Goal: Transaction & Acquisition: Book appointment/travel/reservation

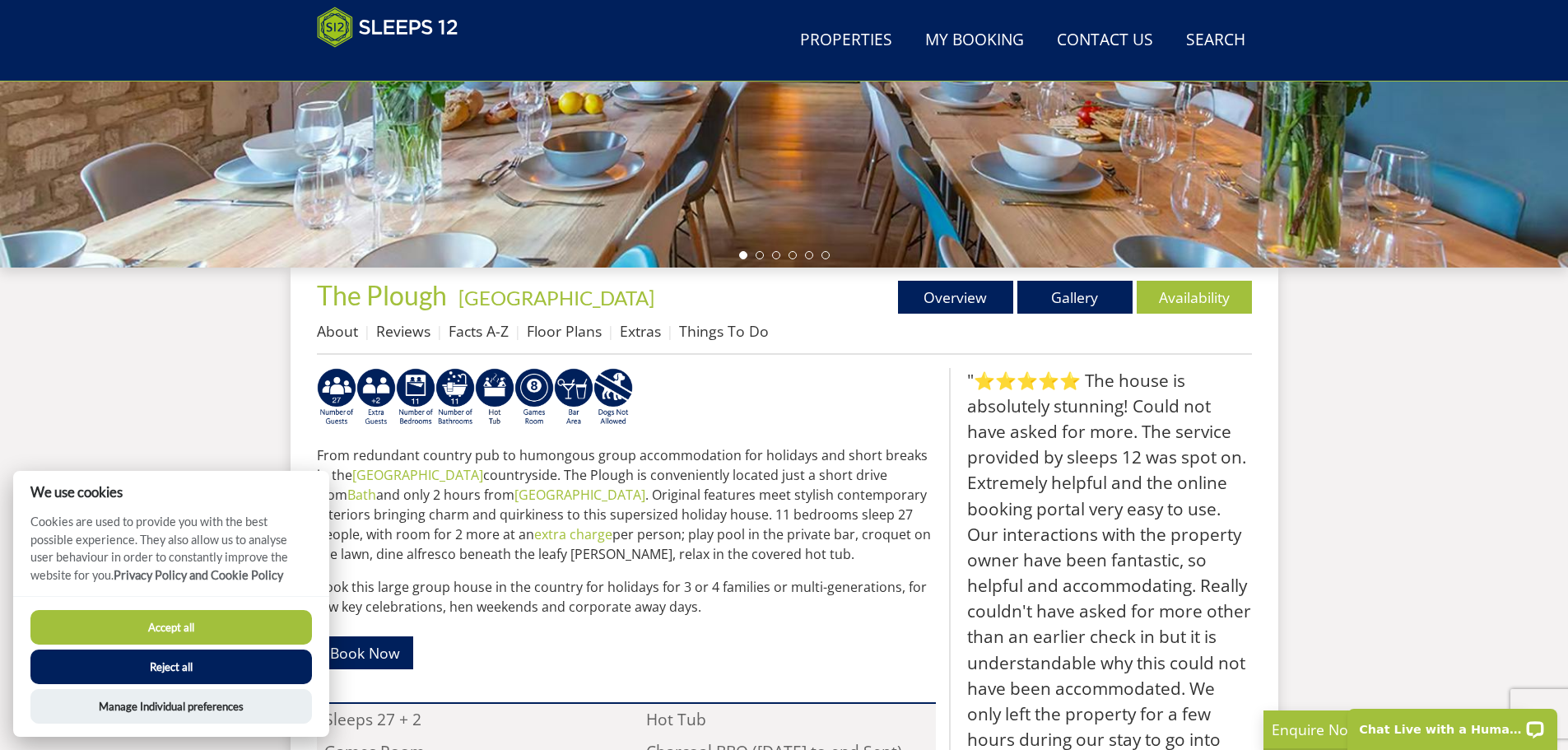
click at [162, 626] on button "Accept all" at bounding box center [171, 626] width 282 height 34
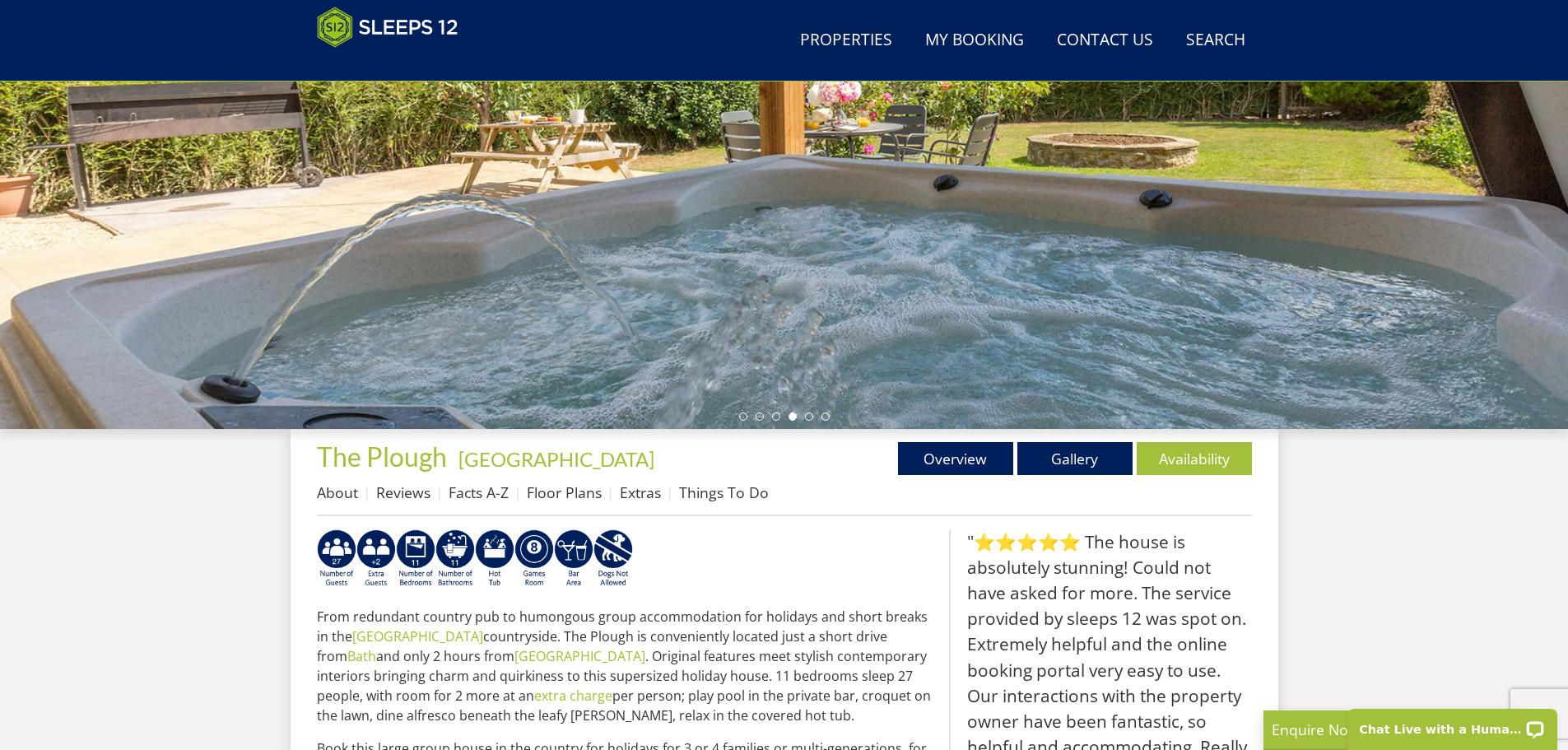
scroll to position [277, 0]
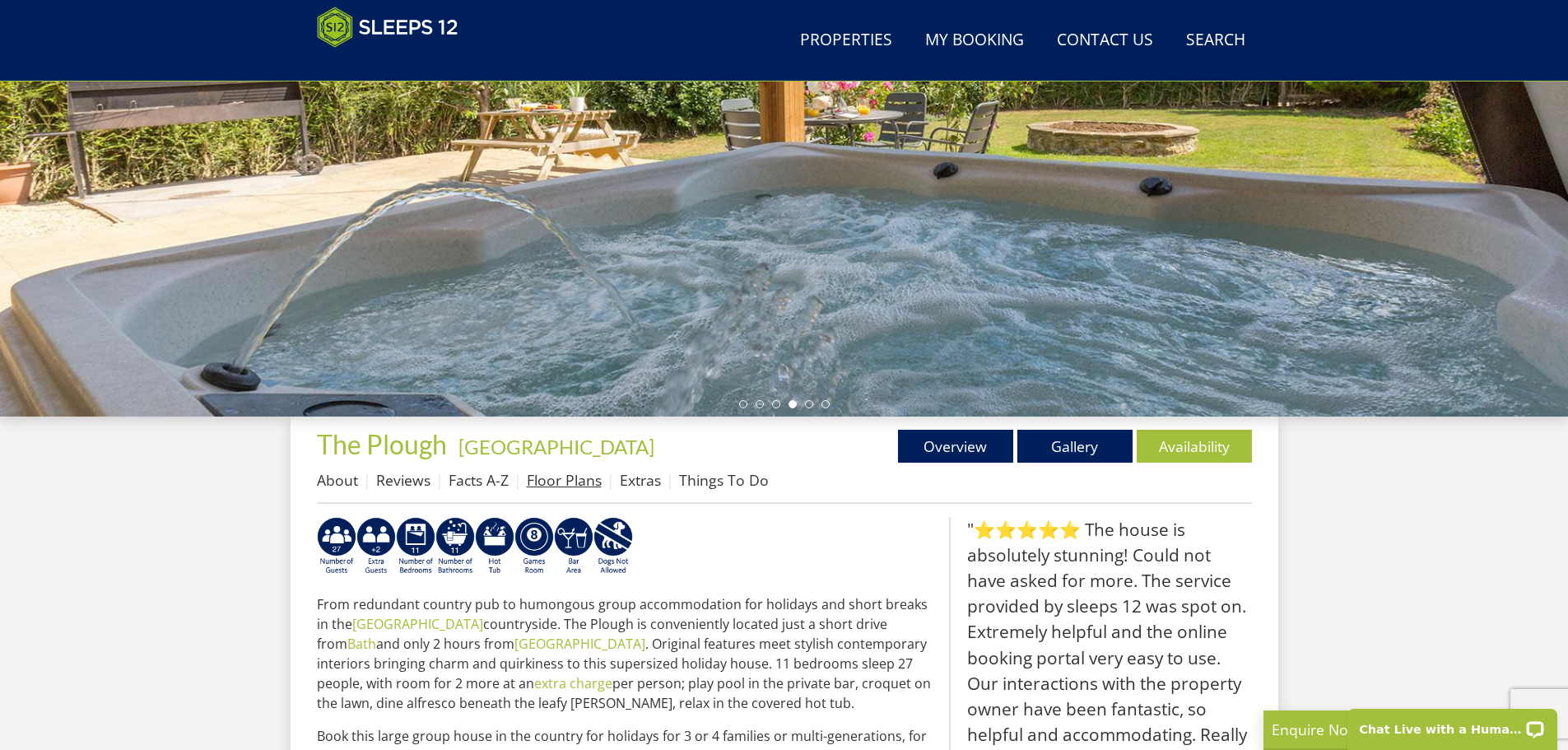
click at [545, 485] on link "Floor Plans" at bounding box center [564, 480] width 75 height 20
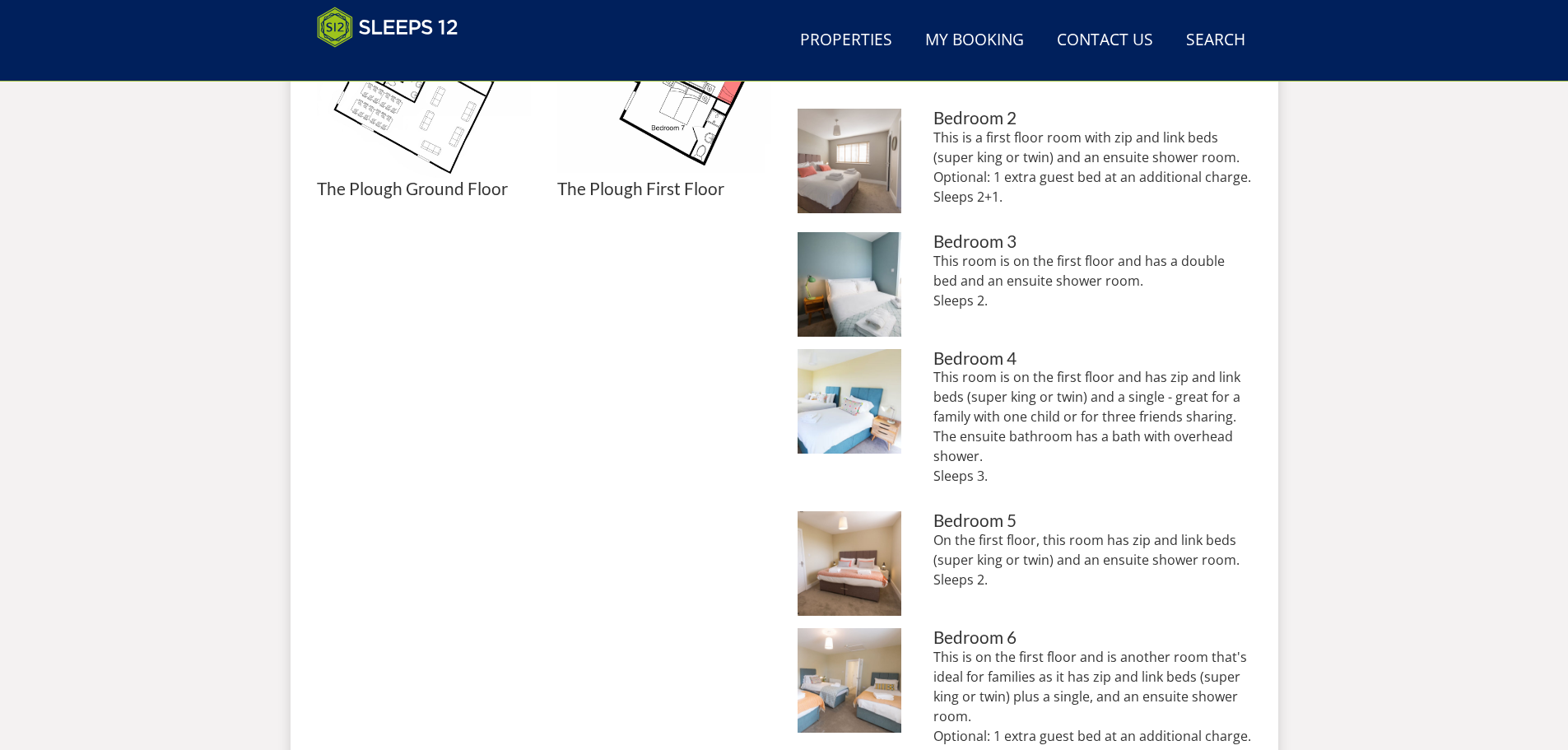
scroll to position [400, 0]
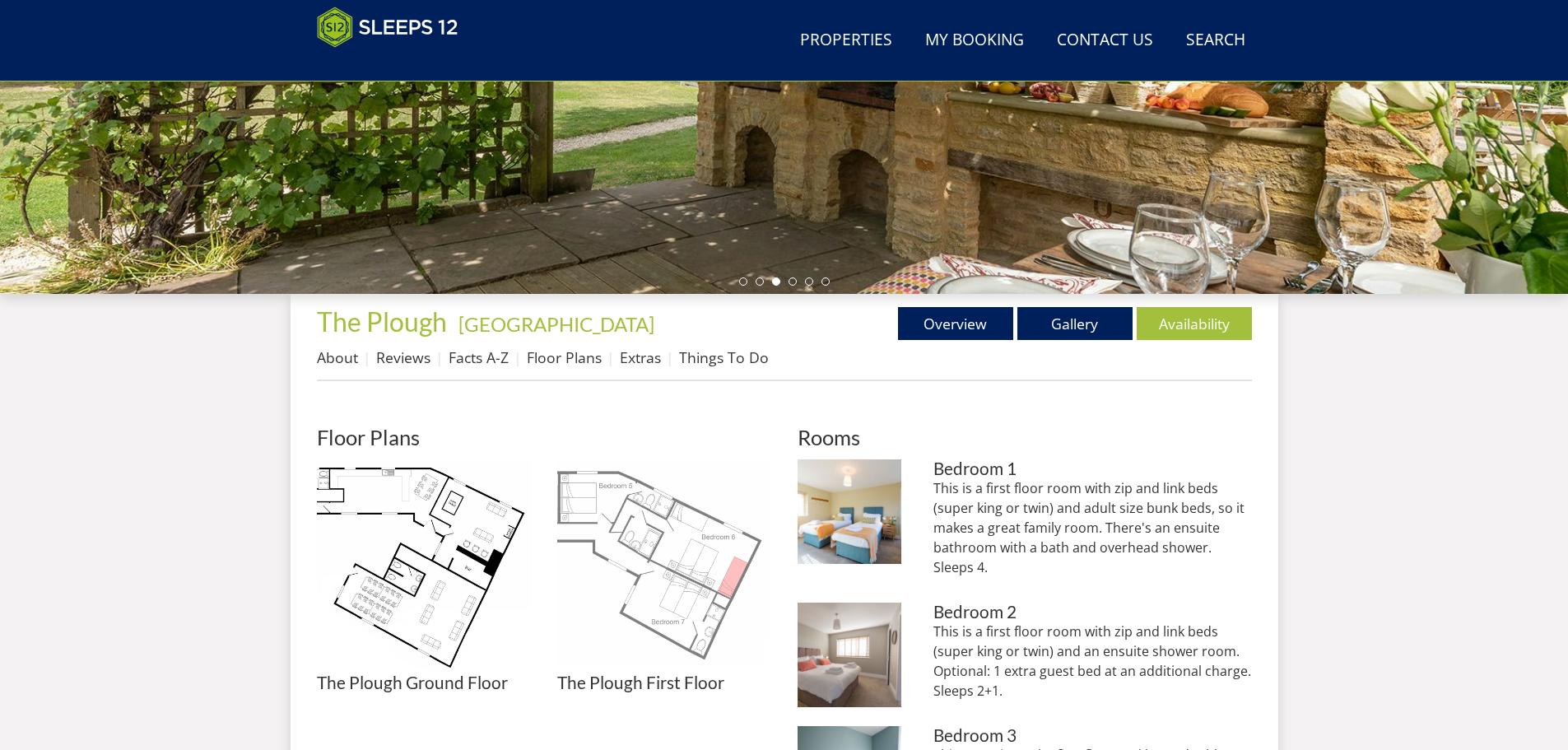
click at [663, 566] on img at bounding box center [663, 566] width 214 height 214
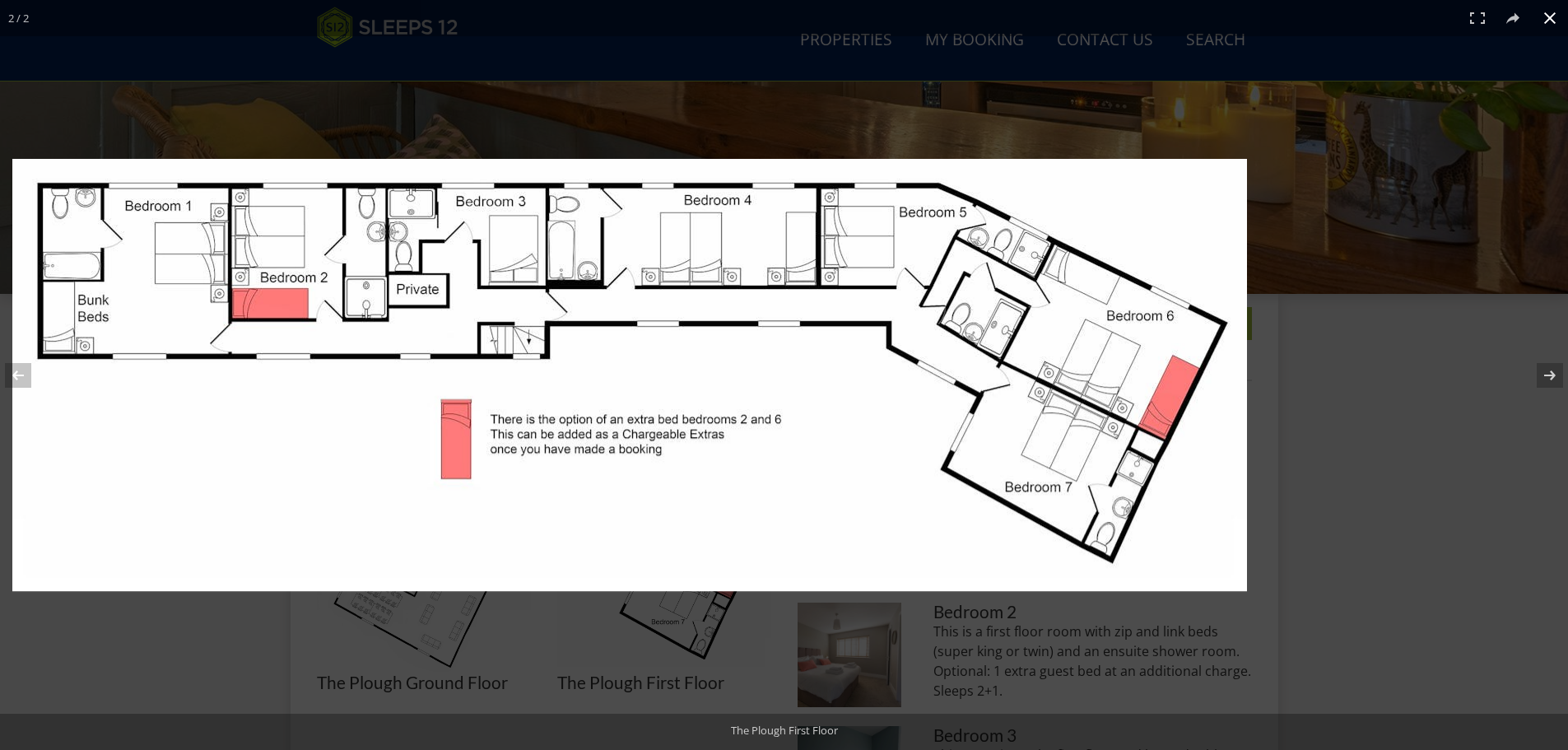
drag, startPoint x: 929, startPoint y: 168, endPoint x: 447, endPoint y: -40, distance: 525.0
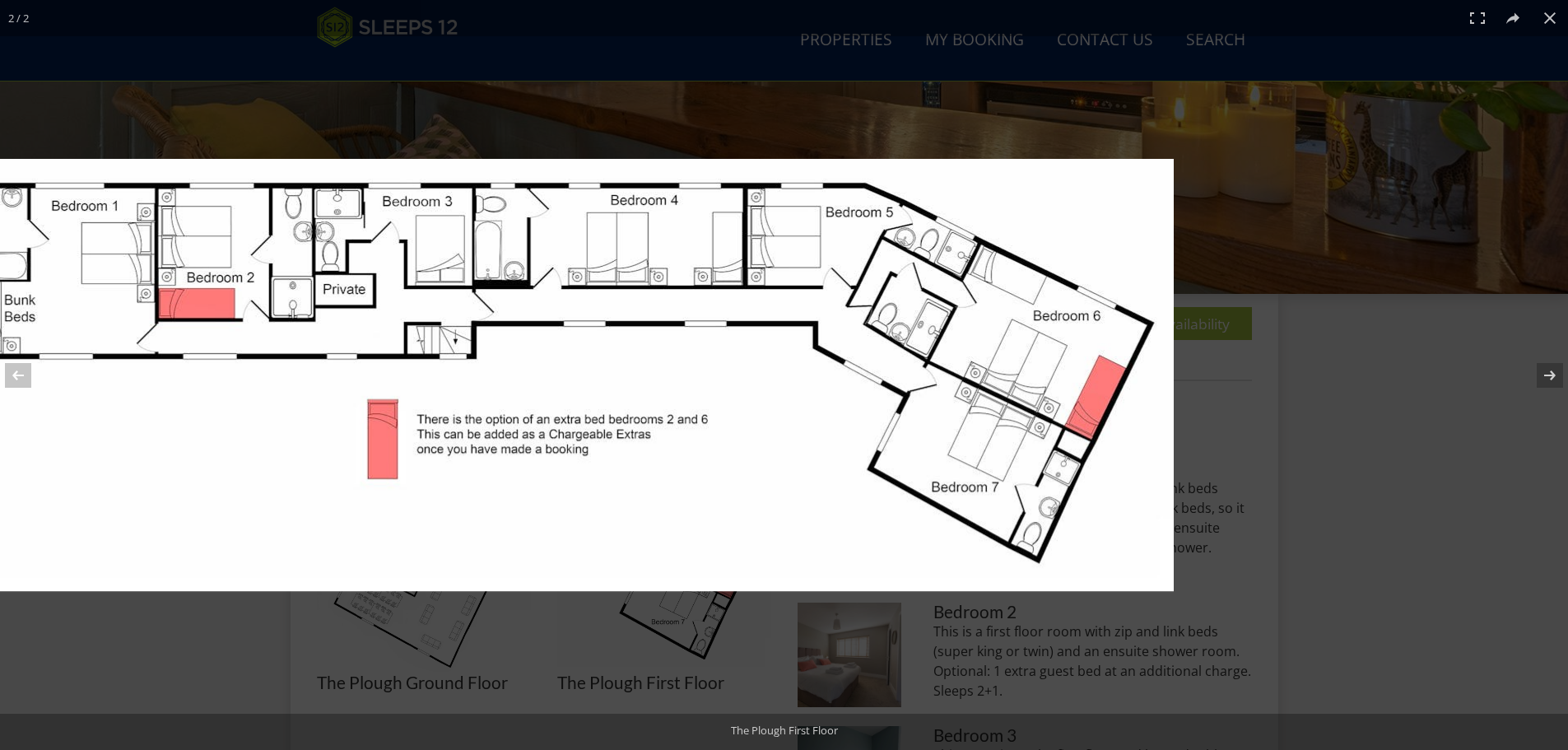
drag, startPoint x: 1010, startPoint y: 549, endPoint x: 298, endPoint y: 547, distance: 712.0
click at [298, 547] on img at bounding box center [557, 375] width 1235 height 432
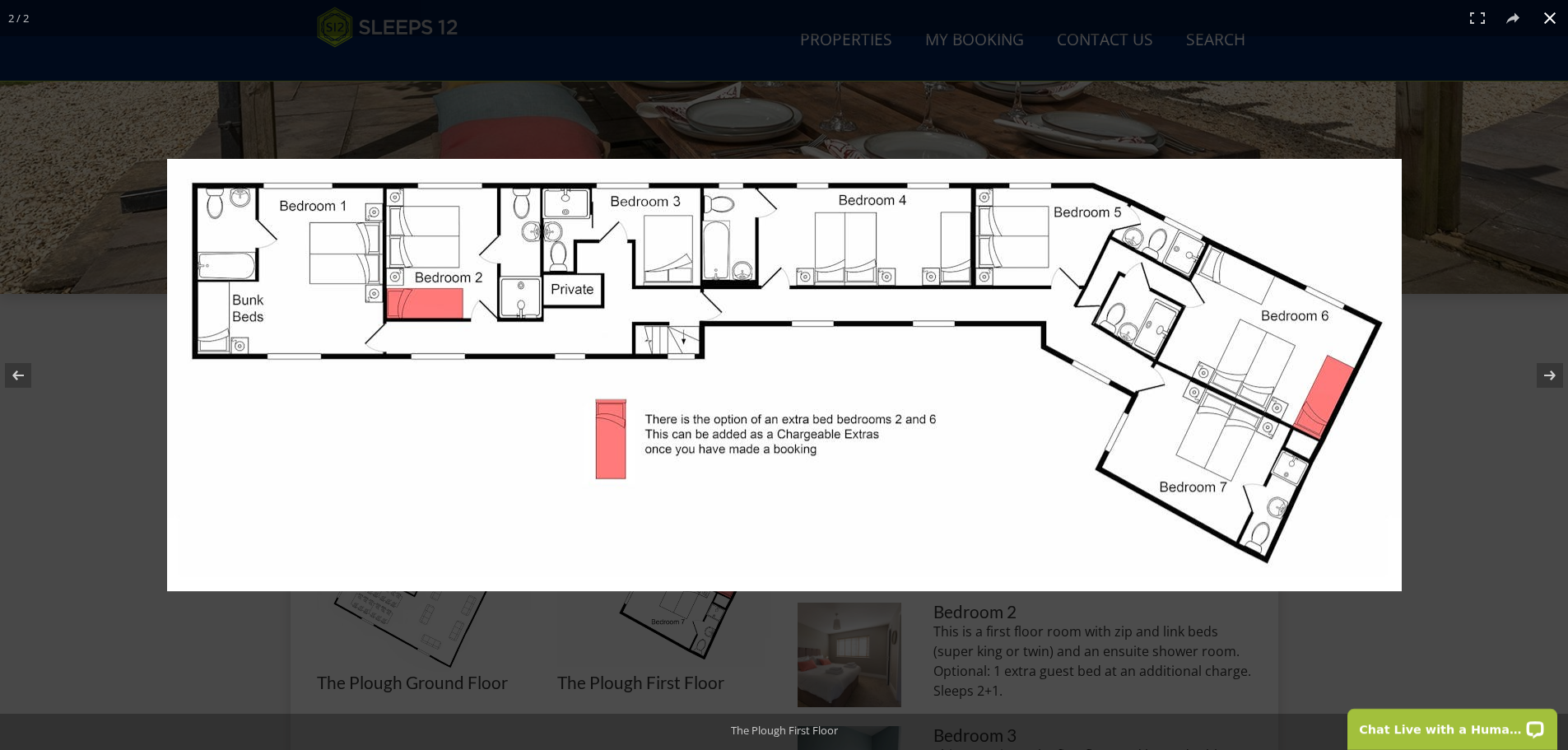
click at [1542, 17] on button at bounding box center [1549, 18] width 36 height 36
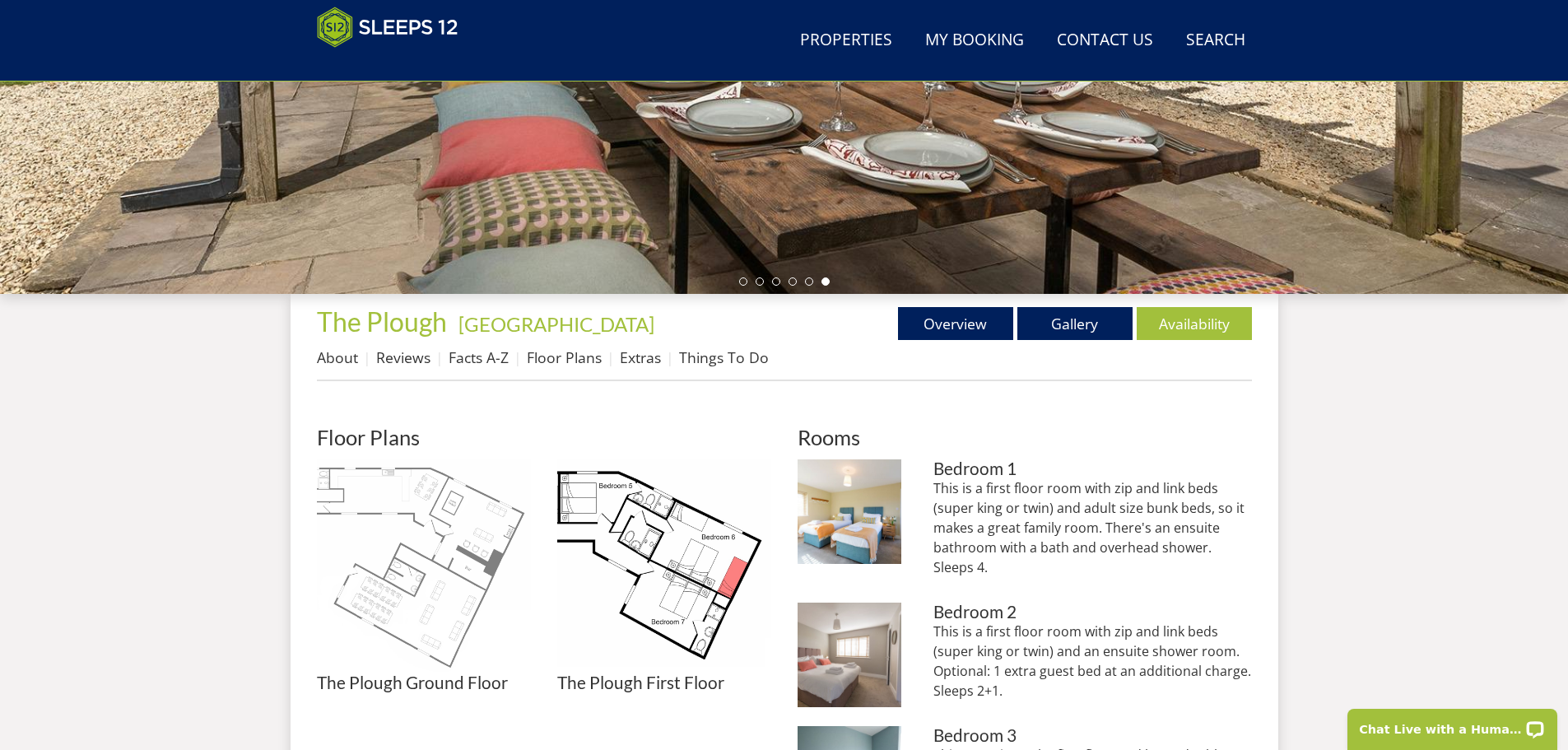
click at [390, 574] on img at bounding box center [423, 566] width 214 height 214
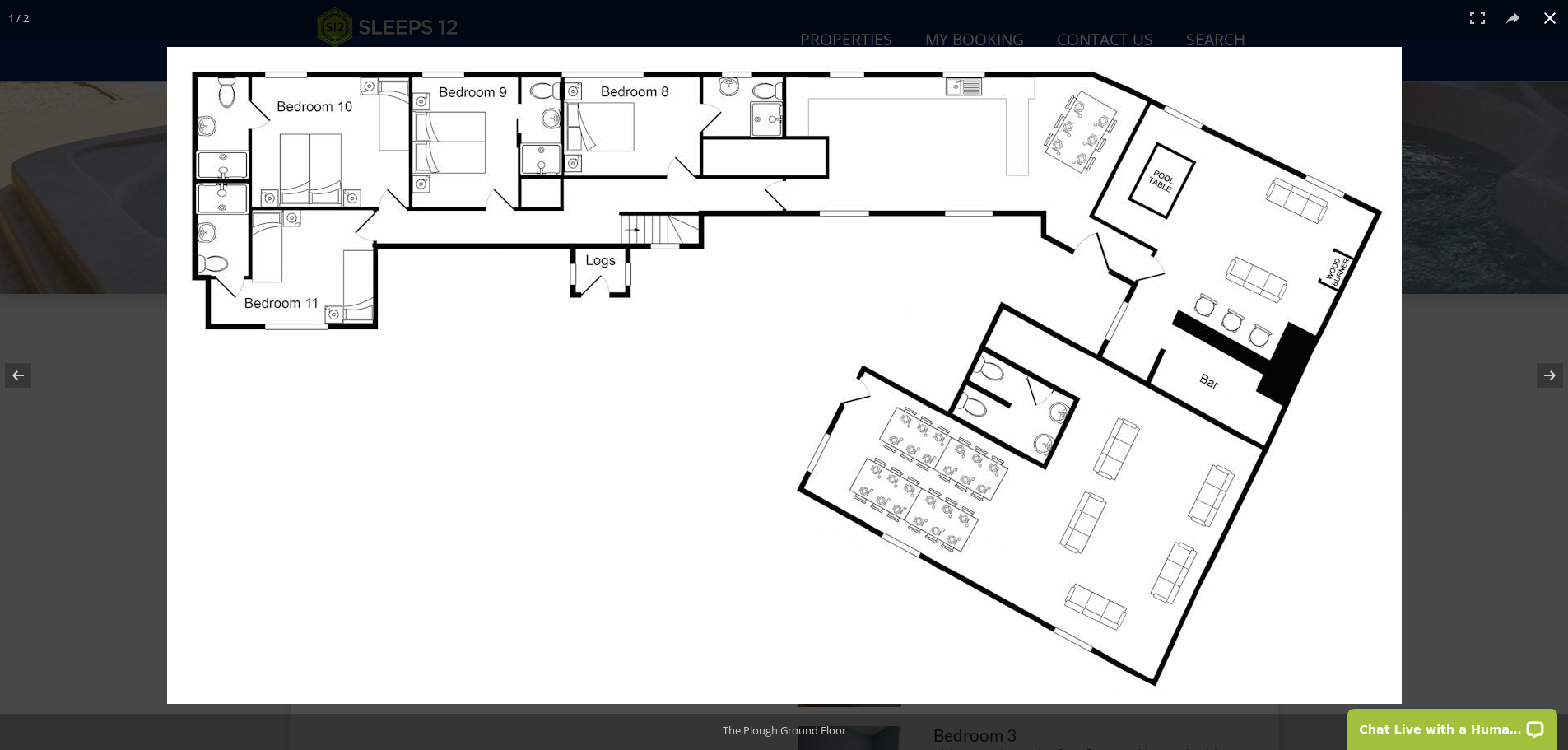
click at [1547, 18] on button at bounding box center [1549, 18] width 36 height 36
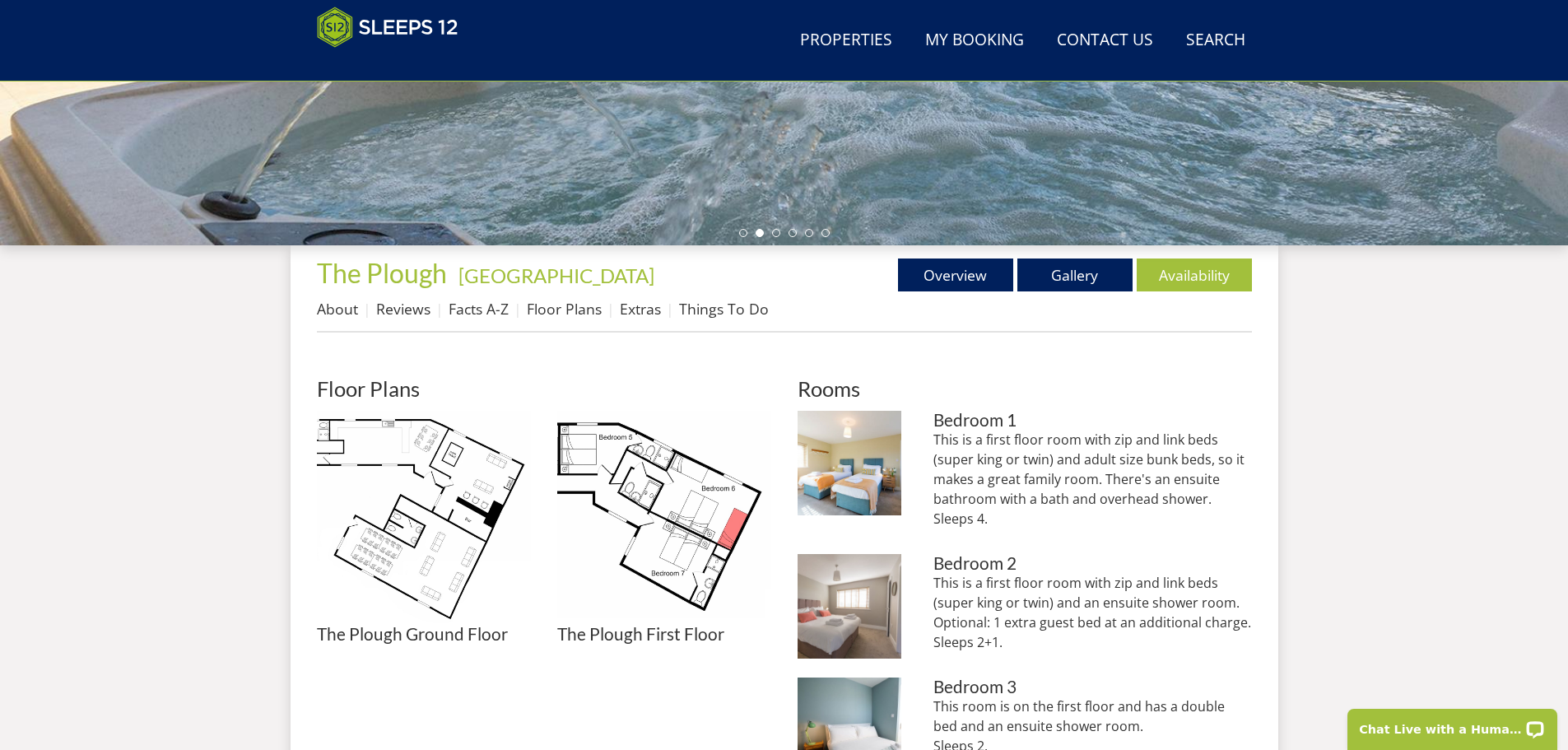
scroll to position [318, 0]
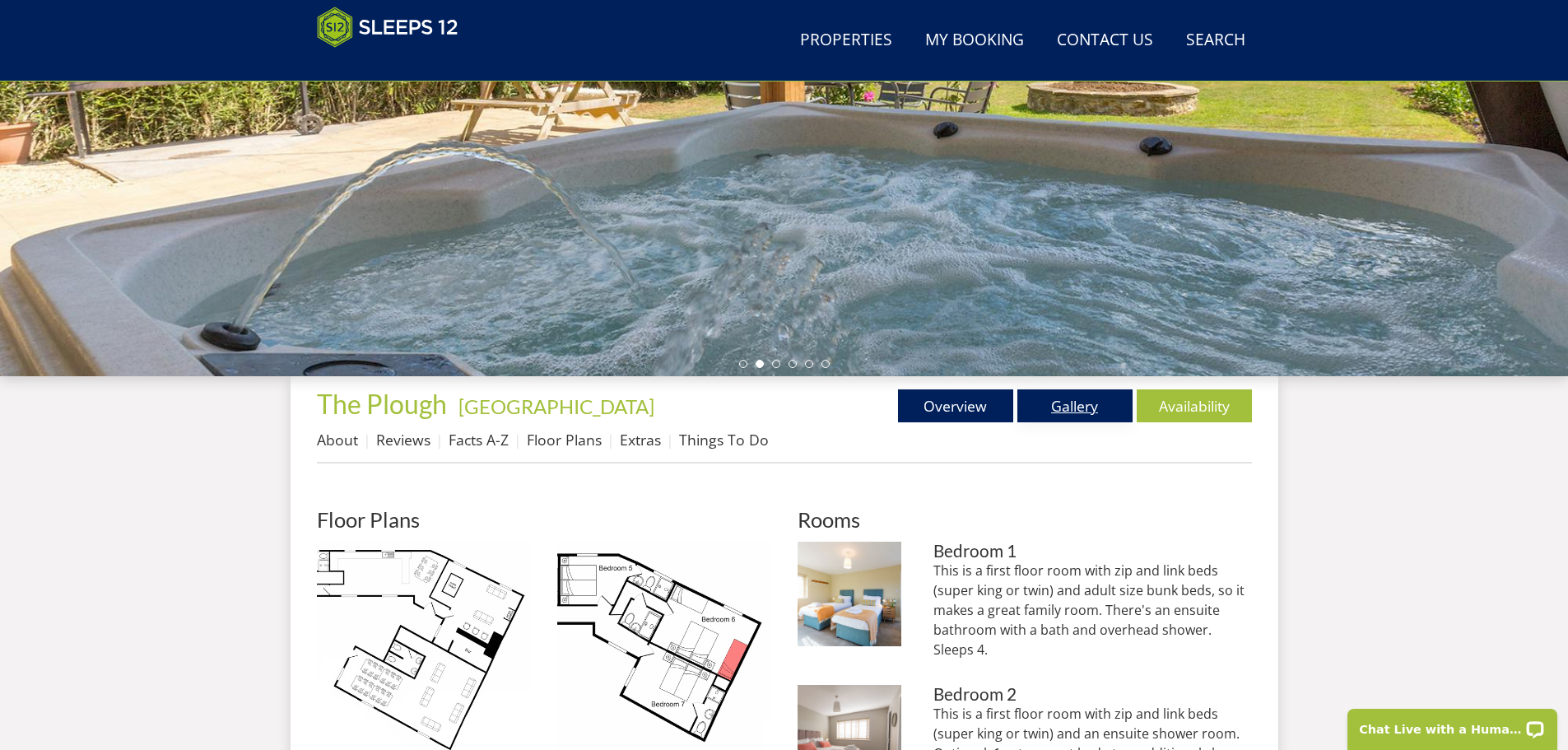
click at [1067, 403] on link "Gallery" at bounding box center [1075, 406] width 115 height 33
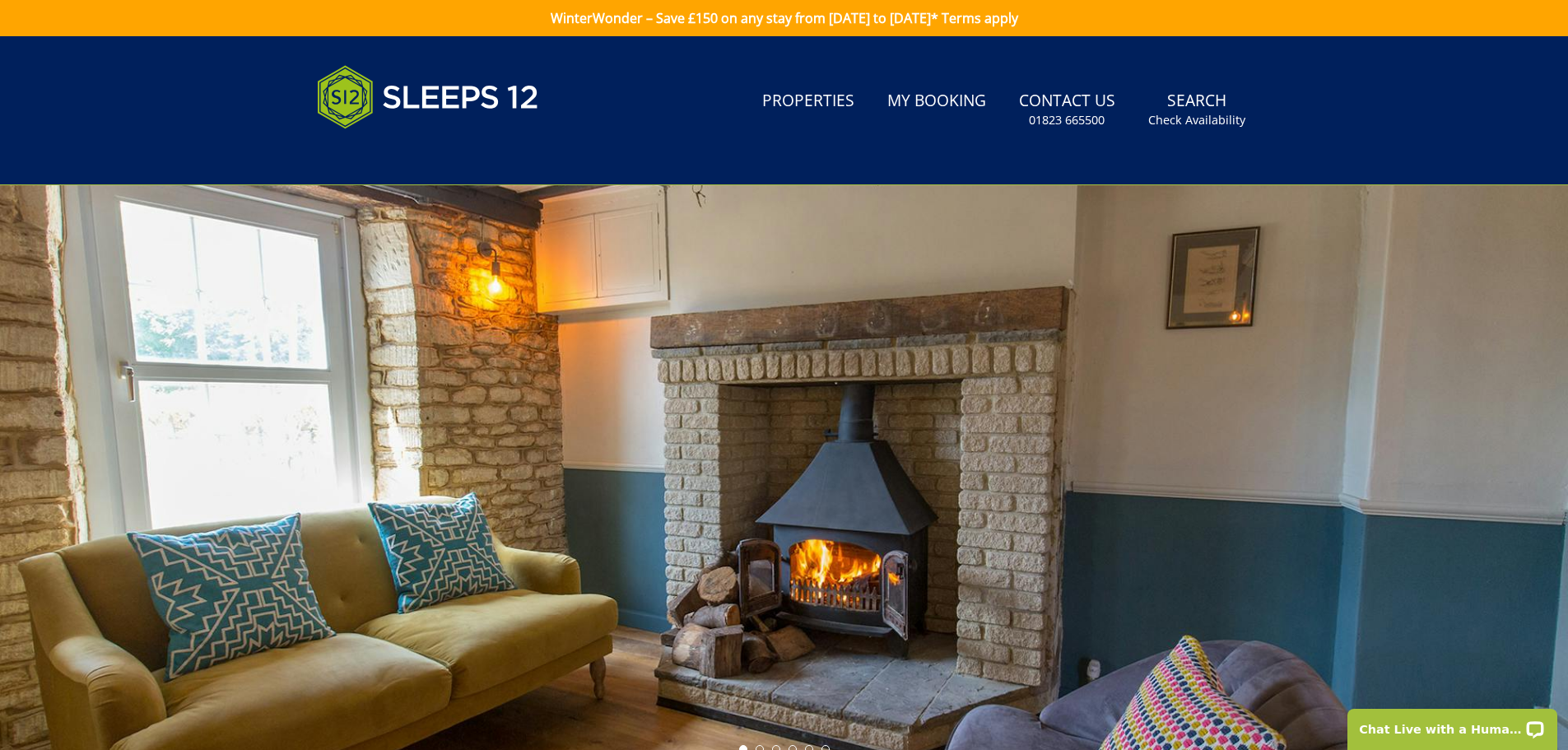
scroll to position [451, 0]
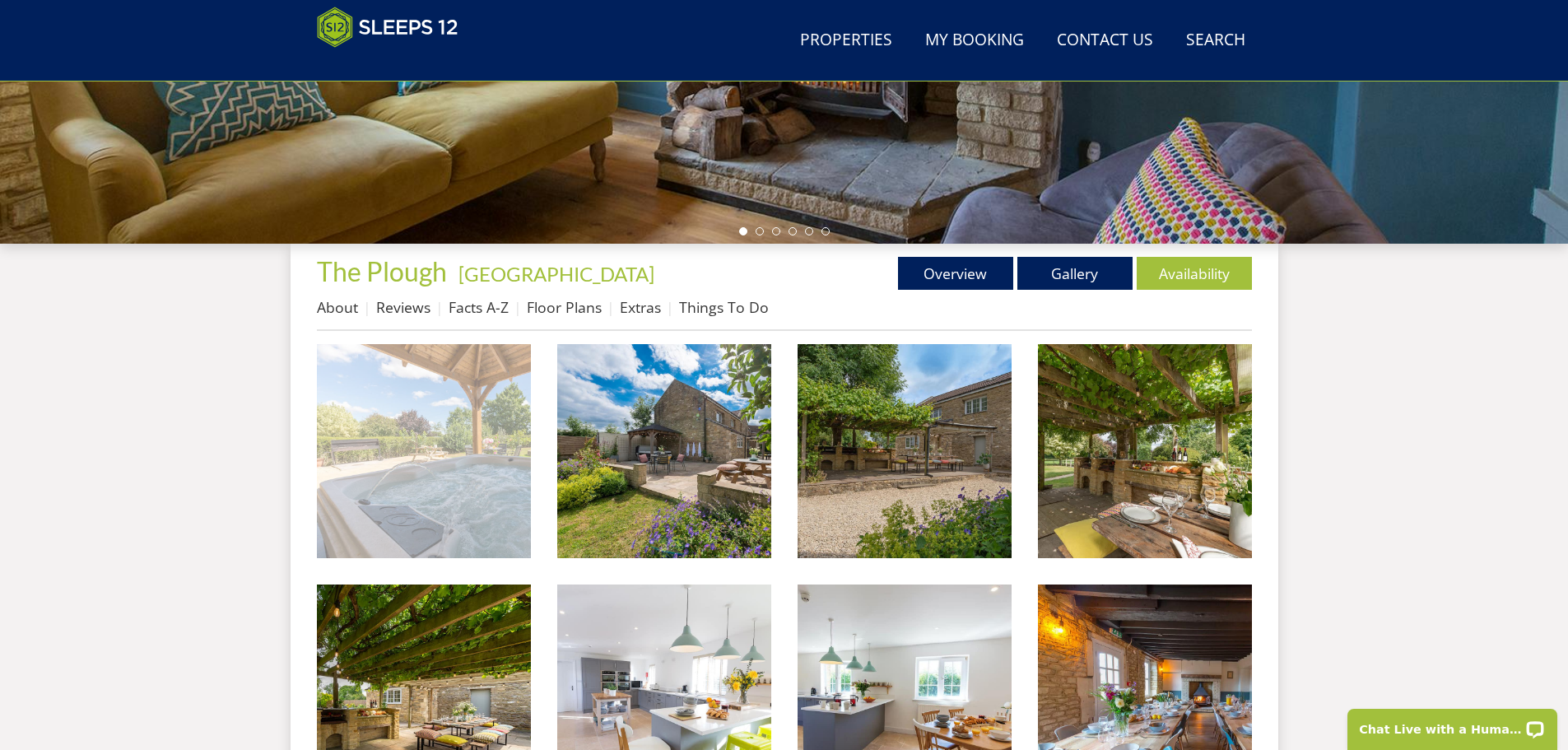
click at [440, 492] on img at bounding box center [423, 451] width 214 height 214
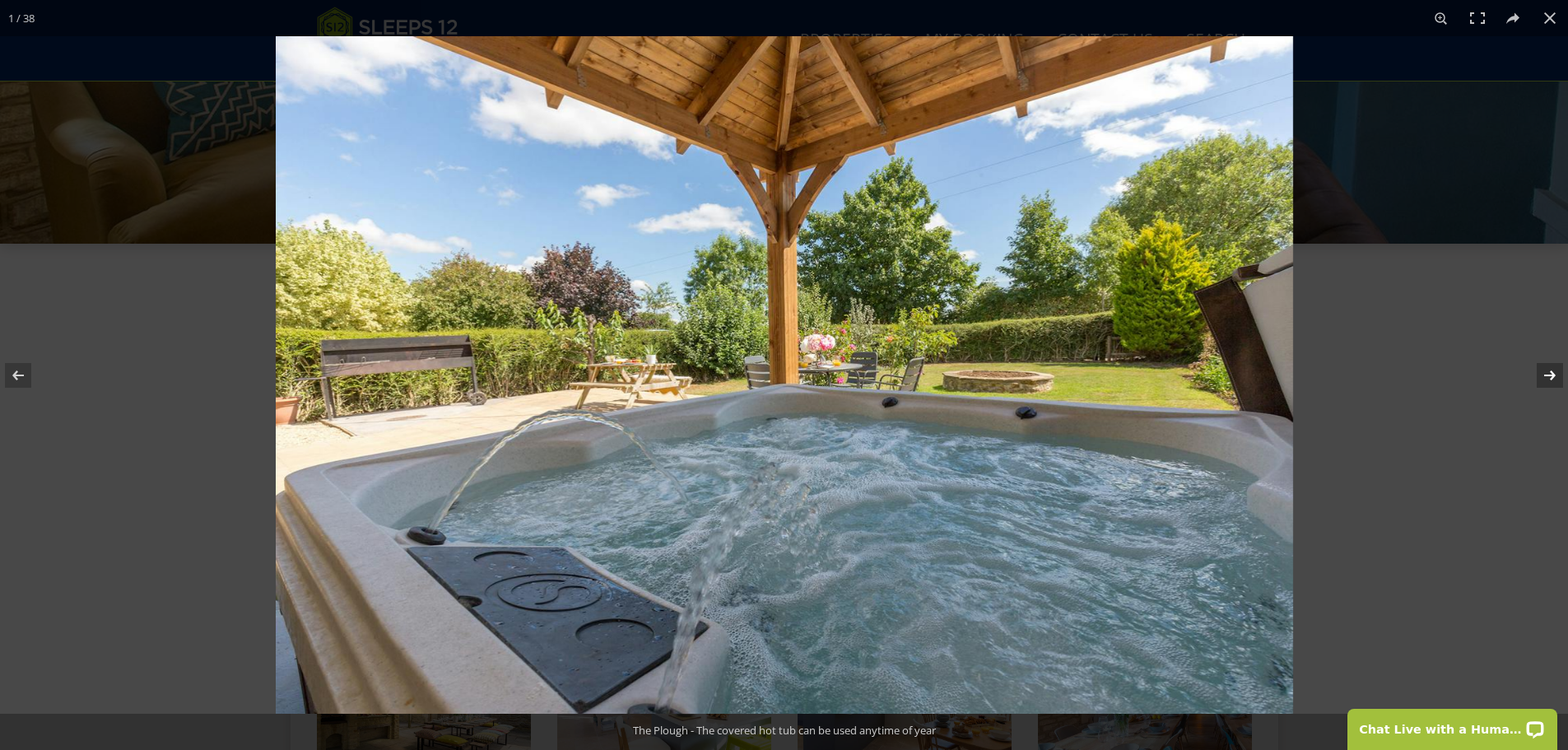
click at [1552, 369] on button at bounding box center [1539, 375] width 58 height 82
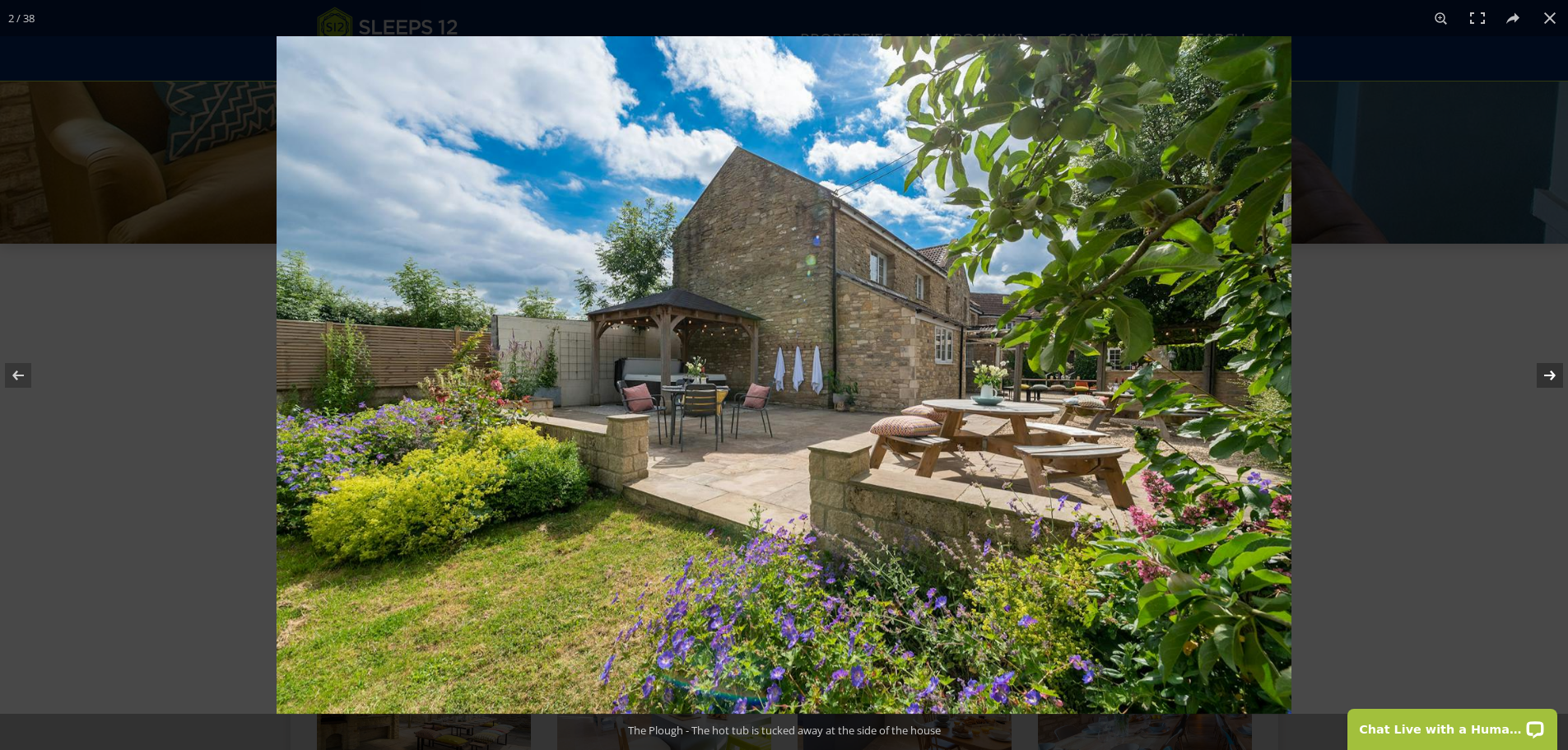
click at [1552, 369] on button at bounding box center [1539, 375] width 58 height 82
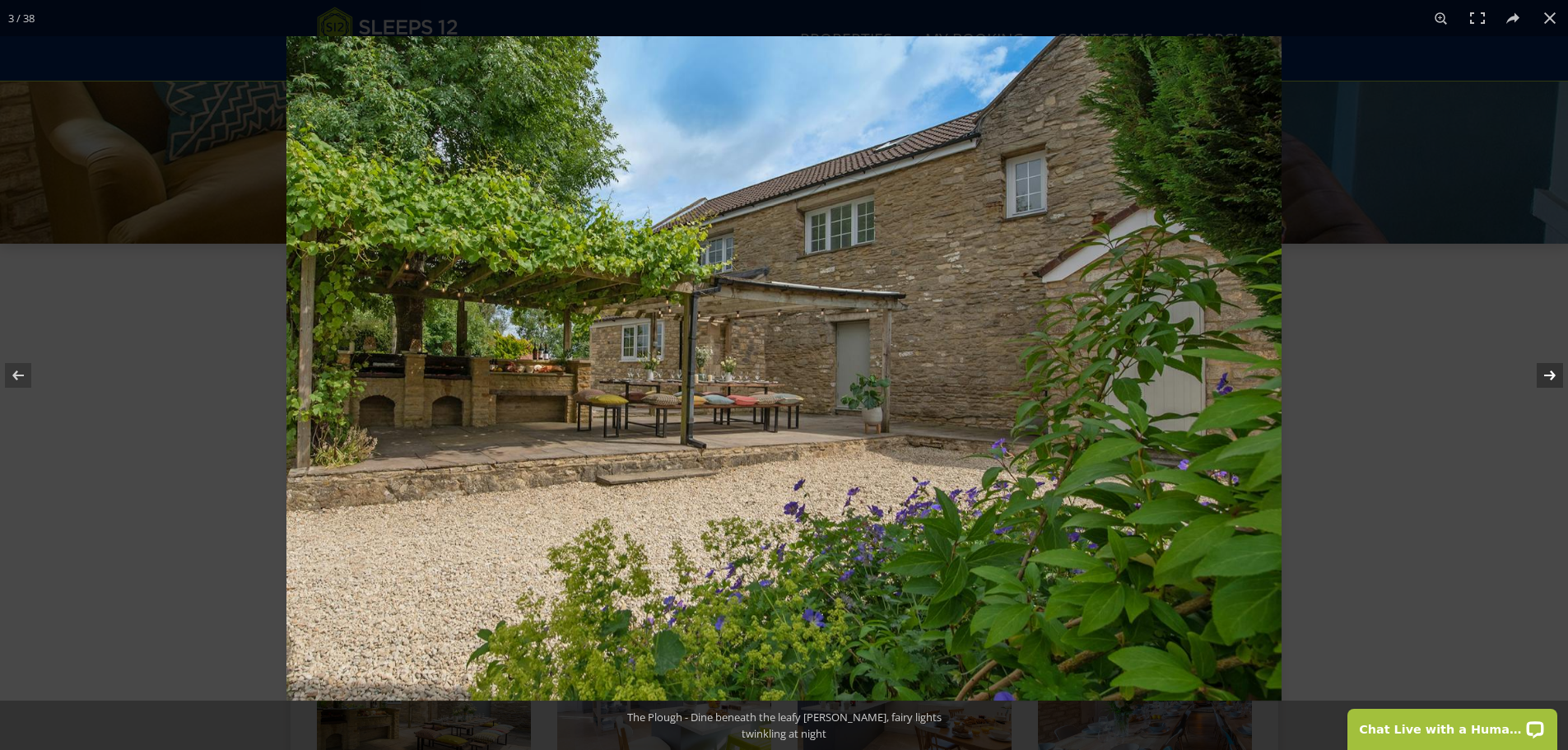
click at [1552, 369] on button at bounding box center [1539, 375] width 58 height 82
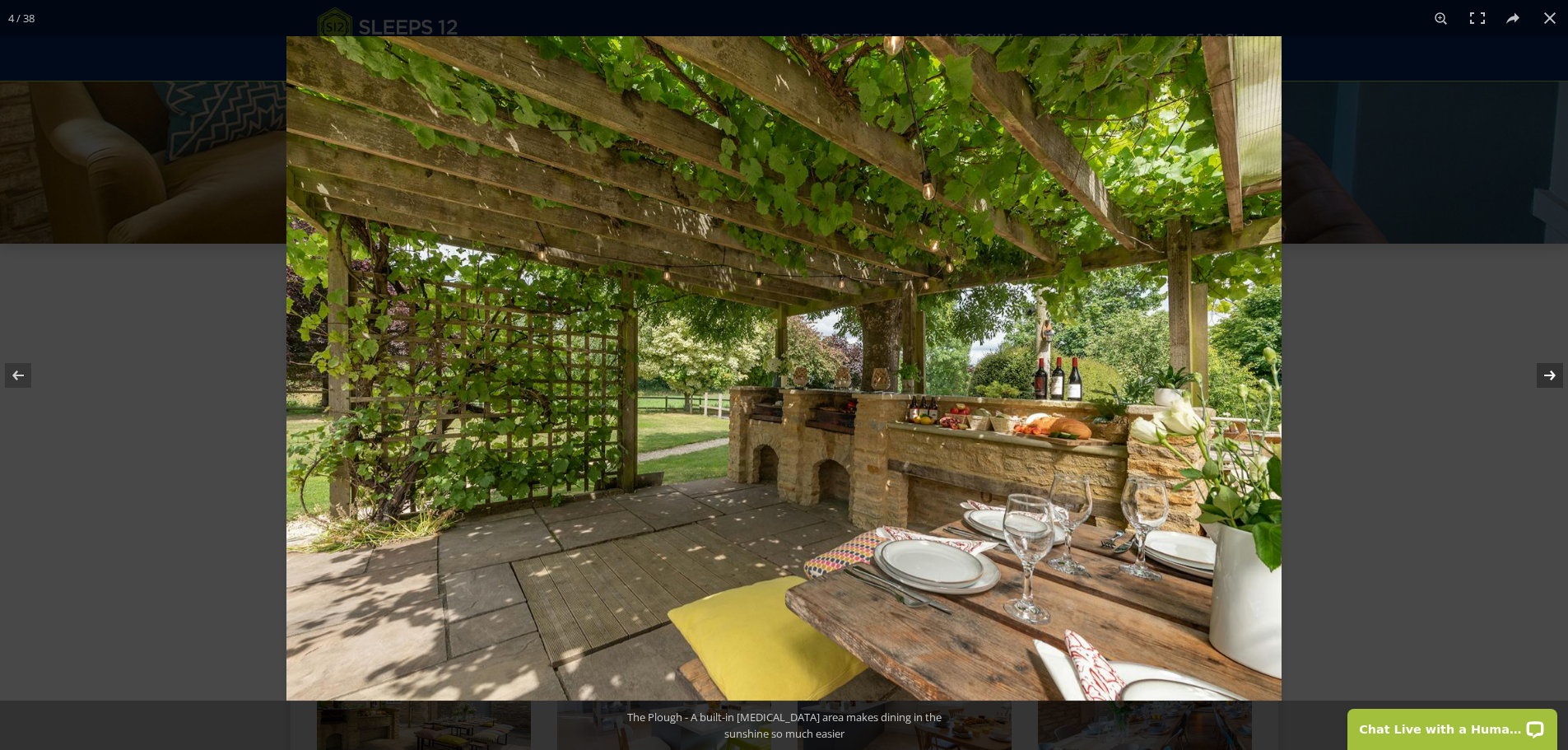
click at [1552, 369] on button at bounding box center [1539, 375] width 58 height 82
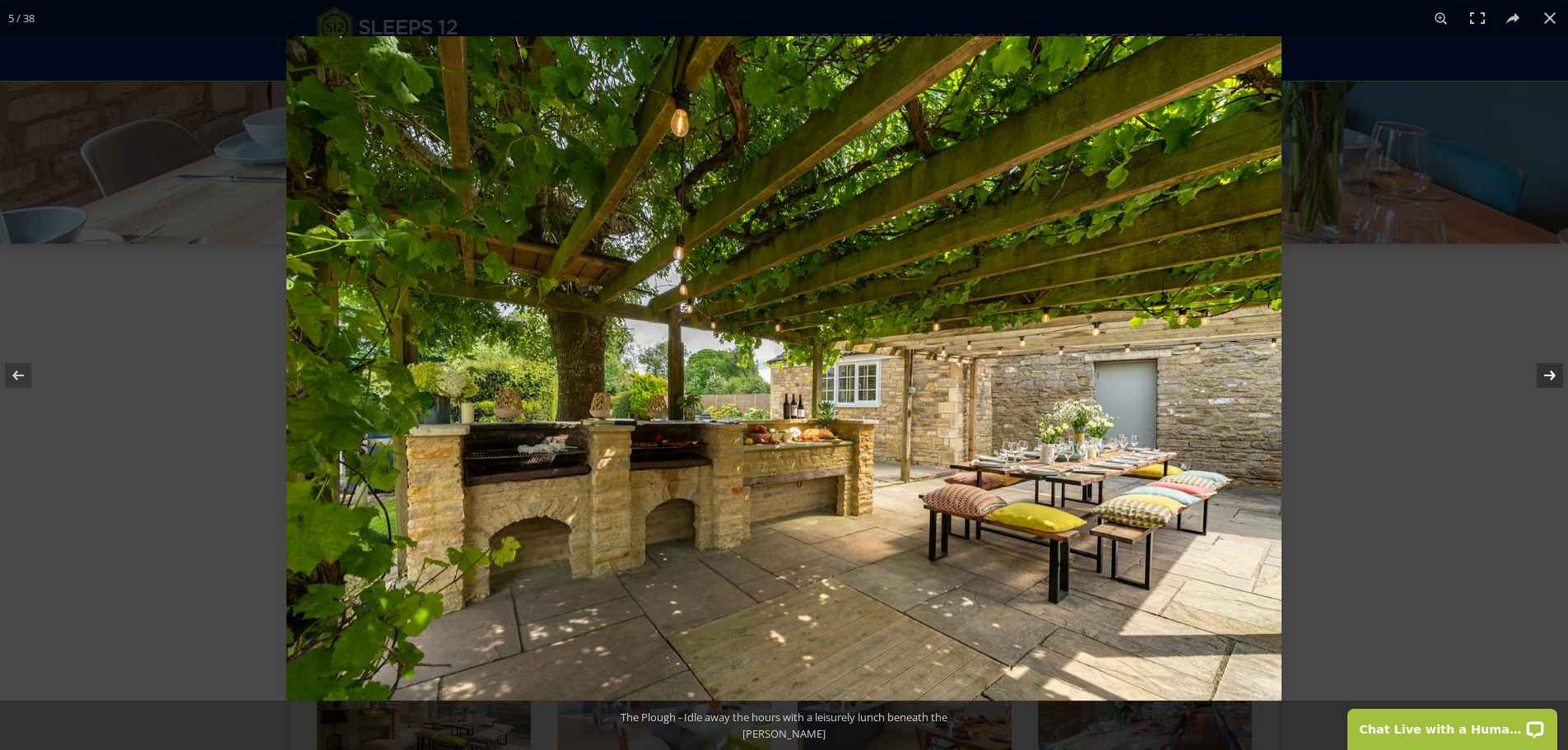
click at [1553, 366] on button at bounding box center [1539, 375] width 58 height 82
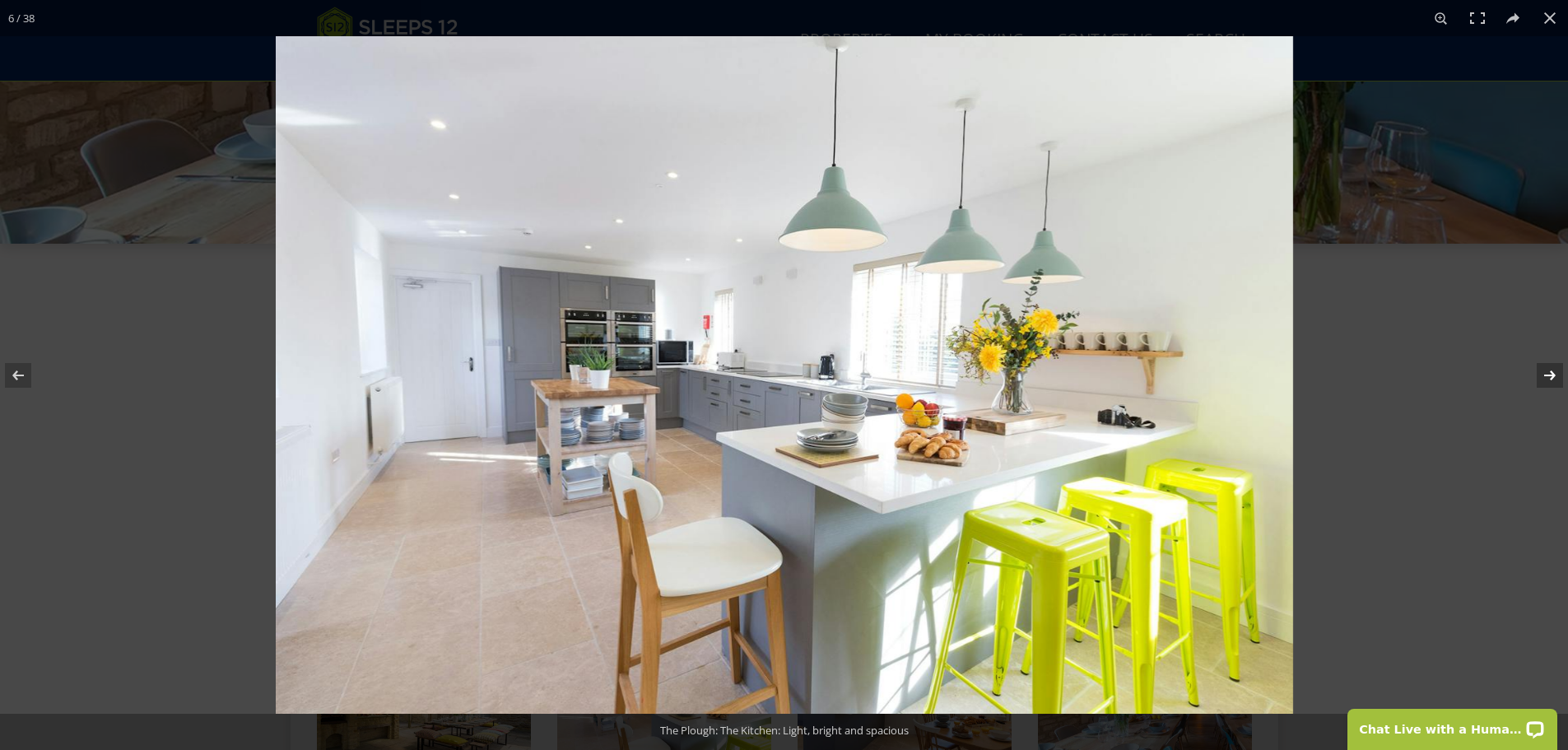
click at [1553, 366] on button at bounding box center [1539, 375] width 58 height 82
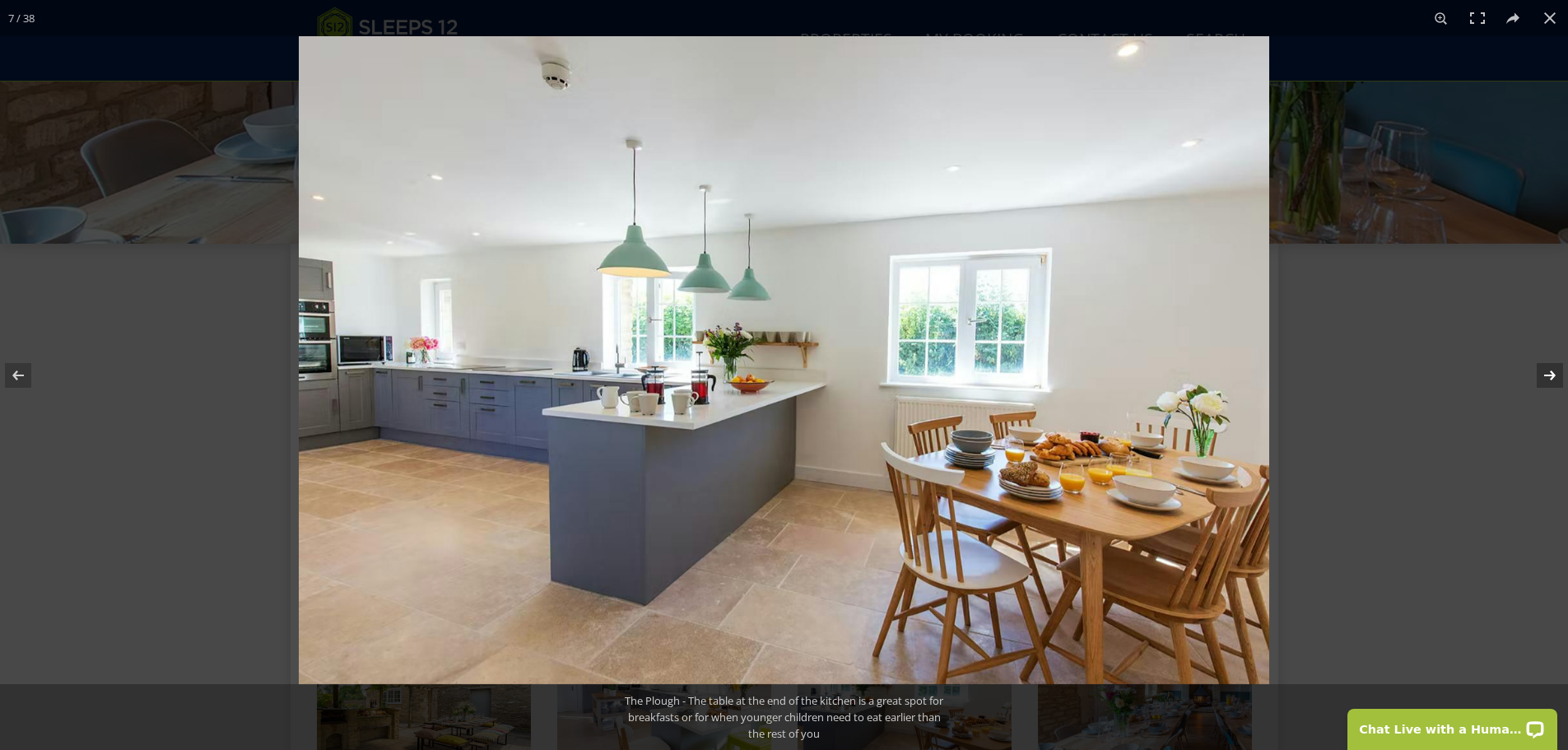
click at [1553, 366] on button at bounding box center [1539, 375] width 58 height 82
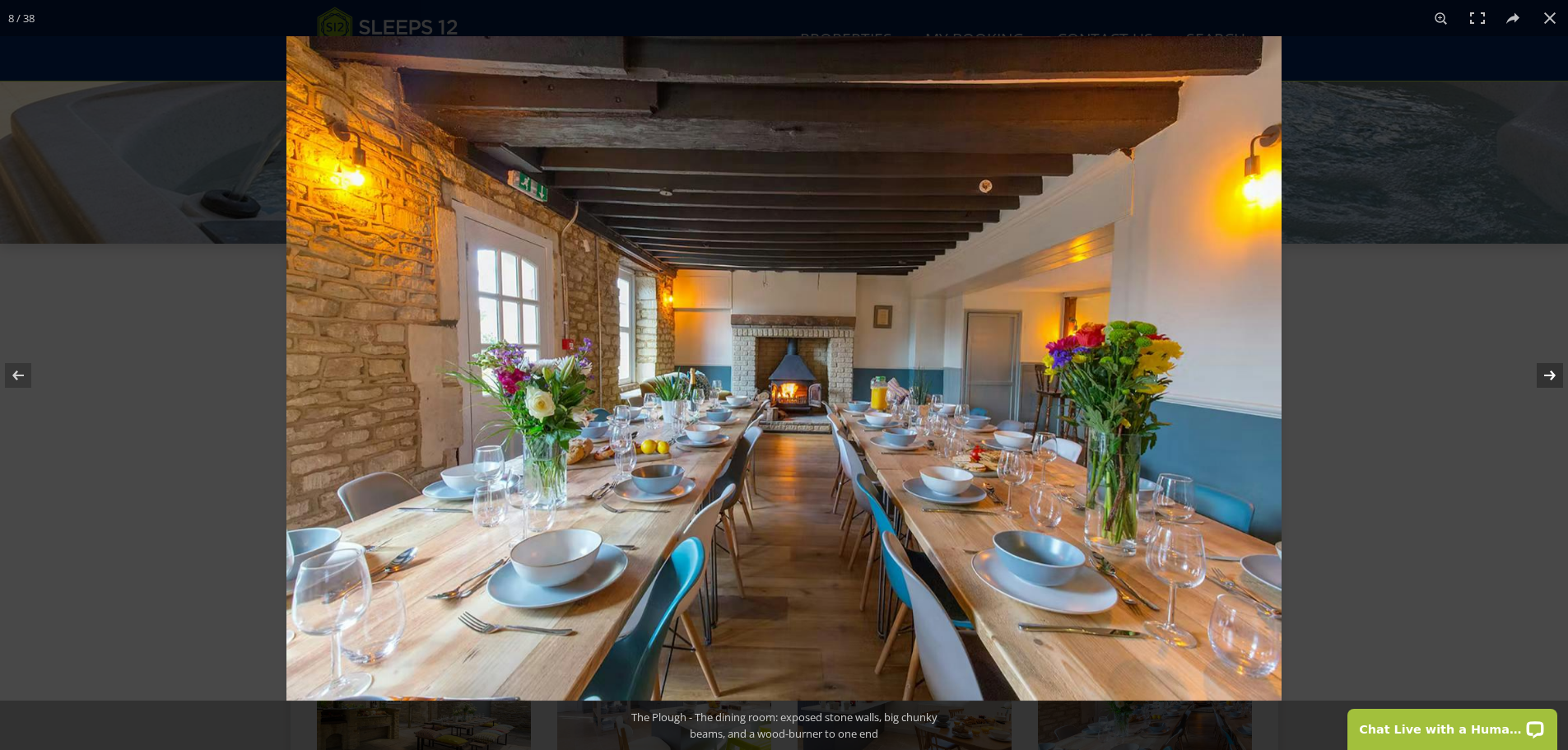
click at [1553, 366] on button at bounding box center [1539, 375] width 58 height 82
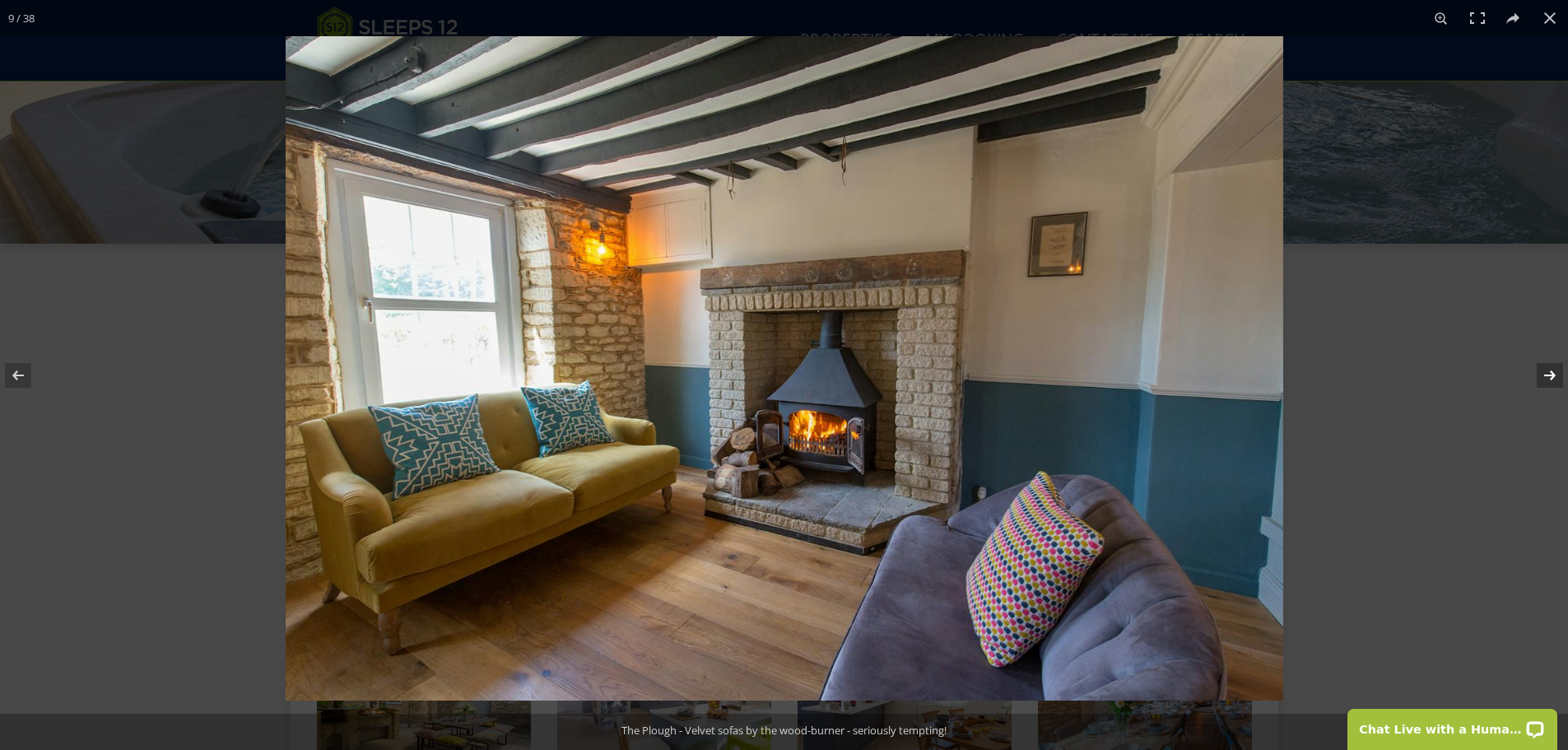
click at [1553, 366] on button at bounding box center [1539, 375] width 58 height 82
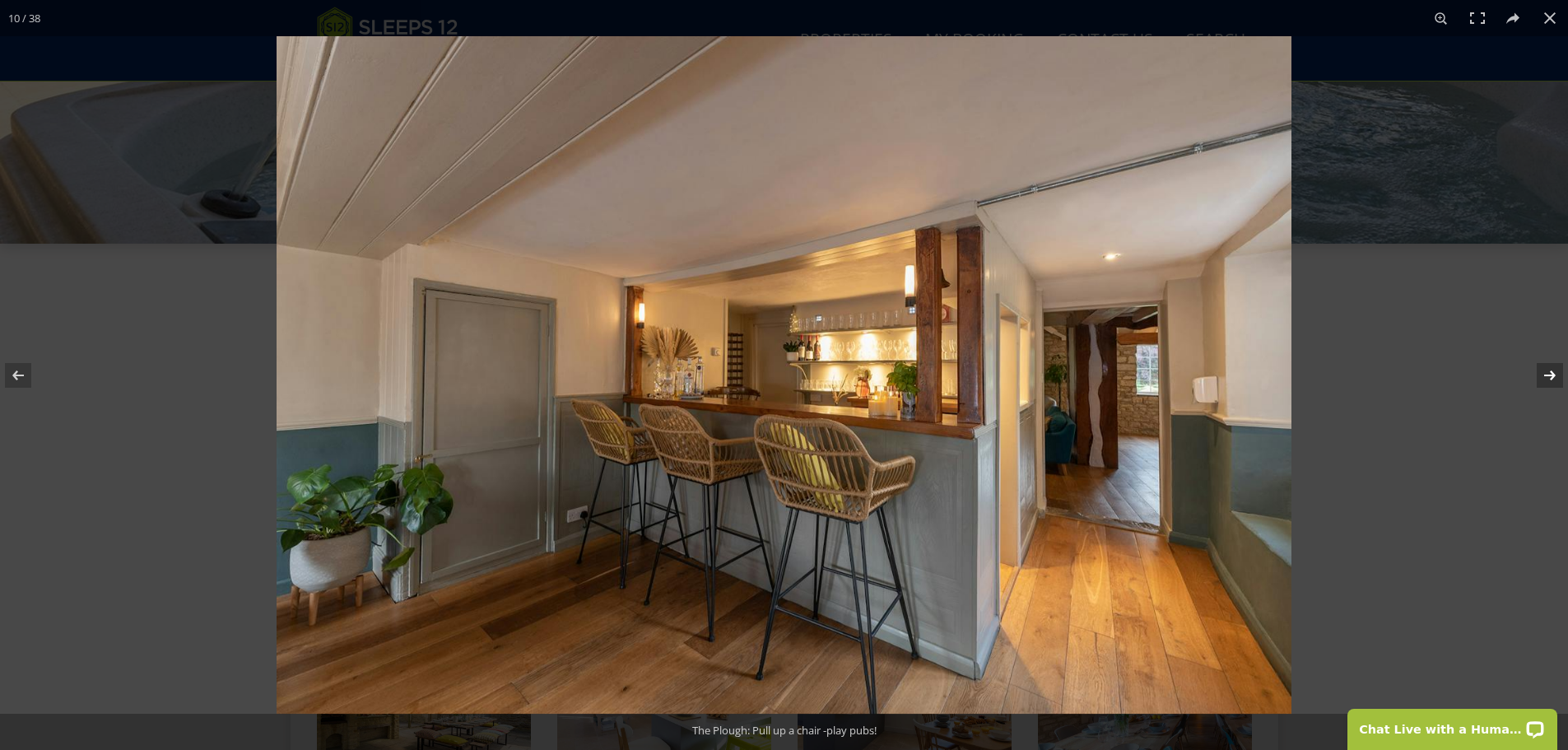
click at [1553, 366] on button at bounding box center [1539, 375] width 58 height 82
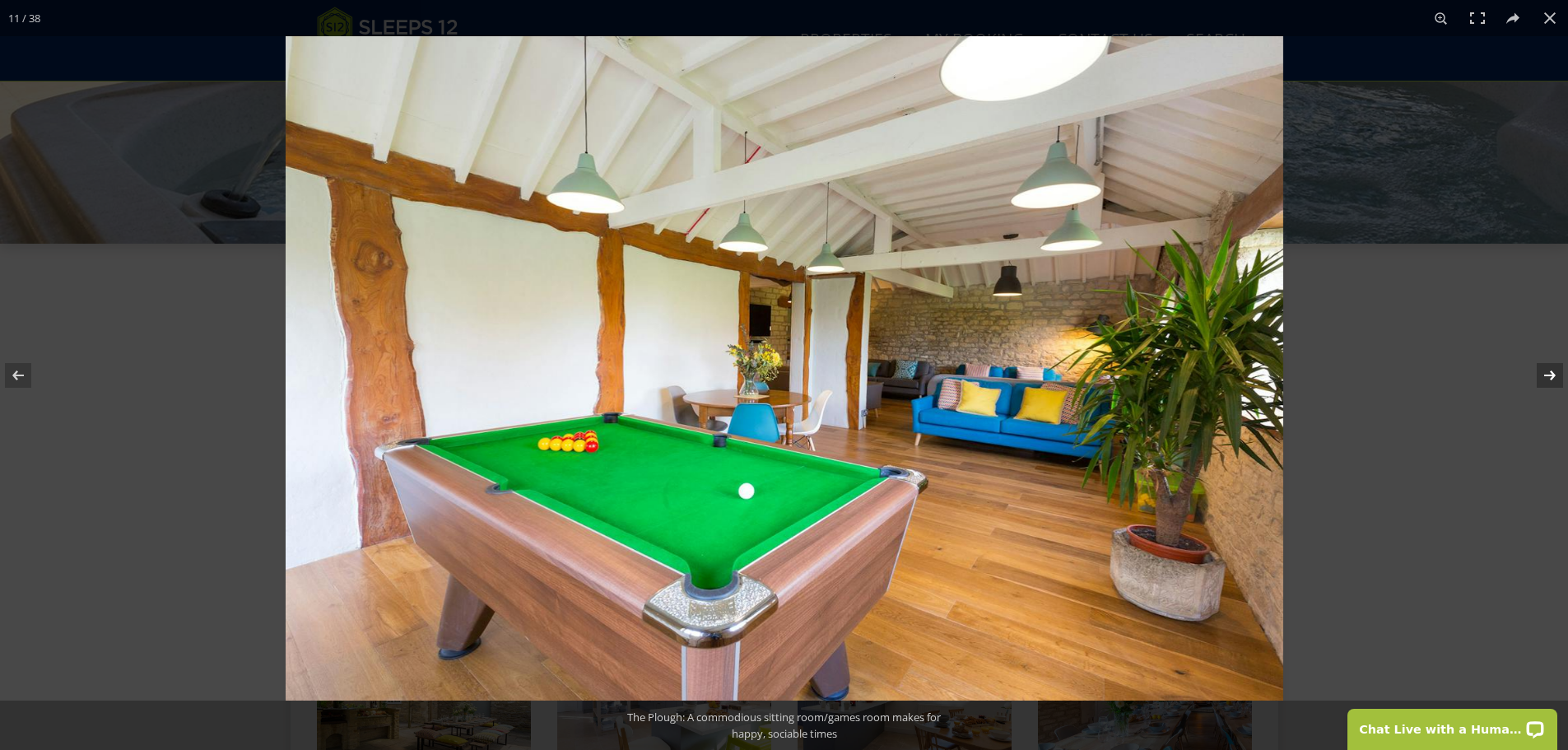
click at [1553, 366] on button at bounding box center [1539, 375] width 58 height 82
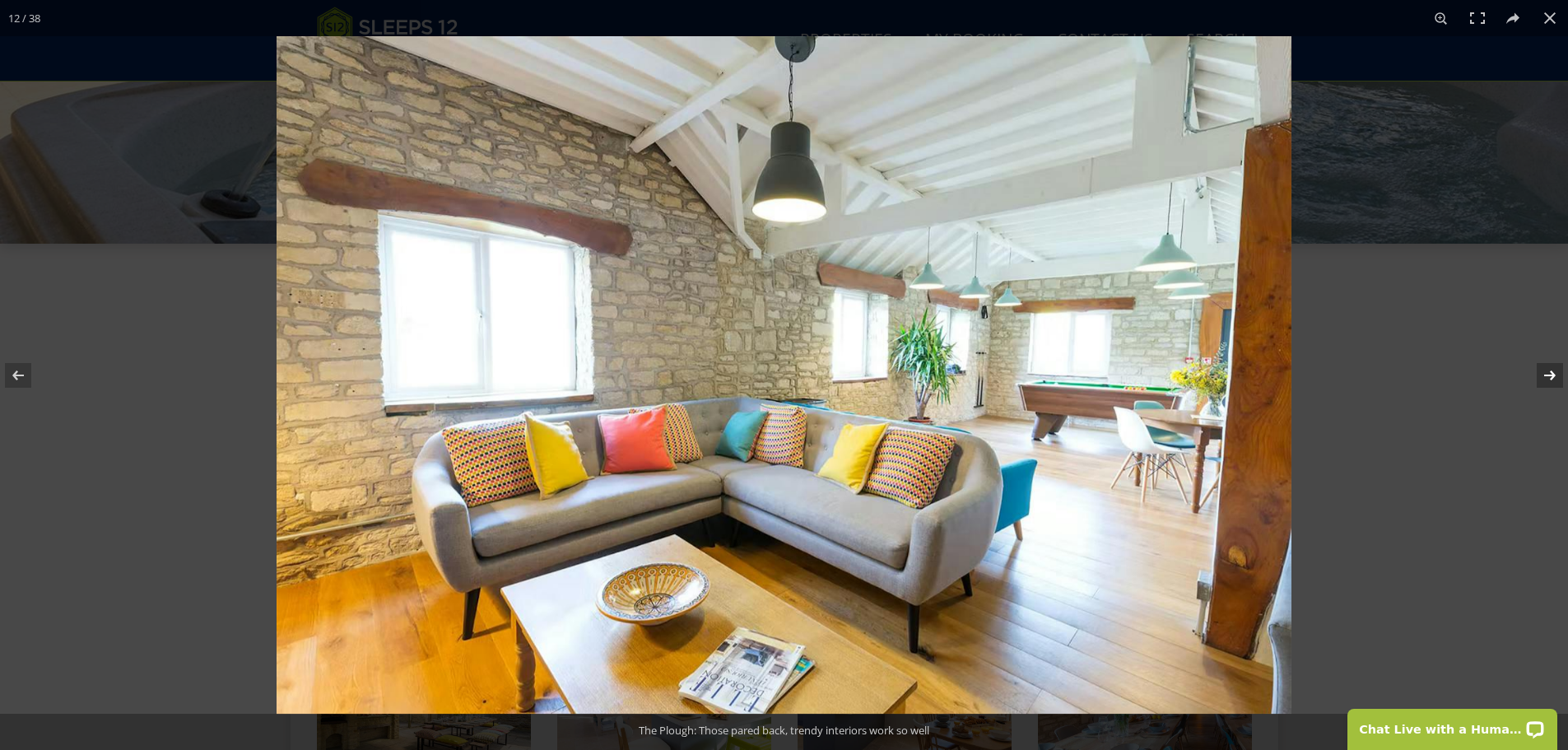
click at [1553, 366] on button at bounding box center [1539, 375] width 58 height 82
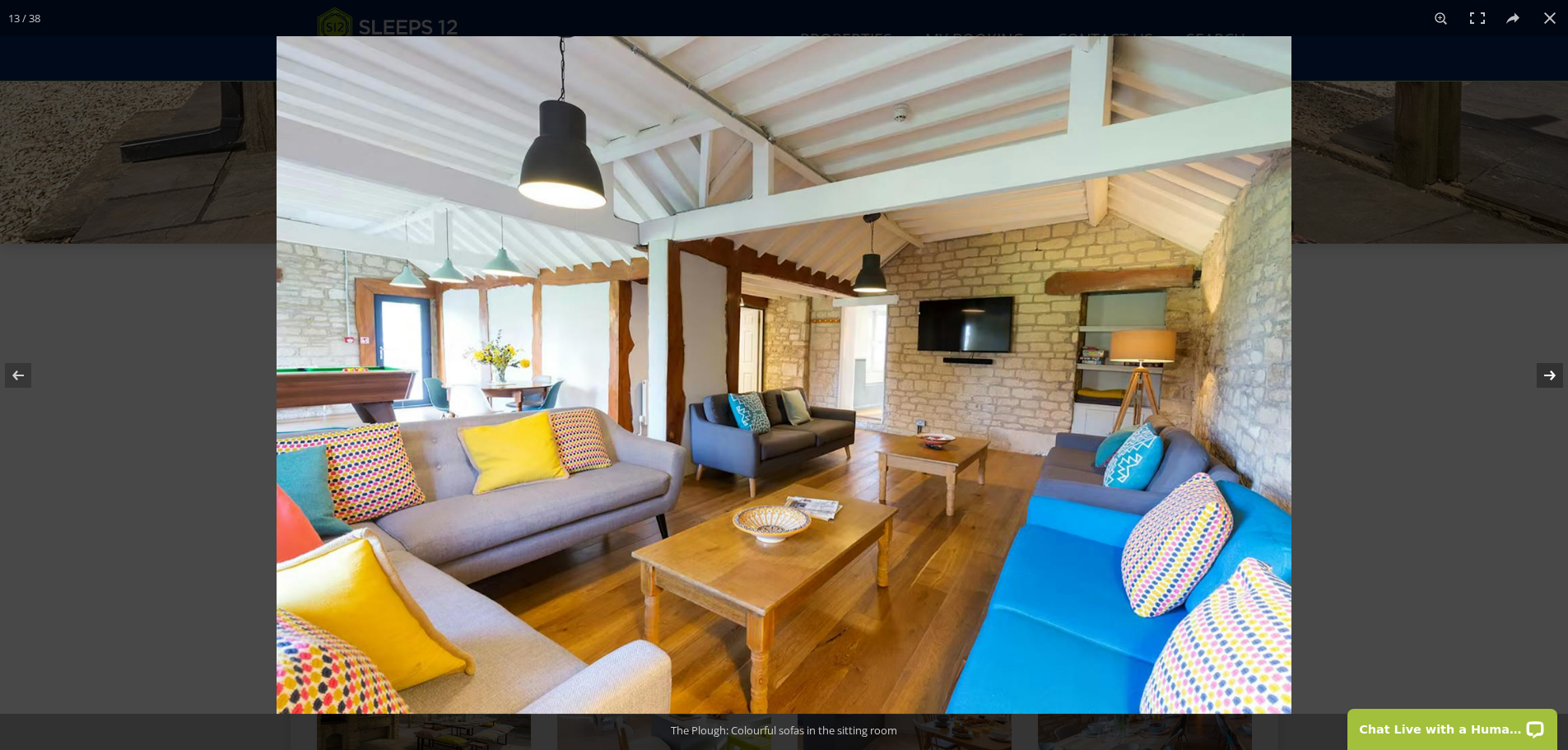
click at [1553, 366] on button at bounding box center [1539, 375] width 58 height 82
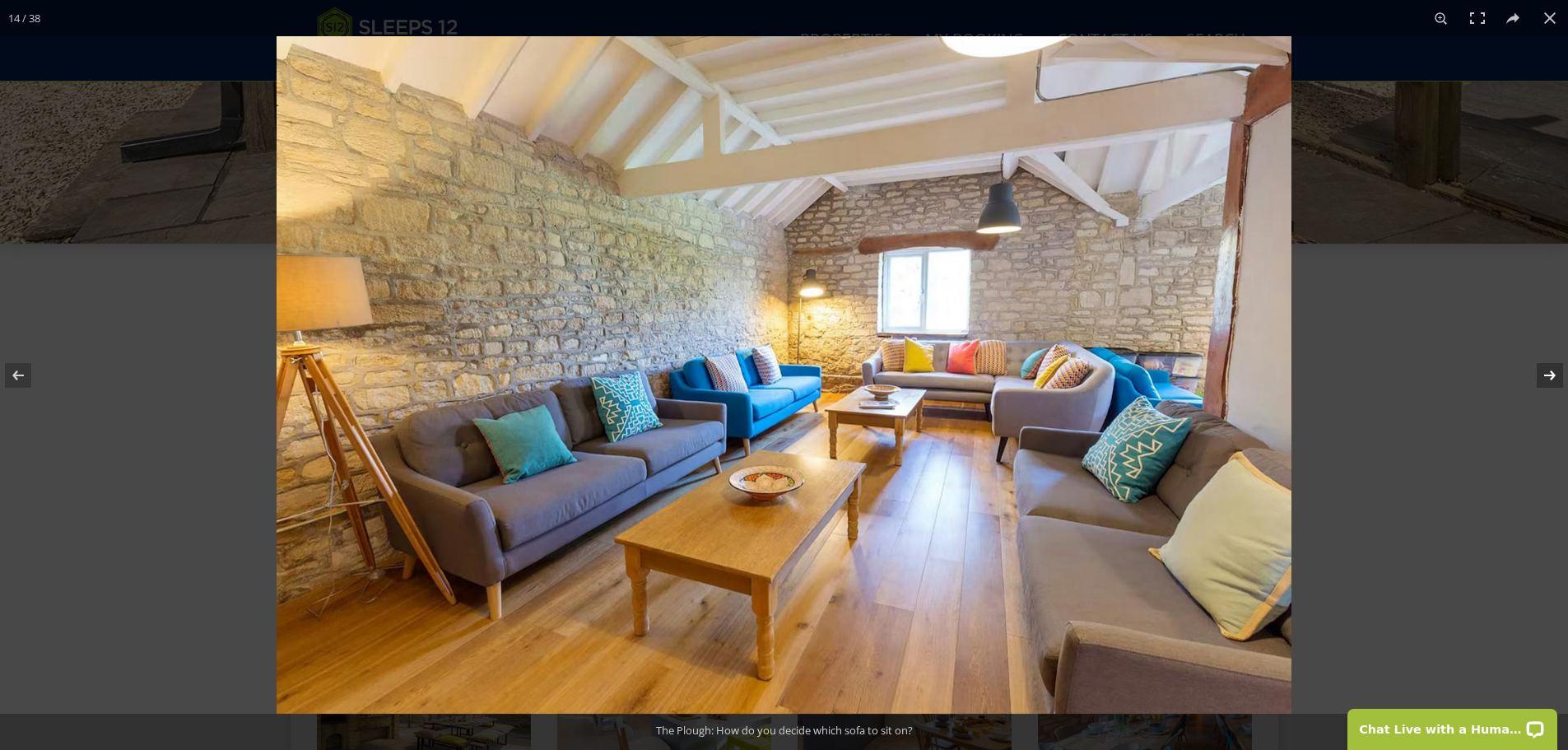
click at [1553, 366] on button at bounding box center [1539, 375] width 58 height 82
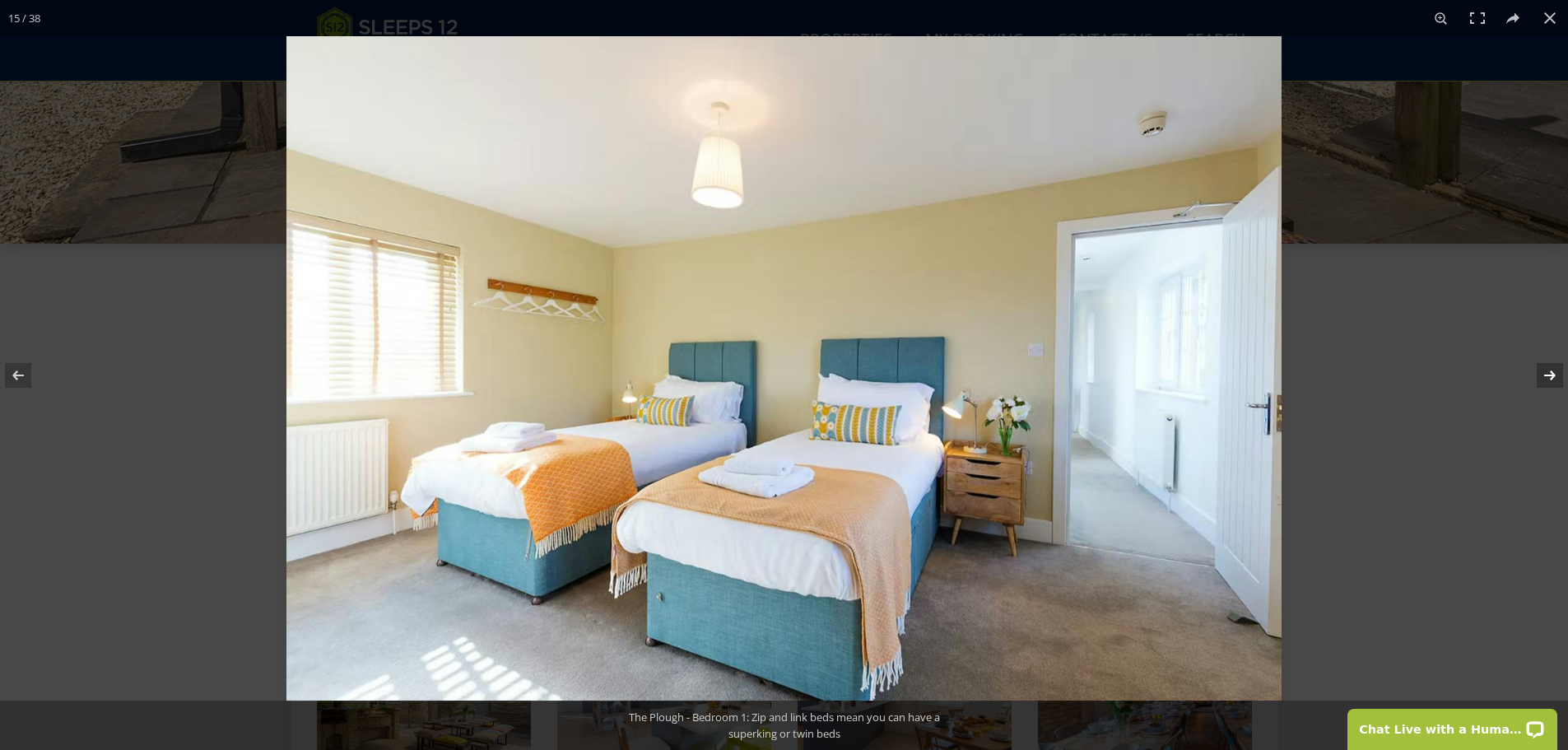
click at [1553, 366] on button at bounding box center [1539, 375] width 58 height 82
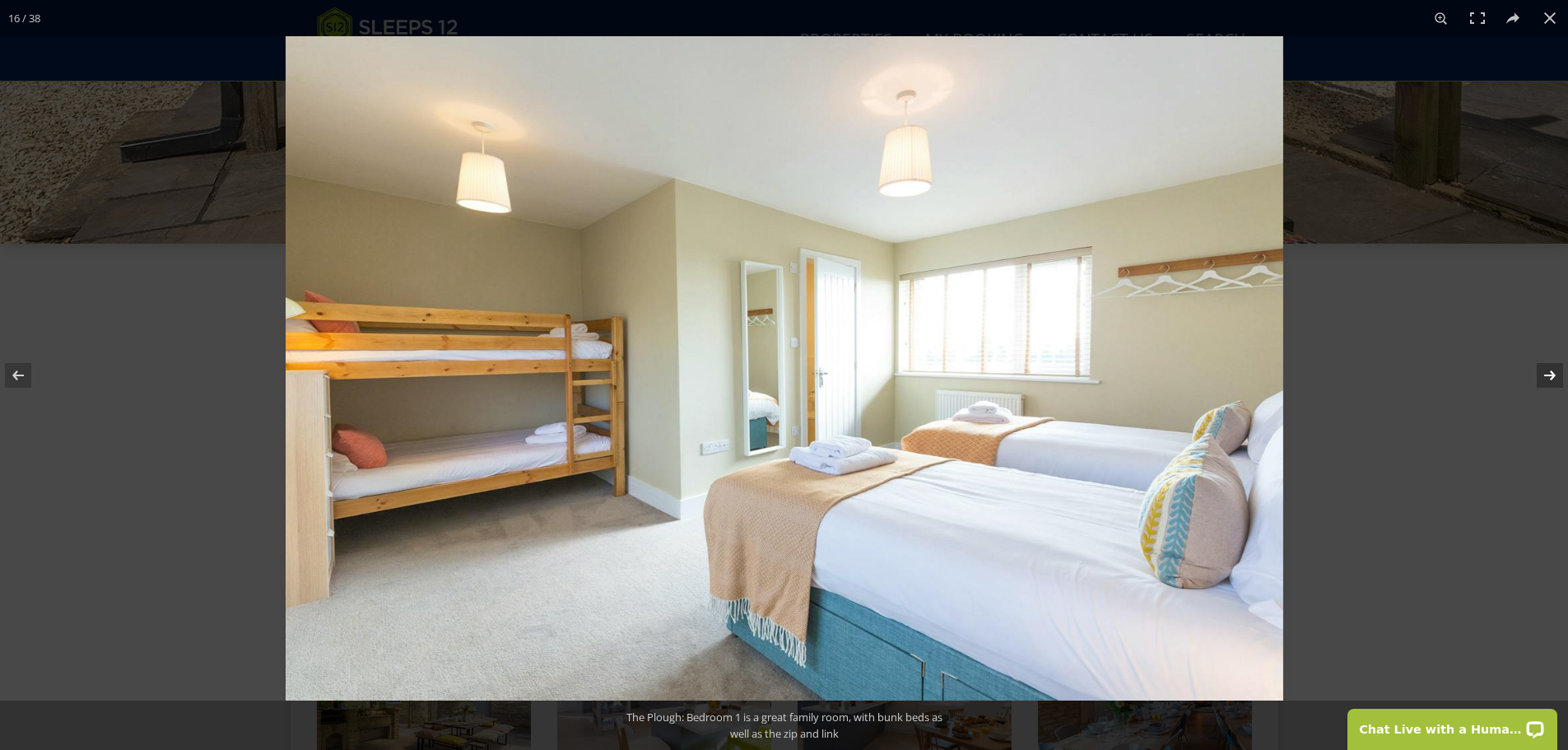
click at [1554, 366] on button at bounding box center [1539, 375] width 58 height 82
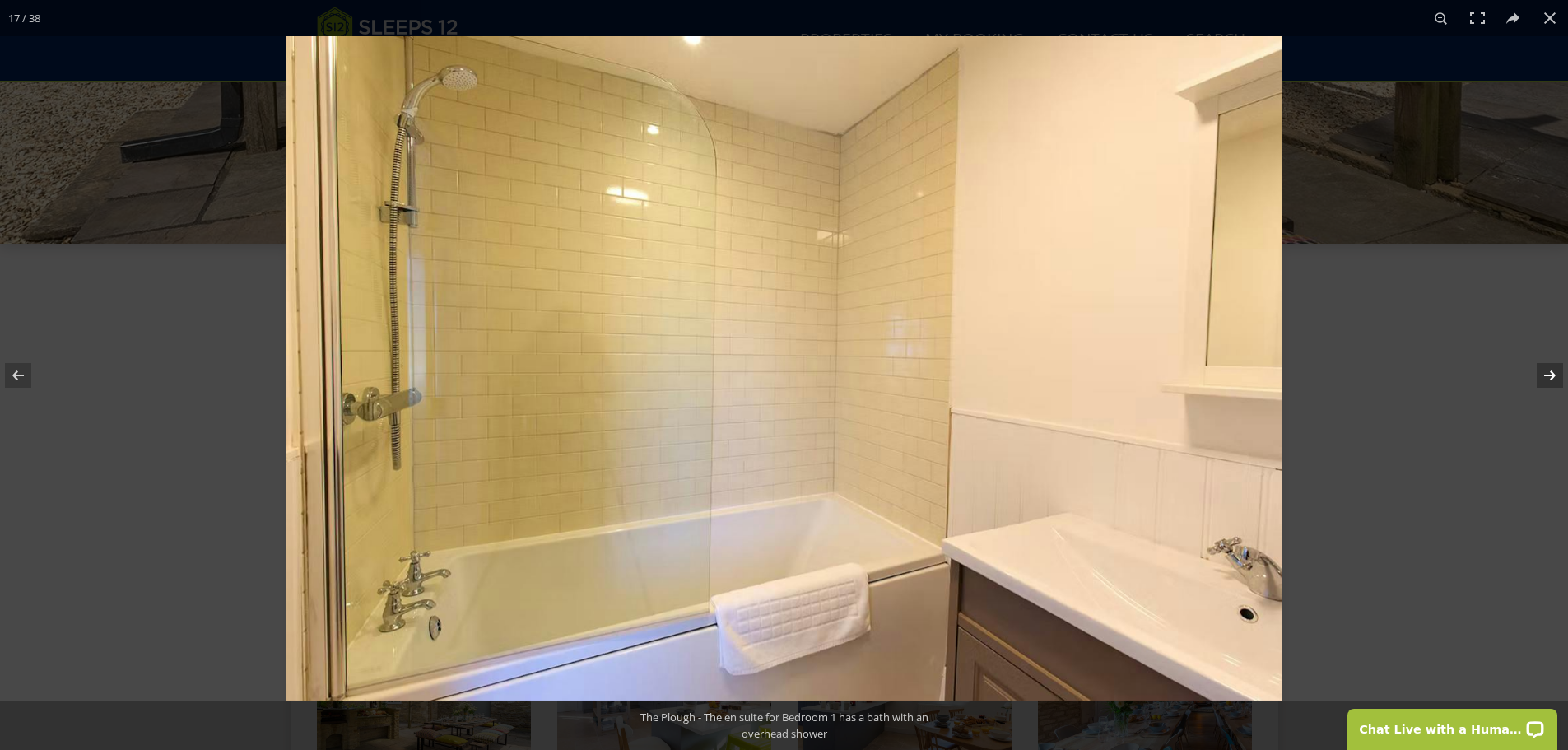
click at [1554, 366] on button at bounding box center [1539, 375] width 58 height 82
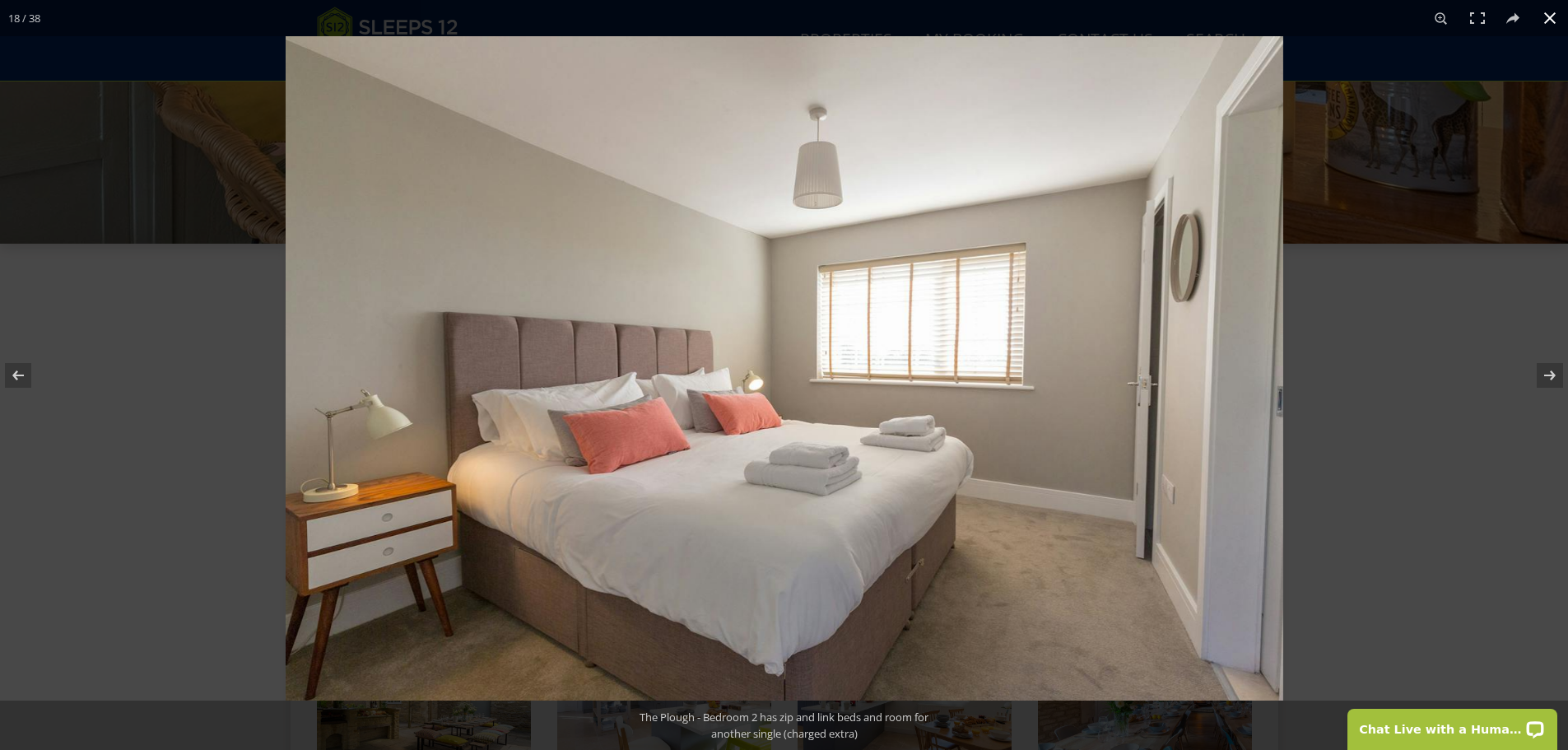
click at [1555, 16] on button at bounding box center [1549, 18] width 36 height 36
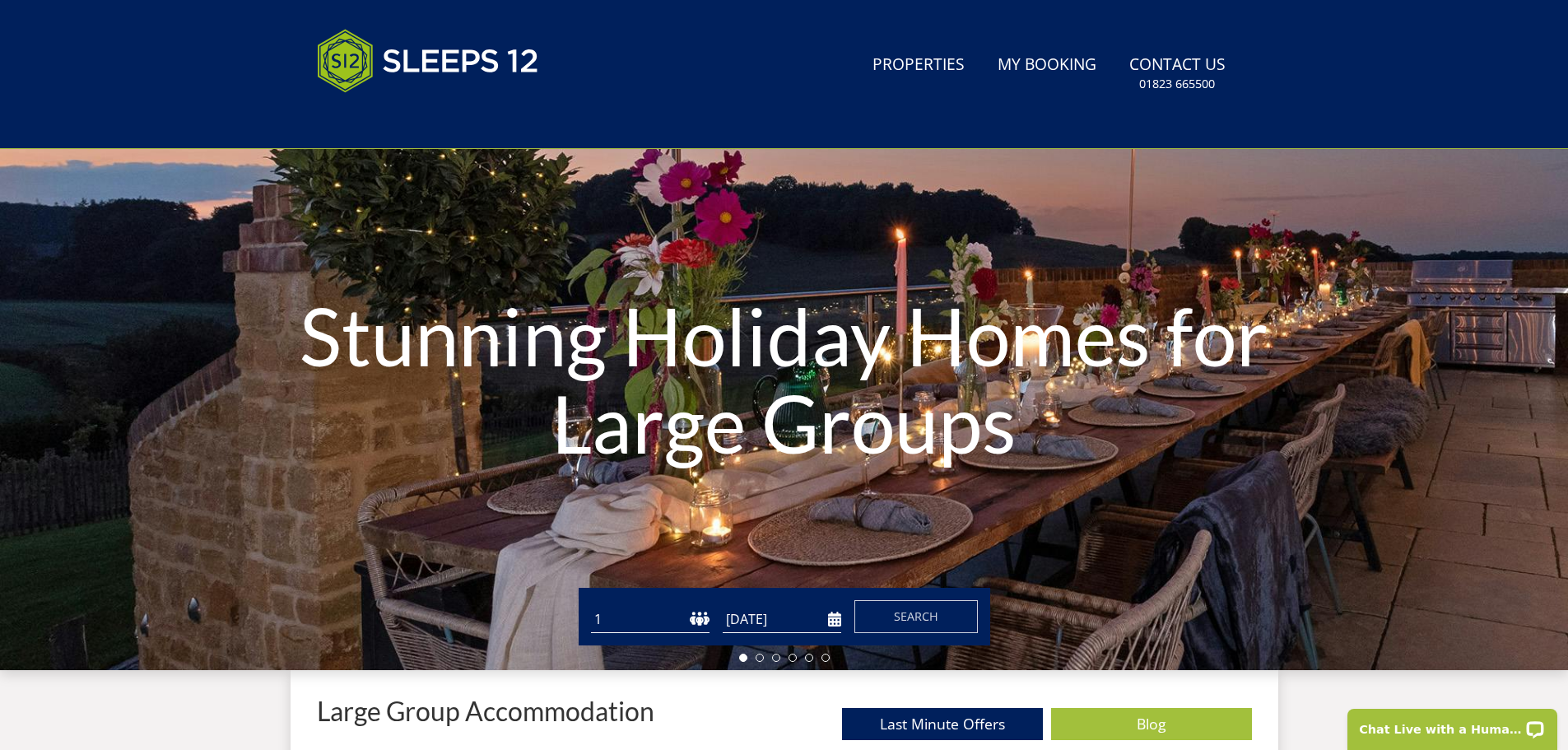
scroll to position [344, 0]
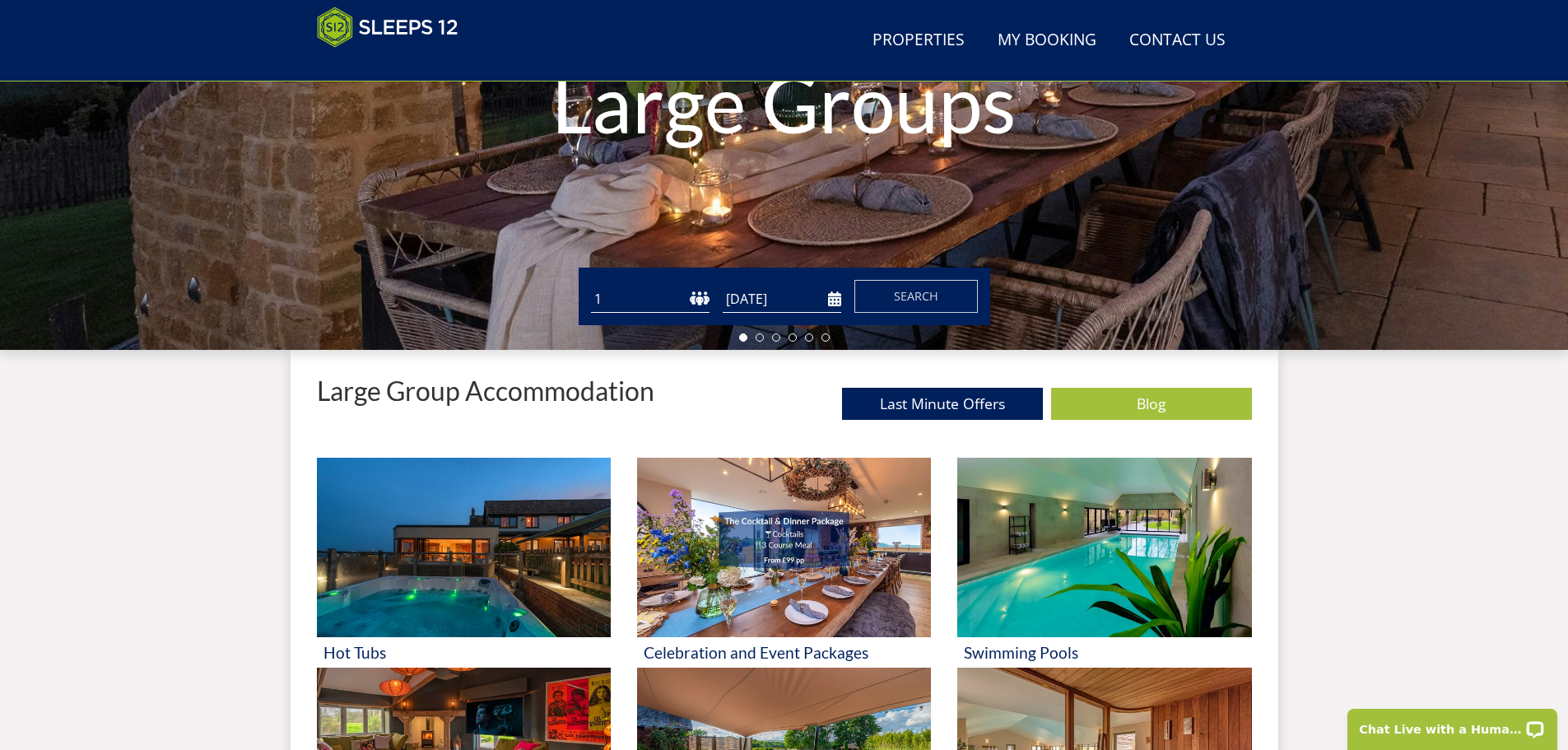
click at [697, 296] on select "1 2 3 4 5 6 7 8 9 10 11 12 13 14 15 16 17 18 19 20 21 22 23 24 25 26 27 28 29 3…" at bounding box center [651, 299] width 119 height 27
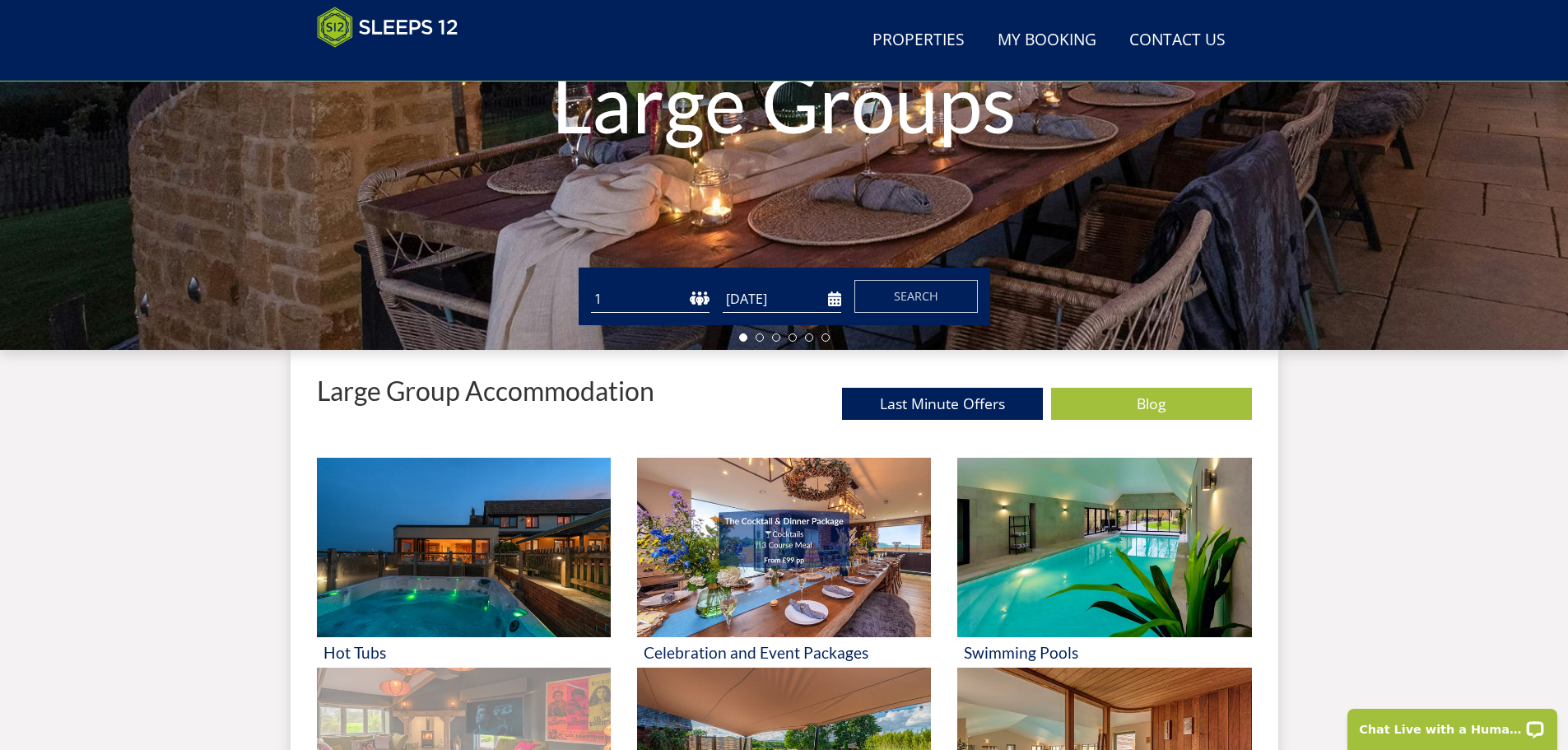
select select "20"
click at [591, 286] on select "1 2 3 4 5 6 7 8 9 10 11 12 13 14 15 16 17 18 19 20 21 22 23 24 25 26 27 28 29 3…" at bounding box center [651, 299] width 119 height 27
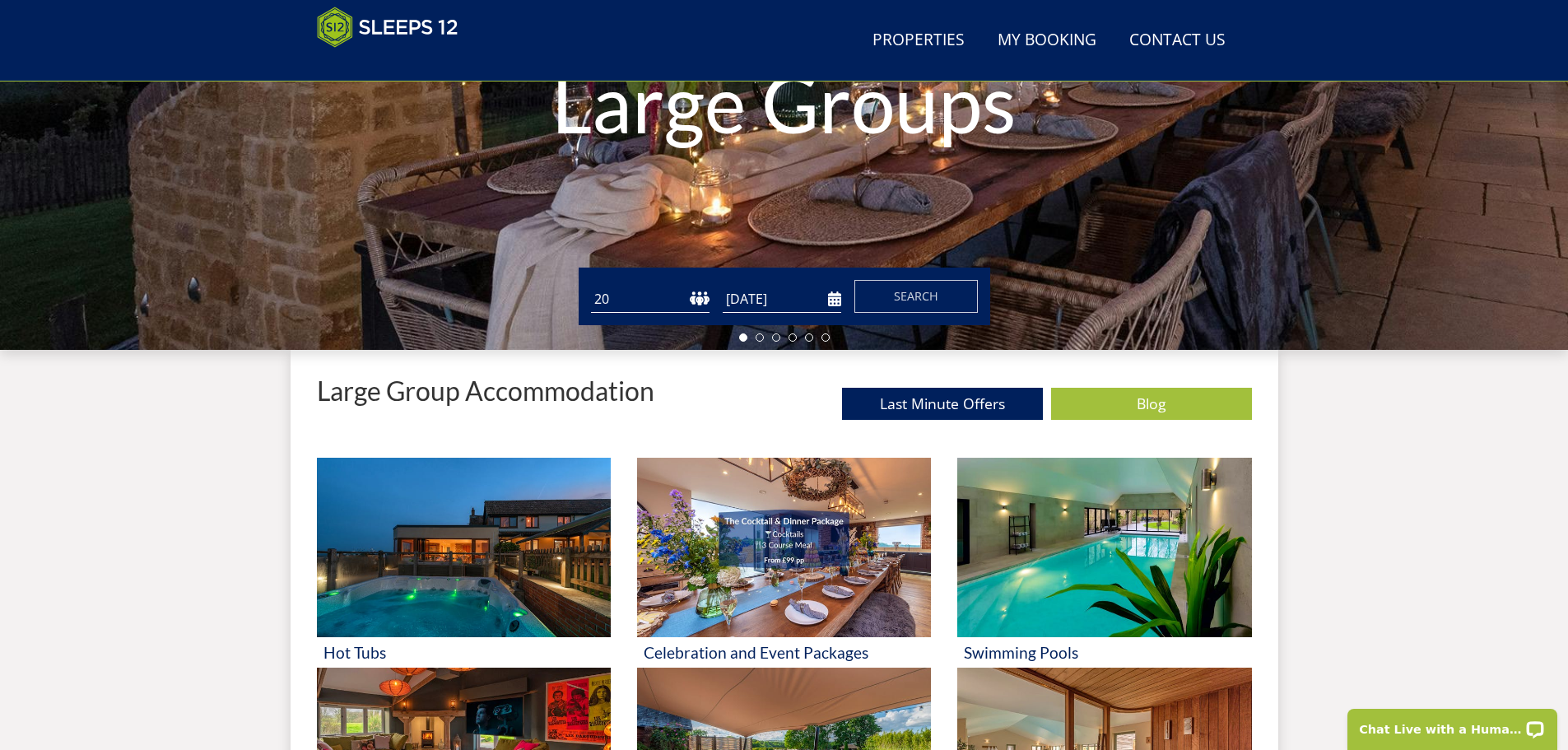
click at [773, 302] on input "[DATE]" at bounding box center [783, 299] width 119 height 27
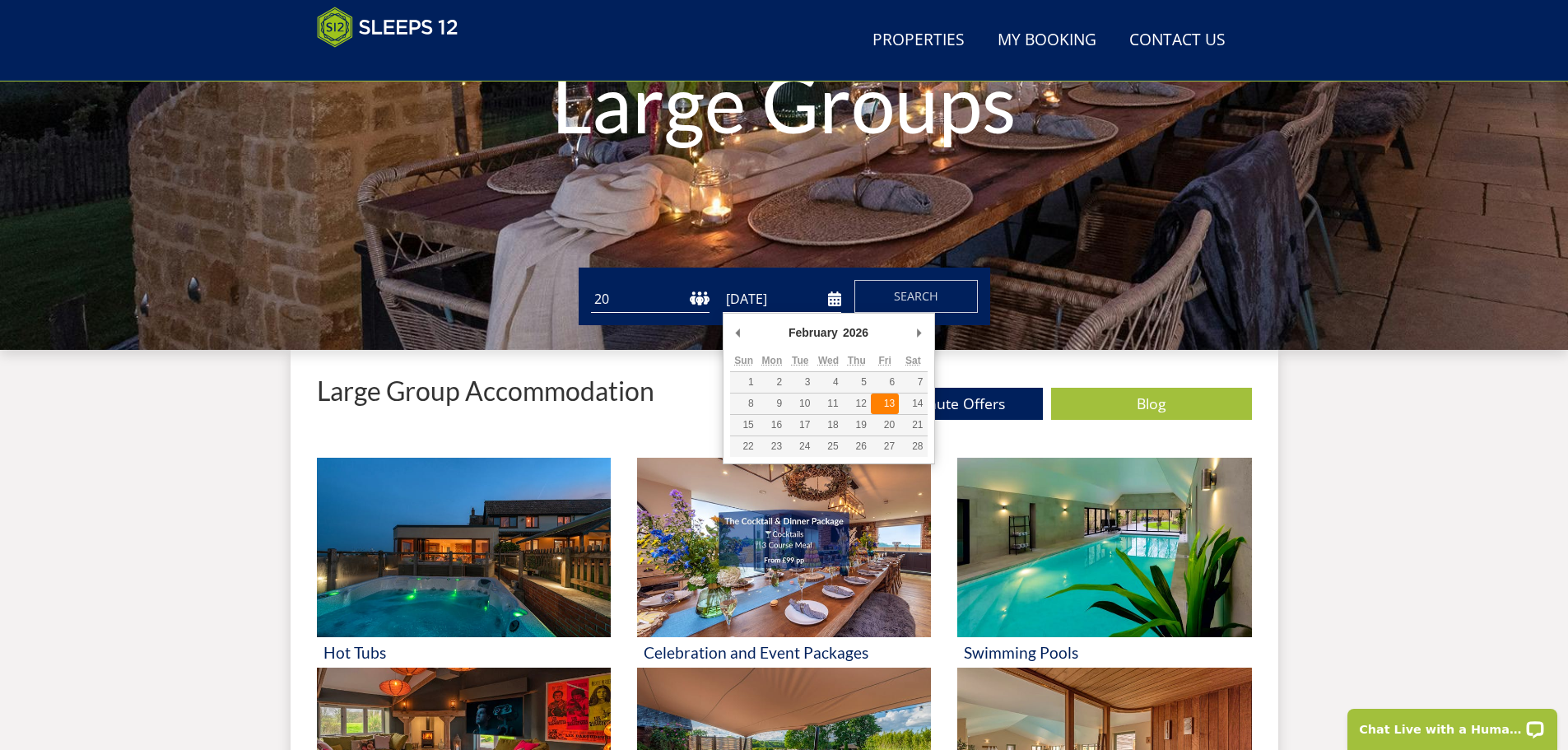
type input "13/02/2026"
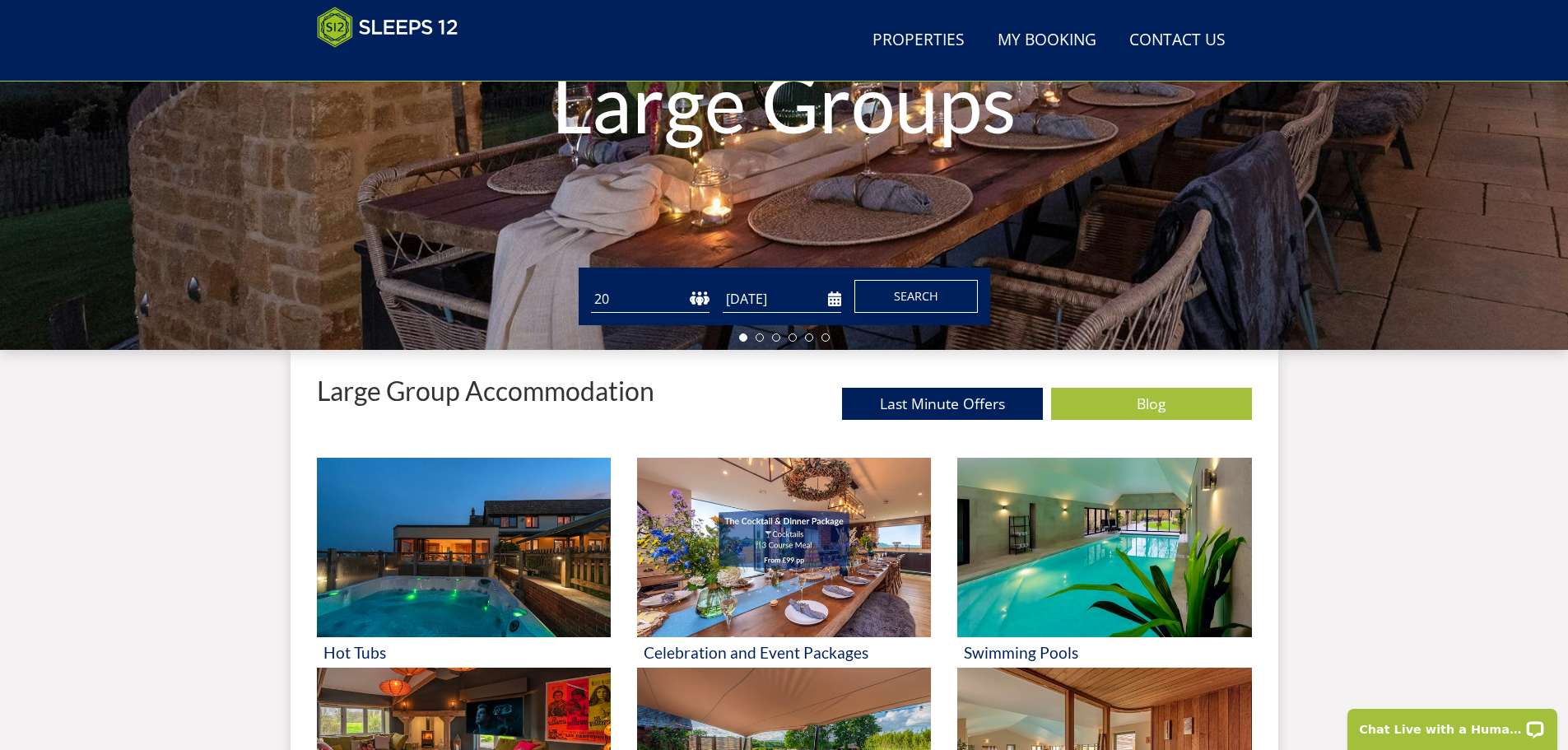
click at [909, 299] on span "Search" at bounding box center [916, 296] width 45 height 16
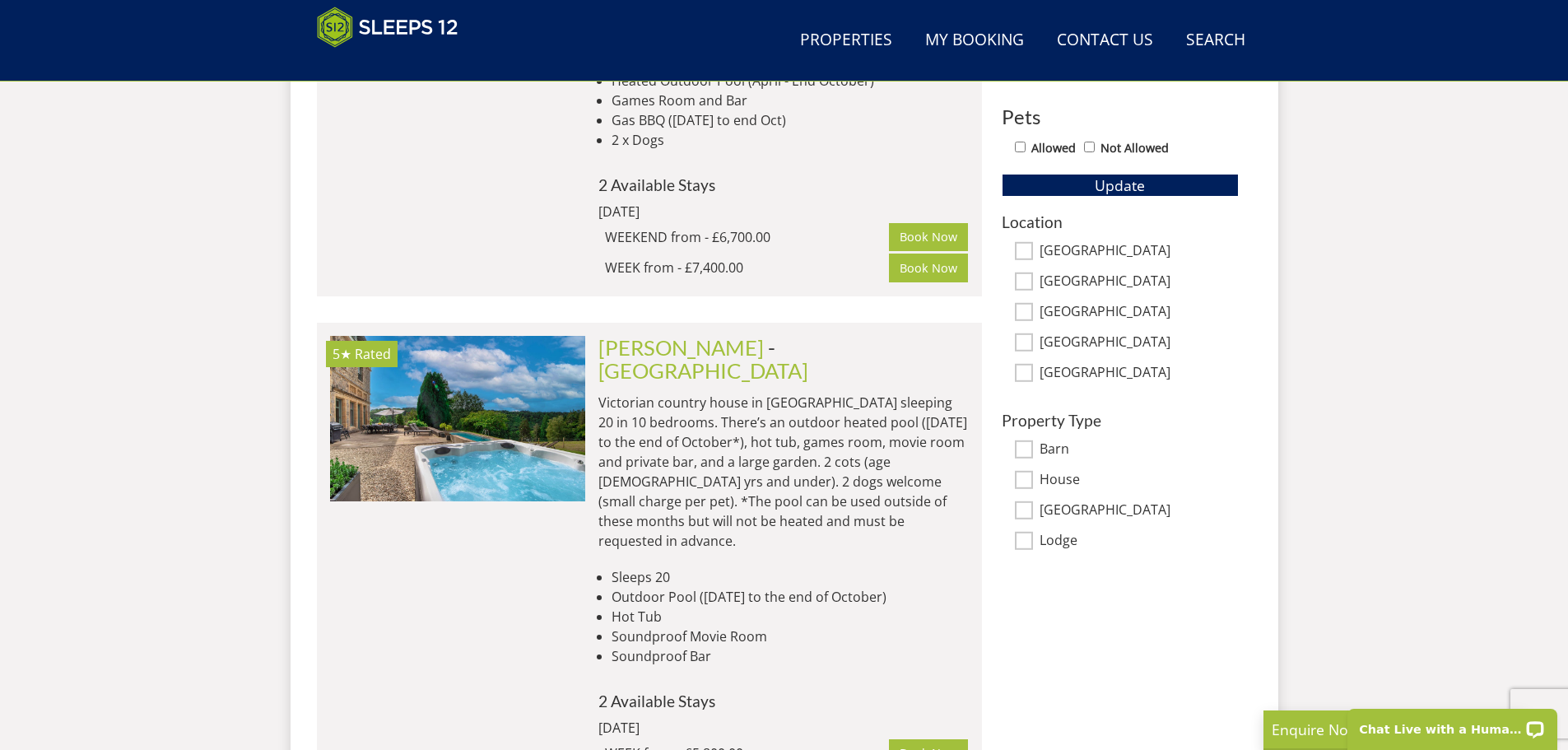
scroll to position [920, 0]
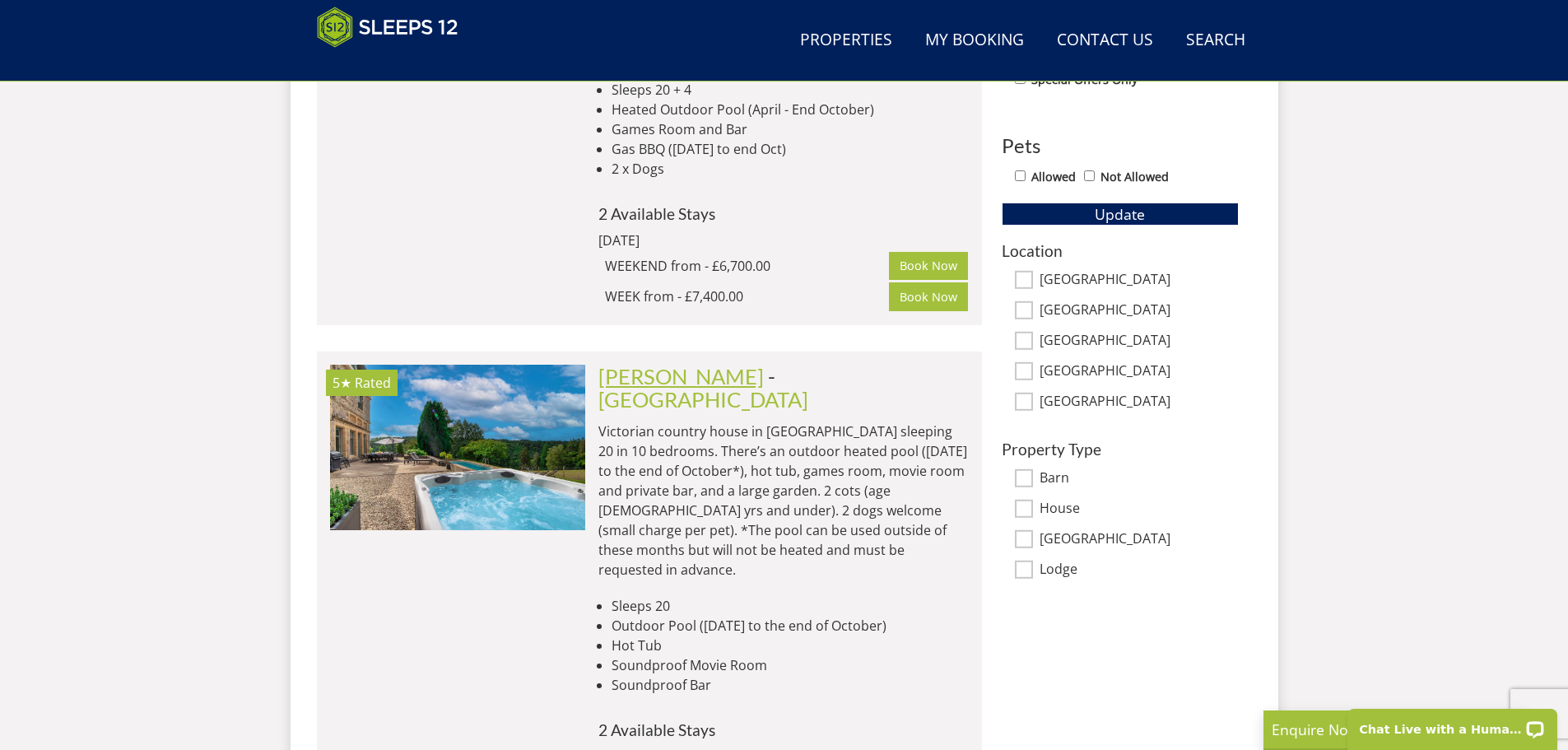
click at [693, 364] on link "Kennard Hall" at bounding box center [681, 375] width 166 height 24
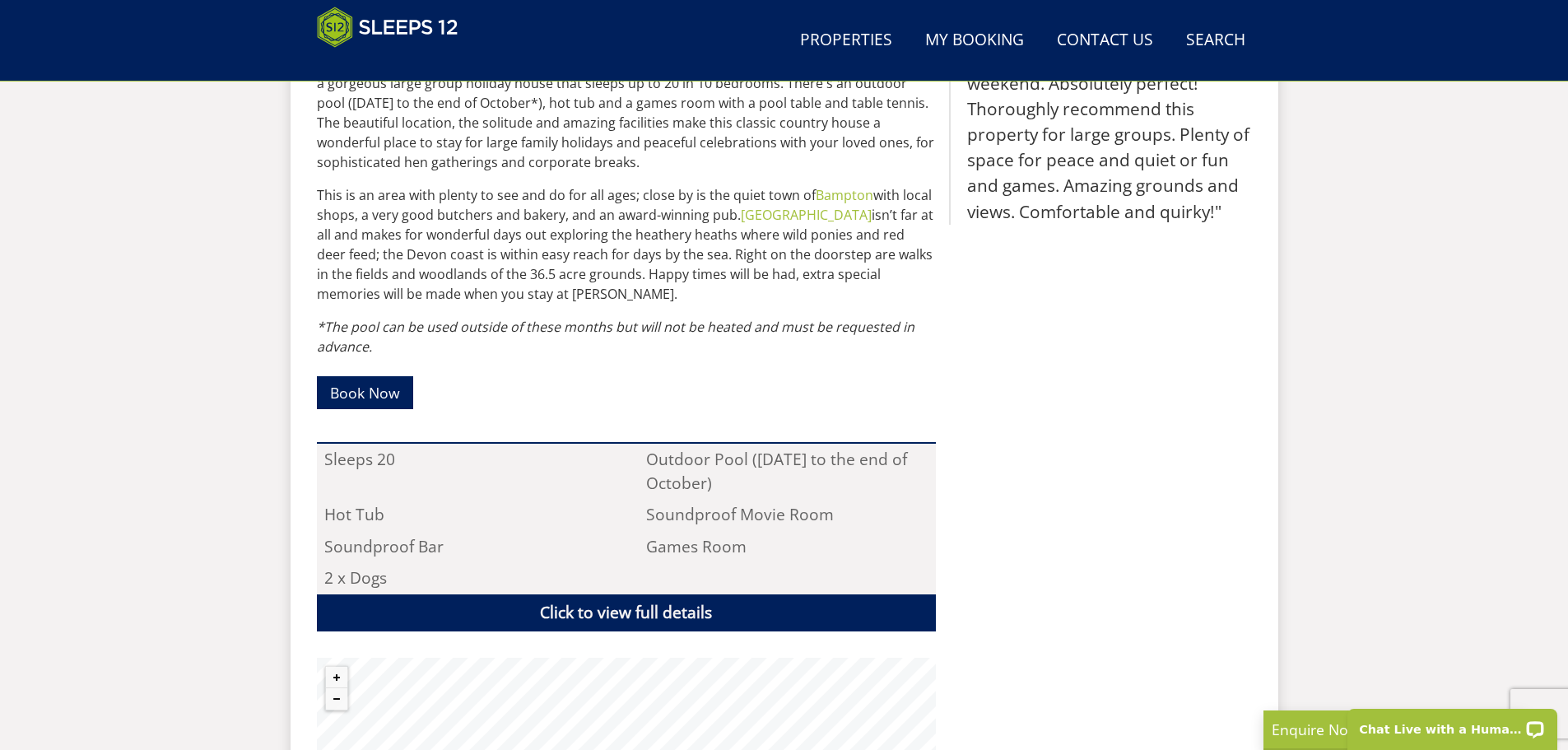
scroll to position [1167, 0]
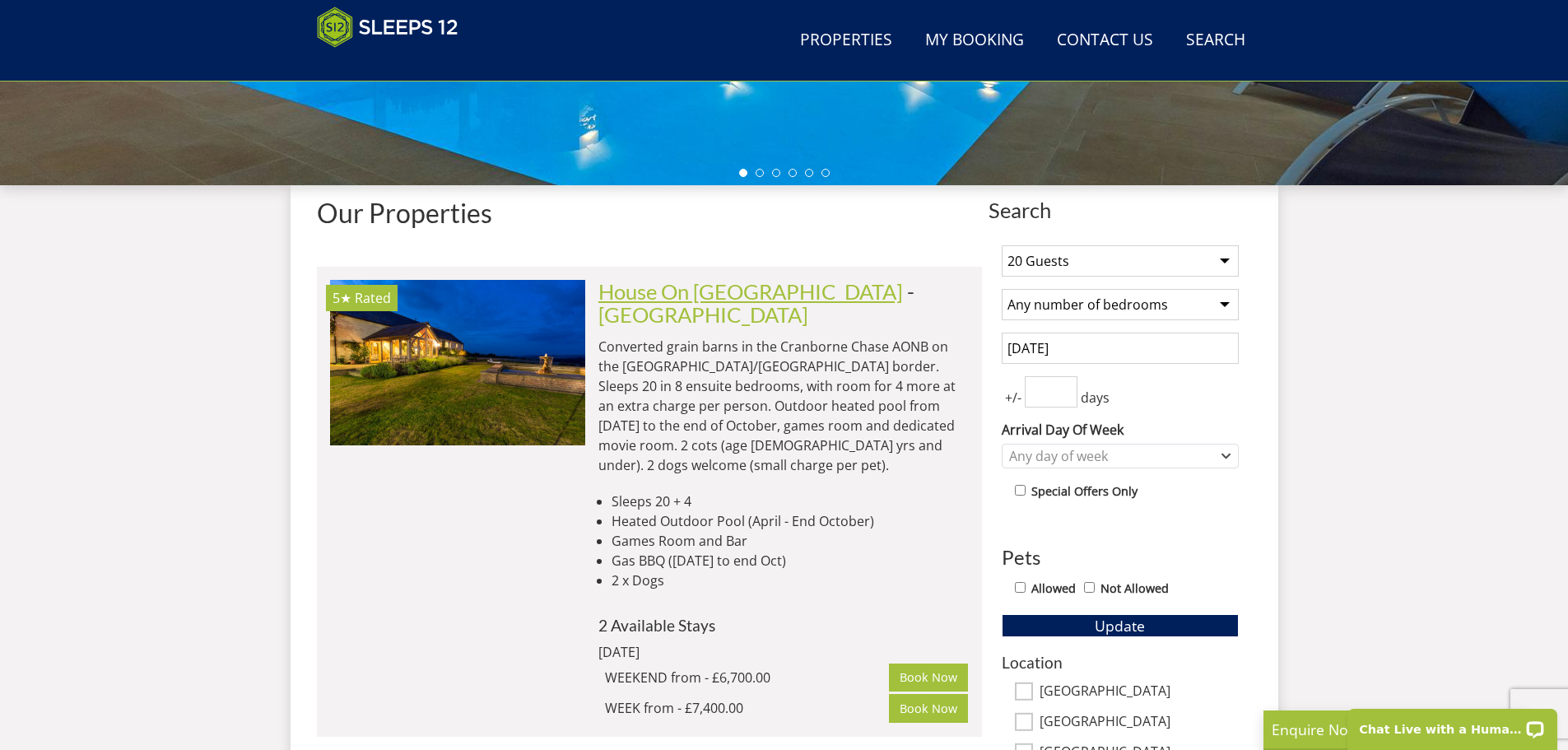
click at [701, 296] on link "House On The Hill" at bounding box center [750, 291] width 304 height 24
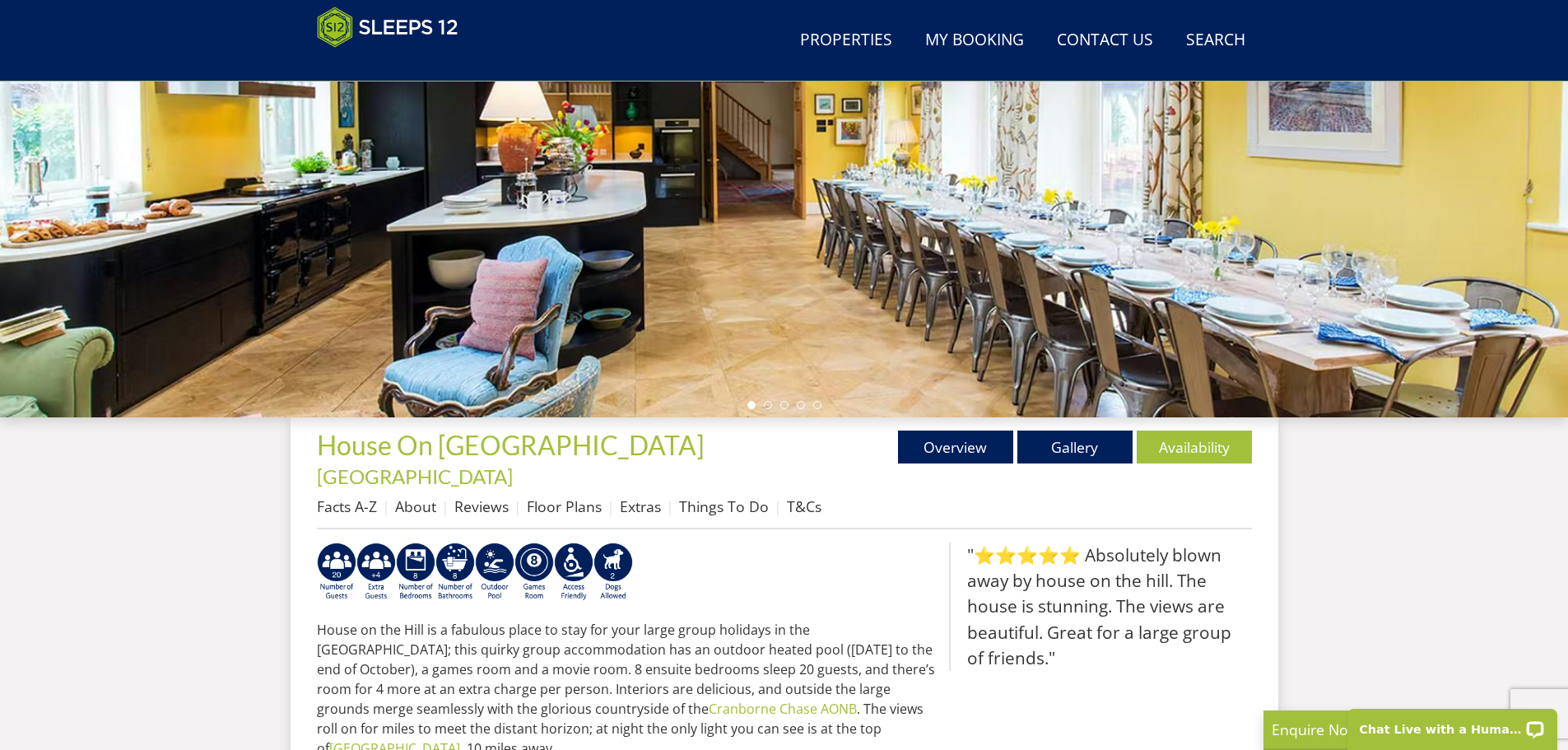
scroll to position [277, 0]
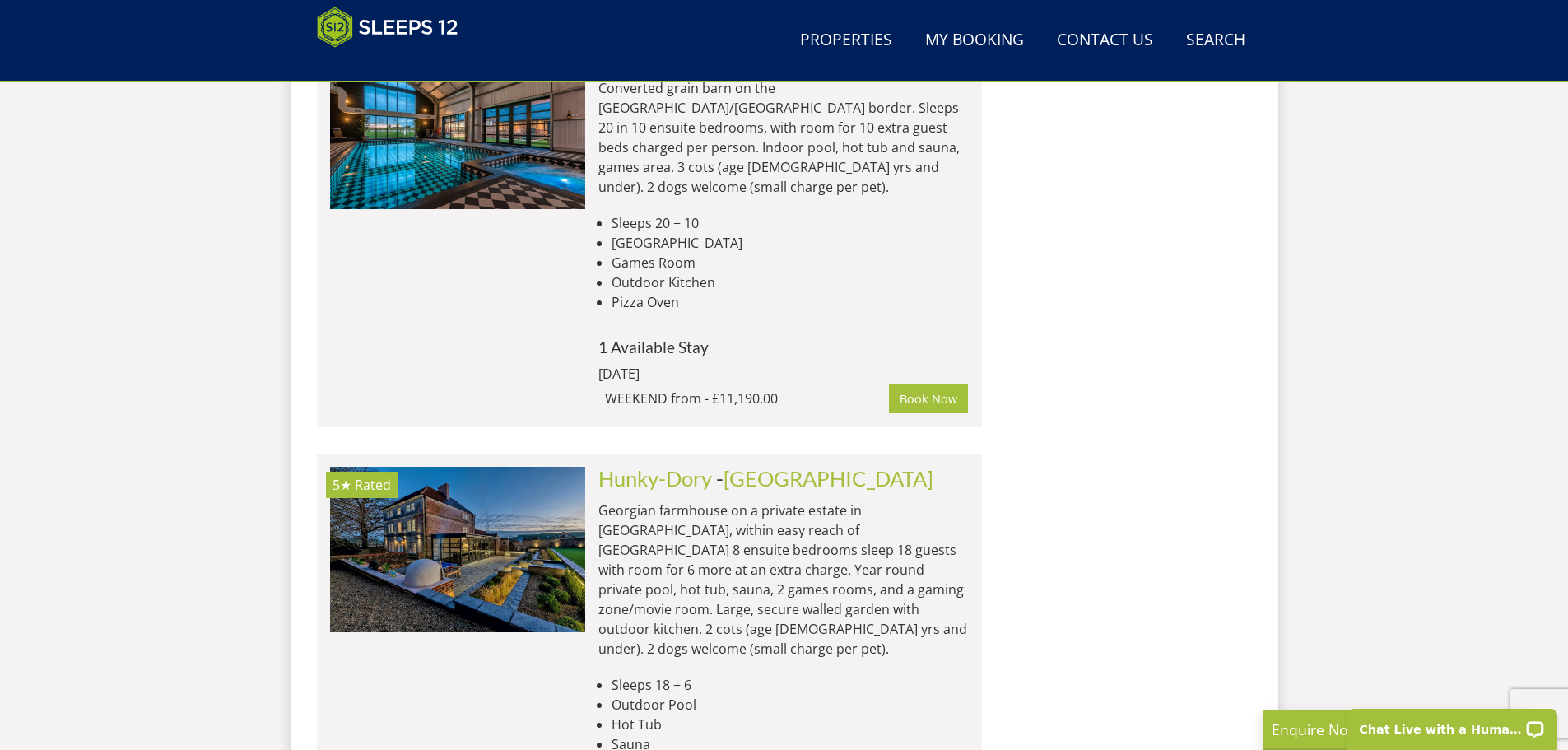
scroll to position [1908, 0]
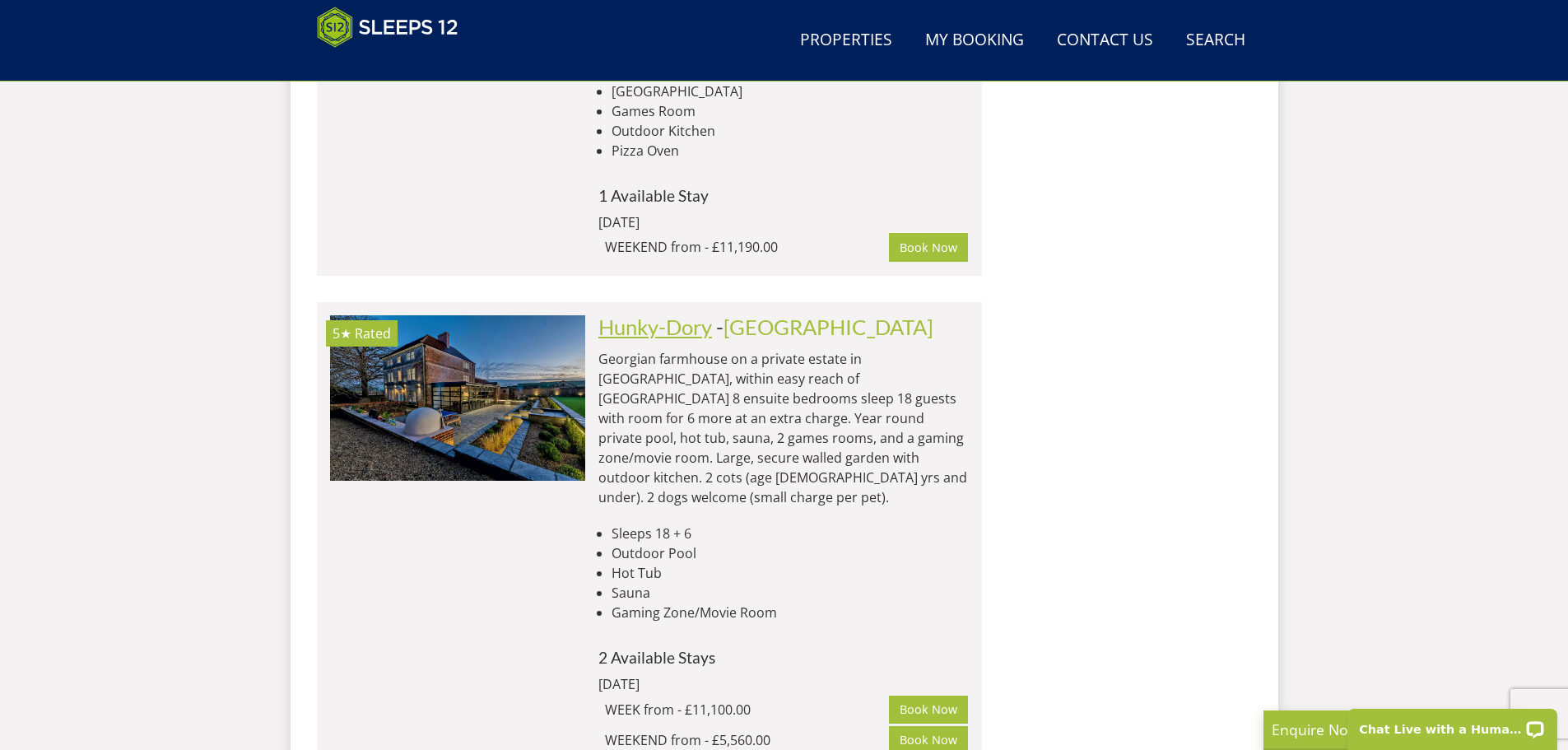
click at [657, 314] on link "Hunky-Dory" at bounding box center [655, 326] width 113 height 24
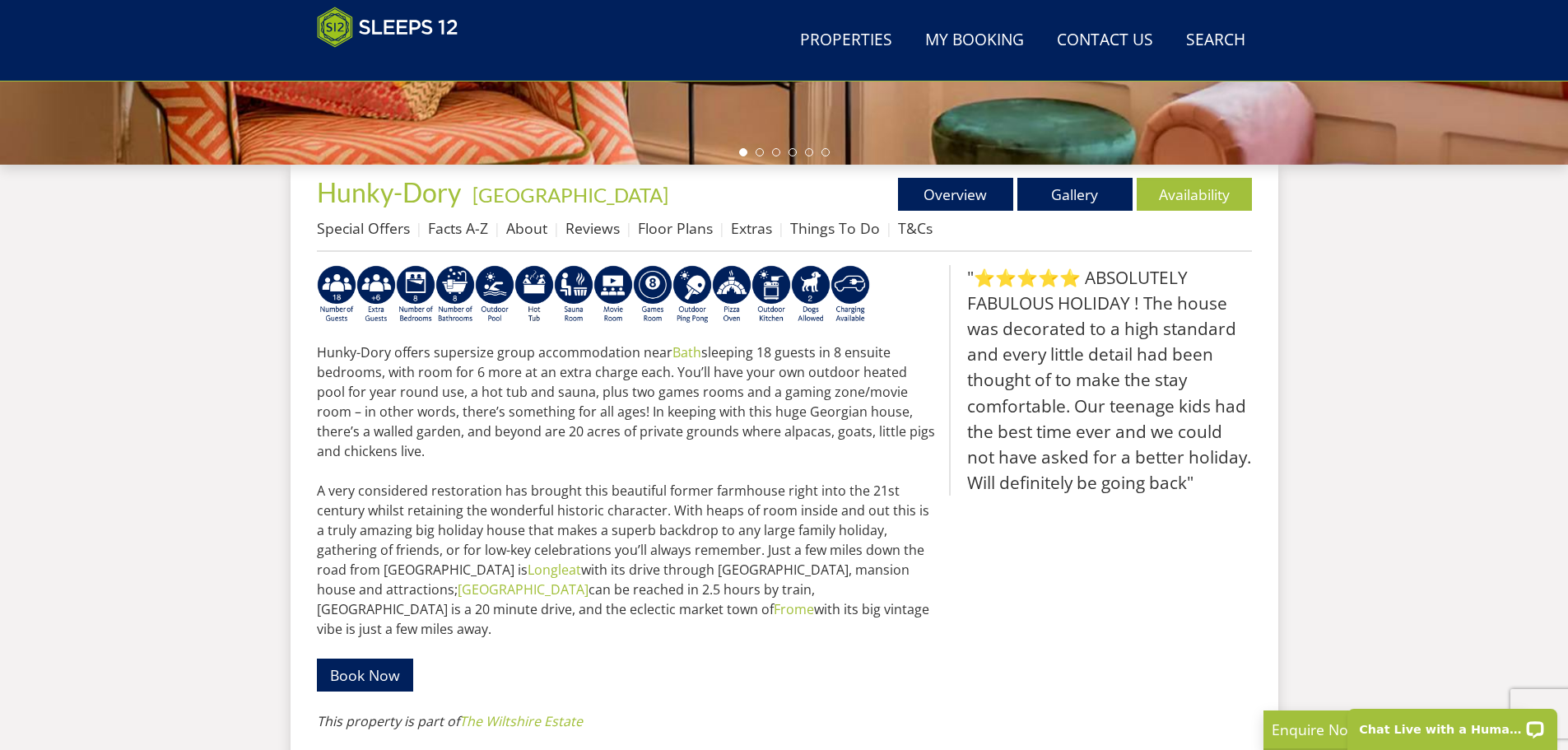
scroll to position [533, 0]
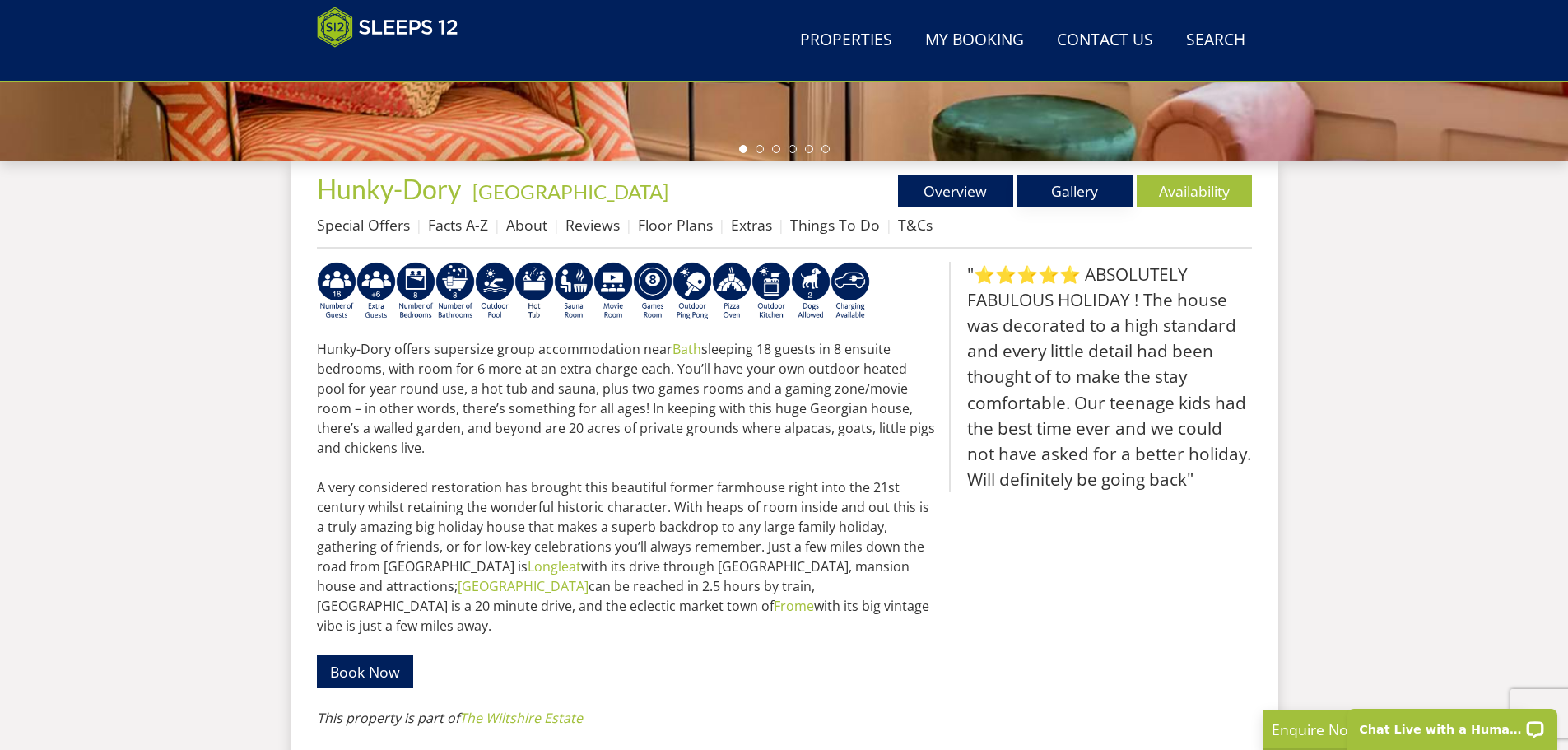
click at [1070, 194] on link "Gallery" at bounding box center [1075, 191] width 115 height 33
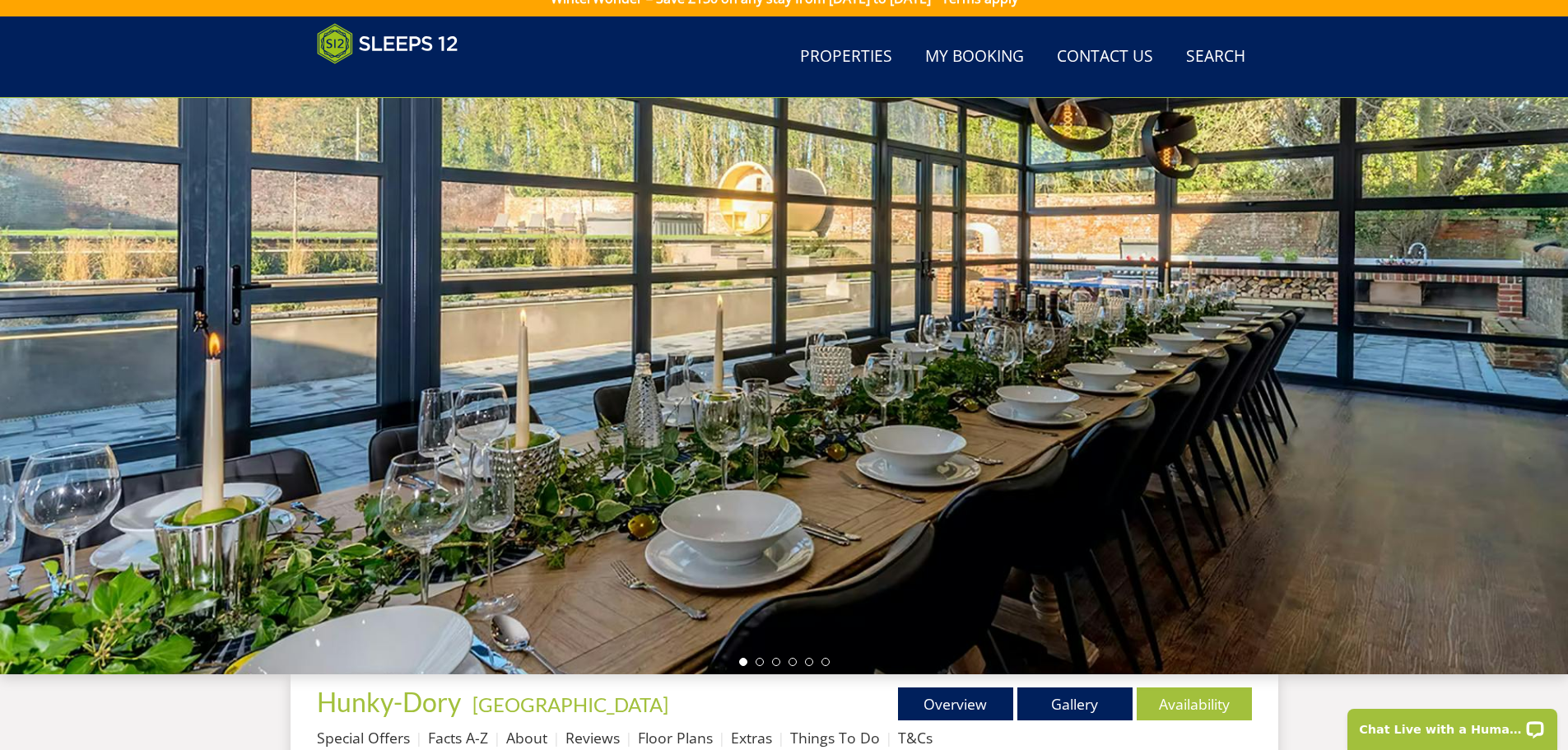
scroll to position [15, 0]
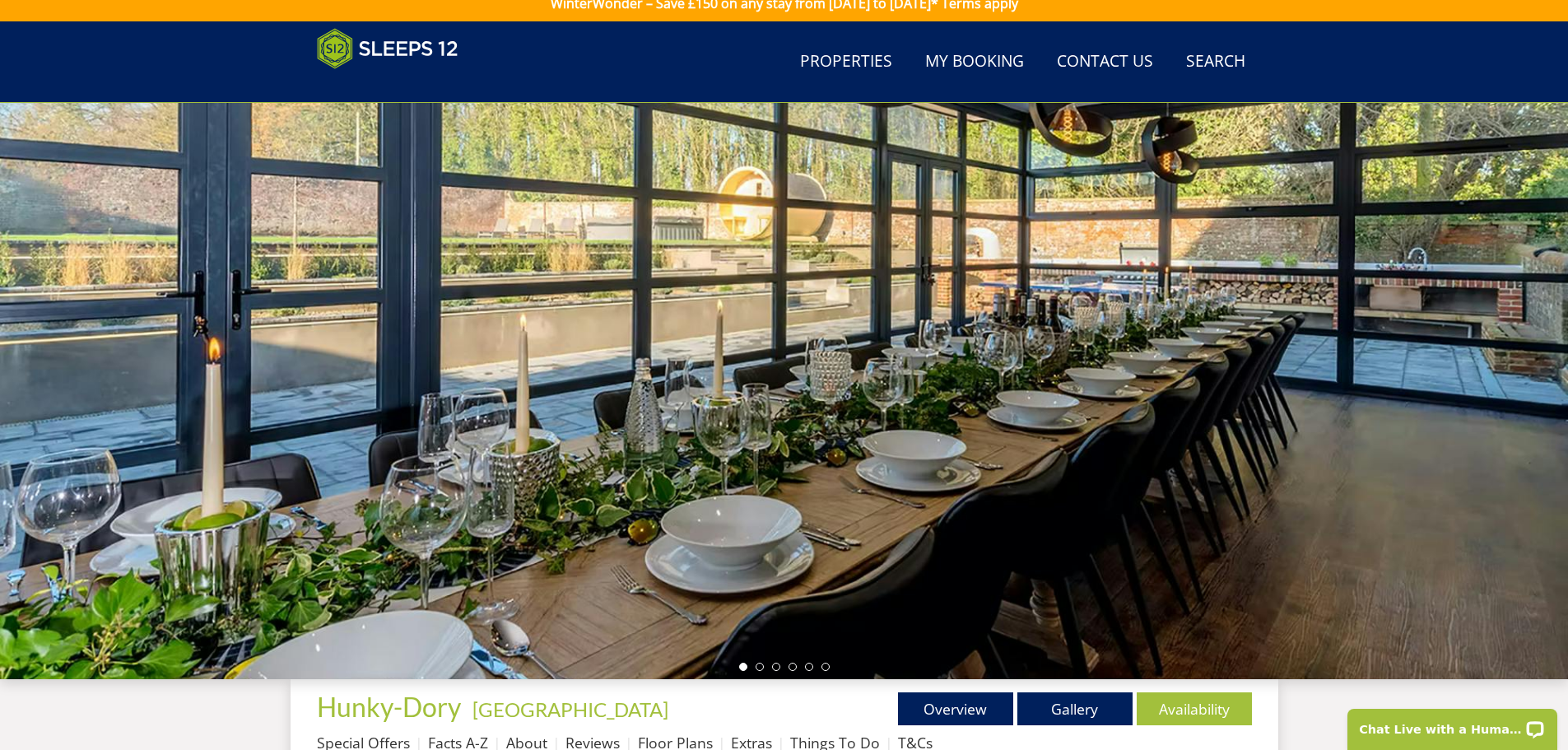
click at [1009, 588] on div at bounding box center [784, 390] width 1568 height 576
drag, startPoint x: 1009, startPoint y: 587, endPoint x: 34, endPoint y: 579, distance: 975.0
click at [34, 579] on div at bounding box center [784, 390] width 1568 height 576
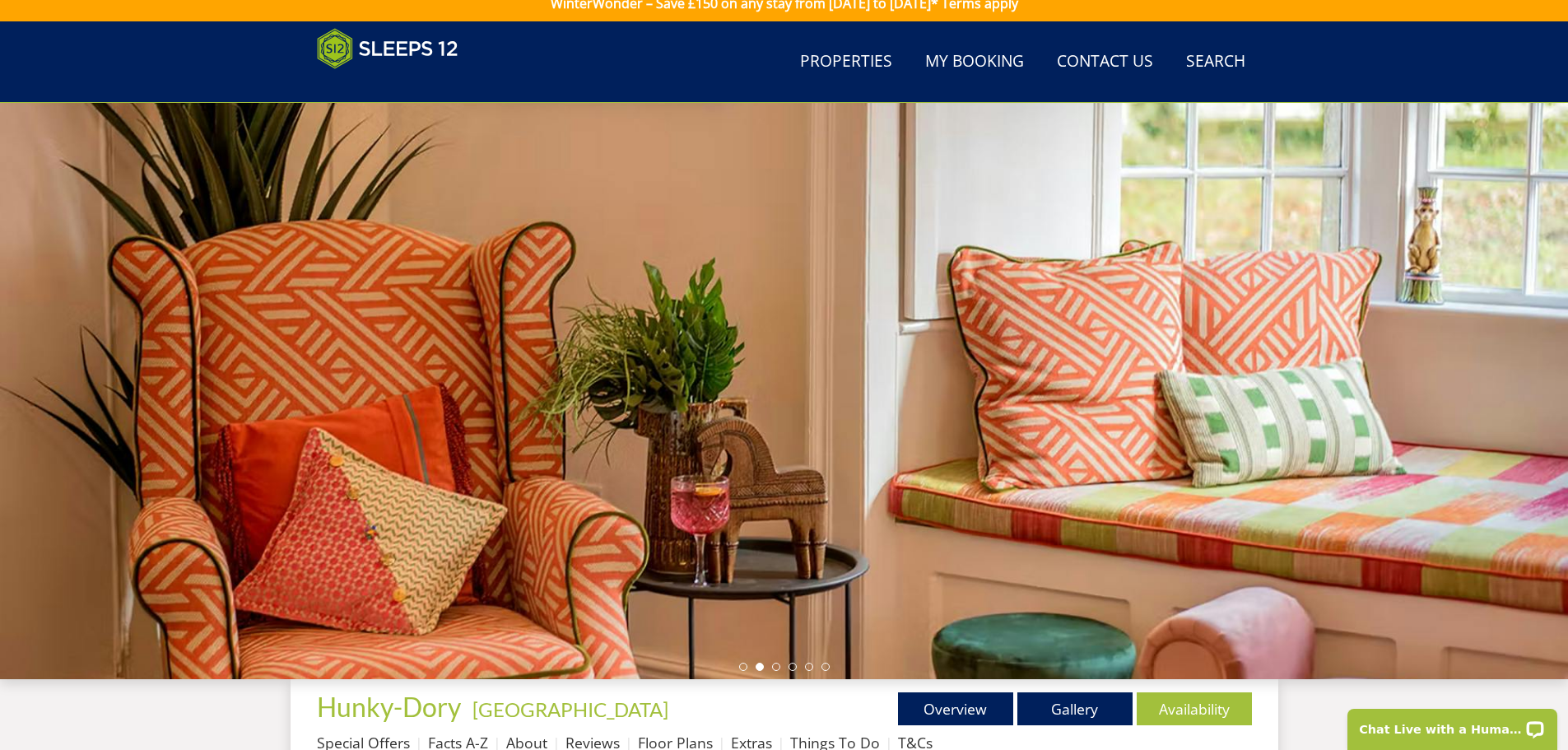
drag, startPoint x: 1104, startPoint y: 511, endPoint x: 409, endPoint y: 517, distance: 695.0
click at [409, 517] on div at bounding box center [784, 390] width 1568 height 576
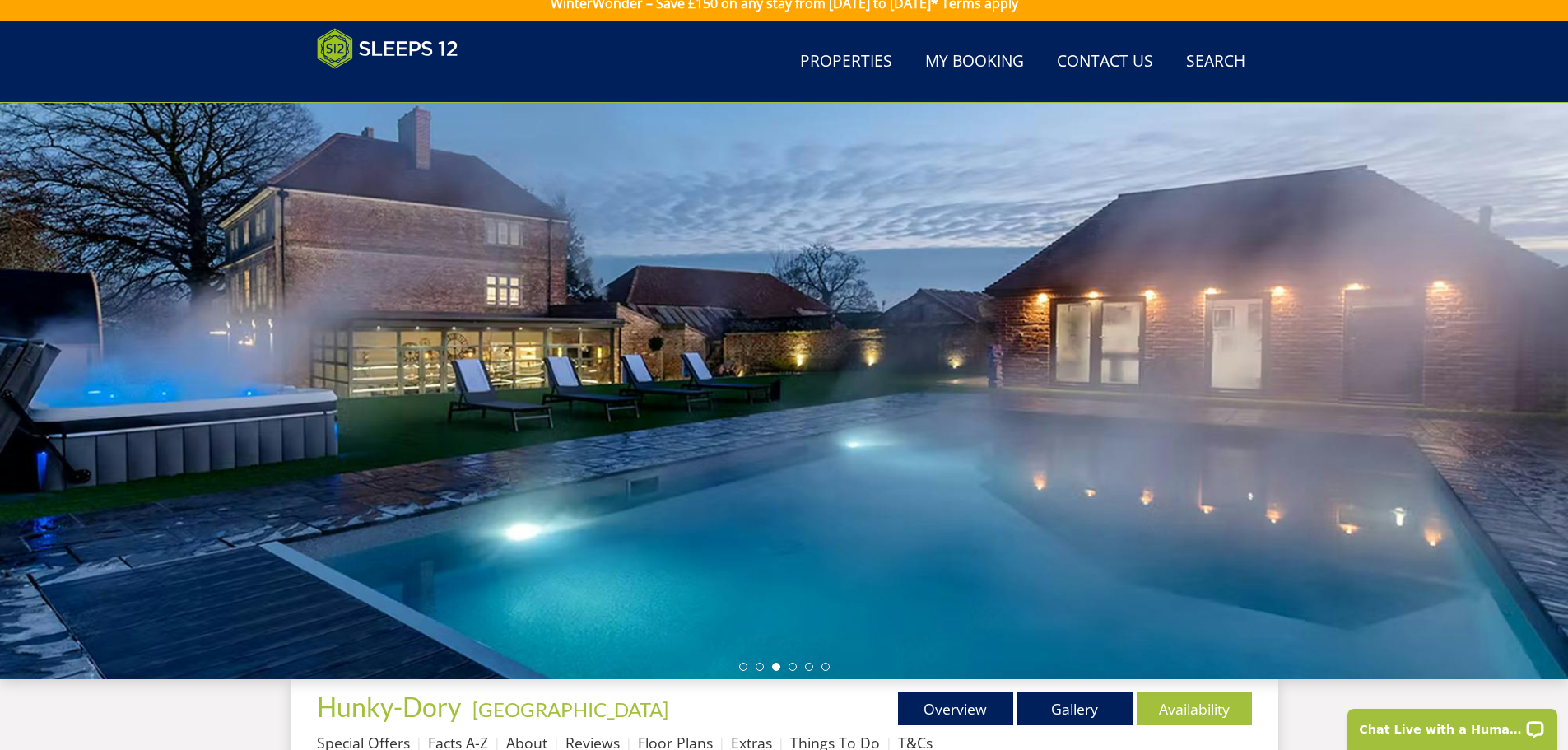
drag, startPoint x: 1009, startPoint y: 497, endPoint x: 814, endPoint y: 508, distance: 195.3
click at [814, 508] on div at bounding box center [784, 390] width 1568 height 576
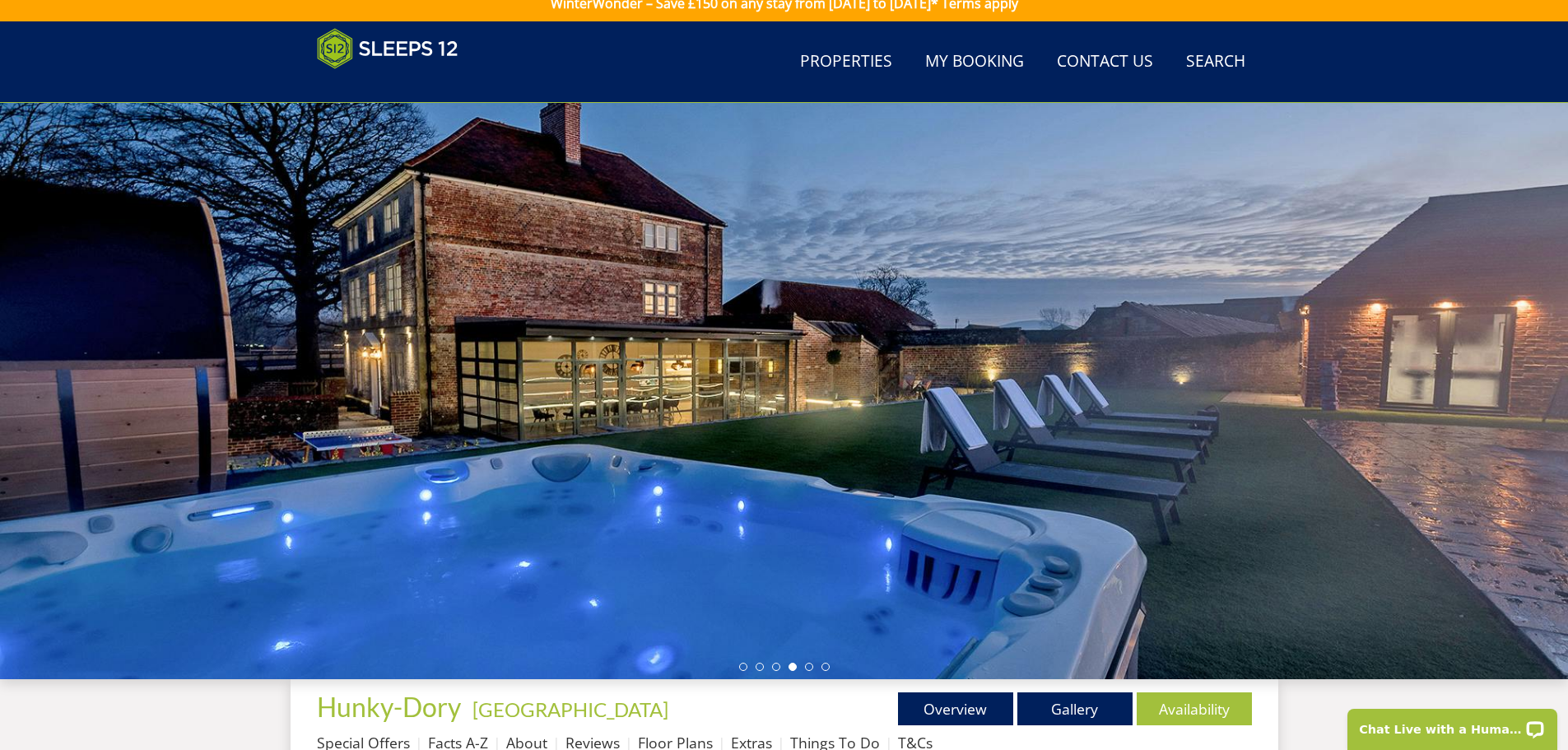
drag, startPoint x: 1024, startPoint y: 502, endPoint x: 759, endPoint y: 504, distance: 265.0
click at [759, 504] on div at bounding box center [784, 390] width 1568 height 576
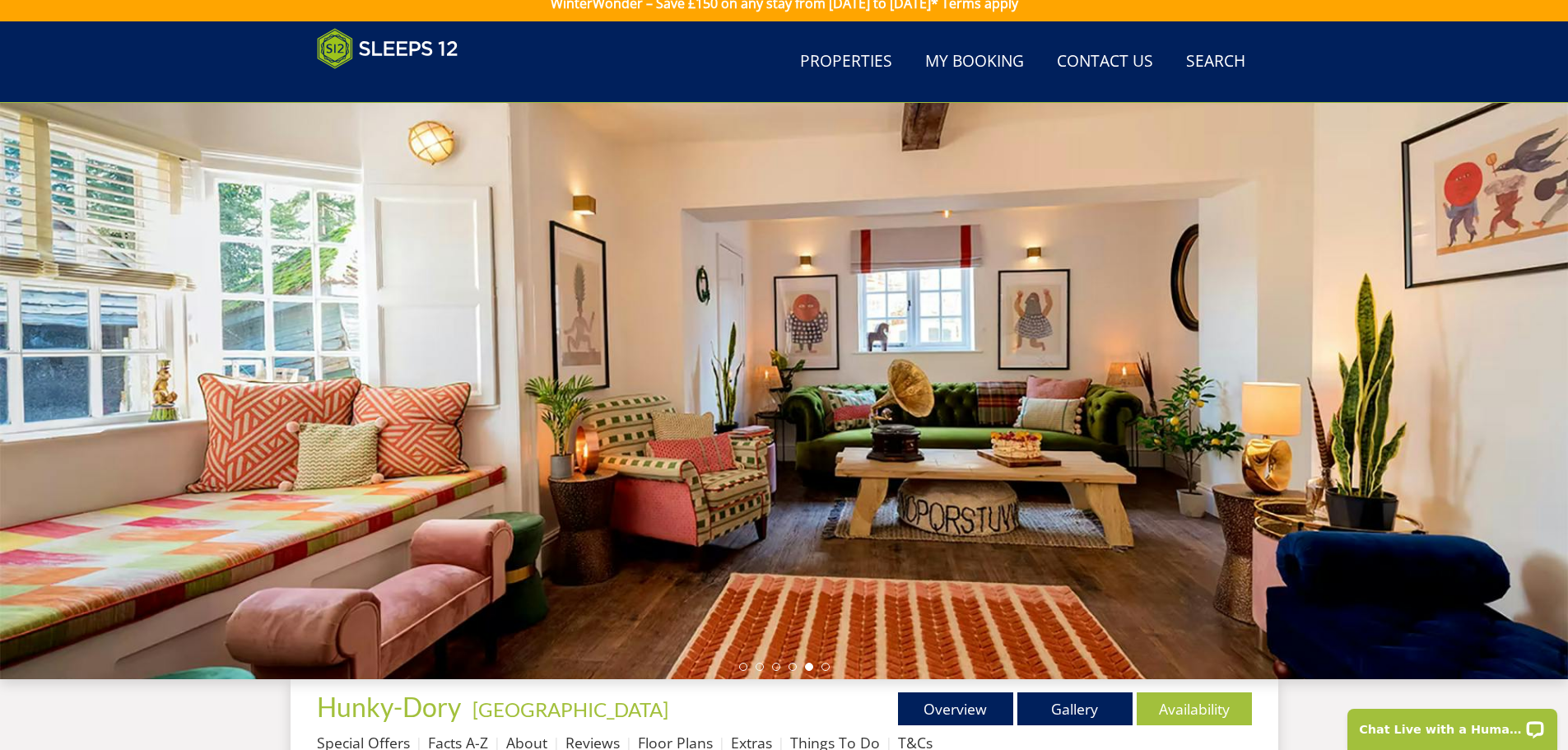
drag, startPoint x: 717, startPoint y: 497, endPoint x: 513, endPoint y: 500, distance: 204.0
click at [513, 500] on div at bounding box center [784, 390] width 1568 height 576
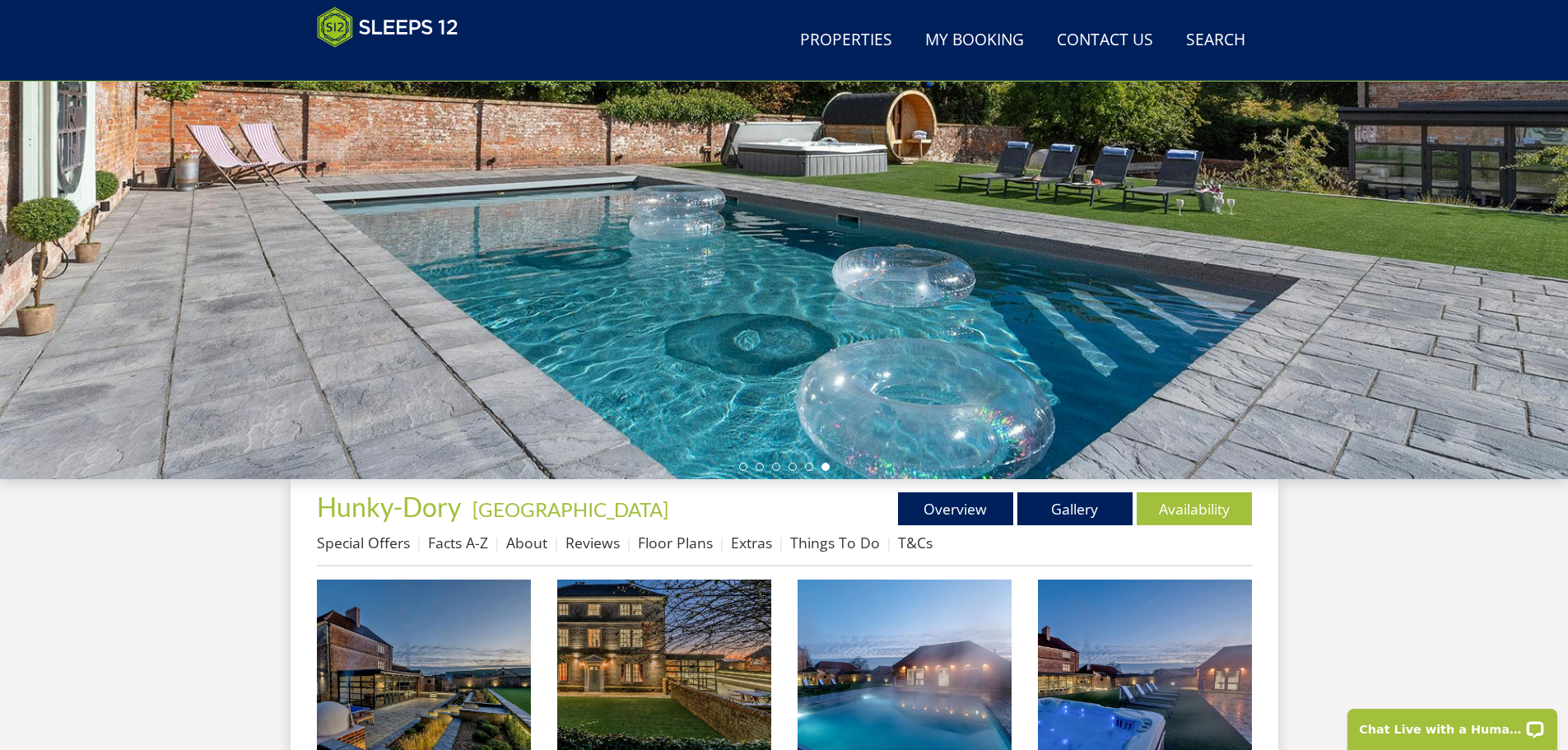
scroll to position [261, 0]
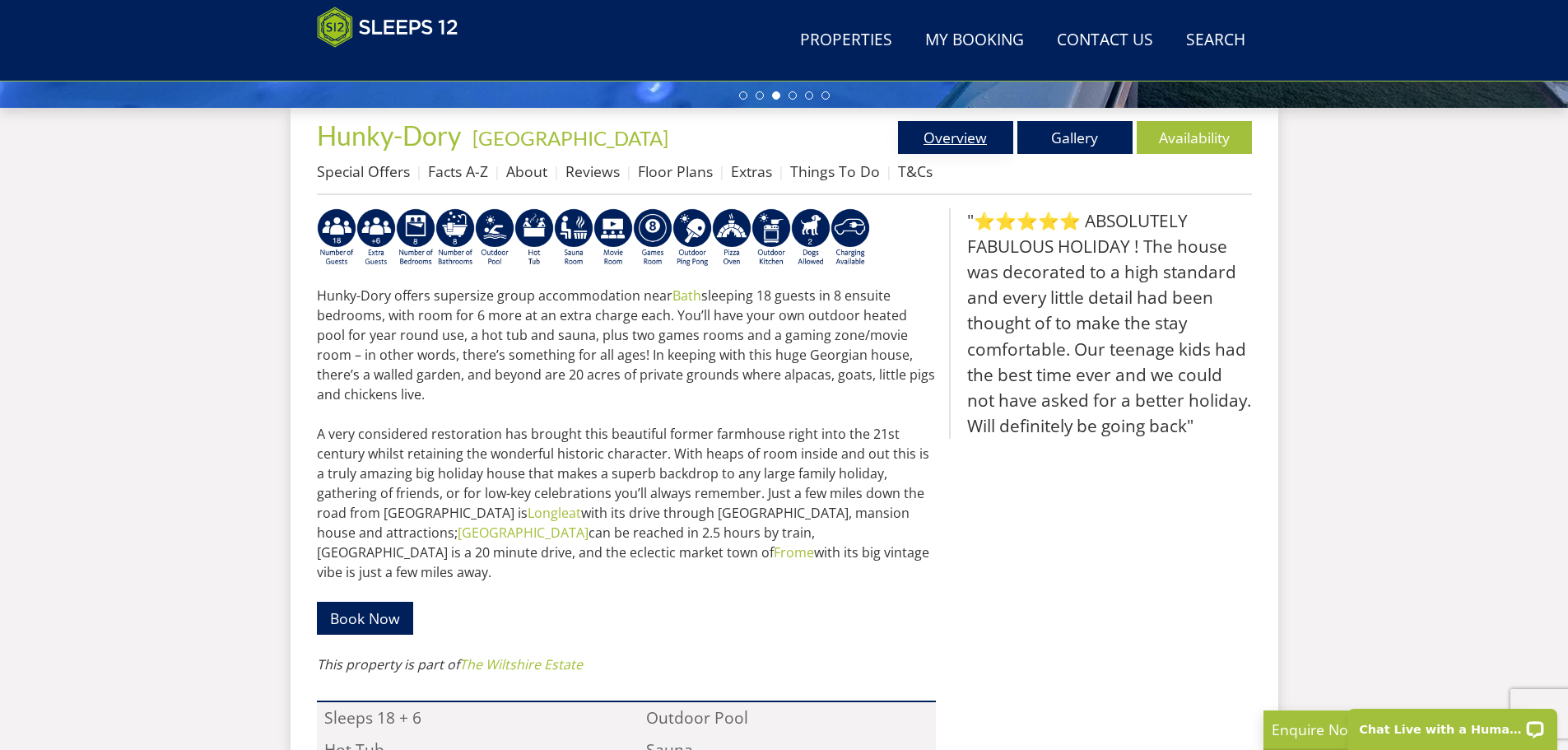
scroll to position [265, 0]
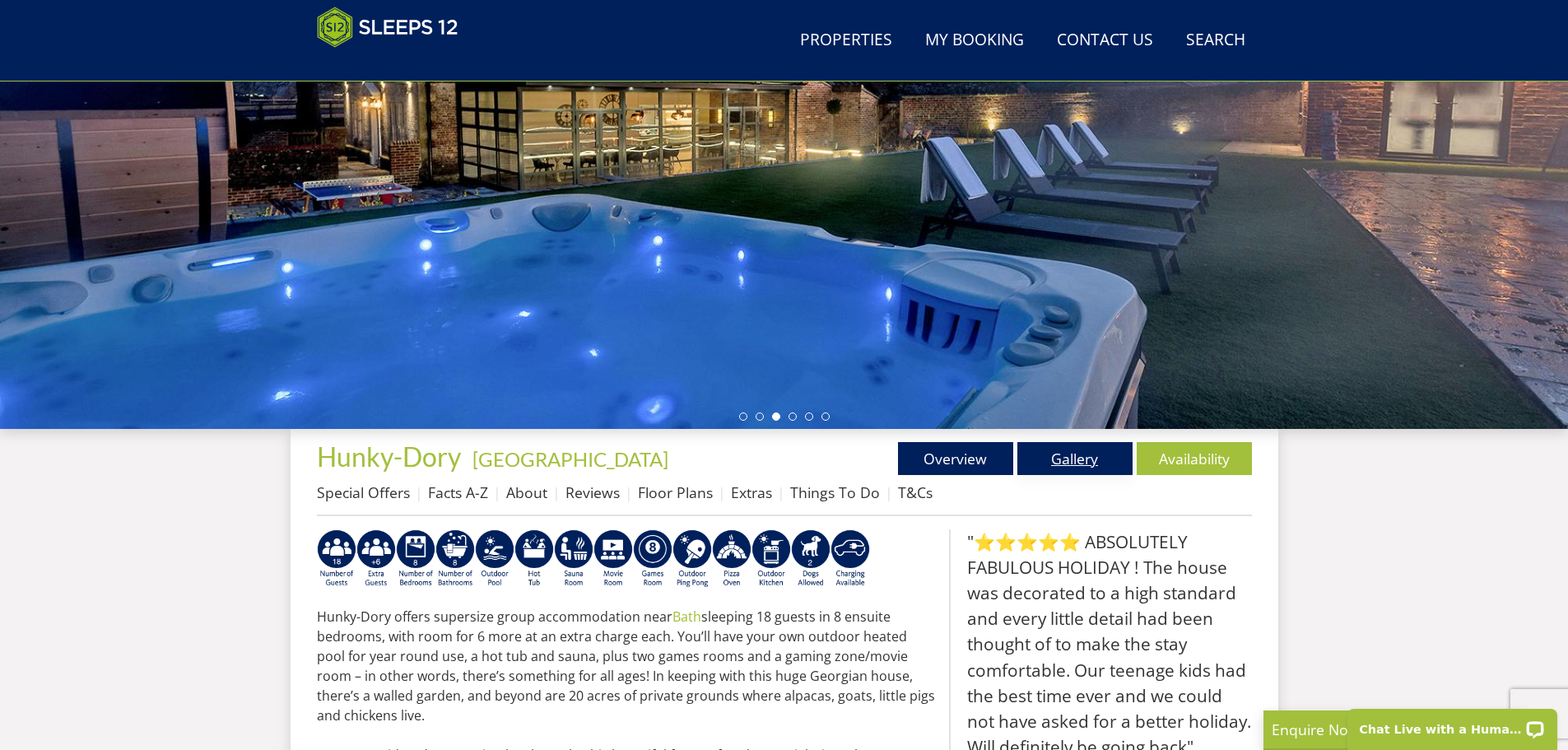
click at [1072, 450] on link "Gallery" at bounding box center [1075, 458] width 115 height 33
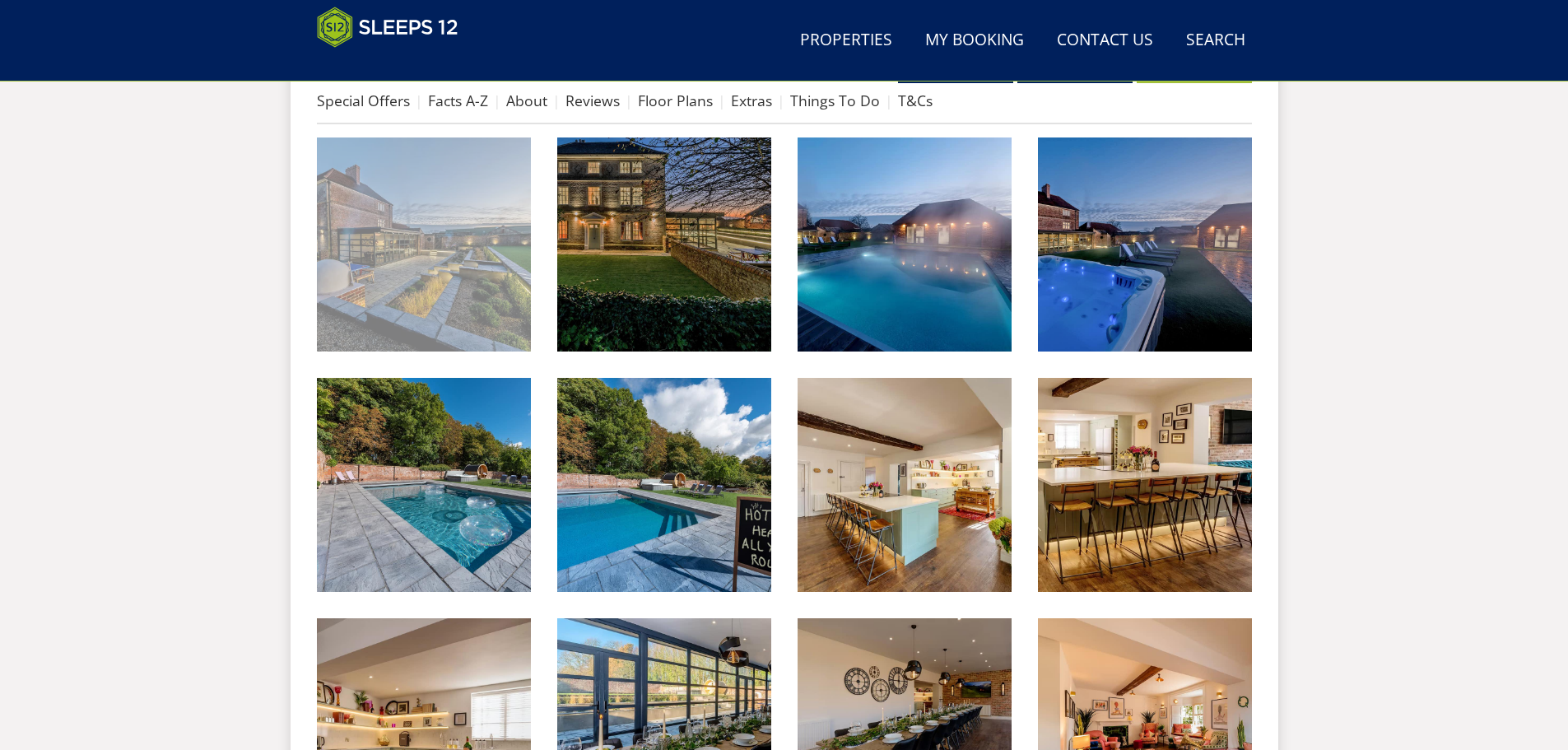
scroll to position [614, 0]
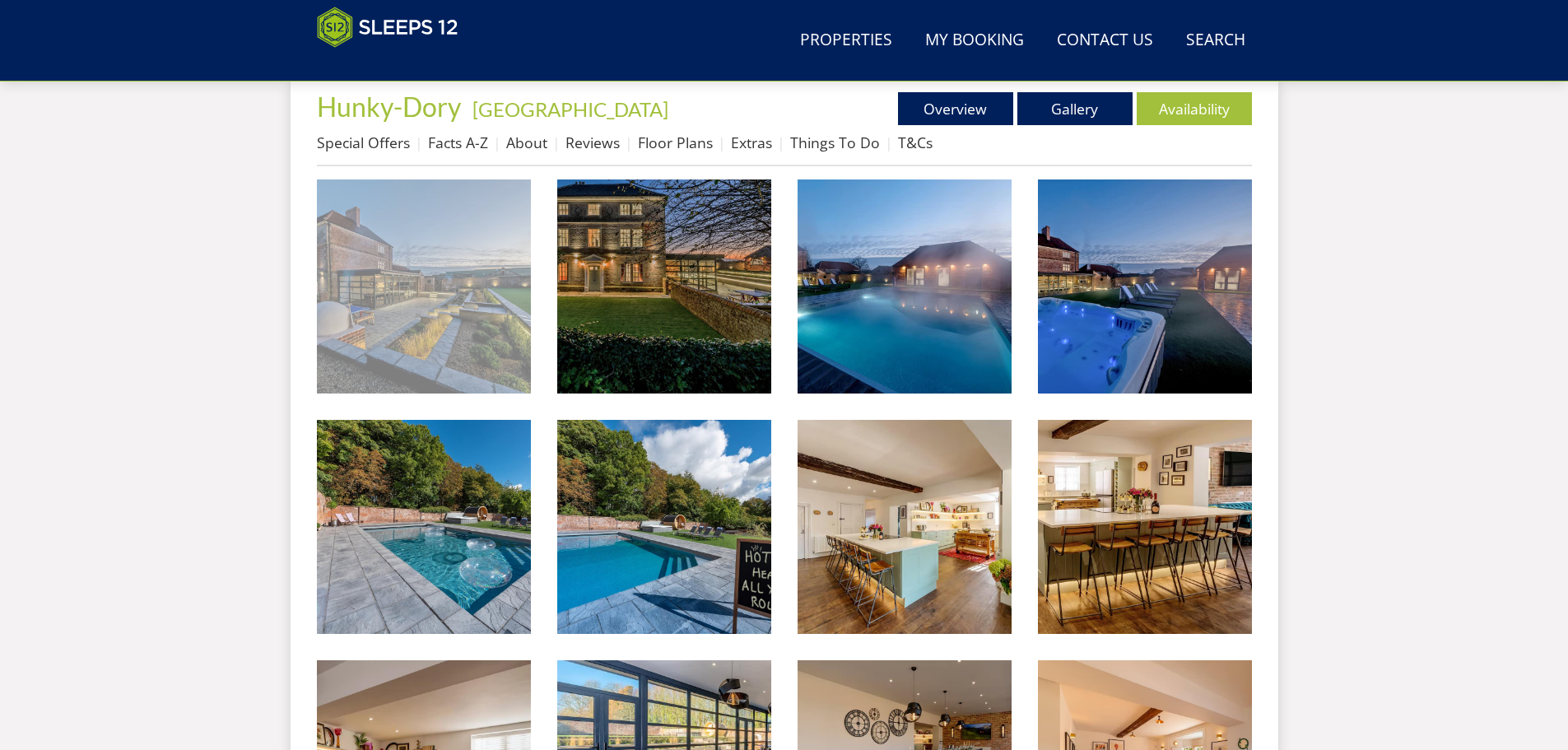
click at [435, 329] on img at bounding box center [423, 286] width 214 height 214
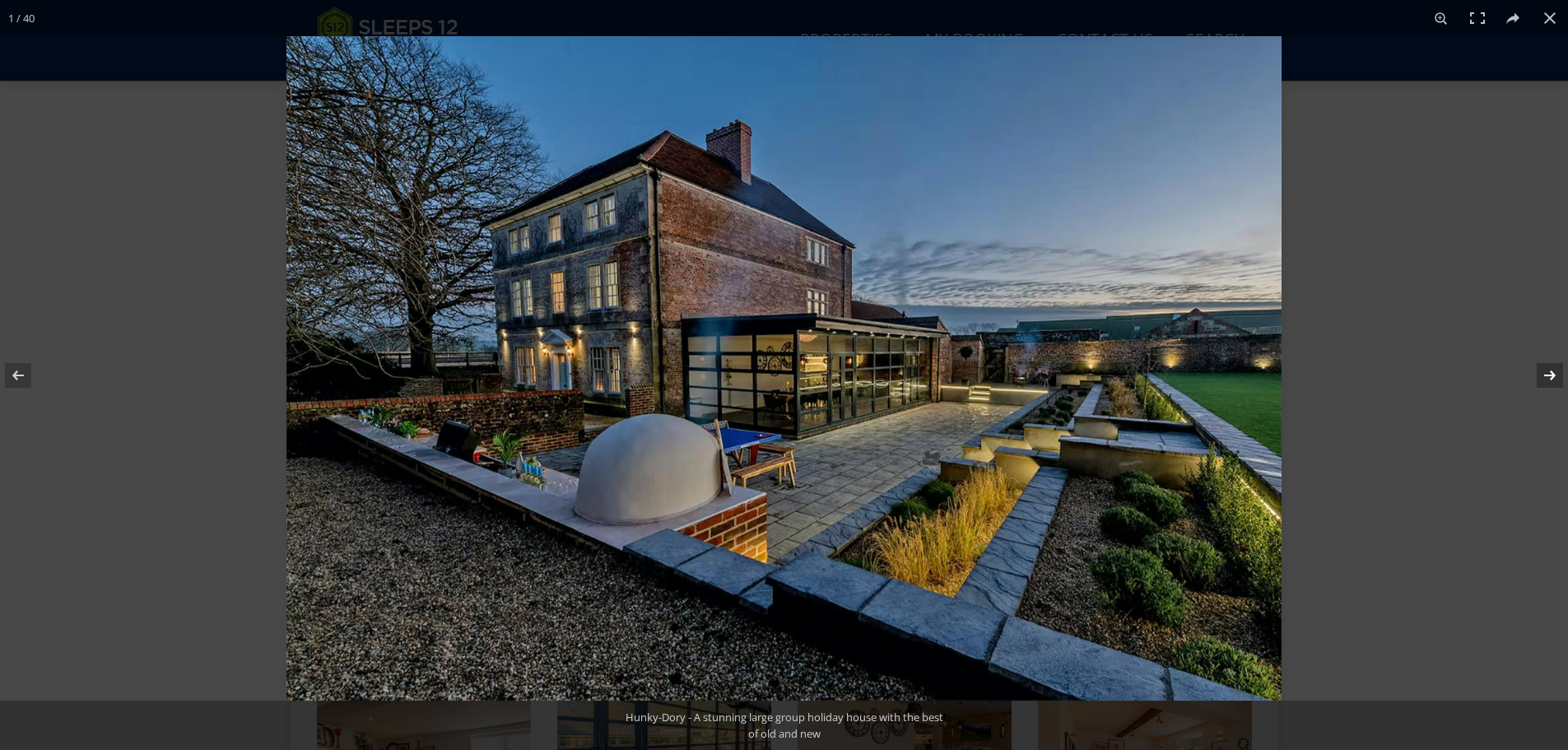
click at [1544, 368] on button at bounding box center [1539, 375] width 58 height 82
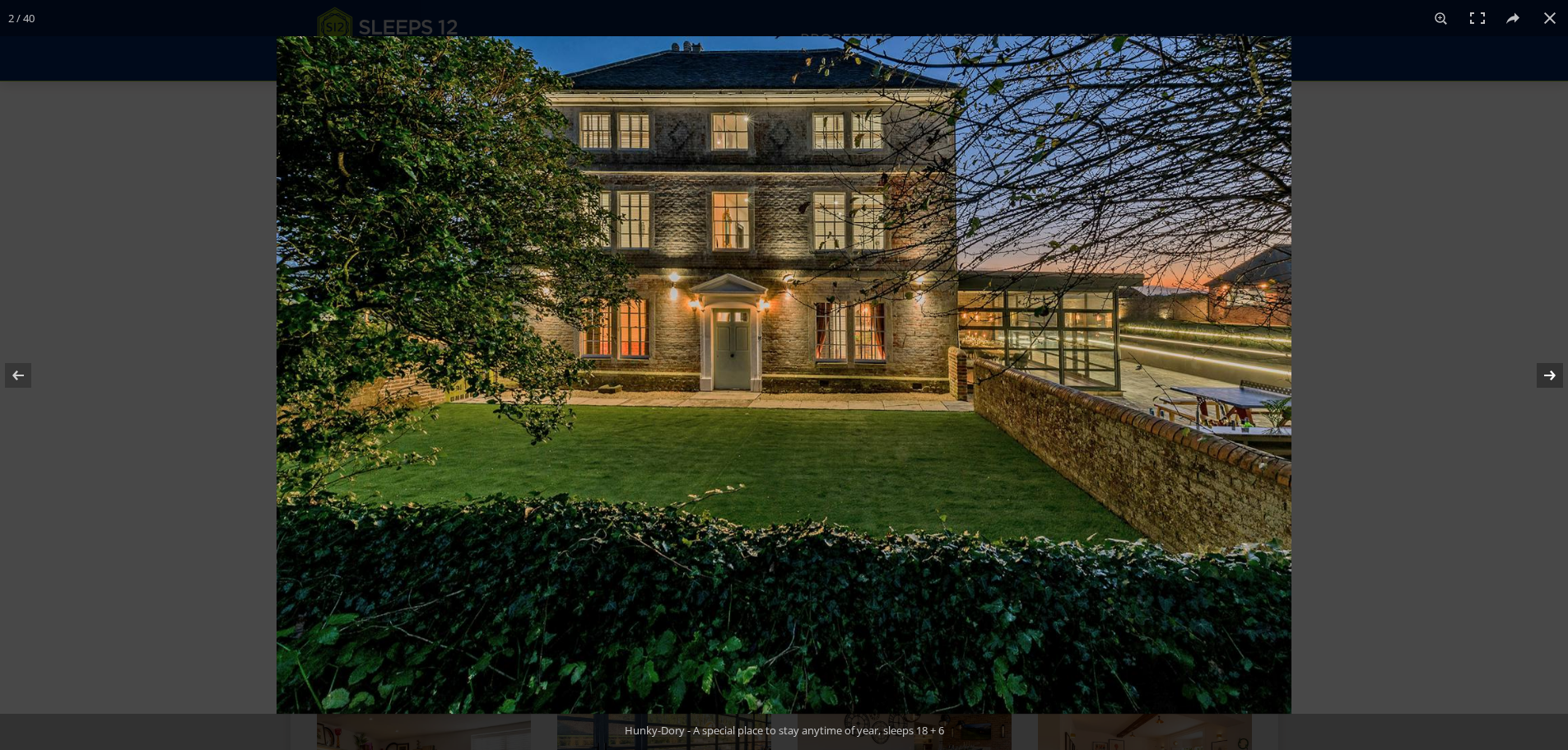
click at [1544, 368] on button at bounding box center [1539, 375] width 58 height 82
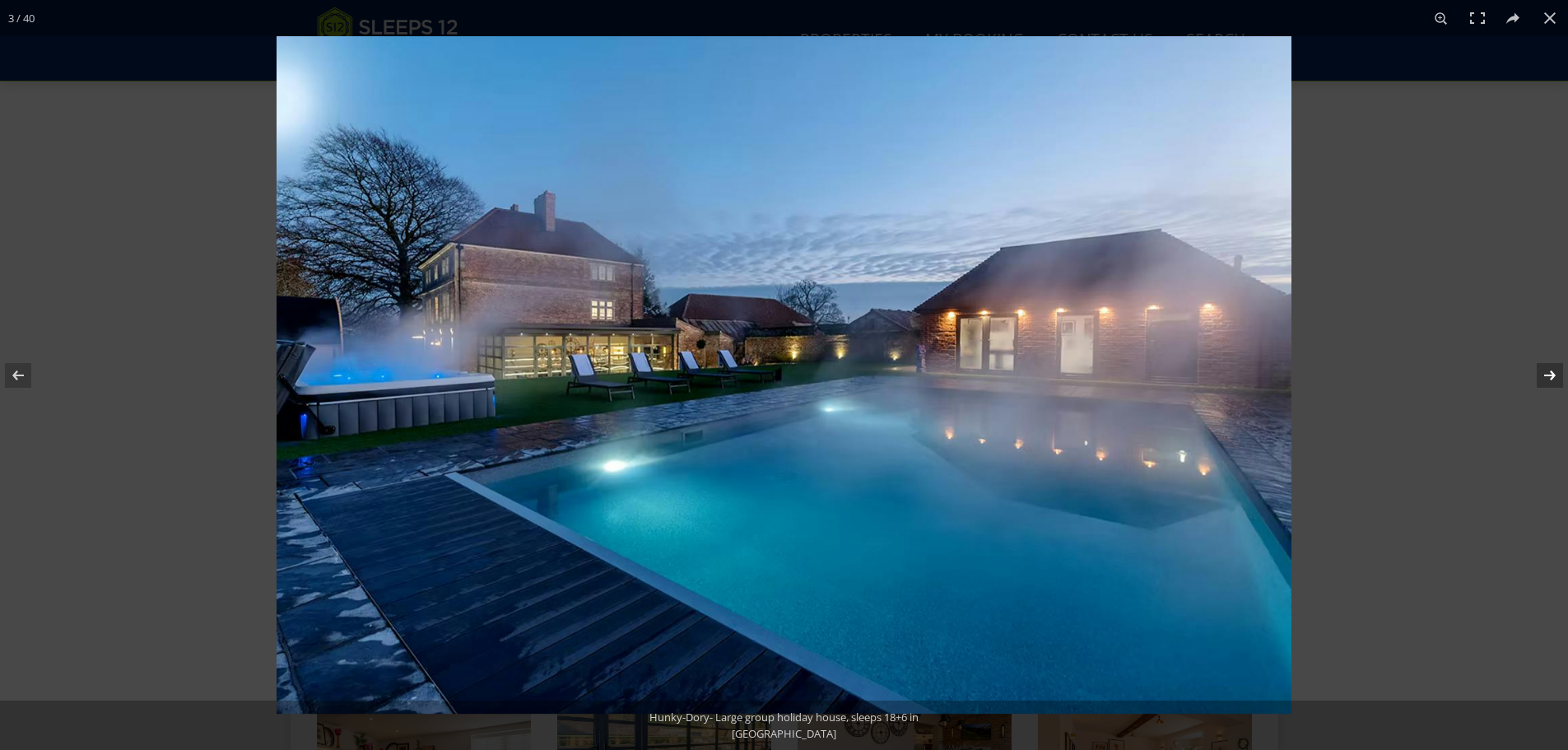
click at [1544, 368] on button at bounding box center [1539, 375] width 58 height 82
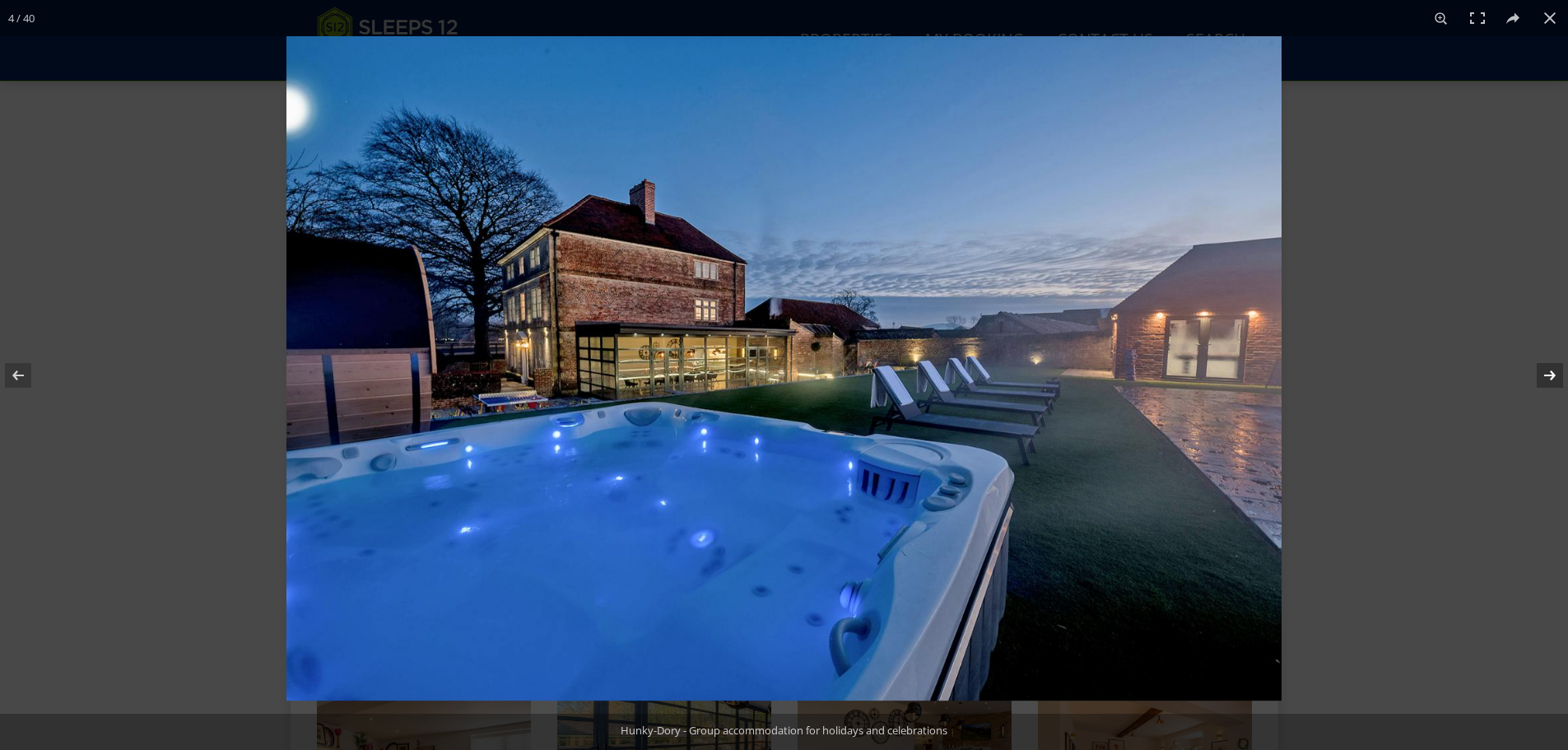
click at [1544, 368] on button at bounding box center [1539, 375] width 58 height 82
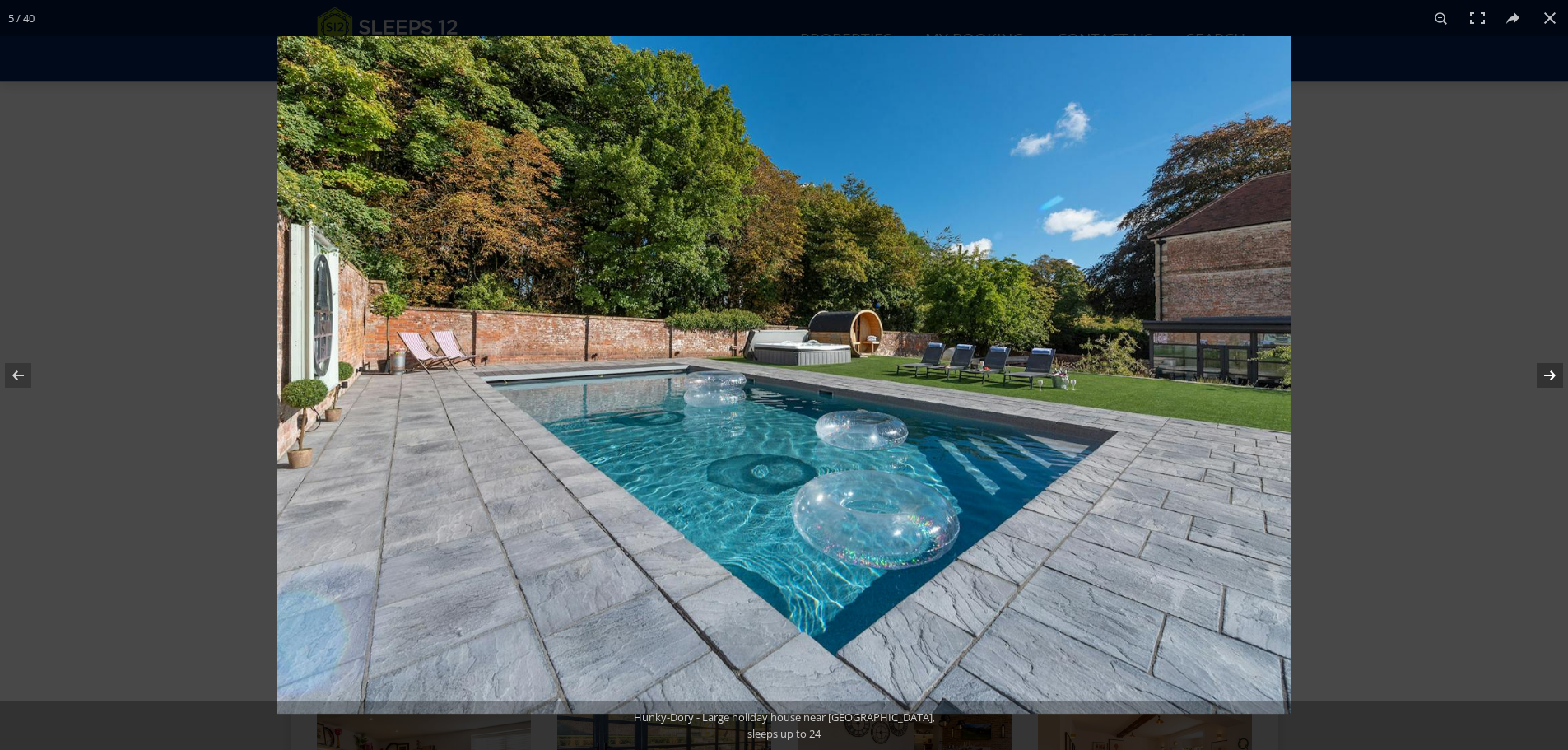
click at [1544, 368] on button at bounding box center [1539, 375] width 58 height 82
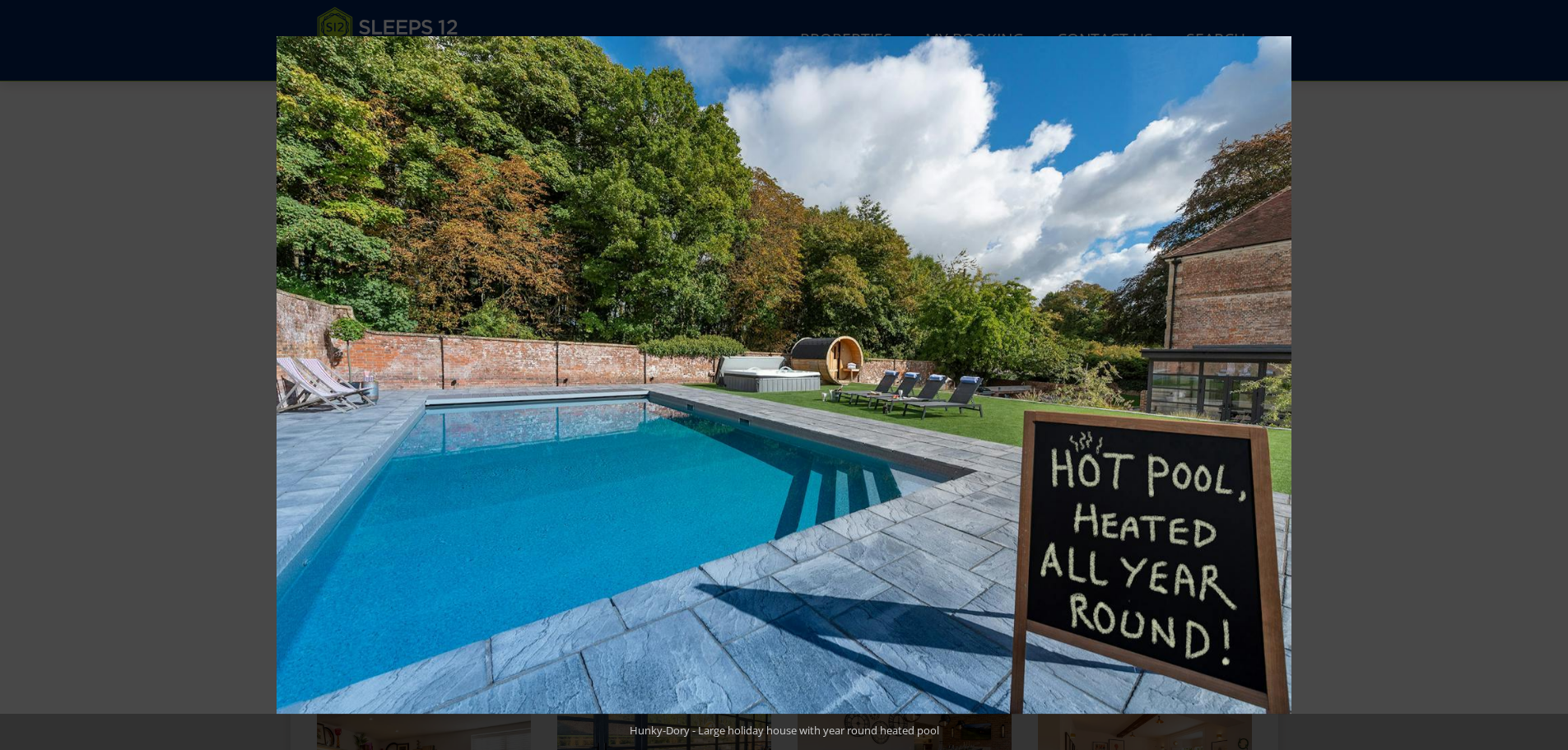
click at [1544, 368] on button at bounding box center [1539, 375] width 58 height 82
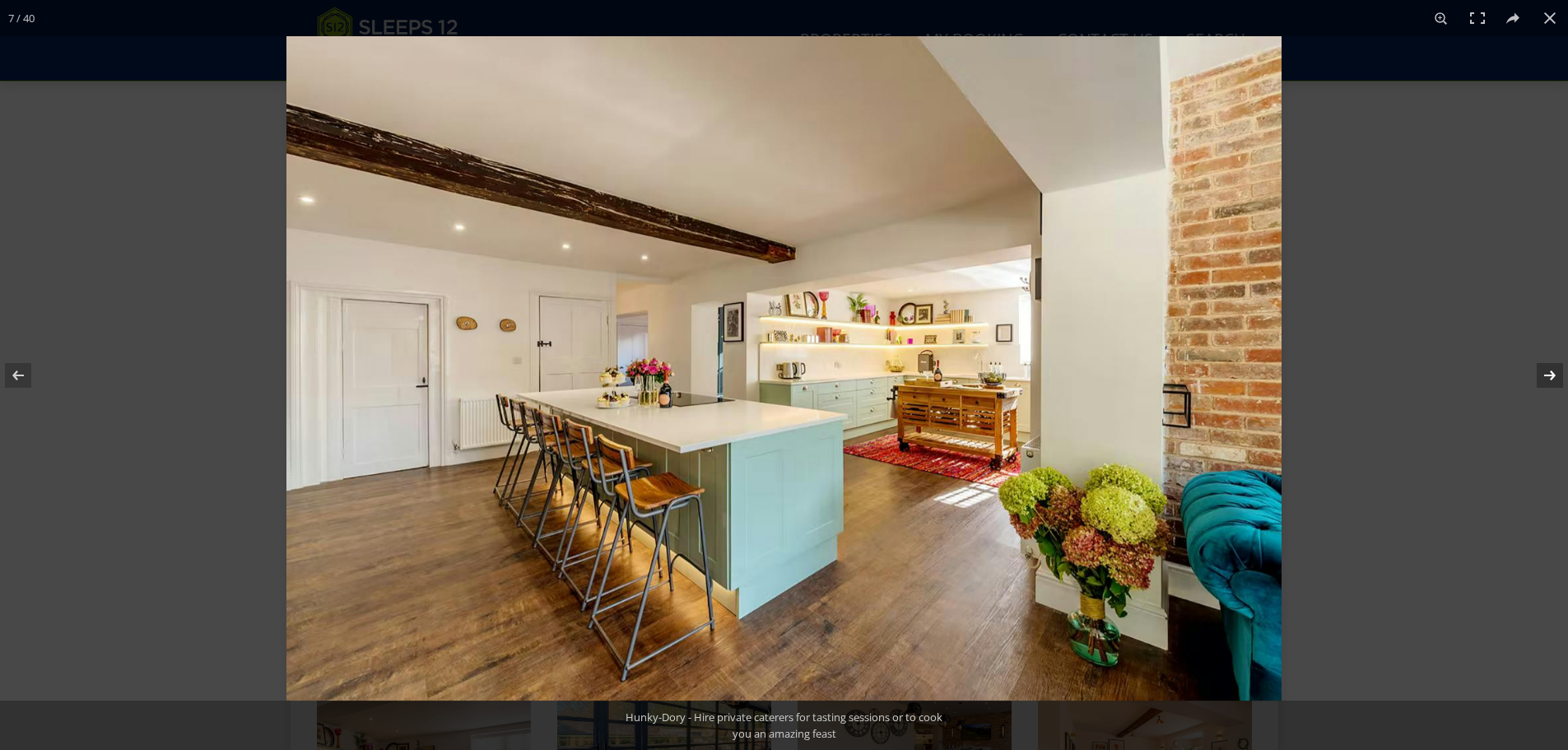
click at [1546, 370] on button at bounding box center [1539, 375] width 58 height 82
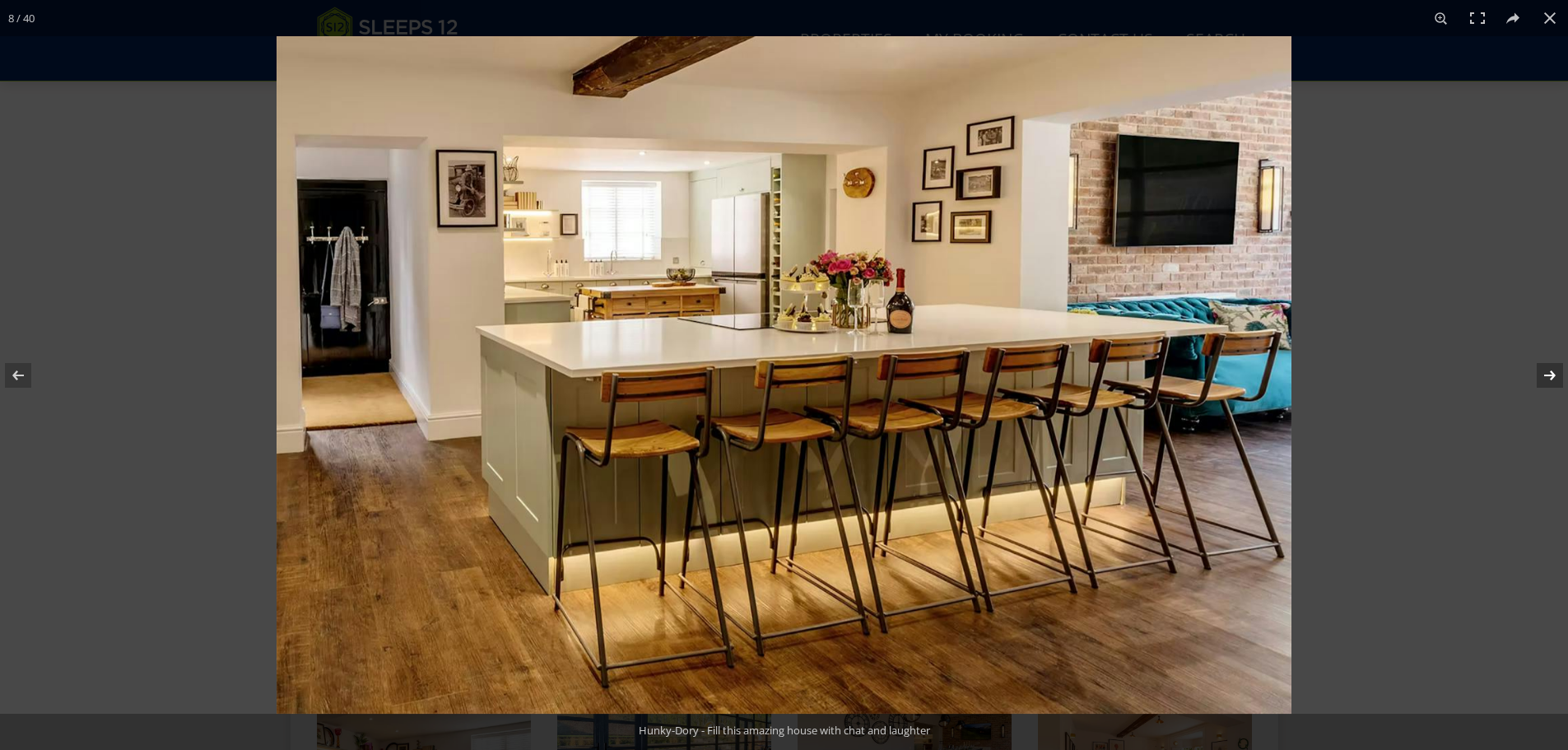
click at [1546, 370] on button at bounding box center [1539, 375] width 58 height 82
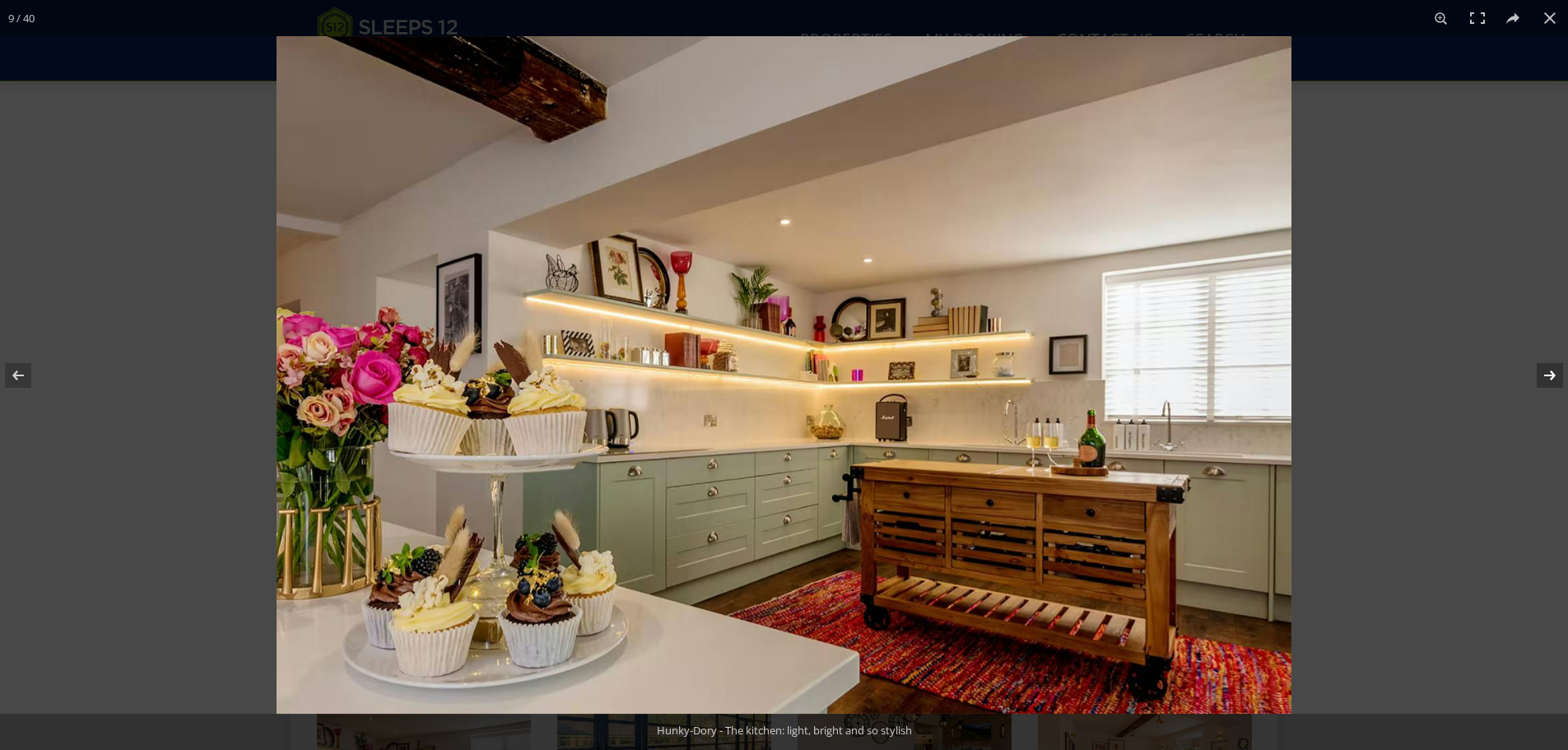
click at [1546, 370] on button at bounding box center [1539, 375] width 58 height 82
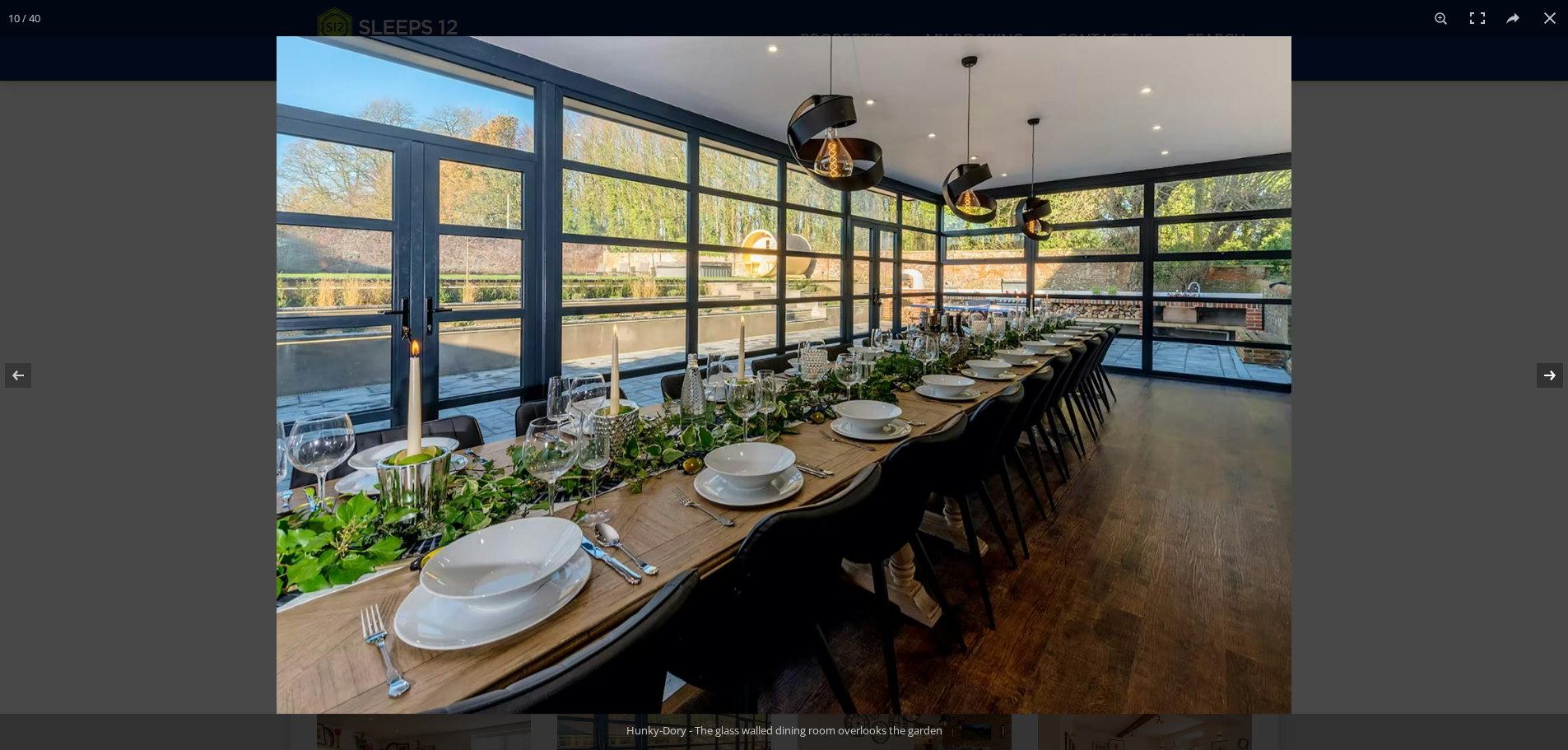
click at [1546, 370] on button at bounding box center [1539, 375] width 58 height 82
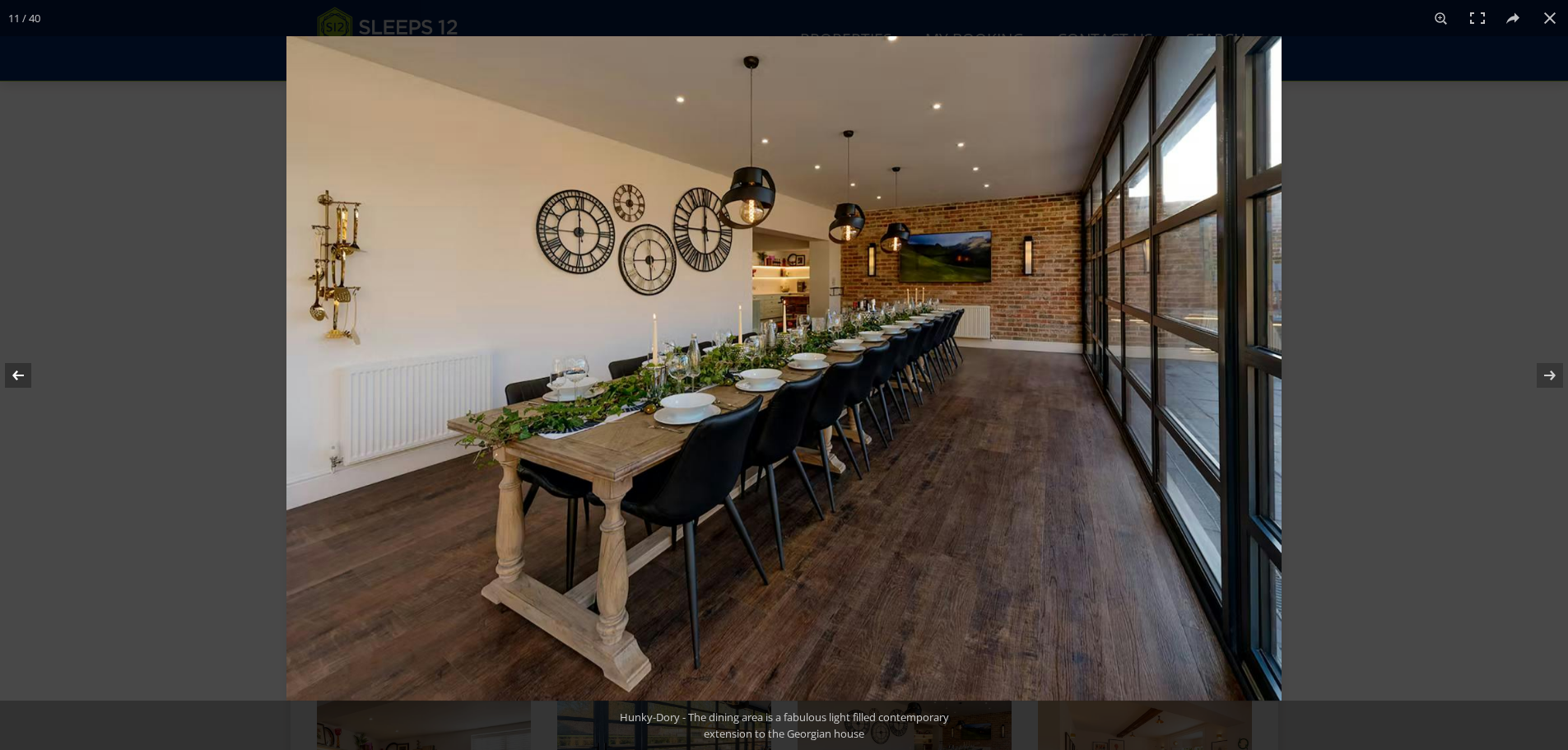
click at [27, 385] on button at bounding box center [28, 375] width 58 height 82
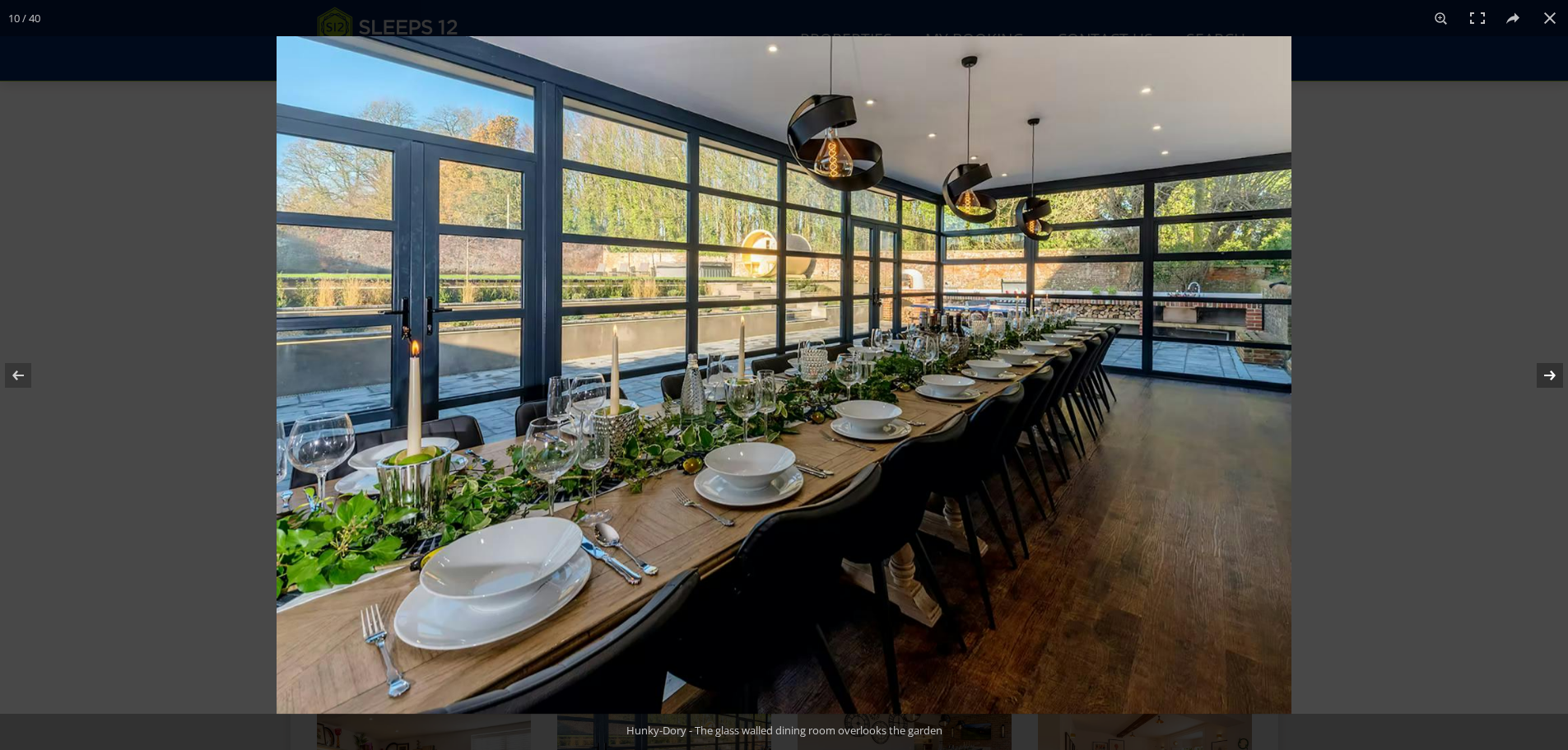
click at [1534, 369] on button at bounding box center [1539, 375] width 58 height 82
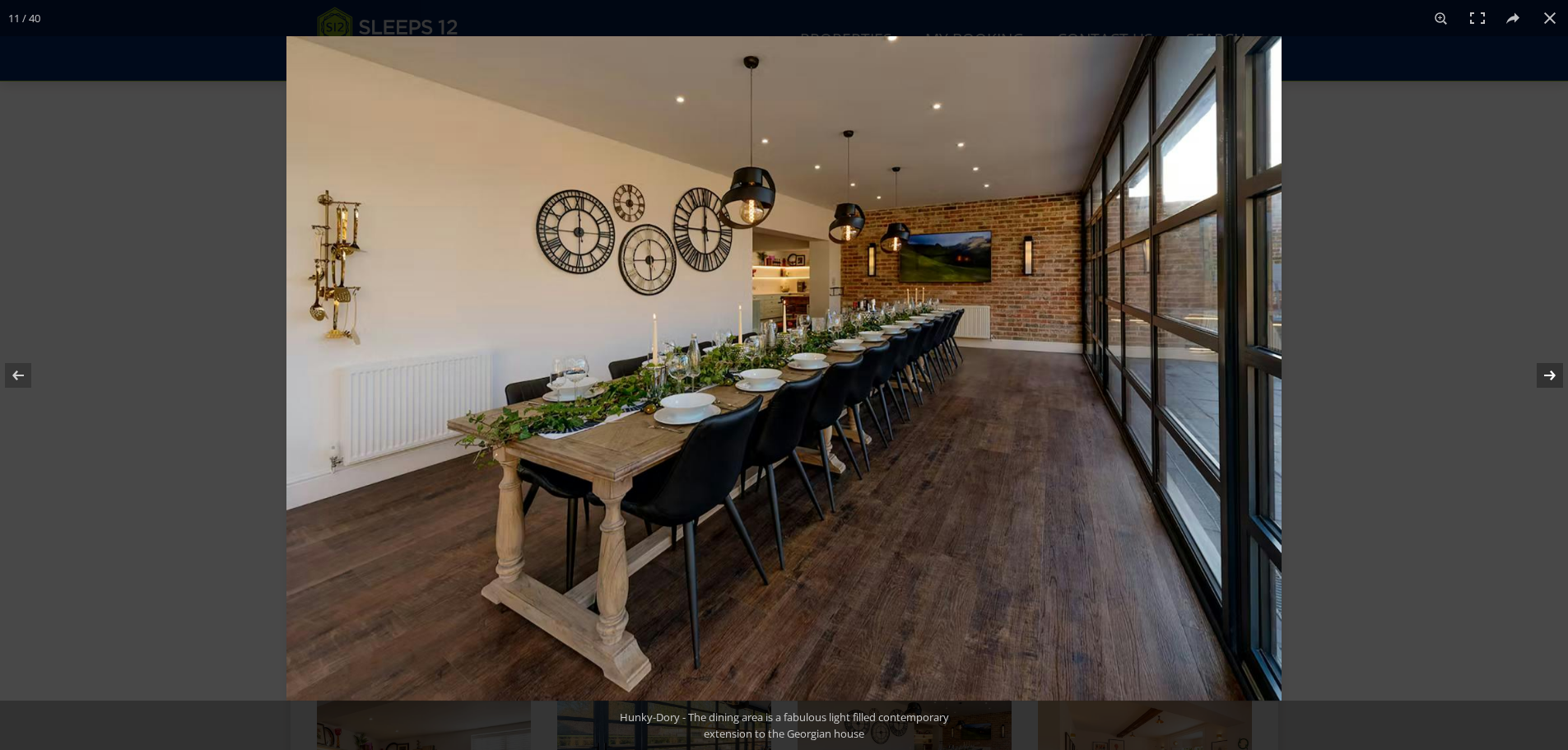
click at [1534, 371] on button at bounding box center [1539, 375] width 58 height 82
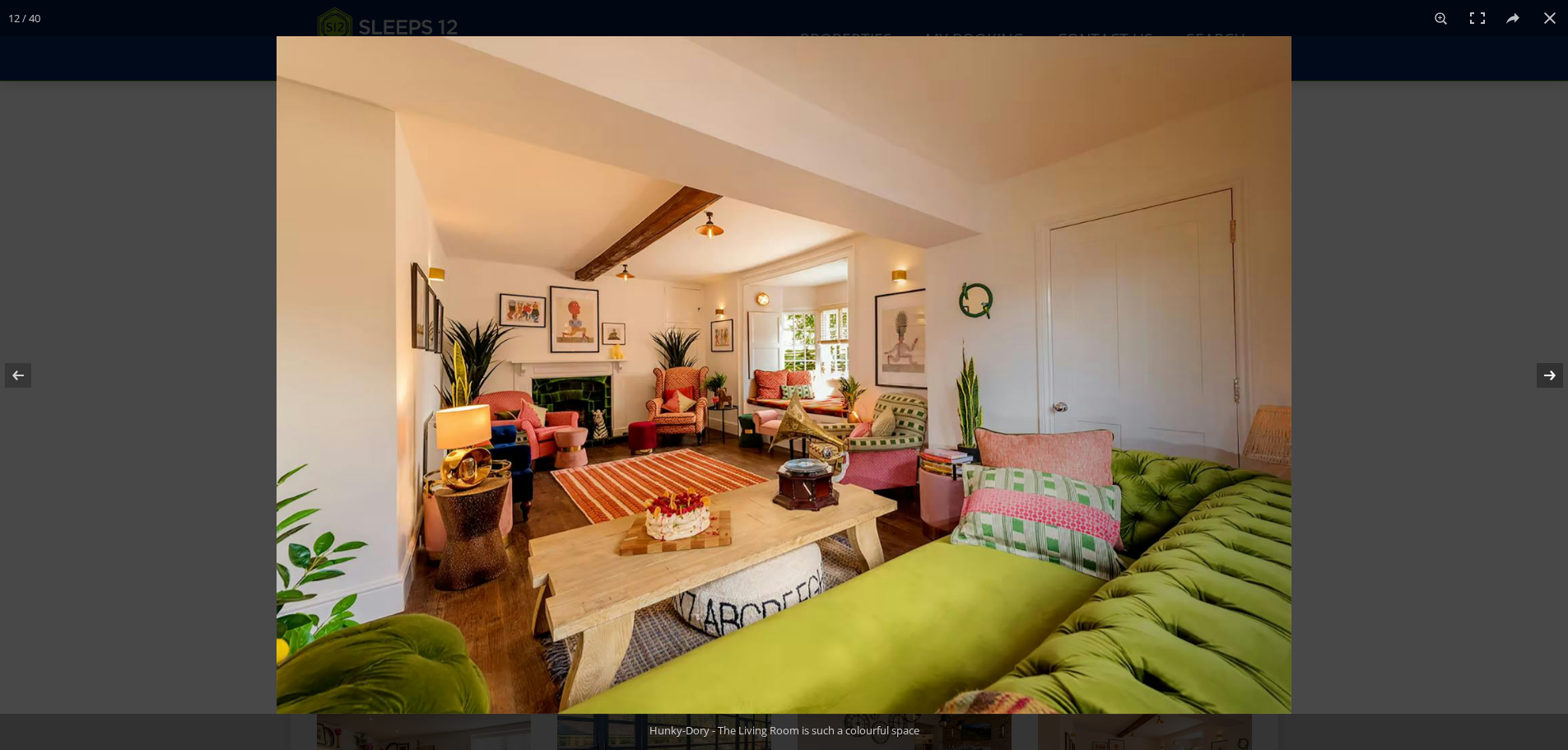
click at [1534, 371] on button at bounding box center [1539, 375] width 58 height 82
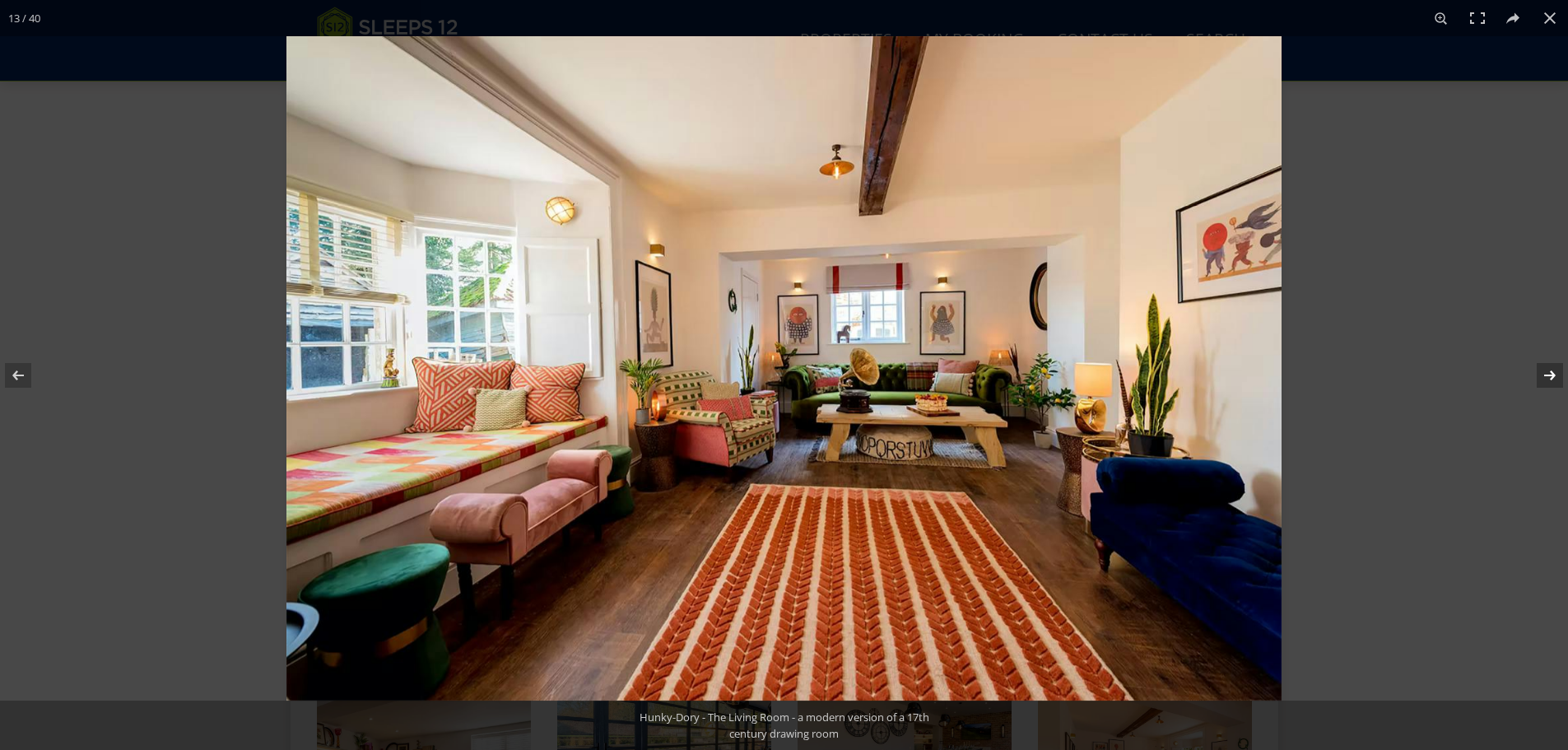
click at [1534, 371] on button at bounding box center [1539, 375] width 58 height 82
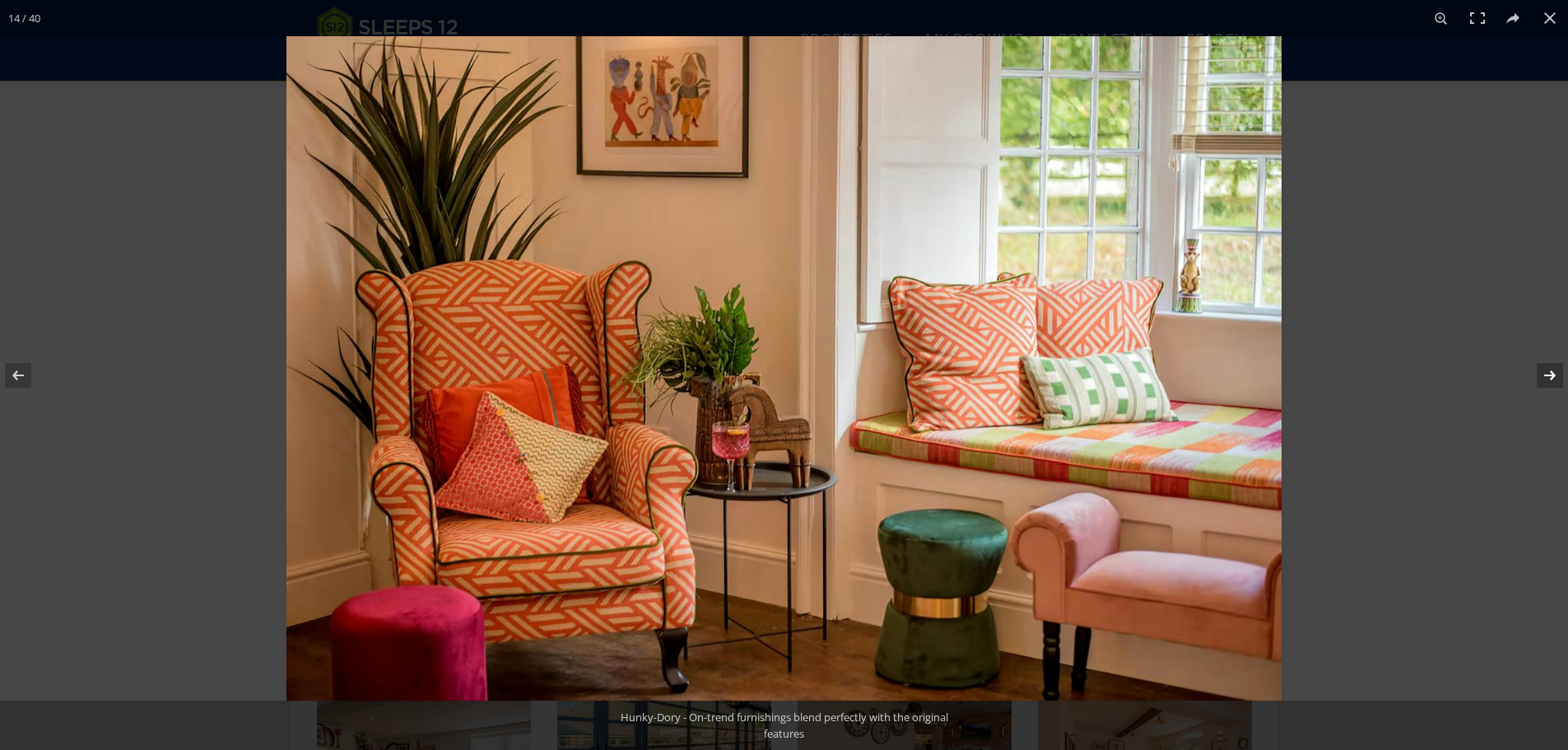
click at [1548, 369] on button at bounding box center [1539, 375] width 58 height 82
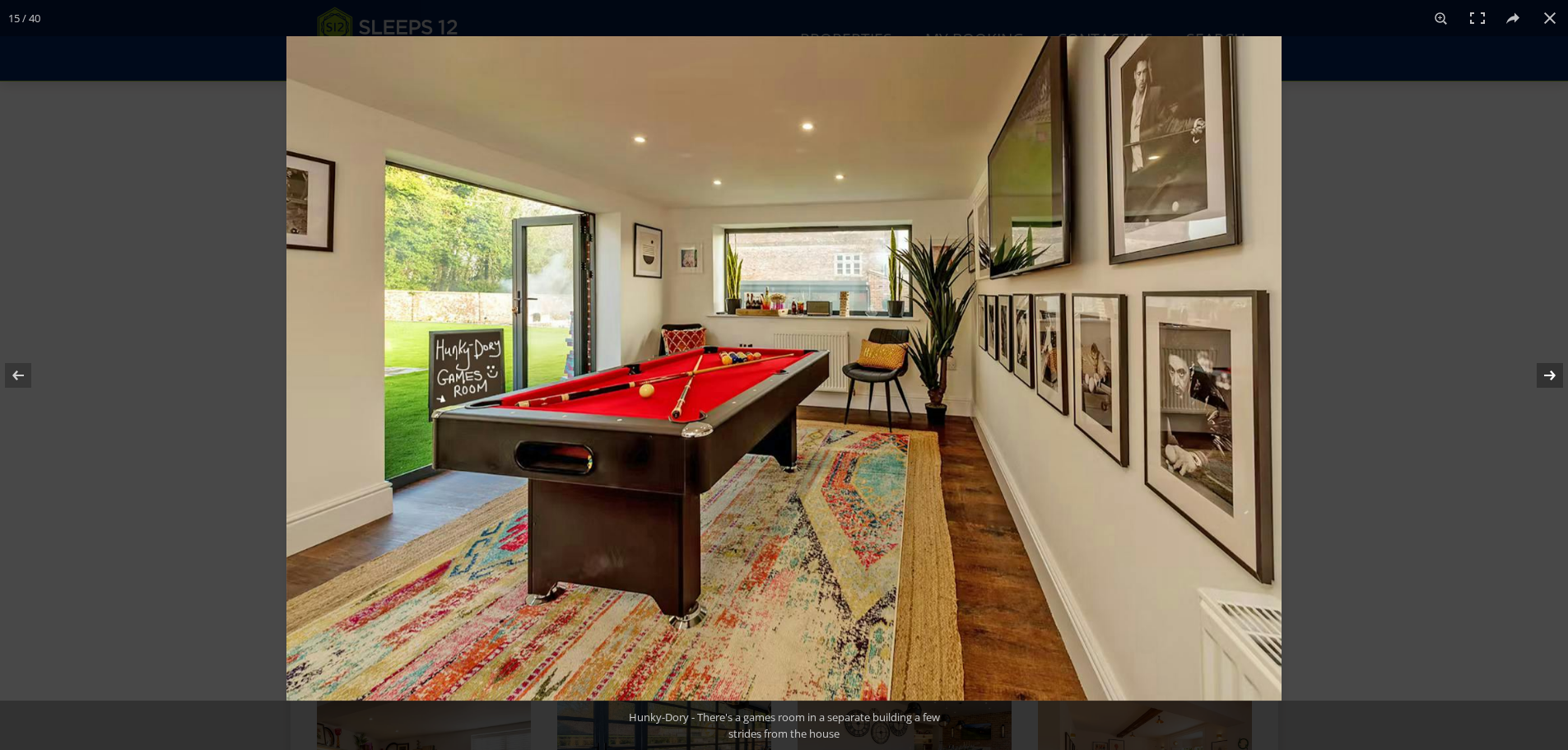
click at [1548, 369] on button at bounding box center [1539, 375] width 58 height 82
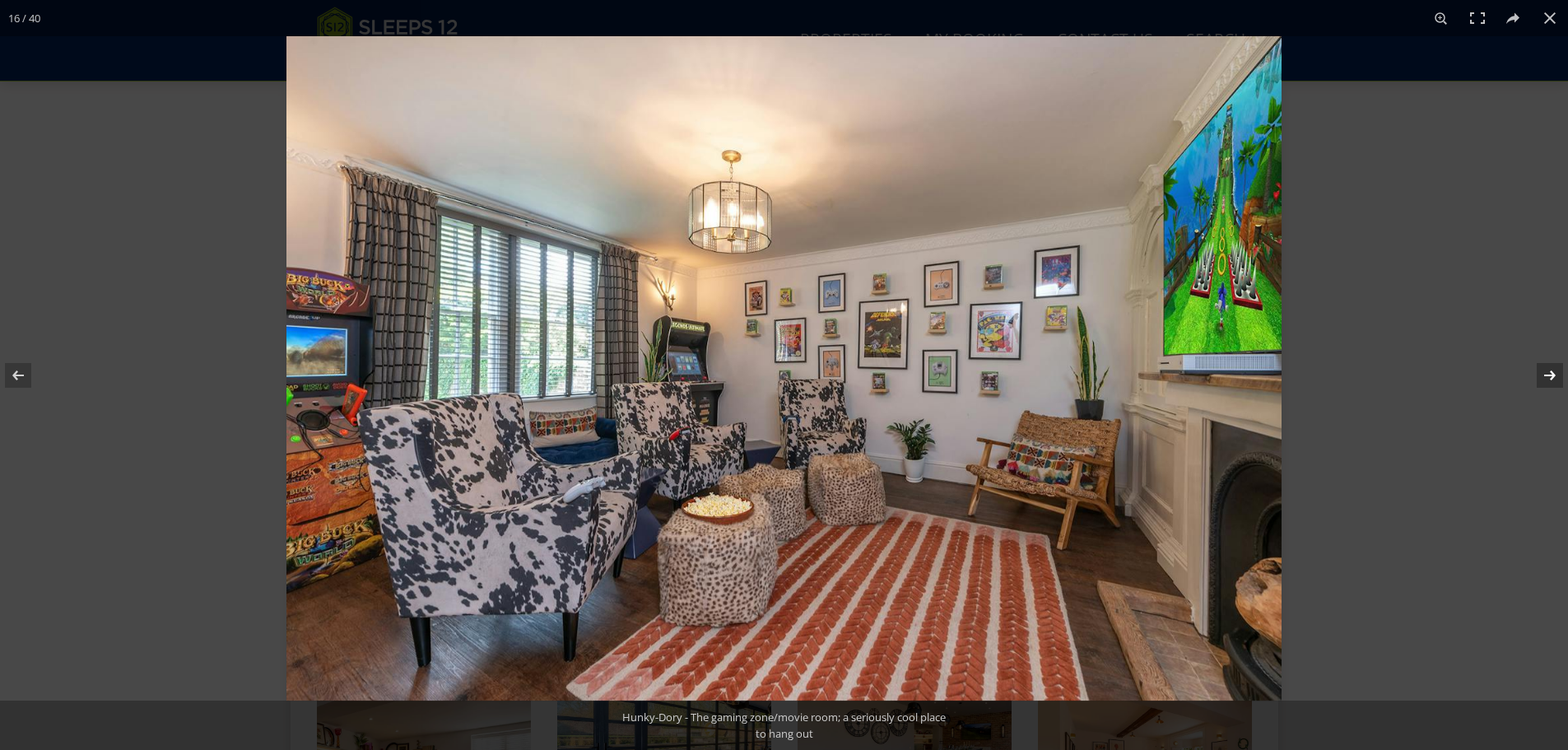
click at [1548, 369] on button at bounding box center [1539, 375] width 58 height 82
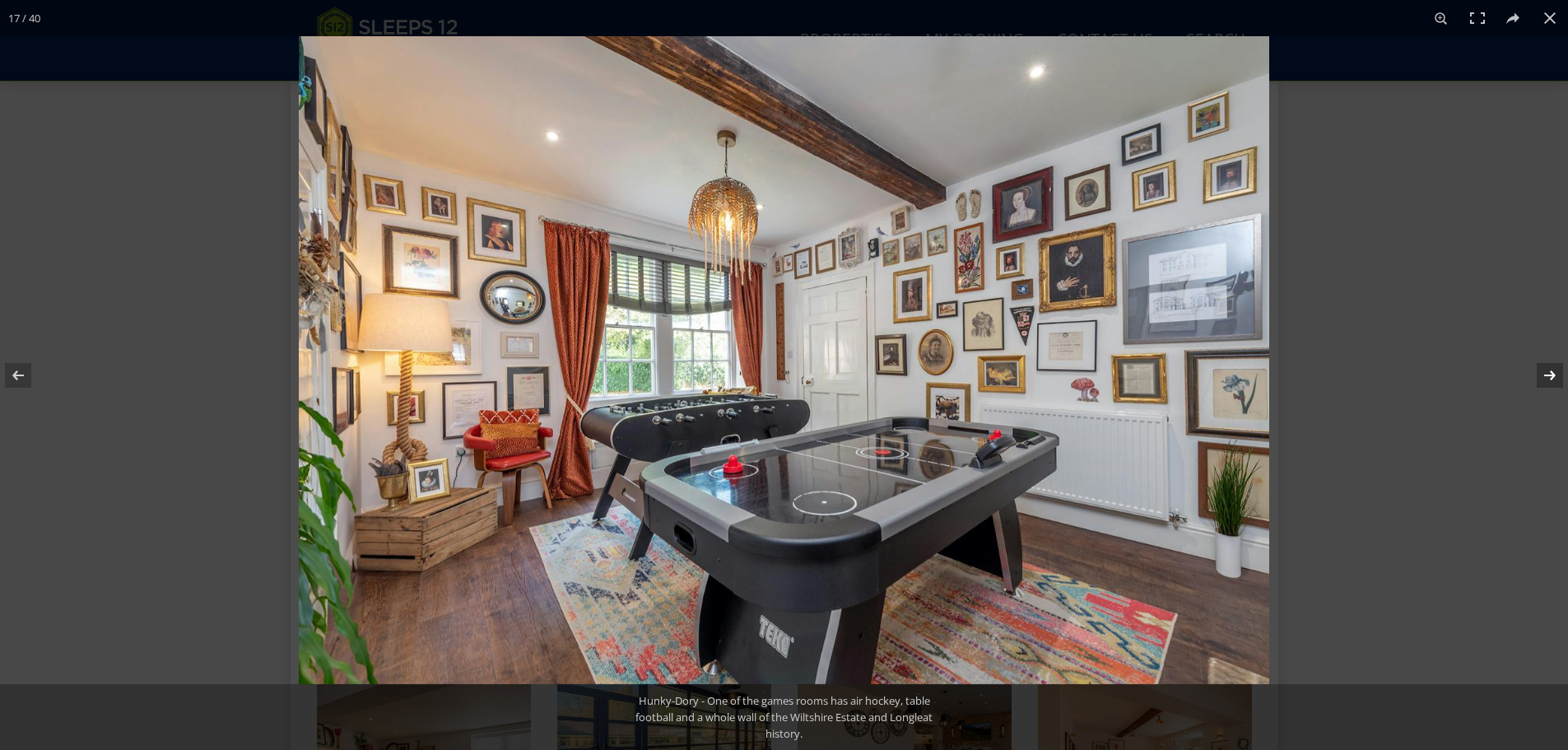
click at [1548, 372] on button at bounding box center [1539, 375] width 58 height 82
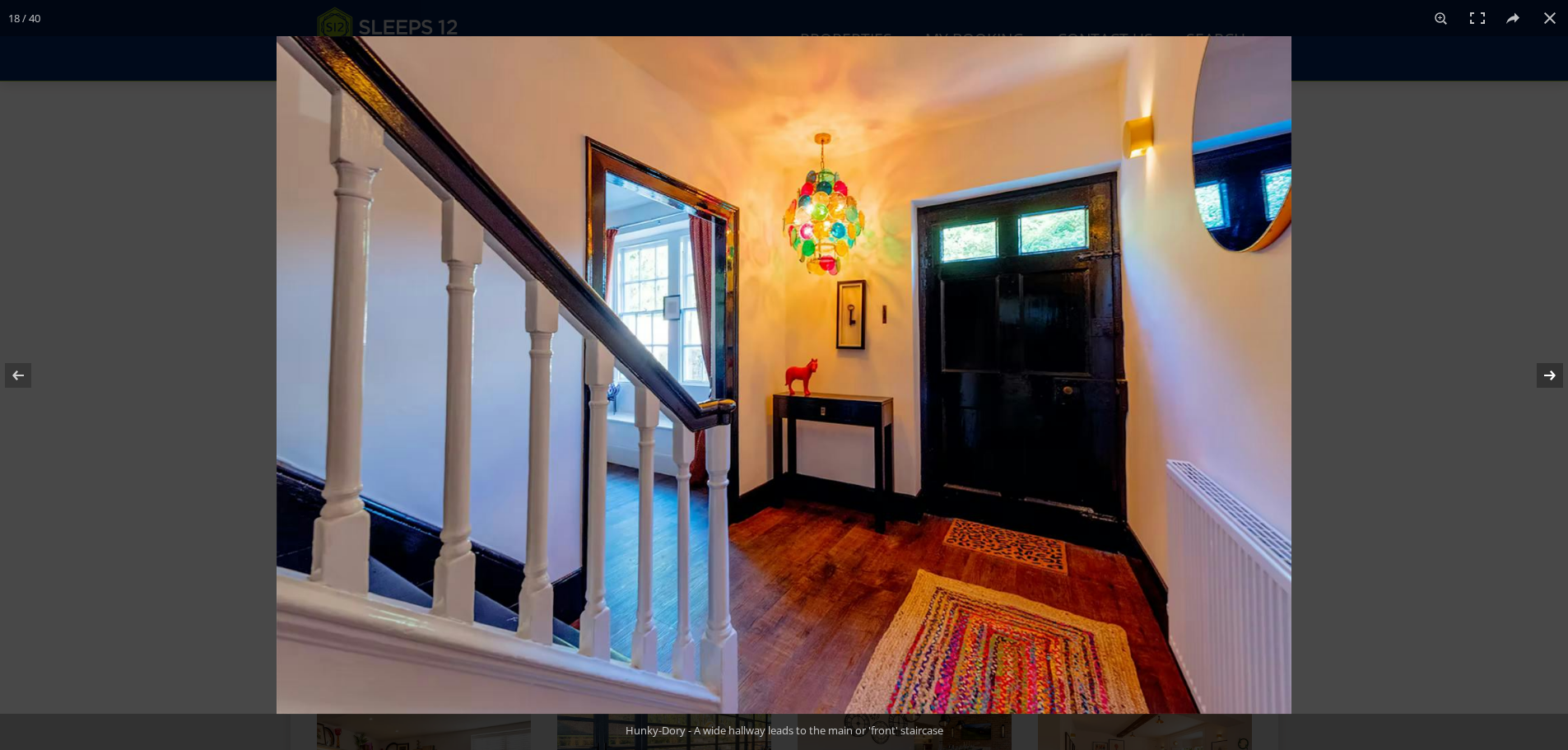
click at [1548, 372] on button at bounding box center [1539, 375] width 58 height 82
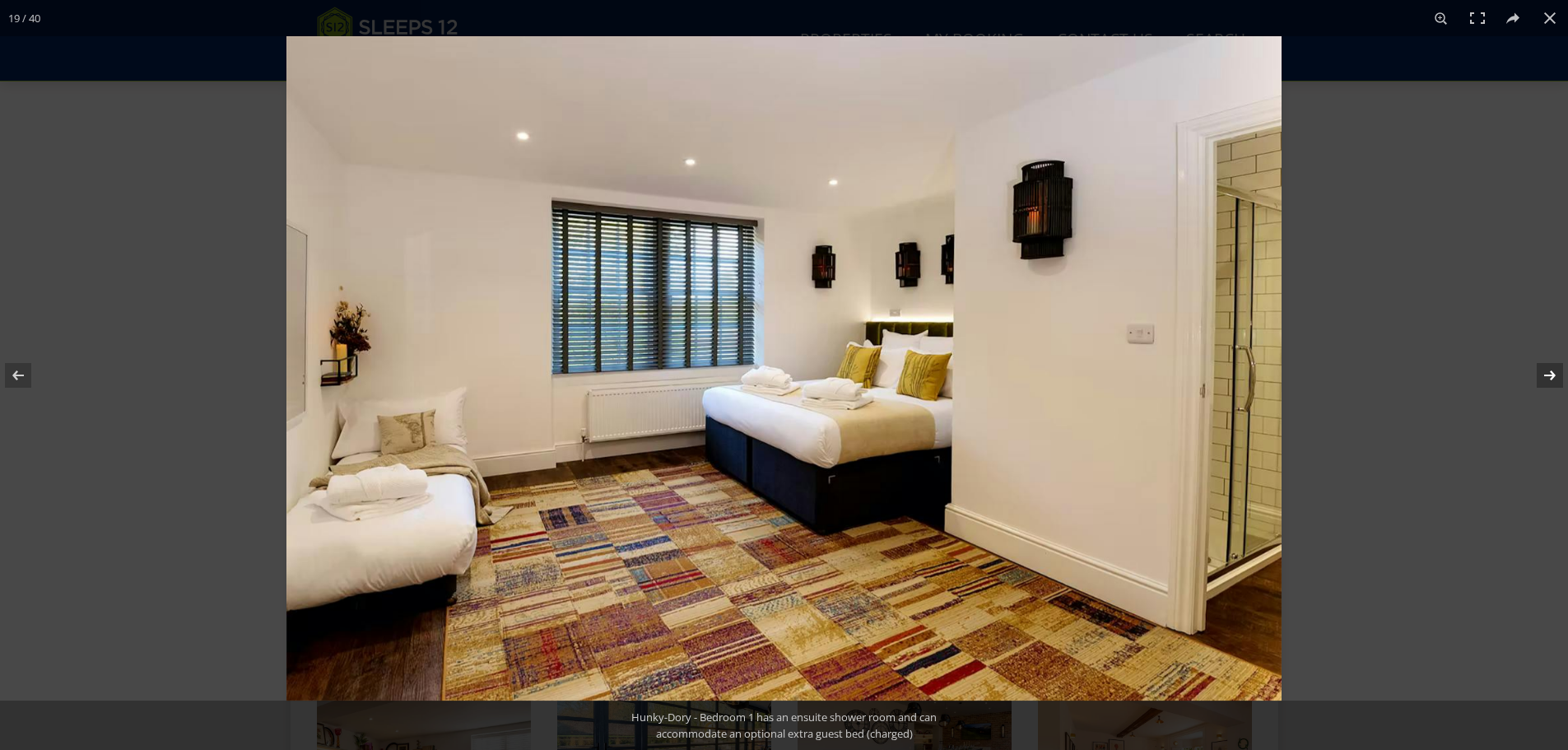
click at [1548, 372] on button at bounding box center [1539, 375] width 58 height 82
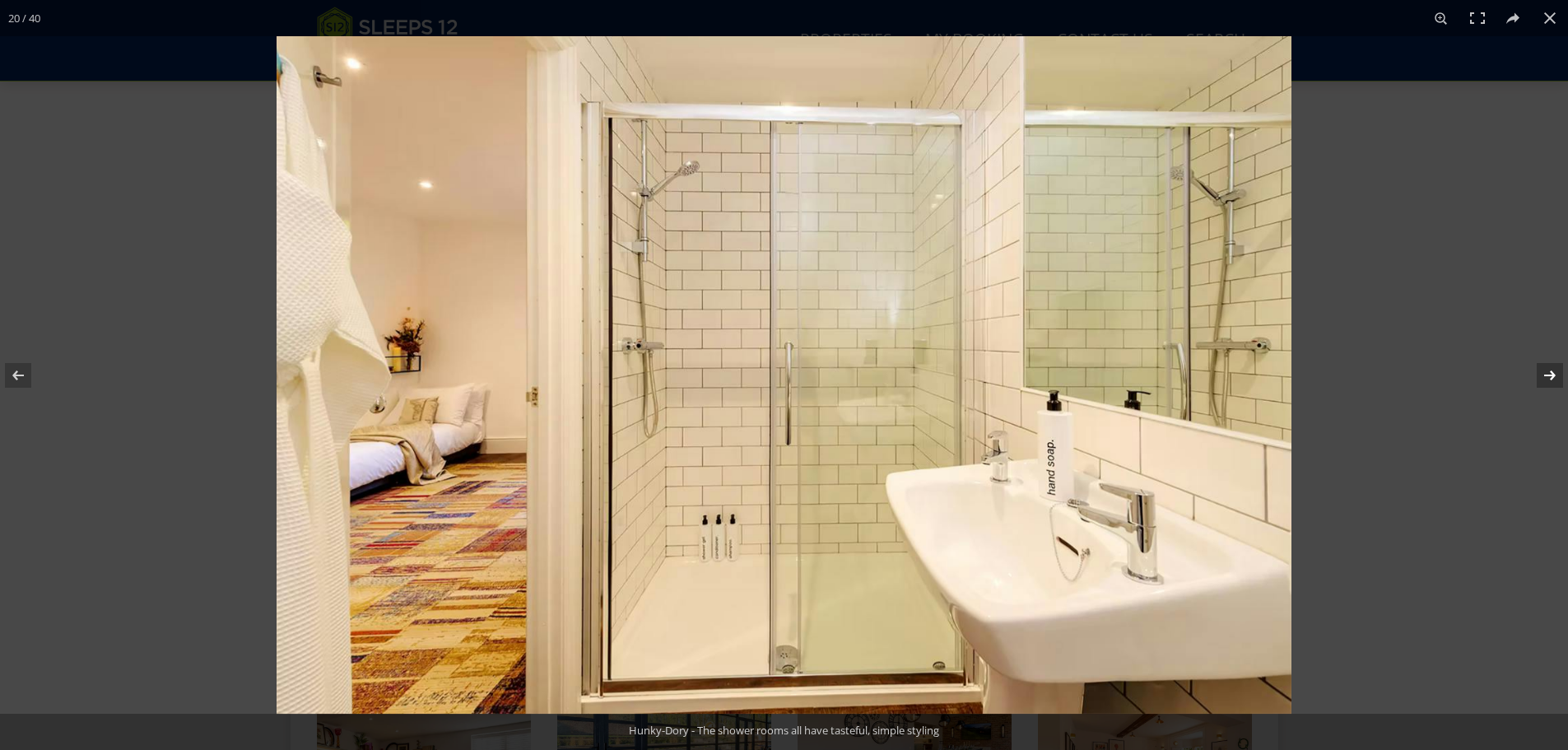
click at [1548, 372] on button at bounding box center [1539, 375] width 58 height 82
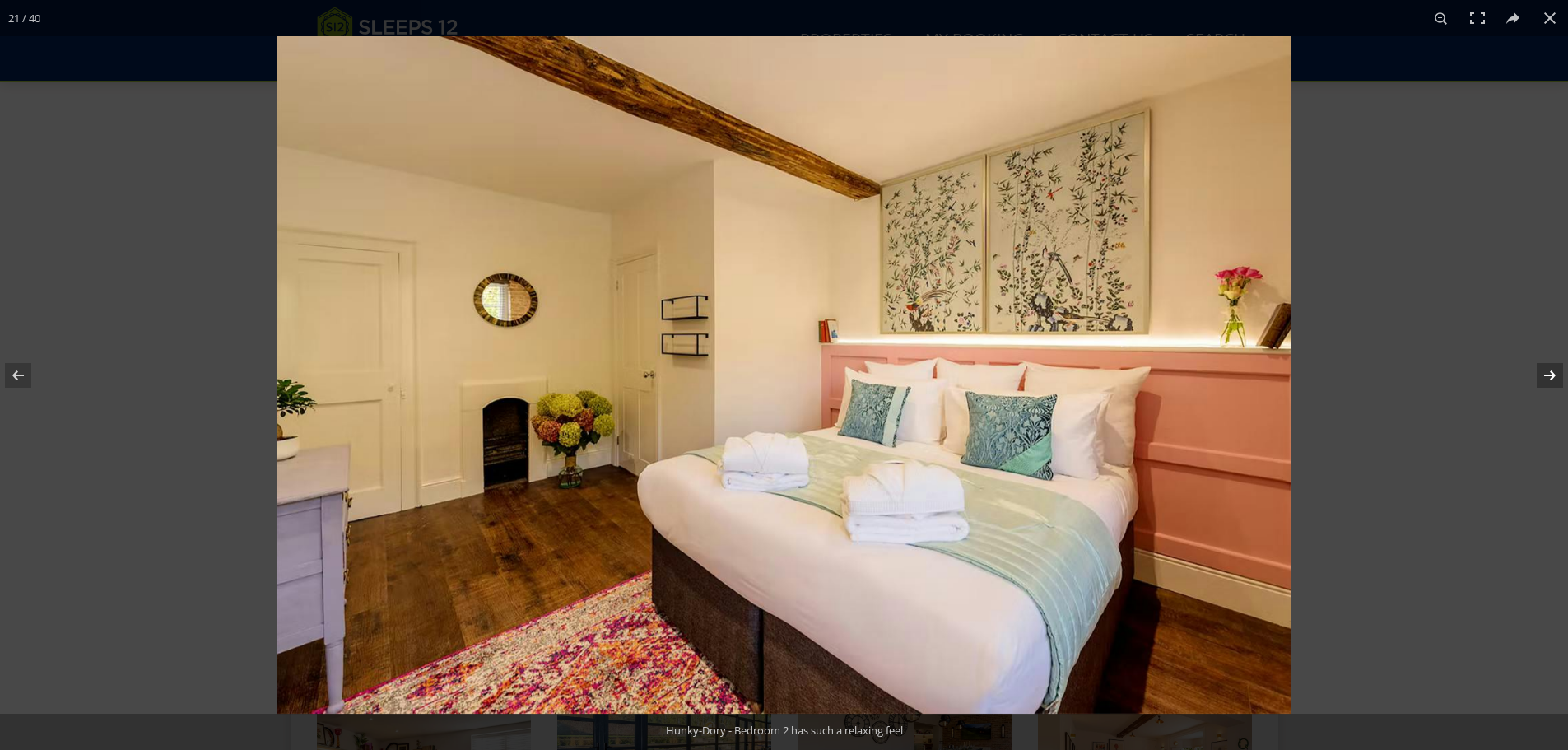
click at [1548, 372] on button at bounding box center [1539, 375] width 58 height 82
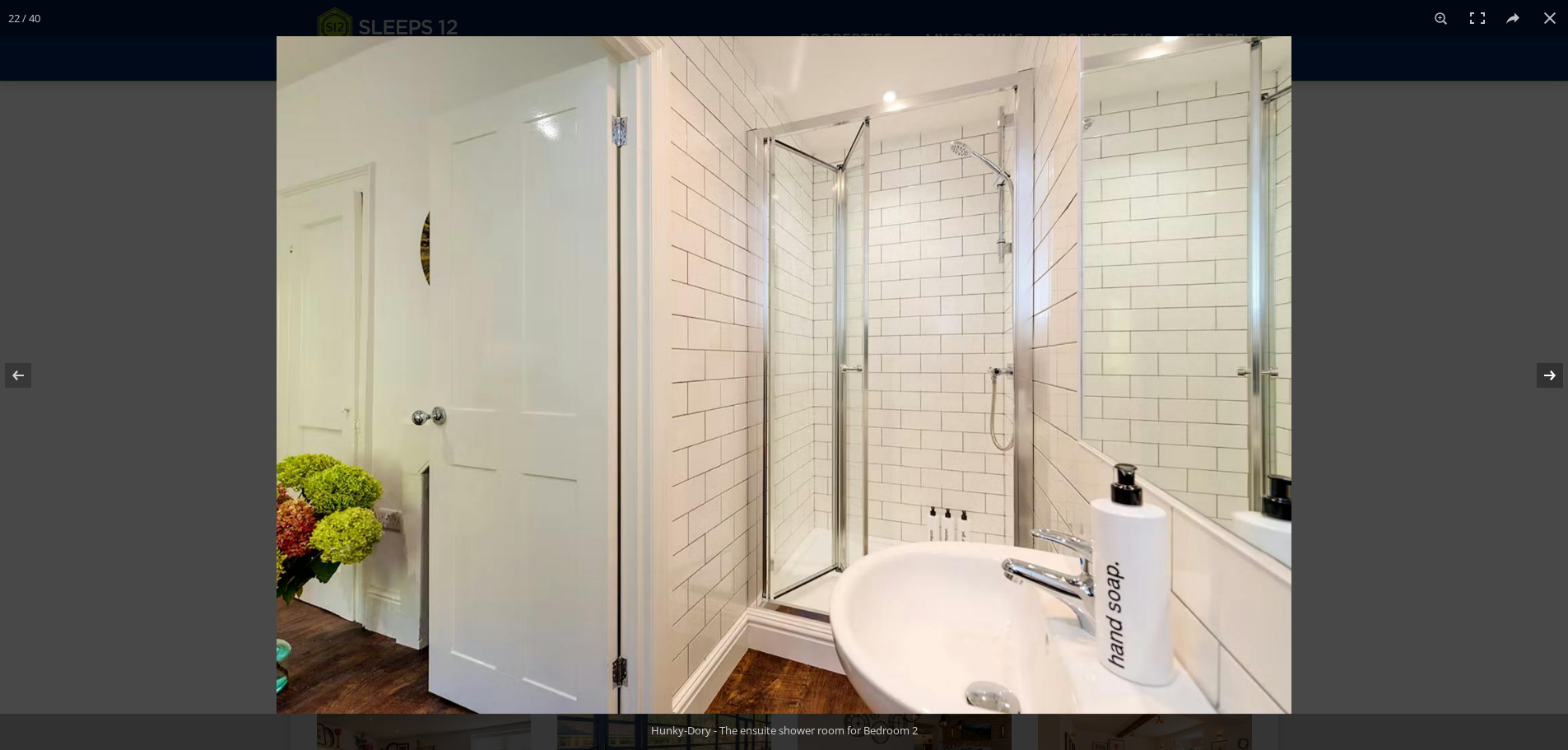
click at [1548, 372] on button at bounding box center [1539, 375] width 58 height 82
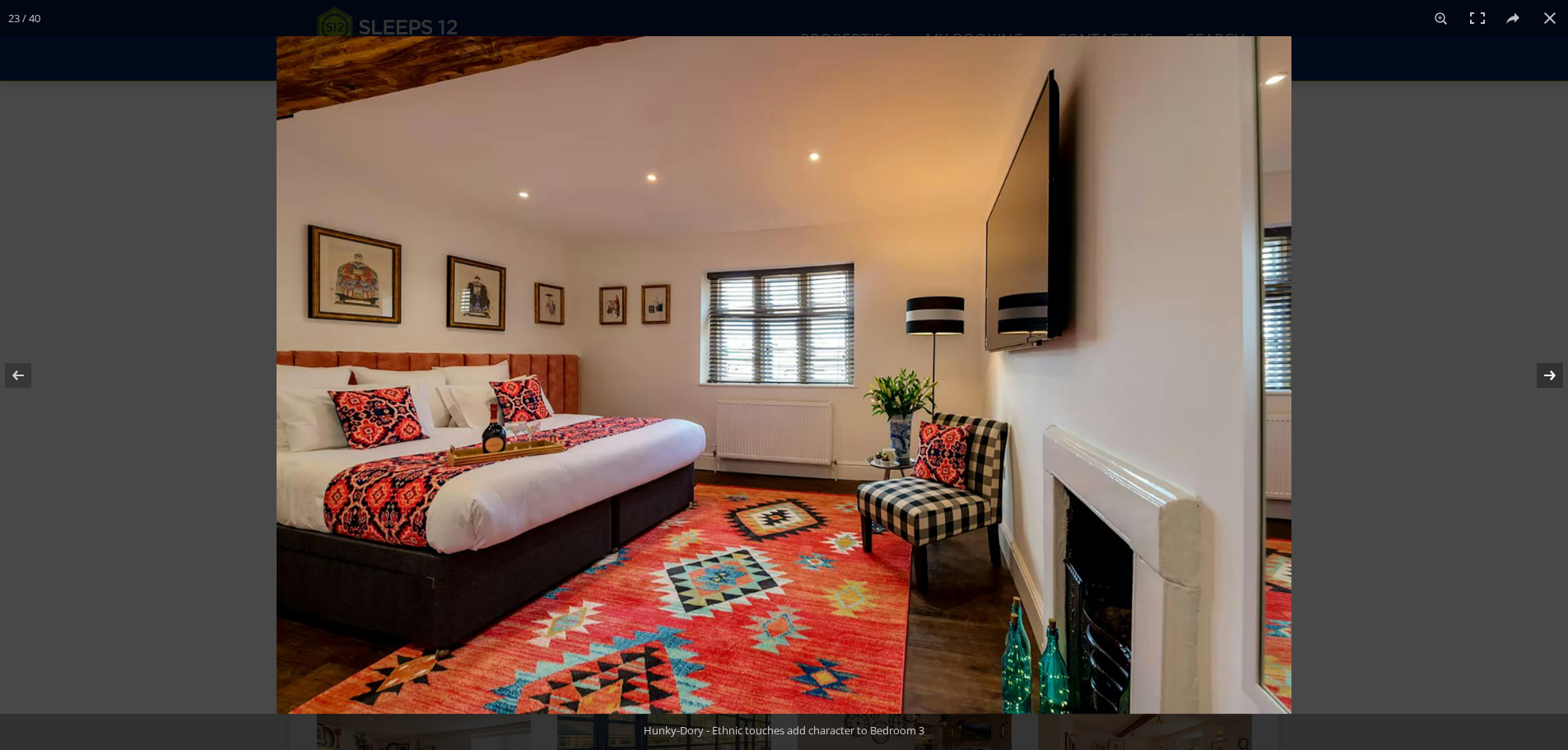
click at [1548, 372] on button at bounding box center [1539, 375] width 58 height 82
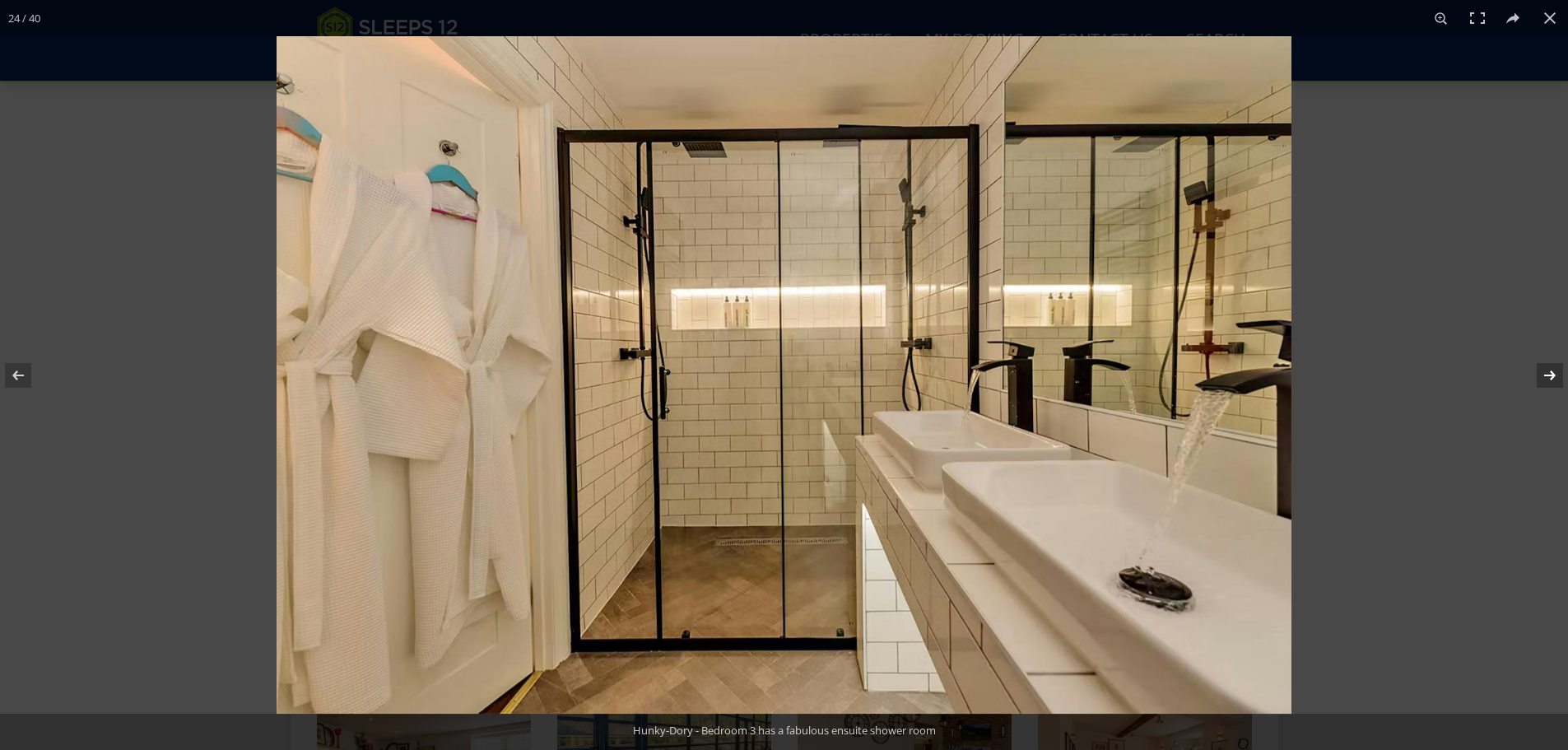
click at [1548, 372] on button at bounding box center [1539, 375] width 58 height 82
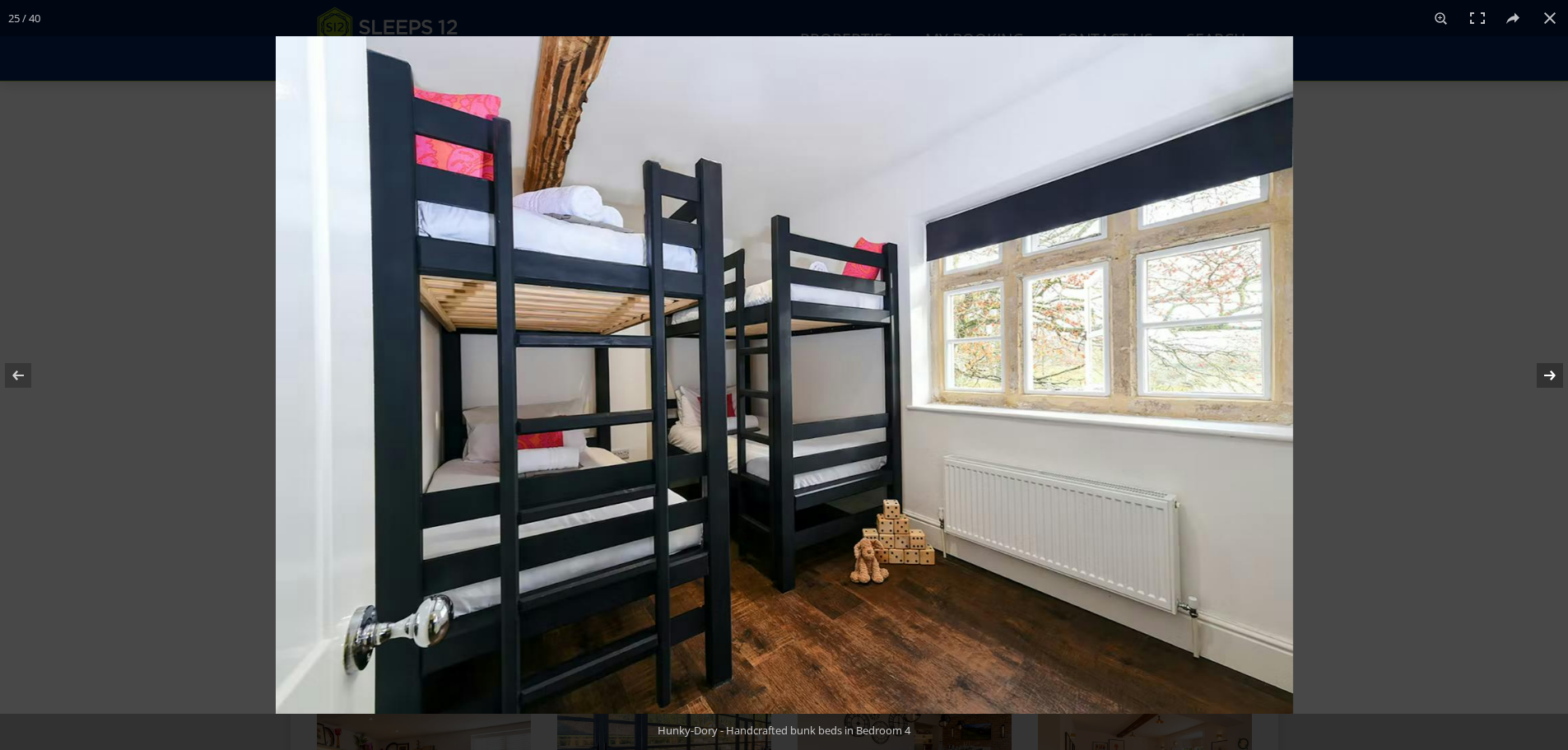
click at [1548, 372] on button at bounding box center [1539, 375] width 58 height 82
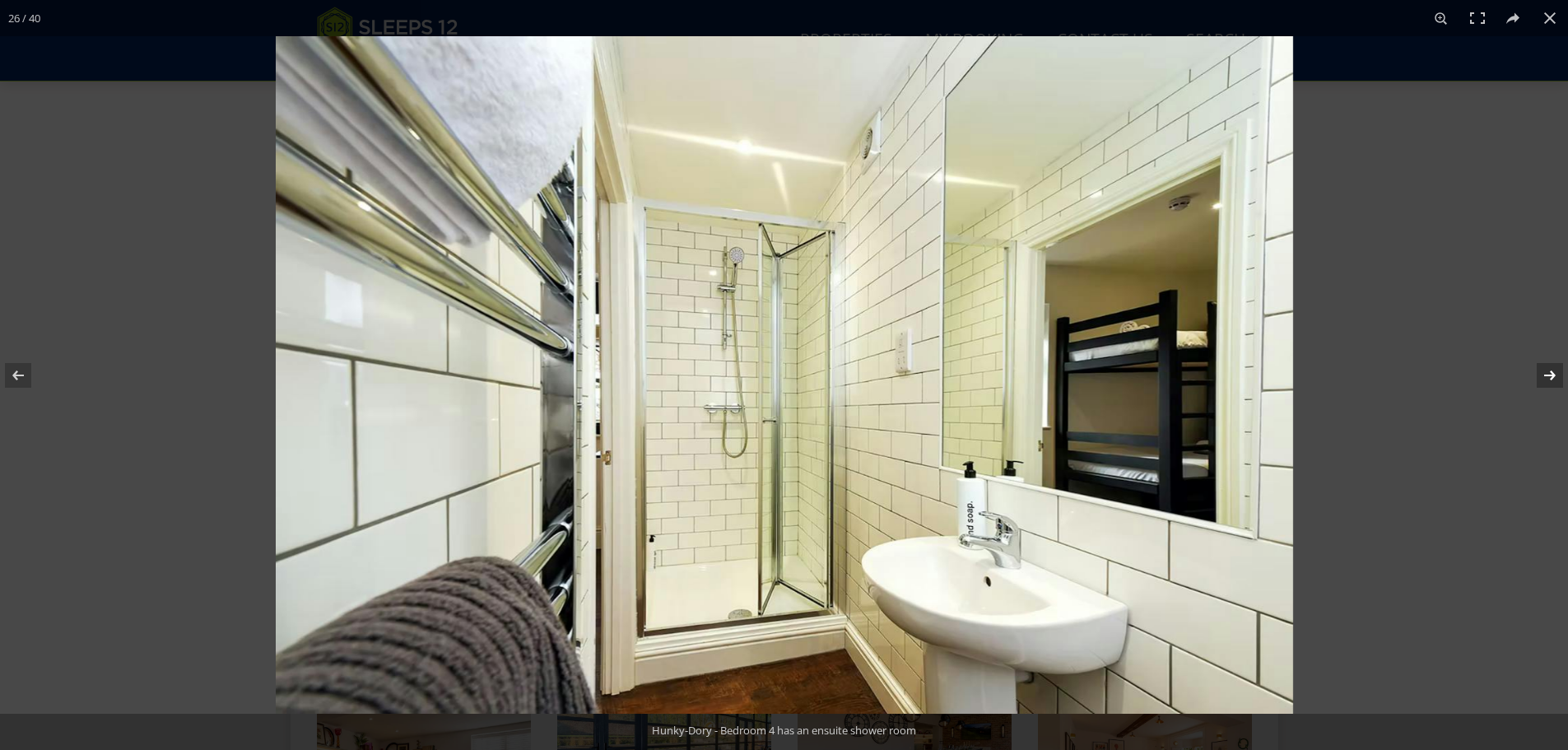
click at [1548, 372] on button at bounding box center [1539, 375] width 58 height 82
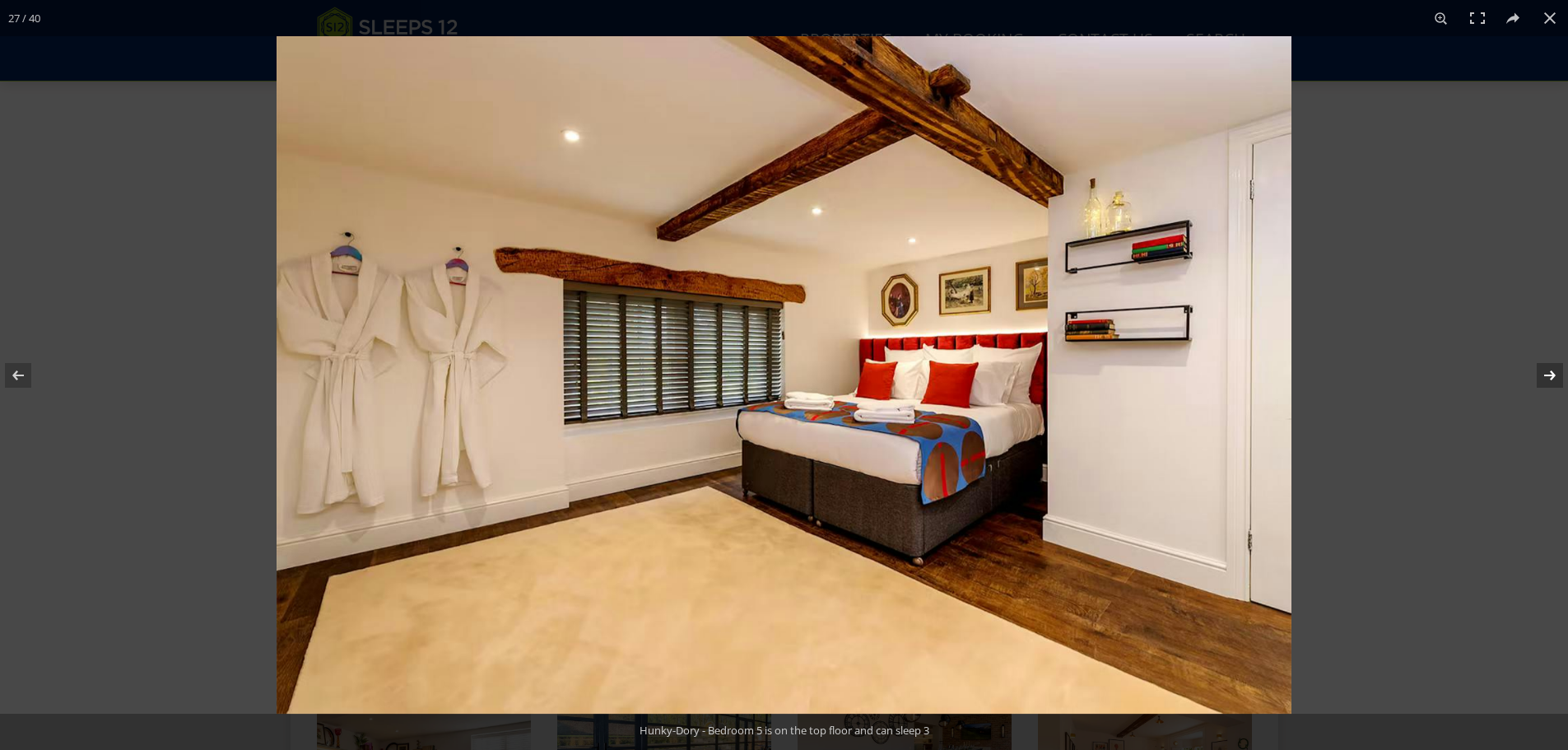
click at [1548, 372] on button at bounding box center [1539, 375] width 58 height 82
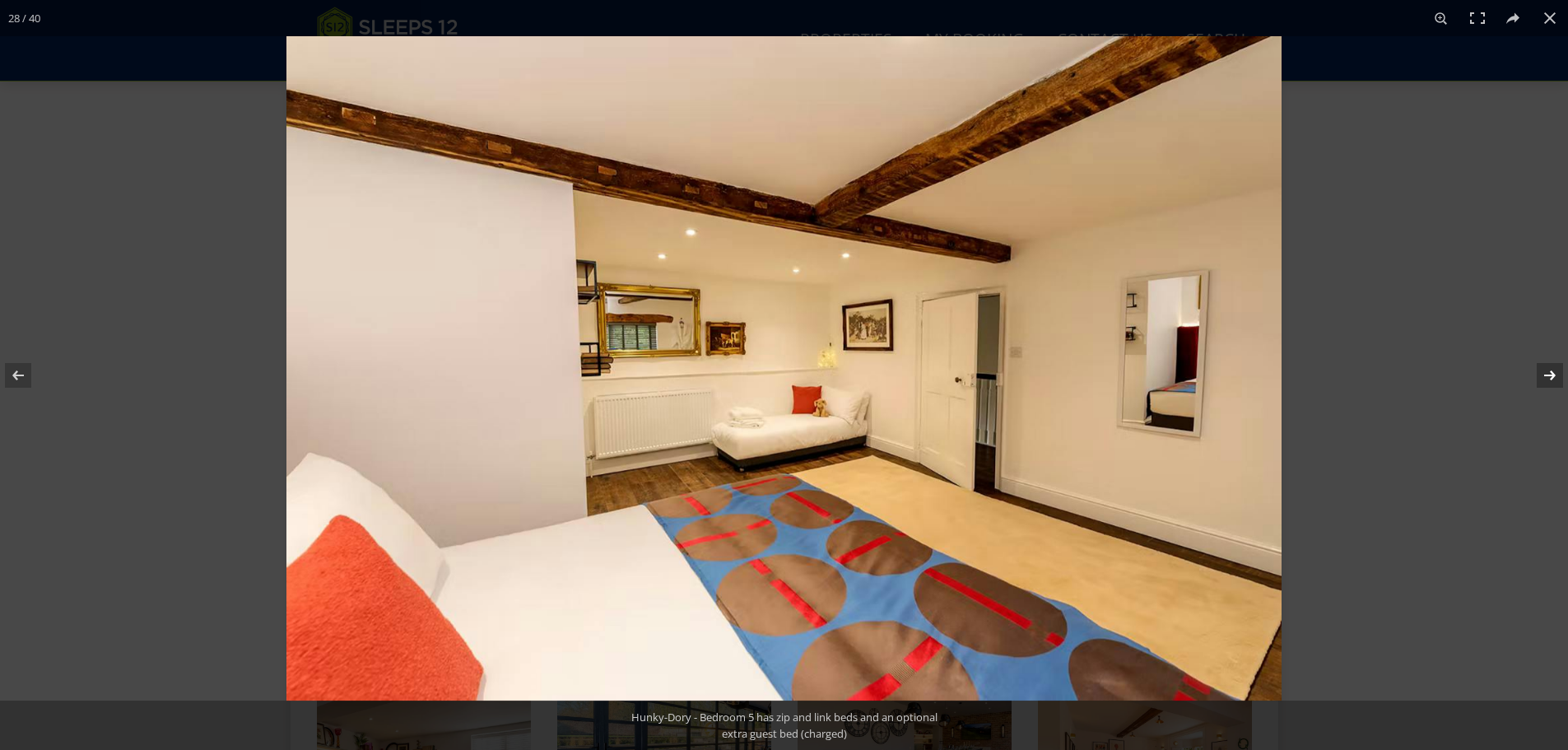
click at [1548, 372] on button at bounding box center [1539, 375] width 58 height 82
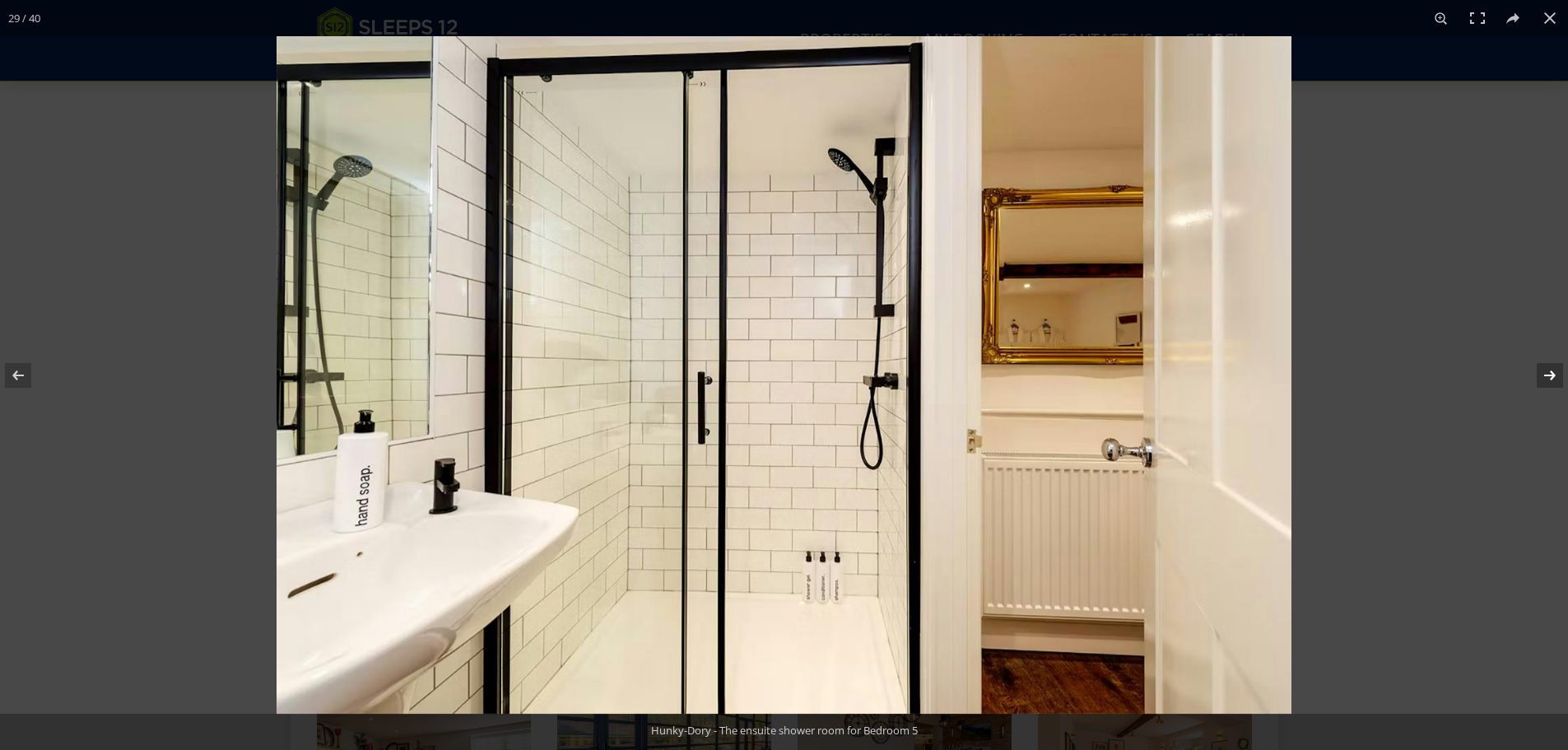
click at [1548, 372] on button at bounding box center [1539, 375] width 58 height 82
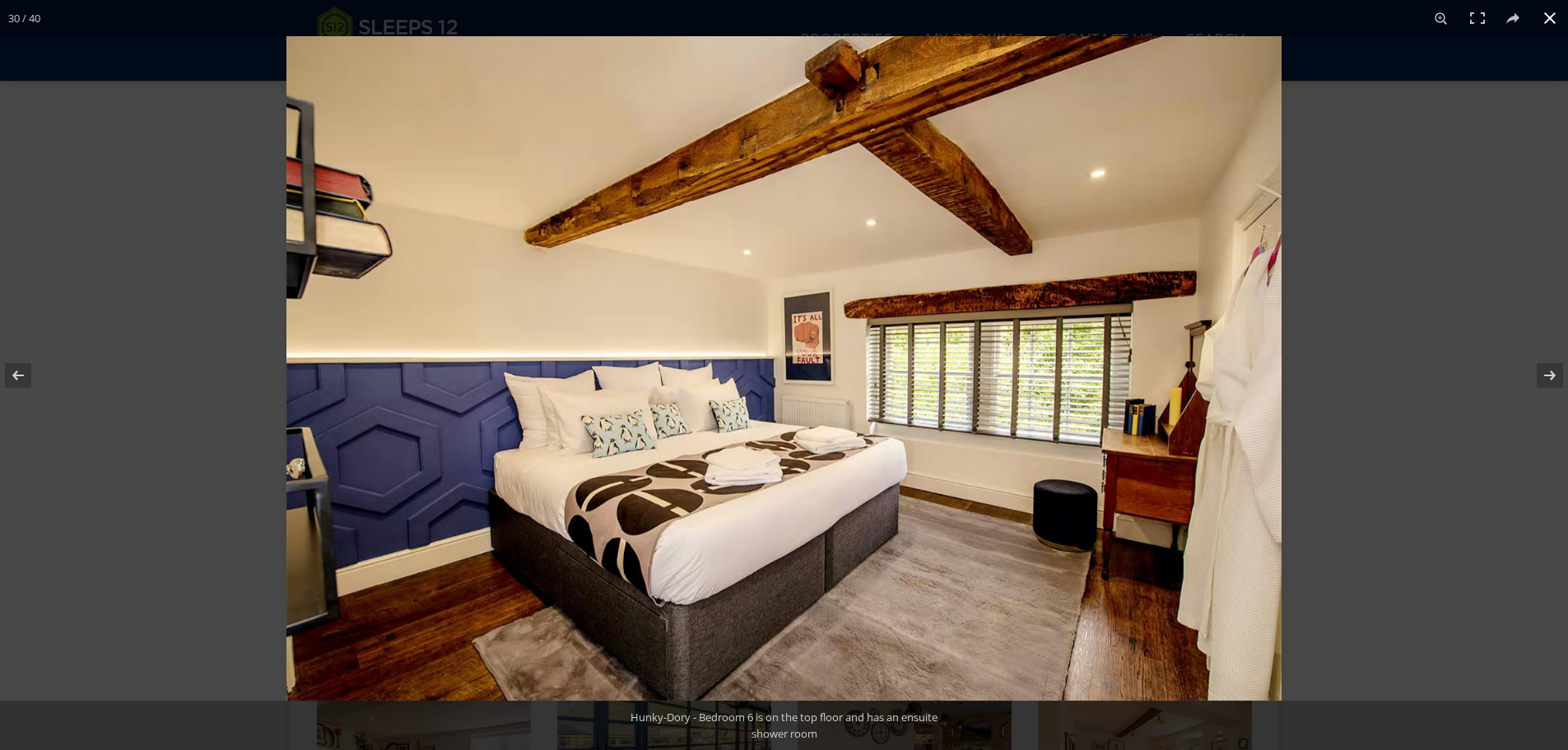
click at [1552, 17] on button at bounding box center [1549, 18] width 36 height 36
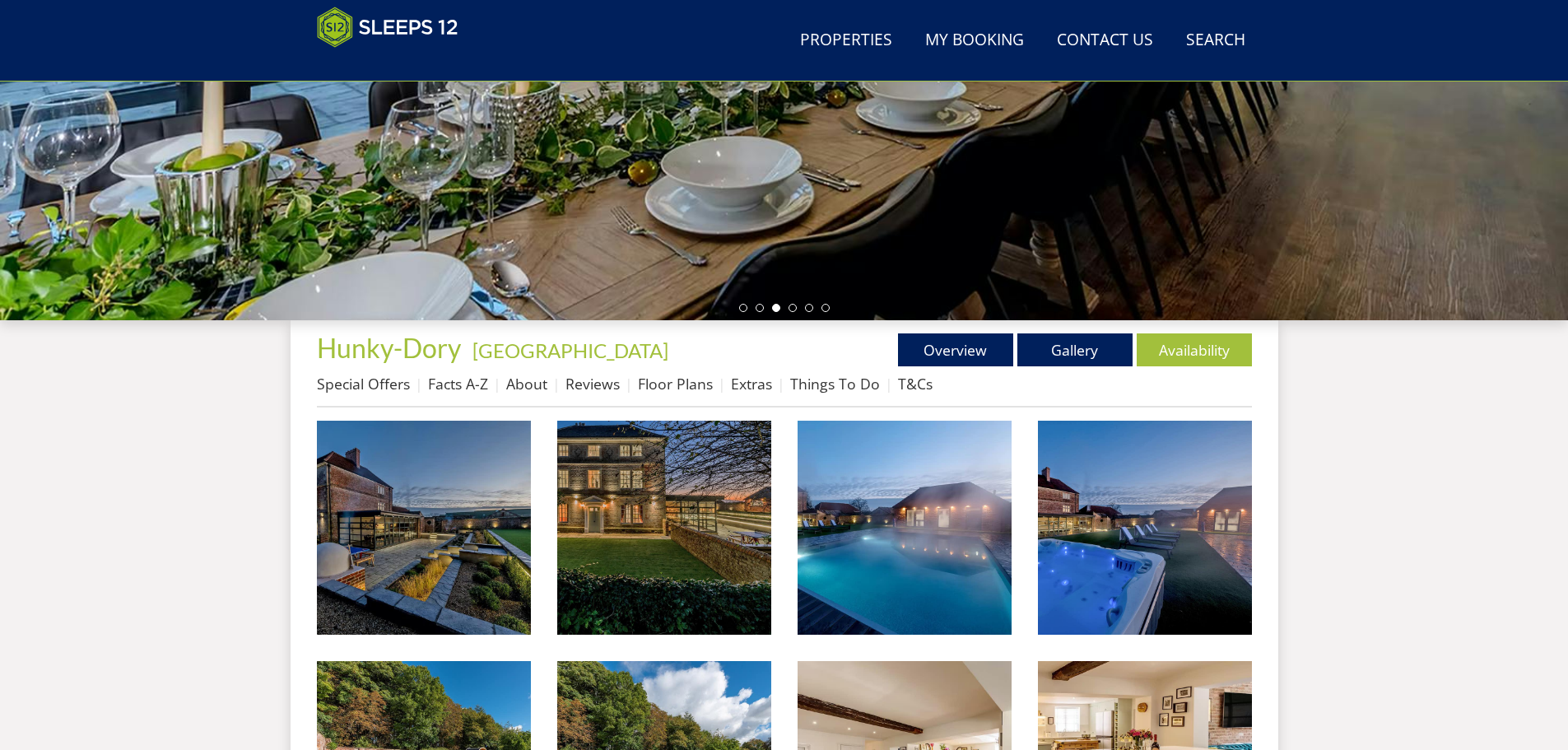
scroll to position [200, 0]
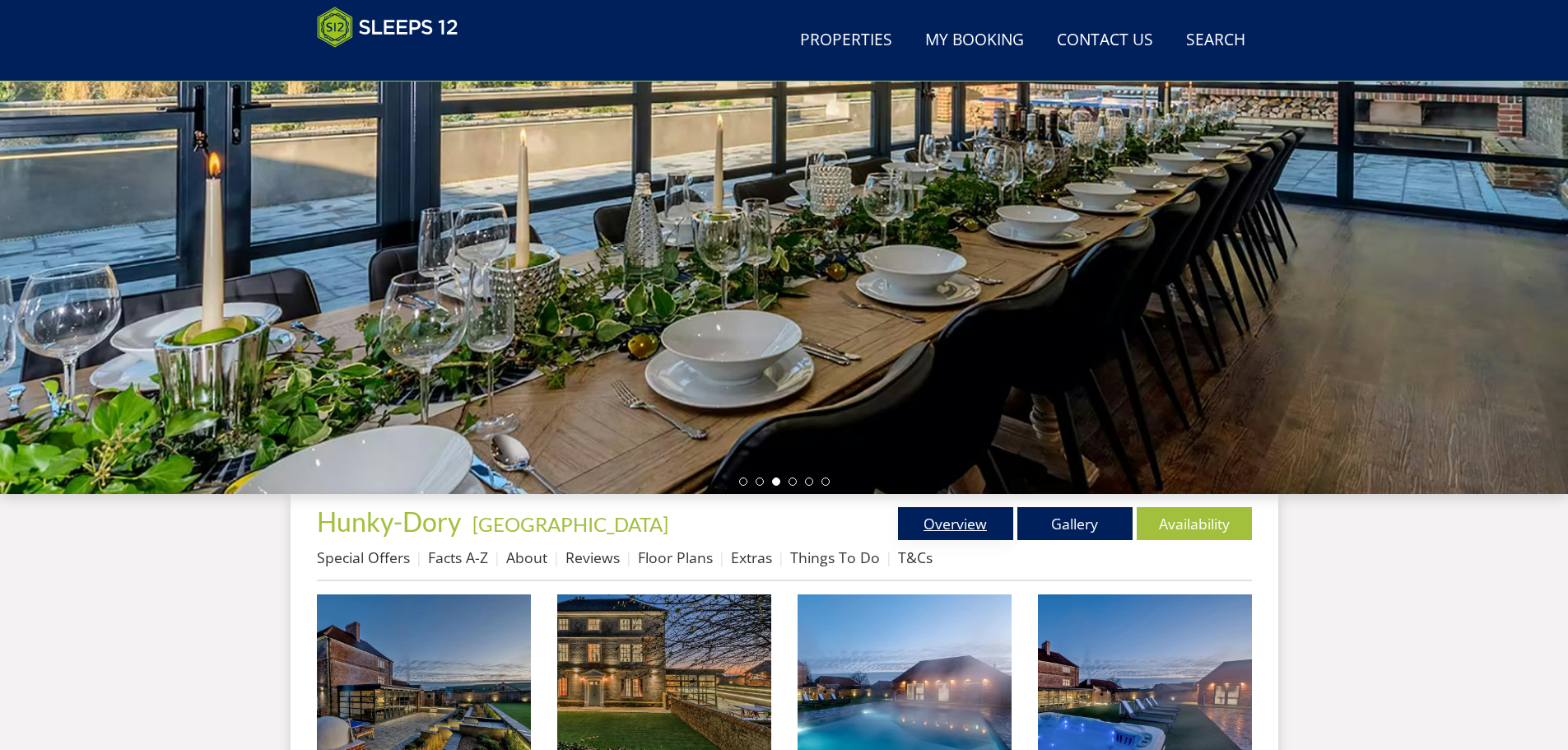
click at [957, 527] on link "Overview" at bounding box center [956, 524] width 115 height 33
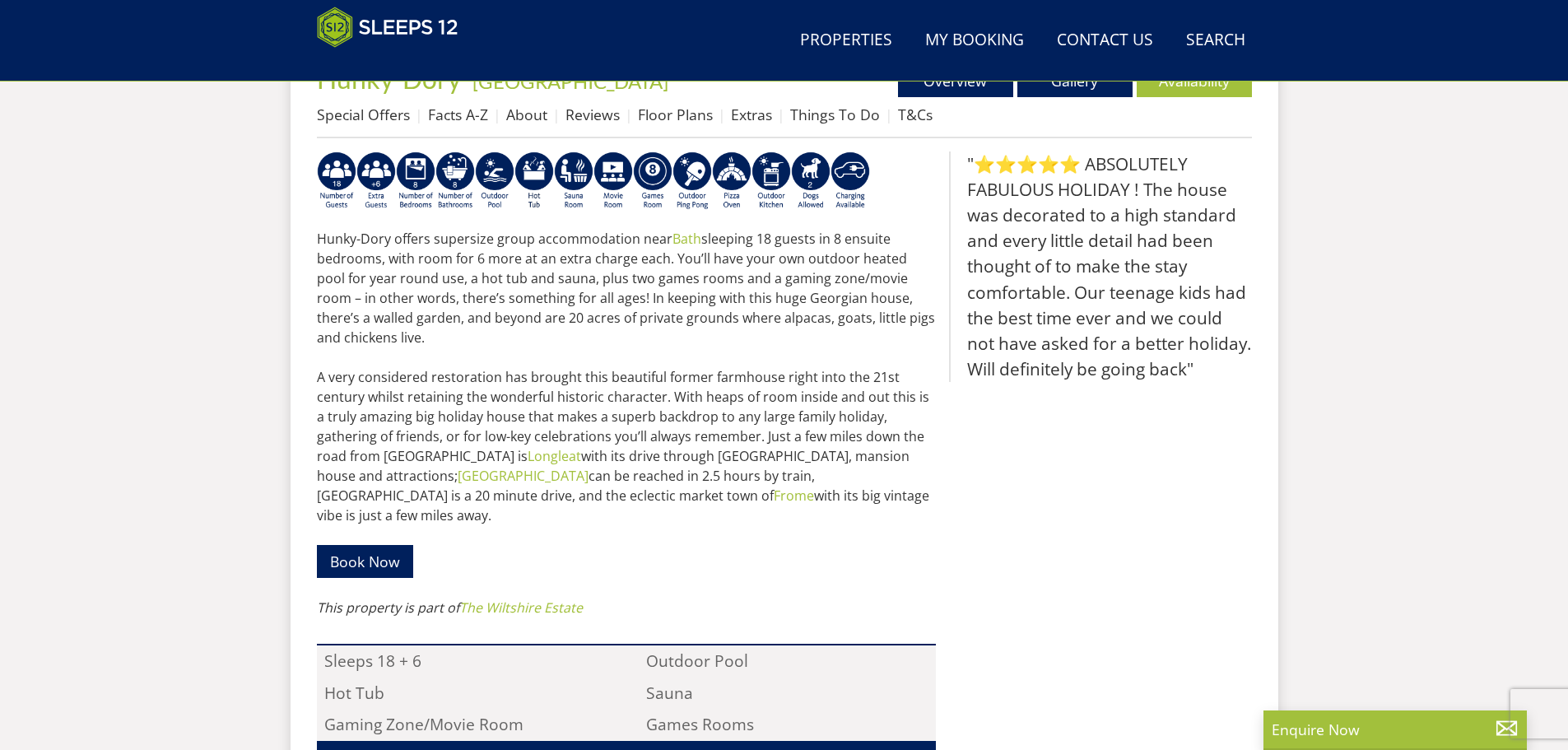
scroll to position [287, 0]
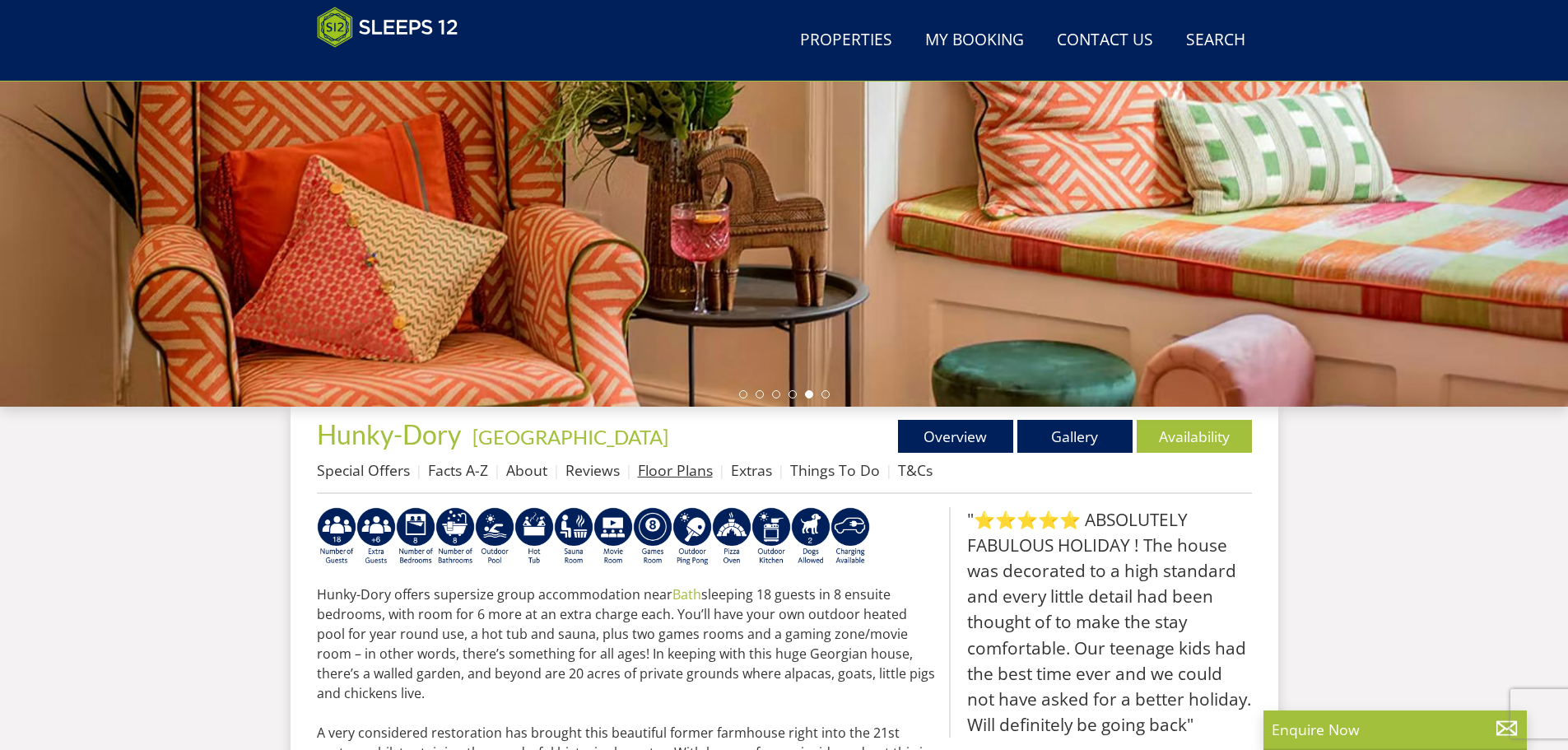
click at [660, 466] on link "Floor Plans" at bounding box center [675, 470] width 75 height 20
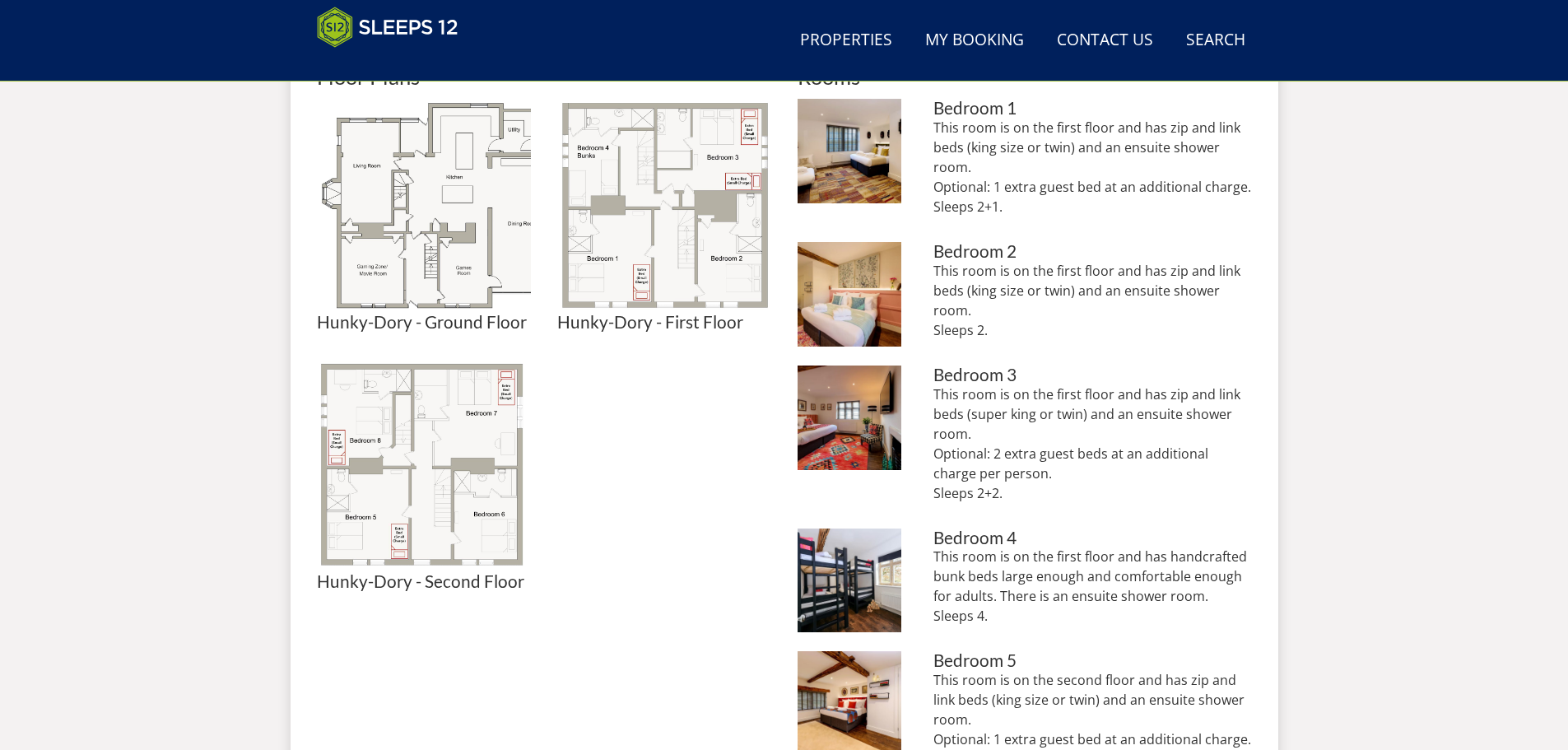
scroll to position [781, 0]
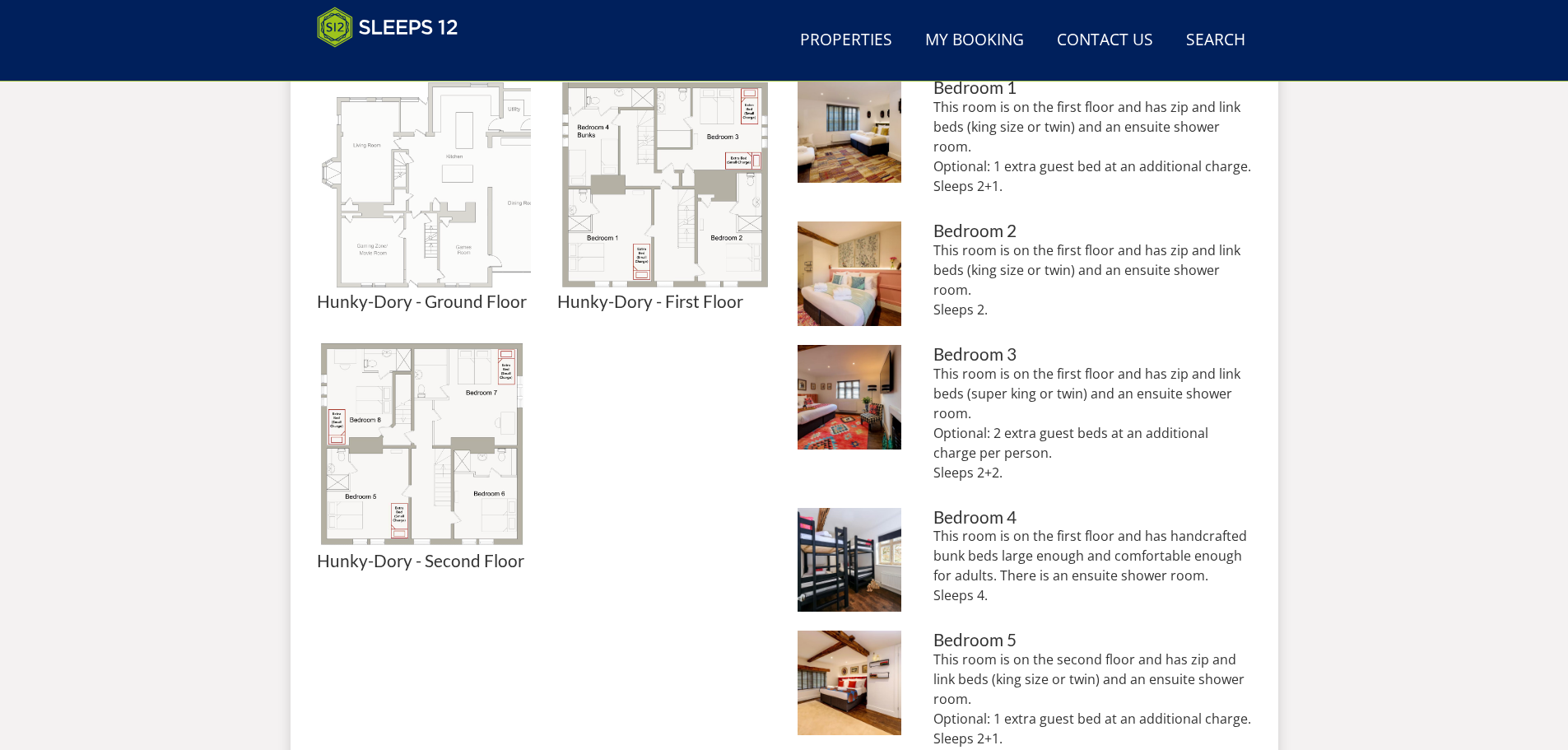
click at [429, 261] on img at bounding box center [423, 184] width 214 height 214
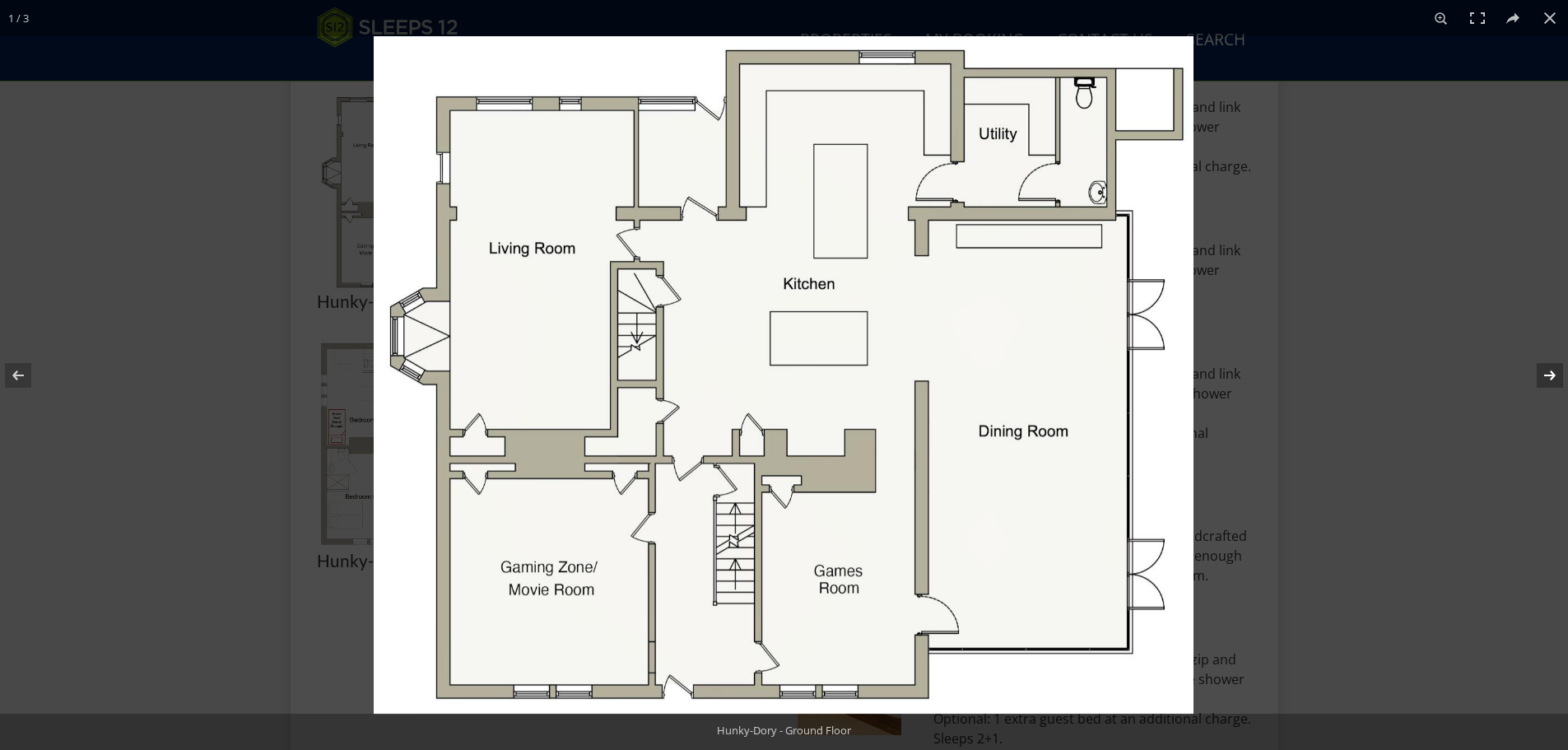
click at [1557, 375] on button at bounding box center [1539, 375] width 58 height 82
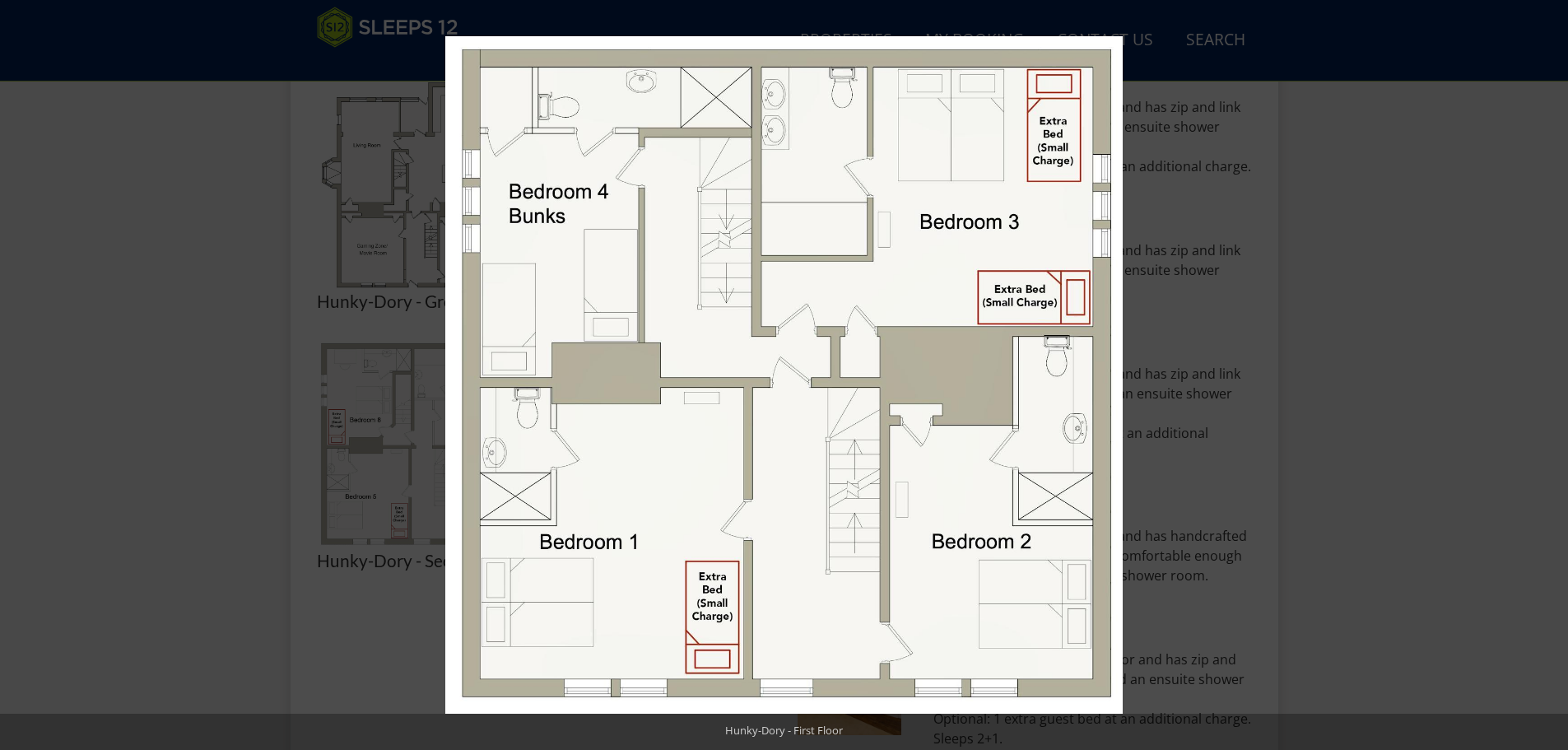
click at [1557, 375] on button at bounding box center [1539, 375] width 58 height 82
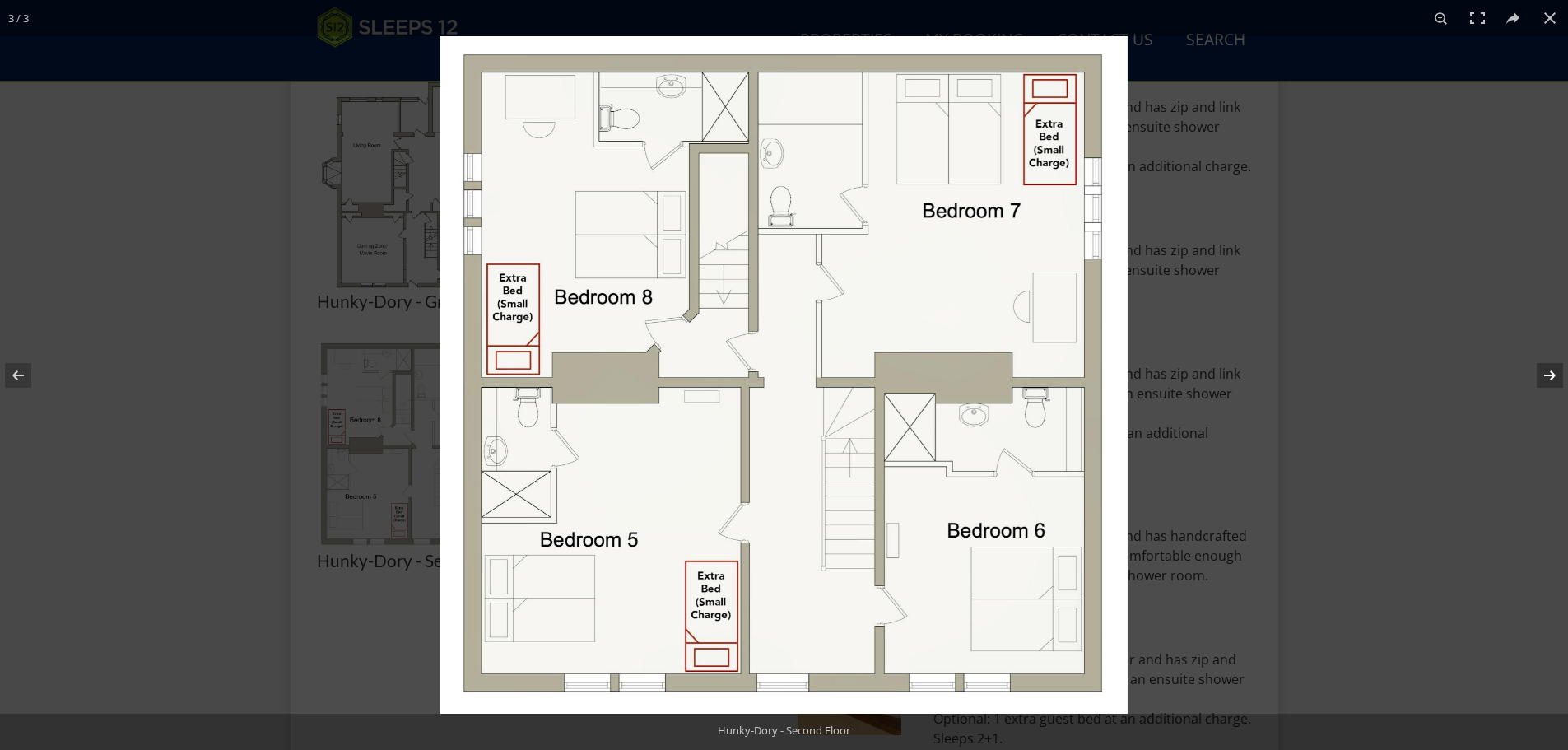
click at [1539, 370] on button at bounding box center [1539, 375] width 58 height 82
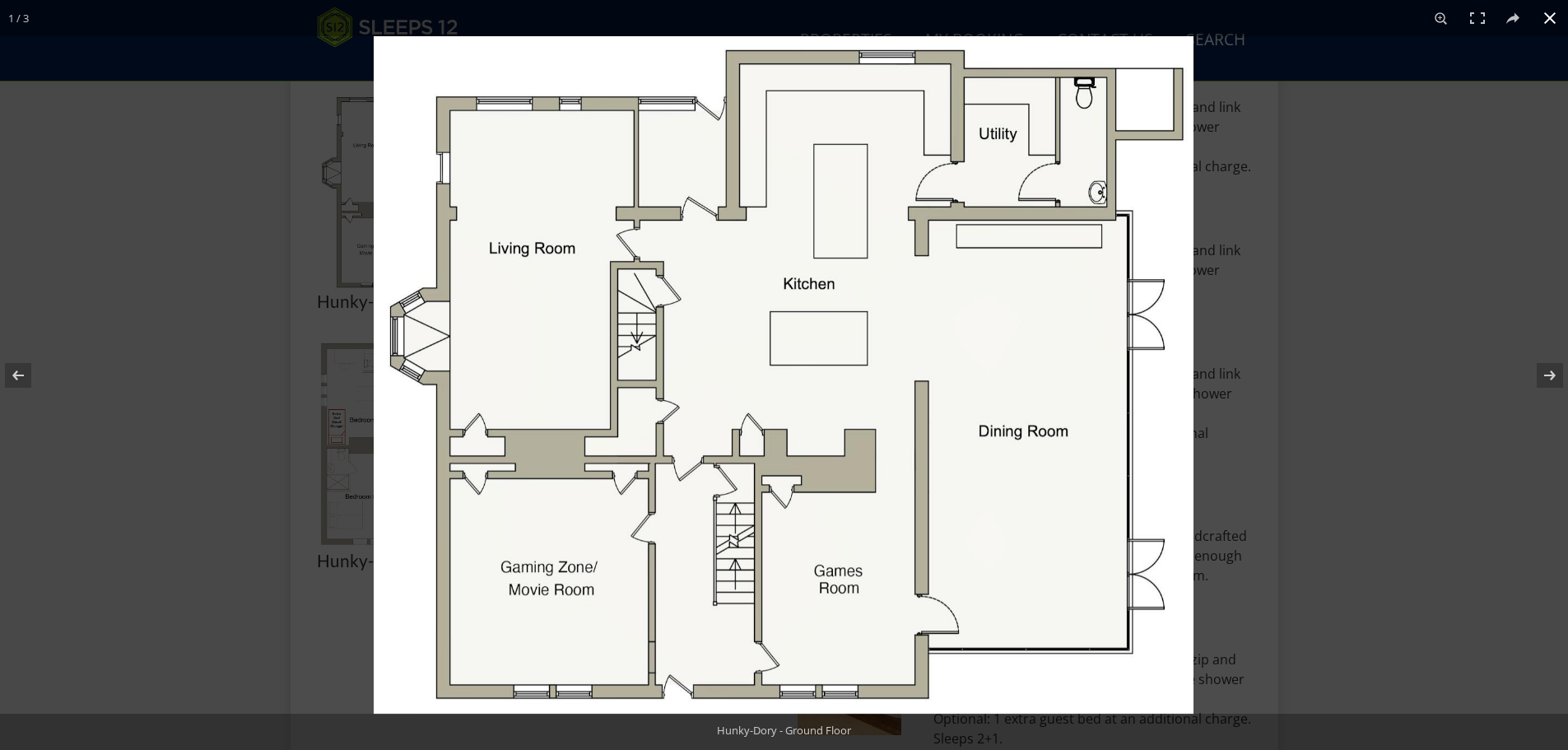
click at [1539, 16] on button at bounding box center [1549, 18] width 36 height 36
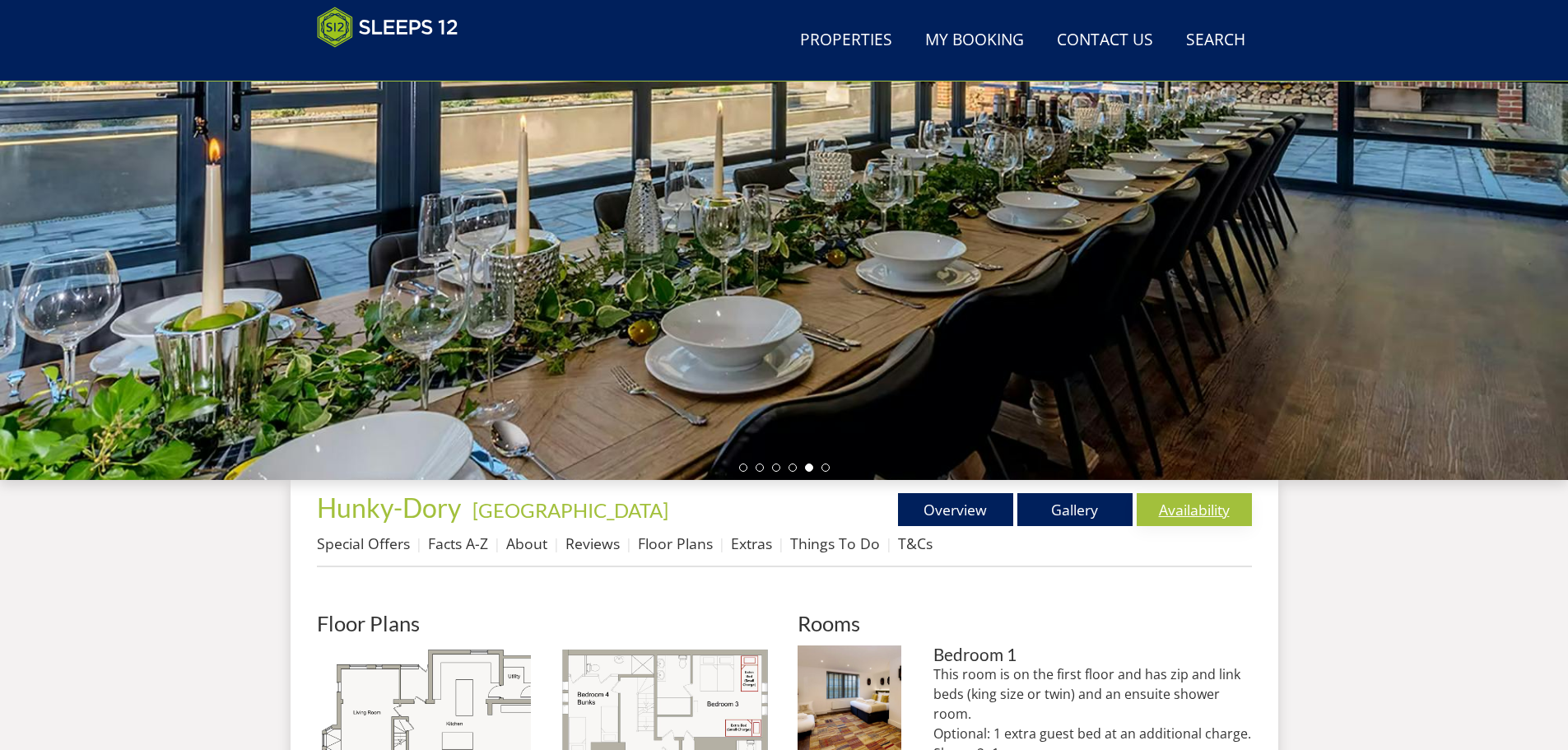
scroll to position [370, 0]
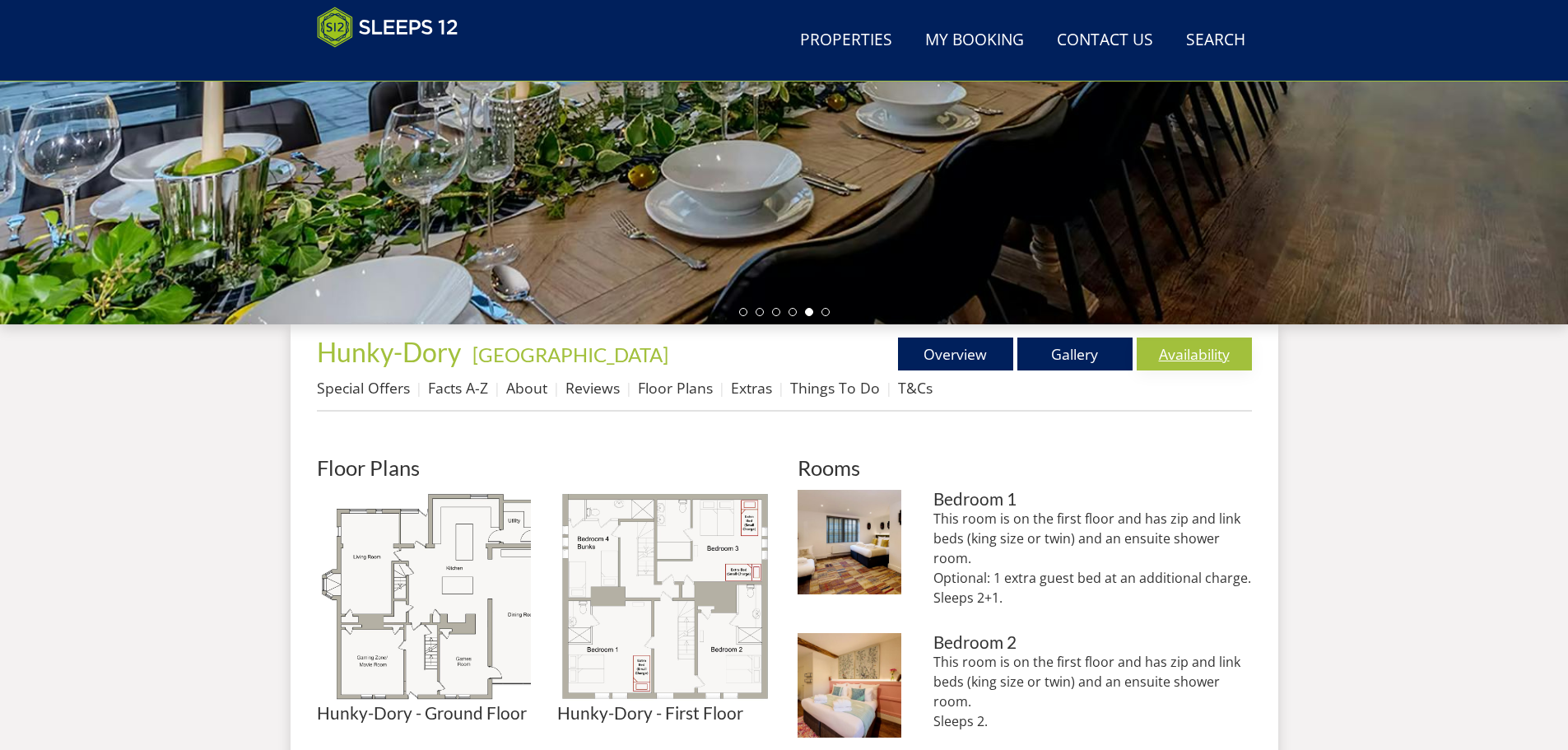
click at [1198, 353] on link "Availability" at bounding box center [1194, 354] width 115 height 33
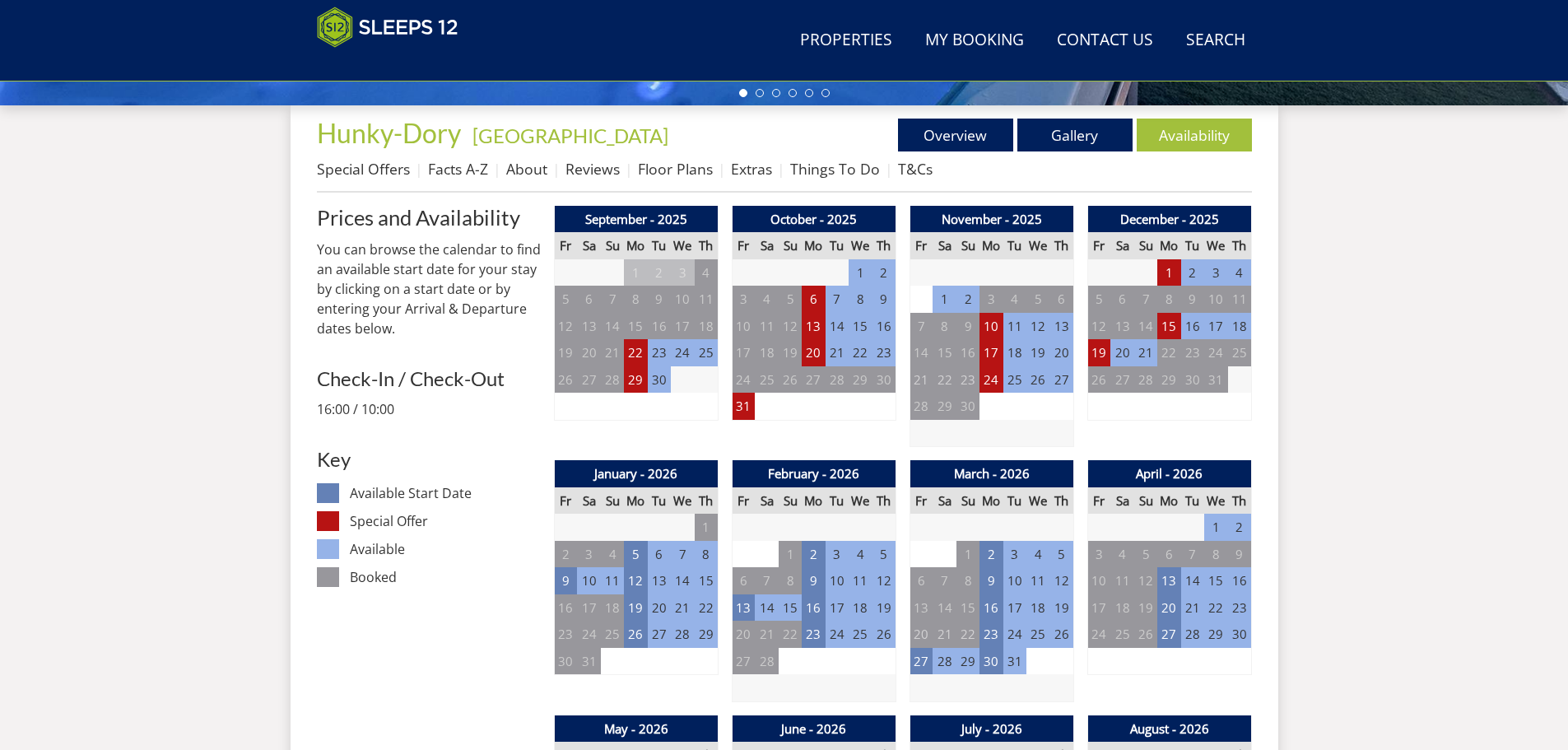
scroll to position [612, 0]
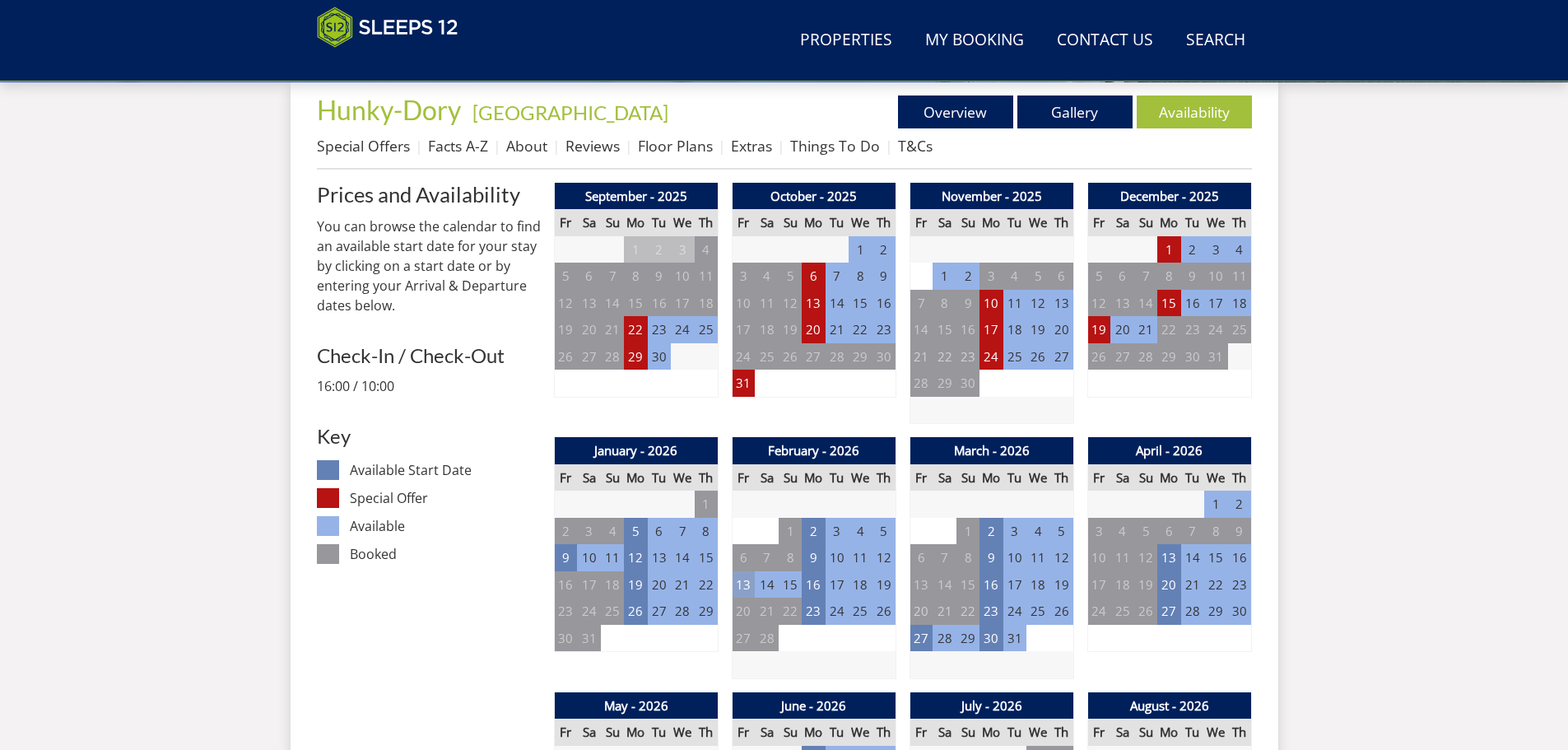
click at [741, 582] on td "13" at bounding box center [744, 585] width 23 height 27
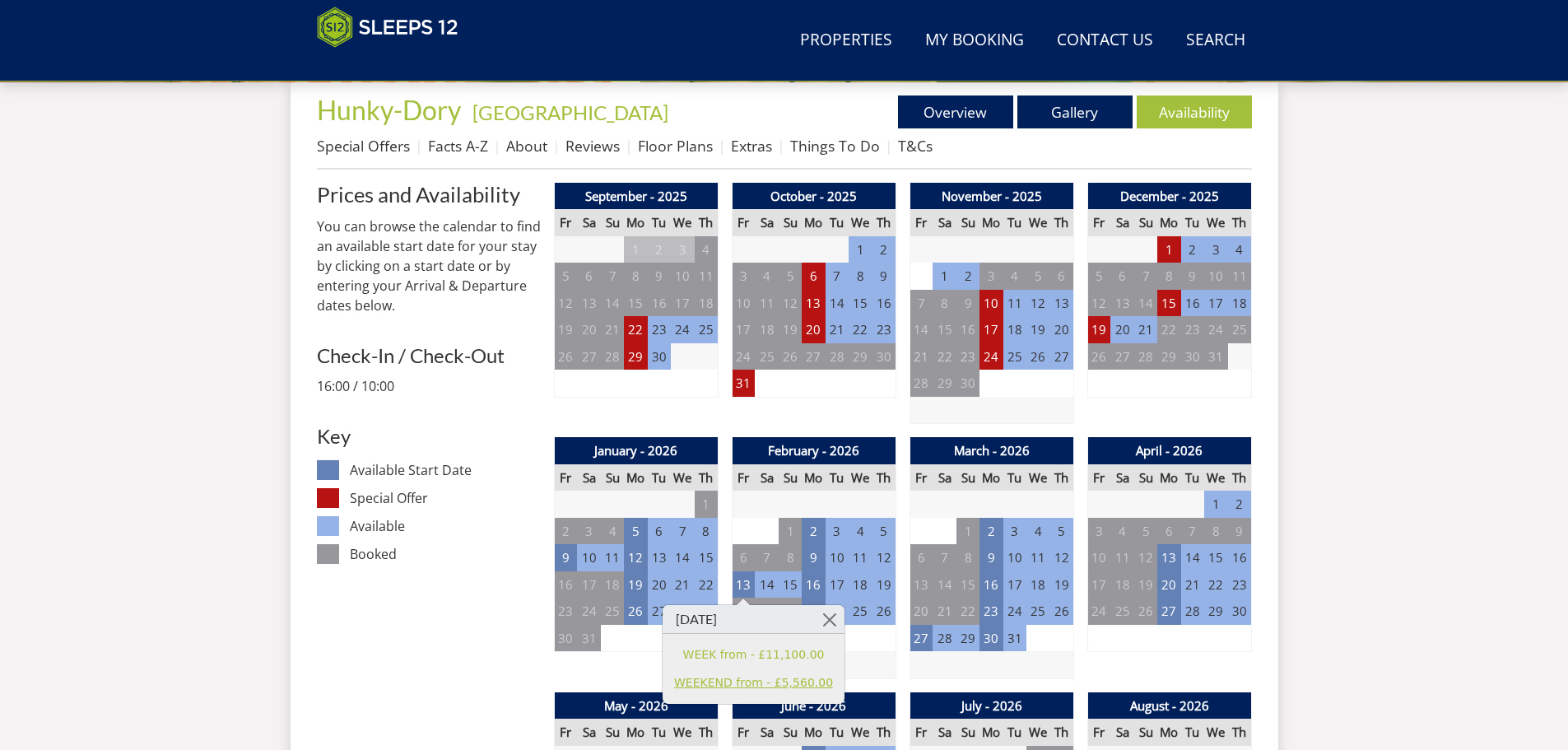
click at [756, 682] on link "WEEKEND from - £5,560.00" at bounding box center [753, 683] width 159 height 18
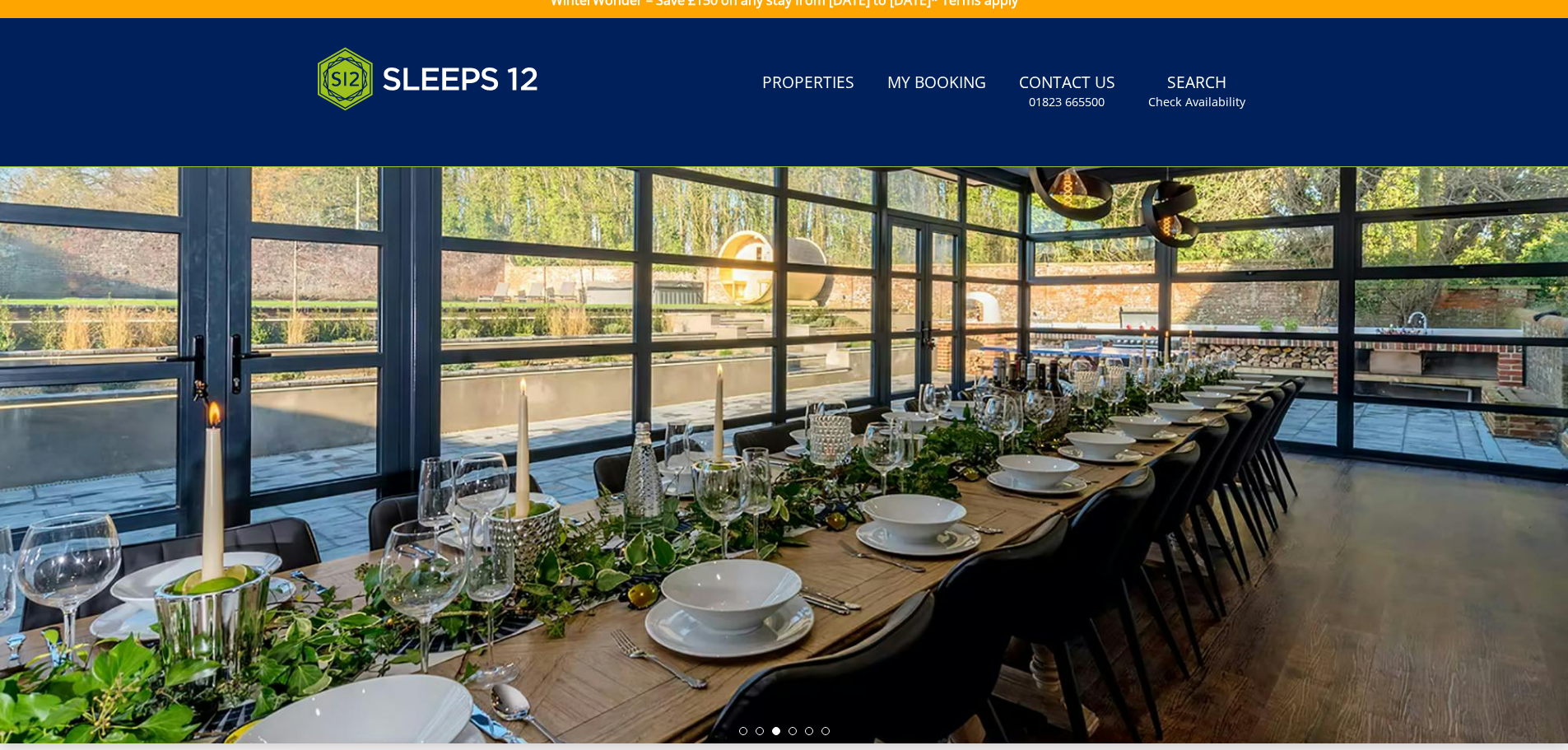
scroll to position [451, 0]
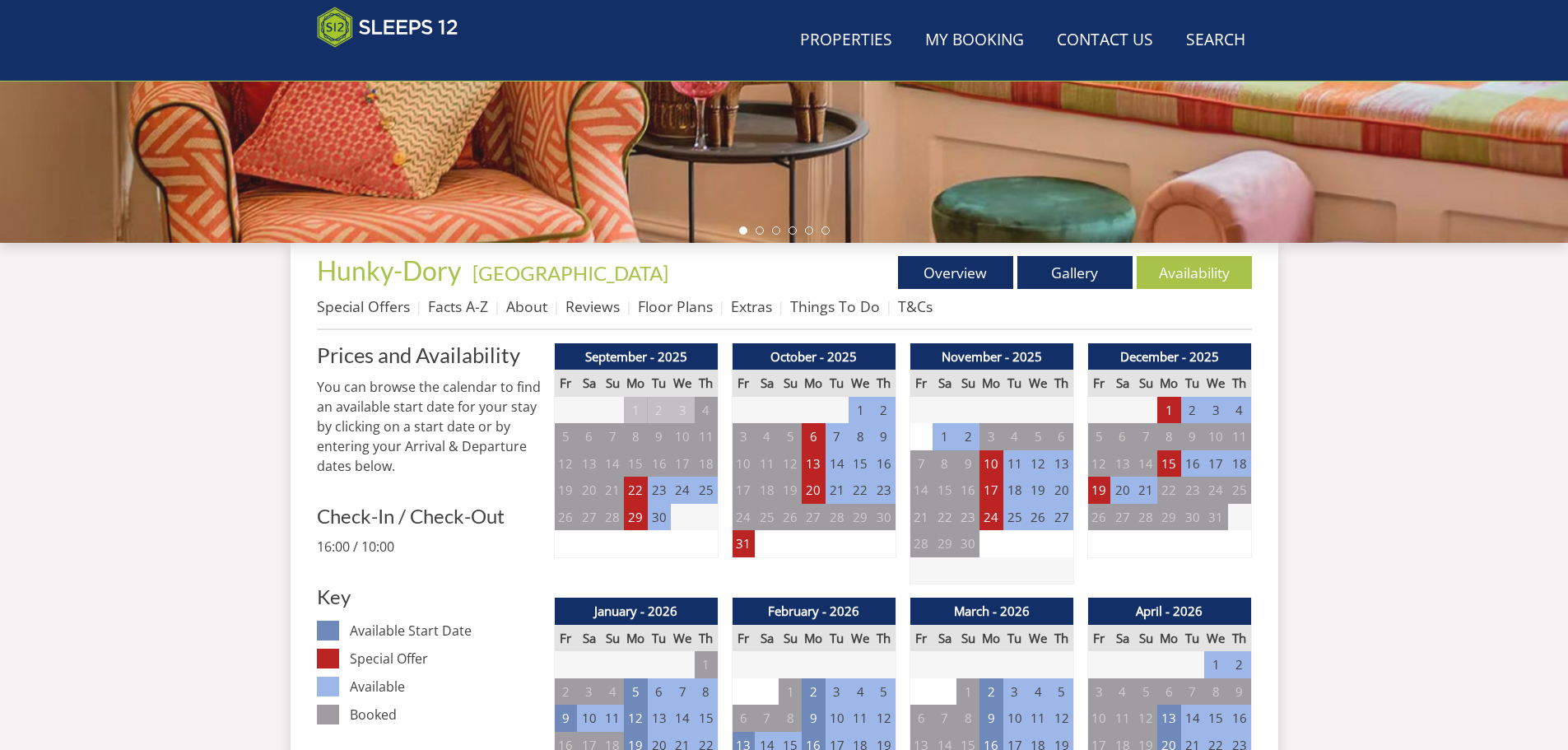
scroll to position [612, 0]
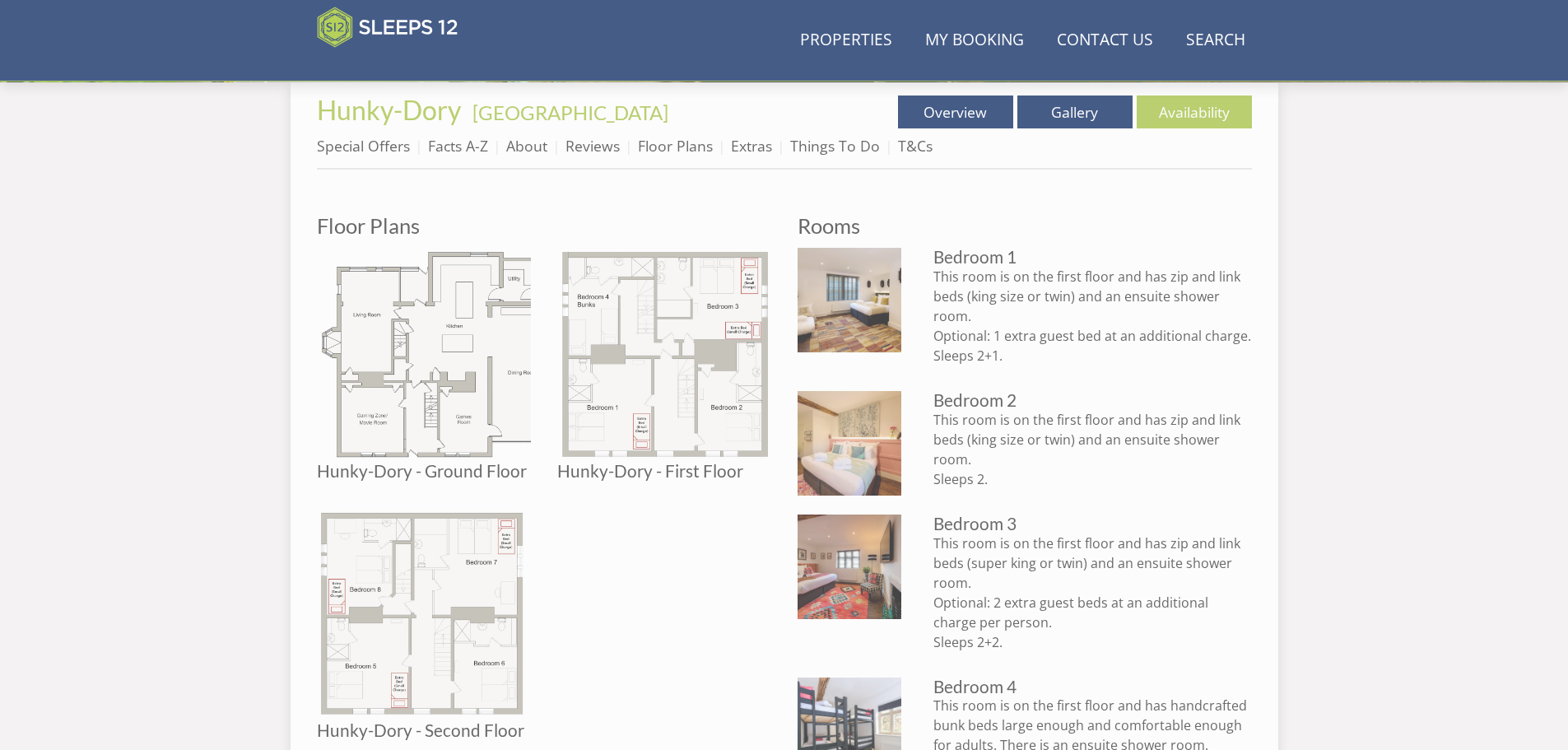
scroll to position [370, 0]
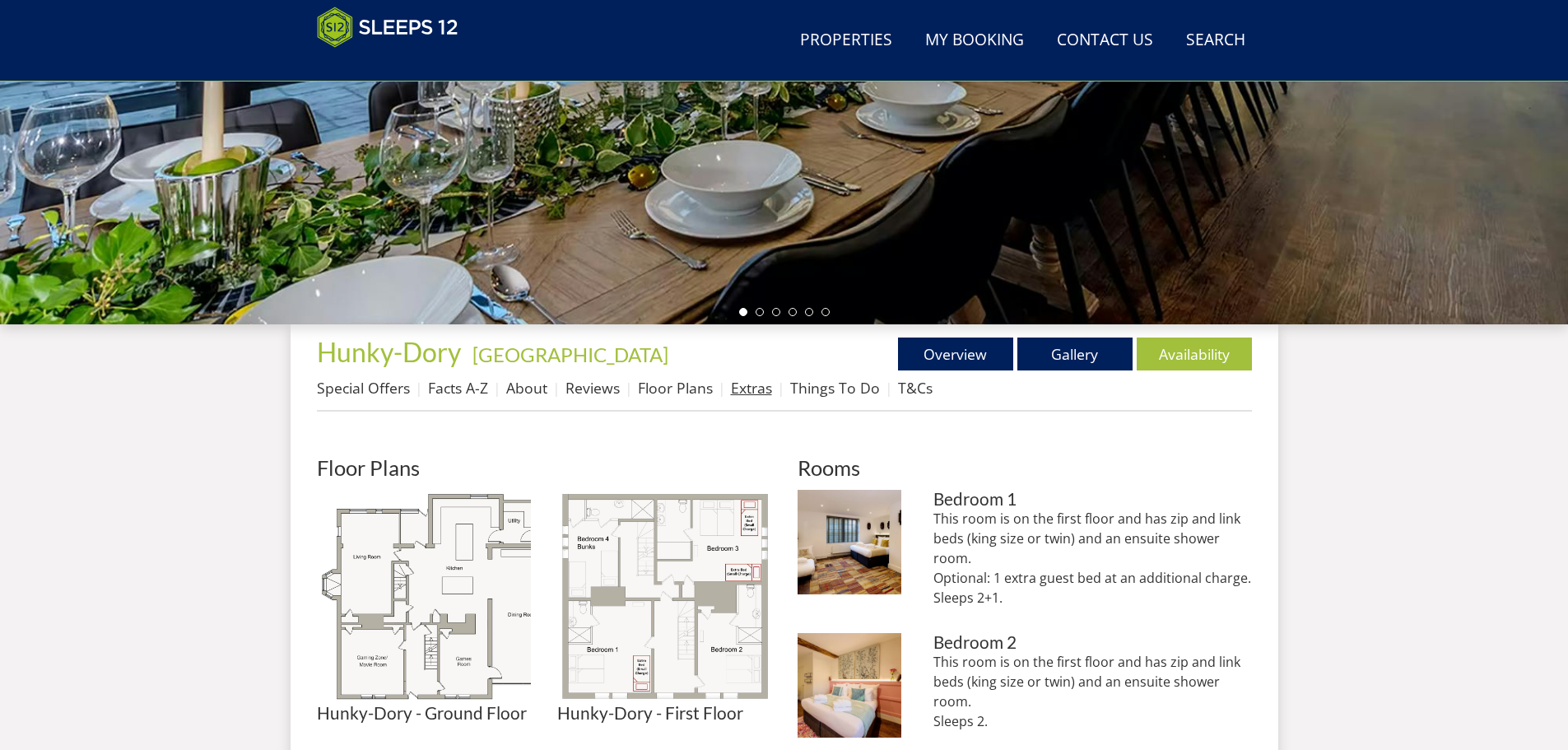
click at [753, 382] on link "Extras" at bounding box center [751, 387] width 41 height 20
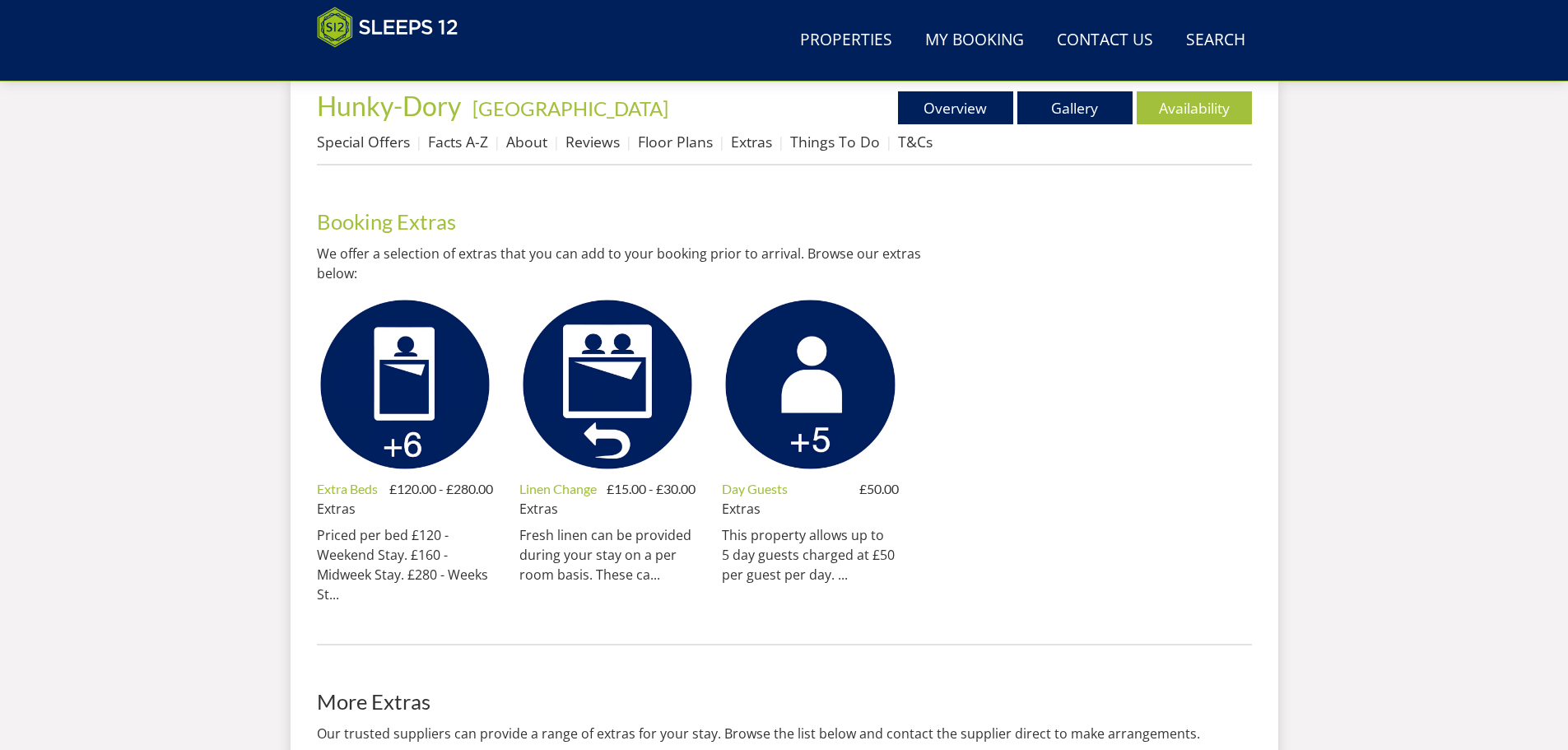
scroll to position [616, 0]
click at [960, 107] on link "Overview" at bounding box center [956, 107] width 115 height 33
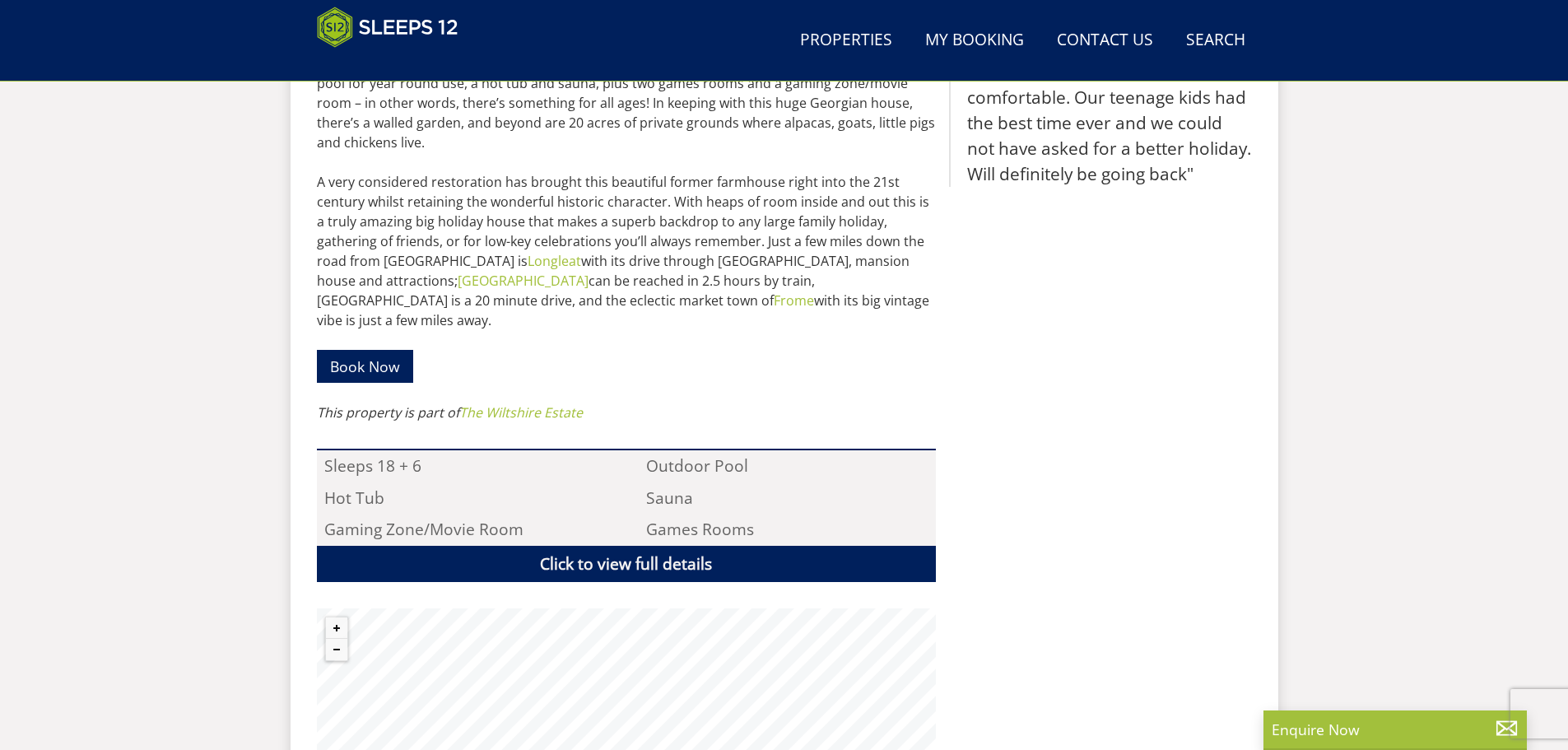
scroll to position [1167, 0]
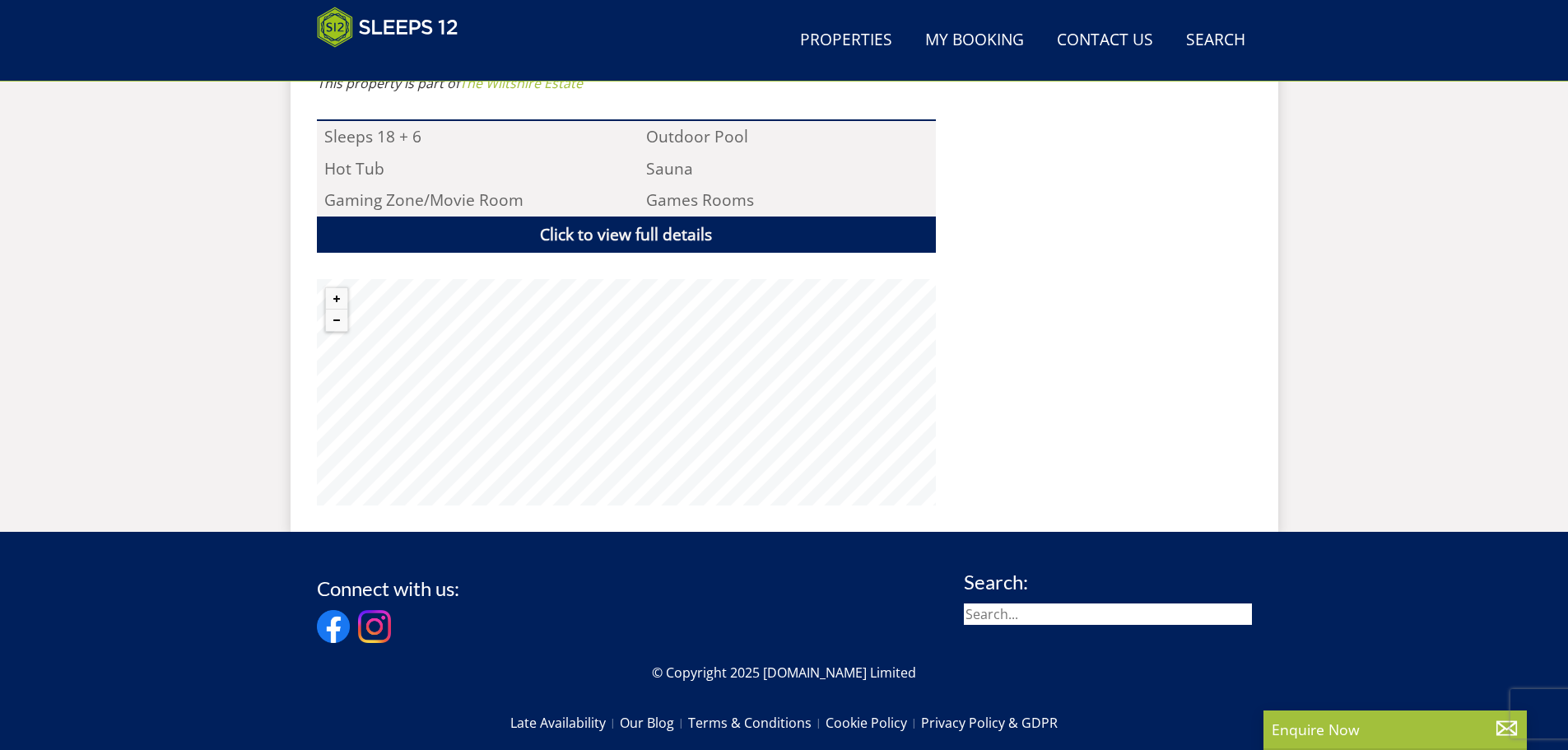
click at [622, 499] on div "Properties Hunky-Dory - Wiltshire Overview Gallery Availability Special Offers …" at bounding box center [784, 29] width 988 height 1005
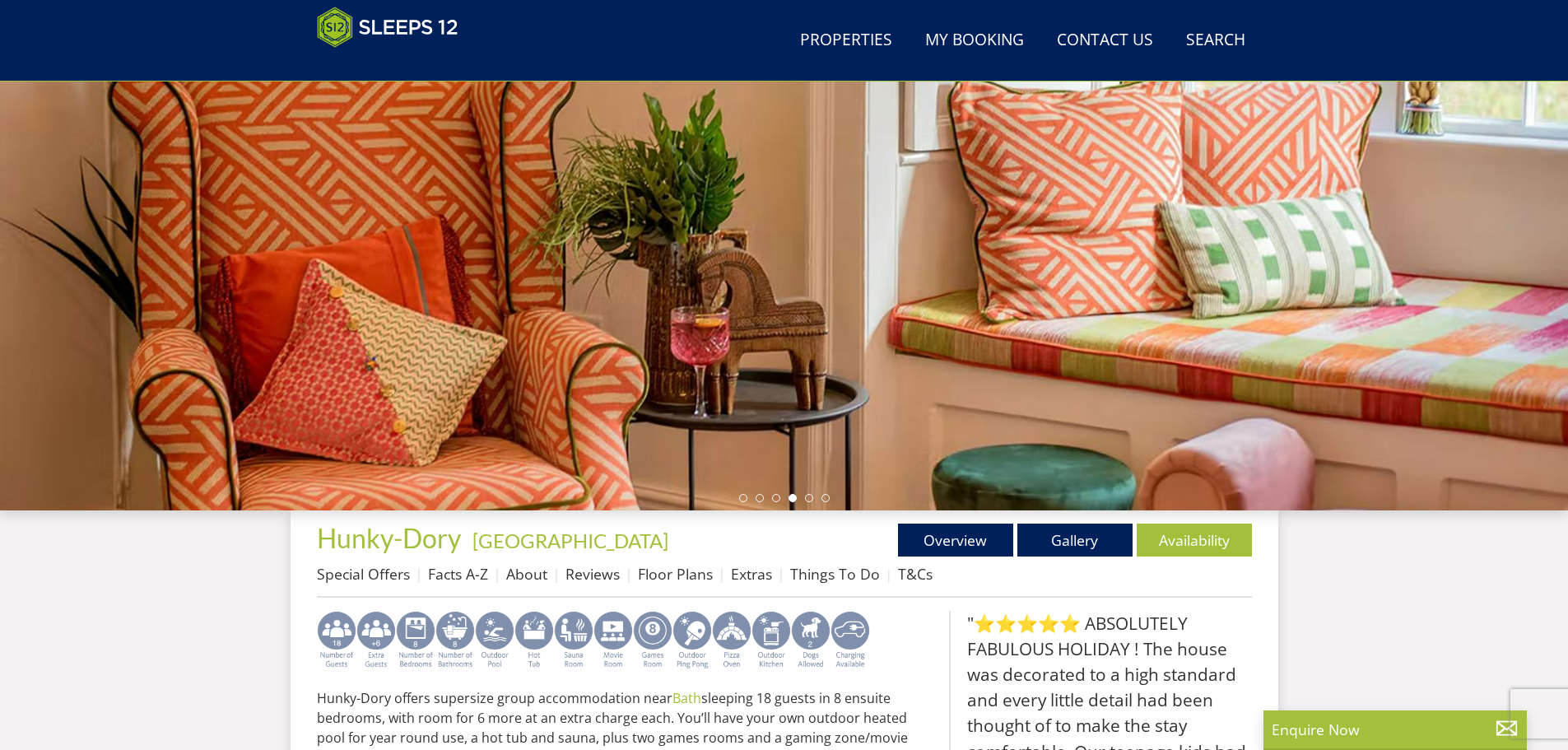
scroll to position [447, 0]
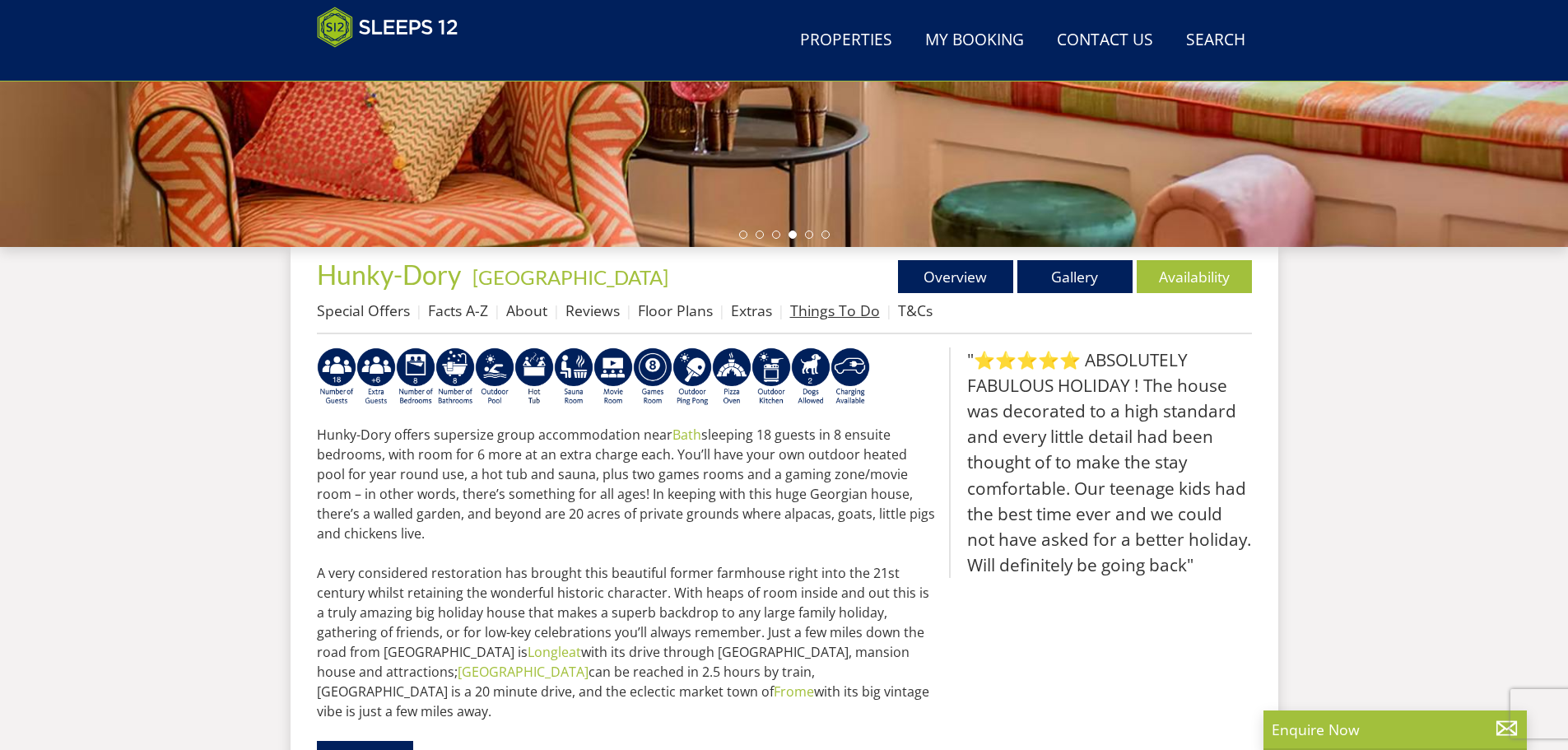
click at [825, 316] on link "Things To Do" at bounding box center [835, 310] width 90 height 20
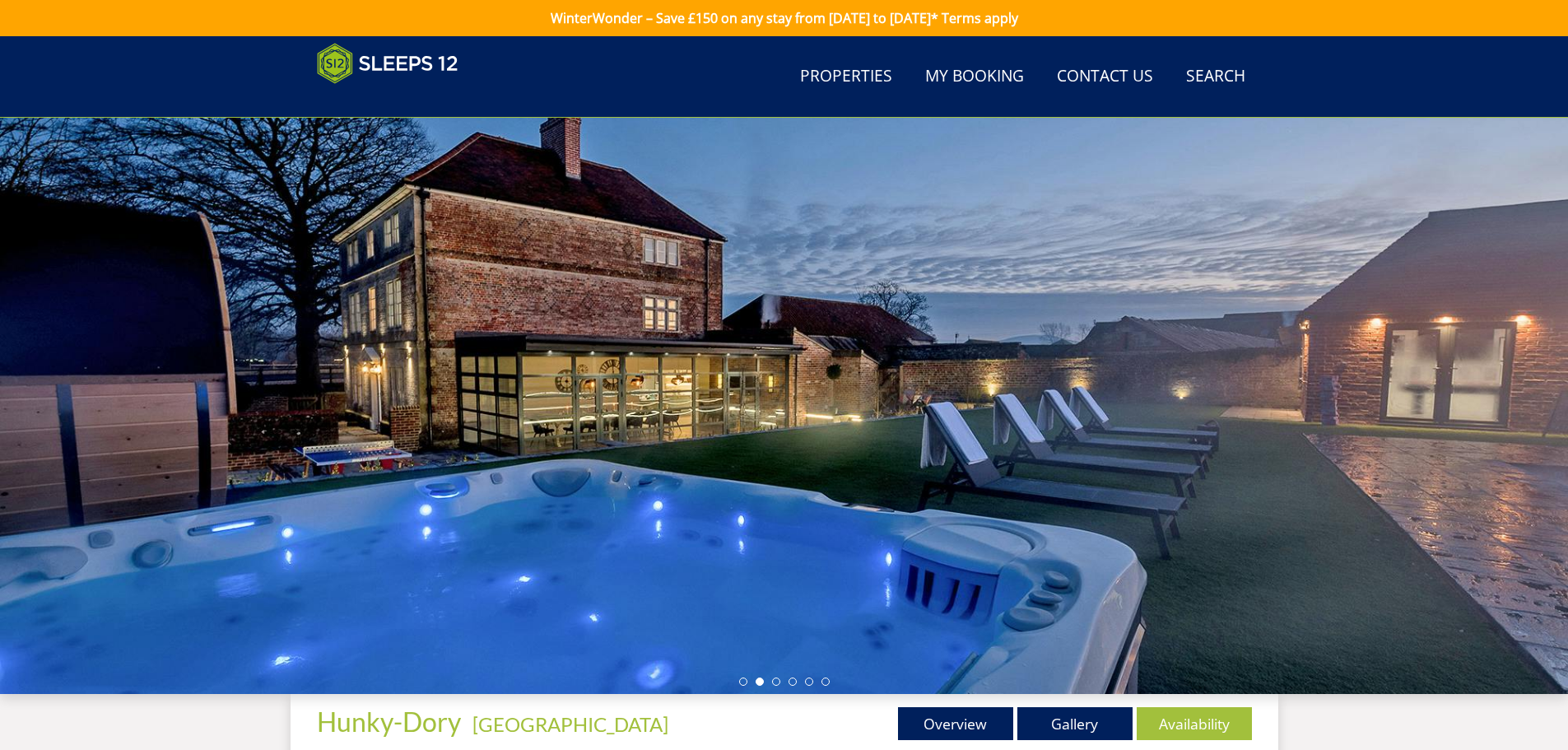
scroll to position [344, 0]
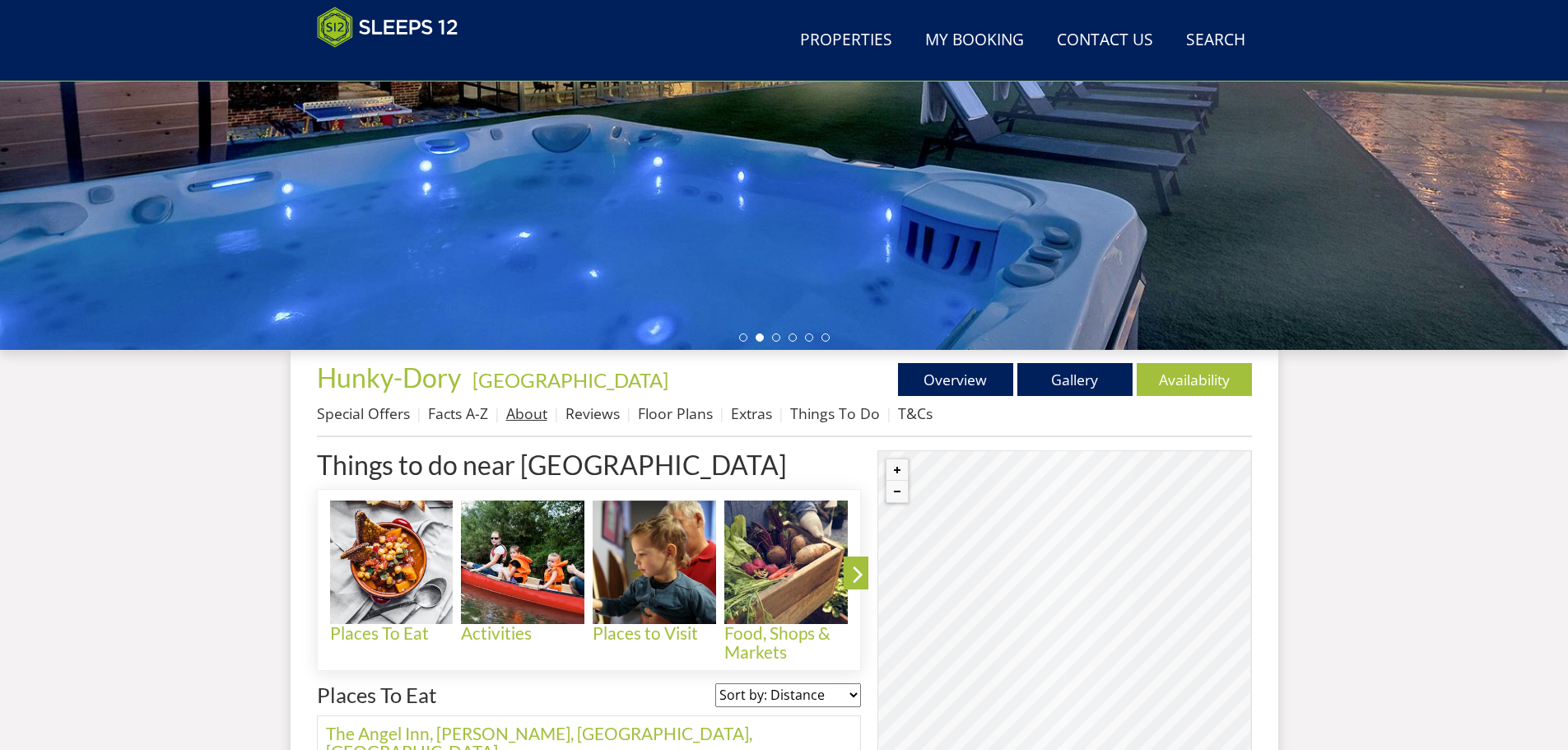
click at [533, 413] on link "About" at bounding box center [527, 413] width 41 height 20
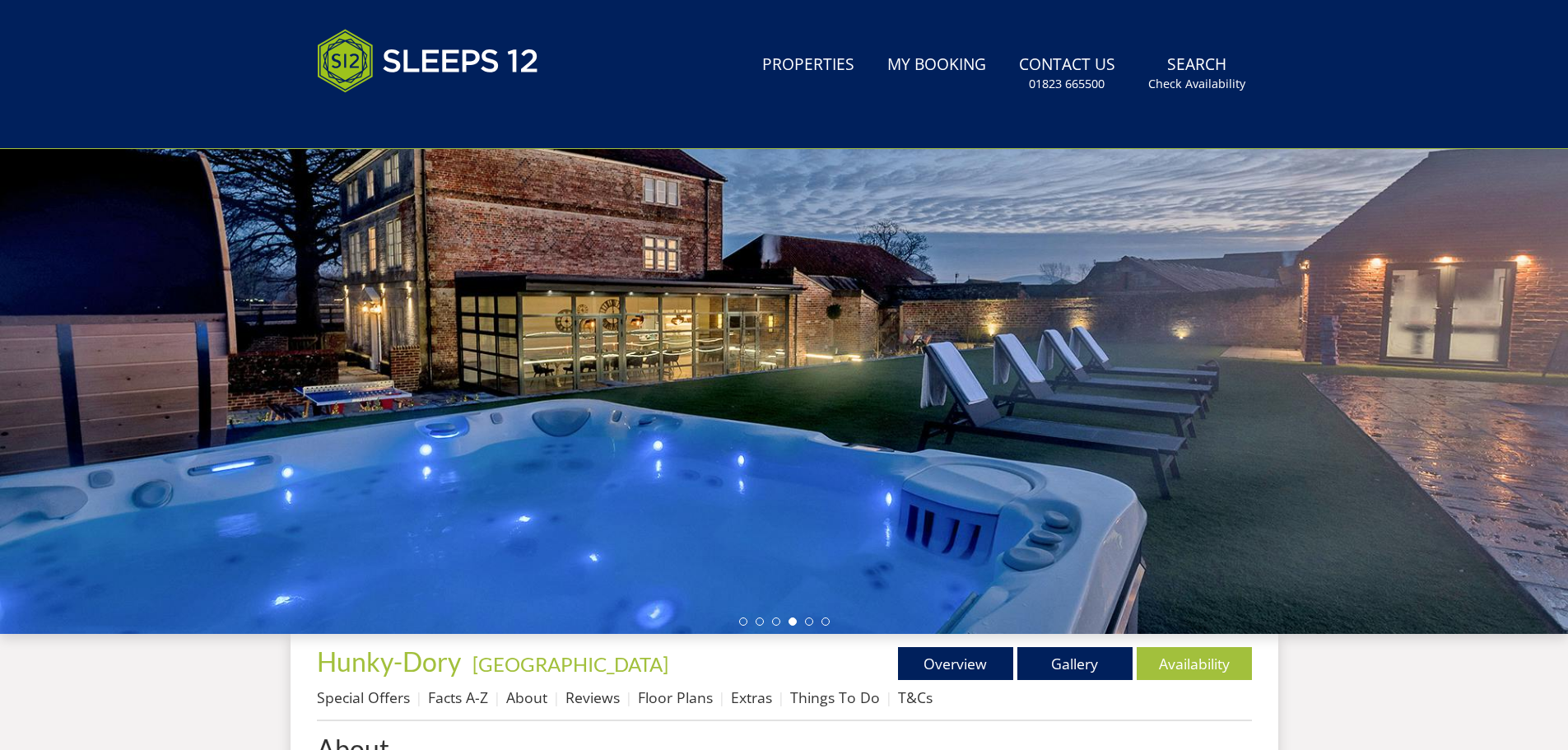
scroll to position [368, 0]
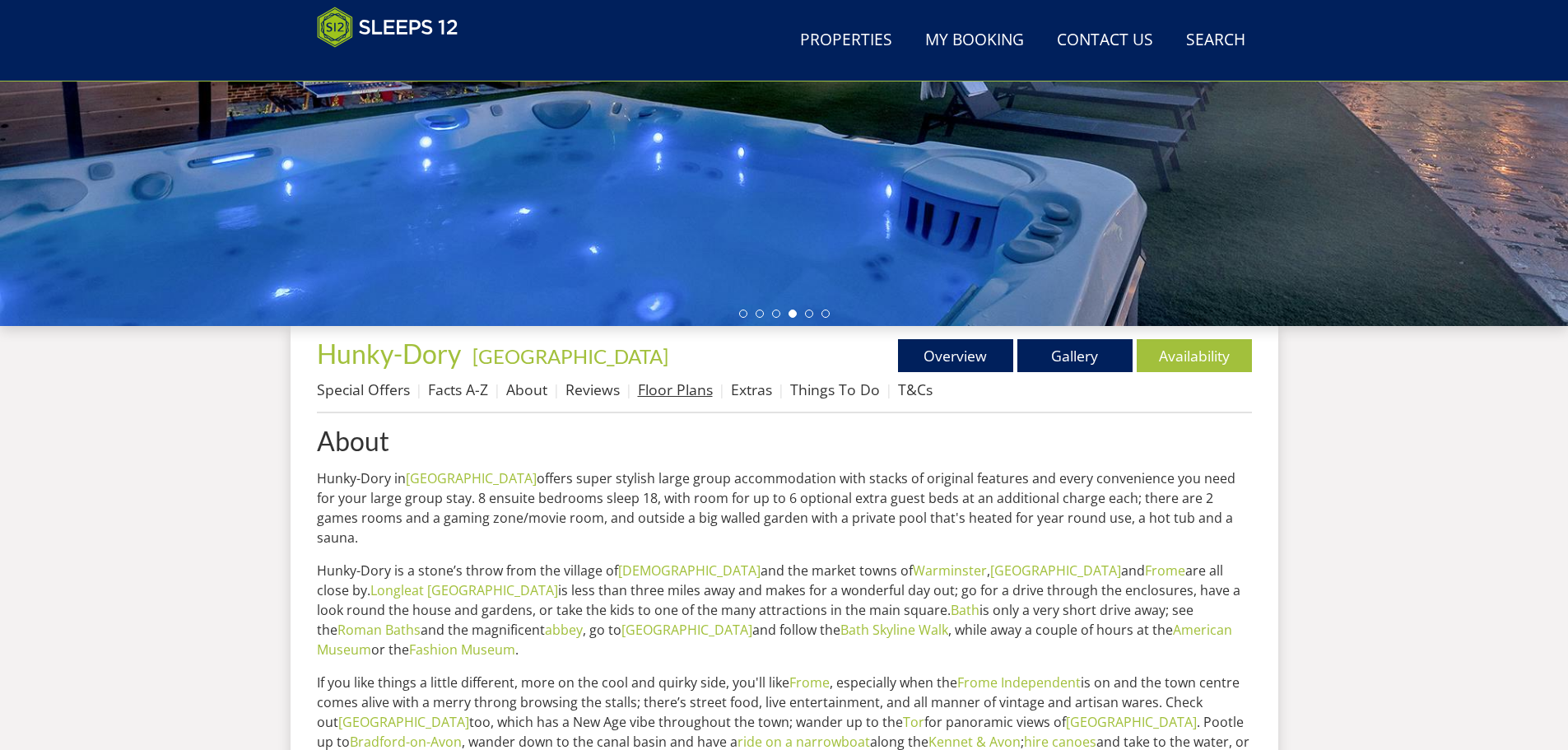
click at [688, 393] on link "Floor Plans" at bounding box center [675, 389] width 75 height 20
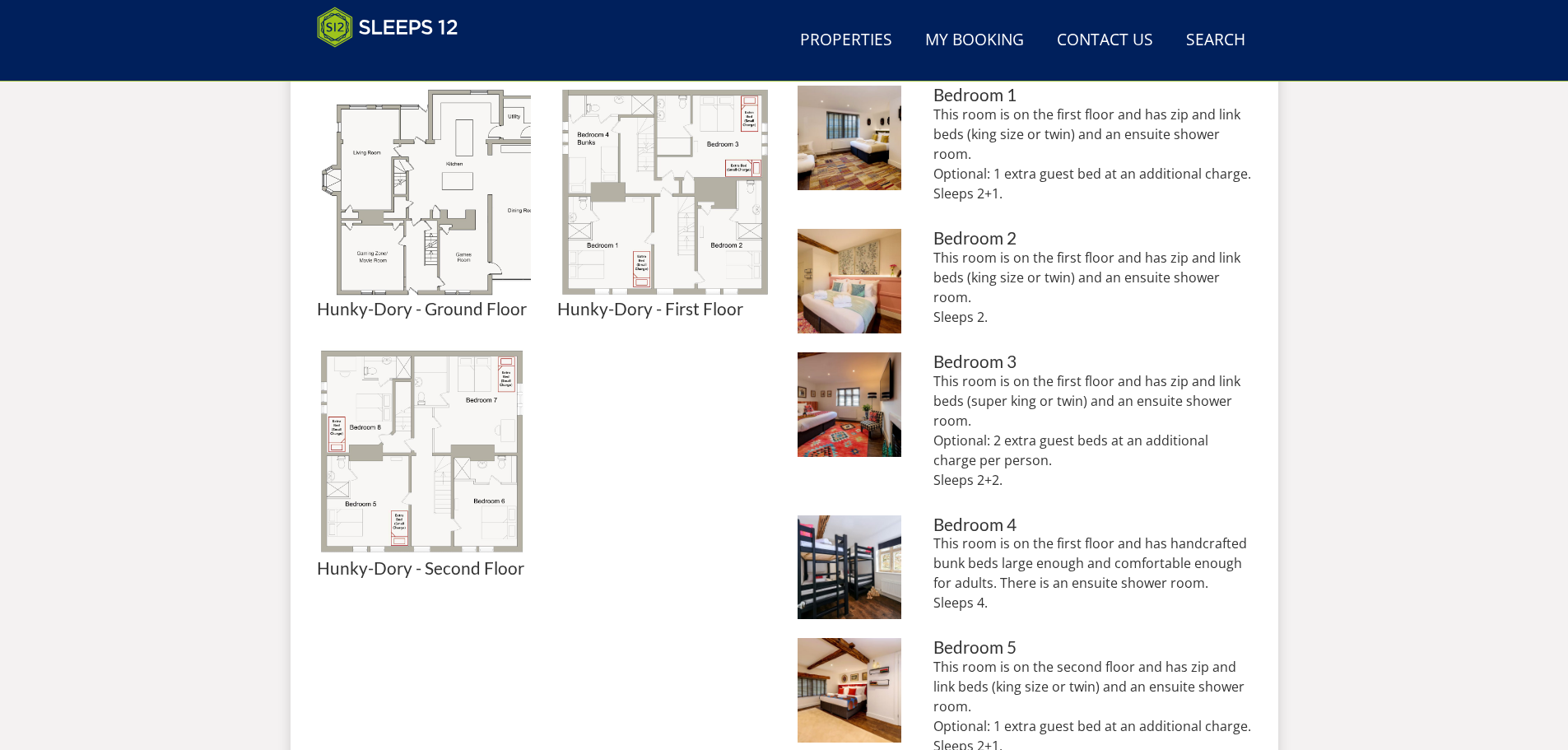
scroll to position [779, 0]
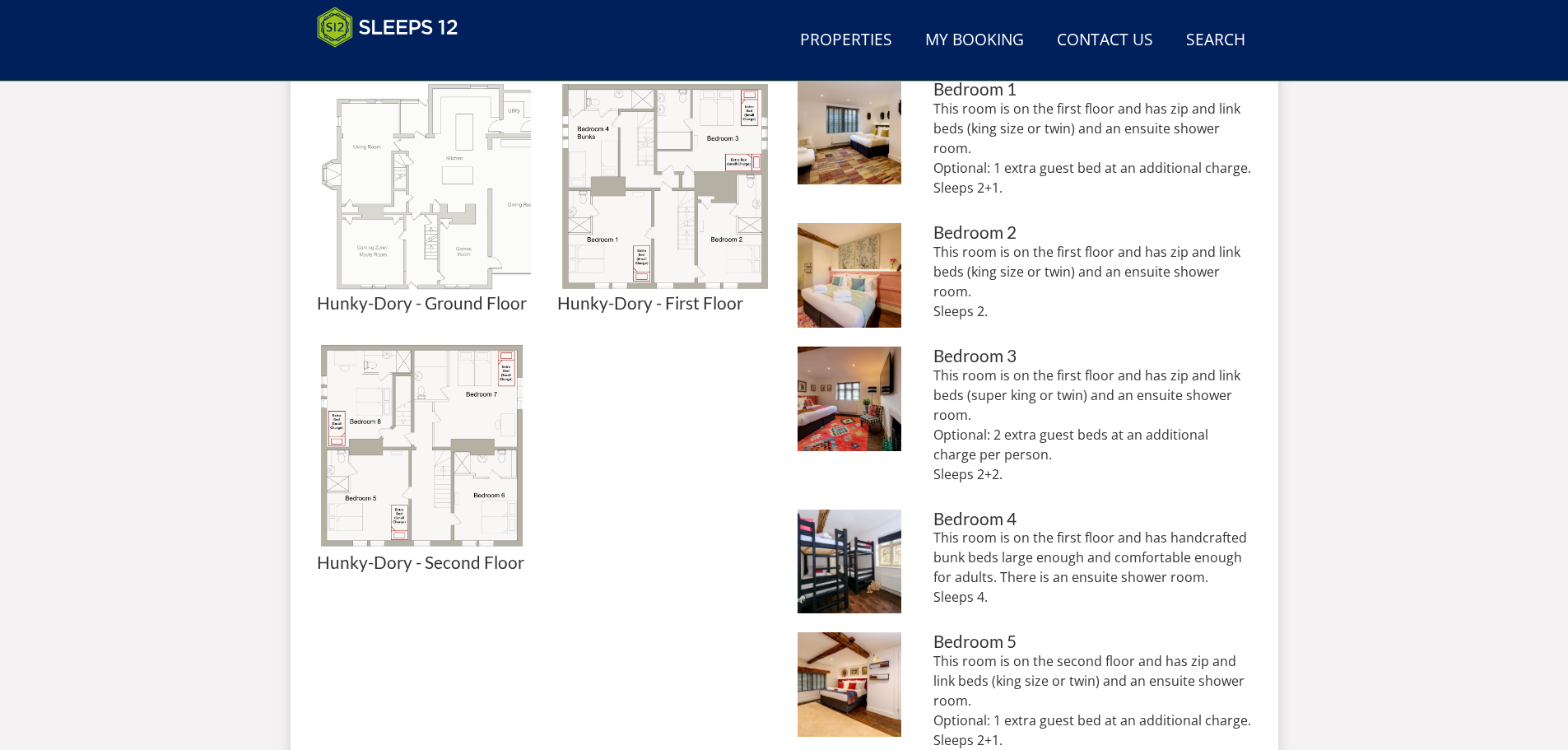
click at [375, 273] on img at bounding box center [423, 186] width 214 height 214
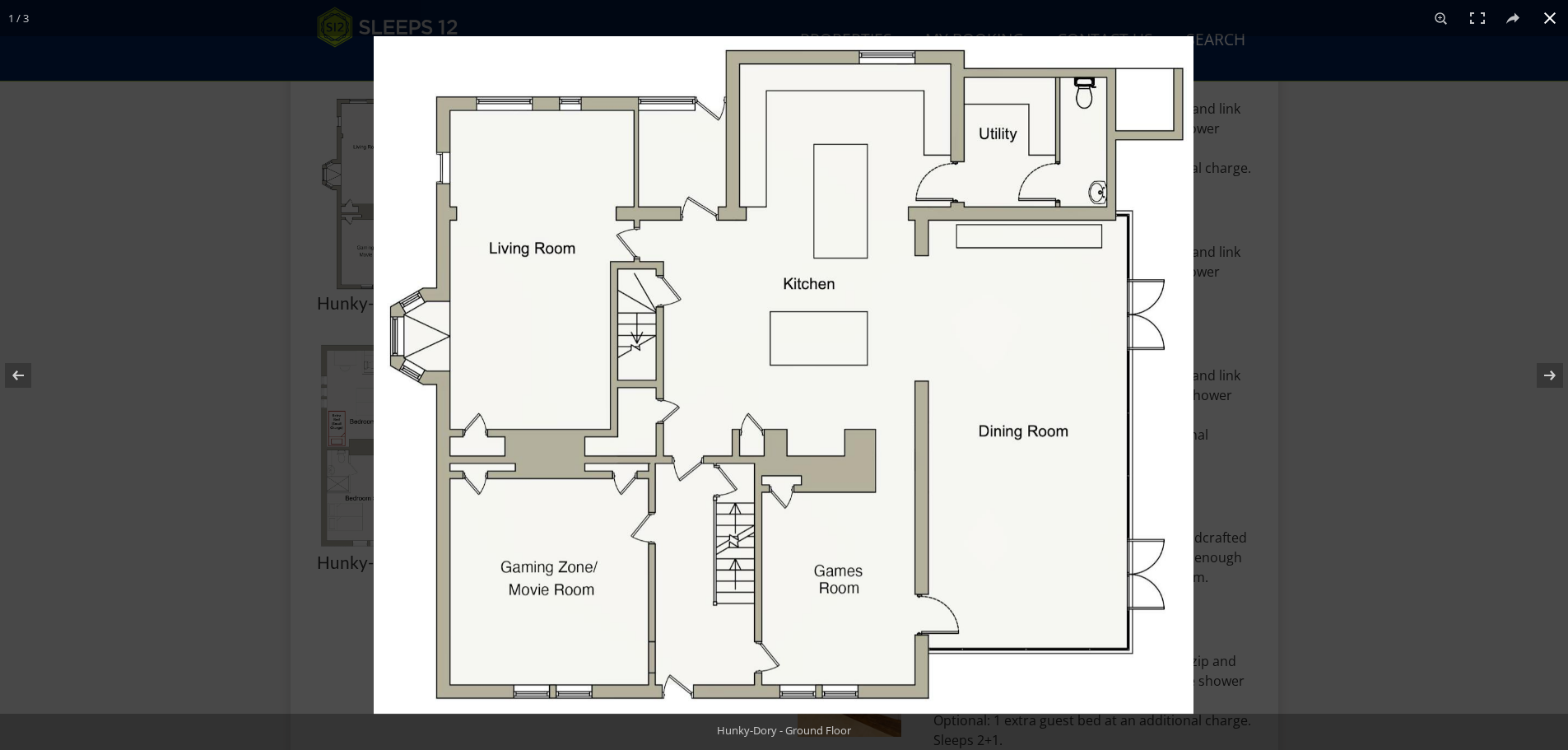
click at [330, 316] on div at bounding box center [784, 375] width 1568 height 750
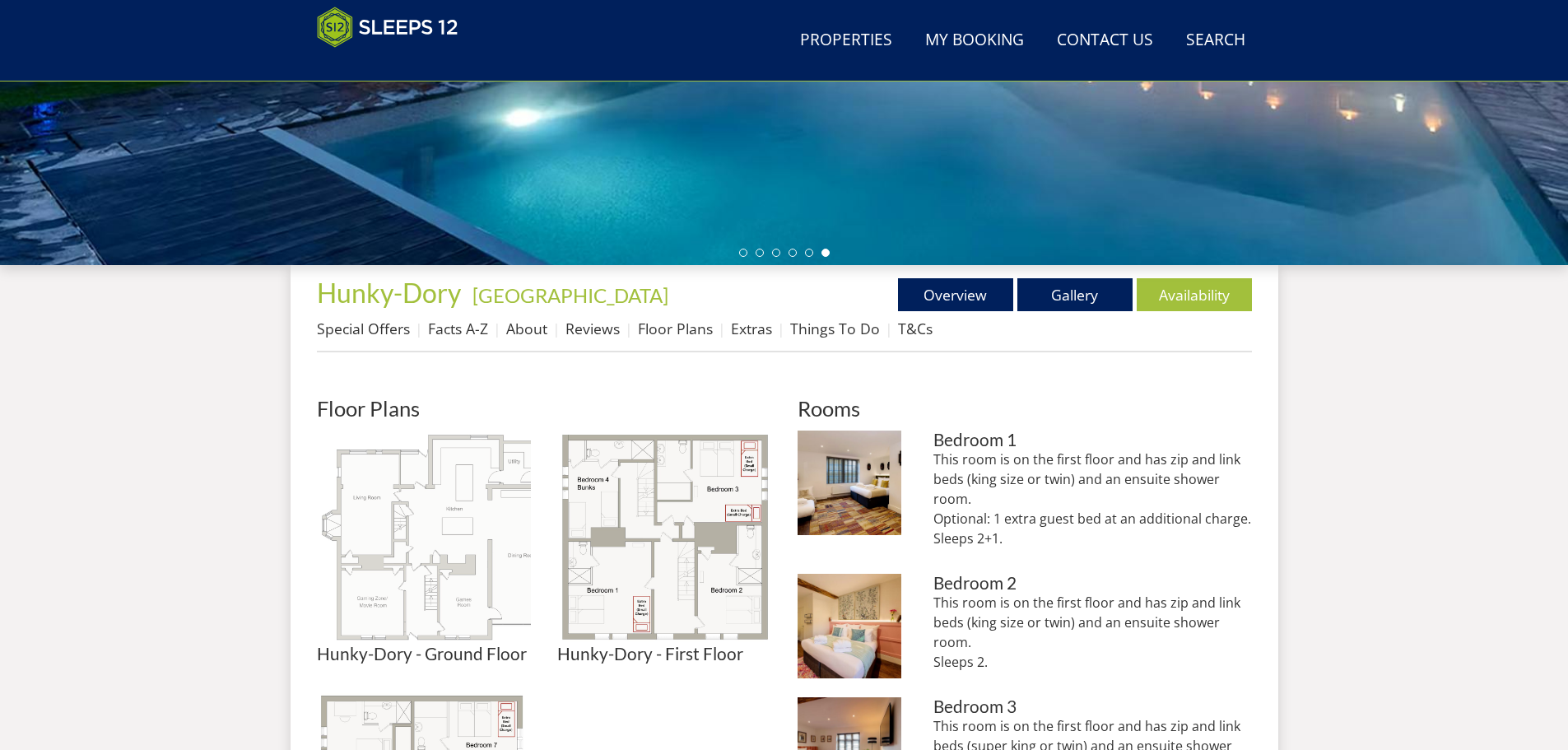
scroll to position [533, 0]
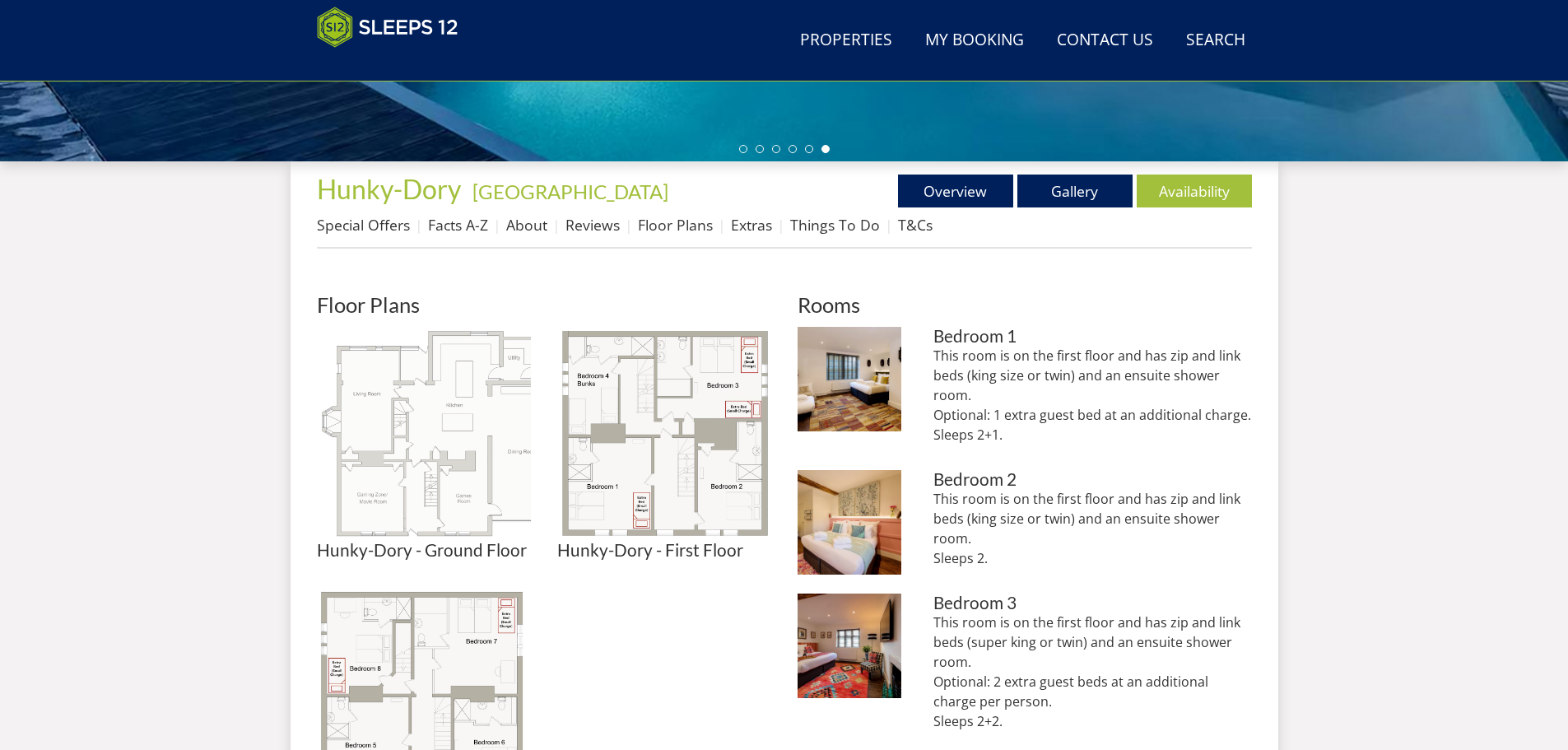
click at [387, 419] on img at bounding box center [423, 433] width 214 height 214
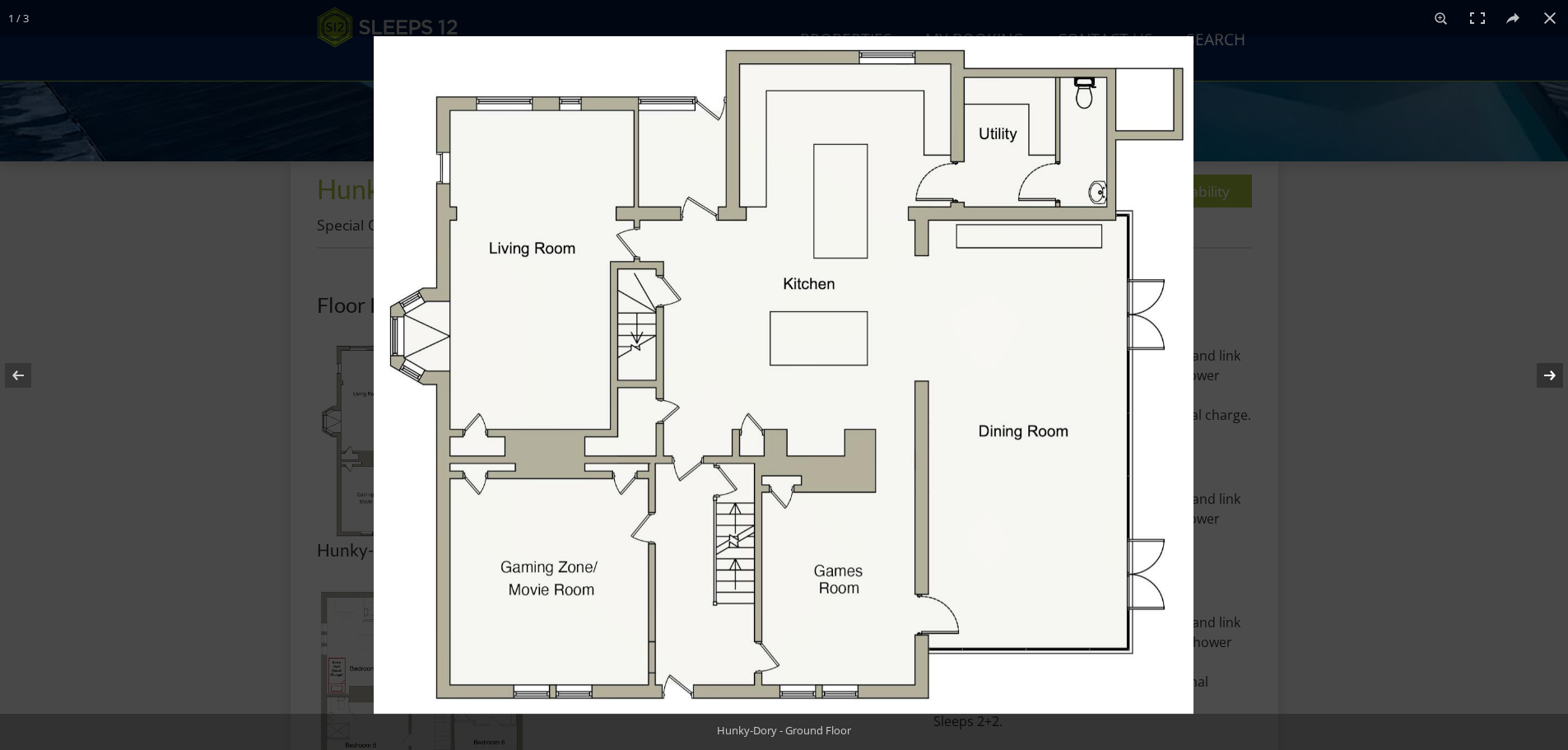
click at [1546, 373] on button at bounding box center [1539, 375] width 58 height 82
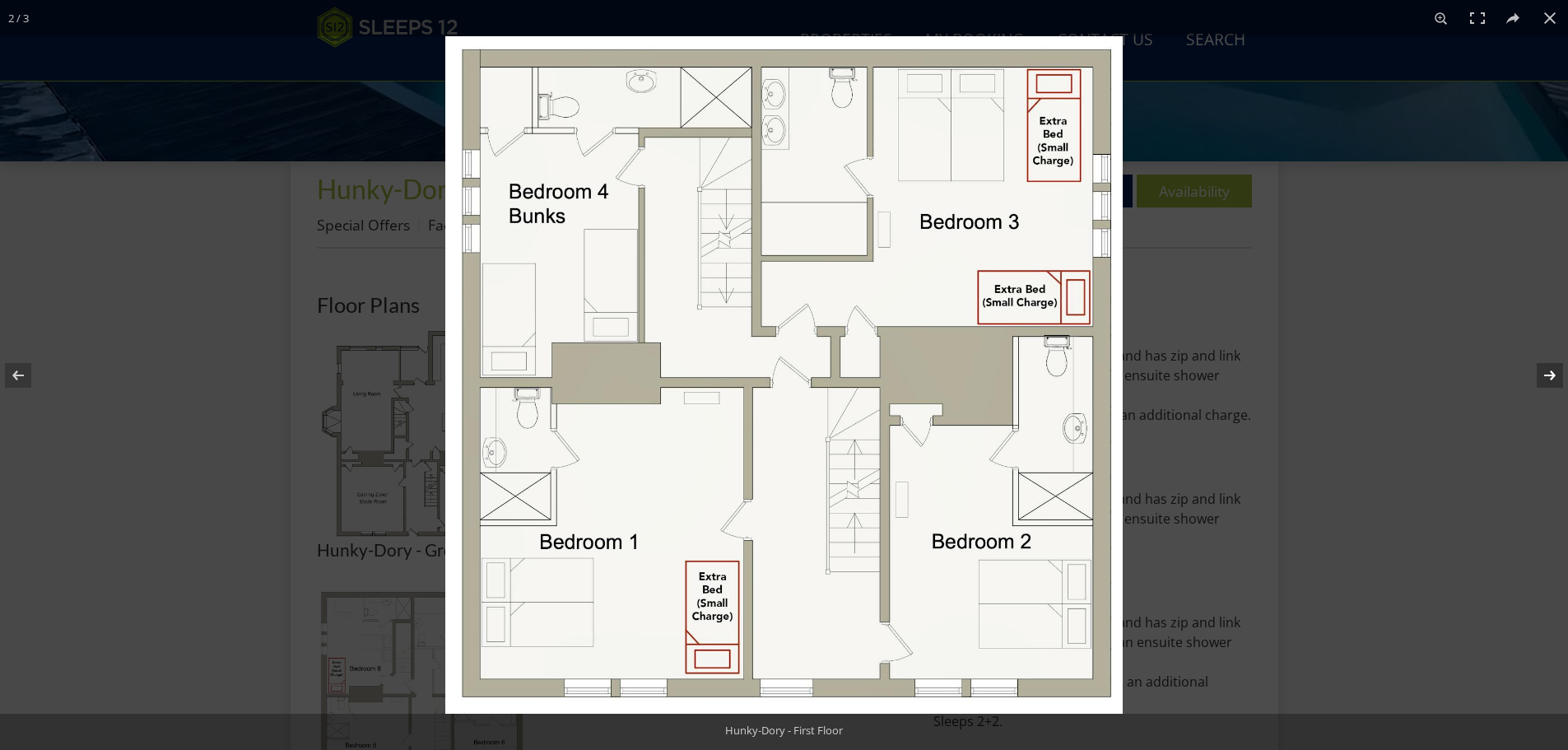
click at [1551, 376] on button at bounding box center [1539, 375] width 58 height 82
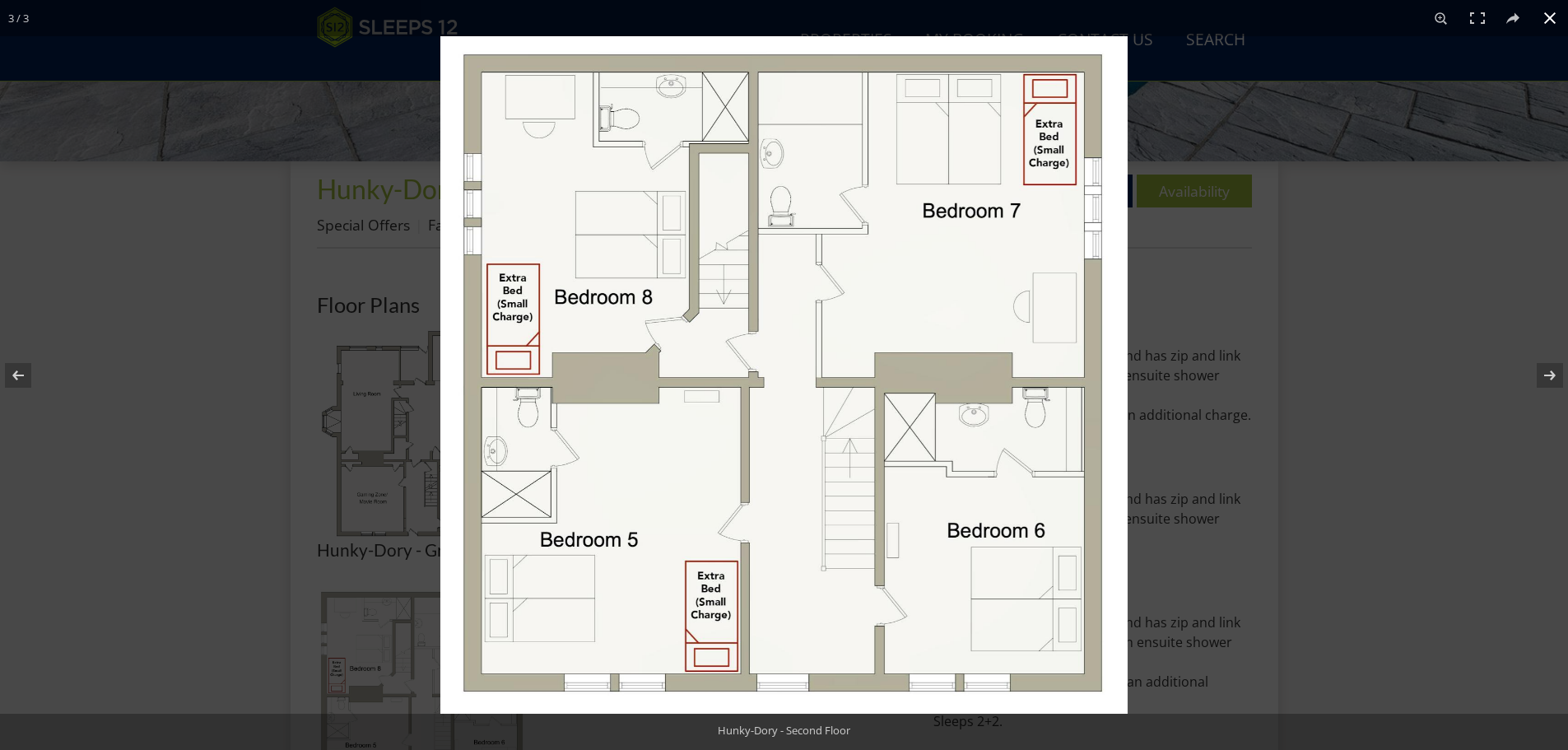
click at [1549, 16] on button at bounding box center [1549, 18] width 36 height 36
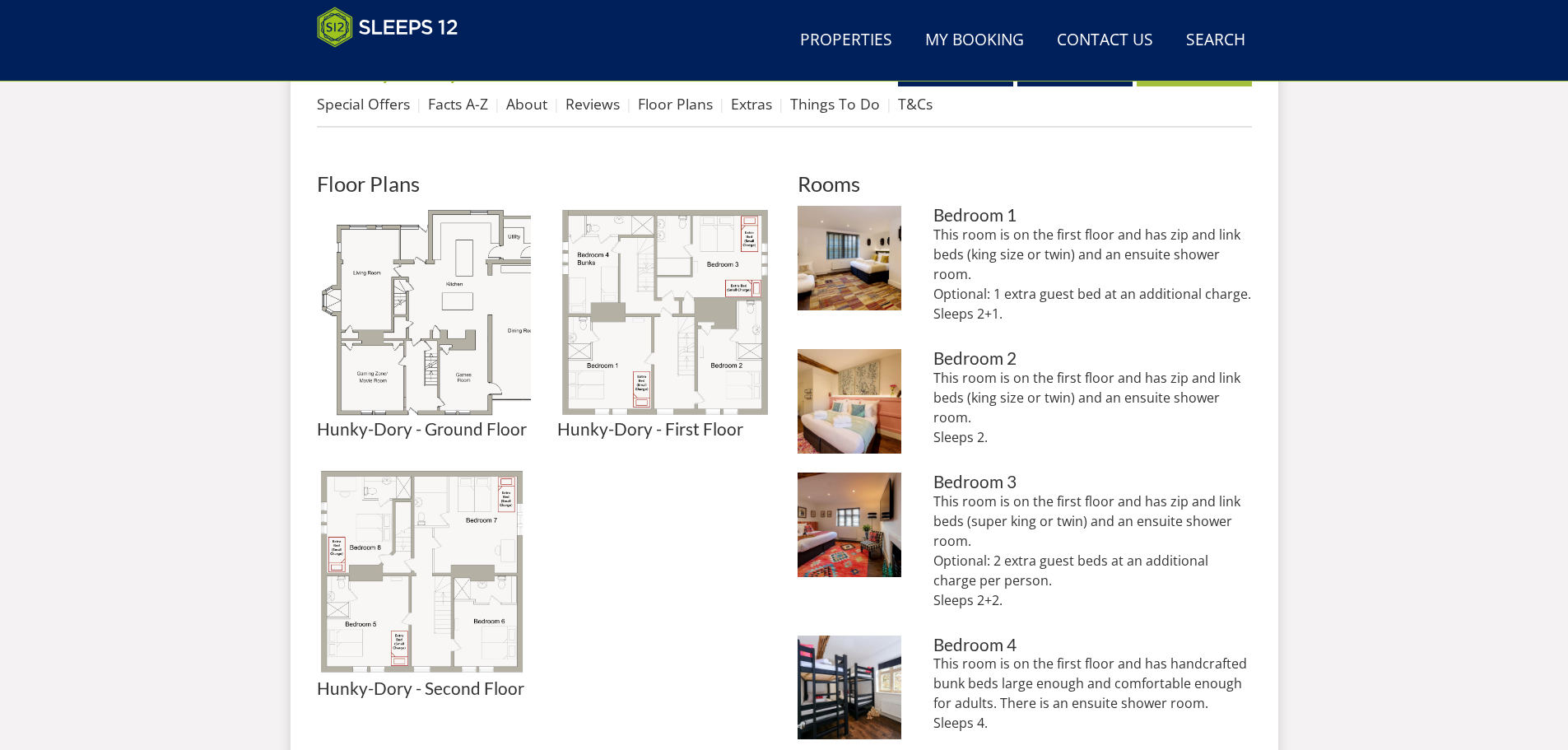
scroll to position [779, 0]
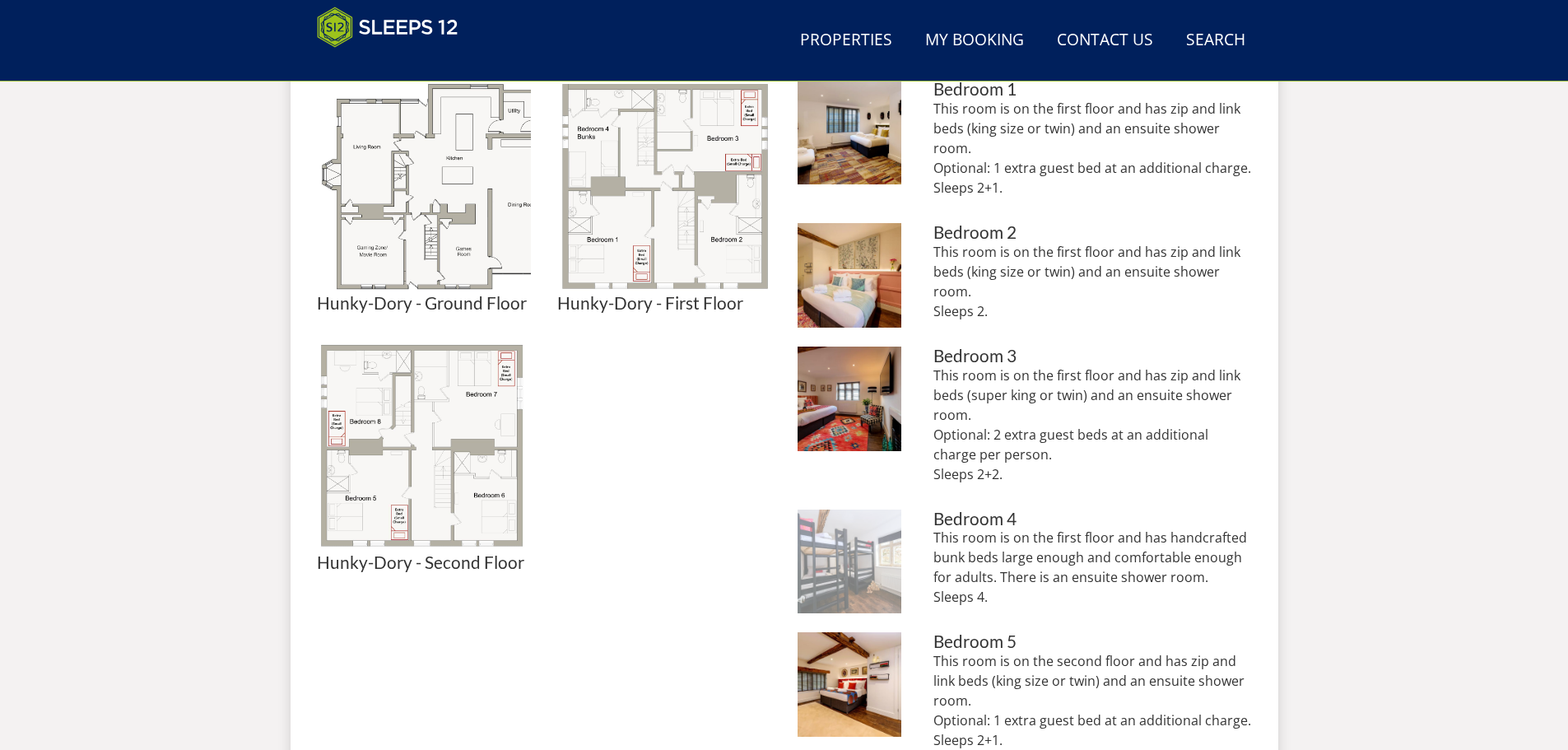
click at [870, 572] on img at bounding box center [850, 561] width 104 height 104
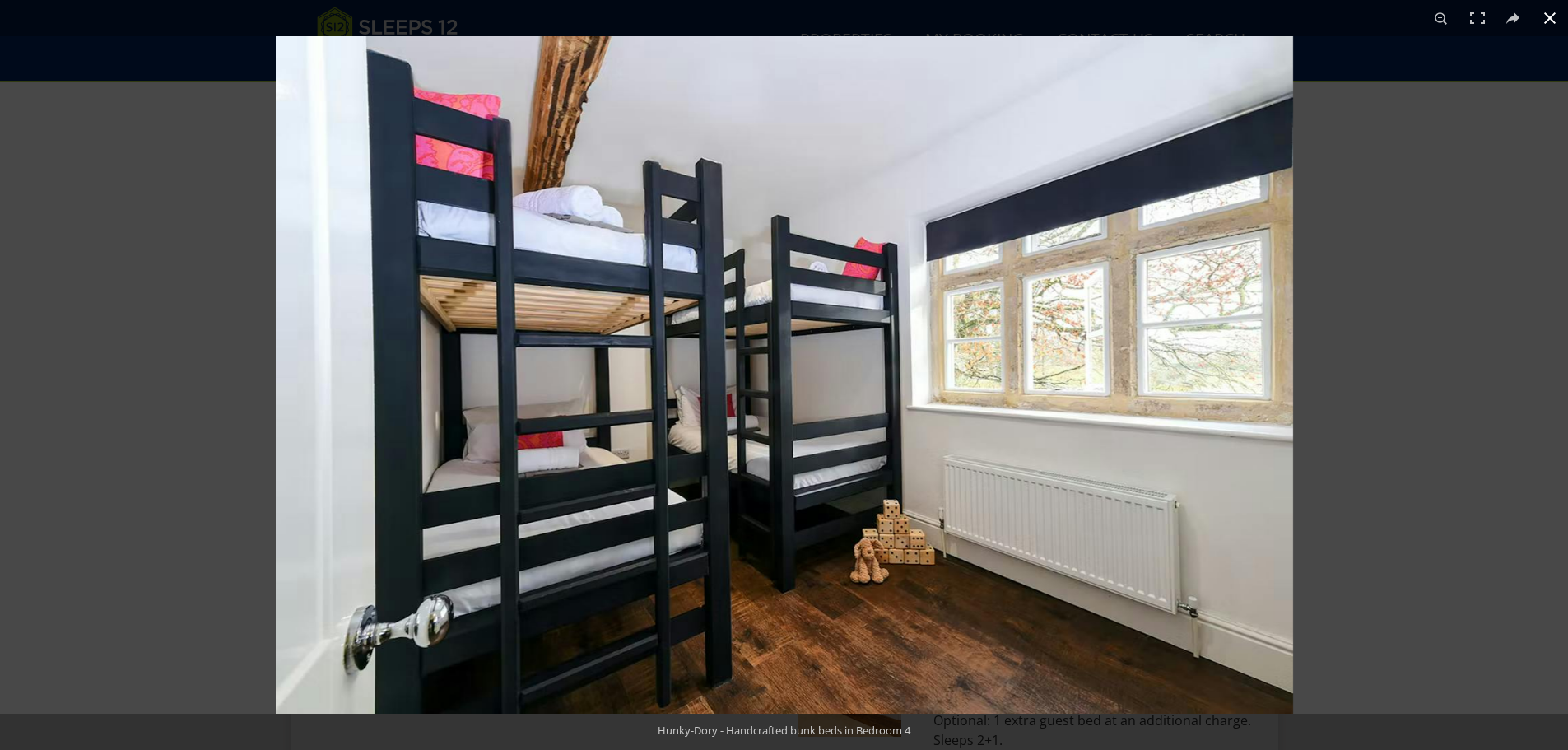
click at [1549, 16] on button at bounding box center [1549, 18] width 36 height 36
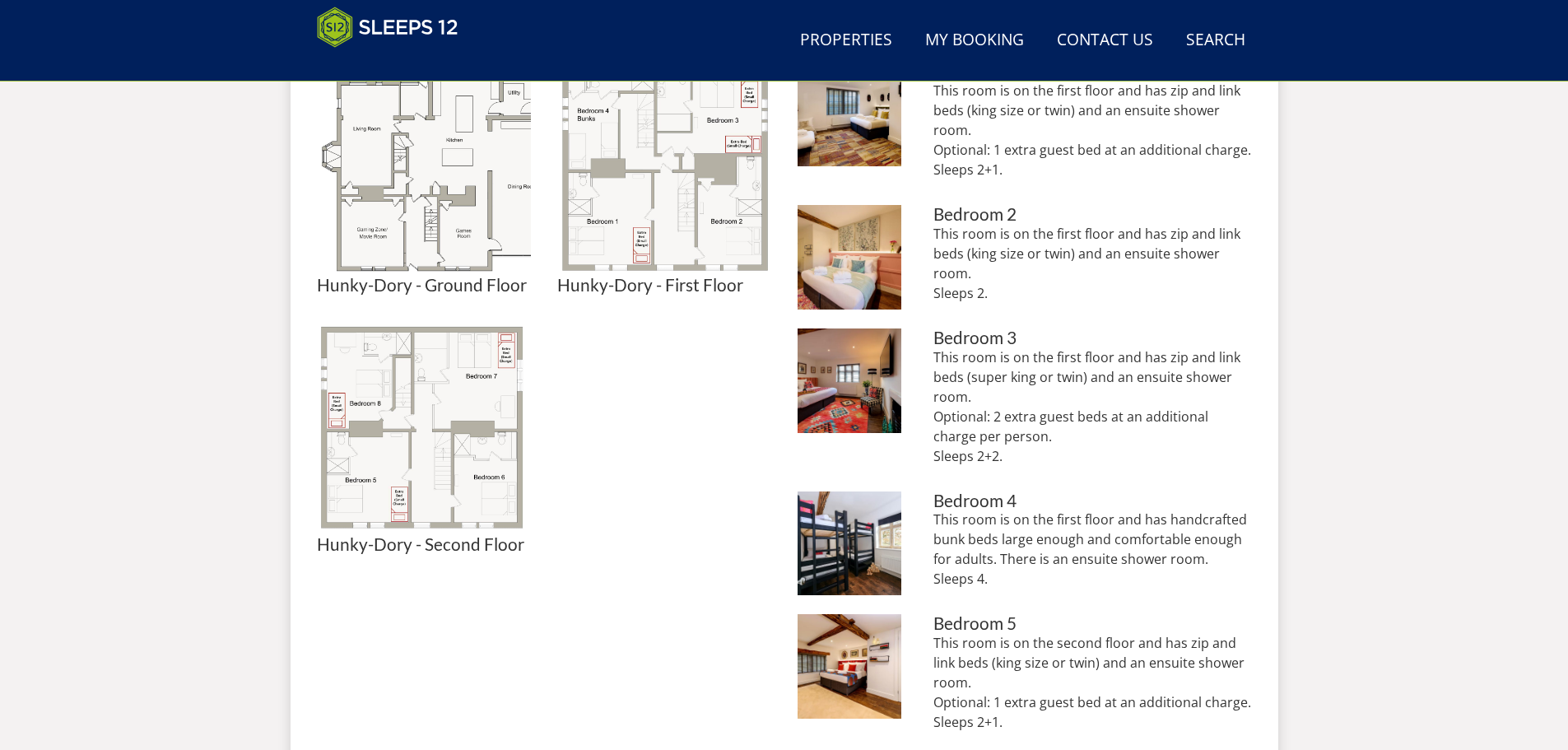
scroll to position [861, 0]
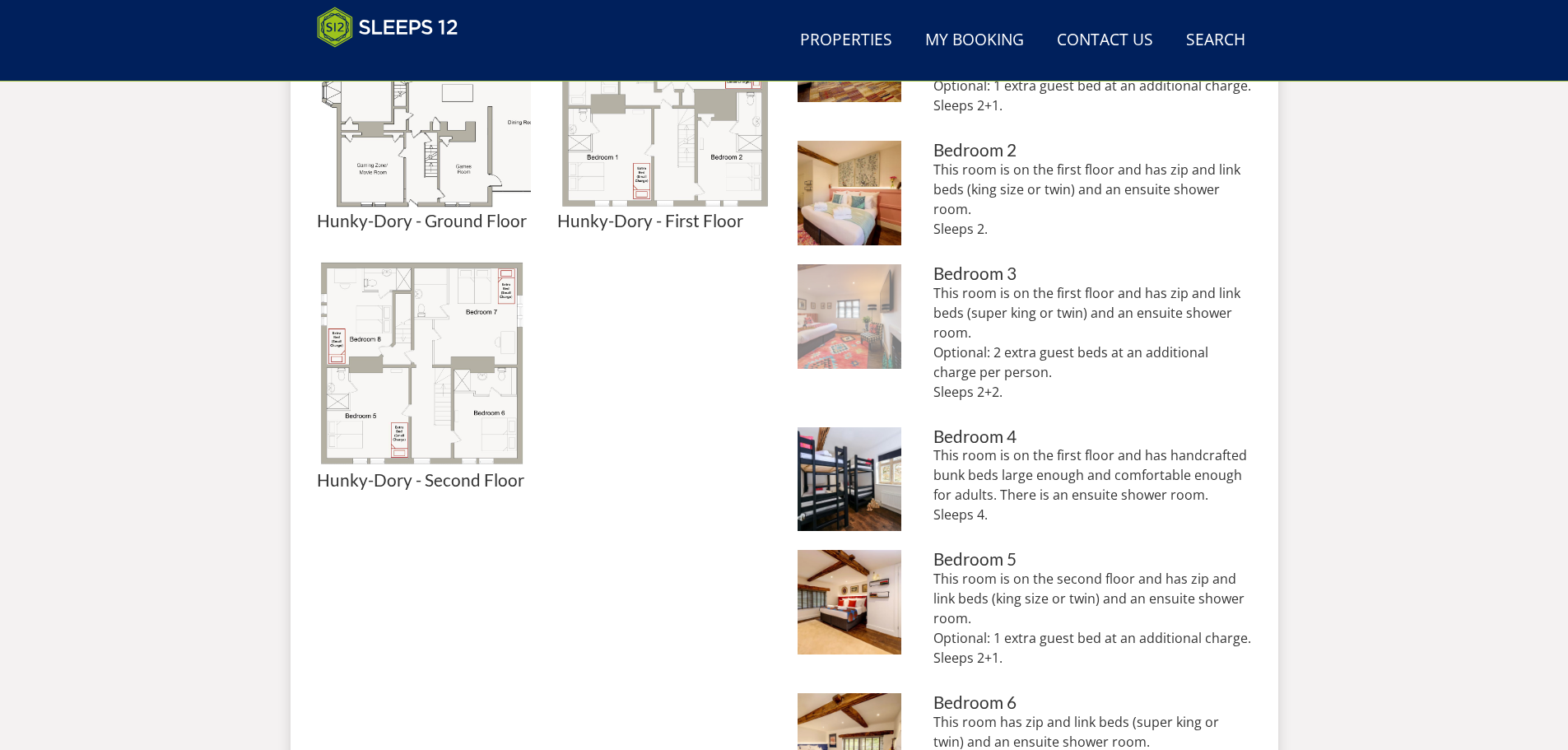
click at [880, 349] on img at bounding box center [850, 316] width 104 height 104
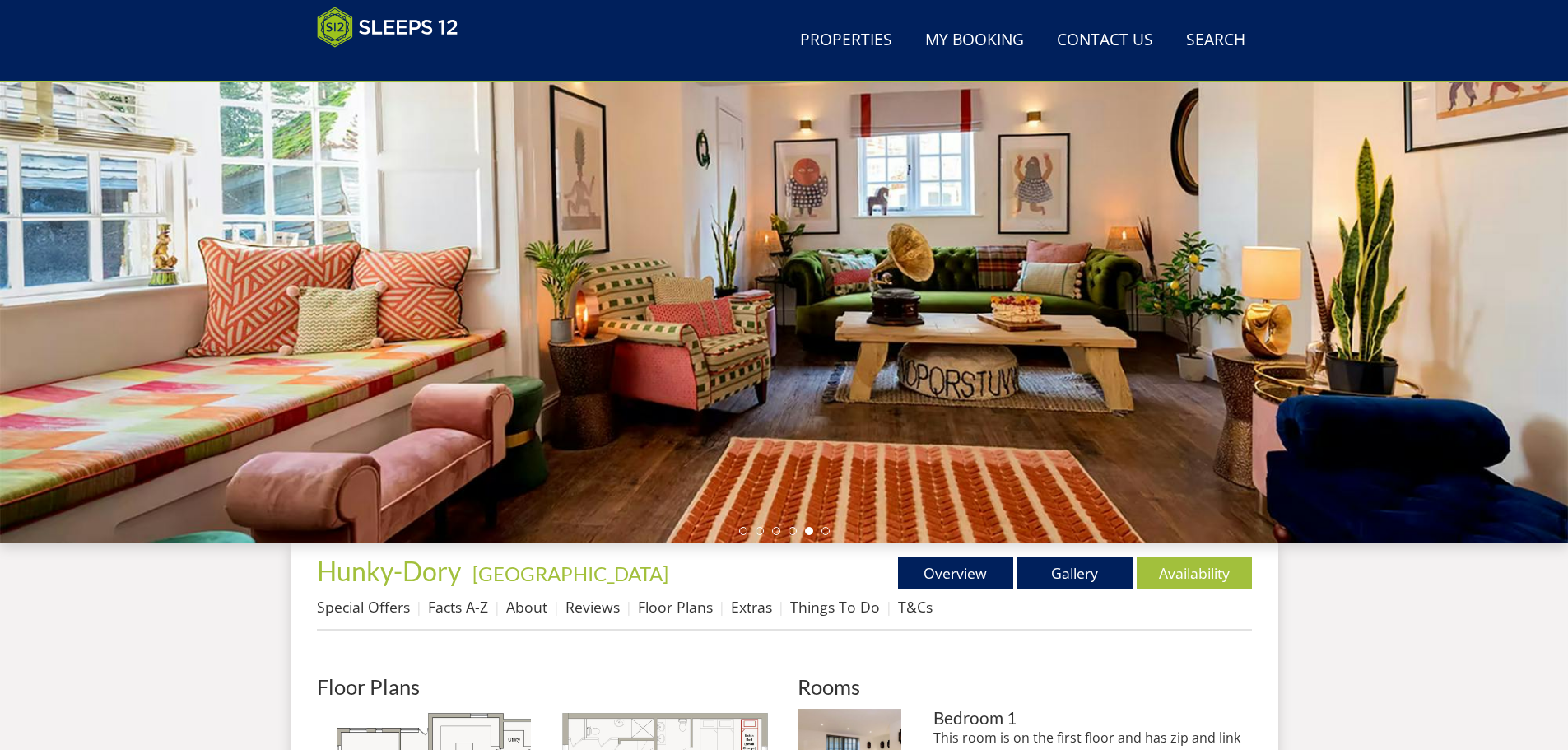
scroll to position [191, 0]
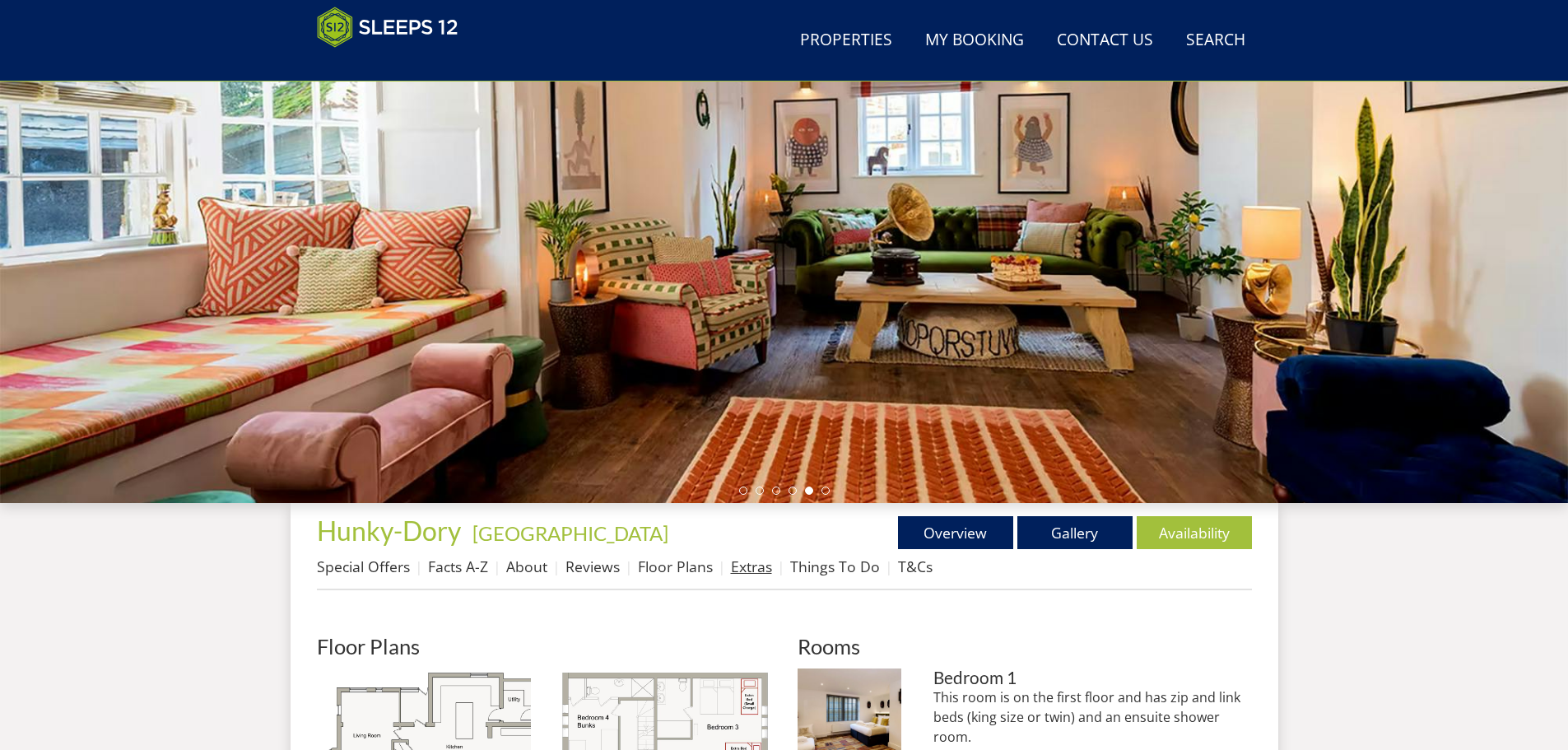
click at [744, 572] on link "Extras" at bounding box center [751, 566] width 41 height 20
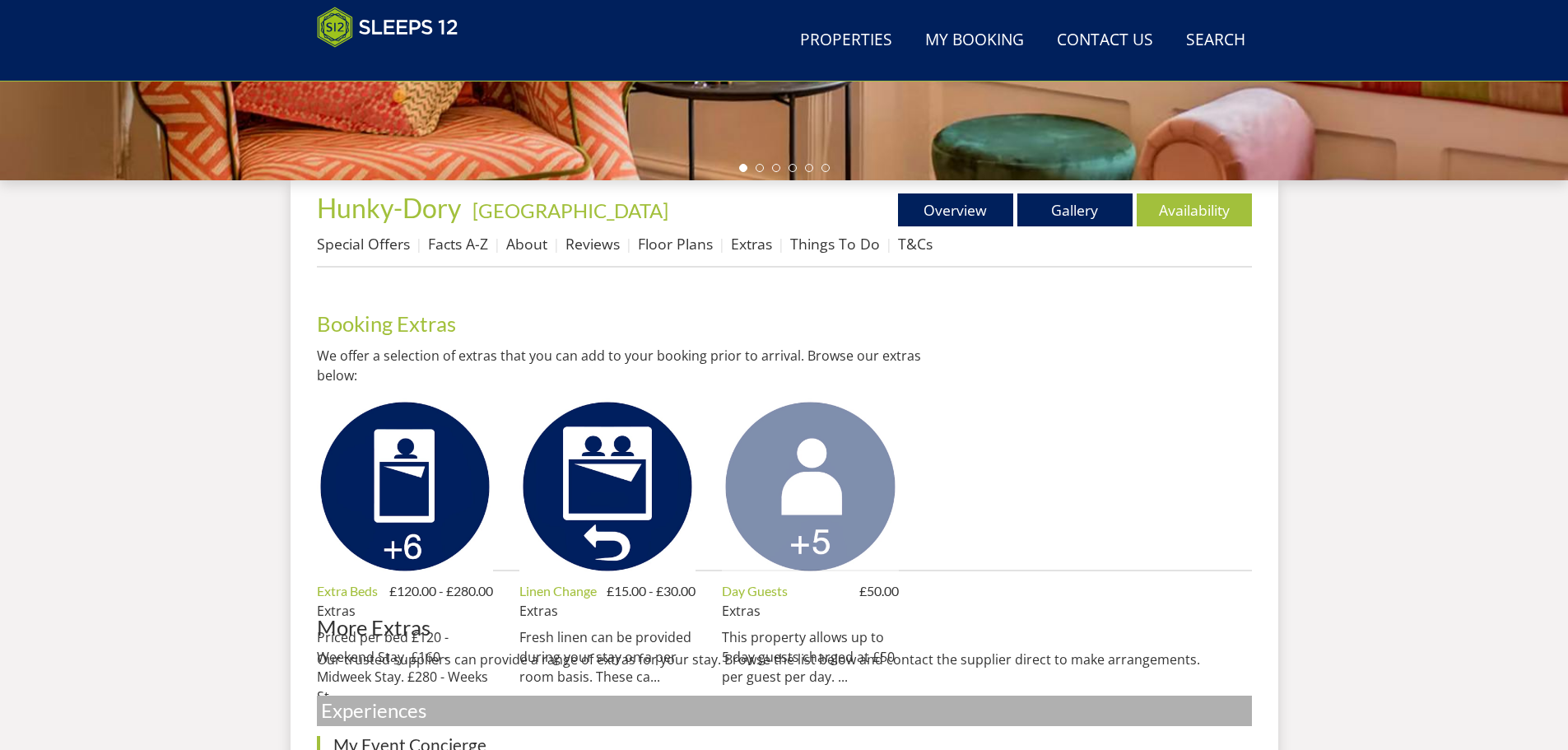
scroll to position [614, 0]
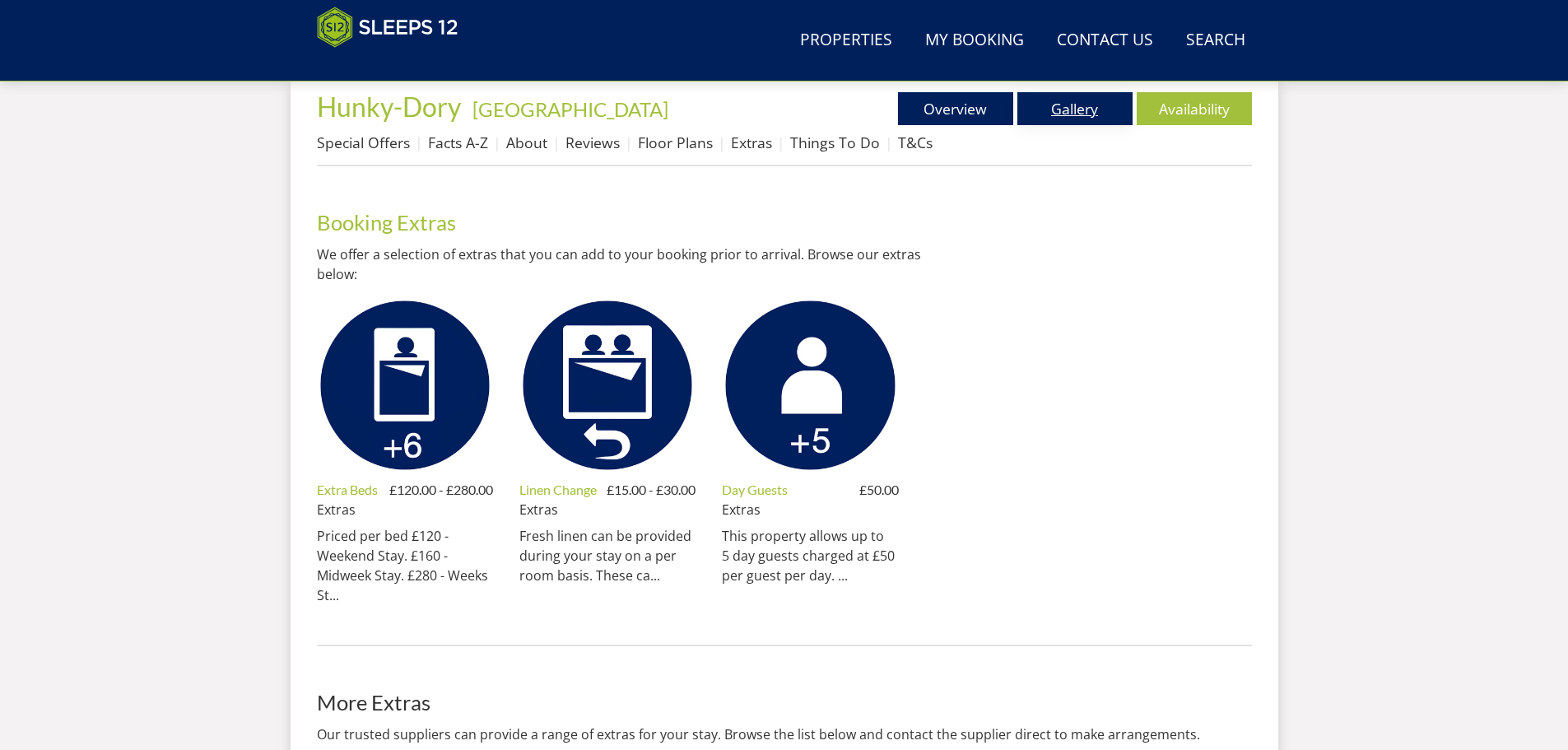
click at [1078, 113] on link "Gallery" at bounding box center [1075, 109] width 115 height 33
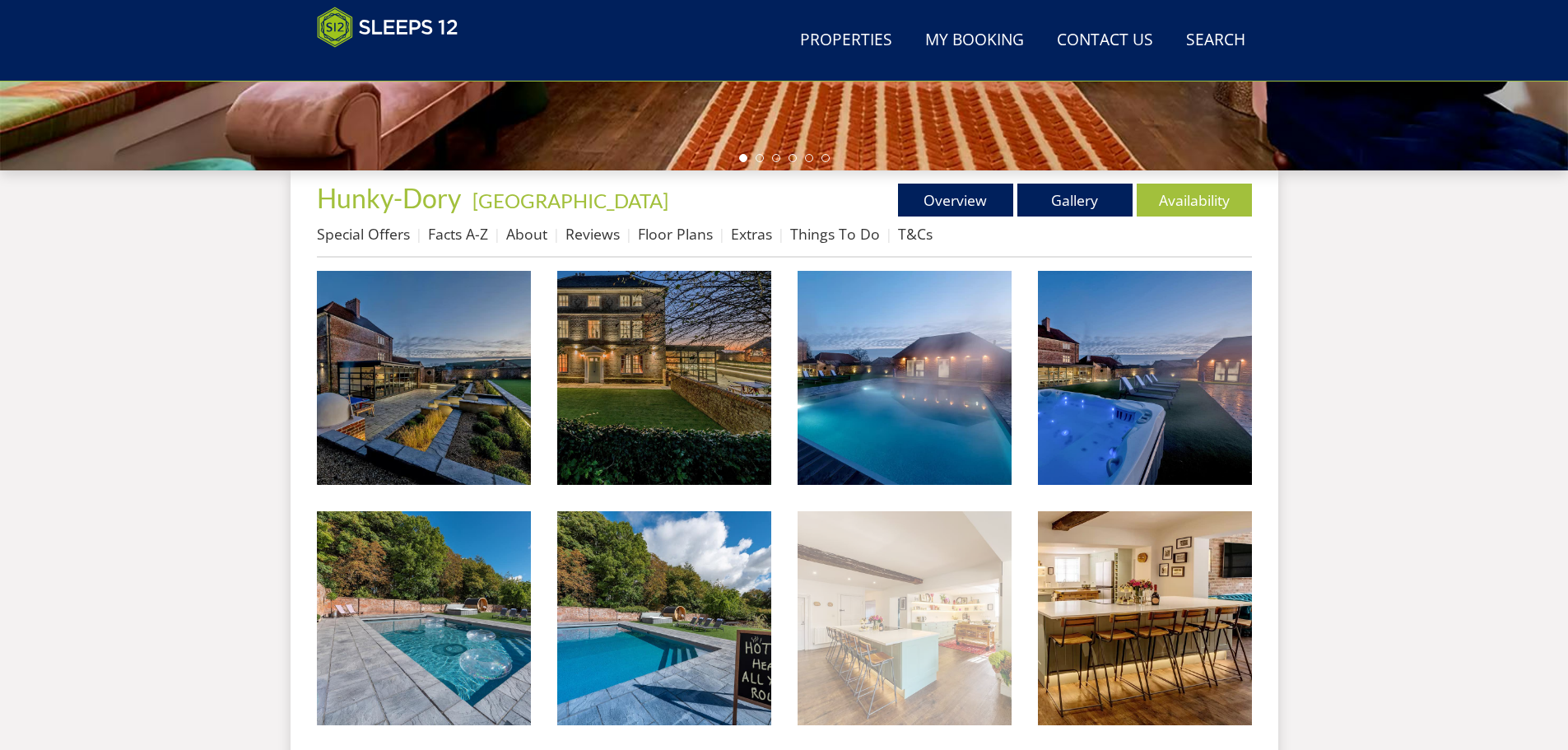
scroll to position [524, 0]
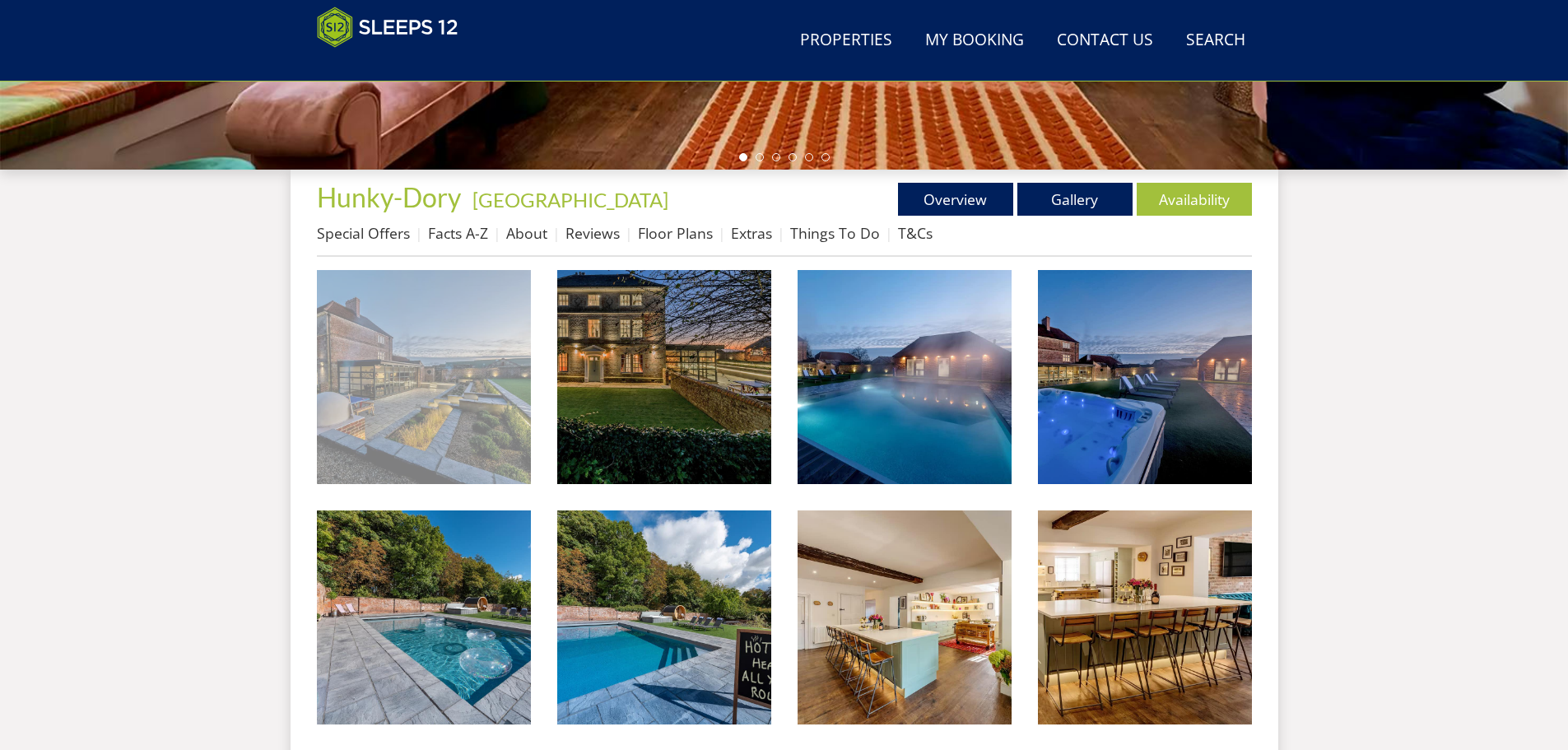
click at [464, 376] on img at bounding box center [423, 376] width 214 height 214
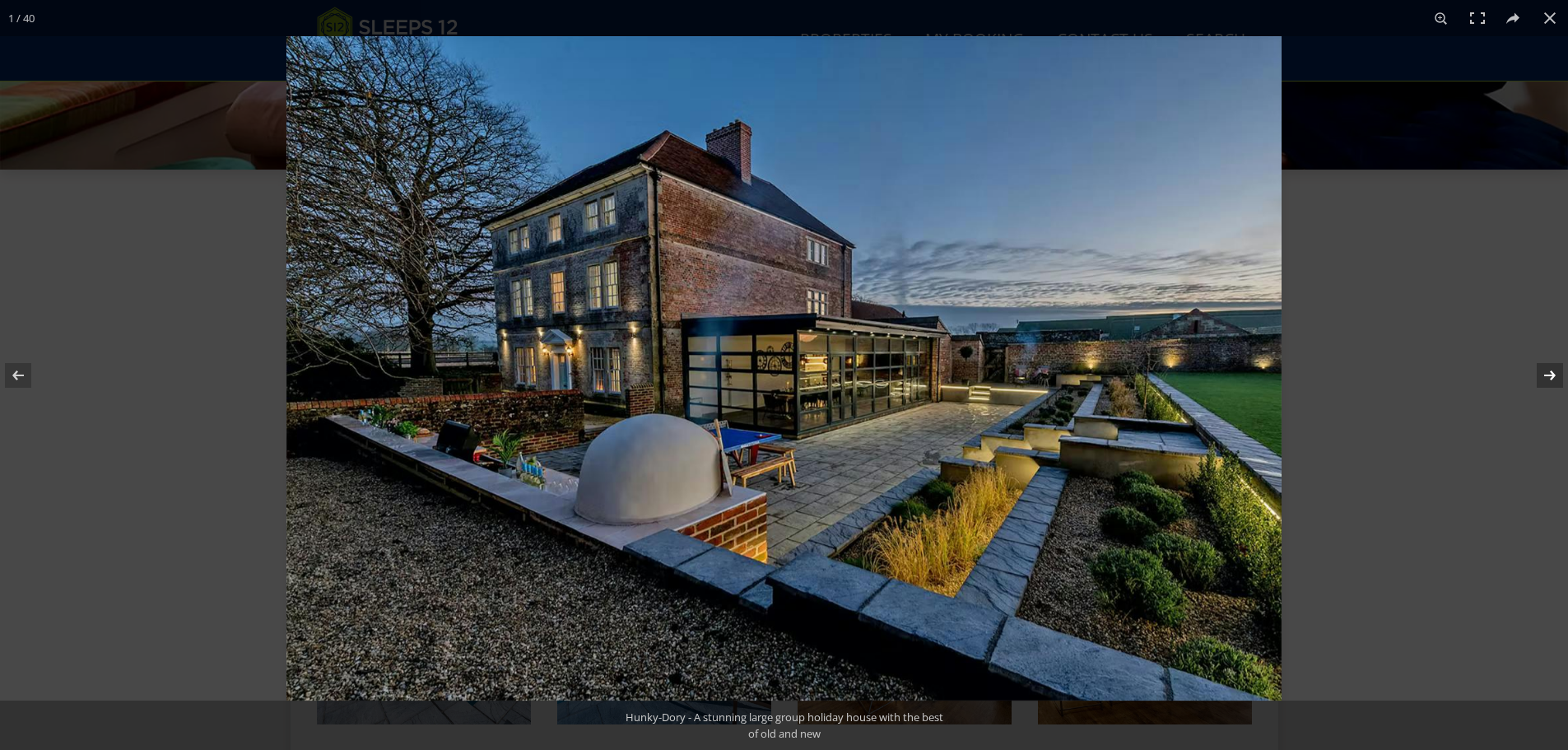
click at [1550, 373] on button at bounding box center [1539, 375] width 58 height 82
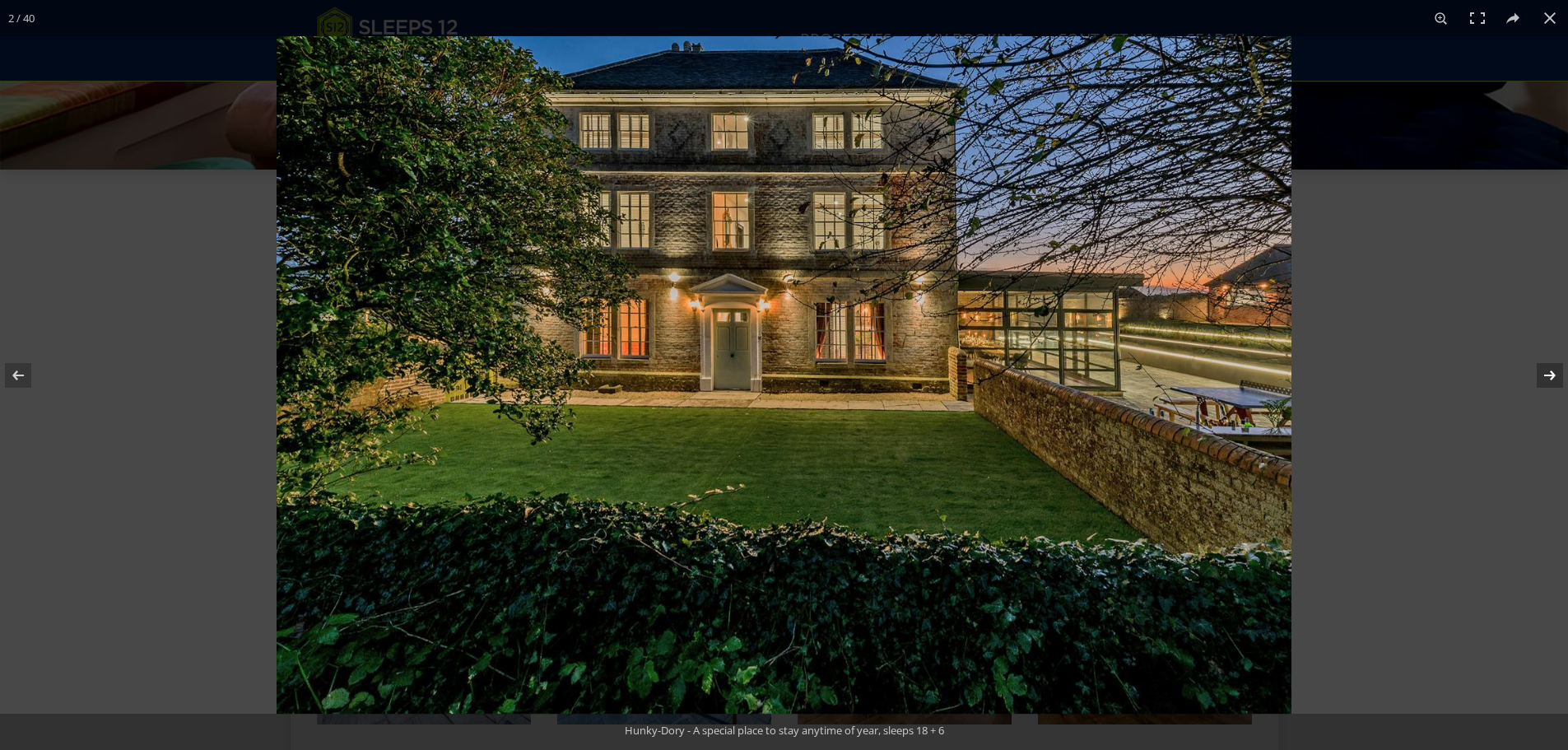
click at [1550, 373] on button at bounding box center [1539, 375] width 58 height 82
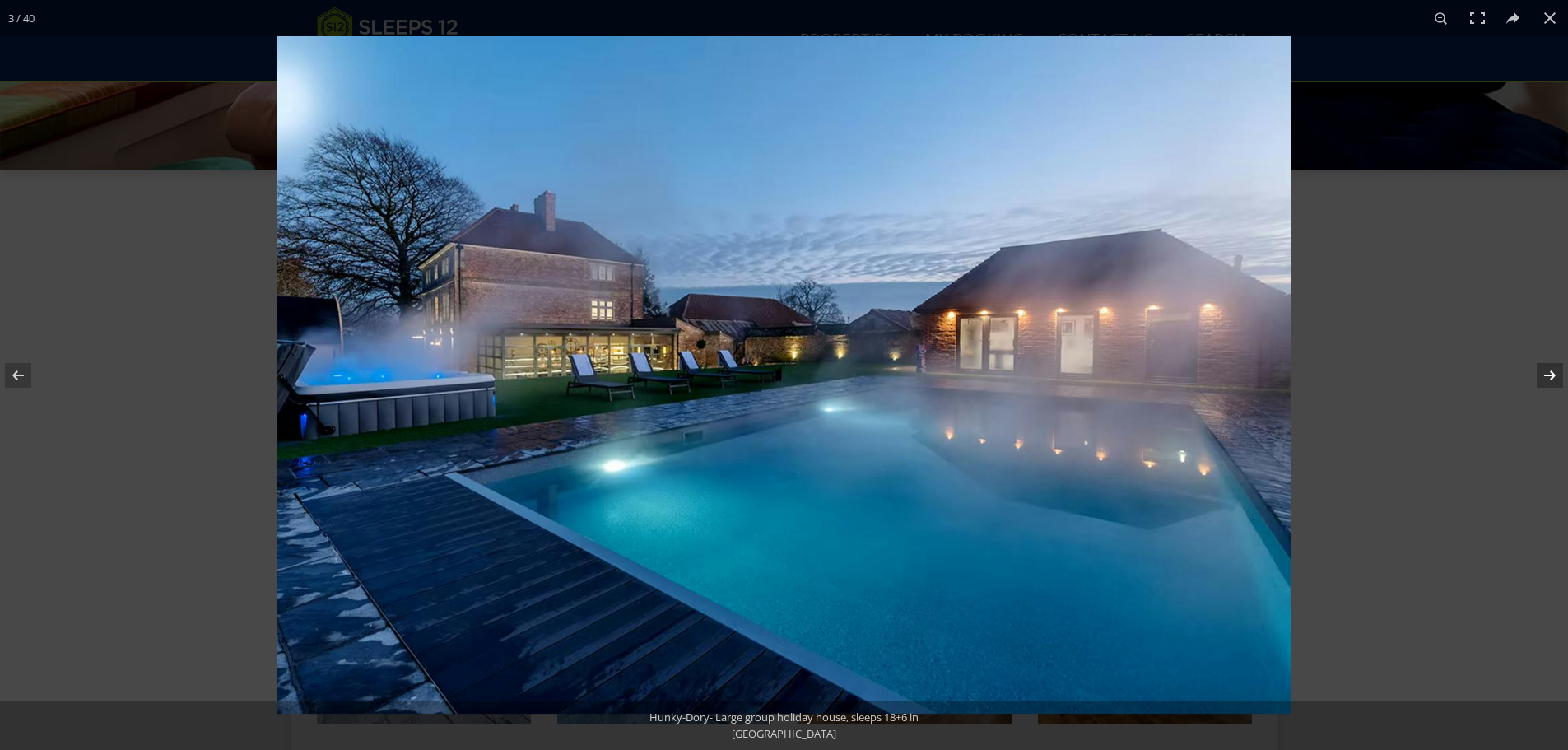
click at [1552, 369] on button at bounding box center [1539, 375] width 58 height 82
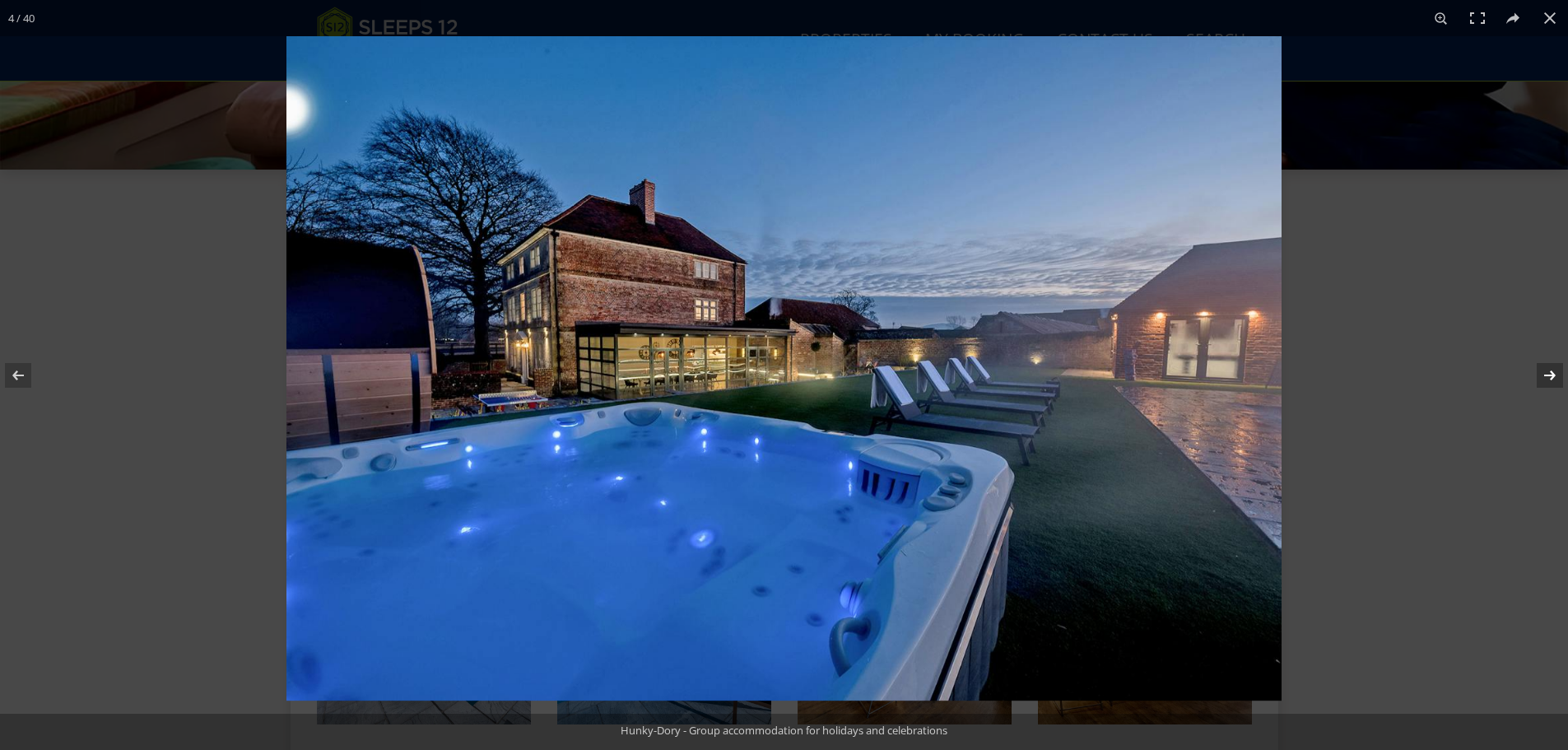
click at [1552, 369] on button at bounding box center [1539, 375] width 58 height 82
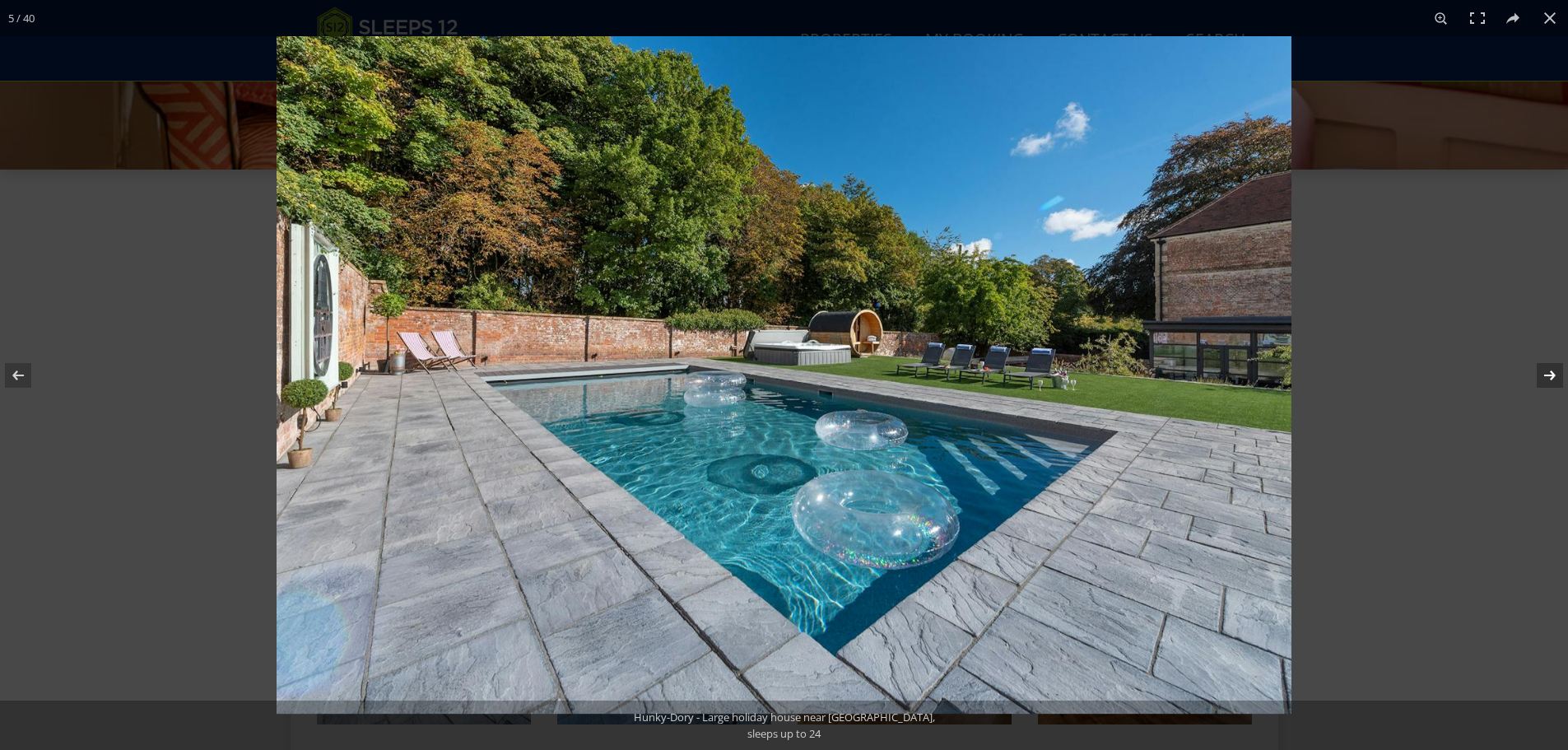
click at [1552, 369] on button at bounding box center [1539, 375] width 58 height 82
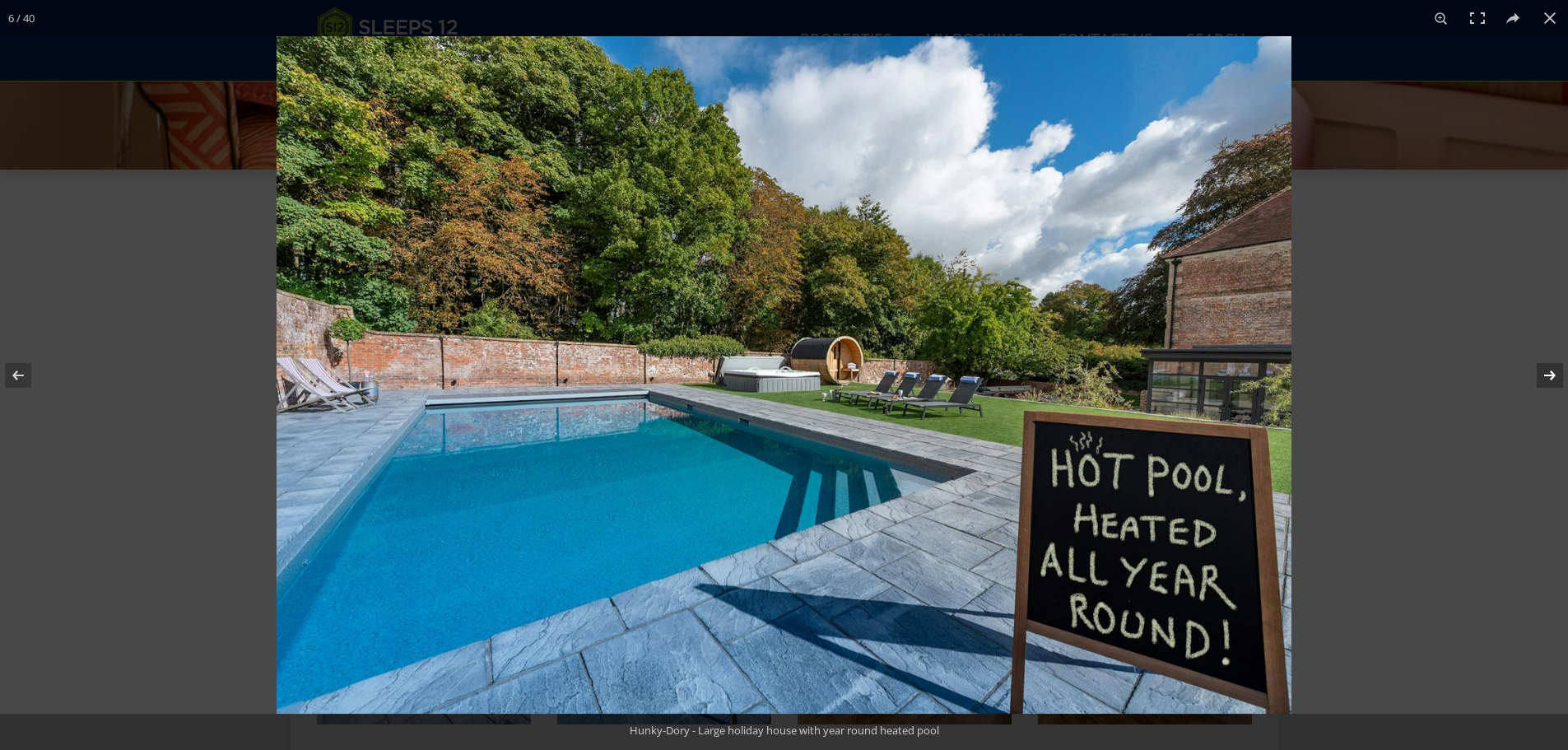
click at [1552, 369] on button at bounding box center [1539, 375] width 58 height 82
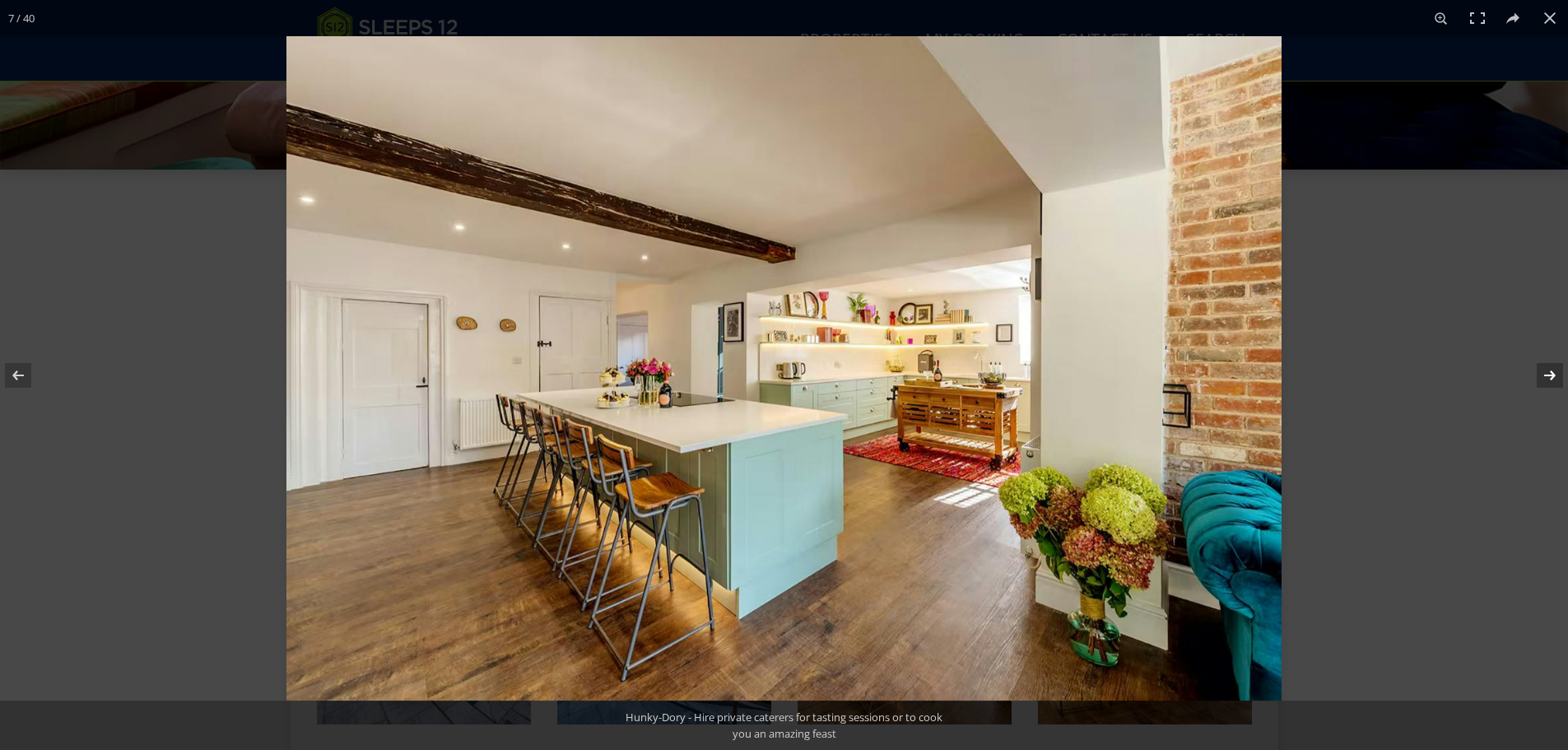
click at [1550, 375] on button at bounding box center [1539, 375] width 58 height 82
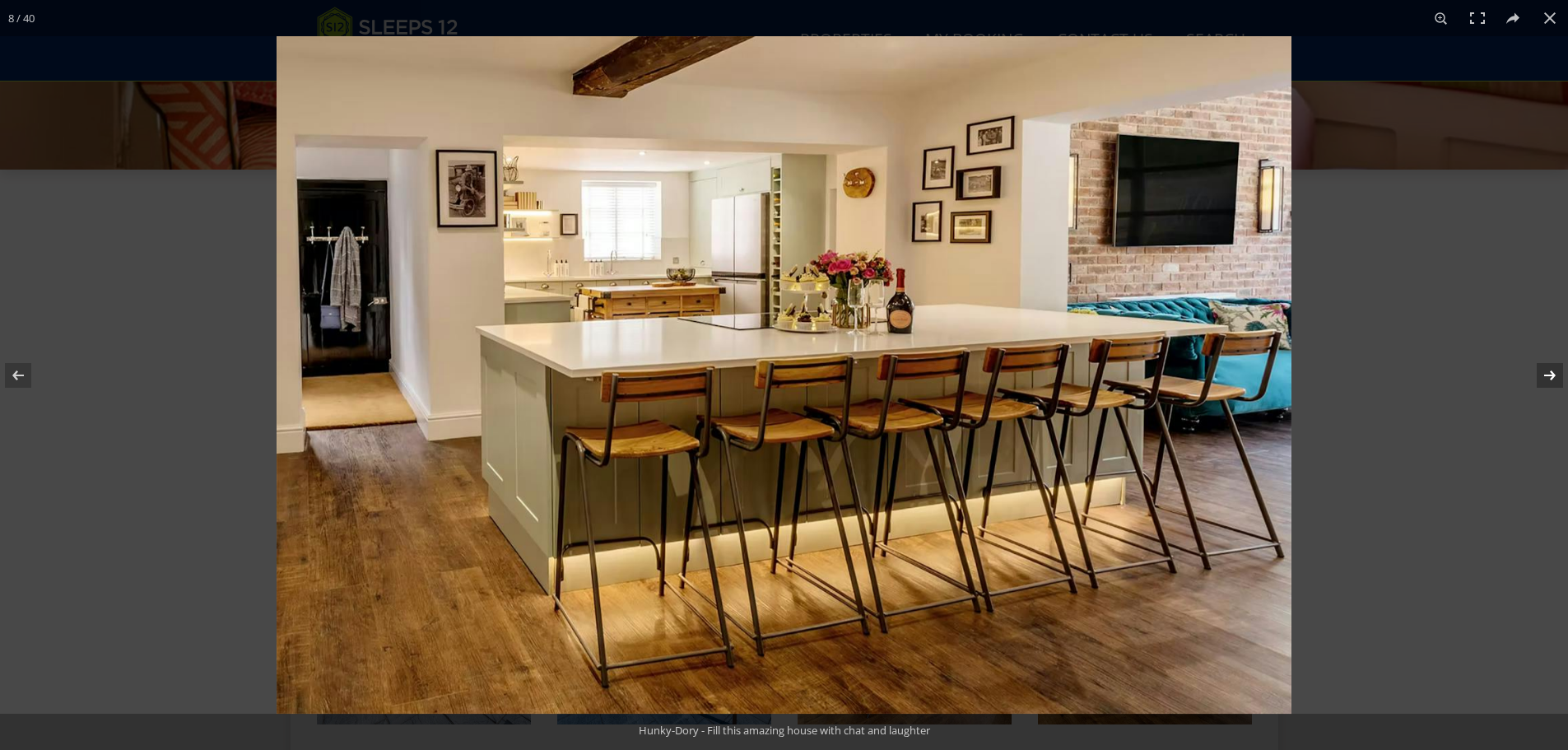
click at [1550, 375] on button at bounding box center [1539, 375] width 58 height 82
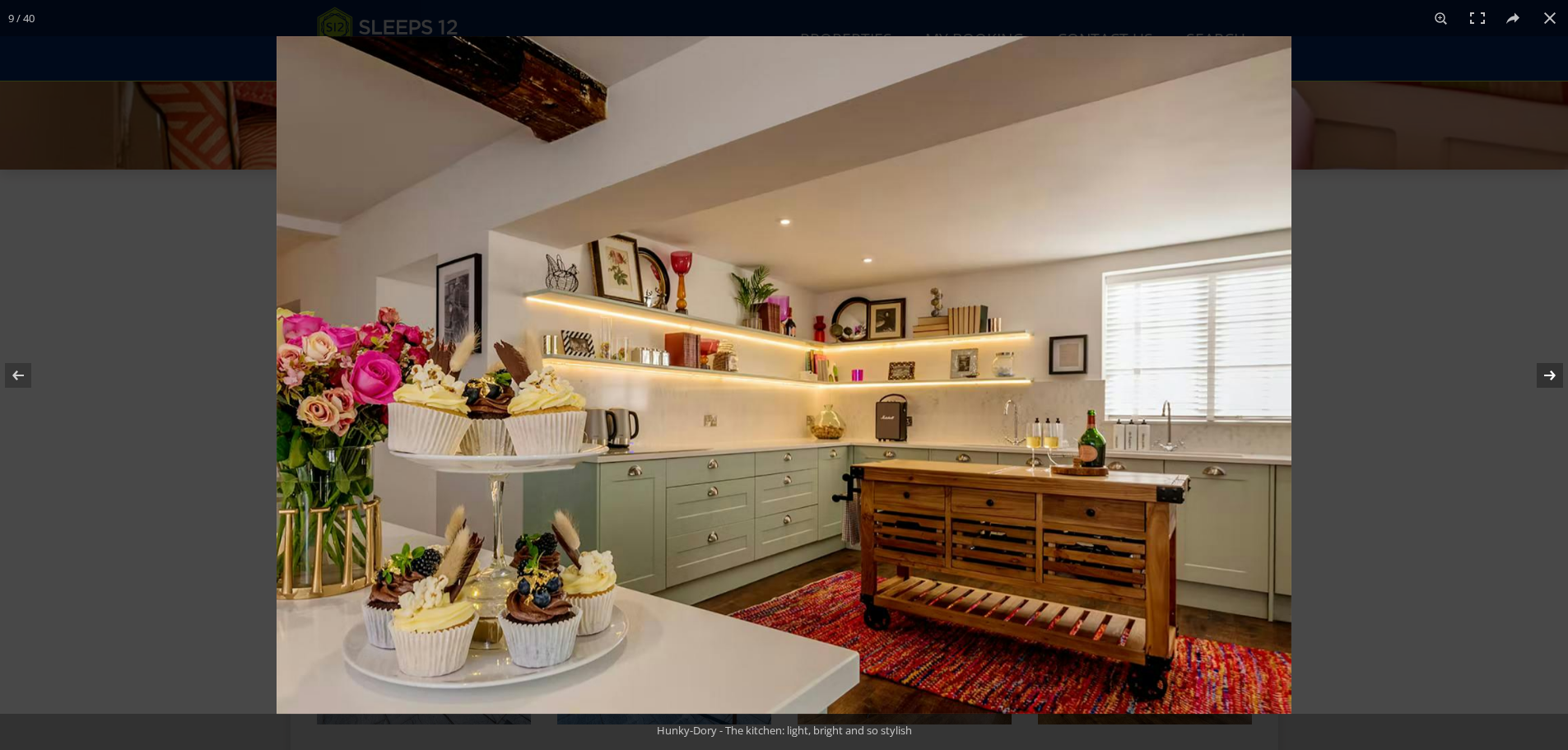
click at [1550, 375] on button at bounding box center [1539, 375] width 58 height 82
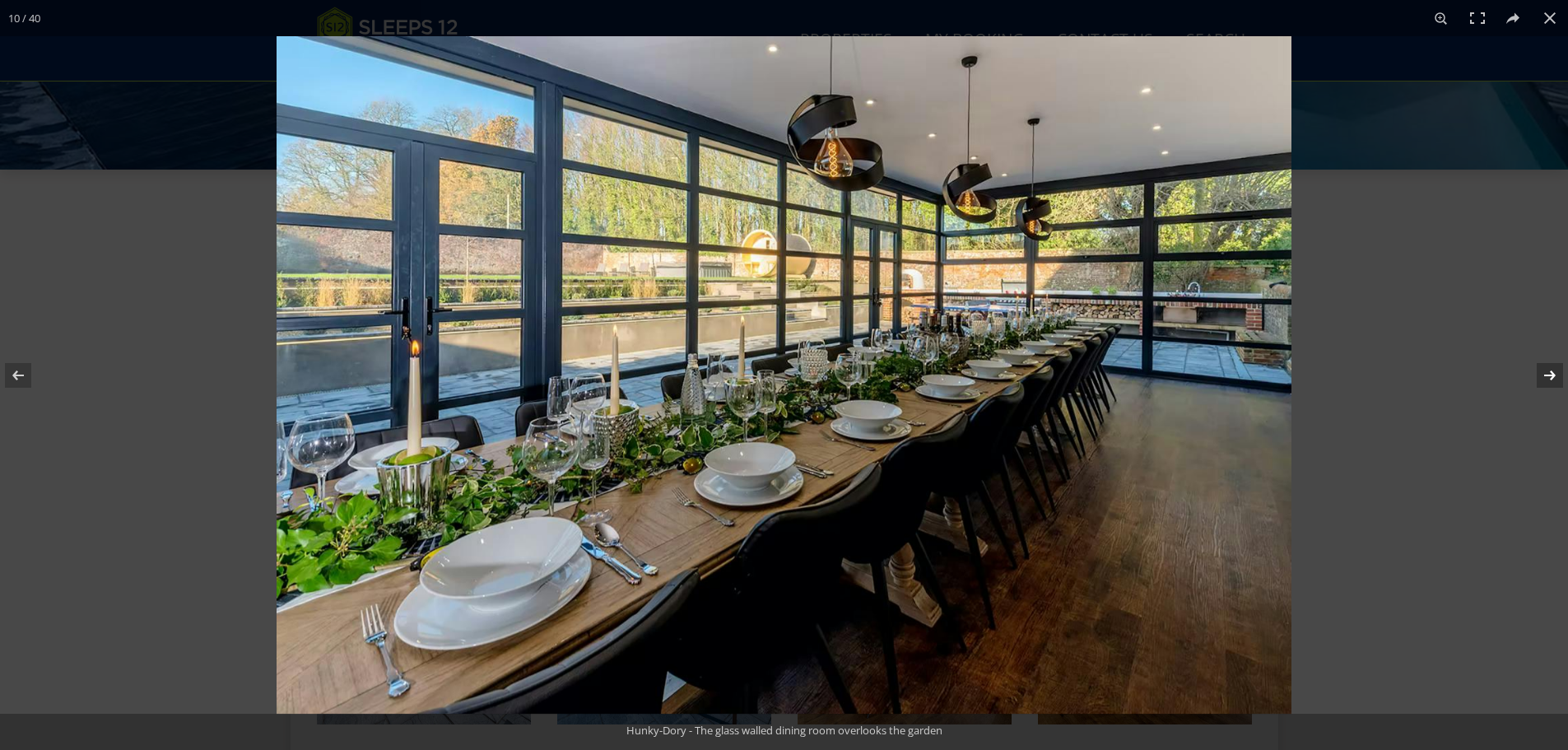
click at [1549, 376] on button at bounding box center [1539, 375] width 58 height 82
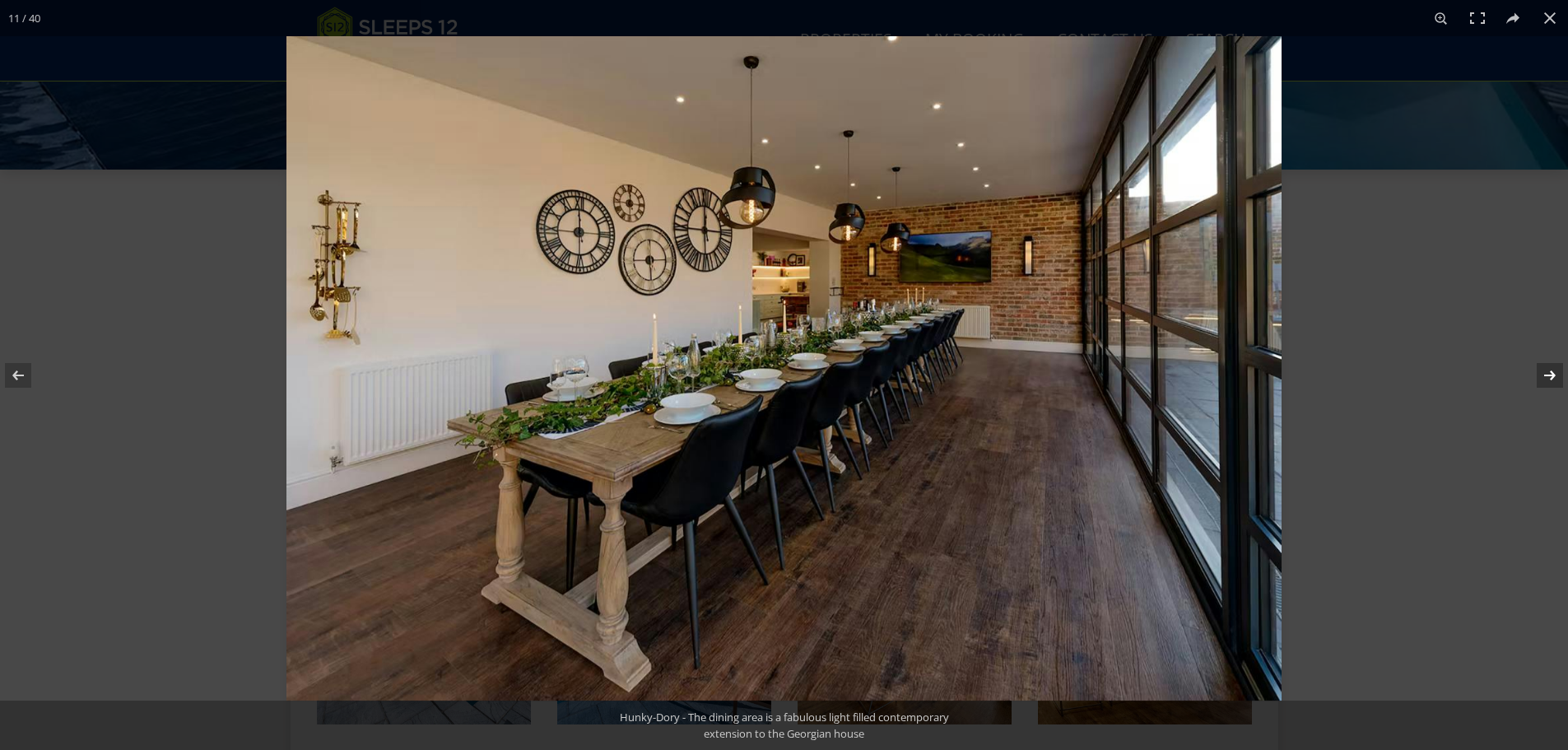
click at [1549, 376] on button at bounding box center [1539, 375] width 58 height 82
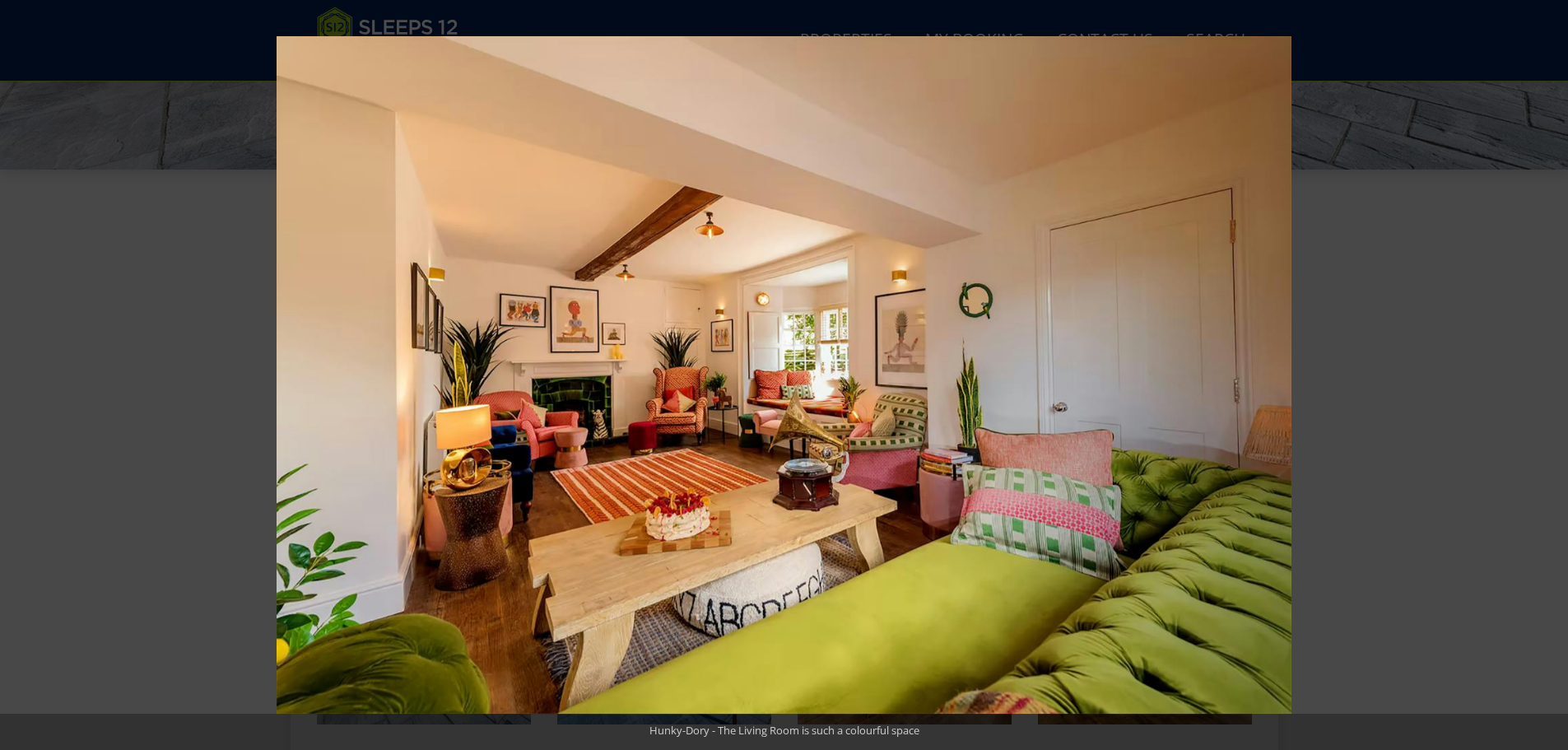
click at [1549, 376] on button at bounding box center [1539, 375] width 58 height 82
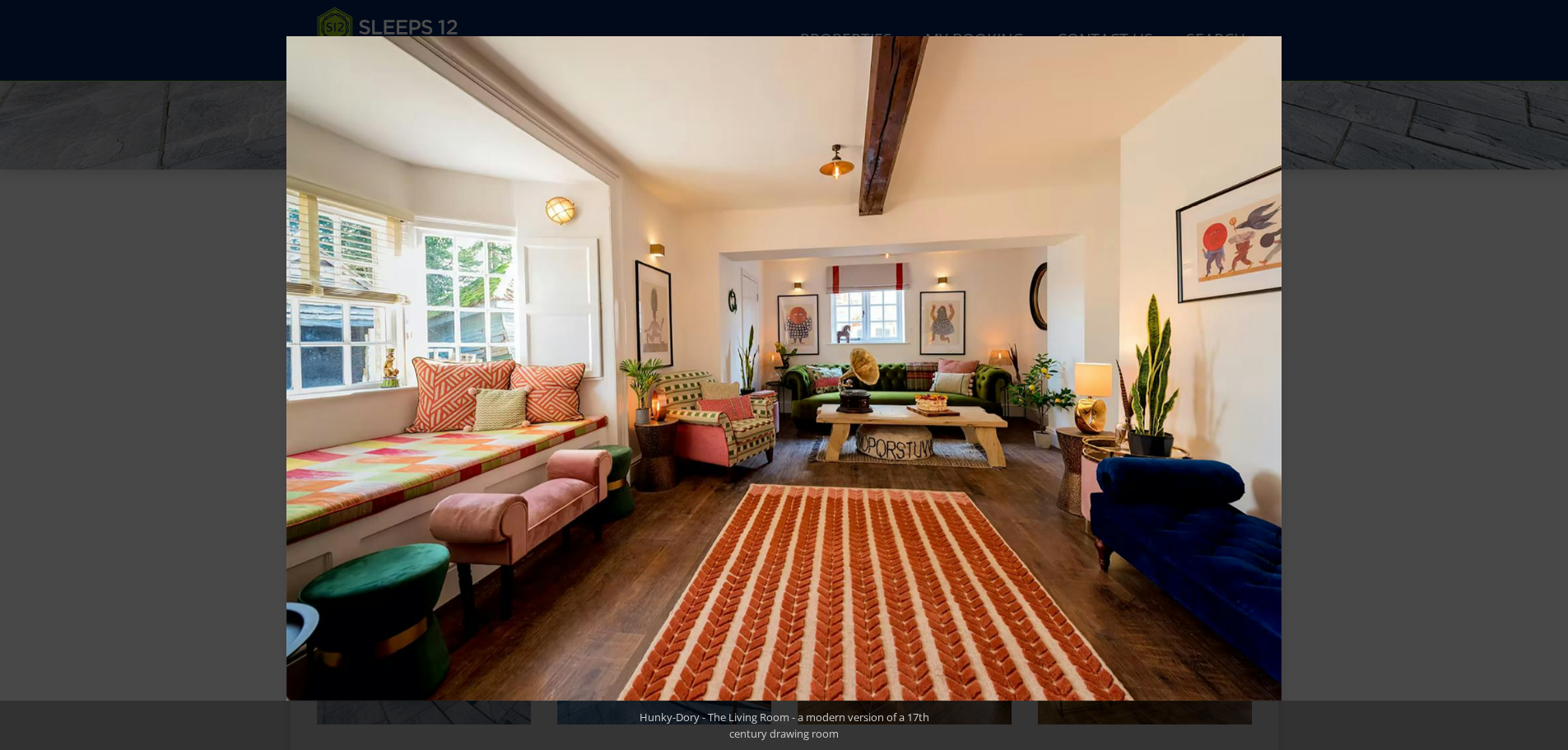
click at [1549, 376] on button at bounding box center [1539, 375] width 58 height 82
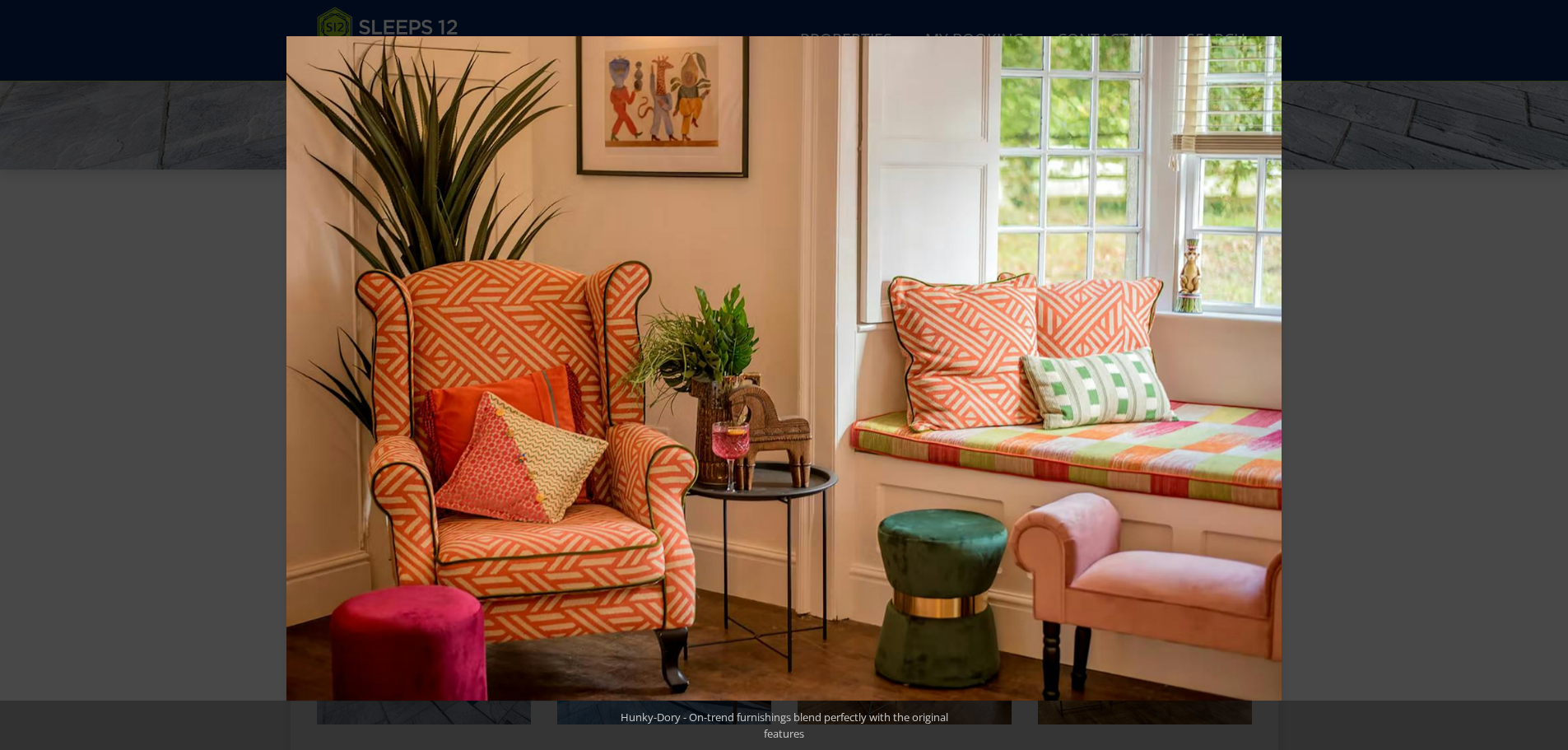
click at [1549, 376] on button at bounding box center [1539, 375] width 58 height 82
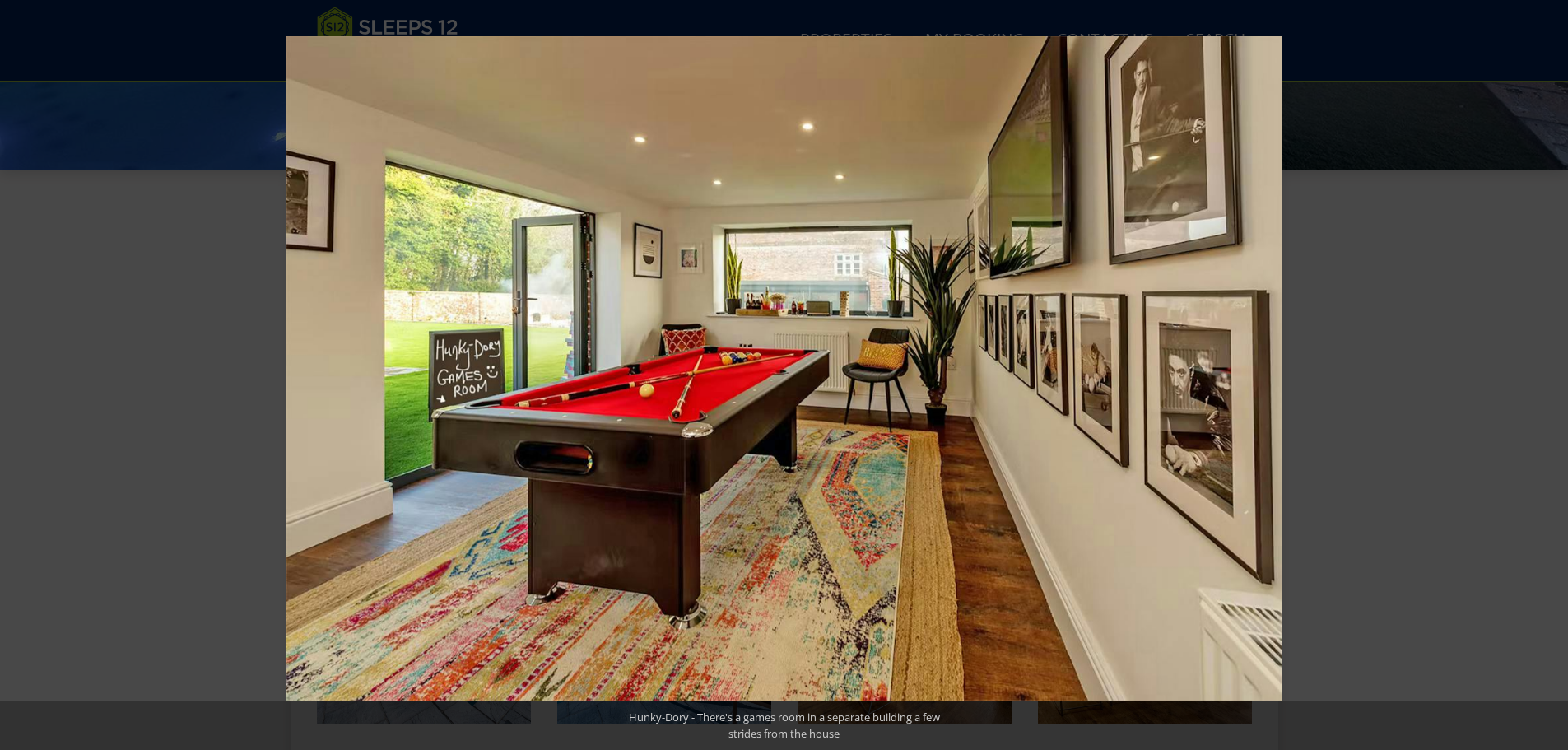
click at [1549, 376] on button at bounding box center [1539, 375] width 58 height 82
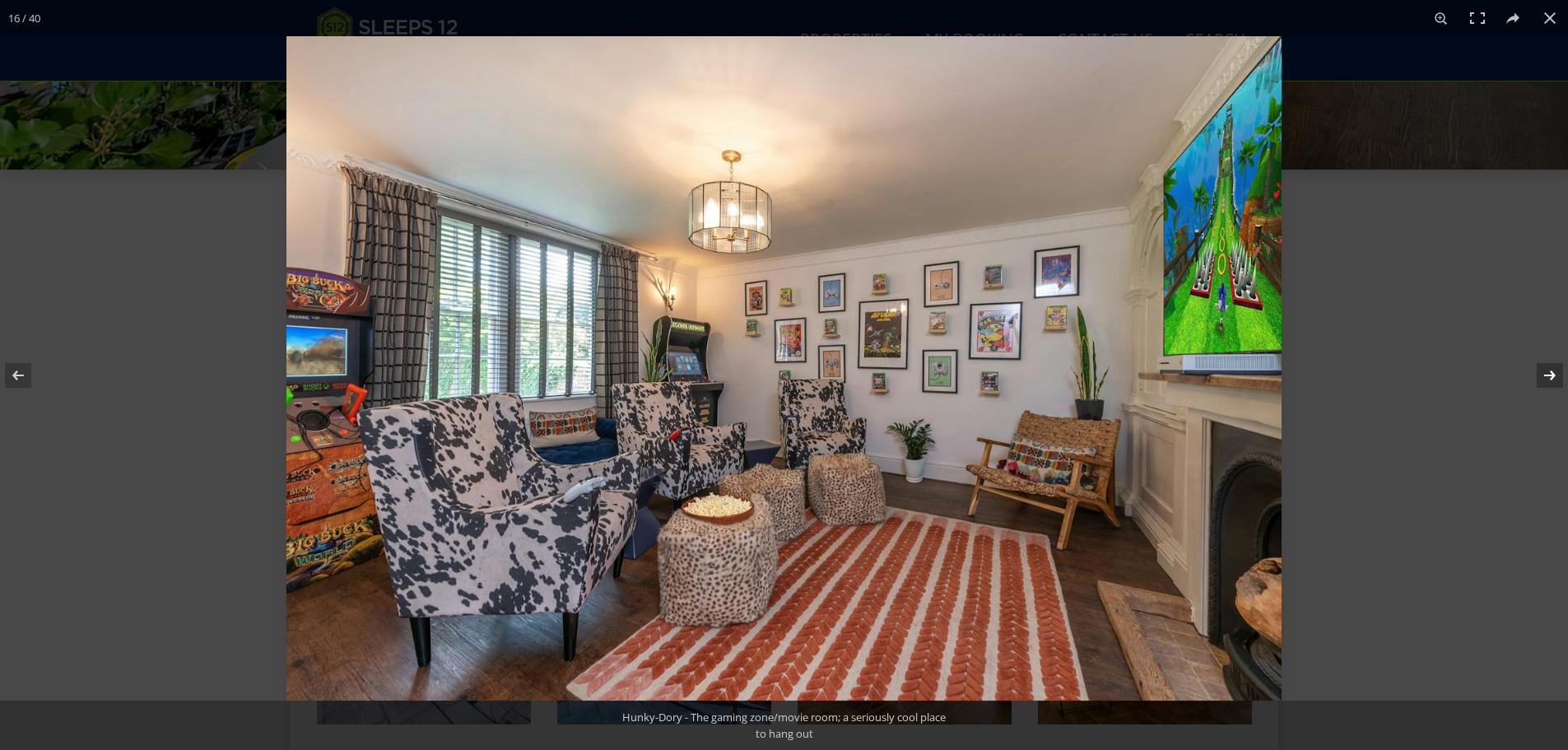
click at [1541, 374] on button at bounding box center [1539, 375] width 58 height 82
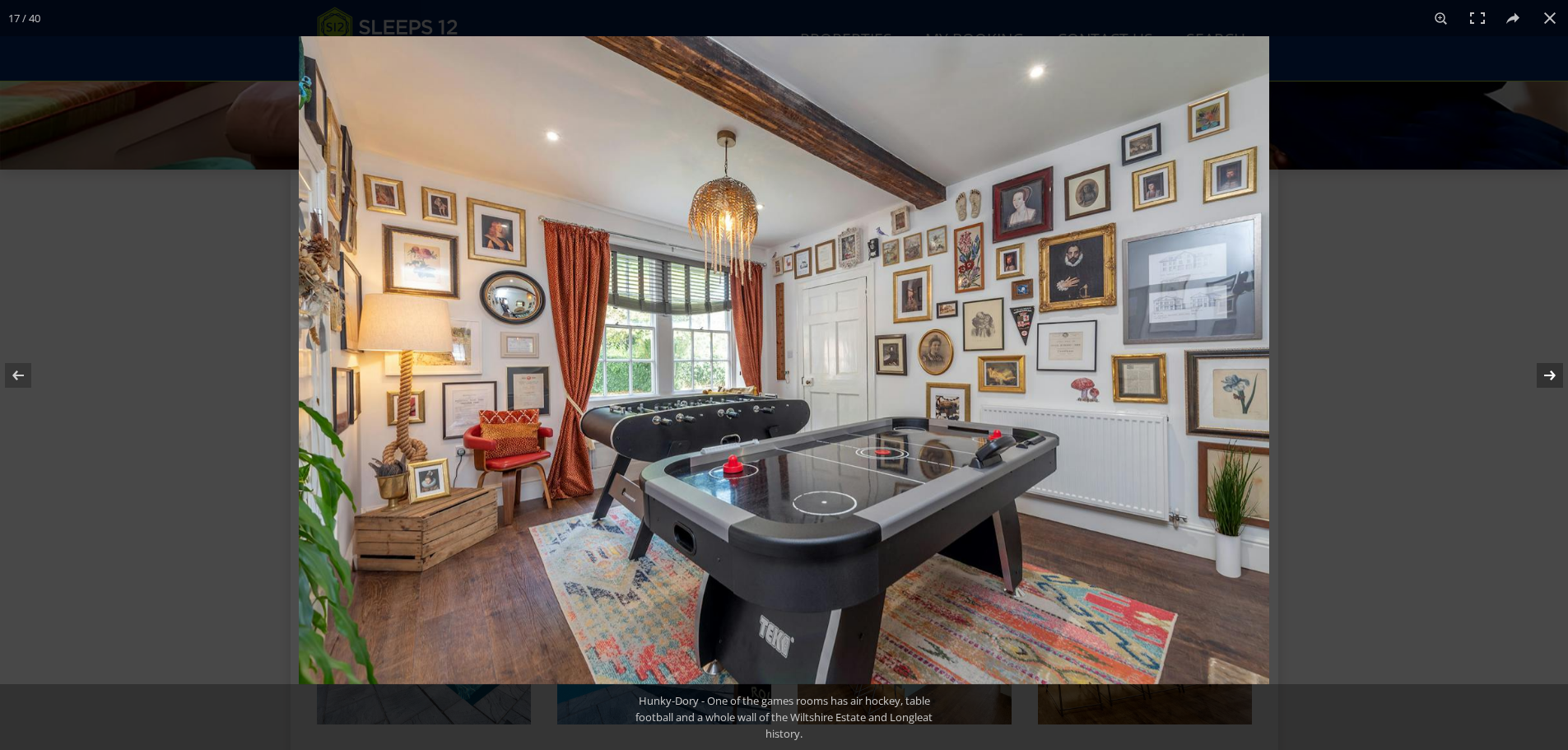
click at [1531, 373] on button at bounding box center [1539, 375] width 58 height 82
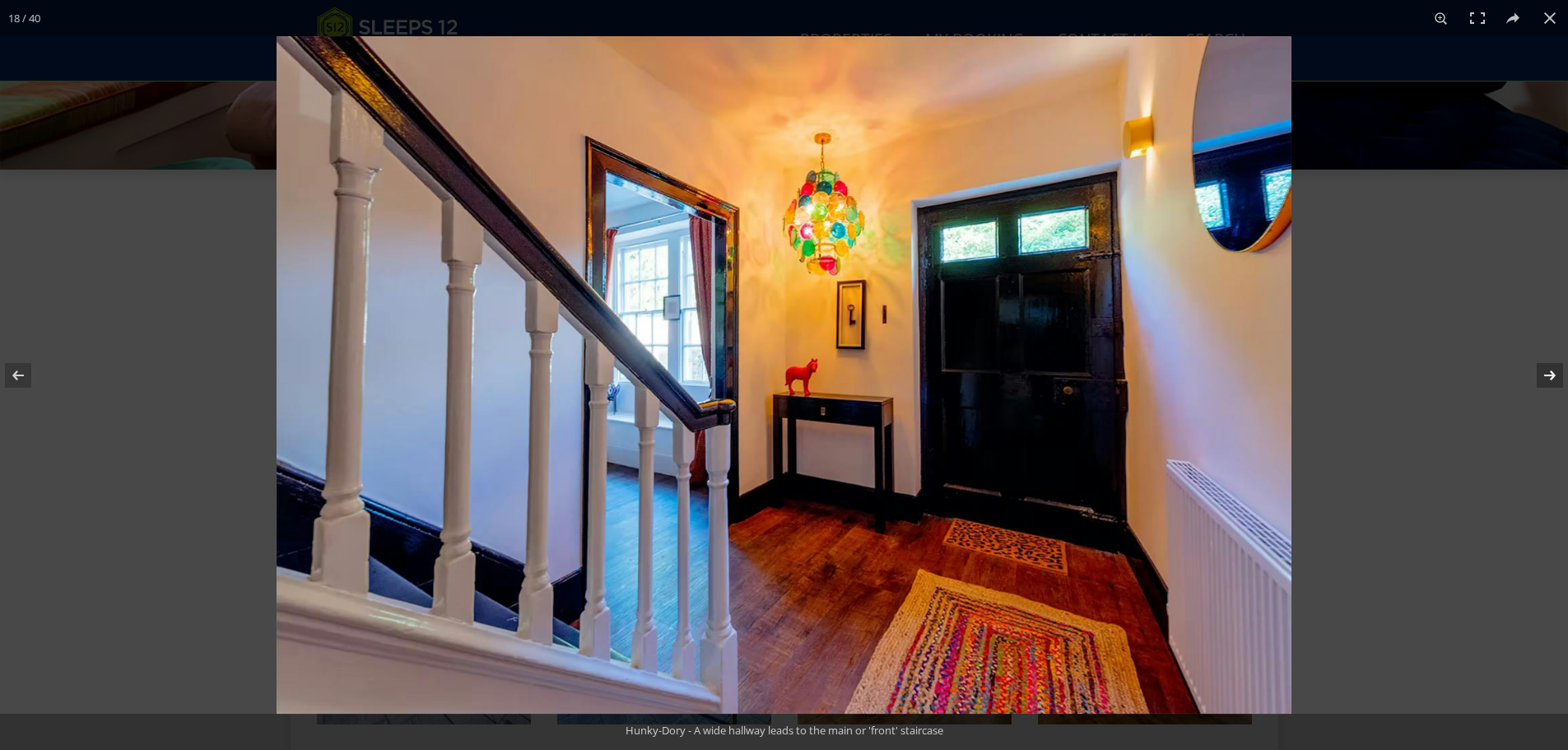
click at [1531, 373] on button at bounding box center [1539, 375] width 58 height 82
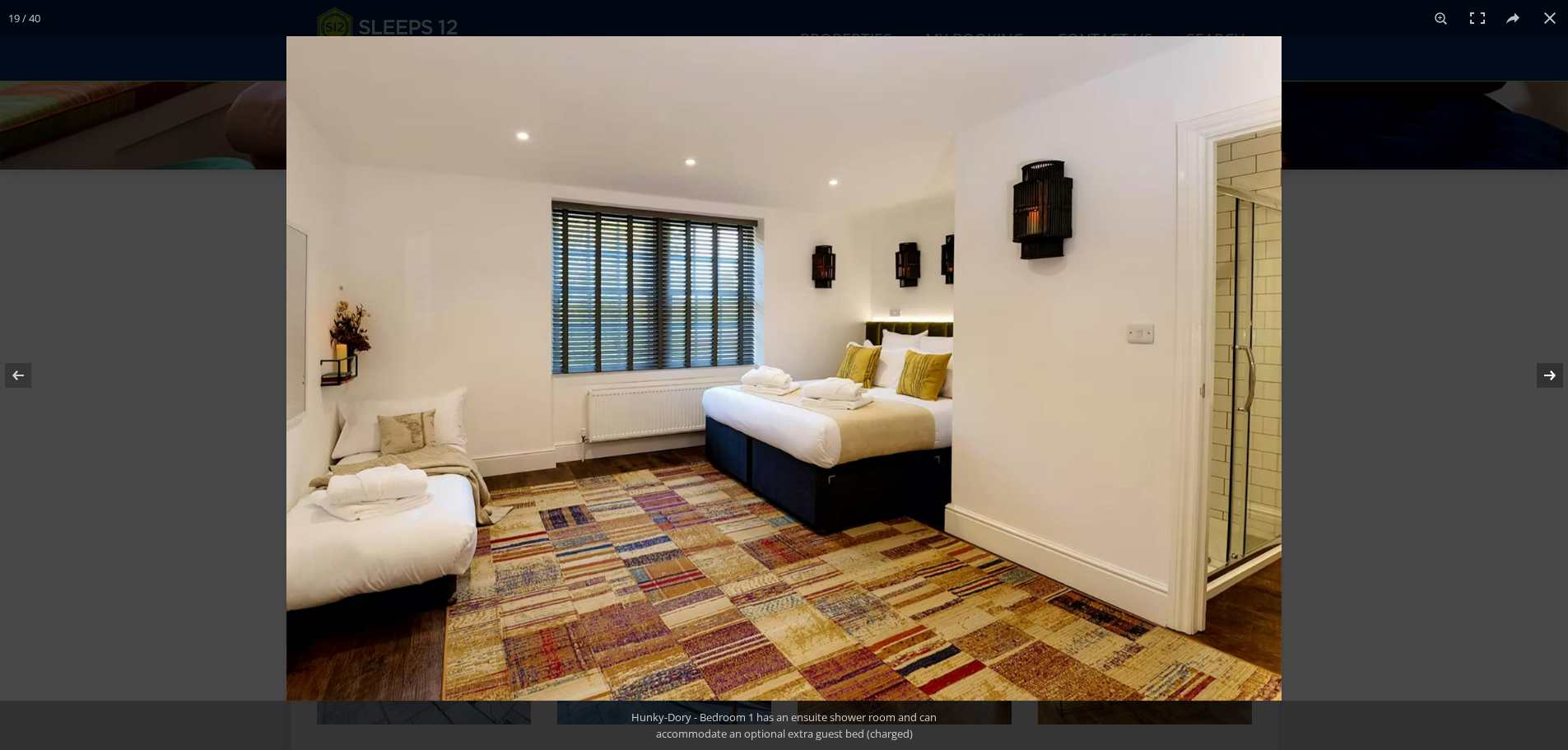
click at [1531, 373] on button at bounding box center [1539, 375] width 58 height 82
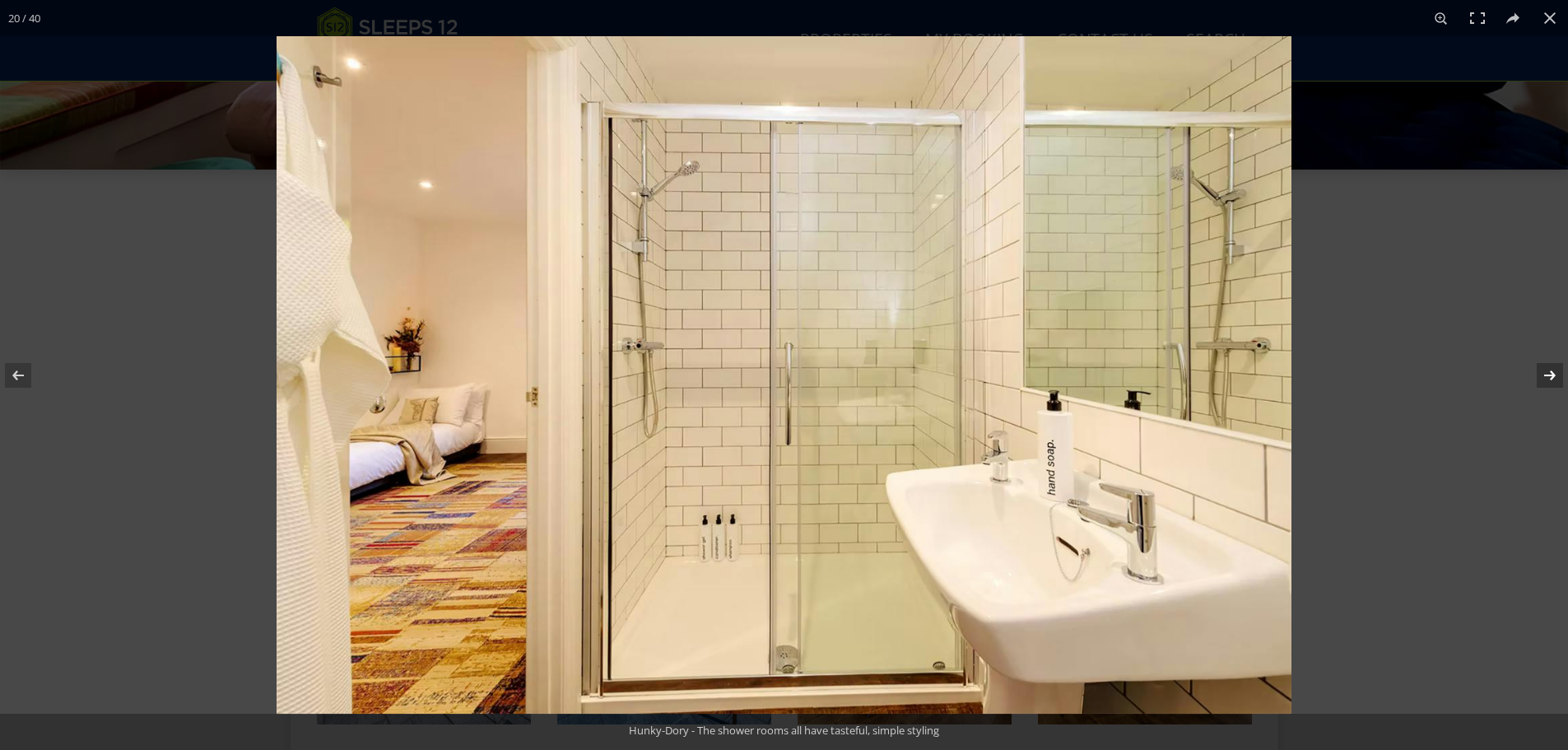
click at [1531, 373] on button at bounding box center [1539, 375] width 58 height 82
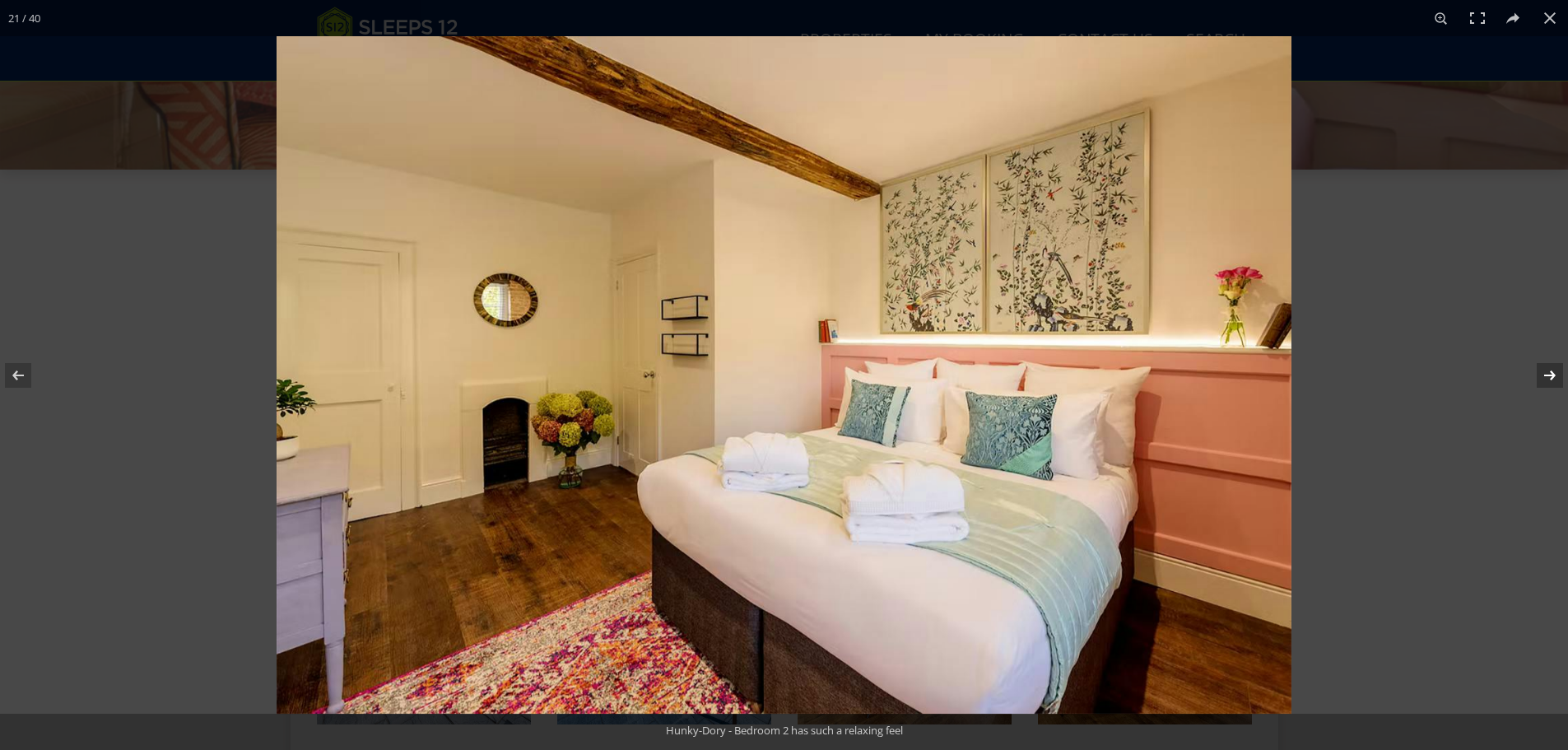
click at [1531, 373] on button at bounding box center [1539, 375] width 58 height 82
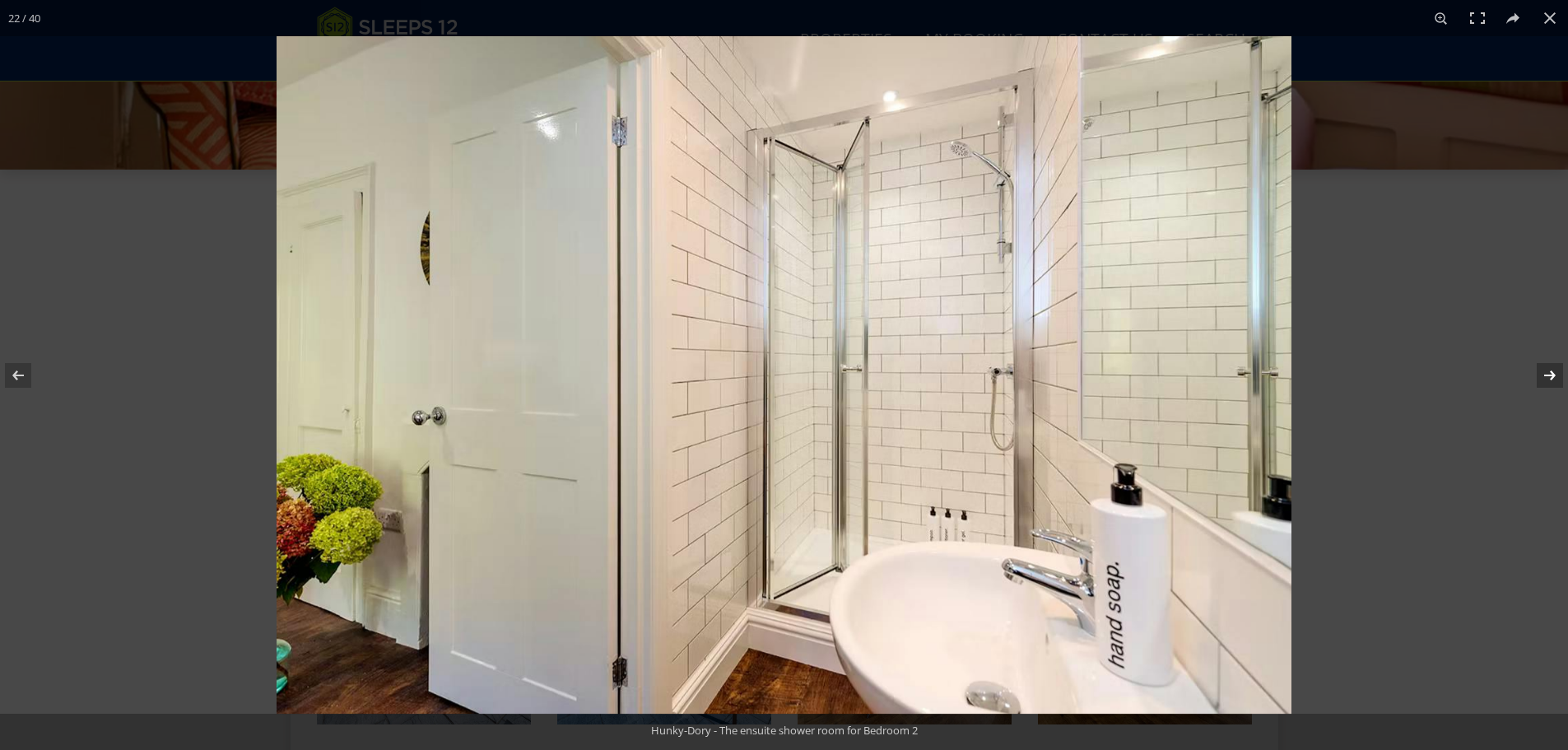
click at [1531, 373] on button at bounding box center [1539, 375] width 58 height 82
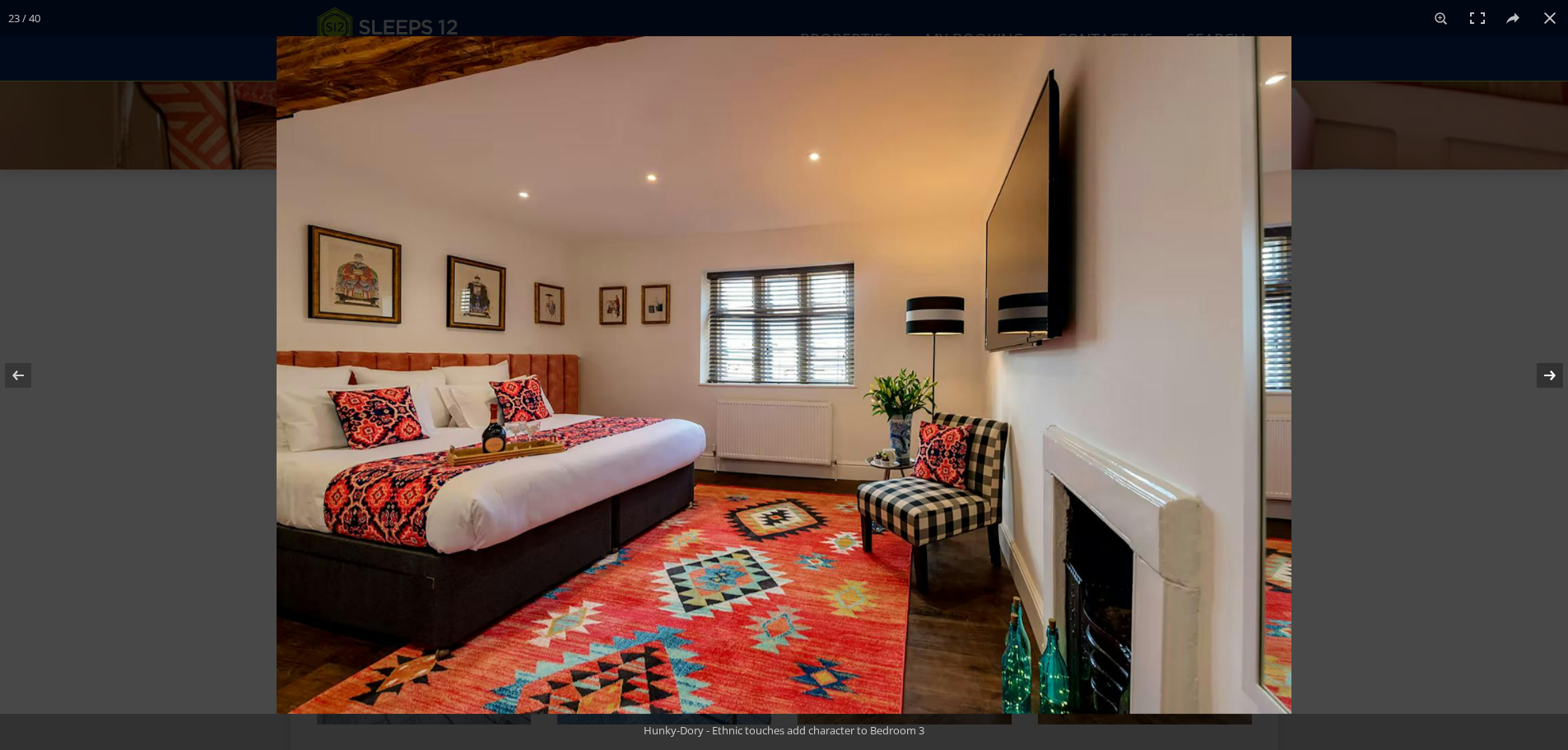
click at [1531, 373] on button at bounding box center [1539, 375] width 58 height 82
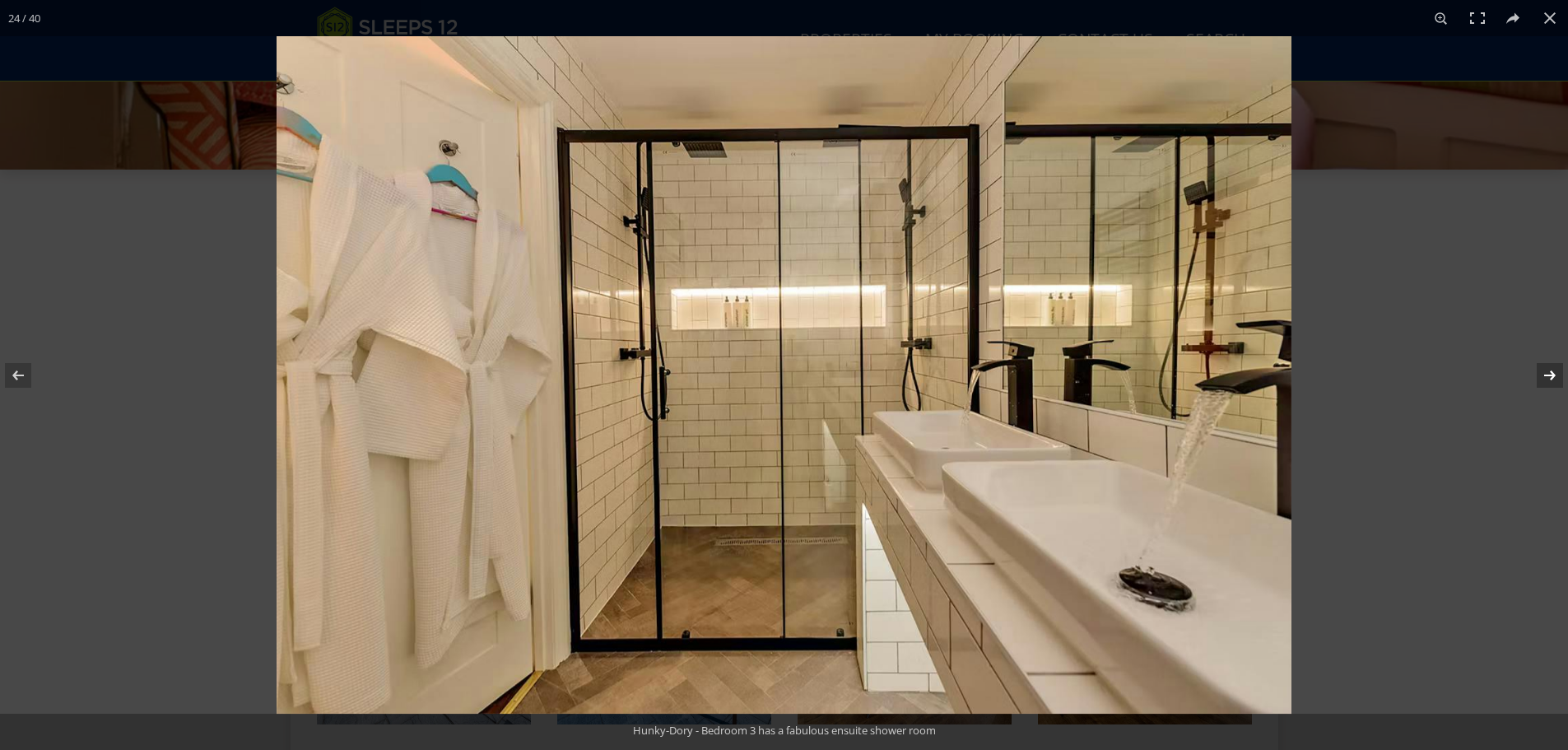
click at [1531, 373] on button at bounding box center [1539, 375] width 58 height 82
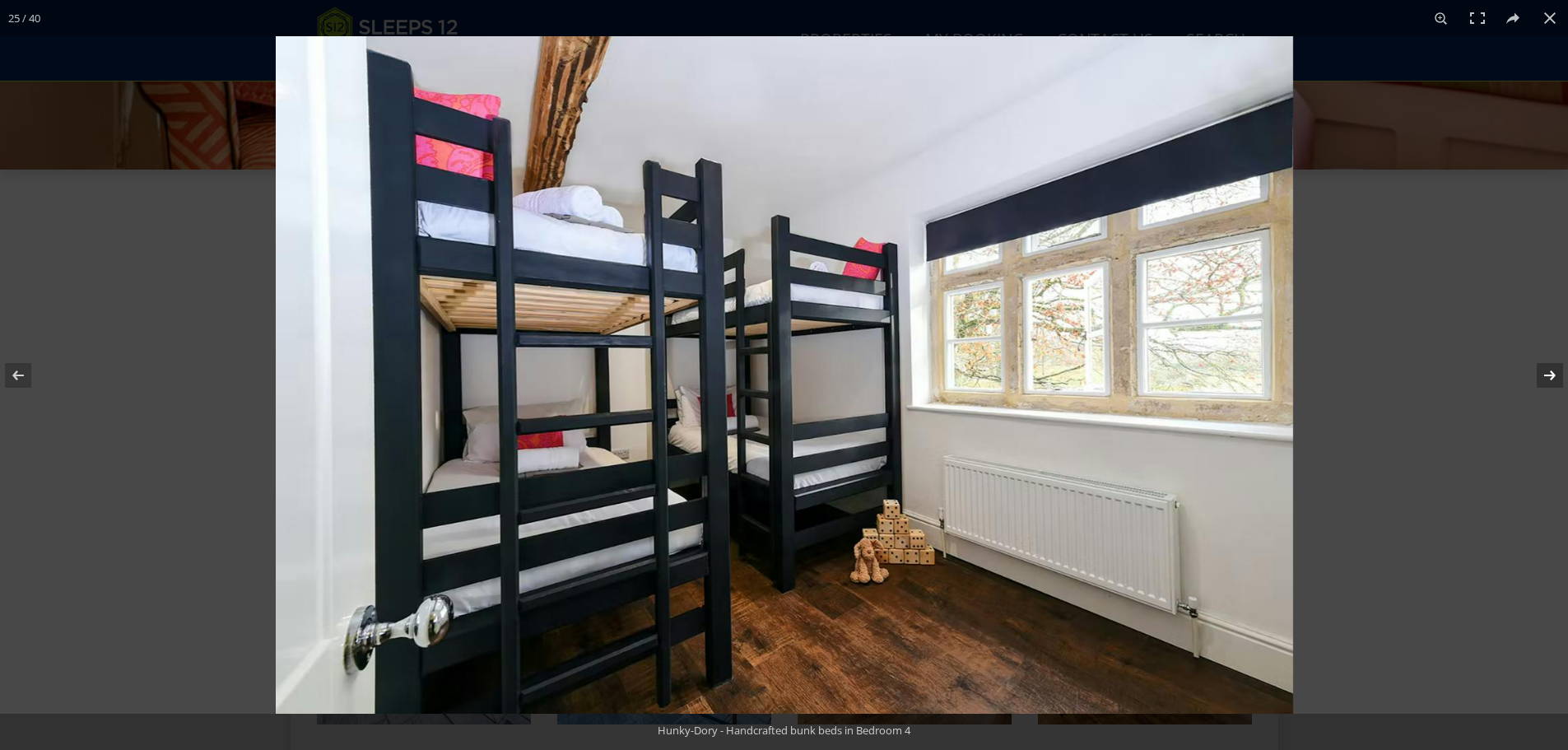
click at [1531, 373] on button at bounding box center [1539, 375] width 58 height 82
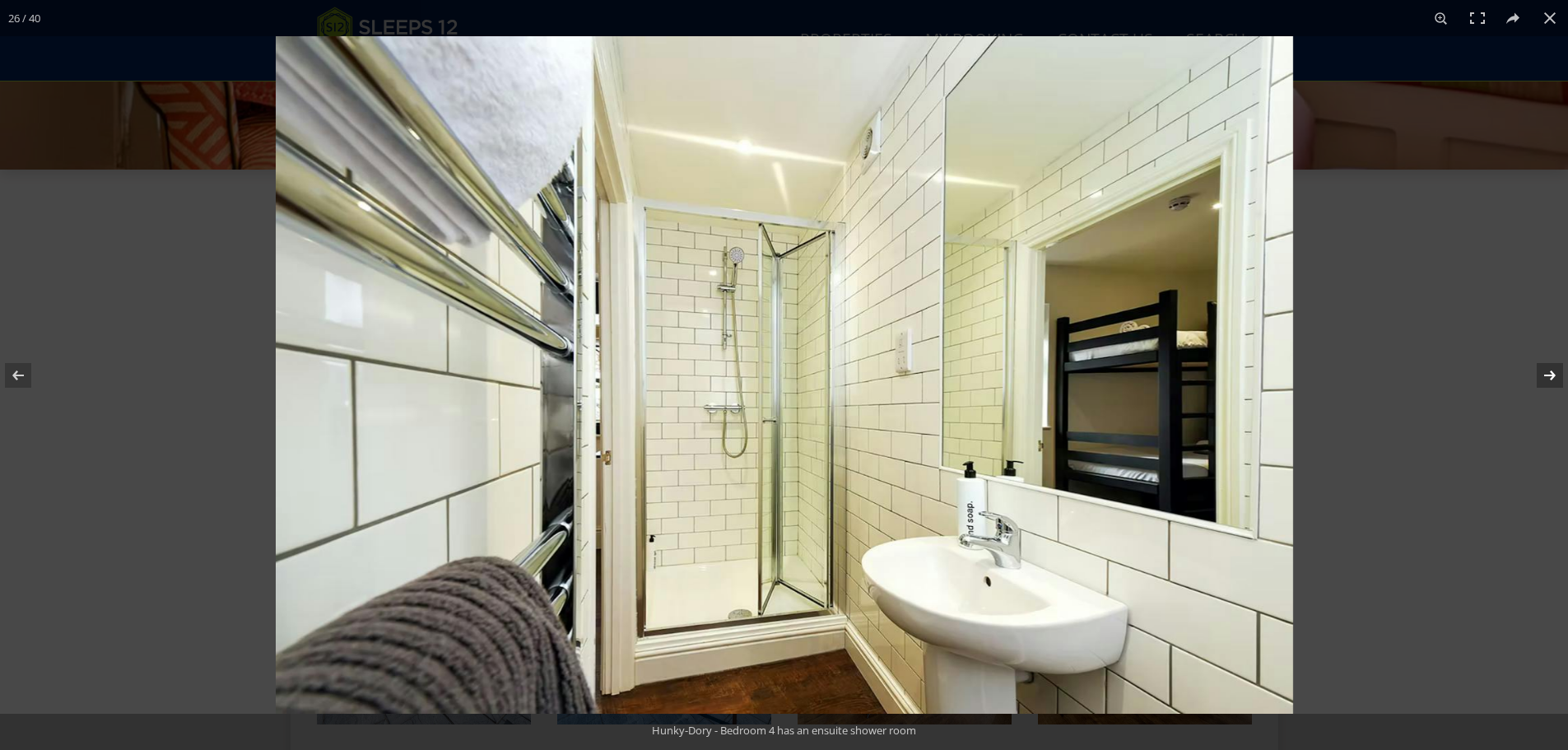
click at [1531, 373] on button at bounding box center [1539, 375] width 58 height 82
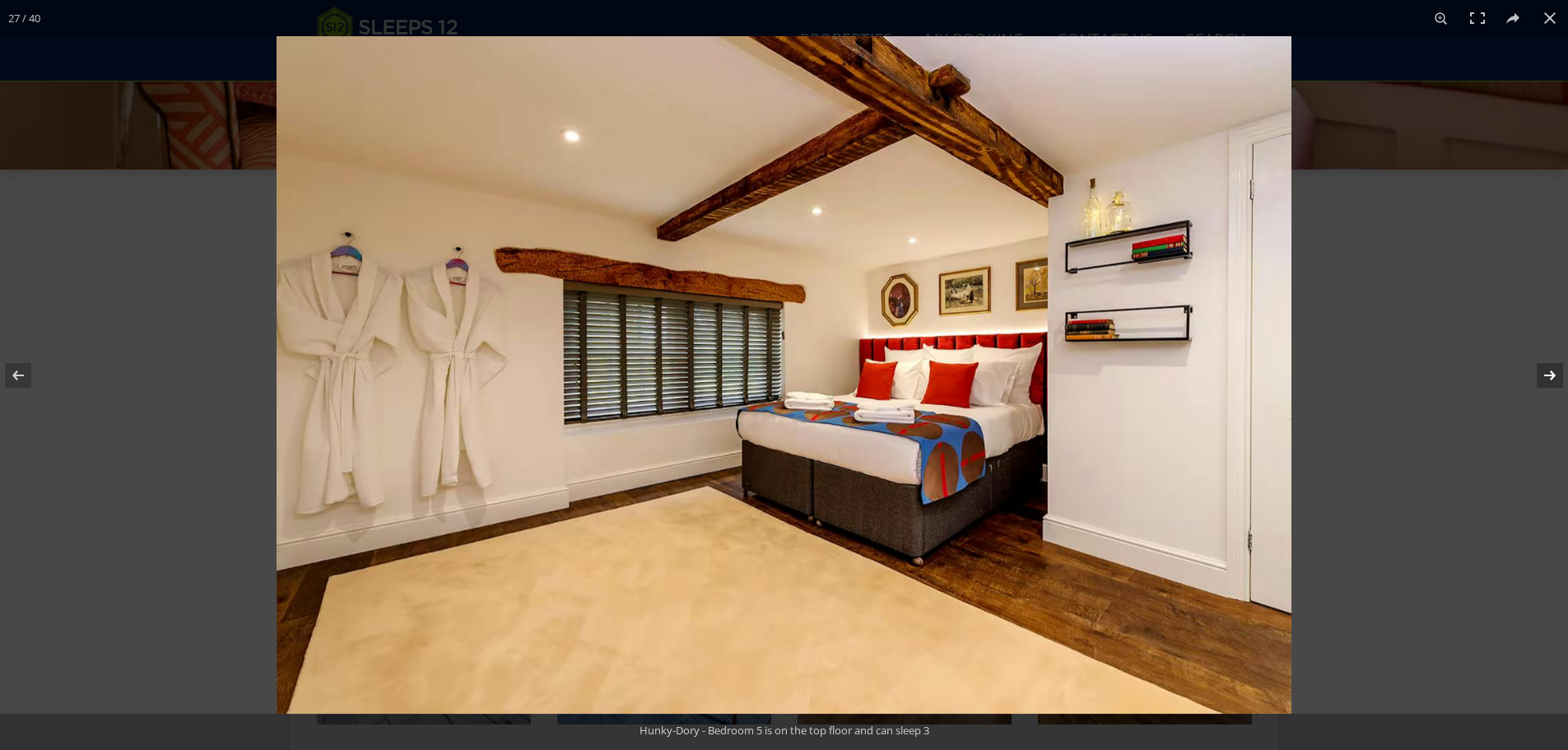
click at [1531, 373] on button at bounding box center [1539, 375] width 58 height 82
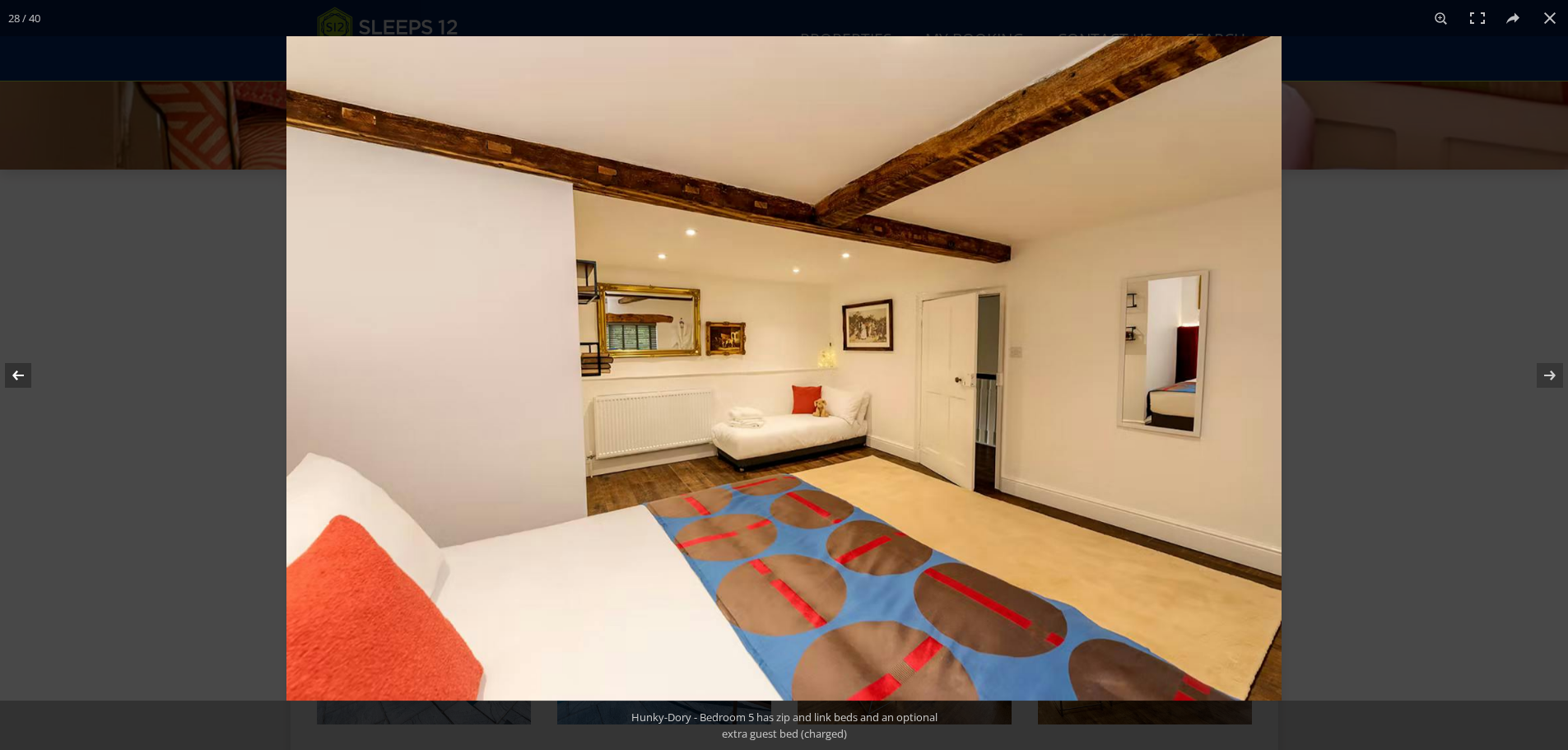
click at [29, 373] on button at bounding box center [28, 375] width 58 height 82
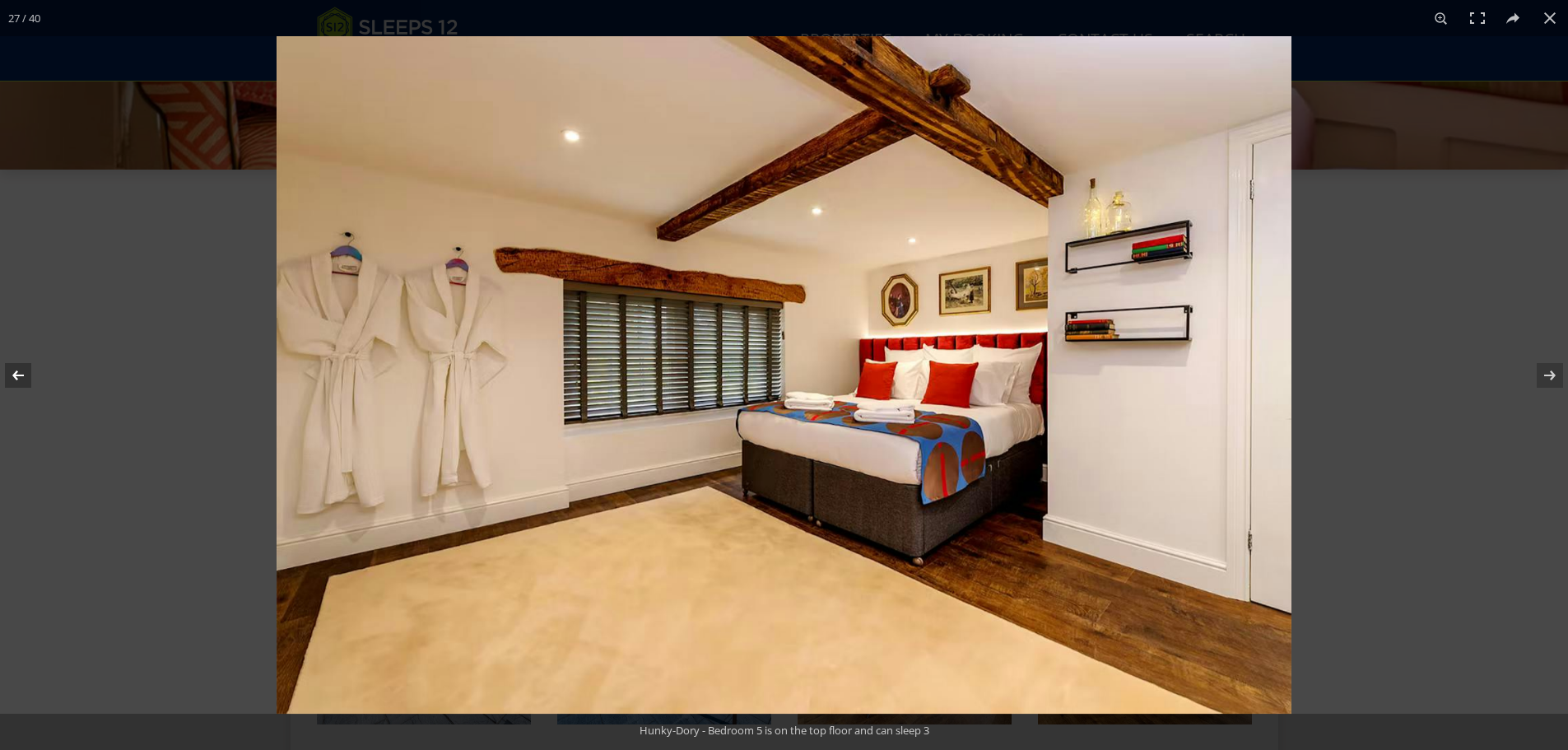
click at [29, 373] on button at bounding box center [28, 375] width 58 height 82
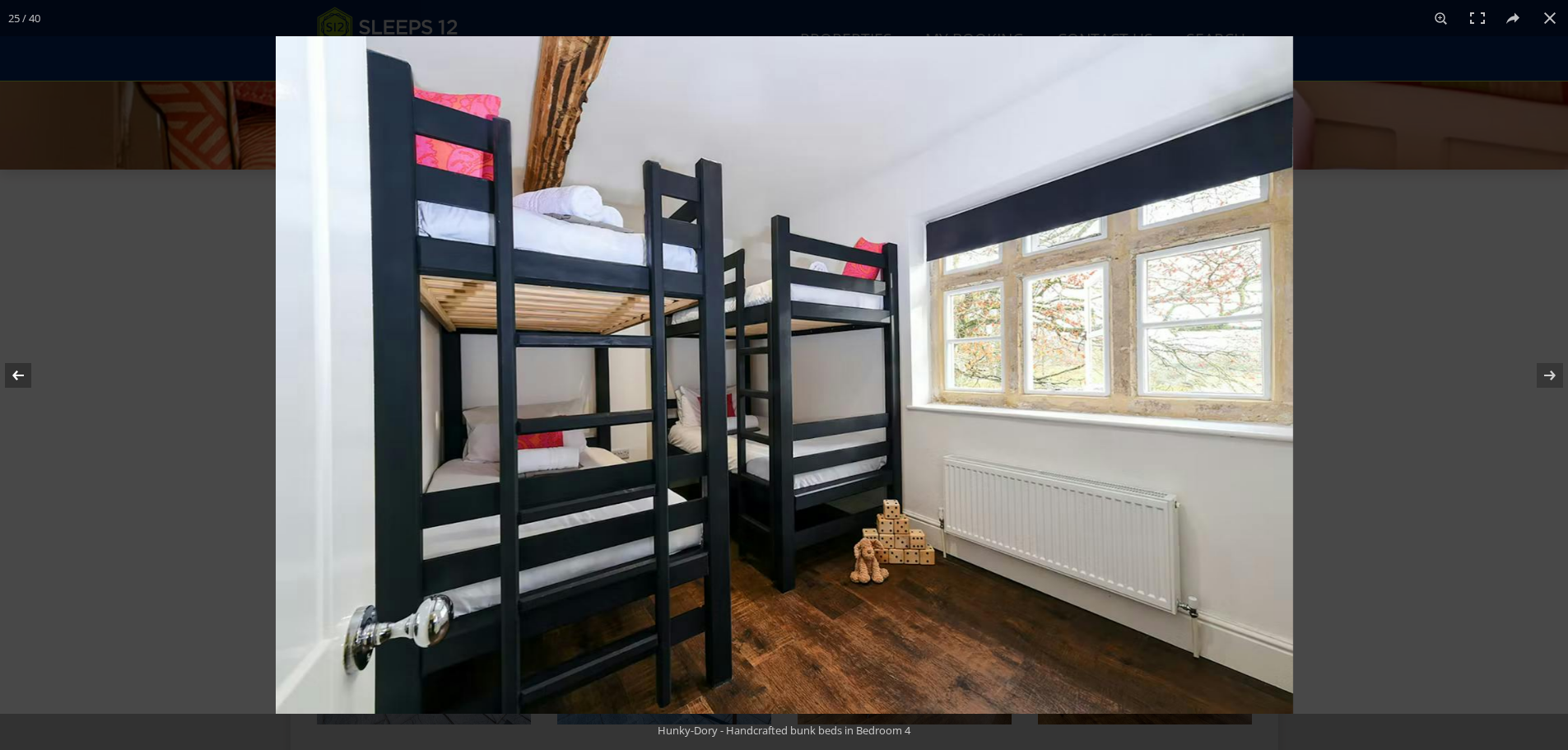
click at [29, 373] on button at bounding box center [28, 375] width 58 height 82
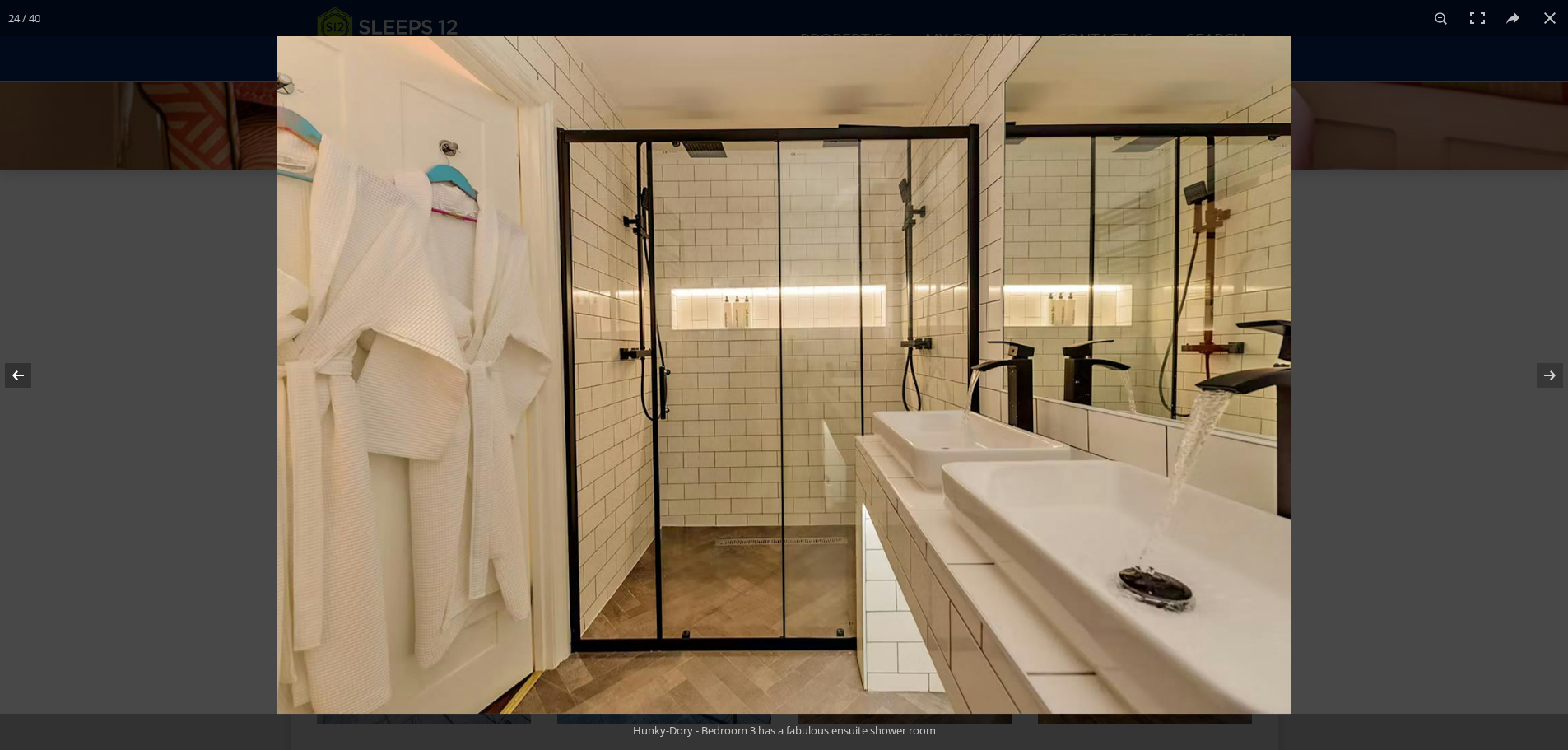
click at [29, 373] on button at bounding box center [28, 375] width 58 height 82
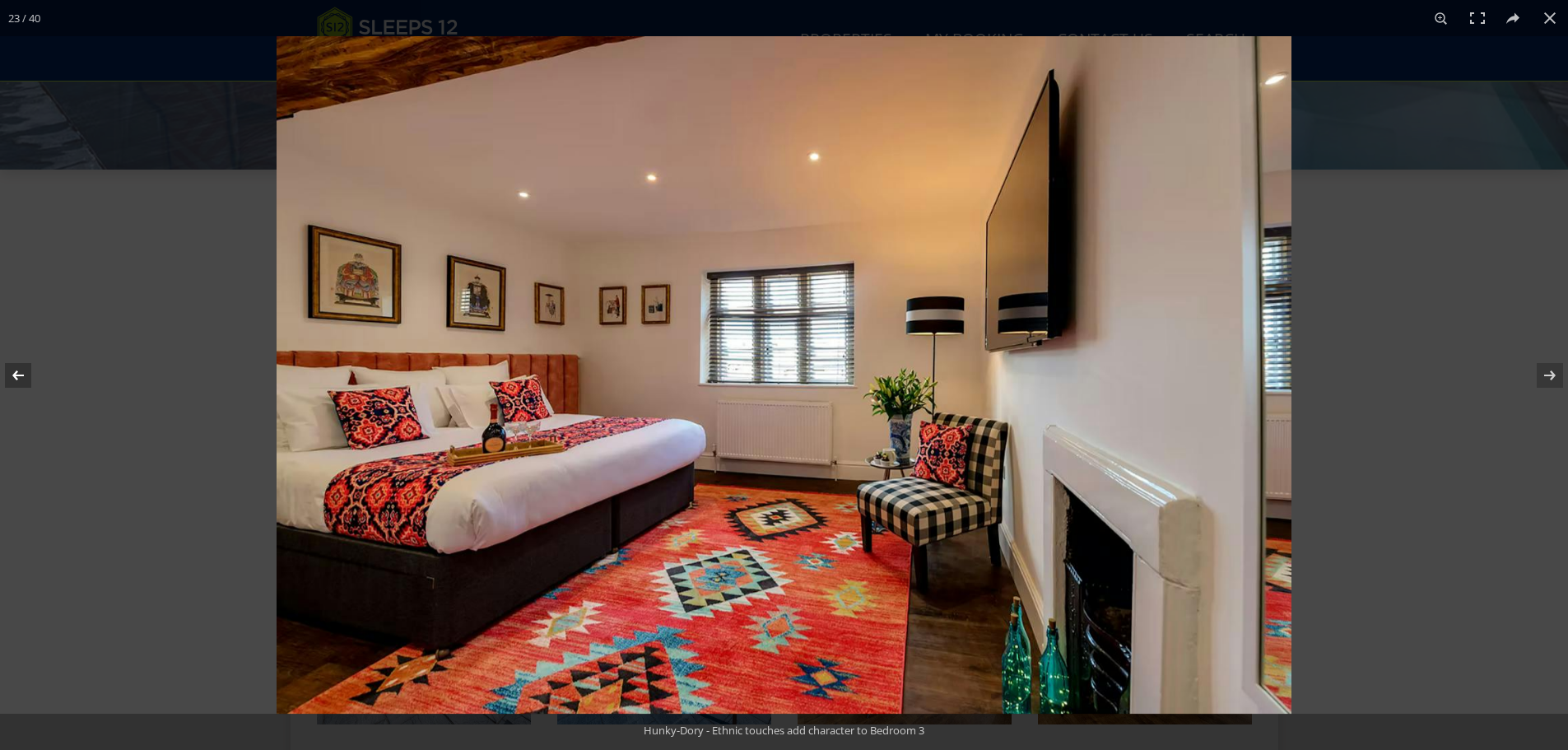
click at [29, 373] on button at bounding box center [28, 375] width 58 height 82
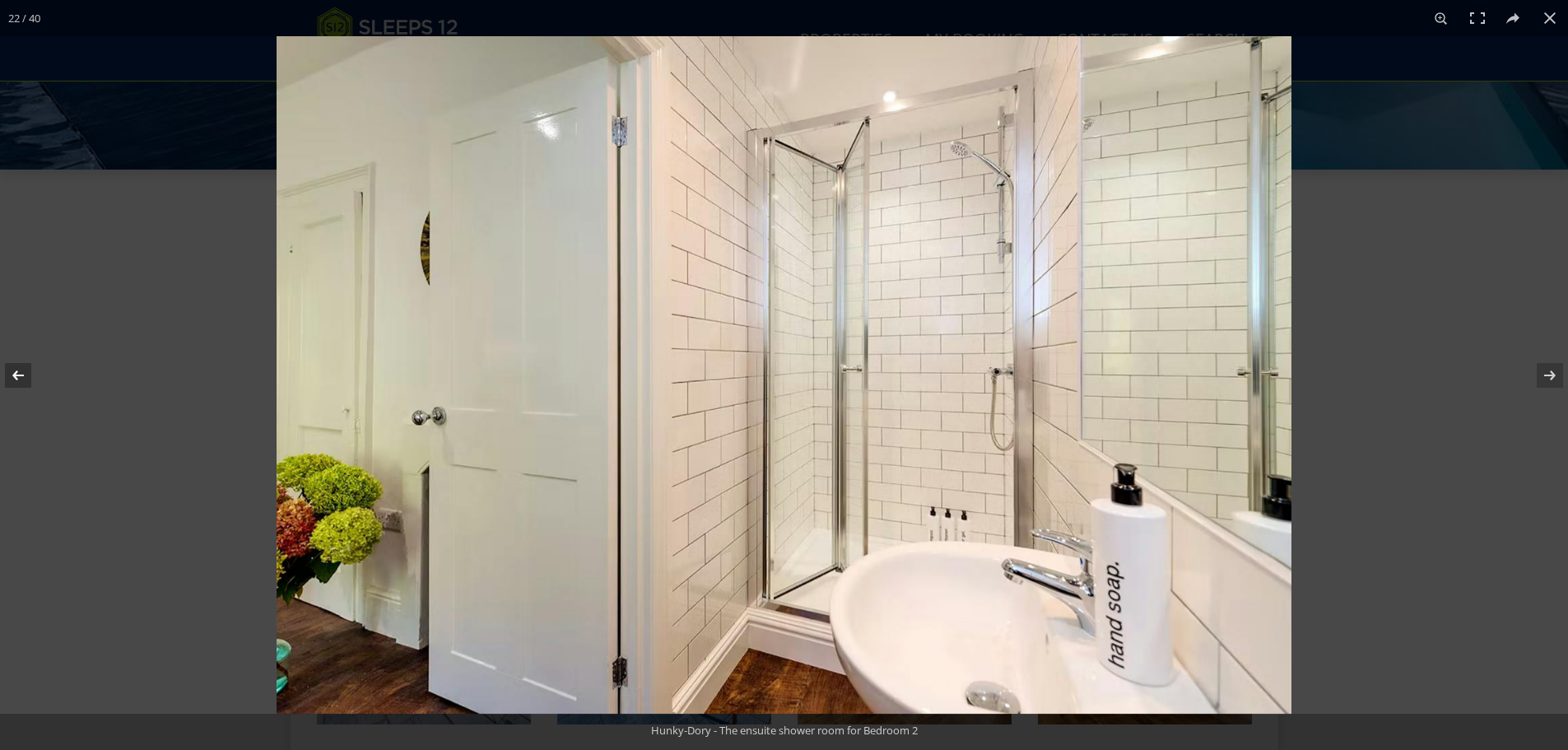
click at [29, 373] on button at bounding box center [28, 375] width 58 height 82
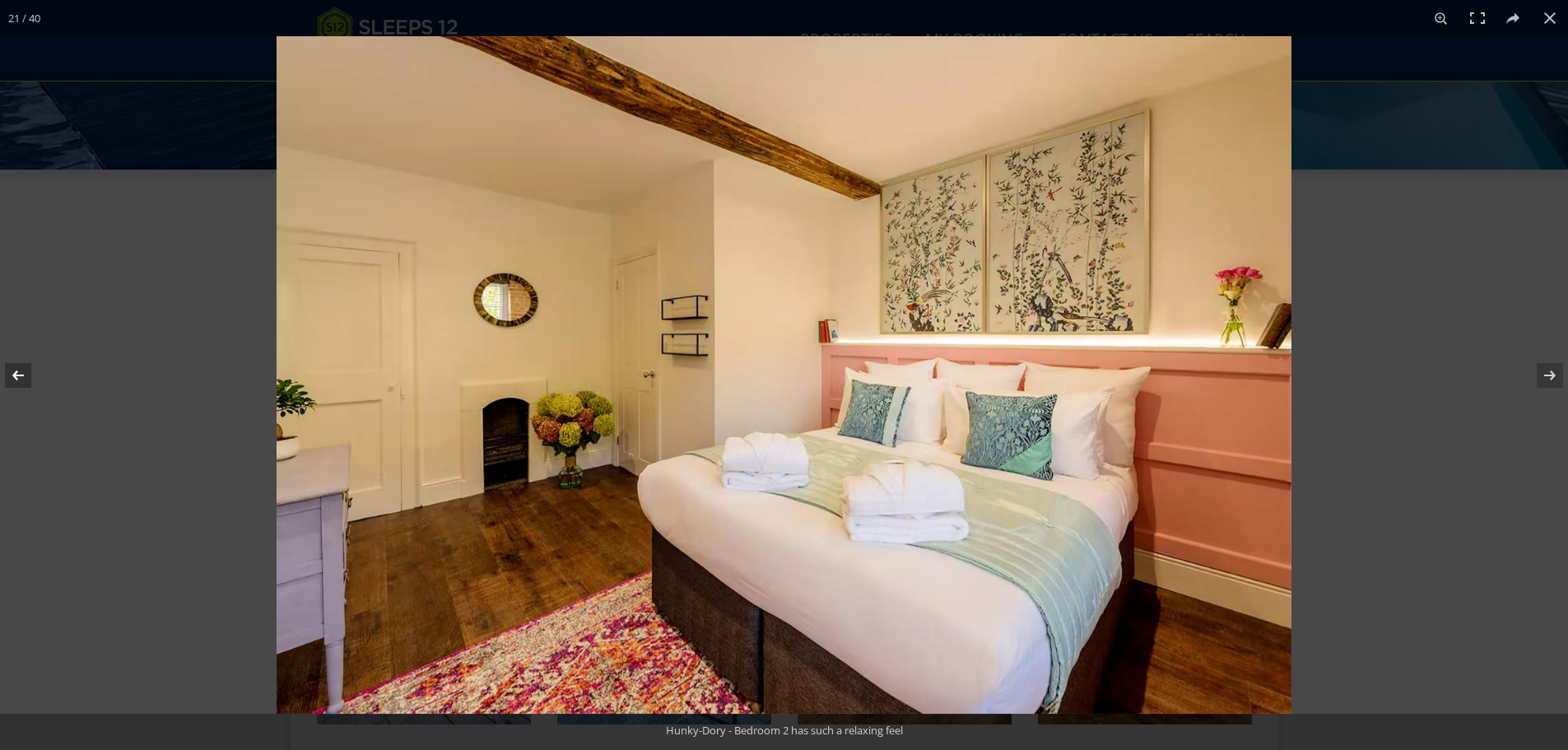
drag, startPoint x: 29, startPoint y: 373, endPoint x: 51, endPoint y: 383, distance: 24.2
click at [40, 378] on button at bounding box center [28, 375] width 58 height 82
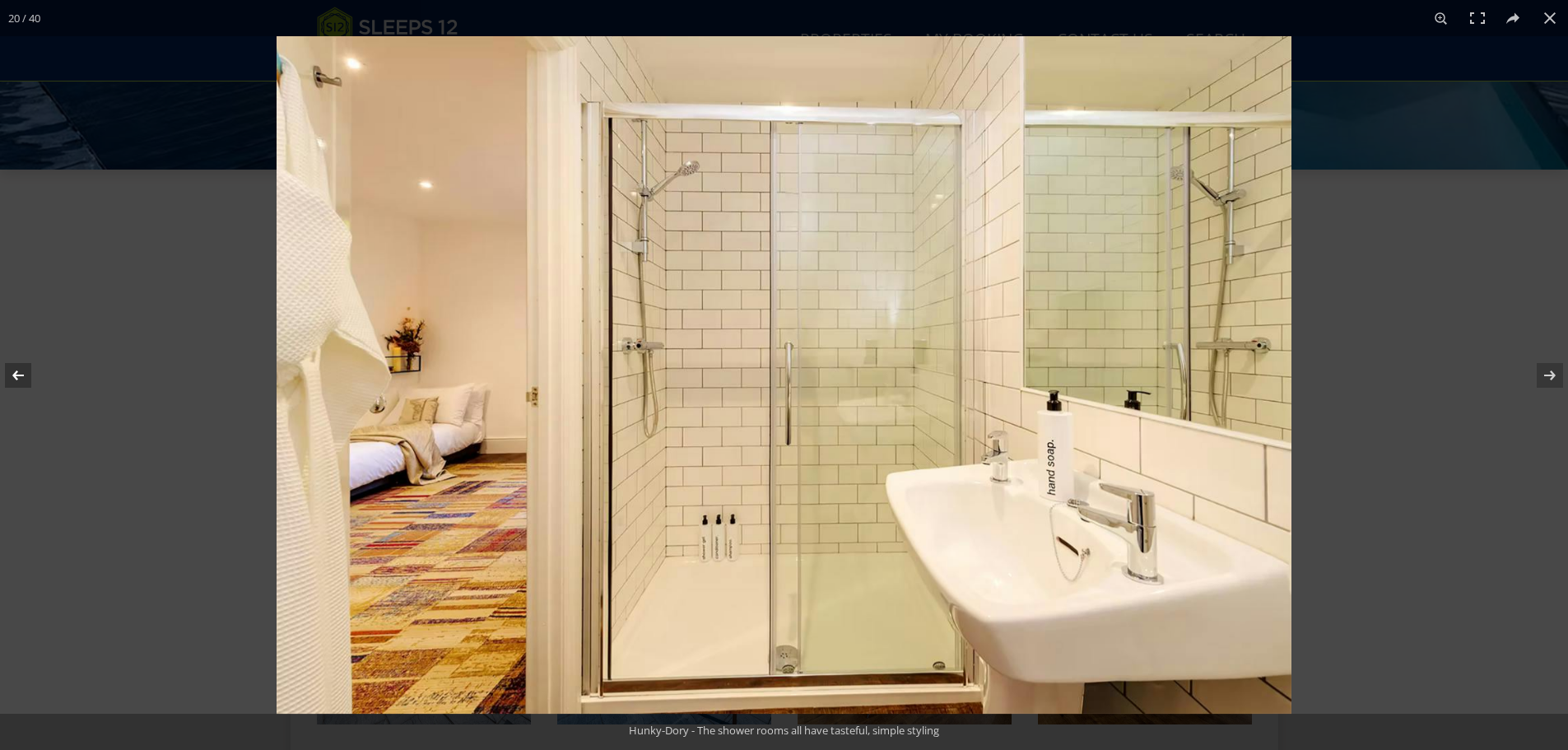
click at [22, 377] on button at bounding box center [28, 375] width 58 height 82
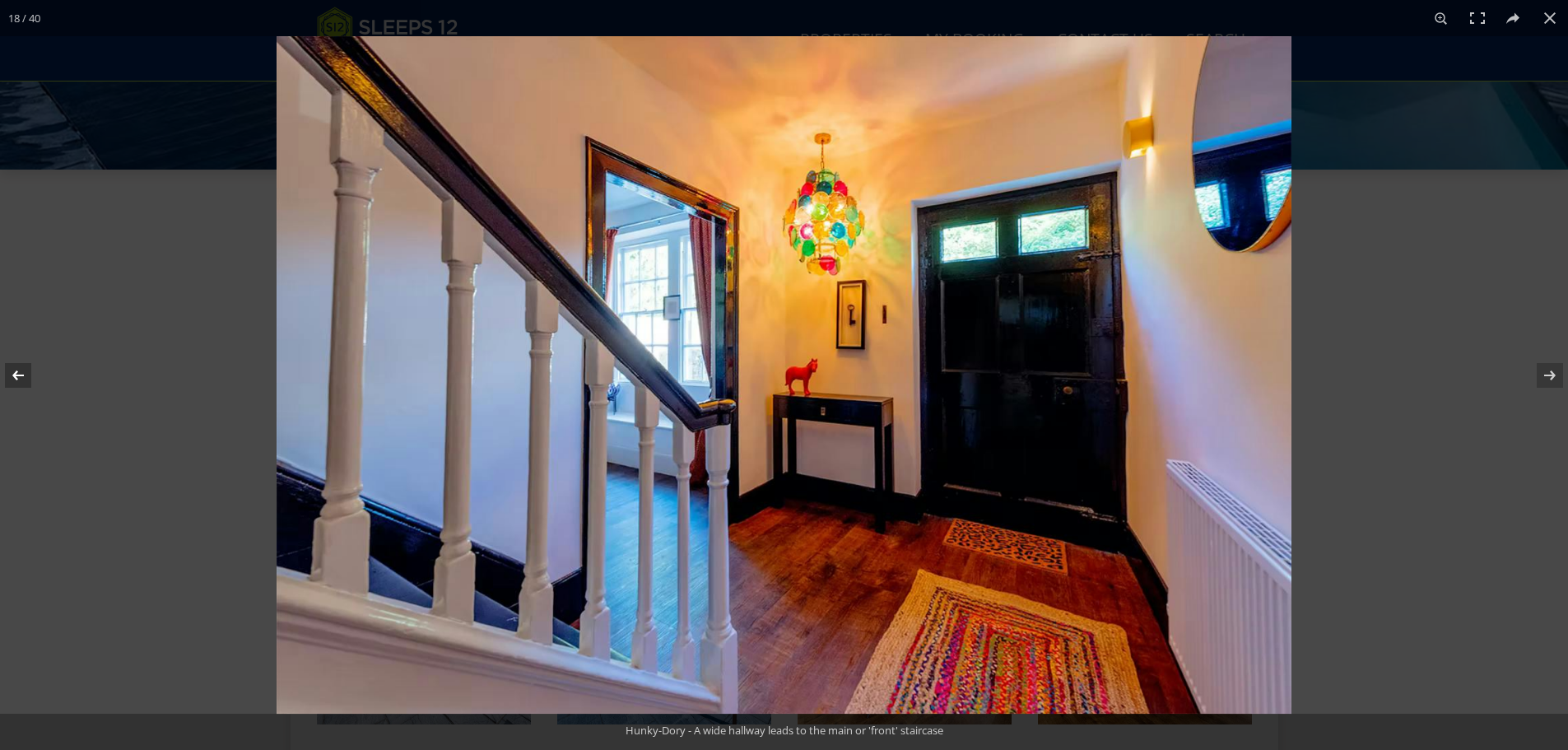
click at [22, 377] on button at bounding box center [28, 375] width 58 height 82
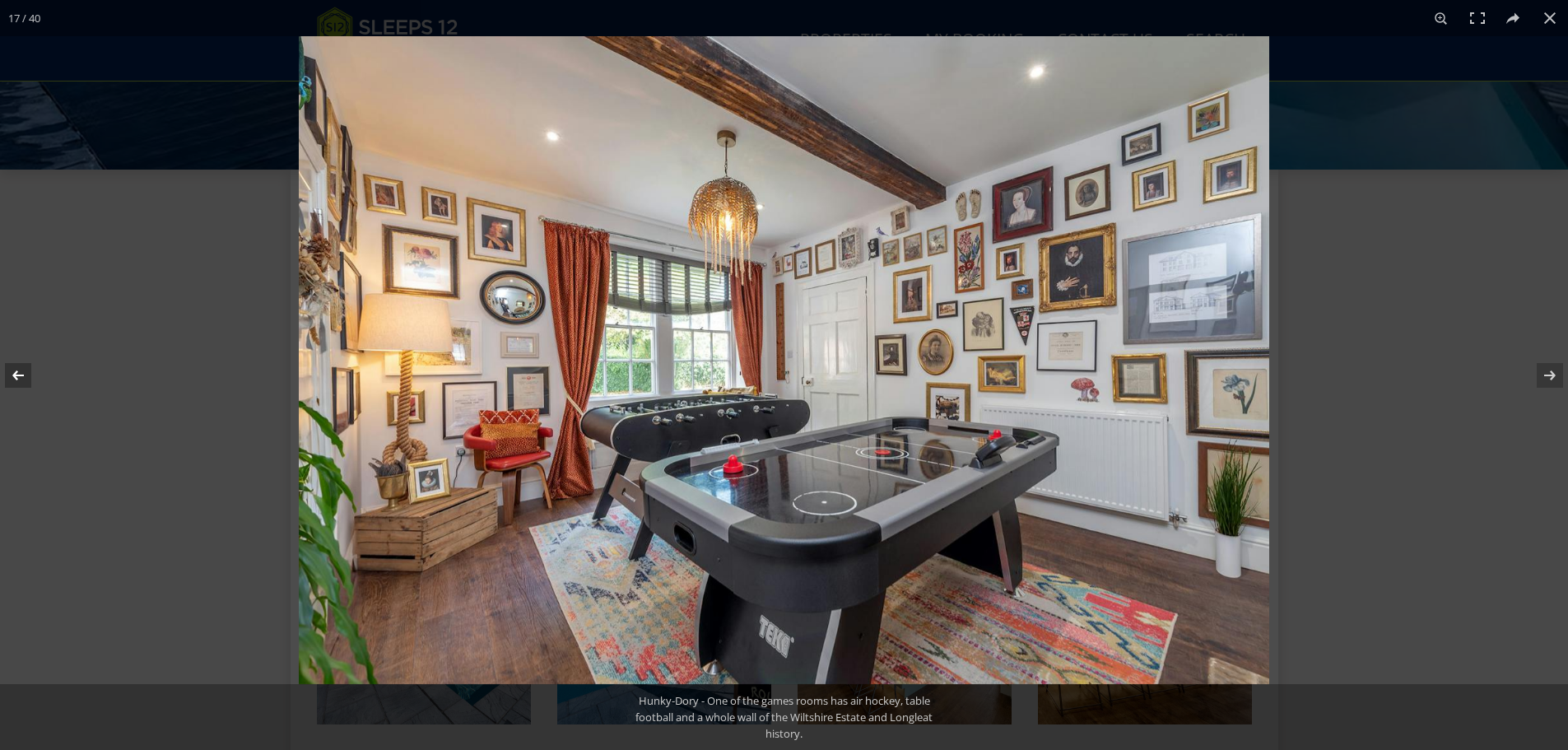
click at [22, 377] on button at bounding box center [28, 375] width 58 height 82
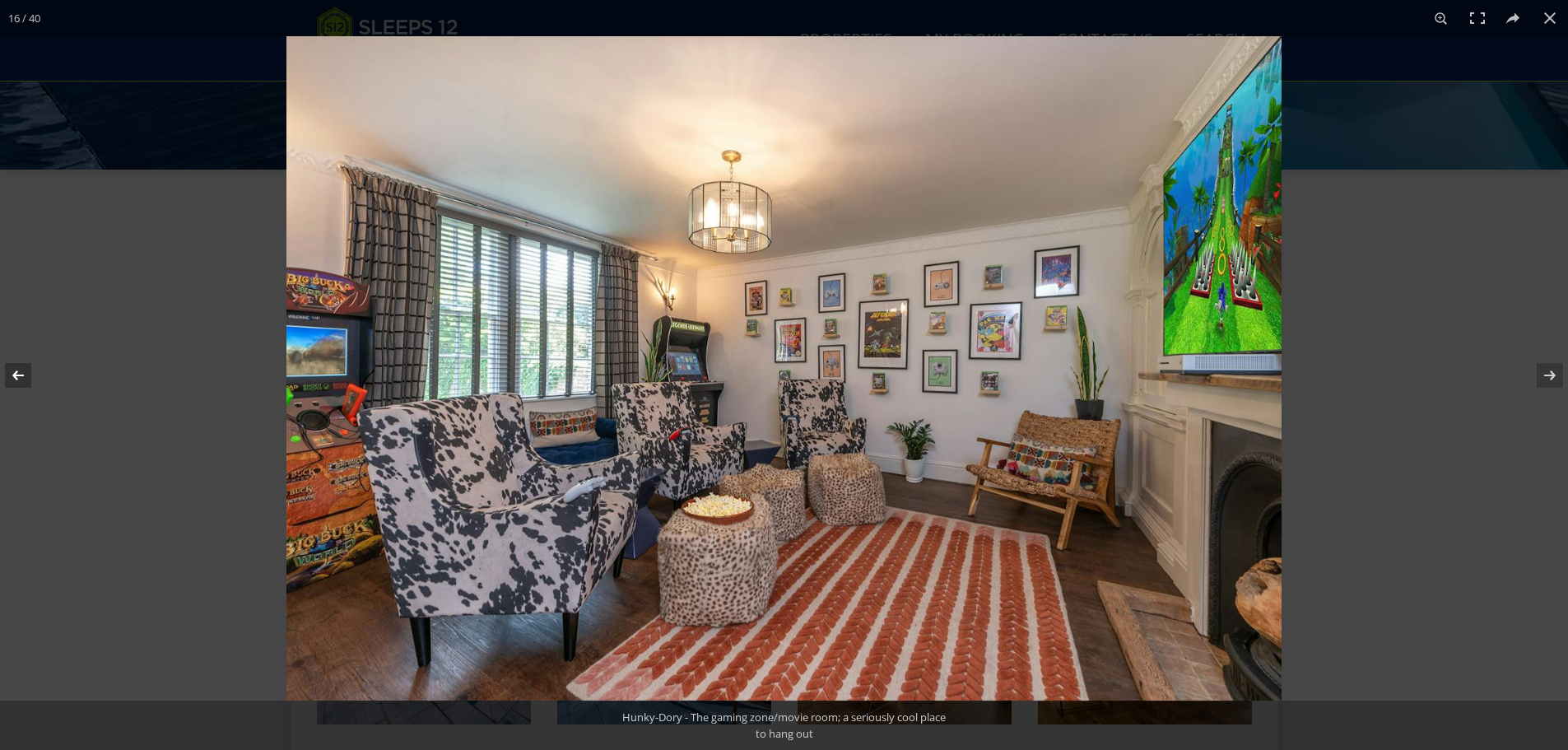
click at [22, 377] on button at bounding box center [28, 375] width 58 height 82
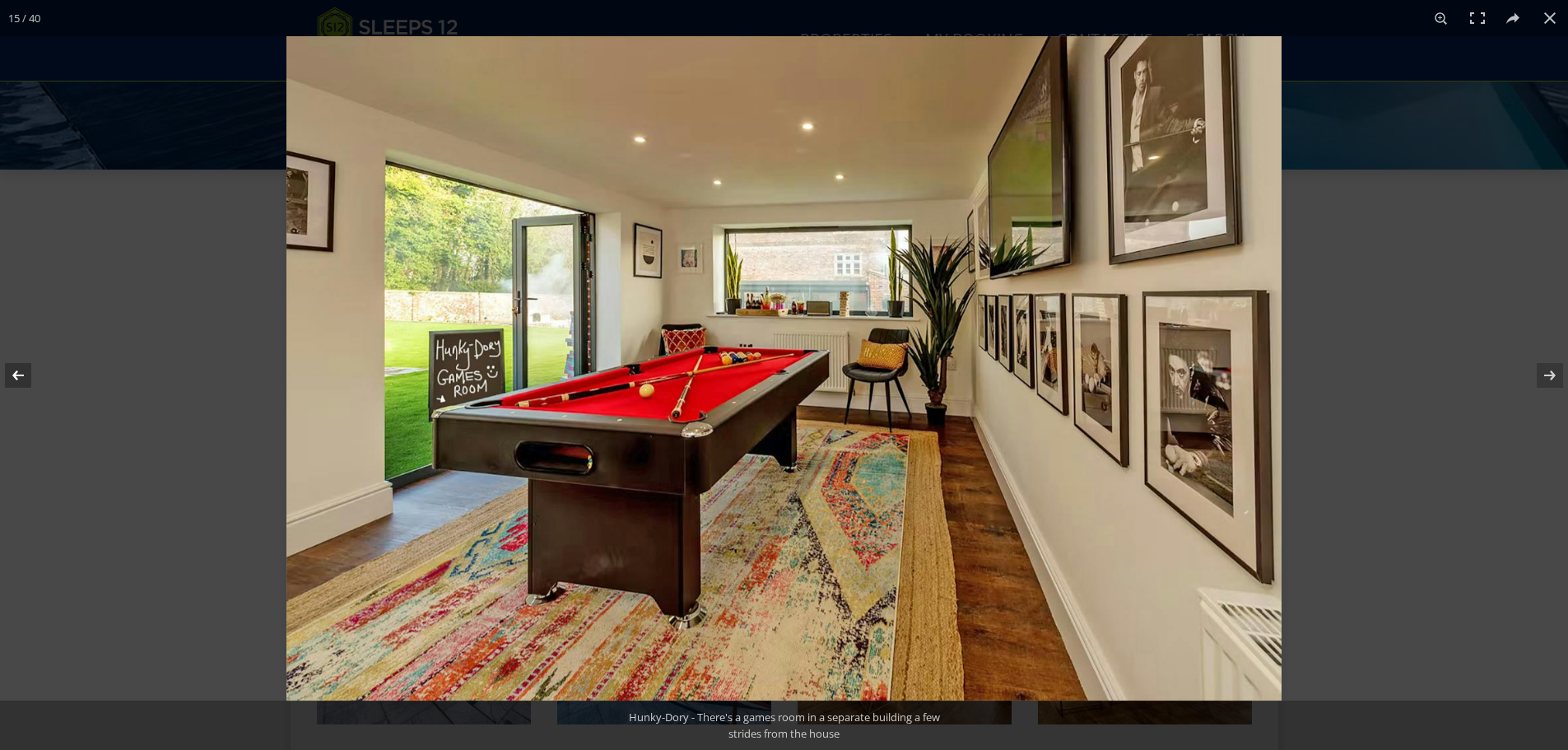
click at [22, 376] on button at bounding box center [28, 375] width 58 height 82
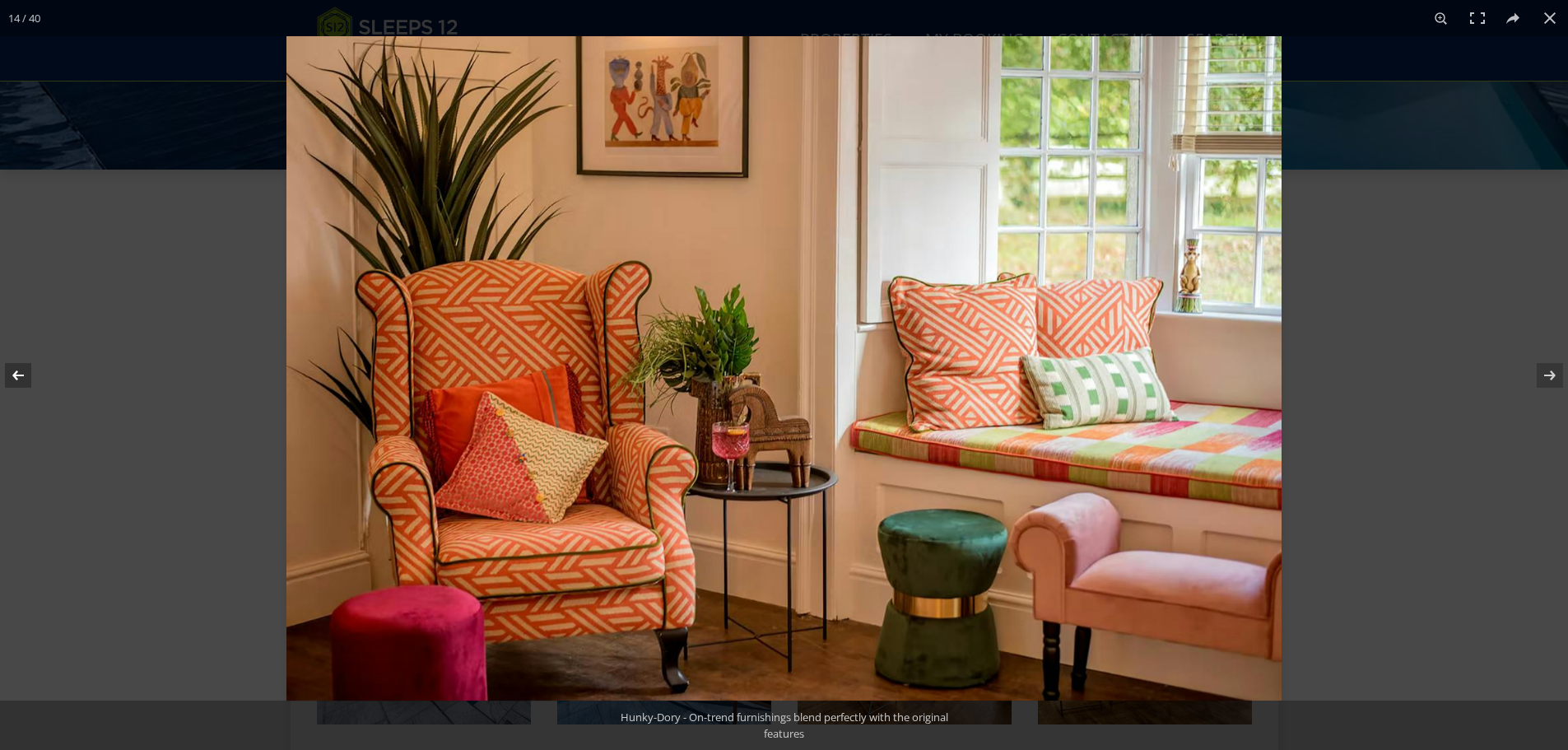
click at [22, 376] on button at bounding box center [28, 375] width 58 height 82
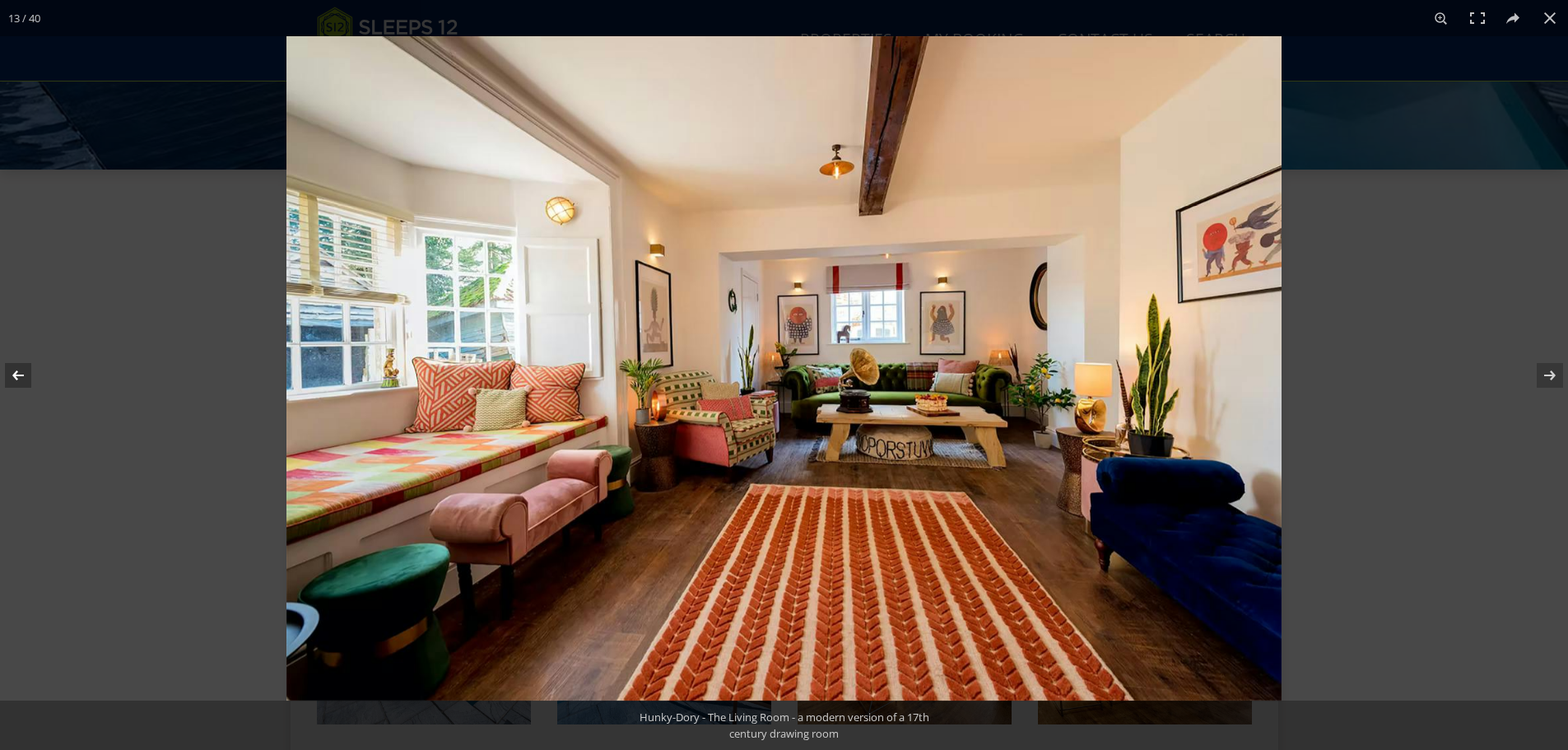
click at [22, 376] on button at bounding box center [28, 375] width 58 height 82
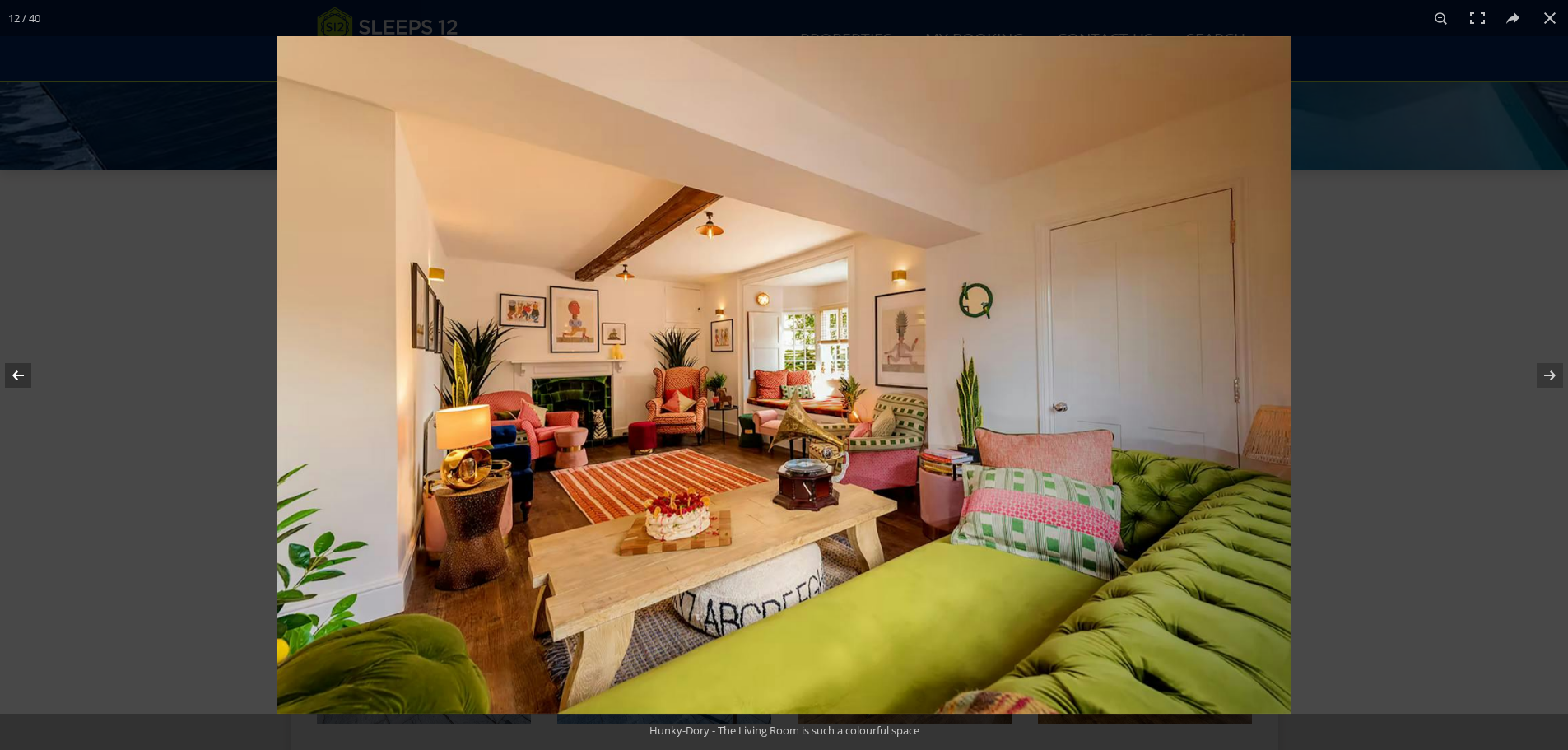
click at [22, 376] on button at bounding box center [28, 375] width 58 height 82
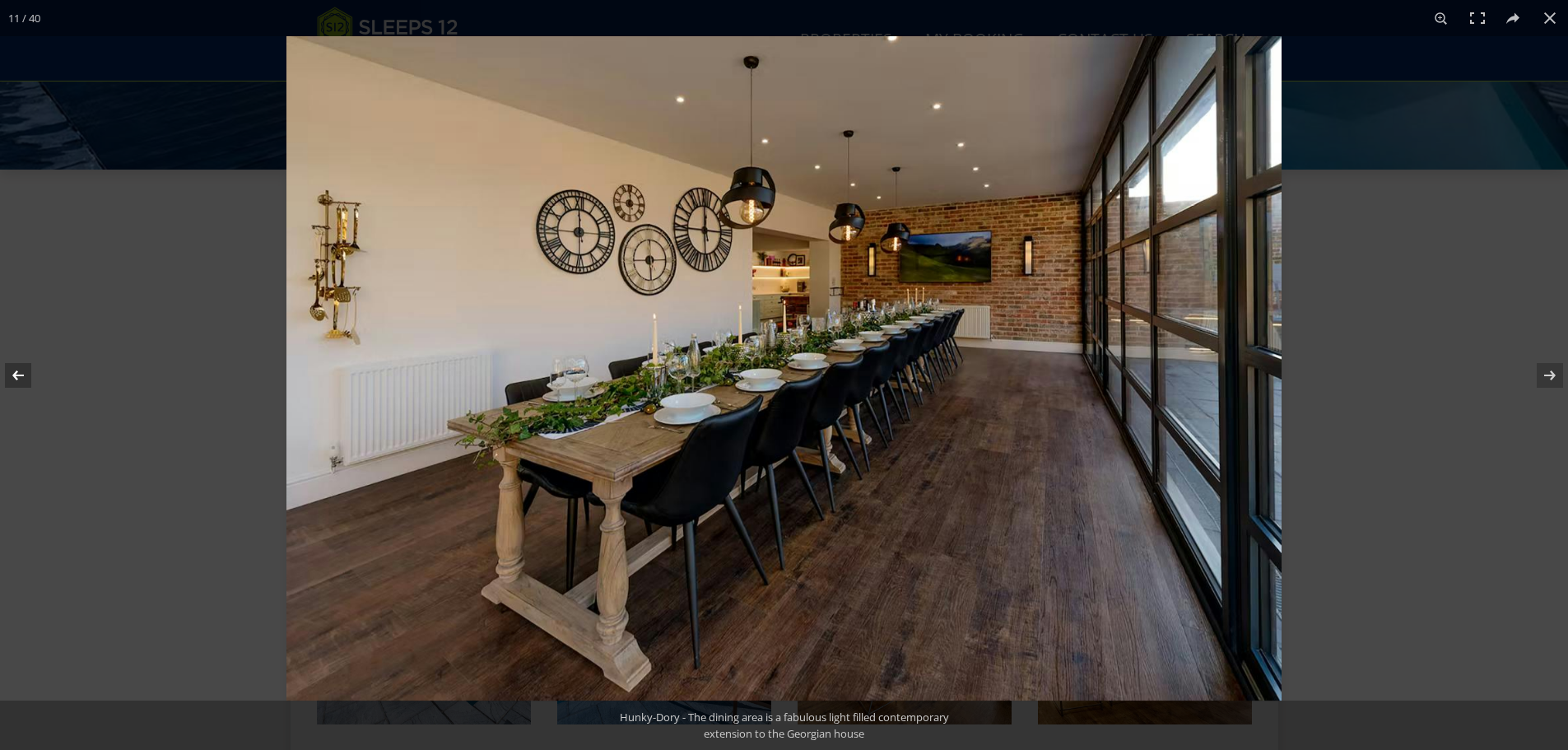
click at [22, 376] on button at bounding box center [28, 375] width 58 height 82
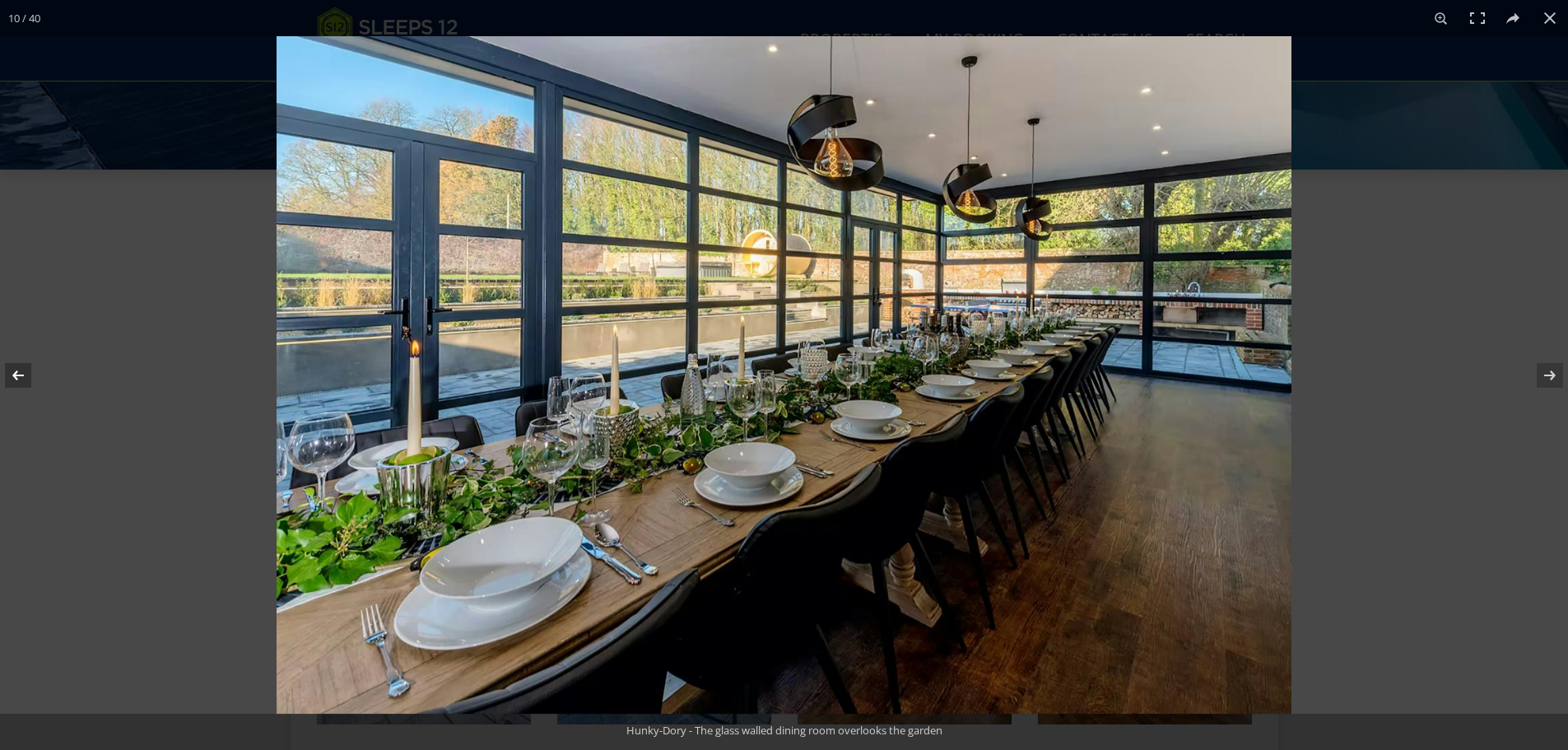
click at [22, 376] on button at bounding box center [28, 375] width 58 height 82
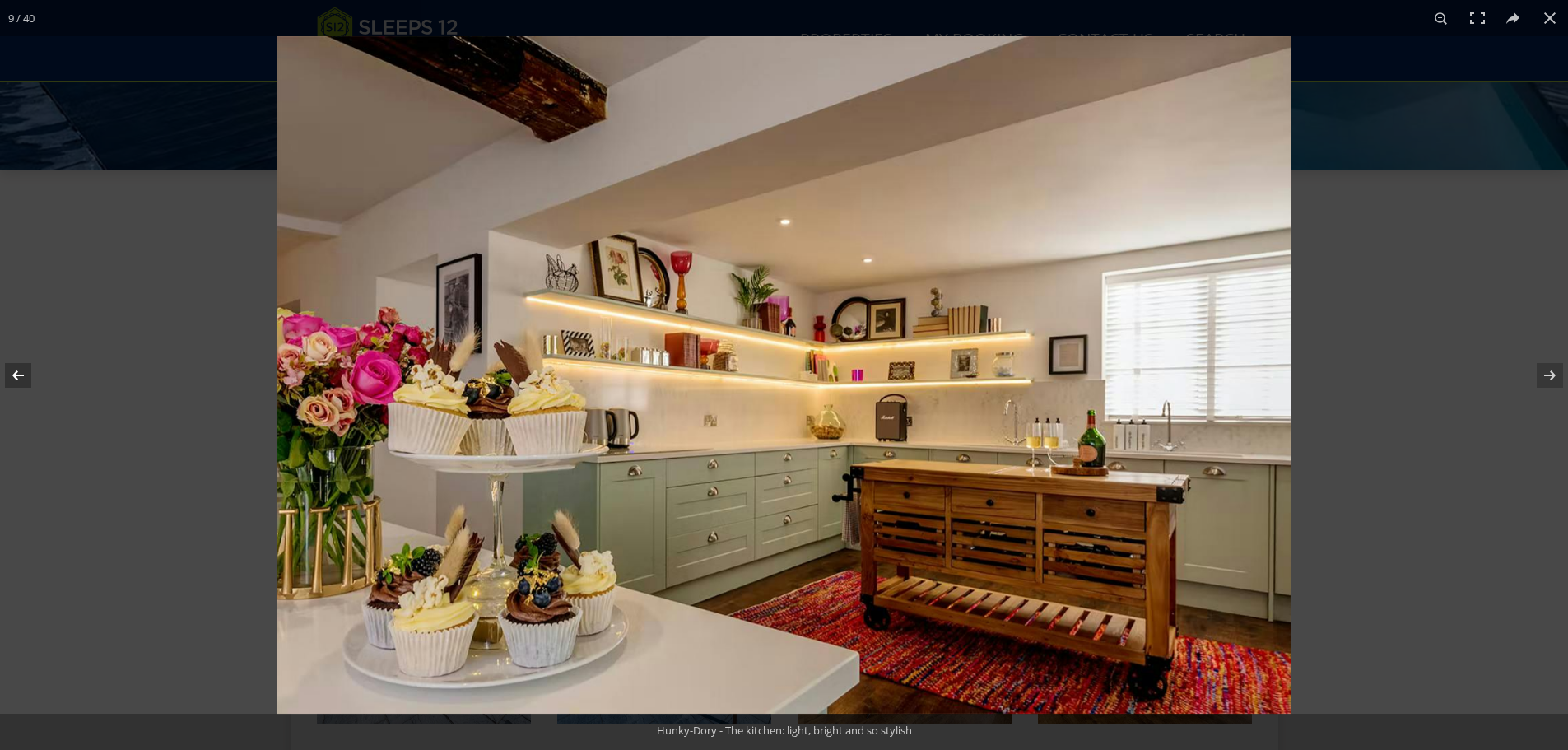
click at [22, 376] on button at bounding box center [28, 375] width 58 height 82
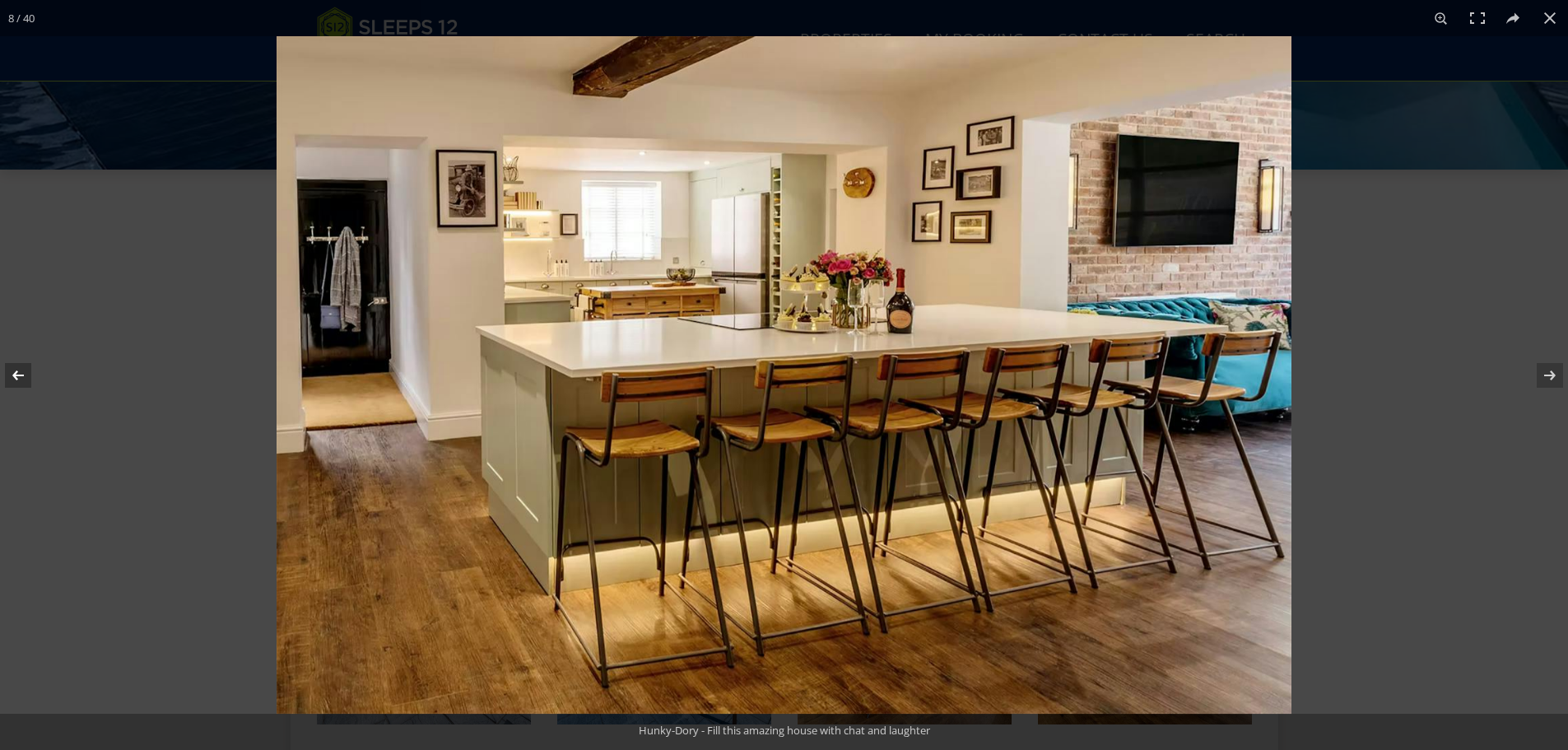
click at [22, 376] on button at bounding box center [28, 375] width 58 height 82
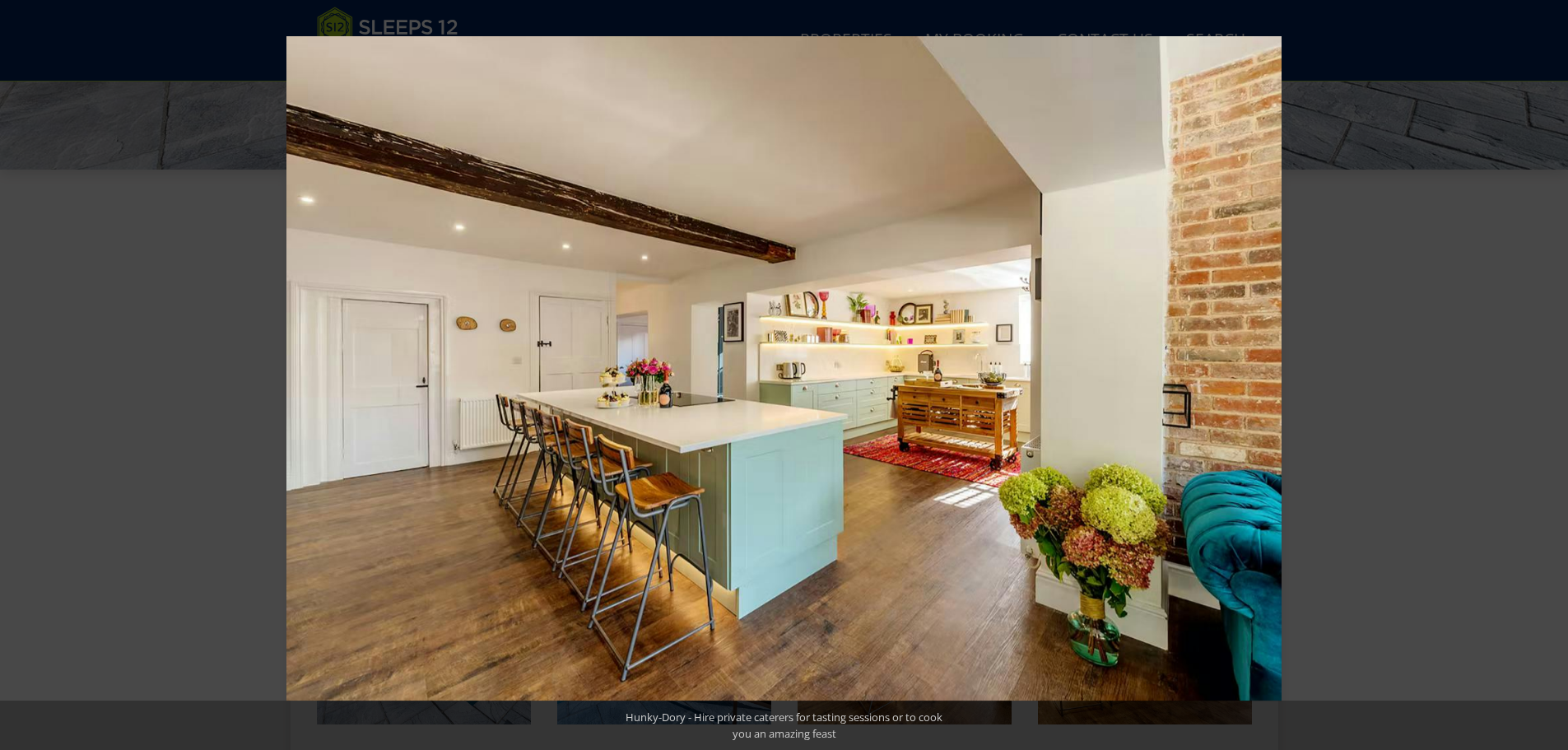
click at [22, 376] on button at bounding box center [28, 375] width 58 height 82
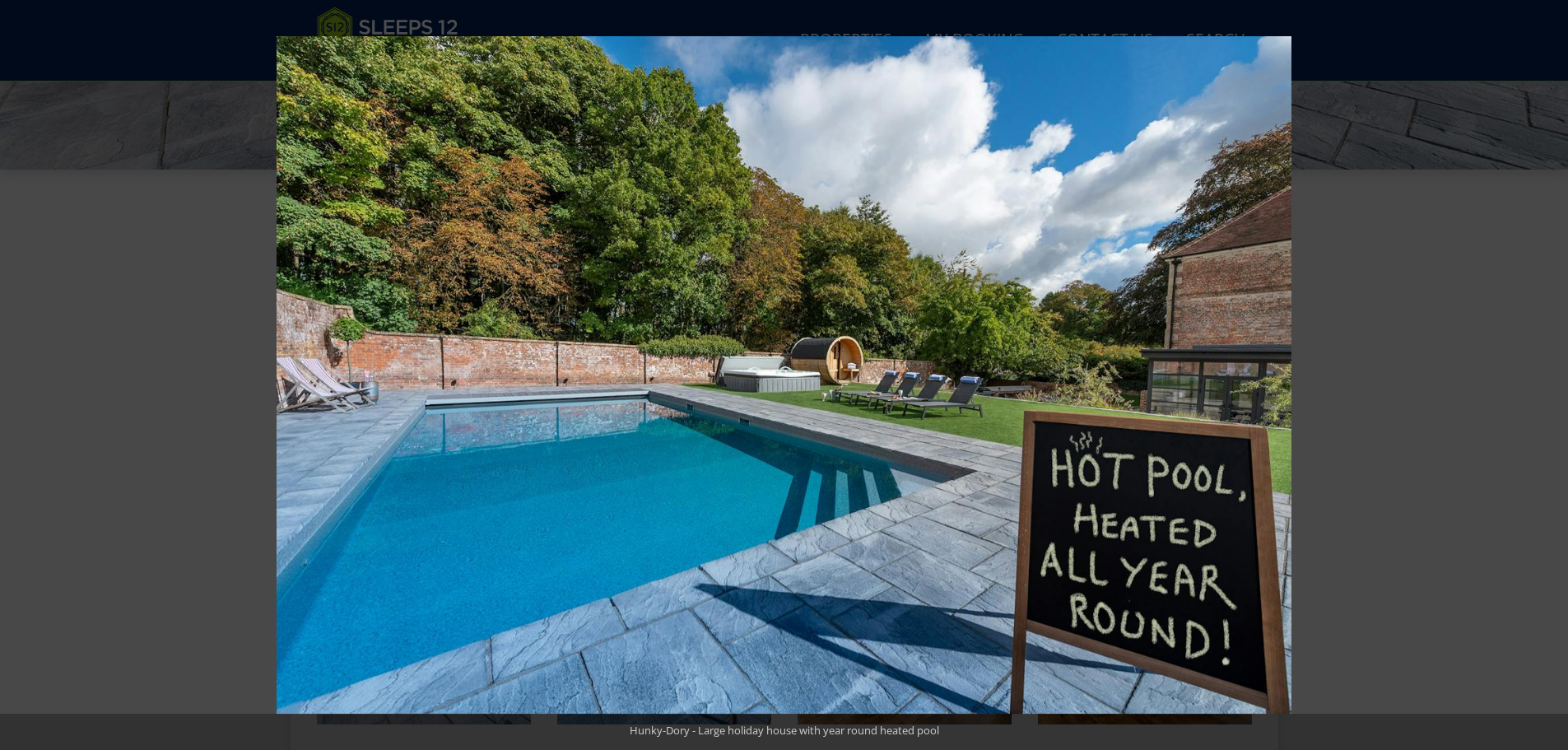
click at [22, 376] on button at bounding box center [28, 375] width 58 height 82
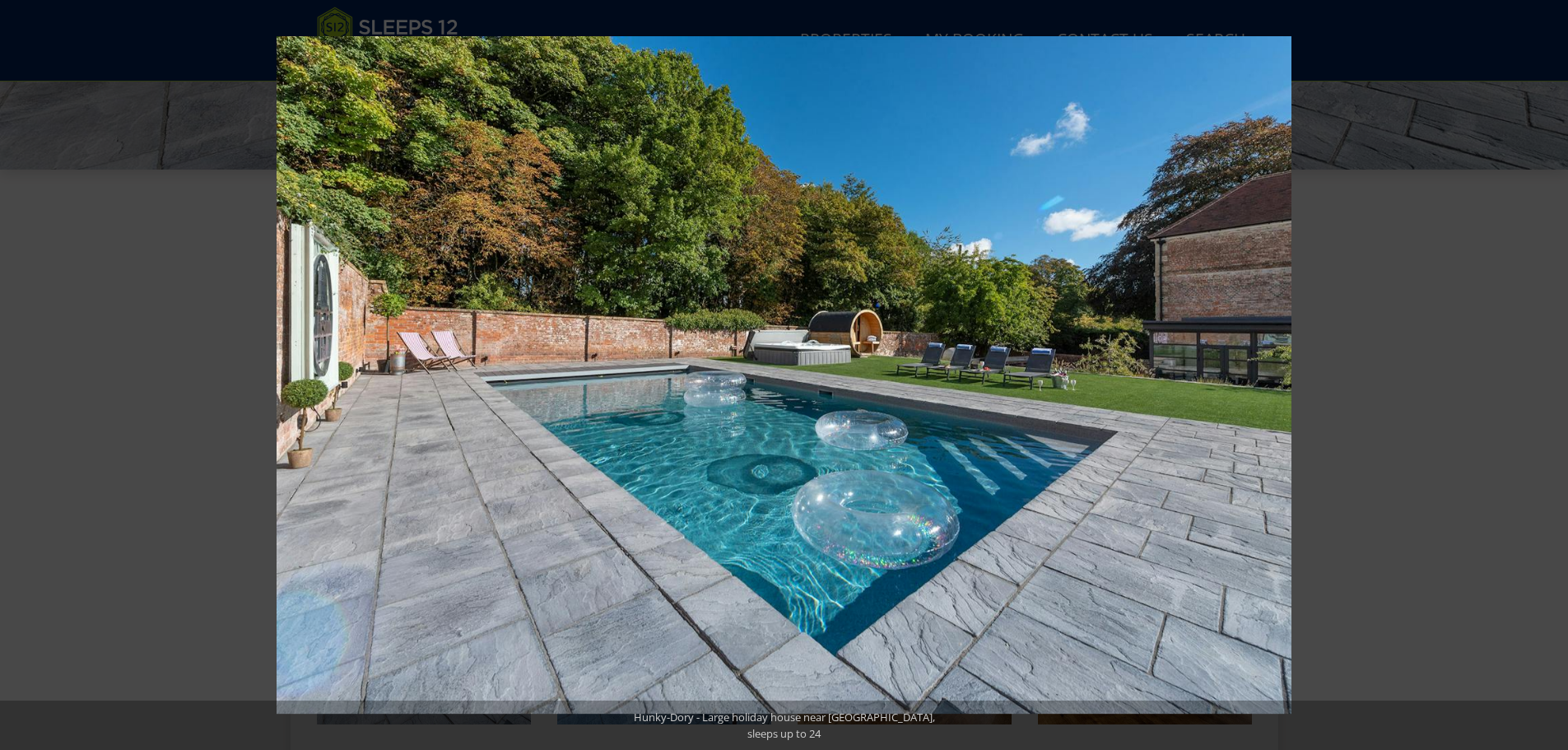
click at [22, 376] on button at bounding box center [28, 375] width 58 height 82
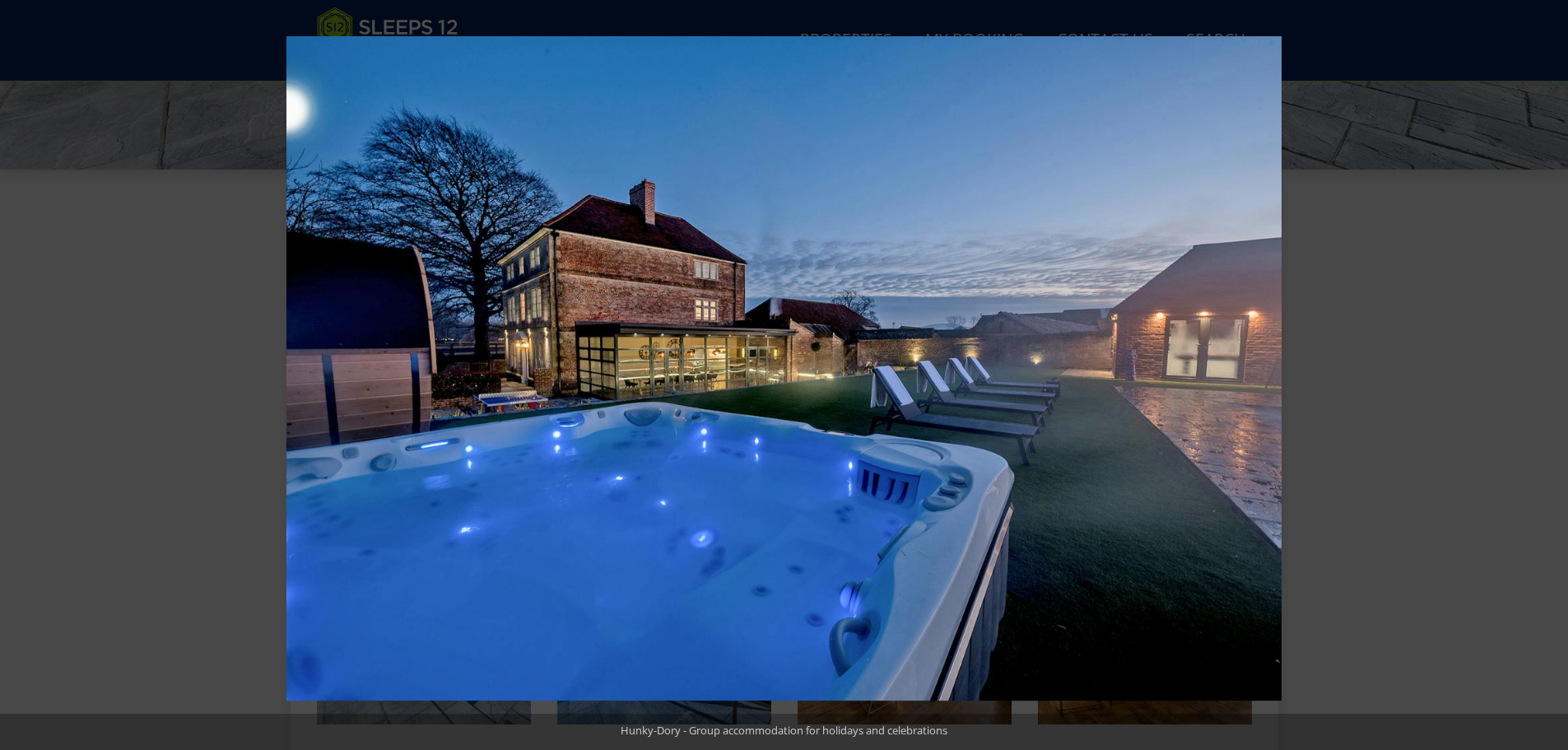
click at [22, 376] on button at bounding box center [28, 375] width 58 height 82
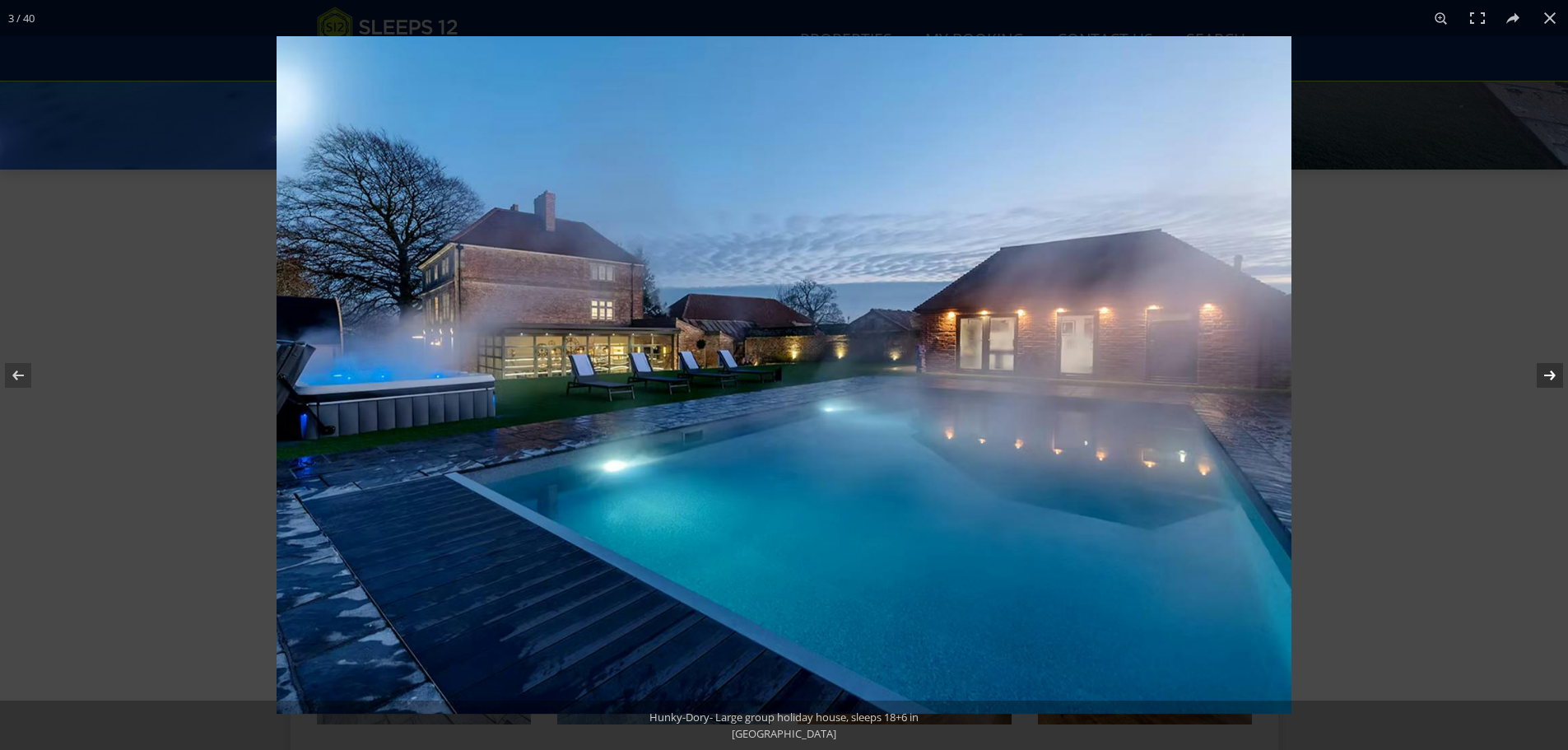
click at [1546, 367] on button at bounding box center [1539, 375] width 58 height 82
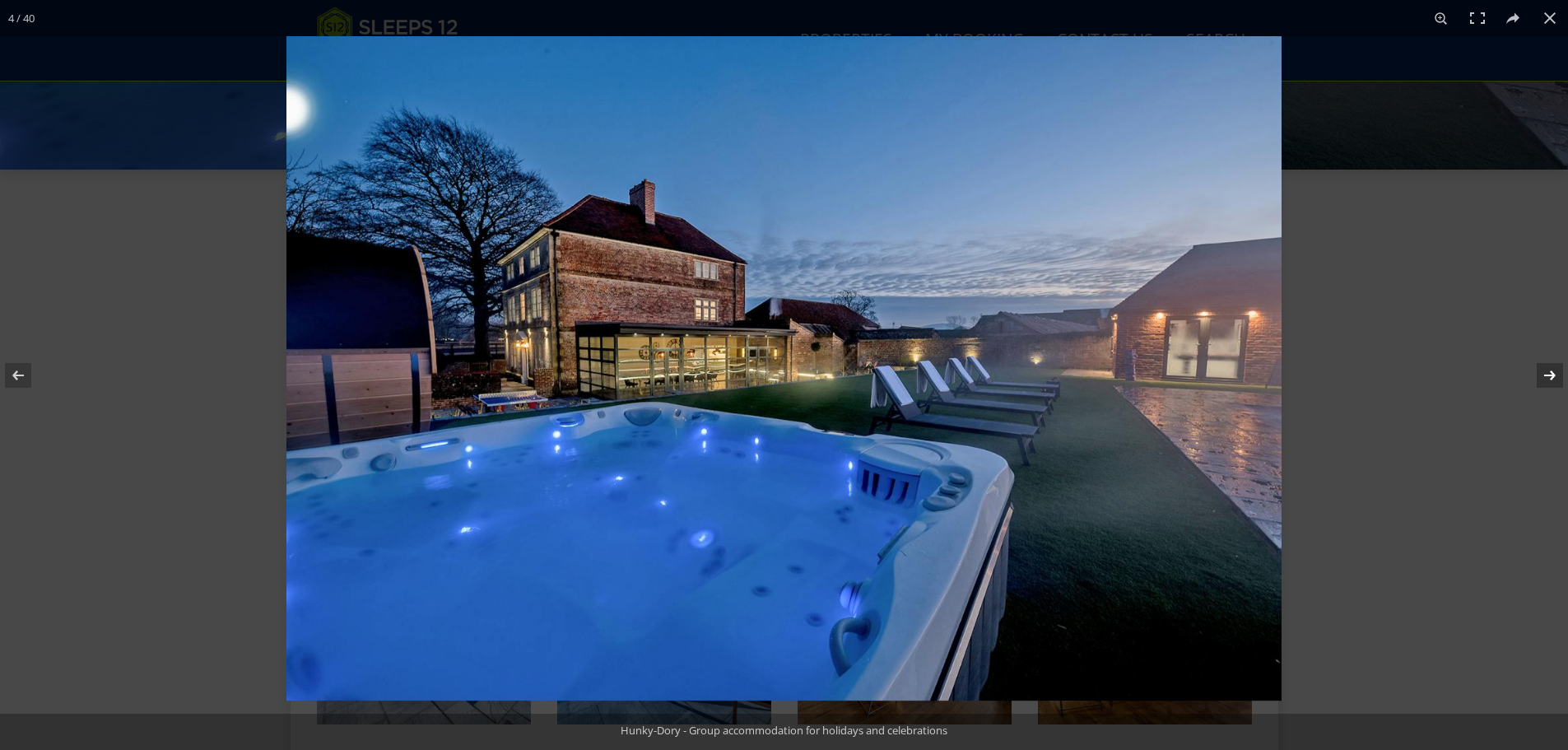
click at [1541, 367] on button at bounding box center [1539, 375] width 58 height 82
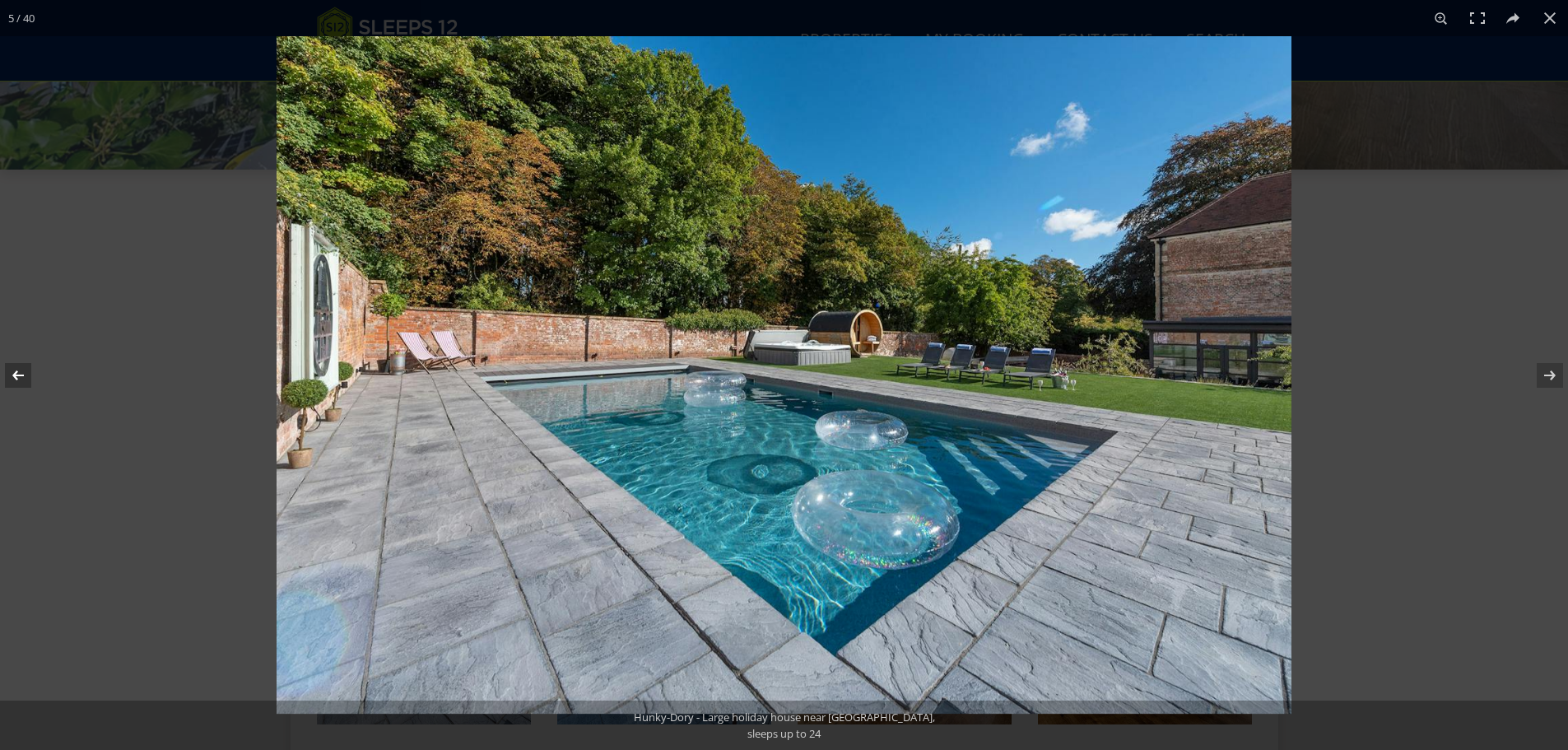
click at [12, 371] on button at bounding box center [28, 375] width 58 height 82
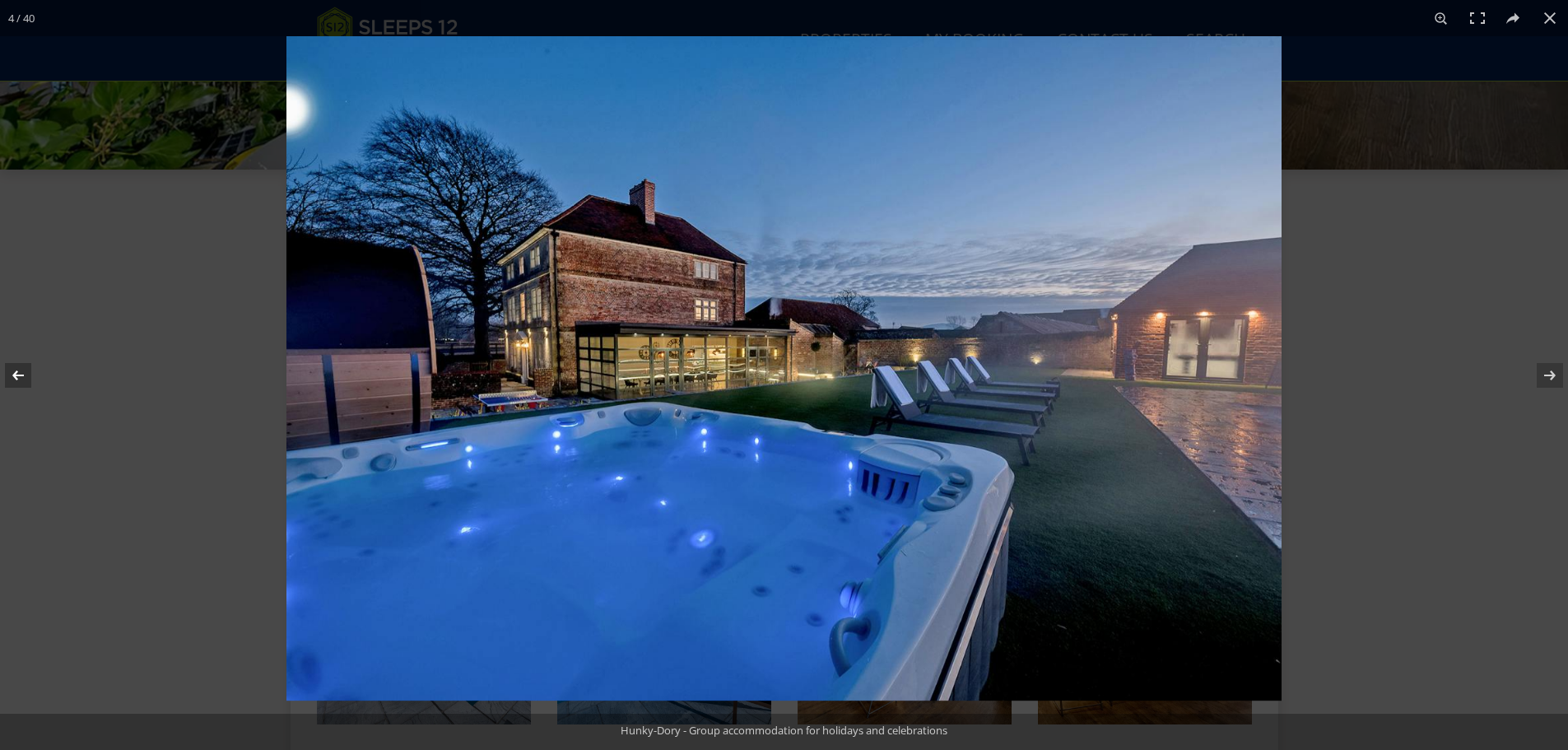
click at [12, 371] on button at bounding box center [28, 375] width 58 height 82
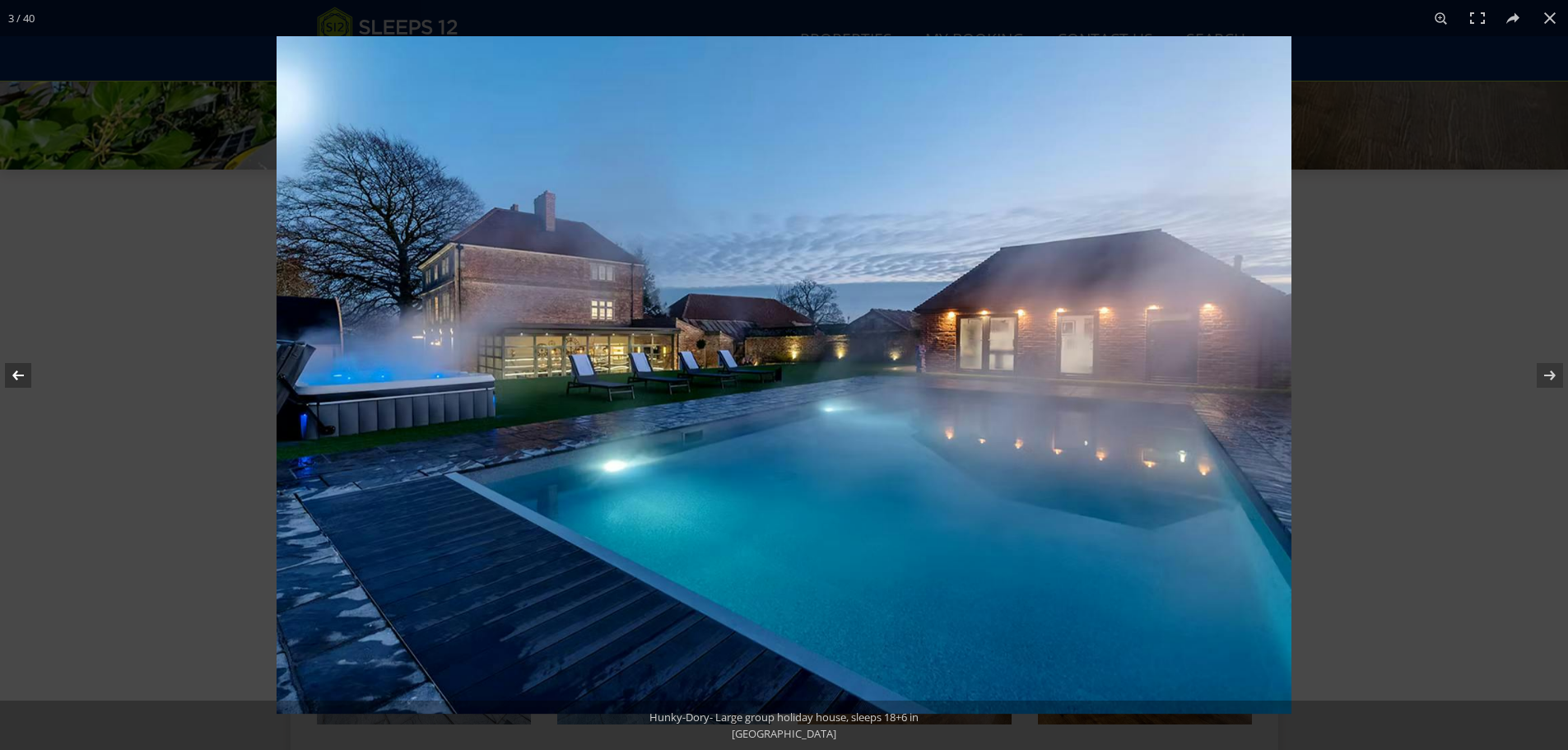
click at [12, 371] on button at bounding box center [28, 375] width 58 height 82
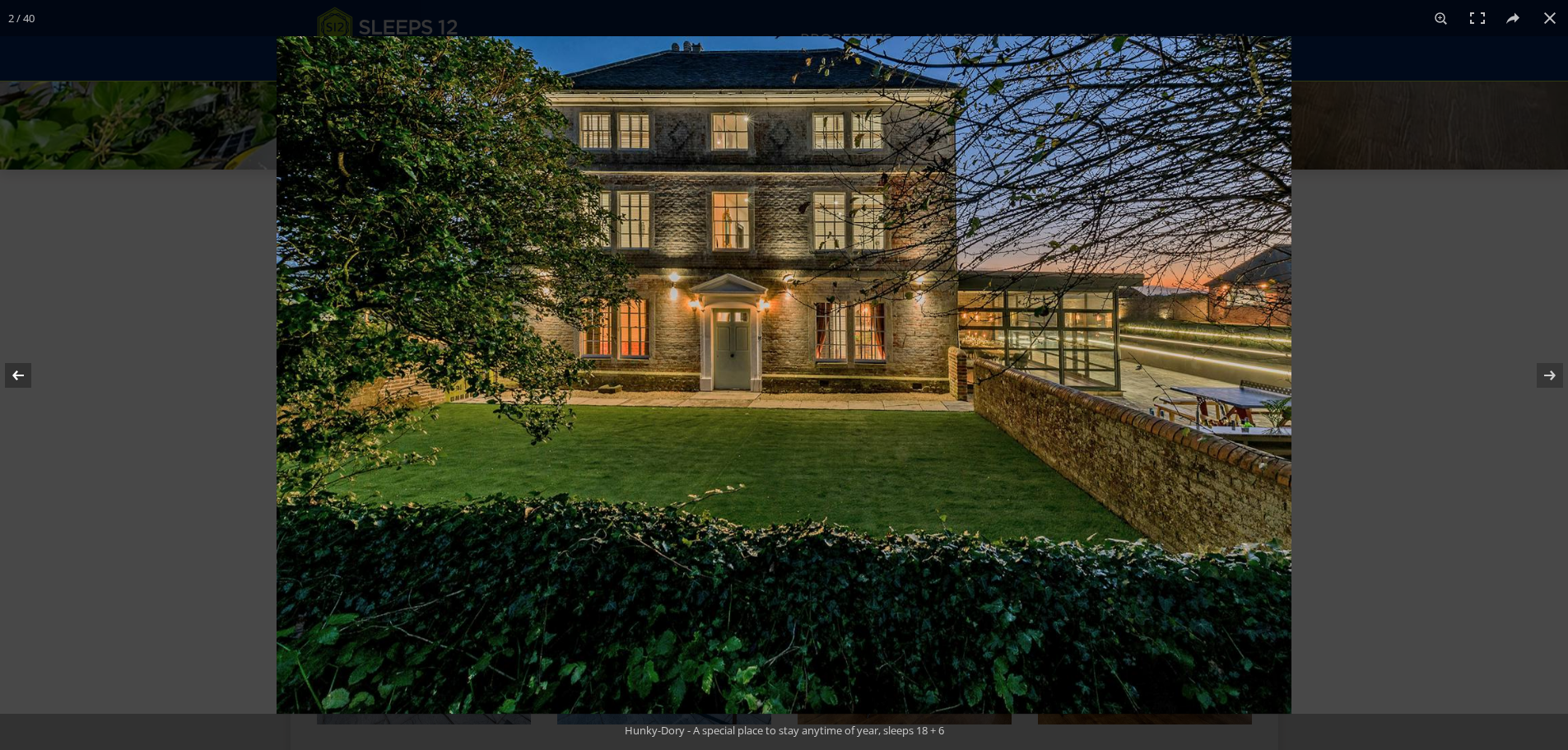
click at [12, 371] on button at bounding box center [28, 375] width 58 height 82
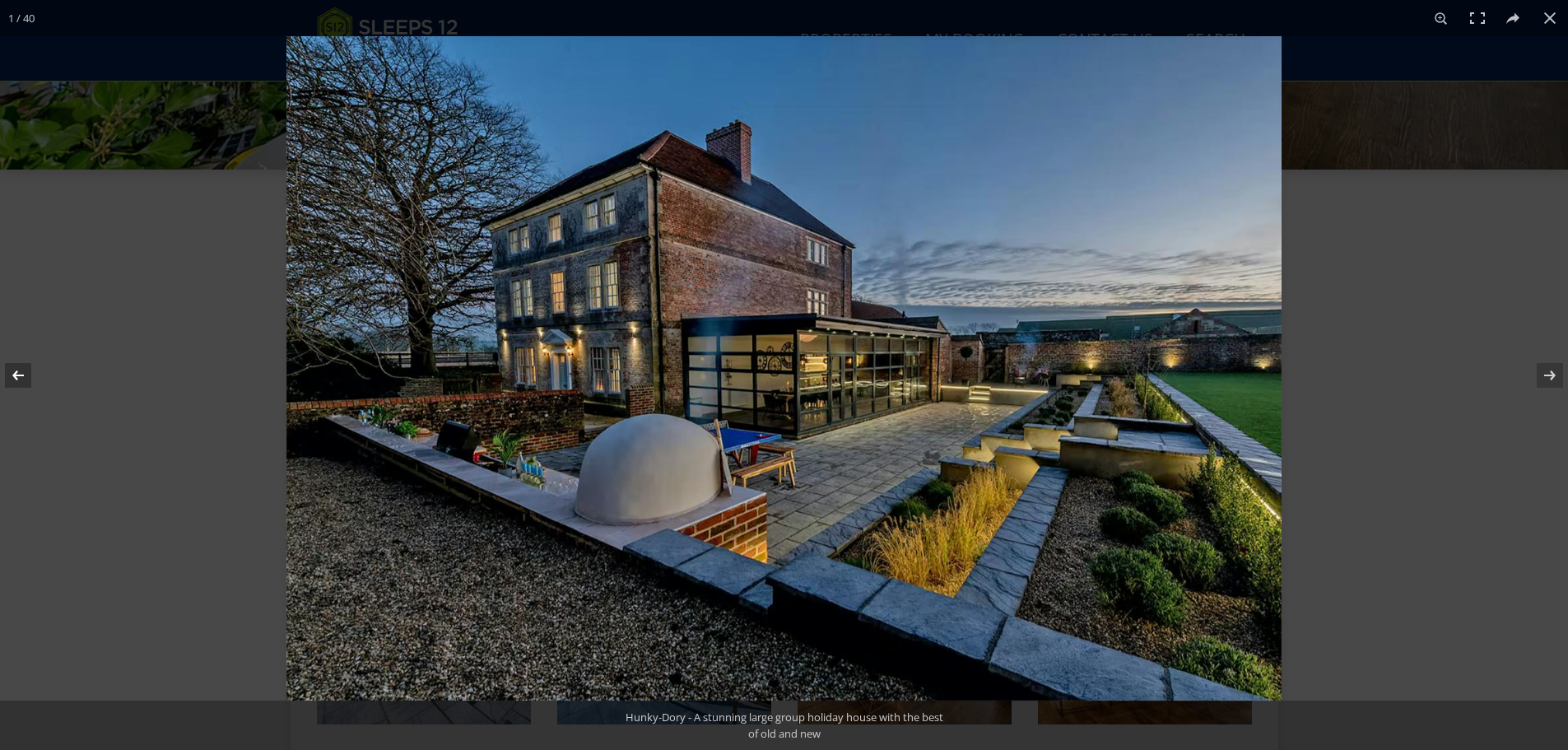
click at [12, 371] on button at bounding box center [28, 375] width 58 height 82
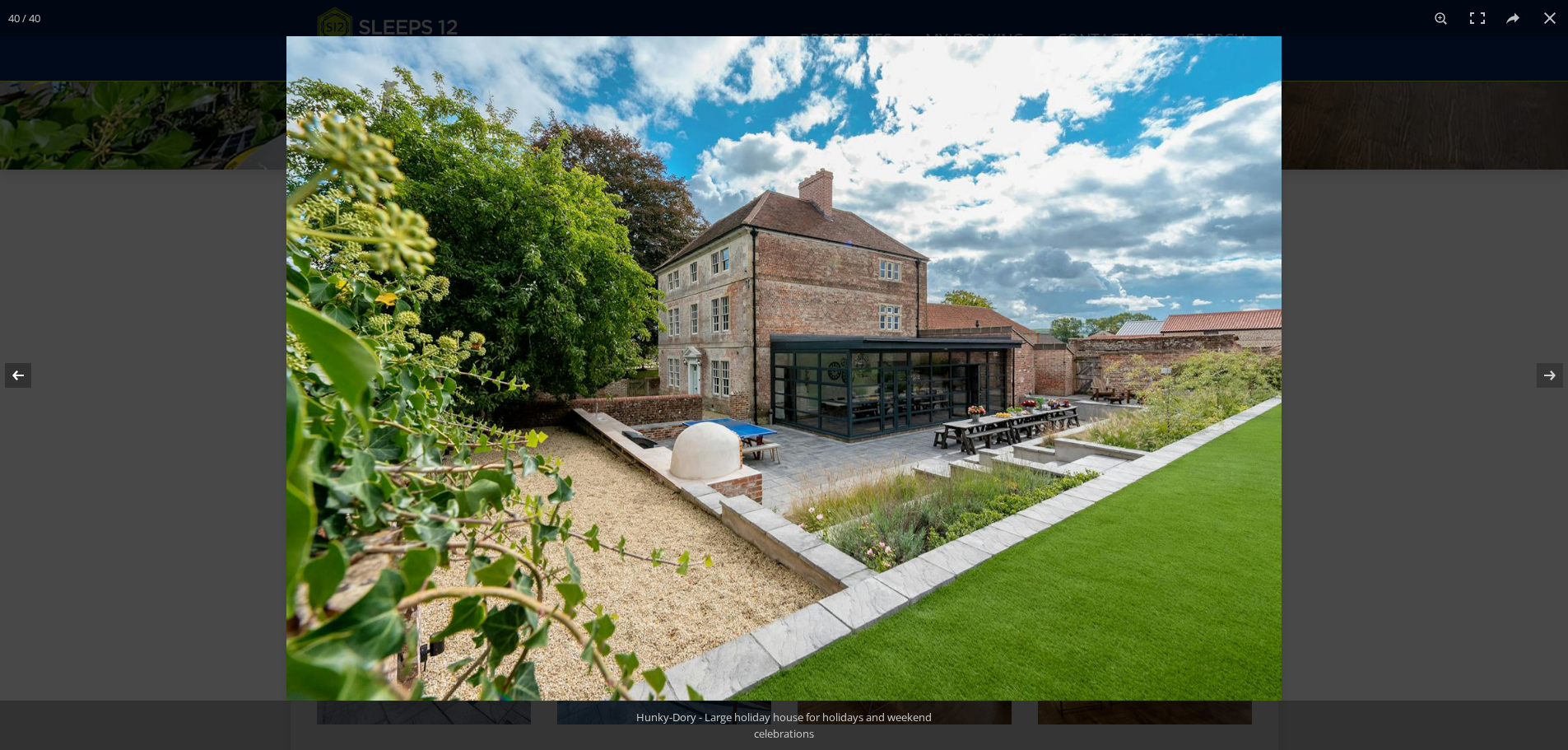
click at [12, 371] on button at bounding box center [28, 375] width 58 height 82
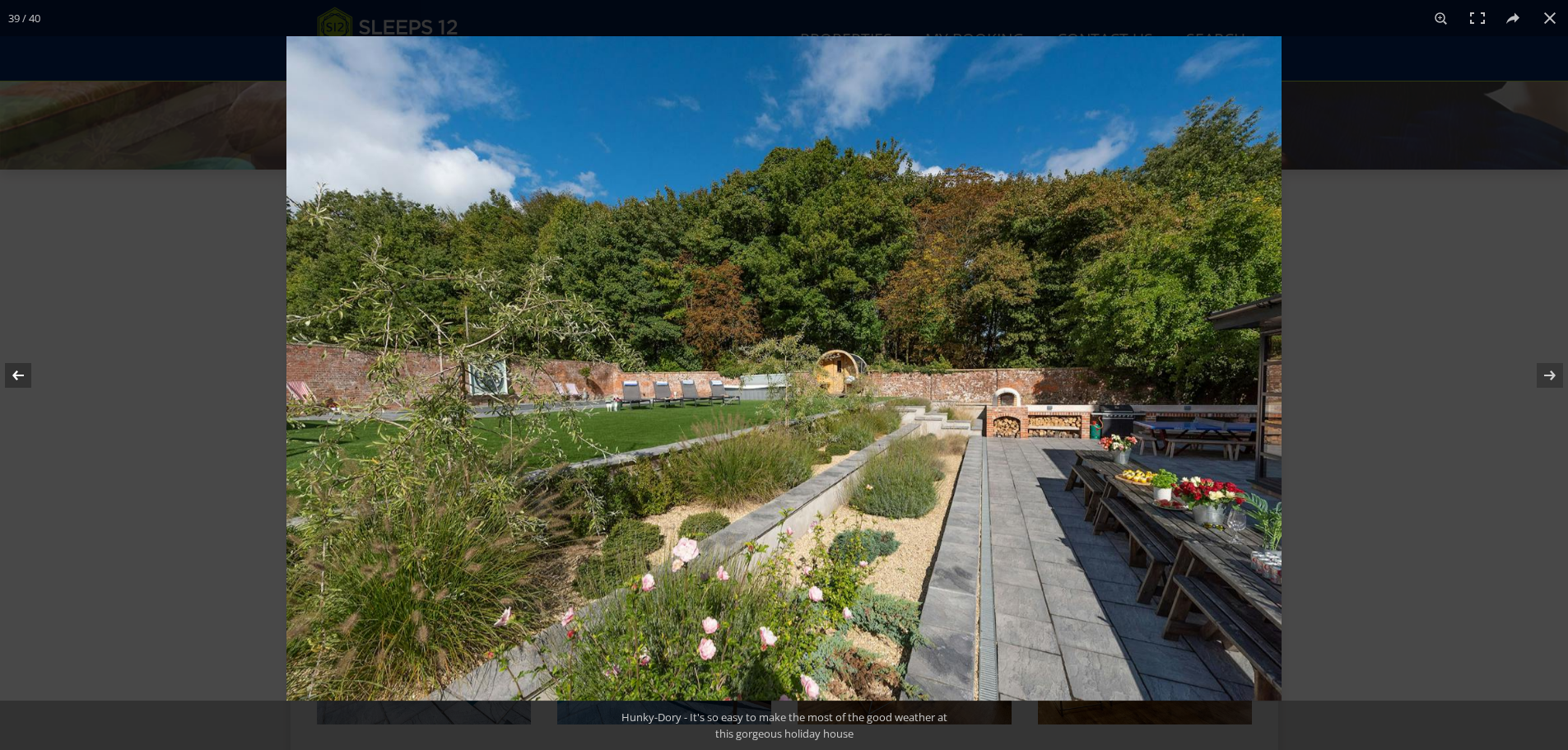
click at [24, 376] on button at bounding box center [28, 375] width 58 height 82
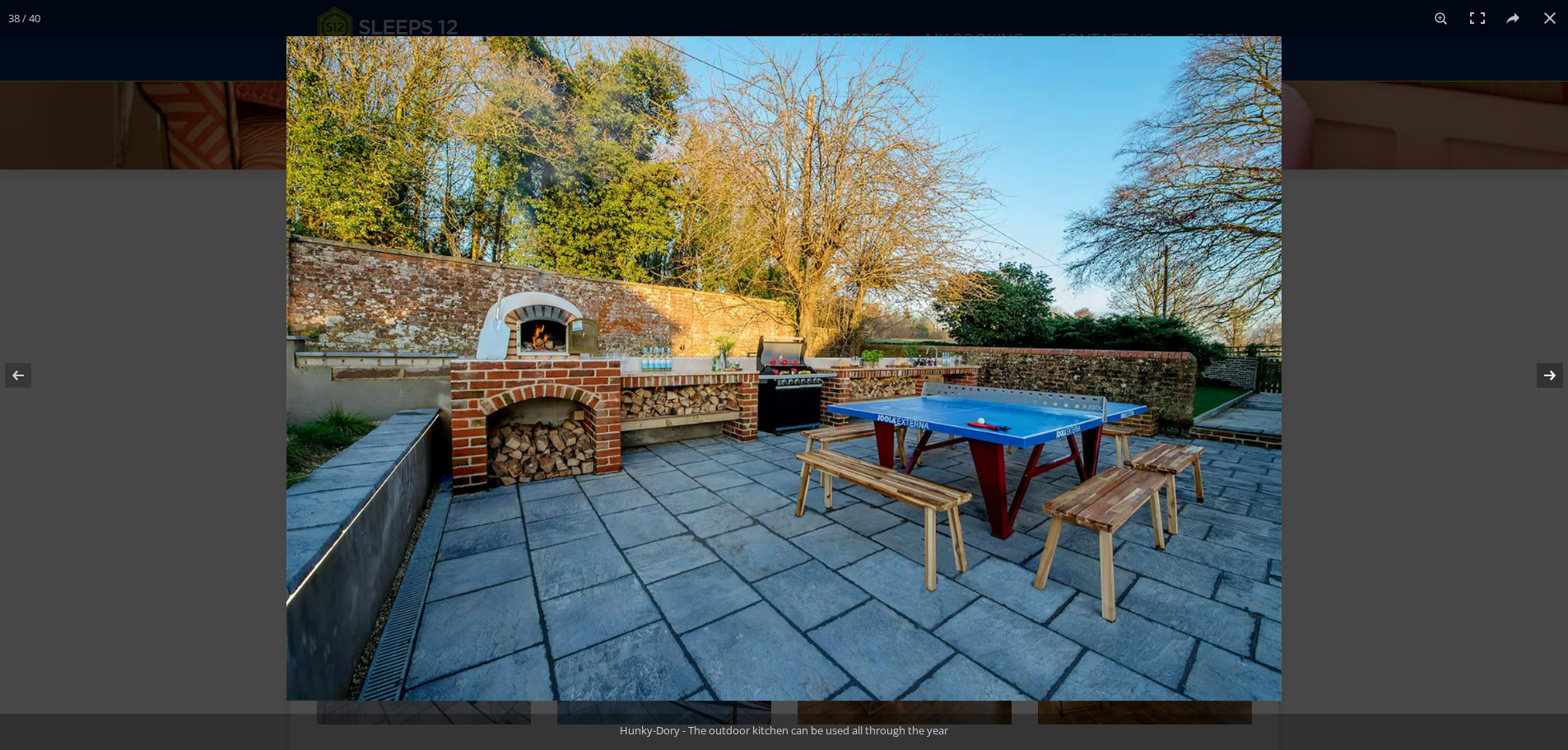
click at [1542, 372] on button at bounding box center [1539, 375] width 58 height 82
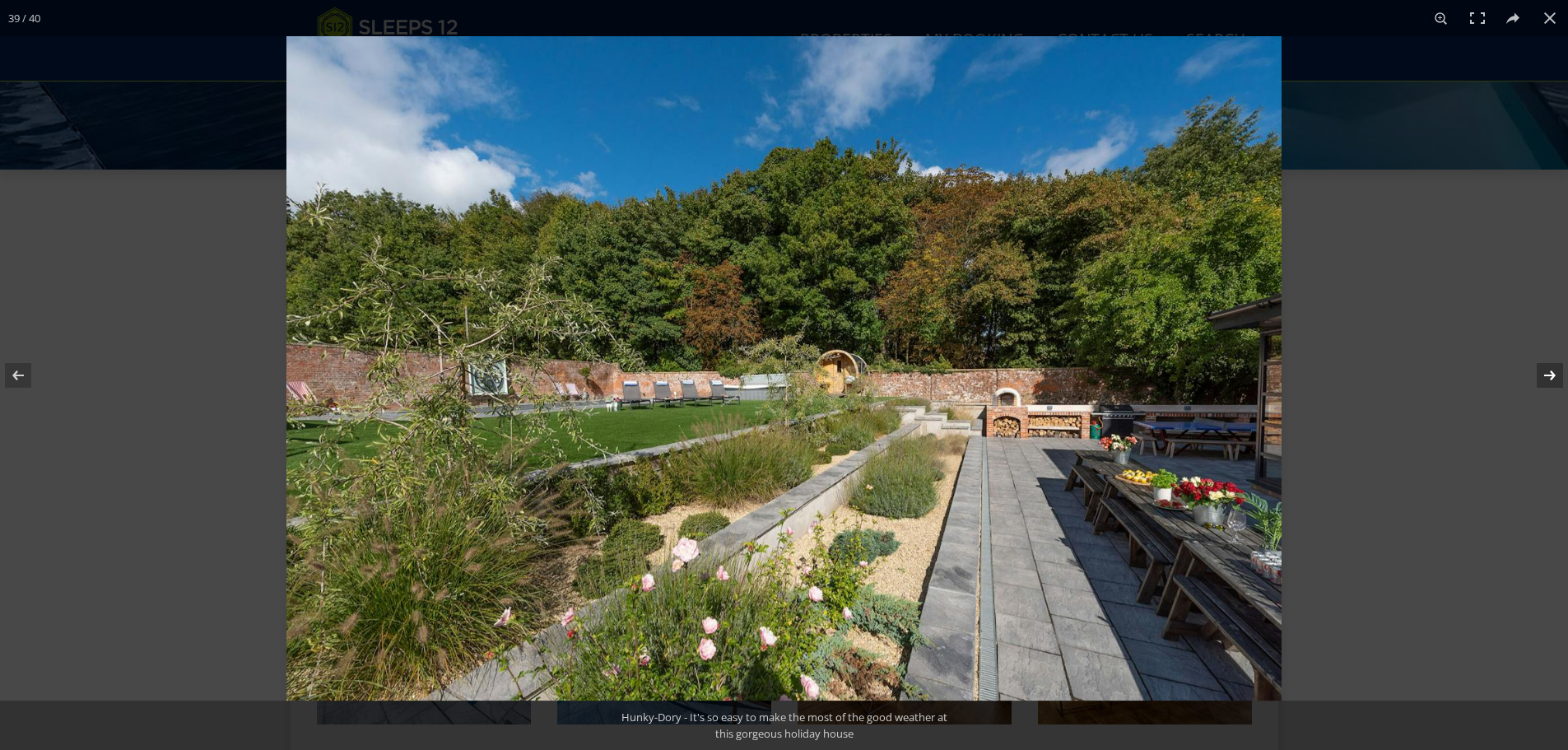
click at [1542, 372] on button at bounding box center [1539, 375] width 58 height 82
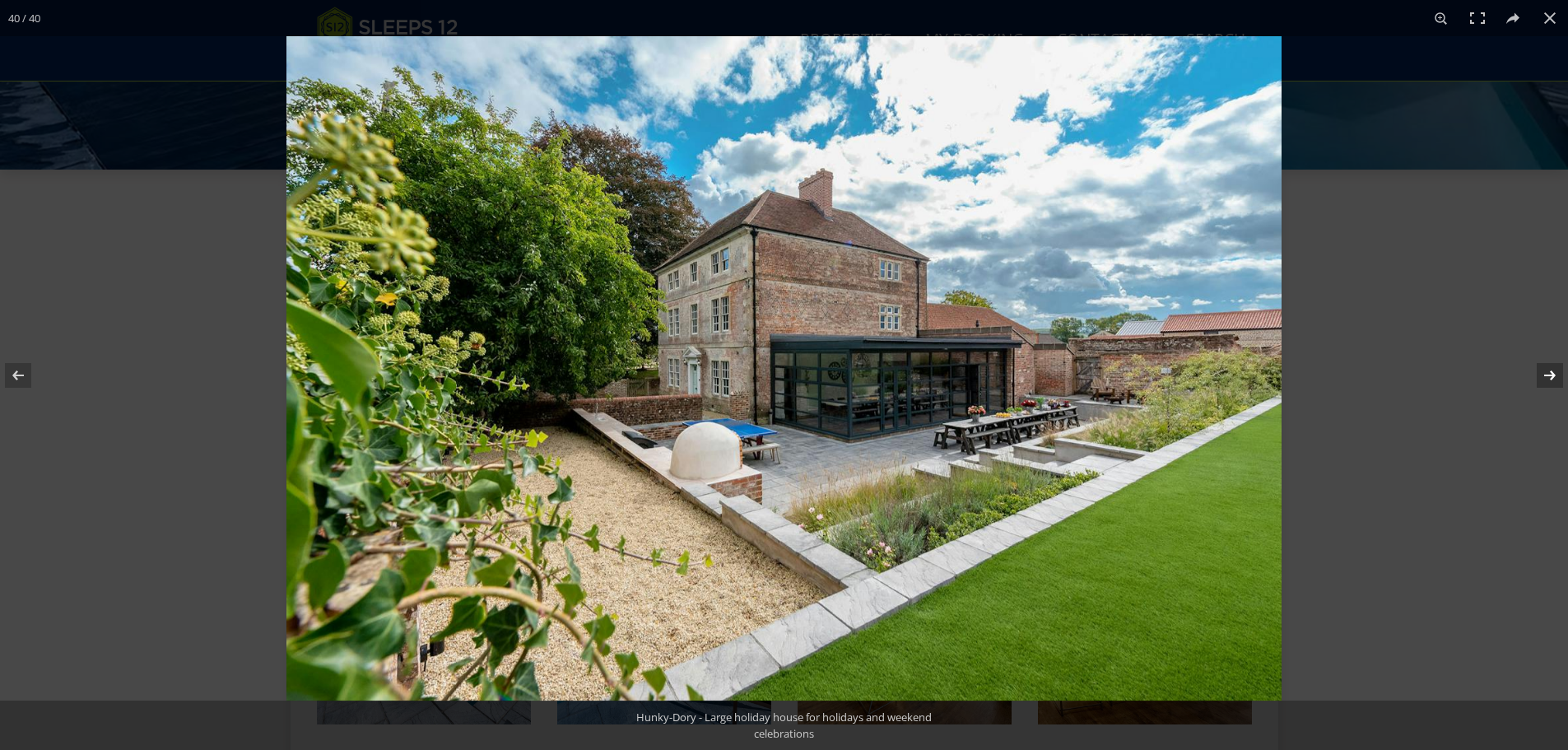
click at [1542, 372] on button at bounding box center [1539, 375] width 58 height 82
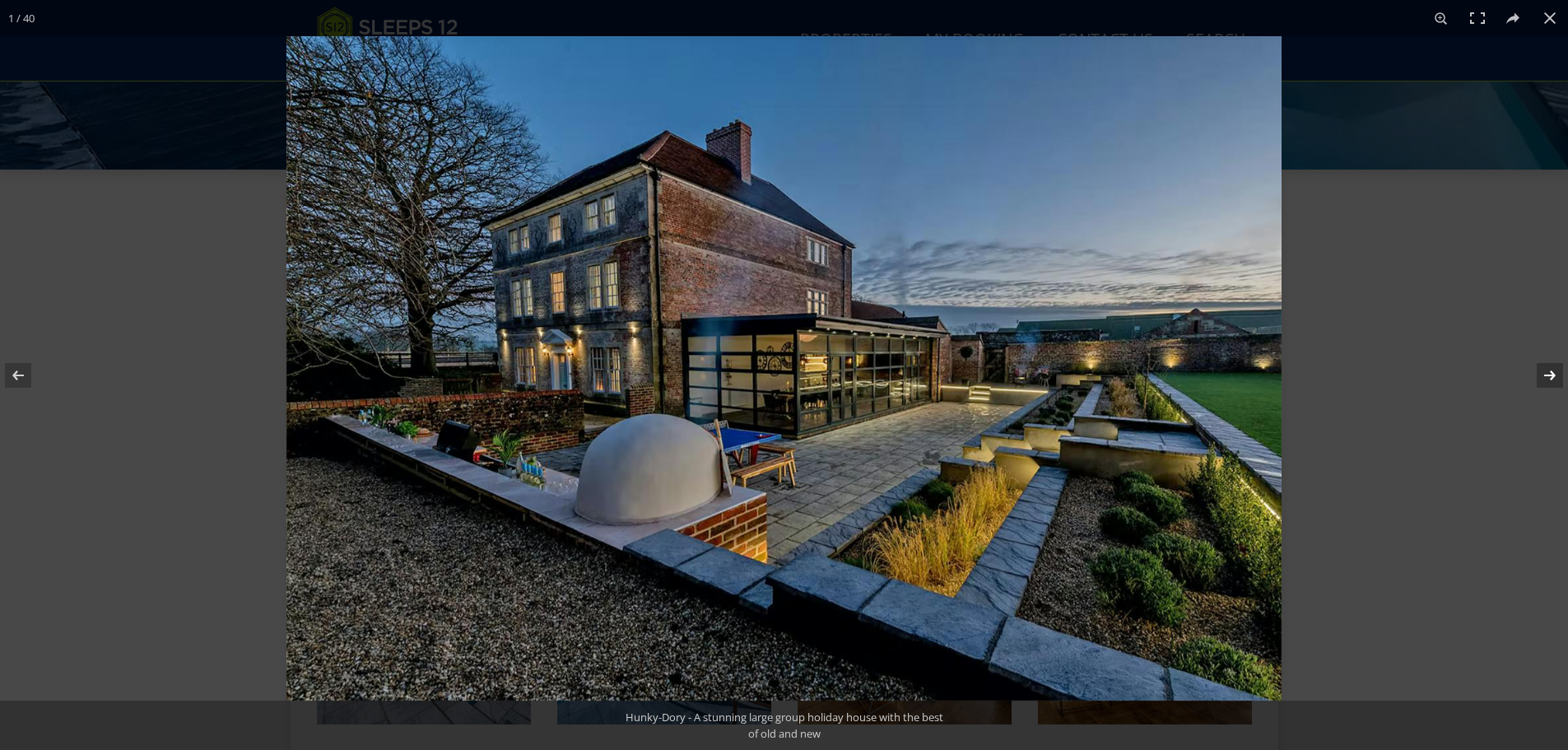
click at [1540, 372] on button at bounding box center [1539, 375] width 58 height 82
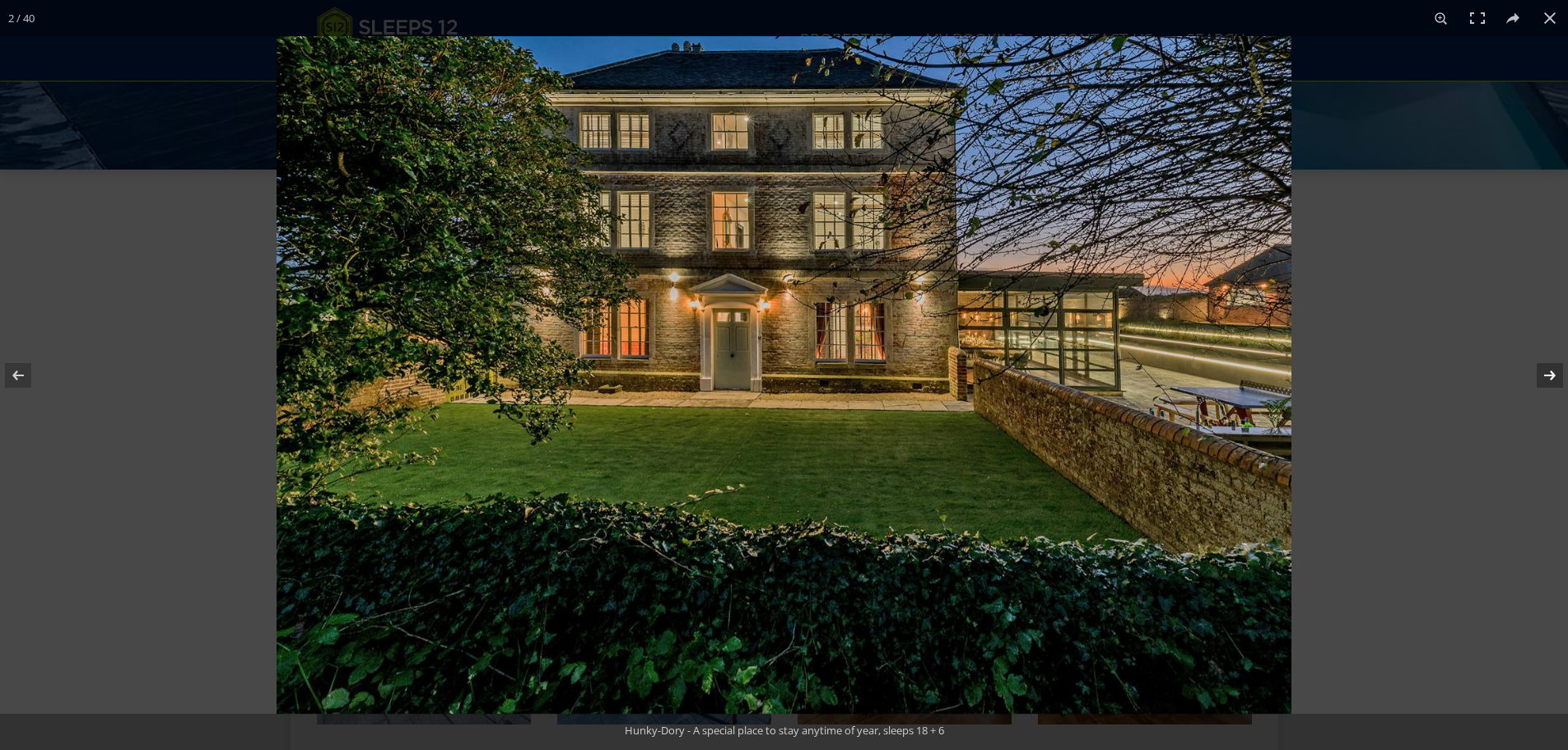
click at [1538, 372] on button at bounding box center [1539, 375] width 58 height 82
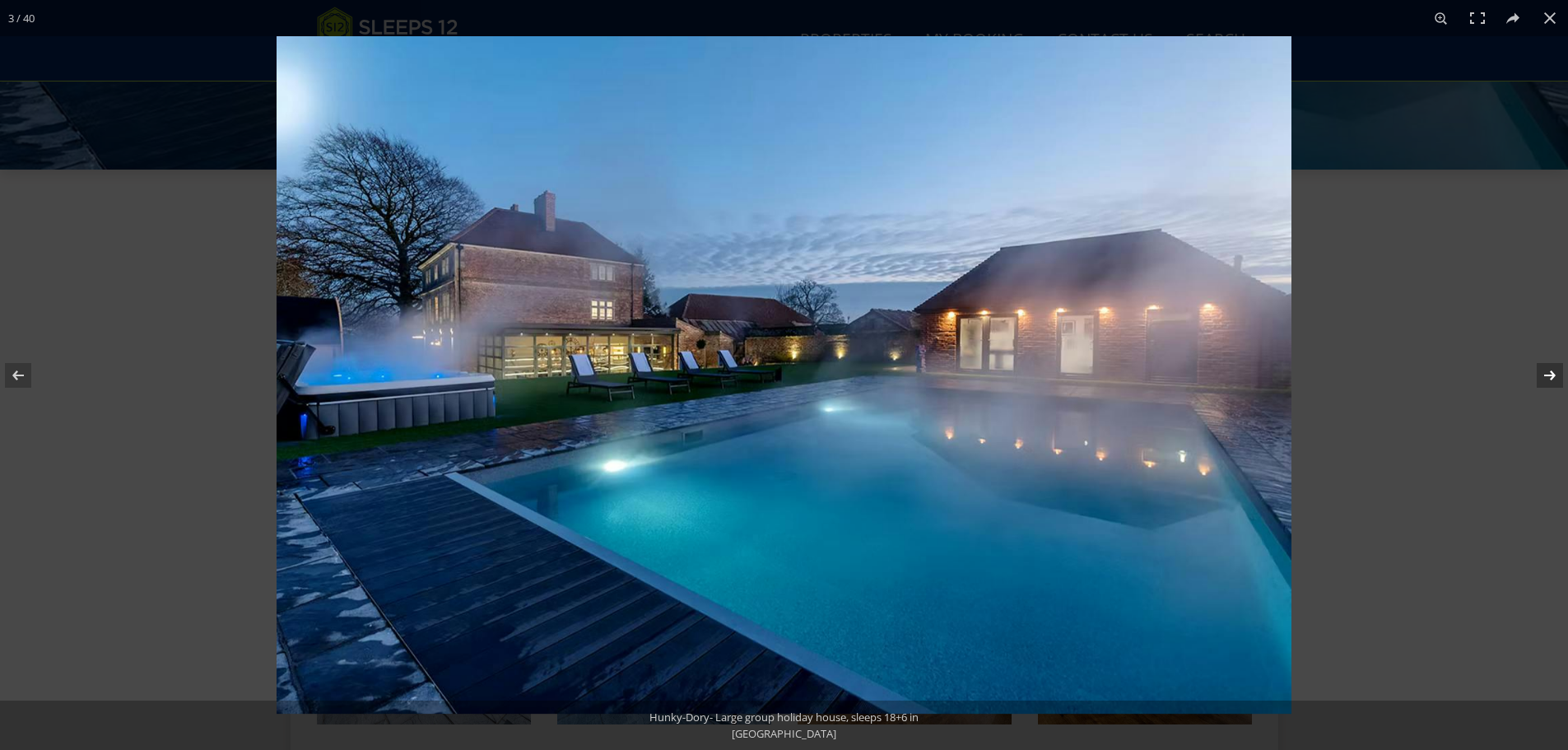
click at [1538, 372] on button at bounding box center [1539, 375] width 58 height 82
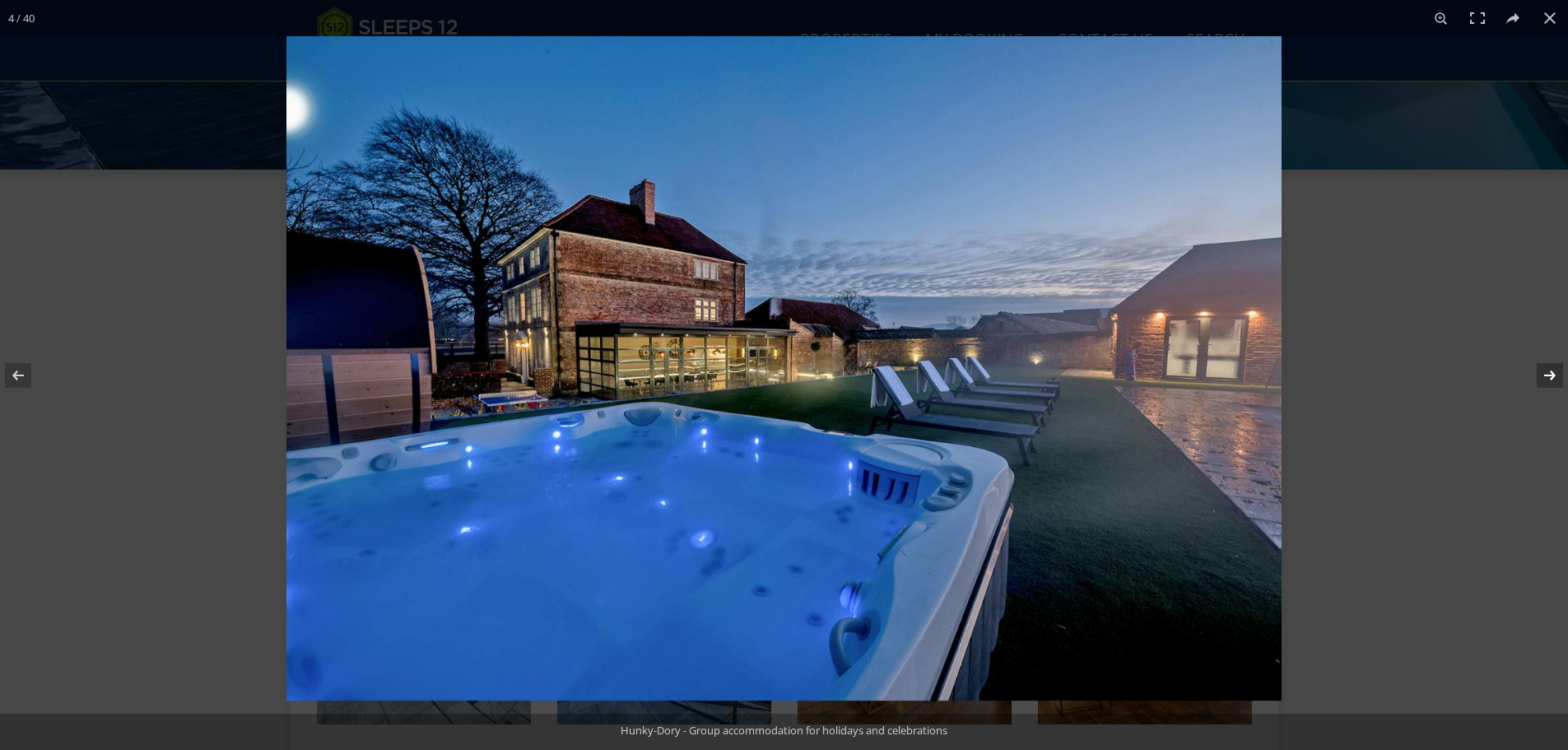
click at [1538, 372] on button at bounding box center [1539, 375] width 58 height 82
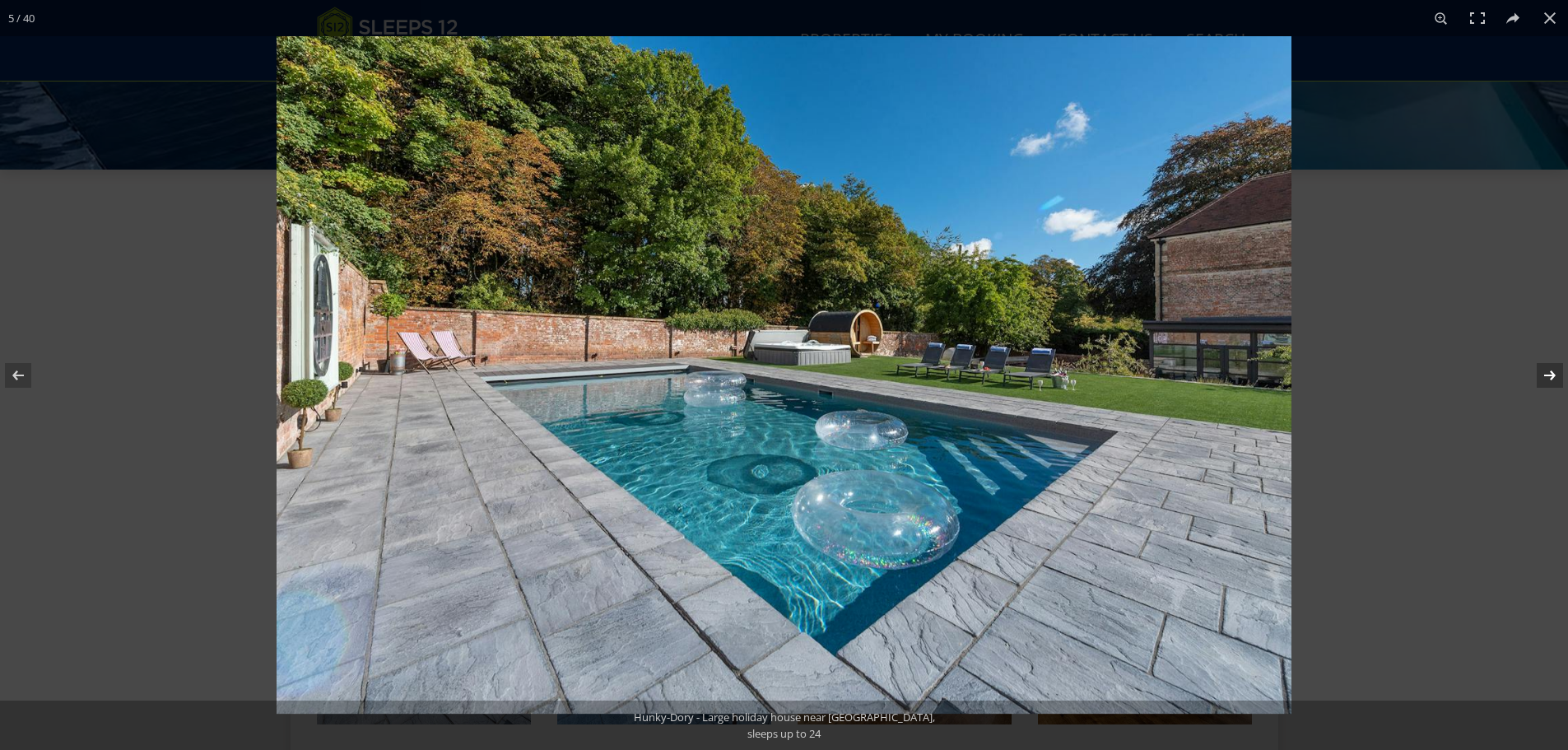
click at [1538, 372] on button at bounding box center [1539, 375] width 58 height 82
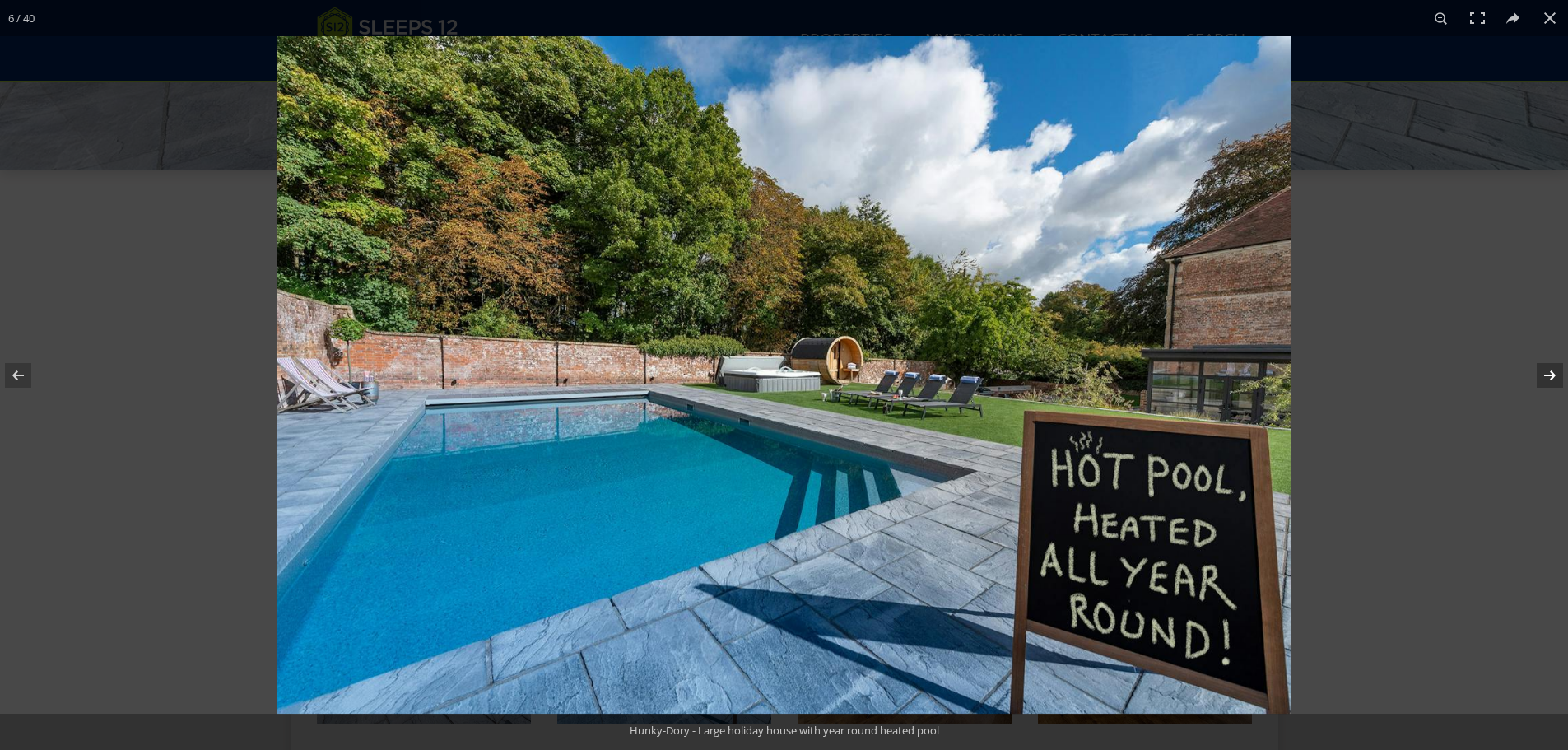
click at [1538, 372] on button at bounding box center [1539, 375] width 58 height 82
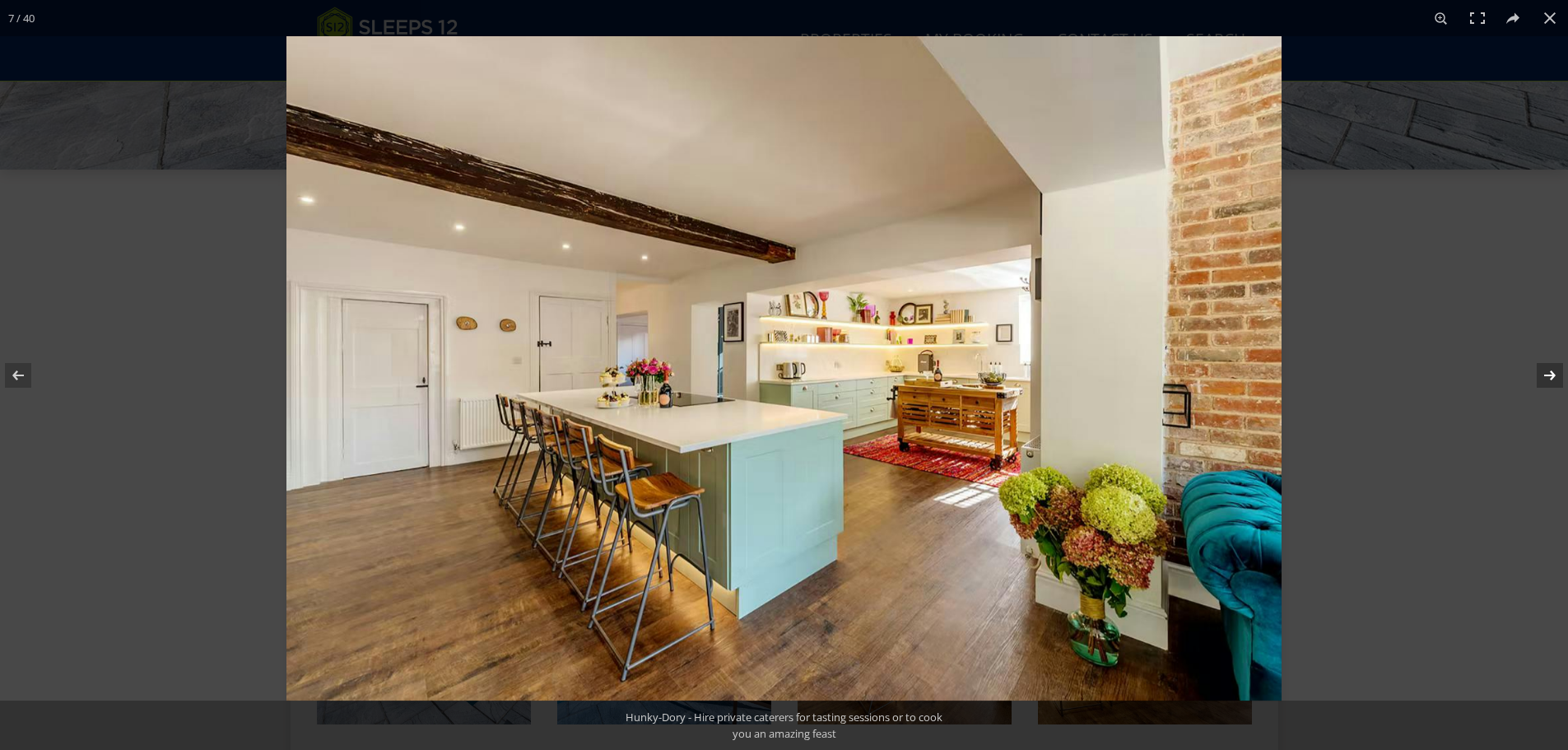
click at [1538, 372] on button at bounding box center [1539, 375] width 58 height 82
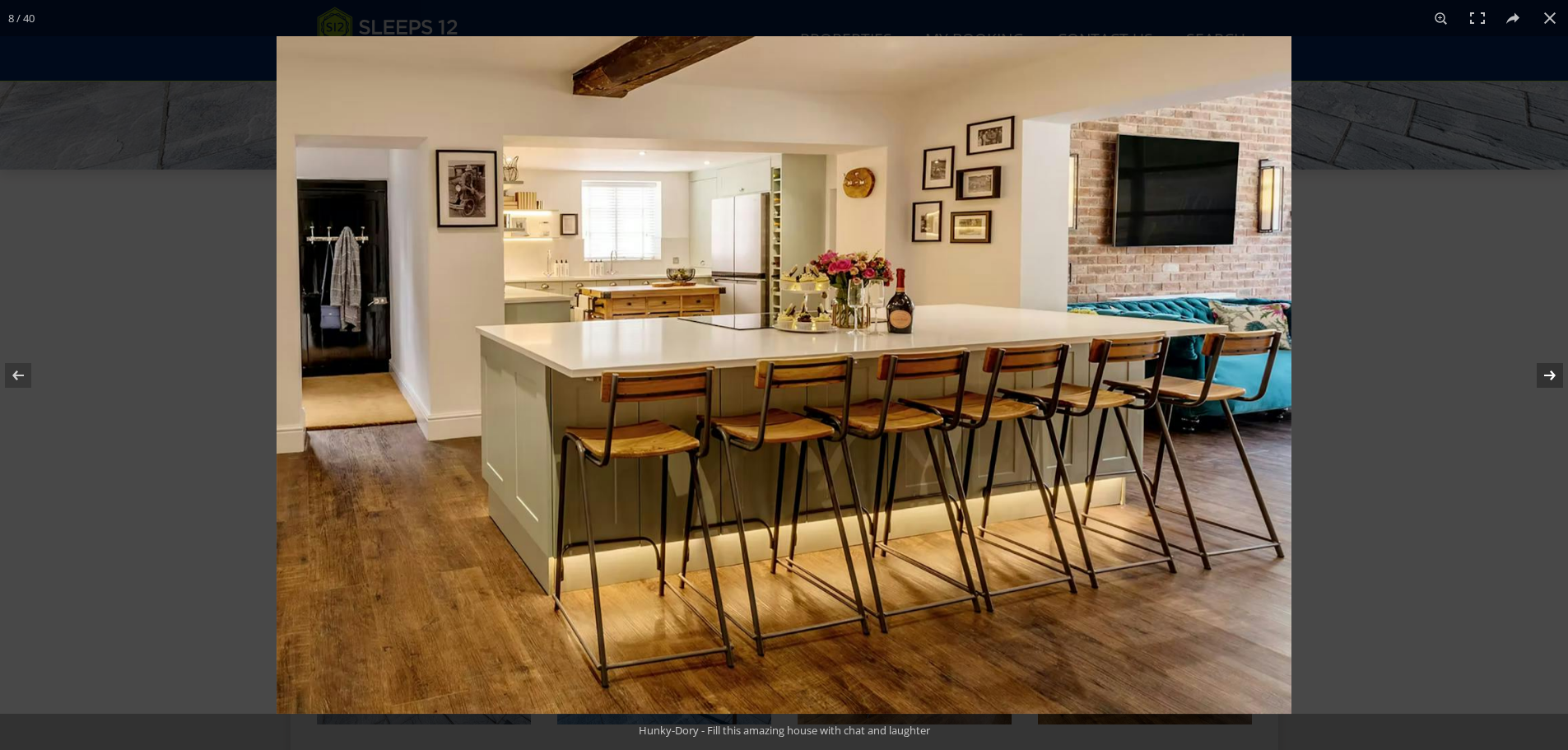
click at [1538, 372] on button at bounding box center [1539, 375] width 58 height 82
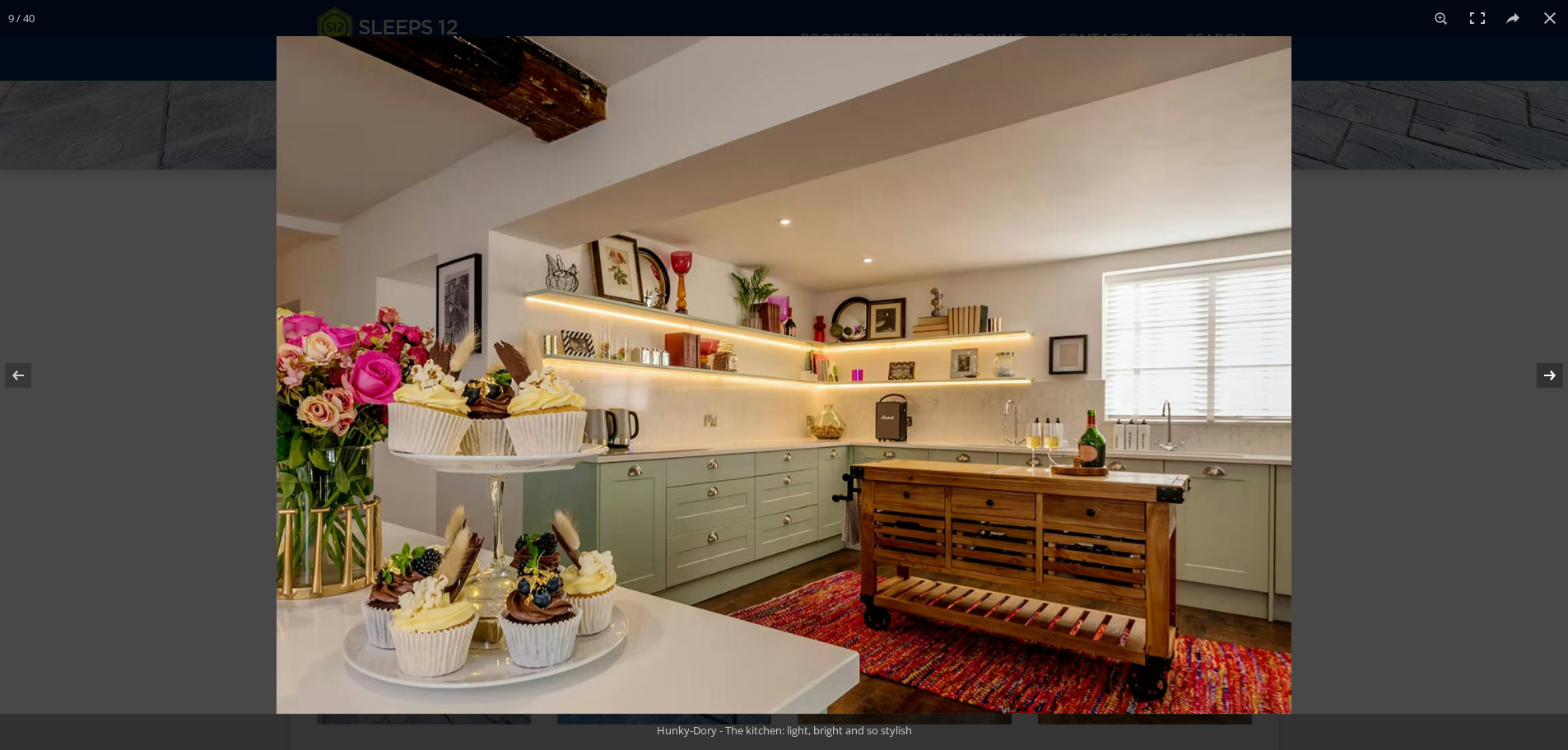
click at [1538, 372] on button at bounding box center [1539, 375] width 58 height 82
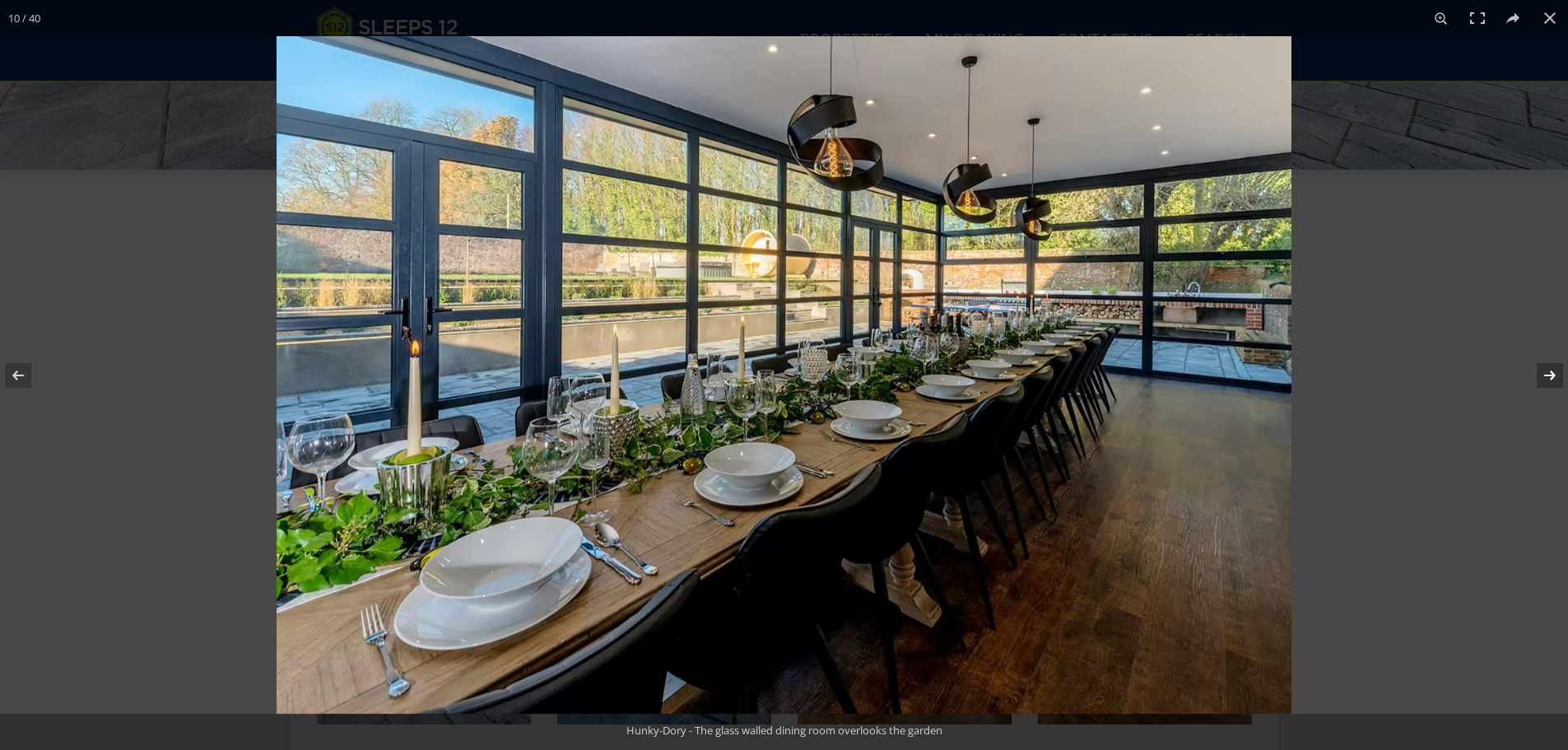
click at [1538, 372] on button at bounding box center [1539, 375] width 58 height 82
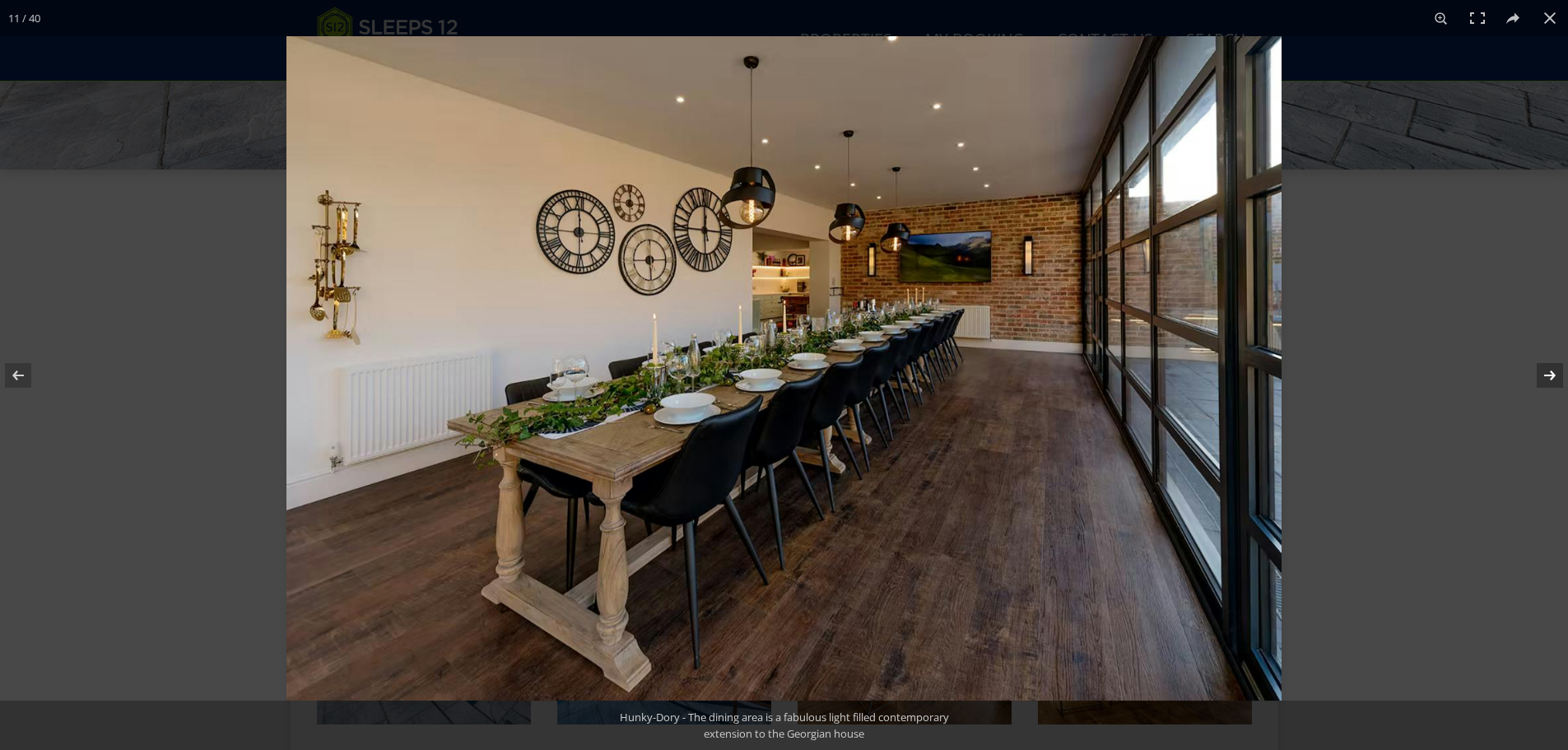
click at [1538, 372] on button at bounding box center [1539, 375] width 58 height 82
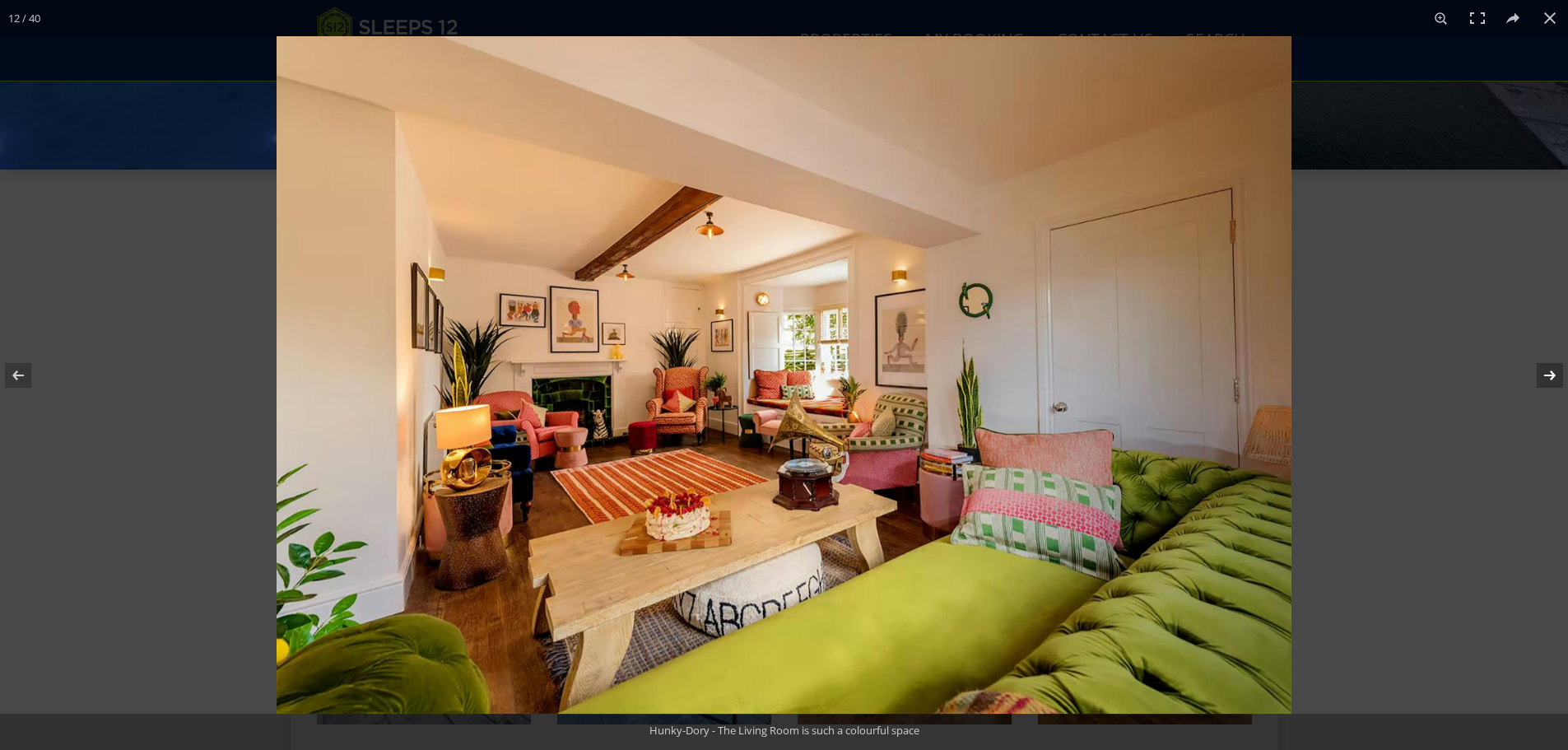
click at [1538, 372] on button at bounding box center [1539, 375] width 58 height 82
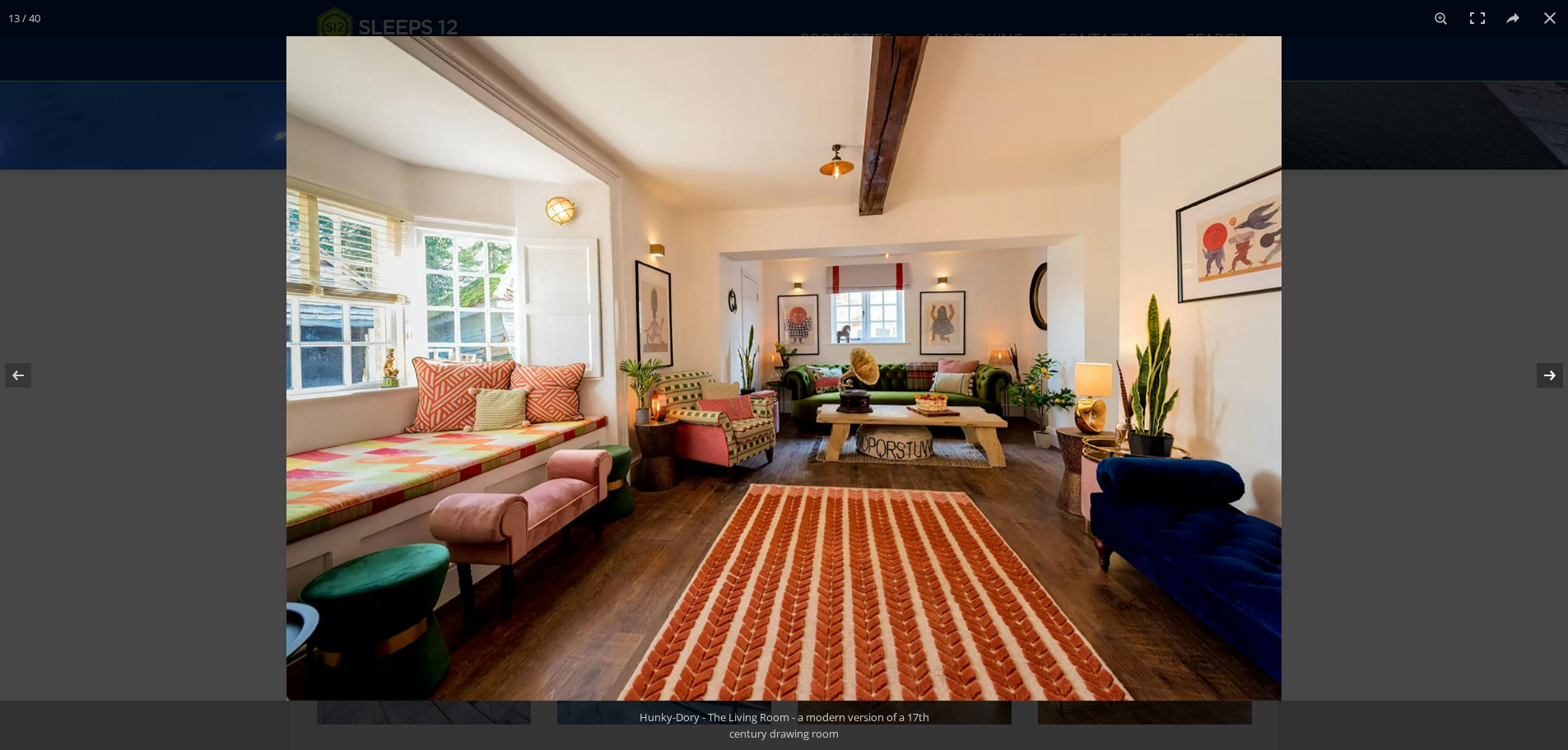
click at [1538, 372] on button at bounding box center [1539, 375] width 58 height 82
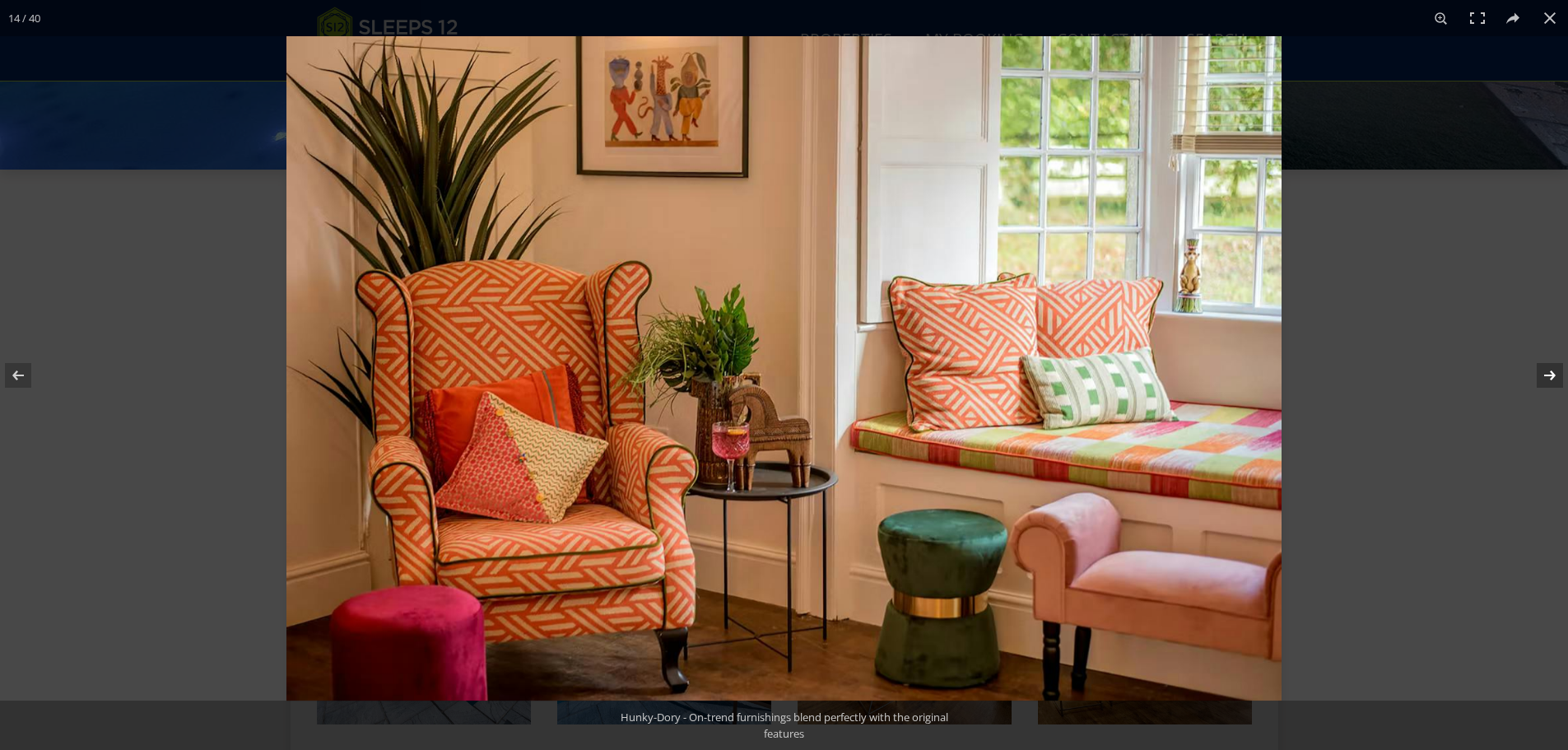
click at [1538, 372] on button at bounding box center [1539, 375] width 58 height 82
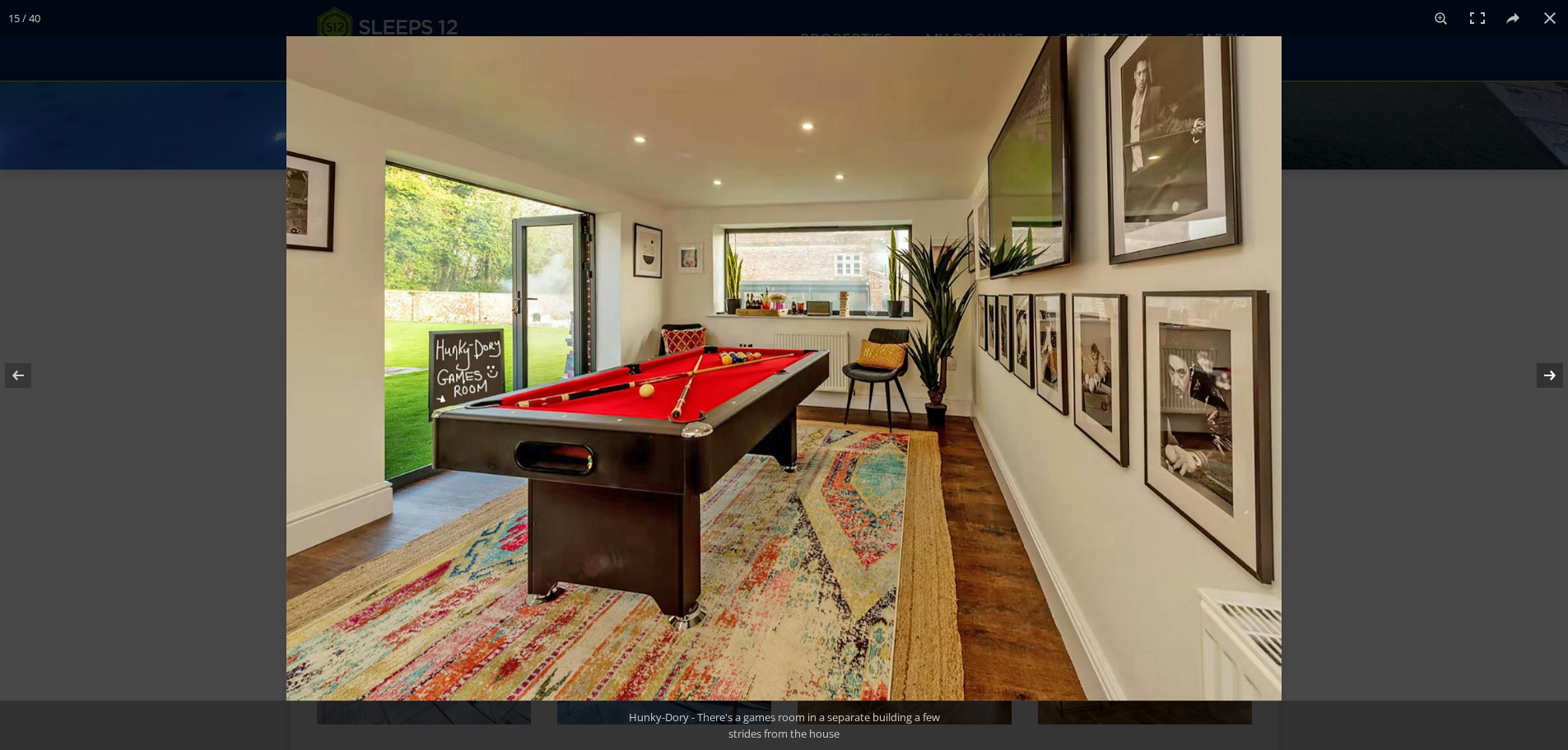
click at [1538, 372] on button at bounding box center [1539, 375] width 58 height 82
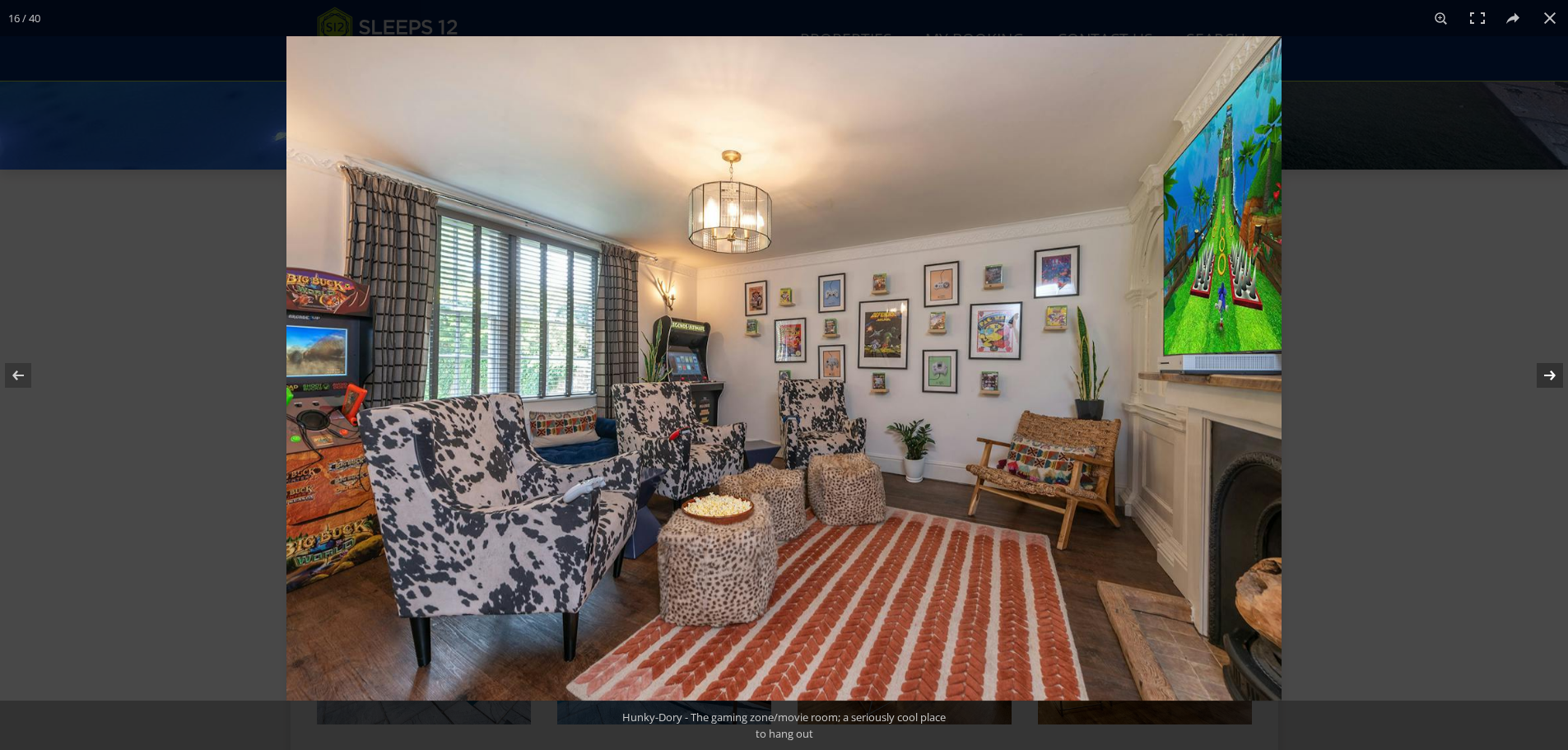
click at [1538, 372] on button at bounding box center [1539, 375] width 58 height 82
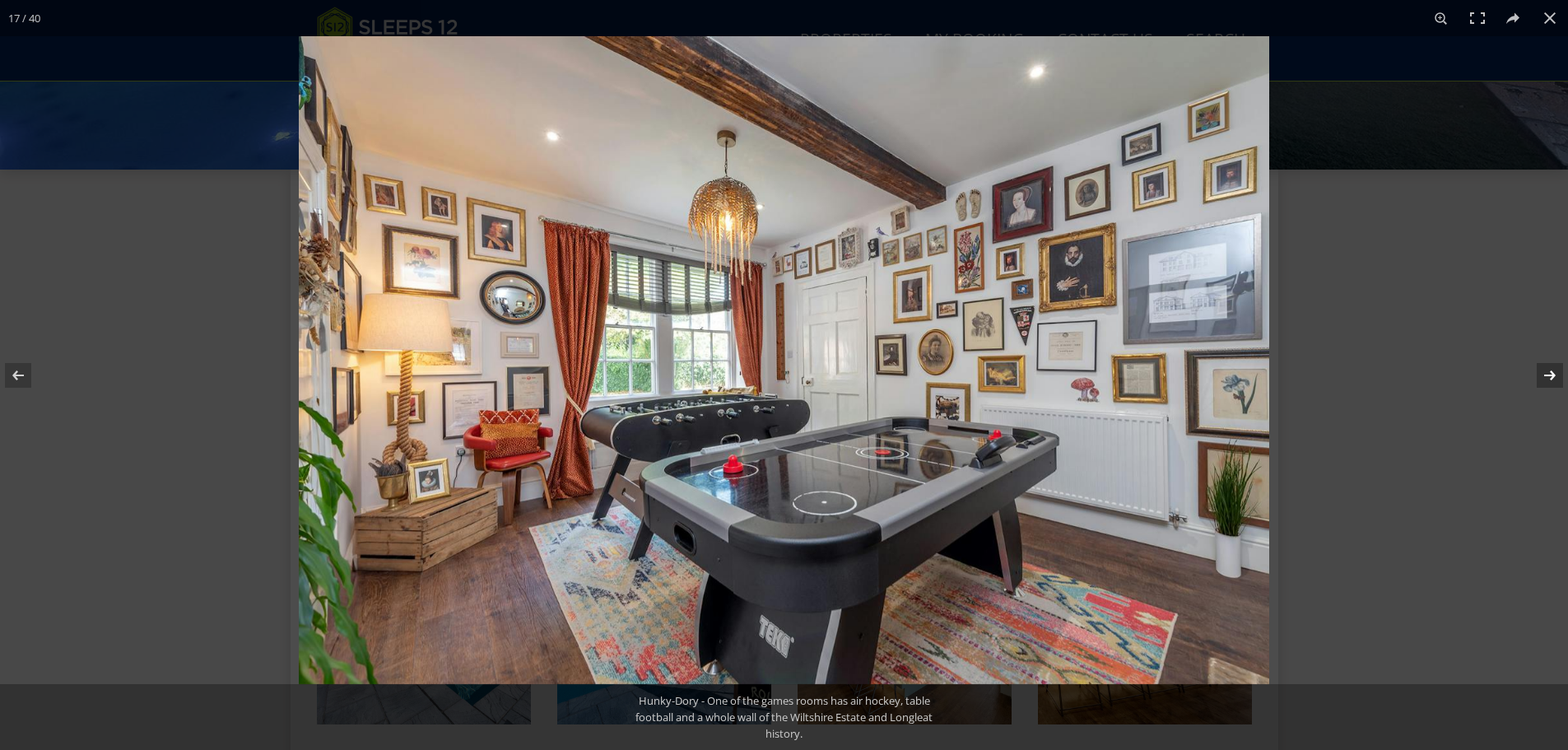
click at [1538, 372] on button at bounding box center [1539, 375] width 58 height 82
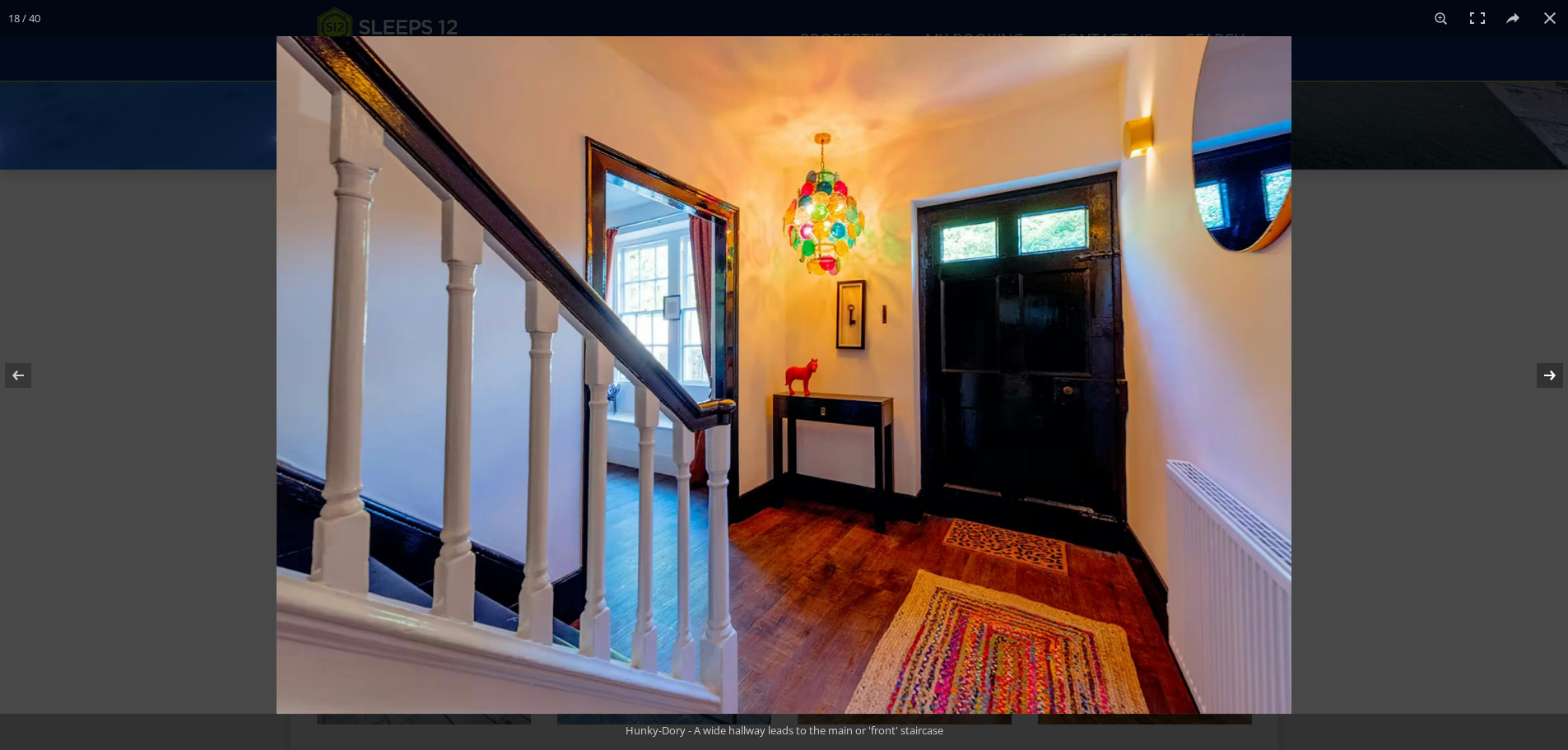
click at [1538, 372] on button at bounding box center [1539, 375] width 58 height 82
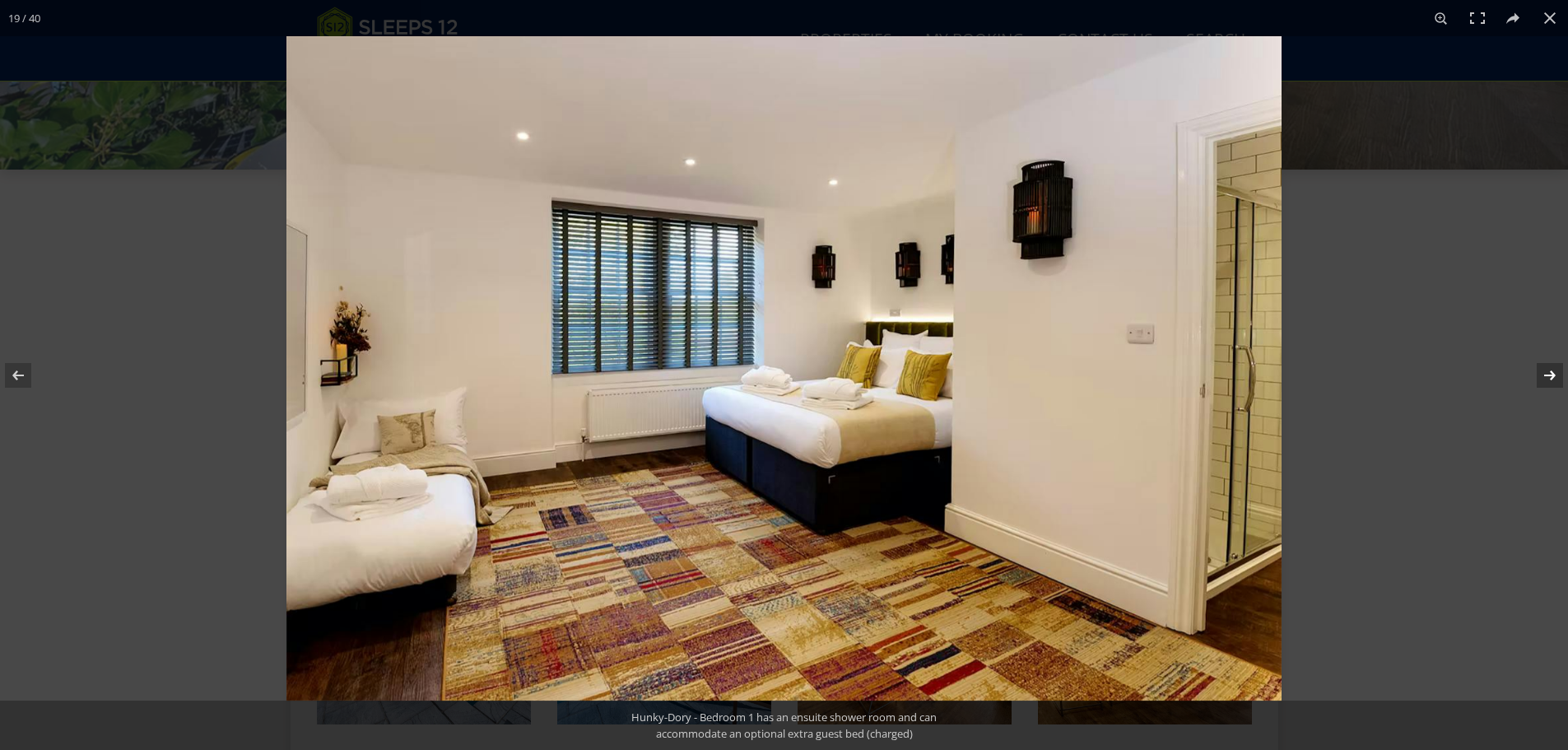
click at [1538, 372] on button at bounding box center [1539, 375] width 58 height 82
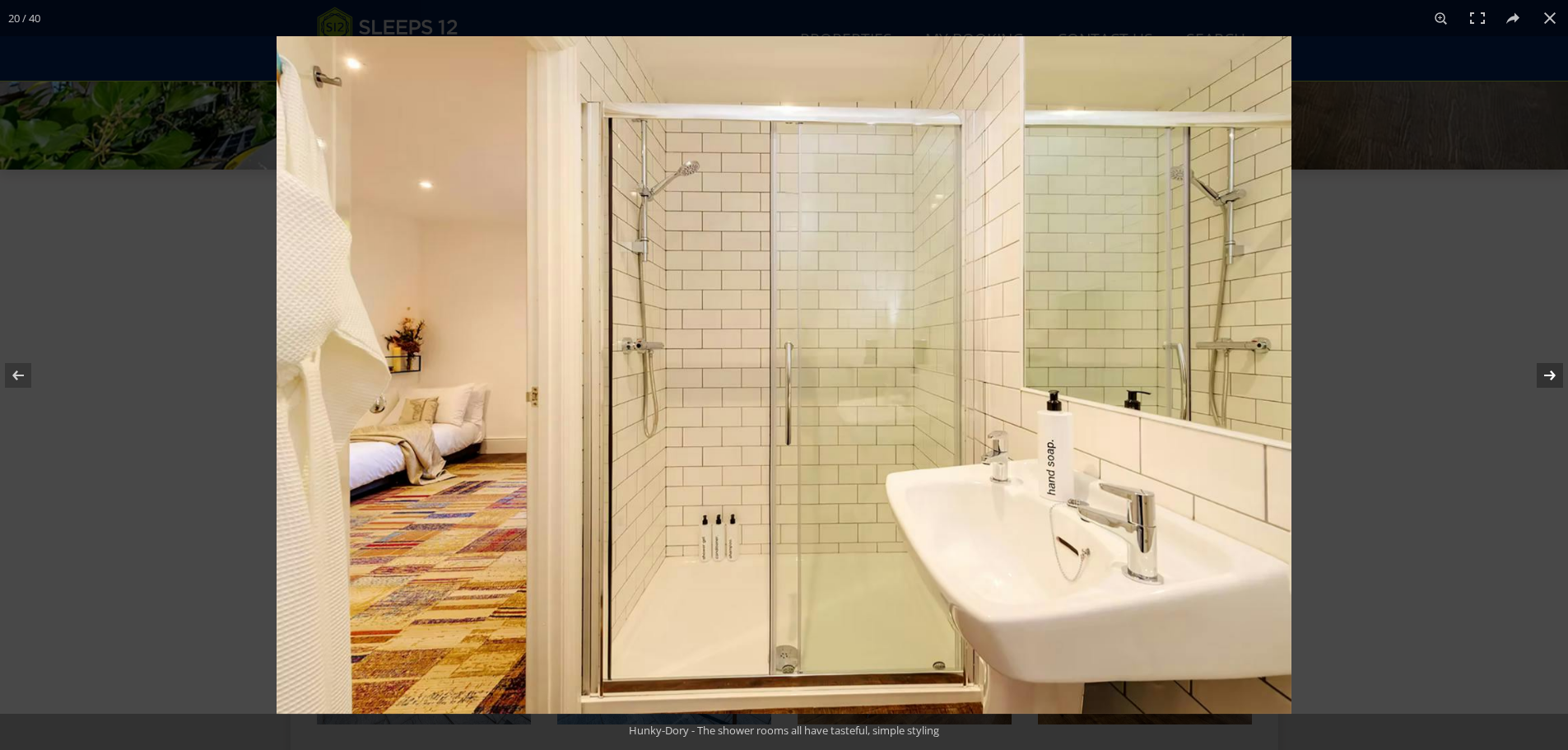
click at [1538, 372] on button at bounding box center [1539, 375] width 58 height 82
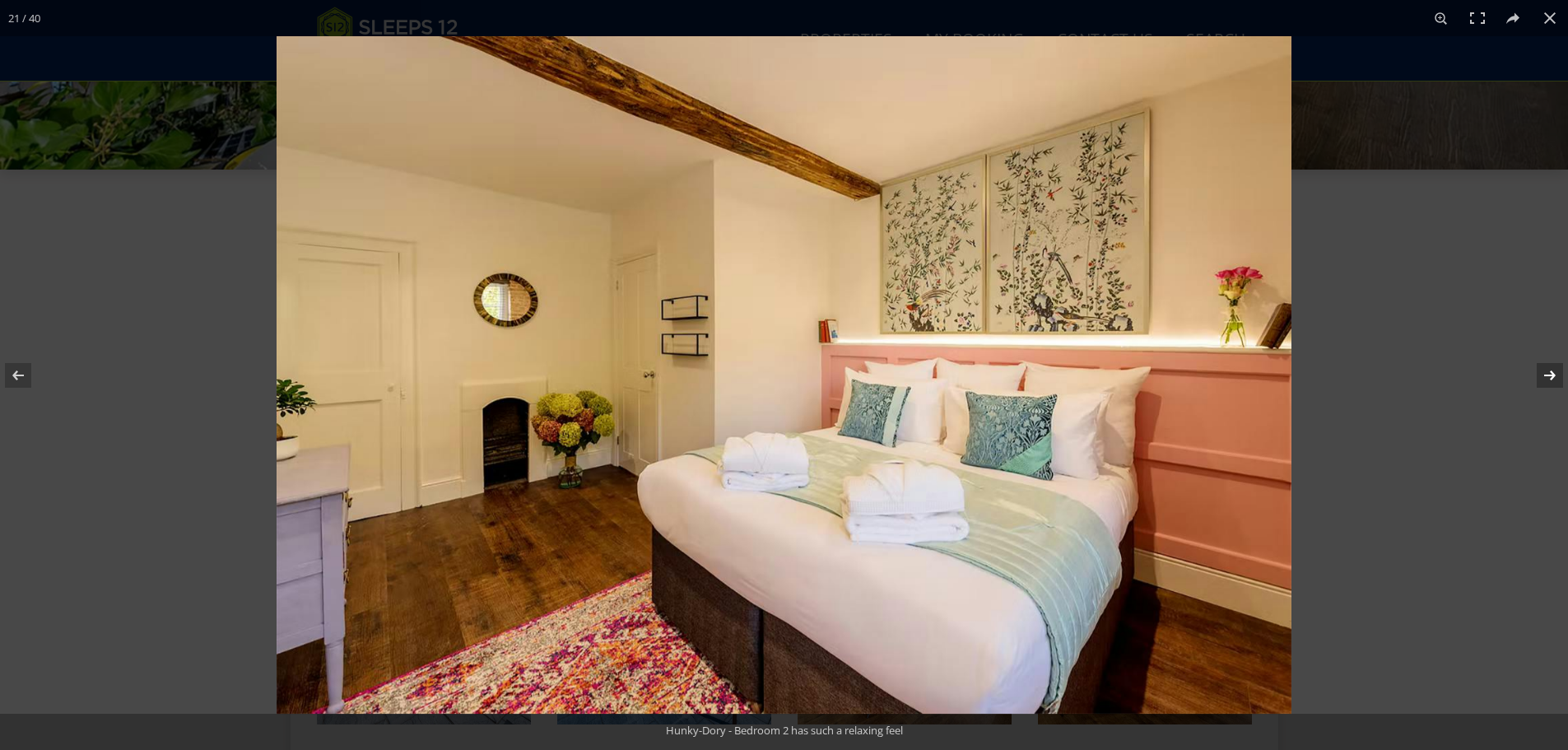
click at [1538, 372] on button at bounding box center [1539, 375] width 58 height 82
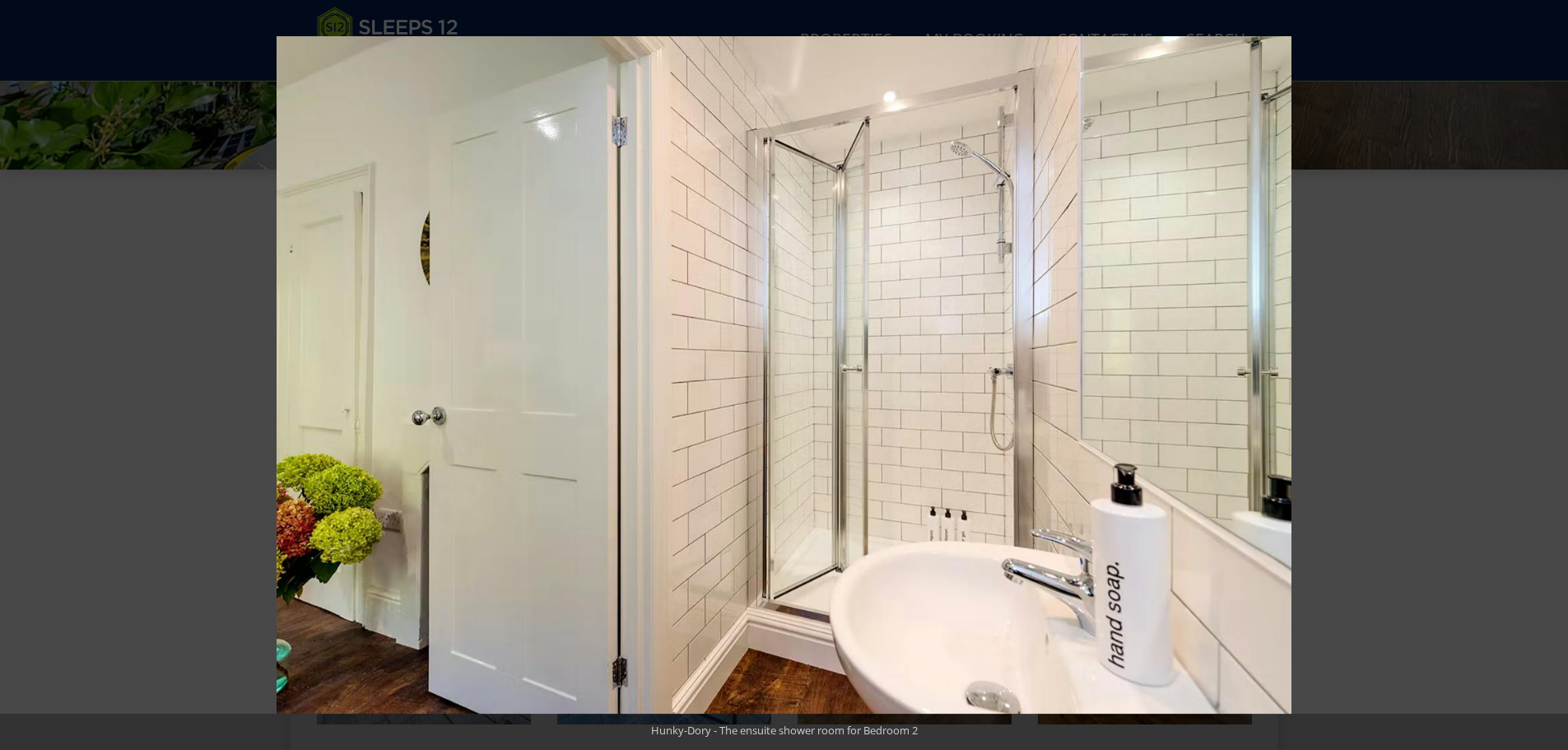
click at [1538, 372] on button at bounding box center [1539, 375] width 58 height 82
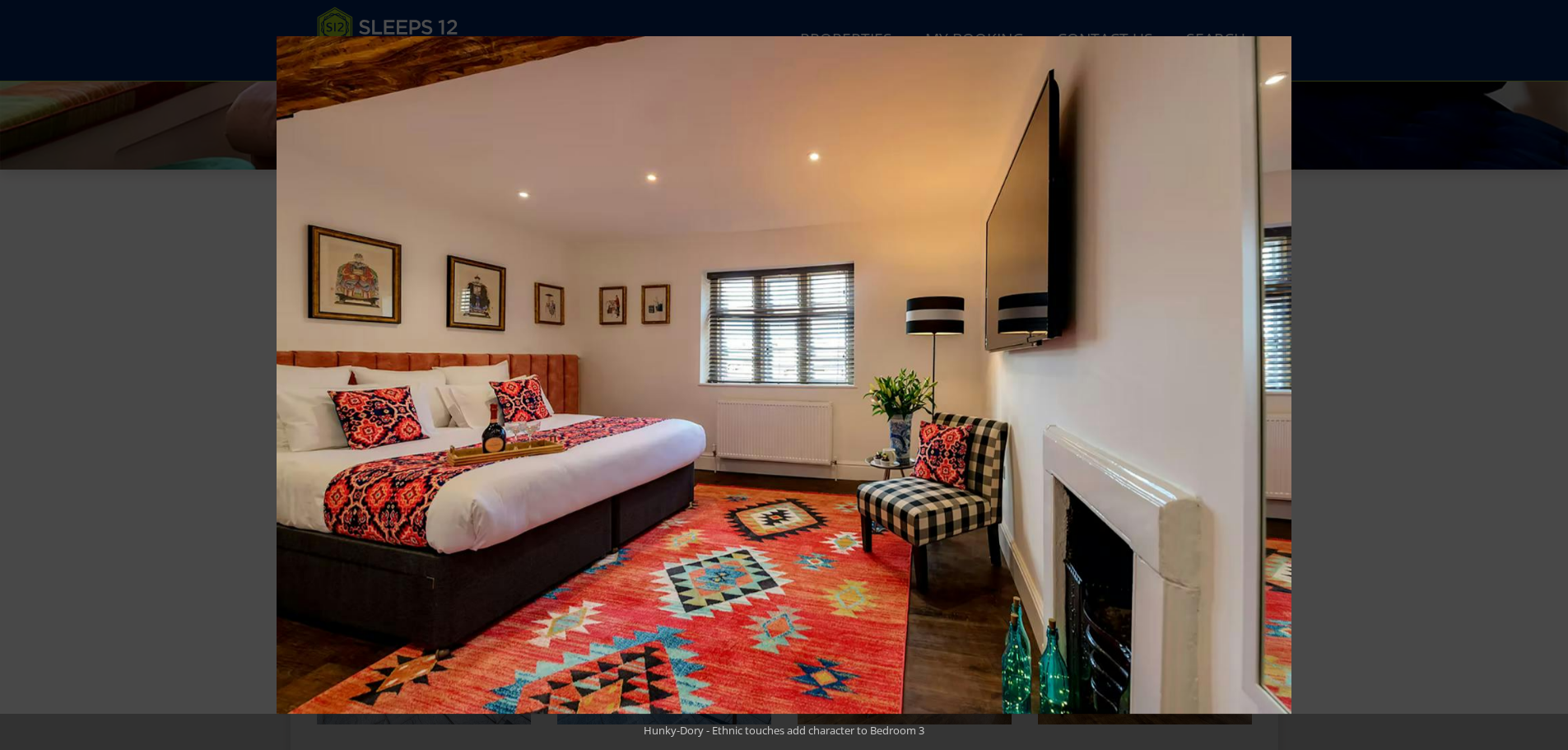
click at [1538, 372] on button at bounding box center [1539, 375] width 58 height 82
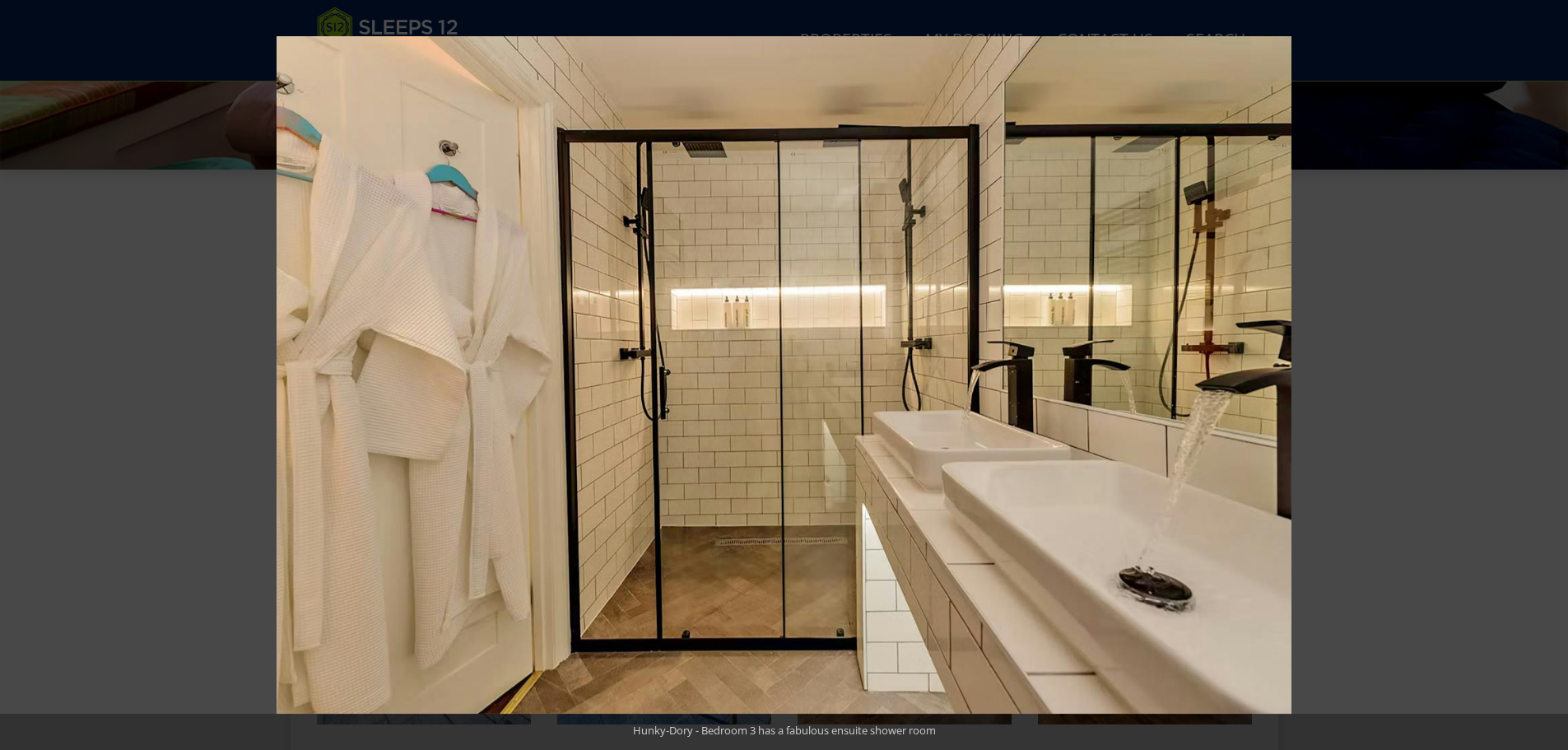
click at [1538, 372] on button at bounding box center [1539, 375] width 58 height 82
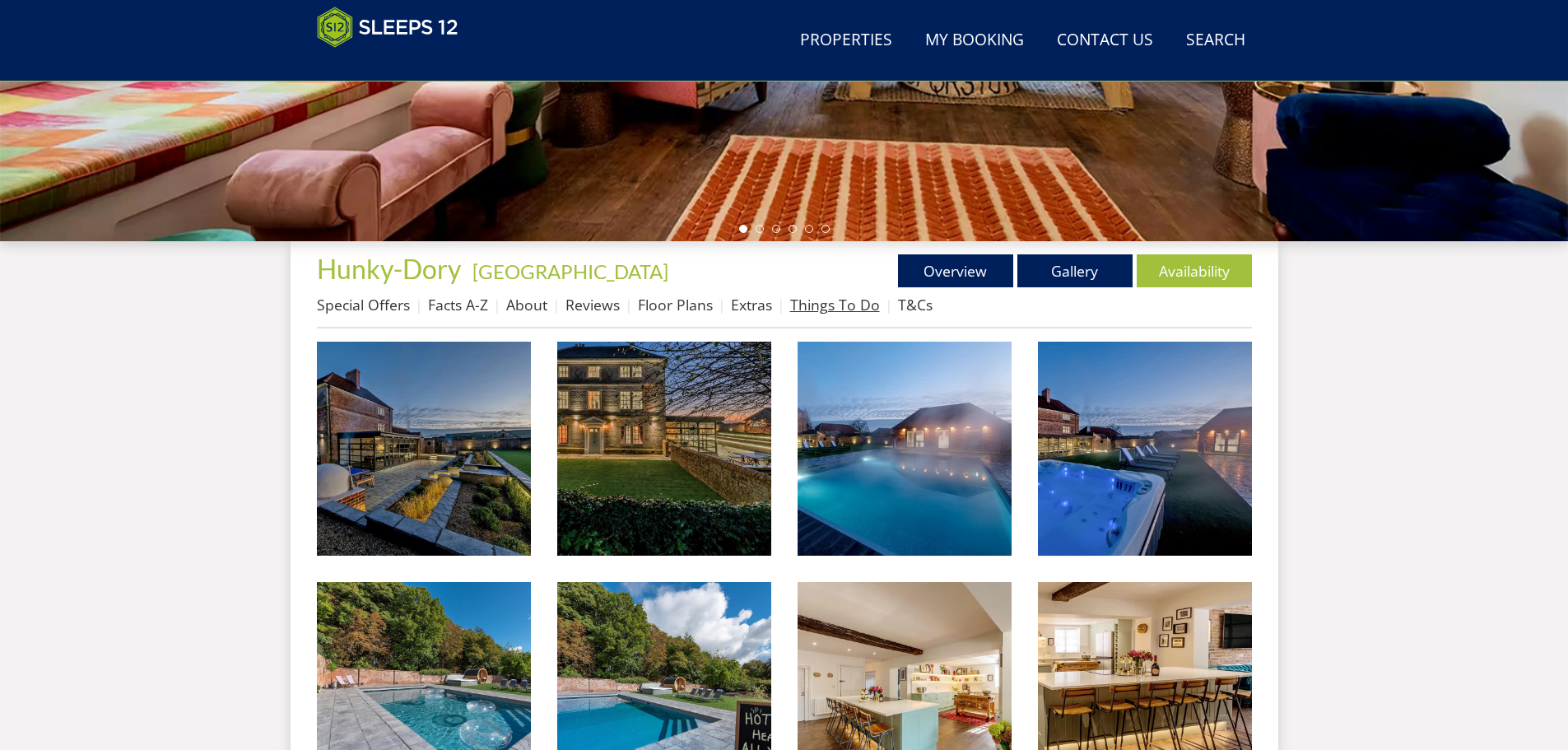
scroll to position [452, 0]
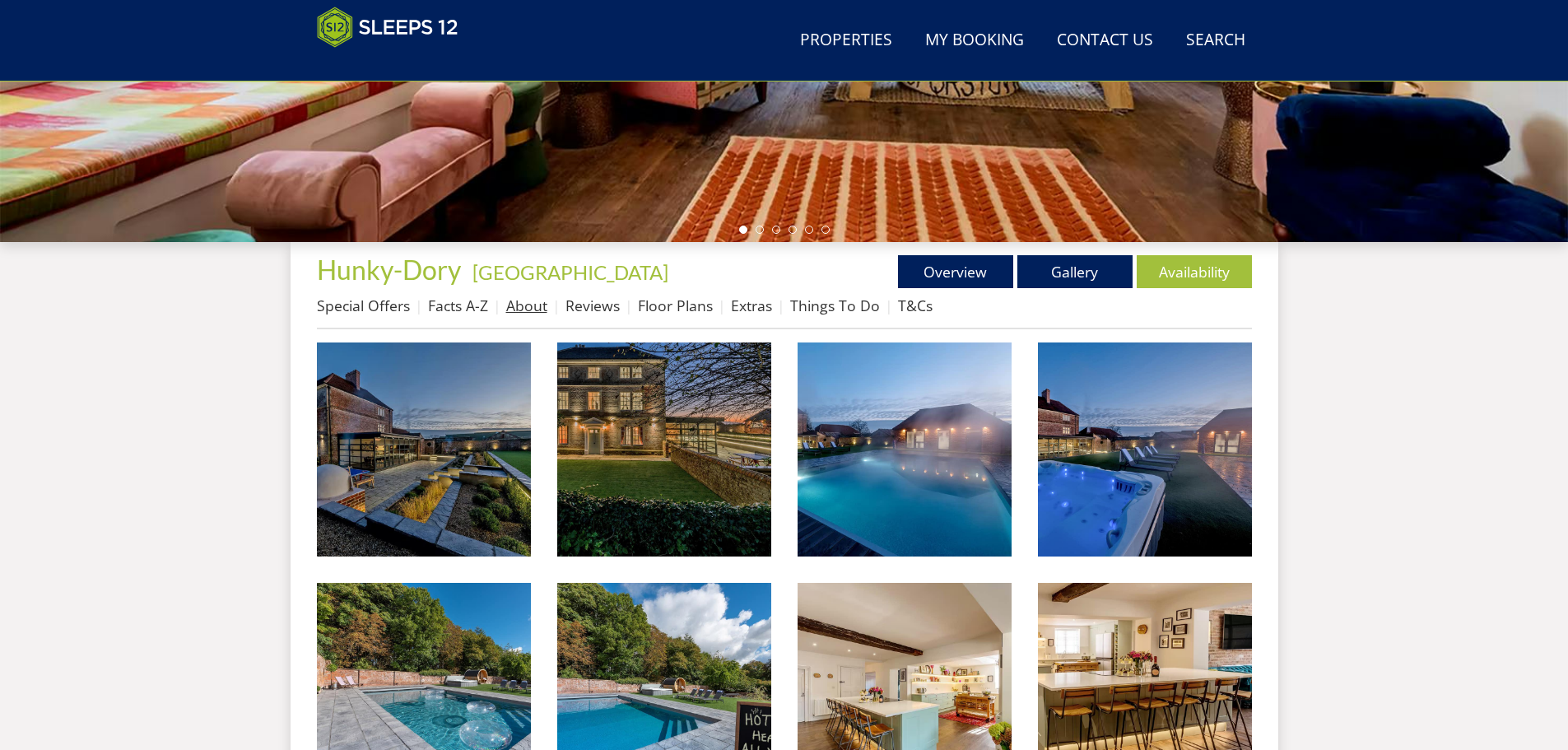
click at [531, 304] on link "About" at bounding box center [527, 305] width 41 height 20
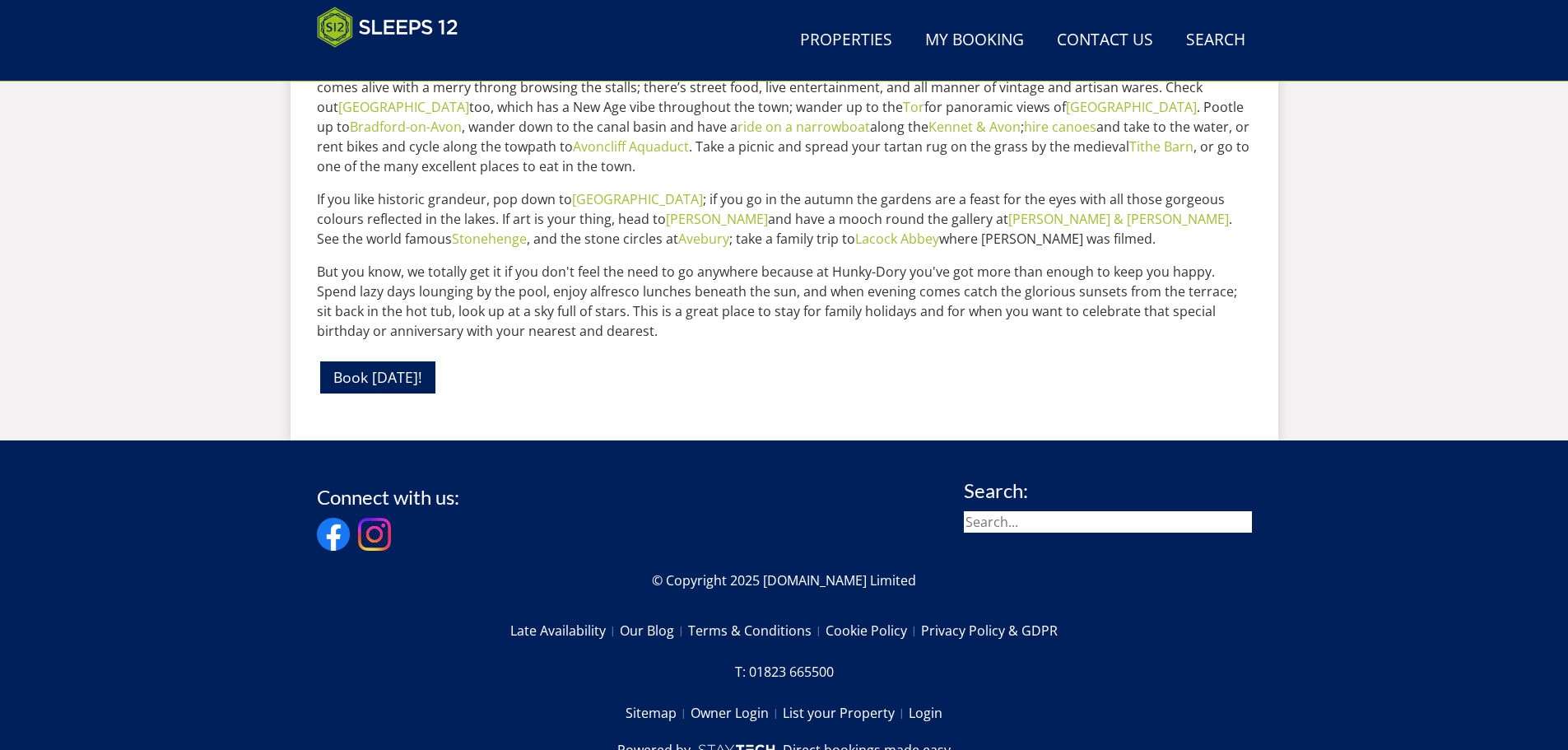
scroll to position [1006, 0]
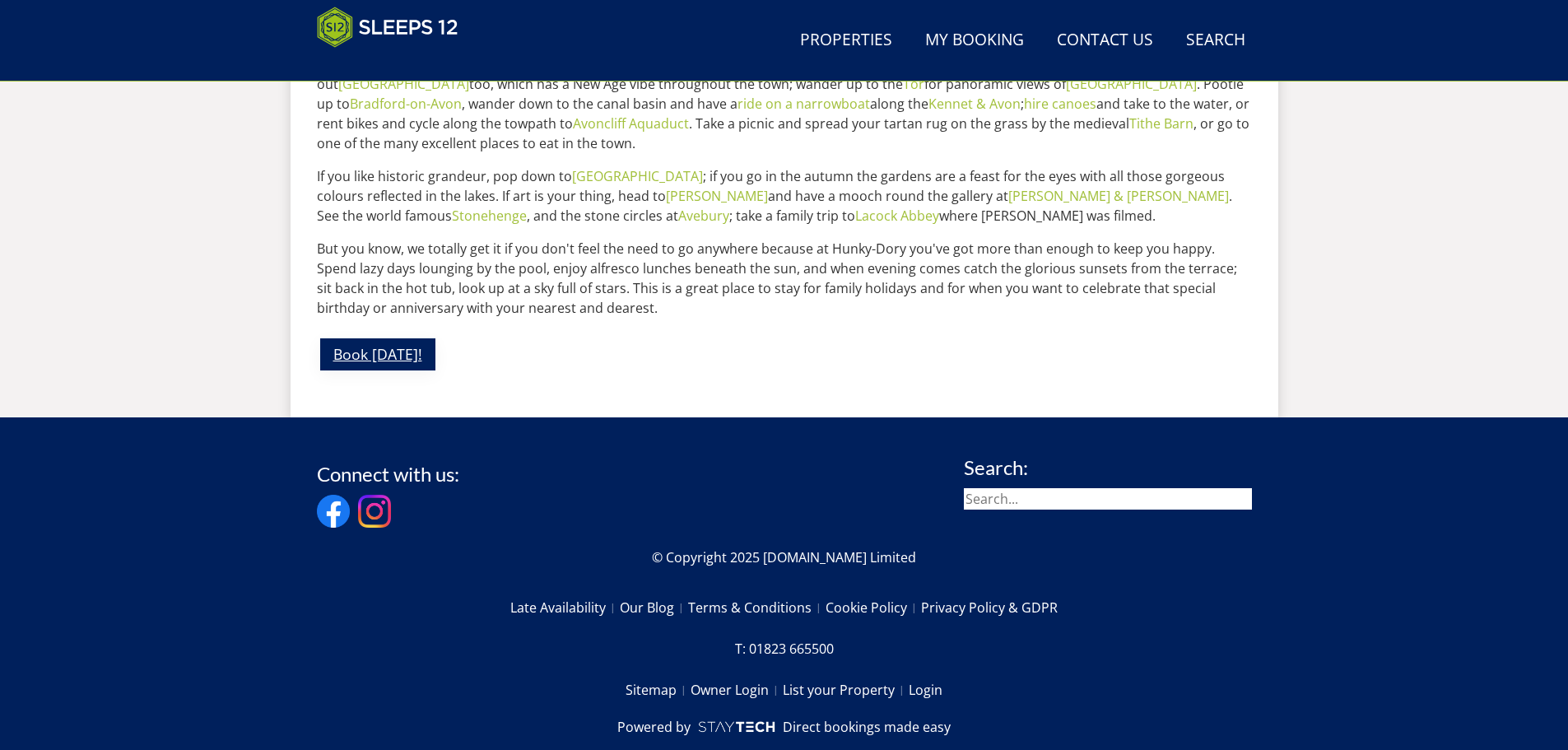
click at [405, 338] on link "Book today!" at bounding box center [378, 354] width 115 height 32
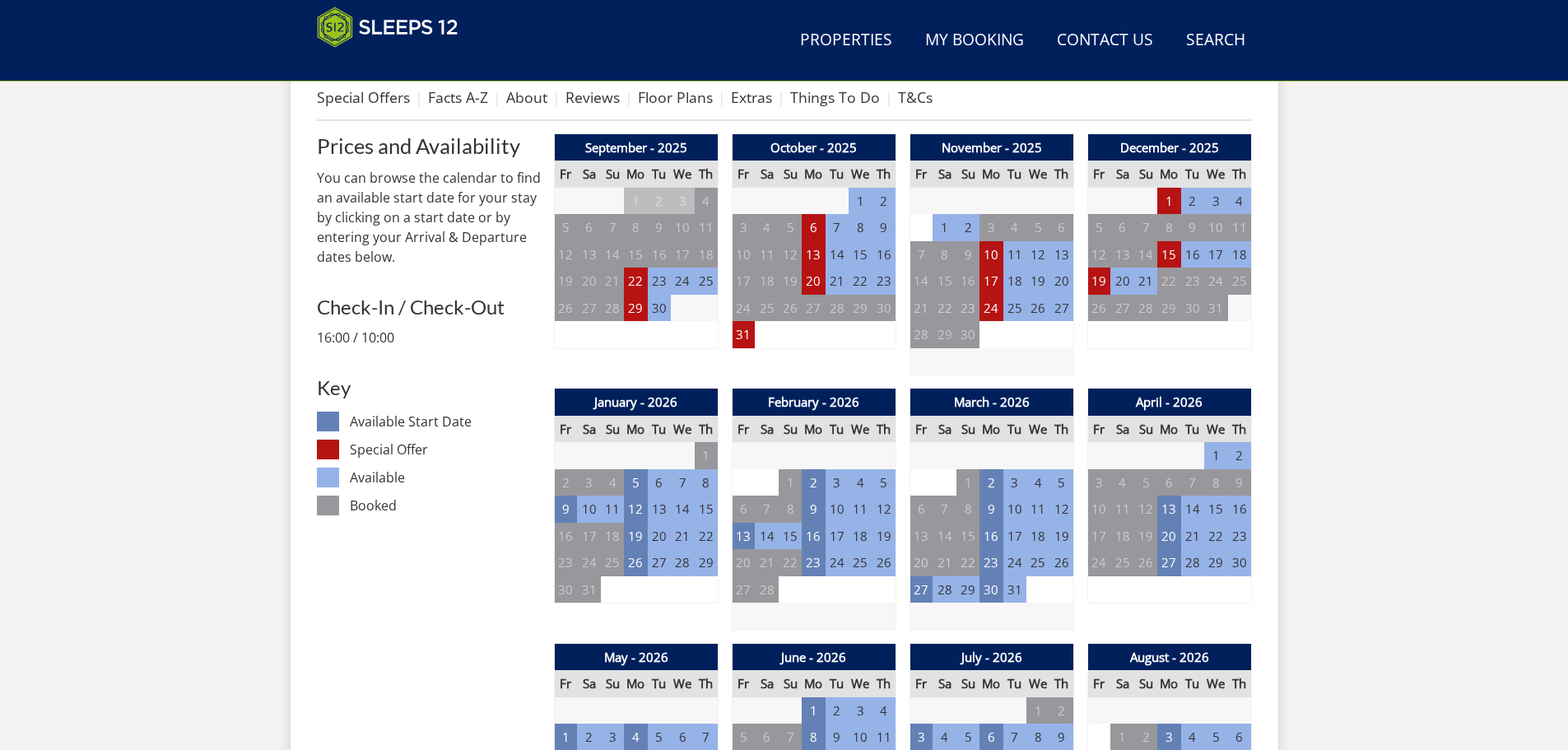
scroll to position [689, 0]
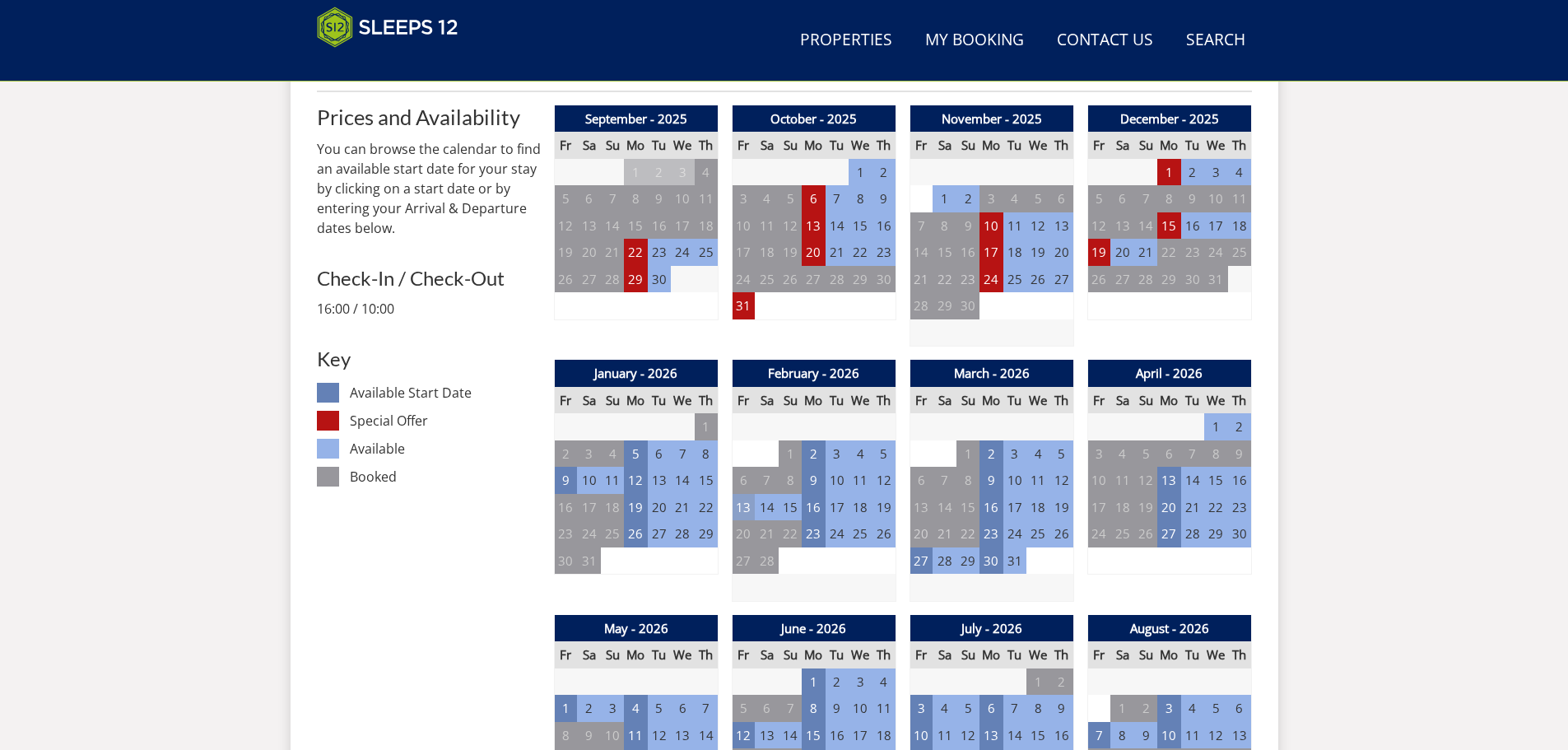
click at [743, 508] on td "13" at bounding box center [744, 507] width 23 height 27
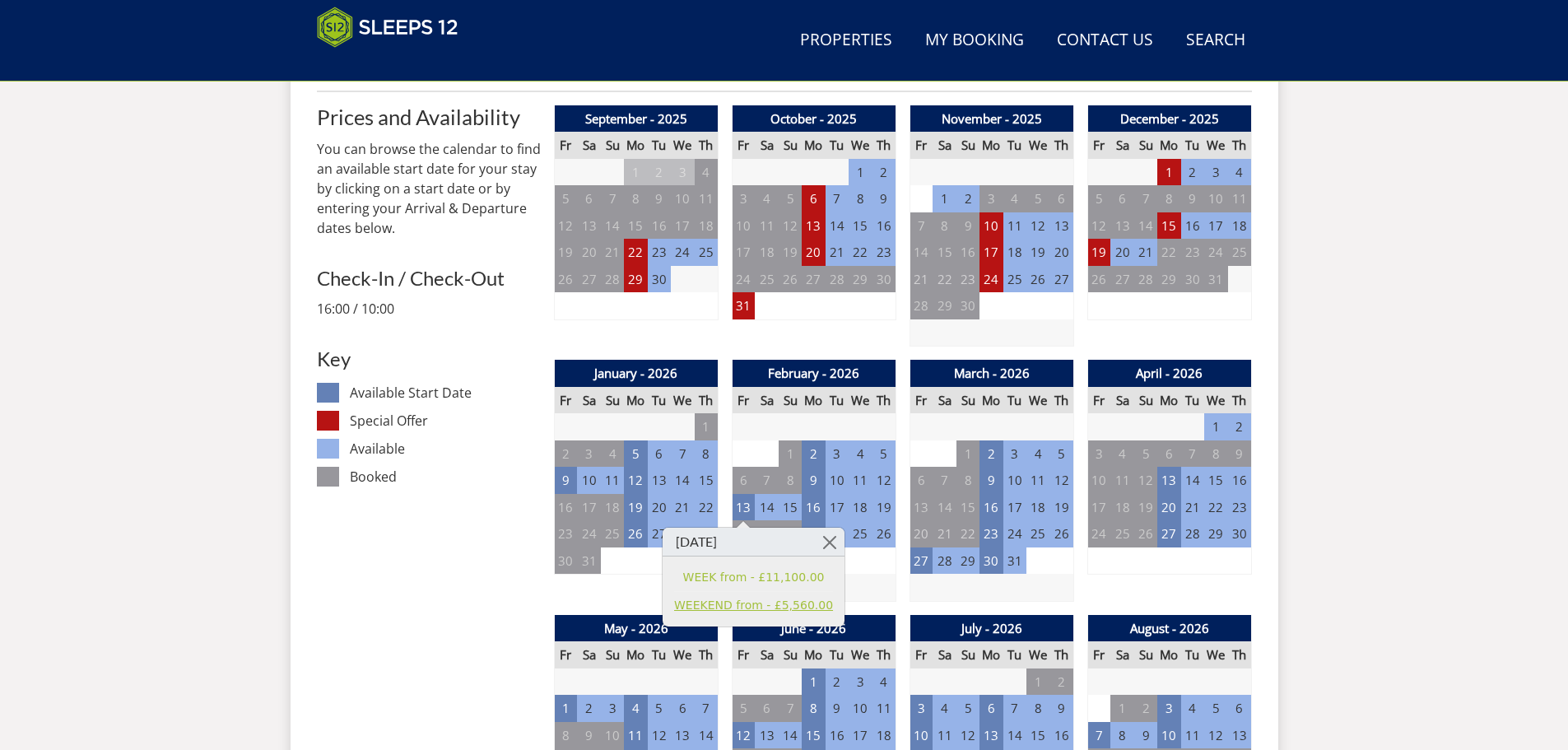
click at [741, 602] on link "WEEKEND from - £5,560.00" at bounding box center [753, 606] width 159 height 18
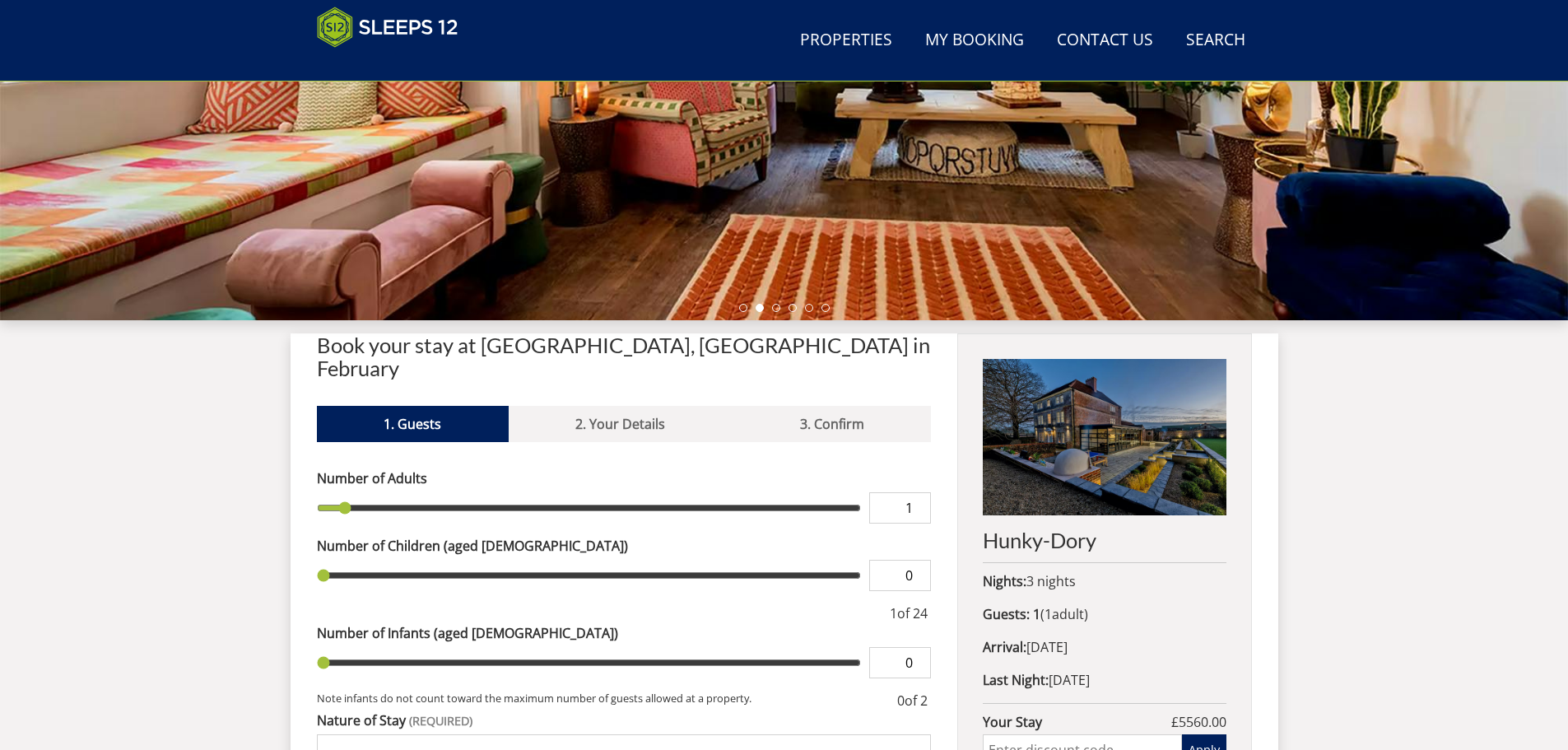
scroll to position [447, 0]
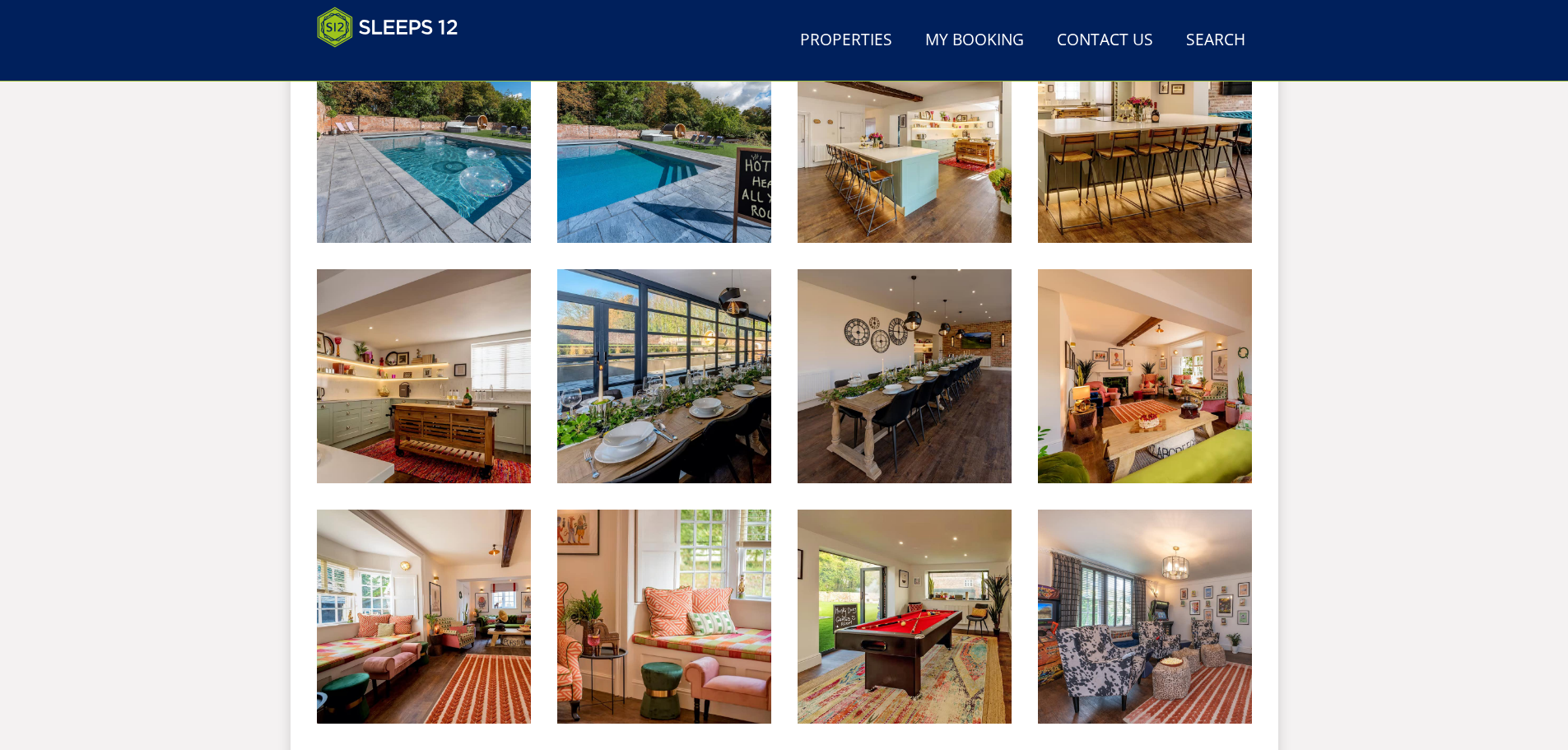
scroll to position [452, 0]
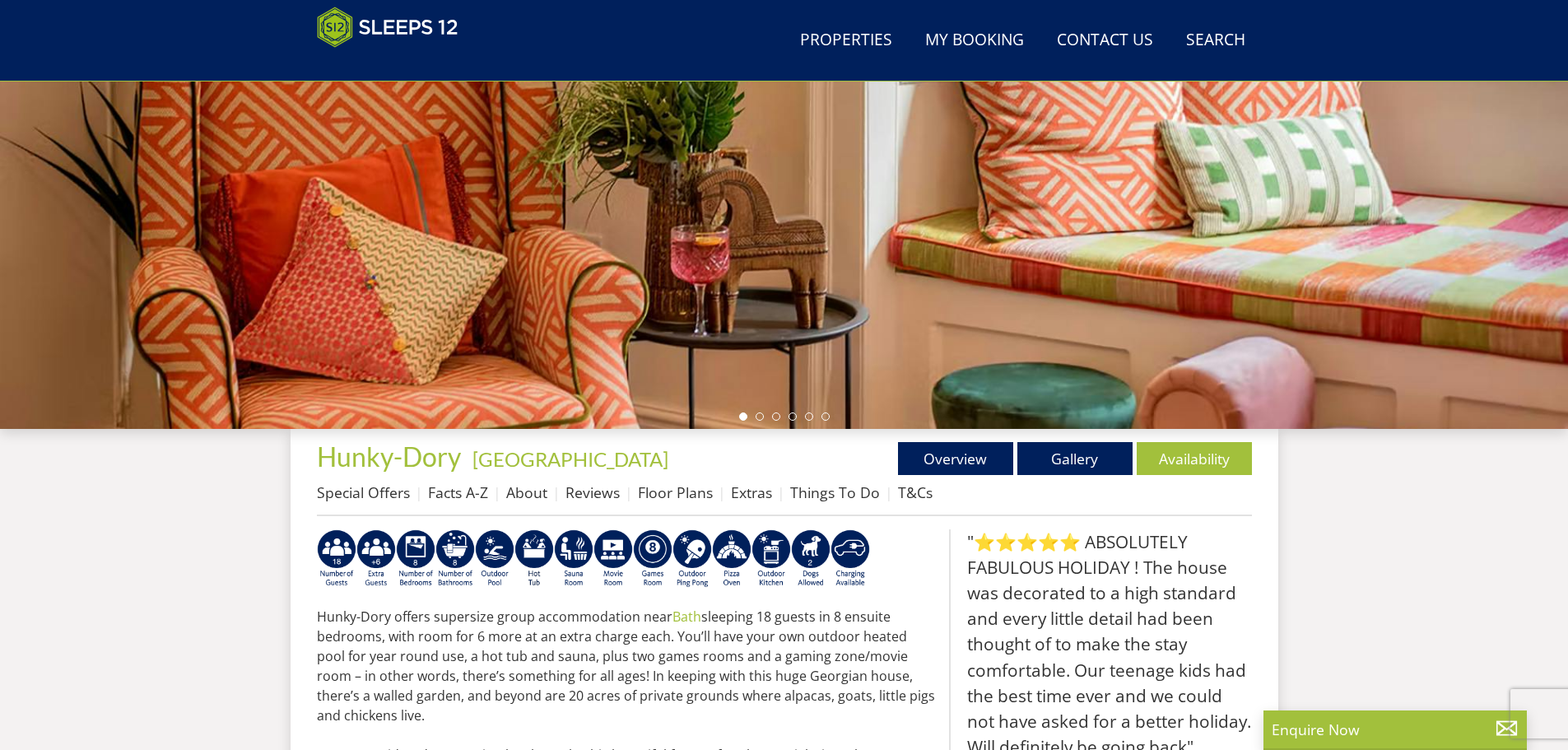
scroll to position [1908, 0]
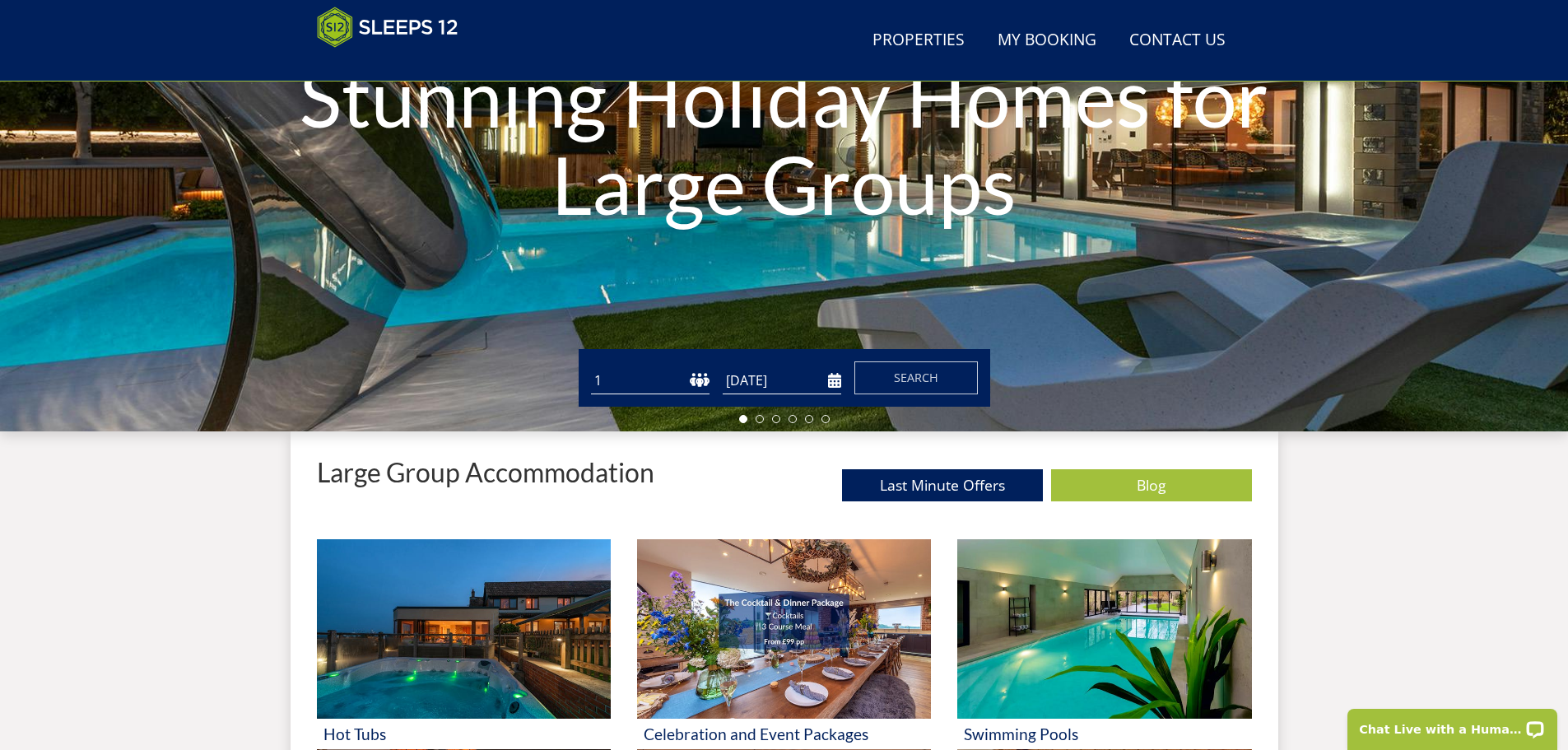
scroll to position [261, 0]
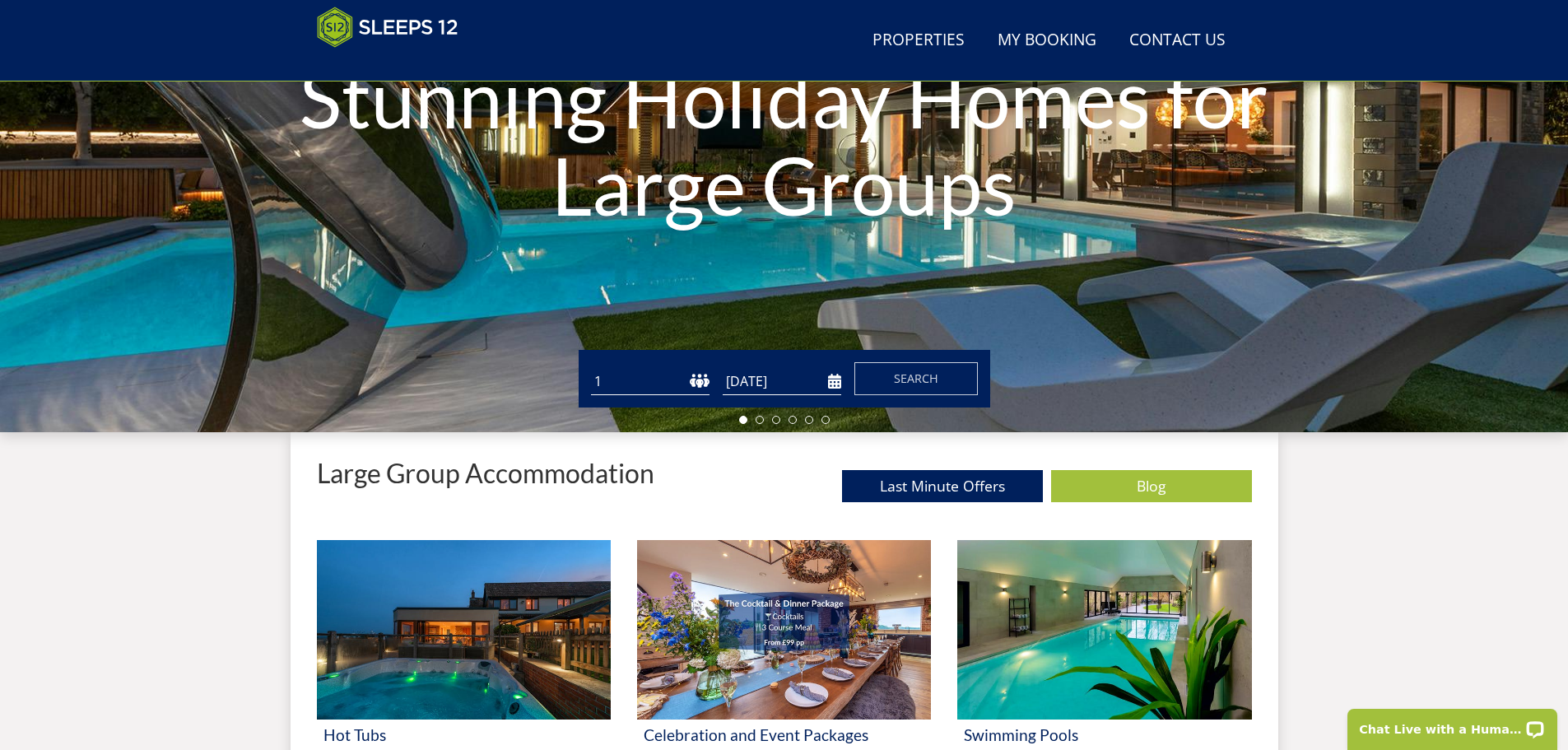
click at [705, 381] on select "1 2 3 4 5 6 7 8 9 10 11 12 13 14 15 16 17 18 19 20 21 22 23 24 25 26 27 28 29 3…" at bounding box center [651, 381] width 119 height 27
select select "20"
click at [591, 368] on select "1 2 3 4 5 6 7 8 9 10 11 12 13 14 15 16 17 18 19 20 21 22 23 24 25 26 27 28 29 3…" at bounding box center [651, 381] width 119 height 27
click at [756, 382] on input "[DATE]" at bounding box center [783, 381] width 119 height 27
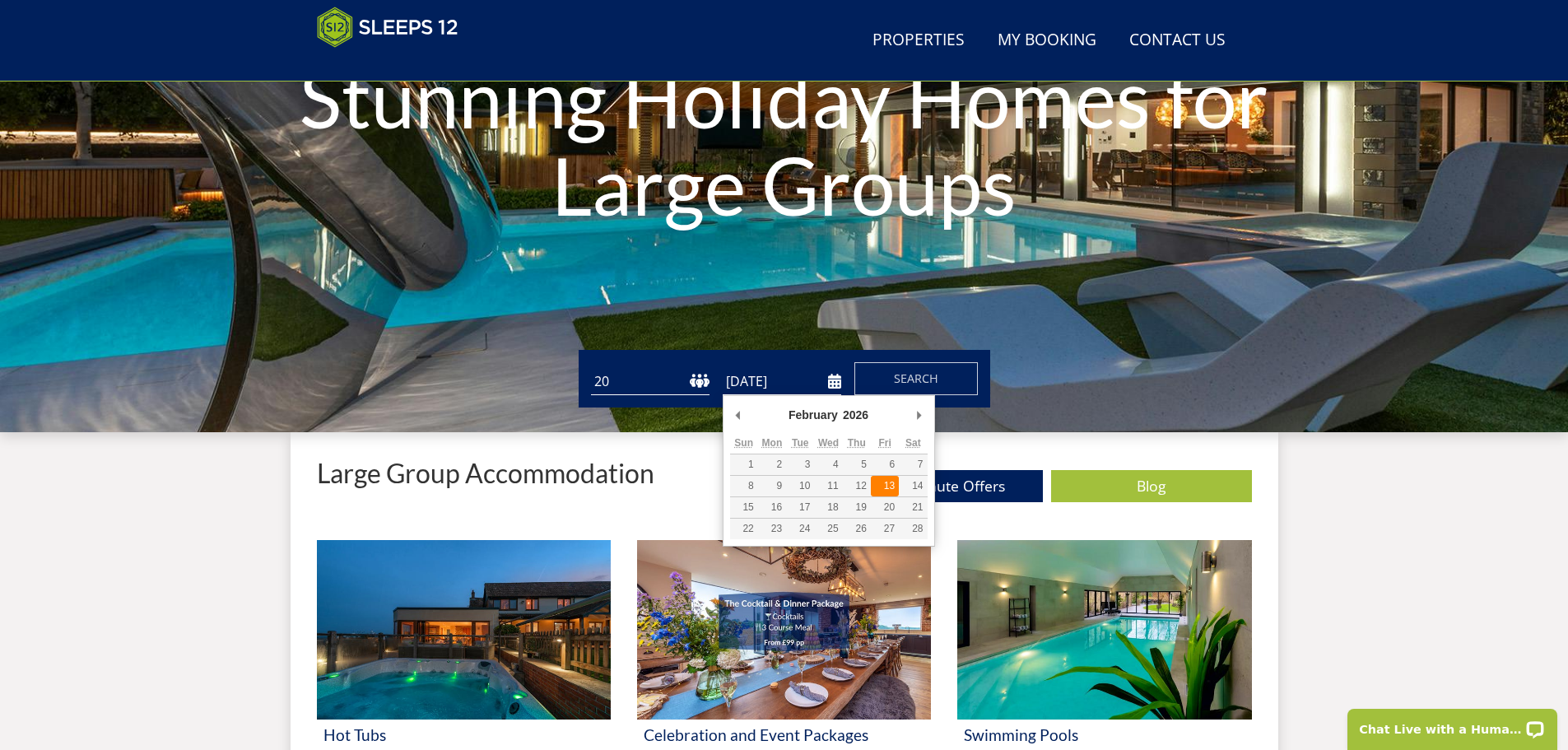
type input "13/02/2026"
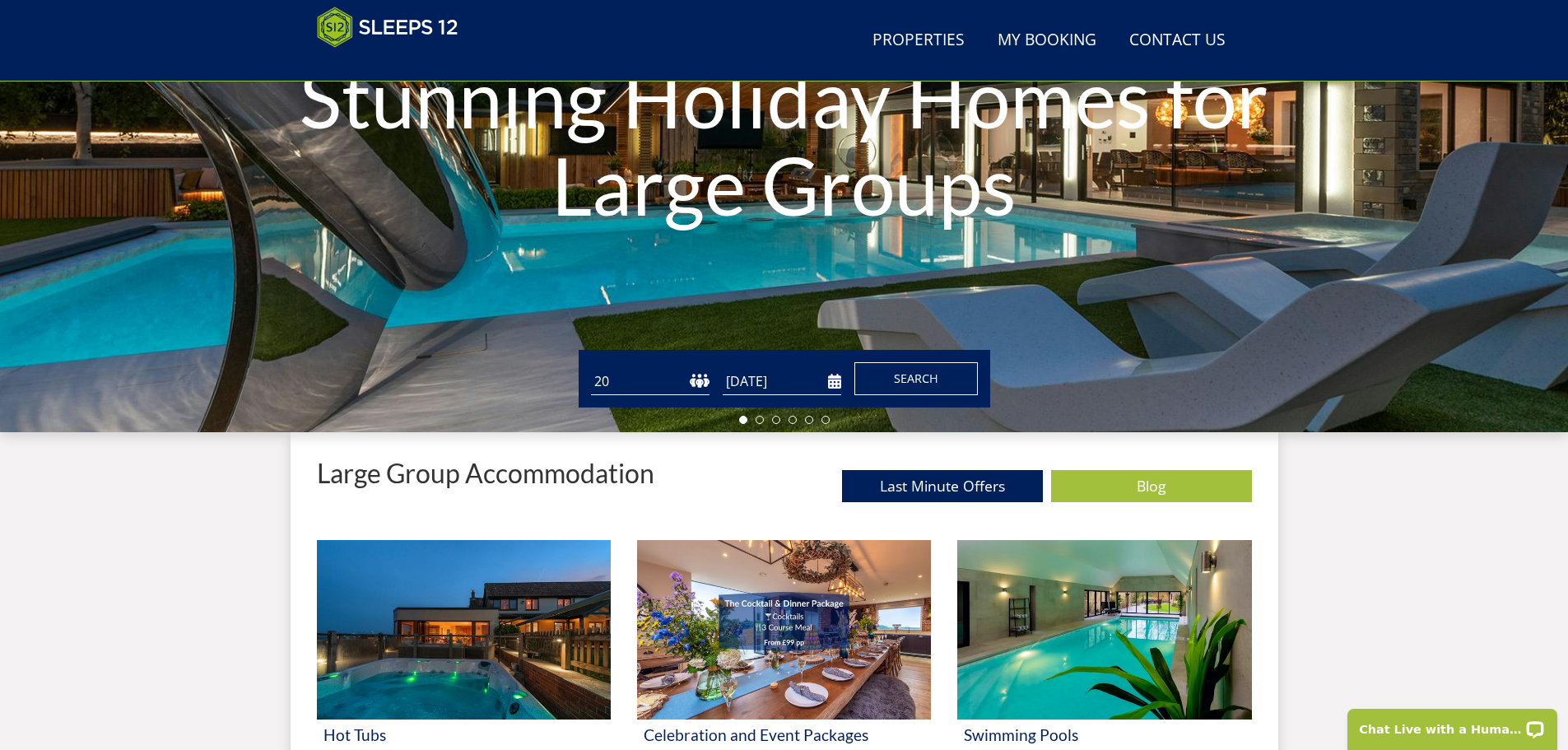
click at [910, 382] on span "Search" at bounding box center [916, 378] width 45 height 16
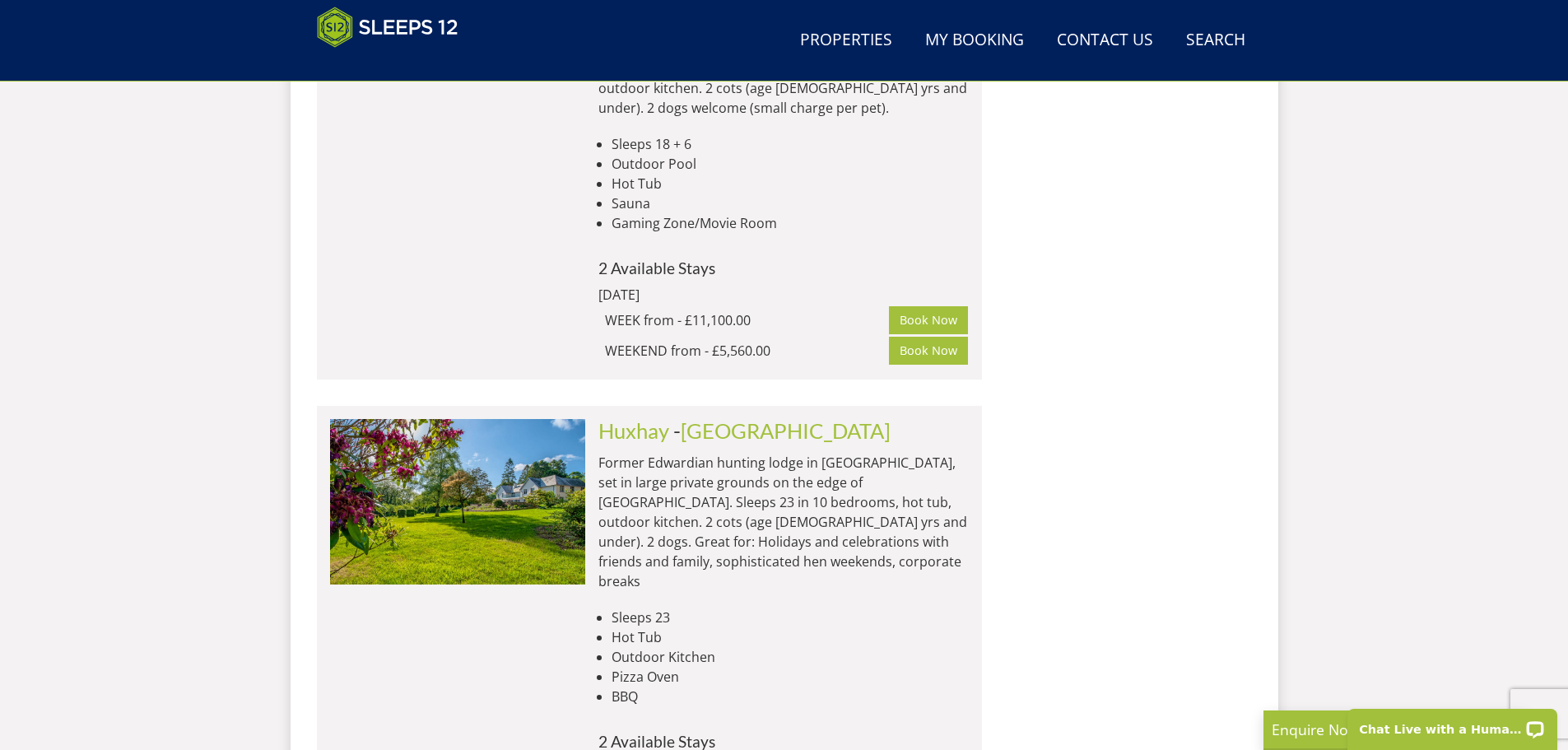
scroll to position [2319, 0]
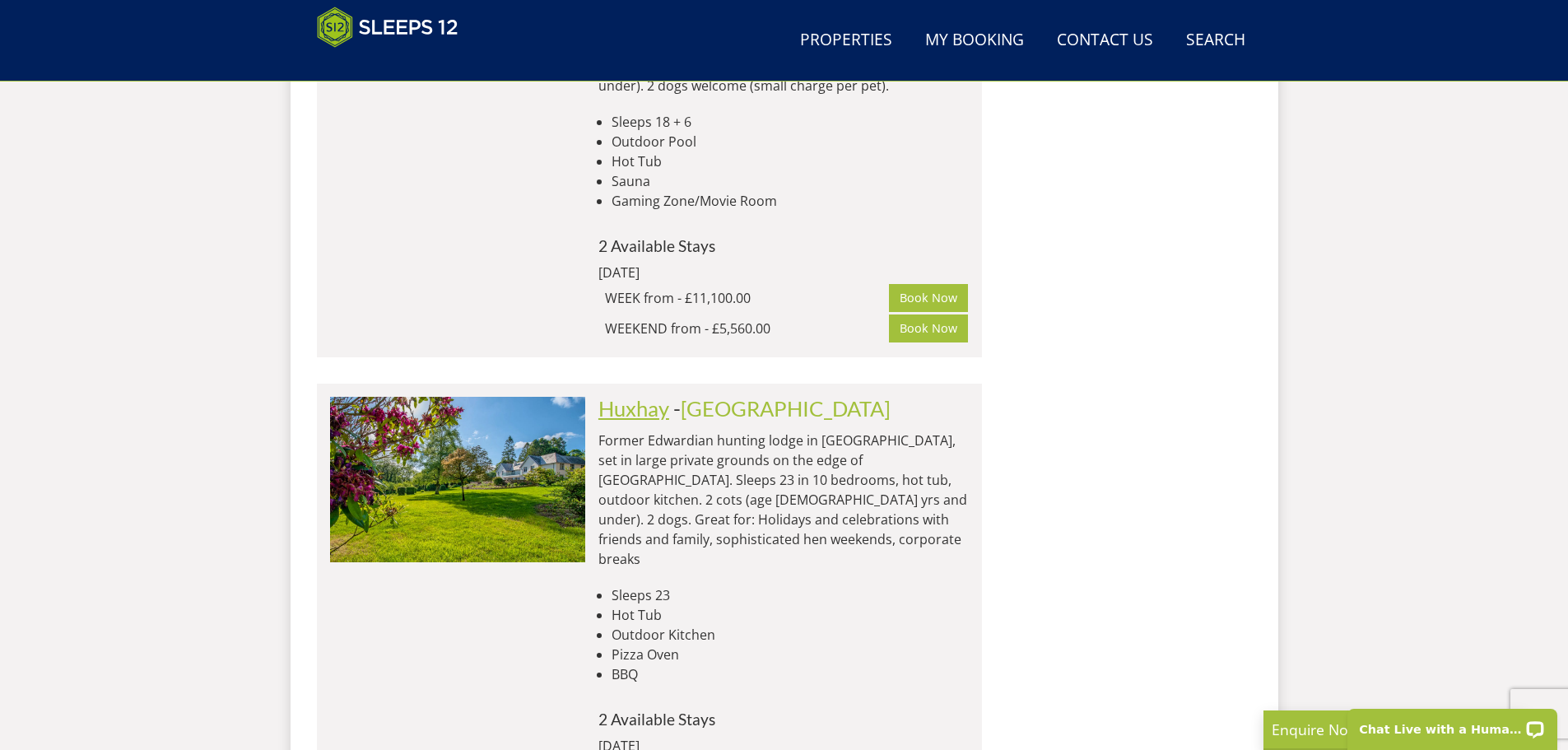
click at [636, 396] on link "Huxhay" at bounding box center [633, 408] width 71 height 24
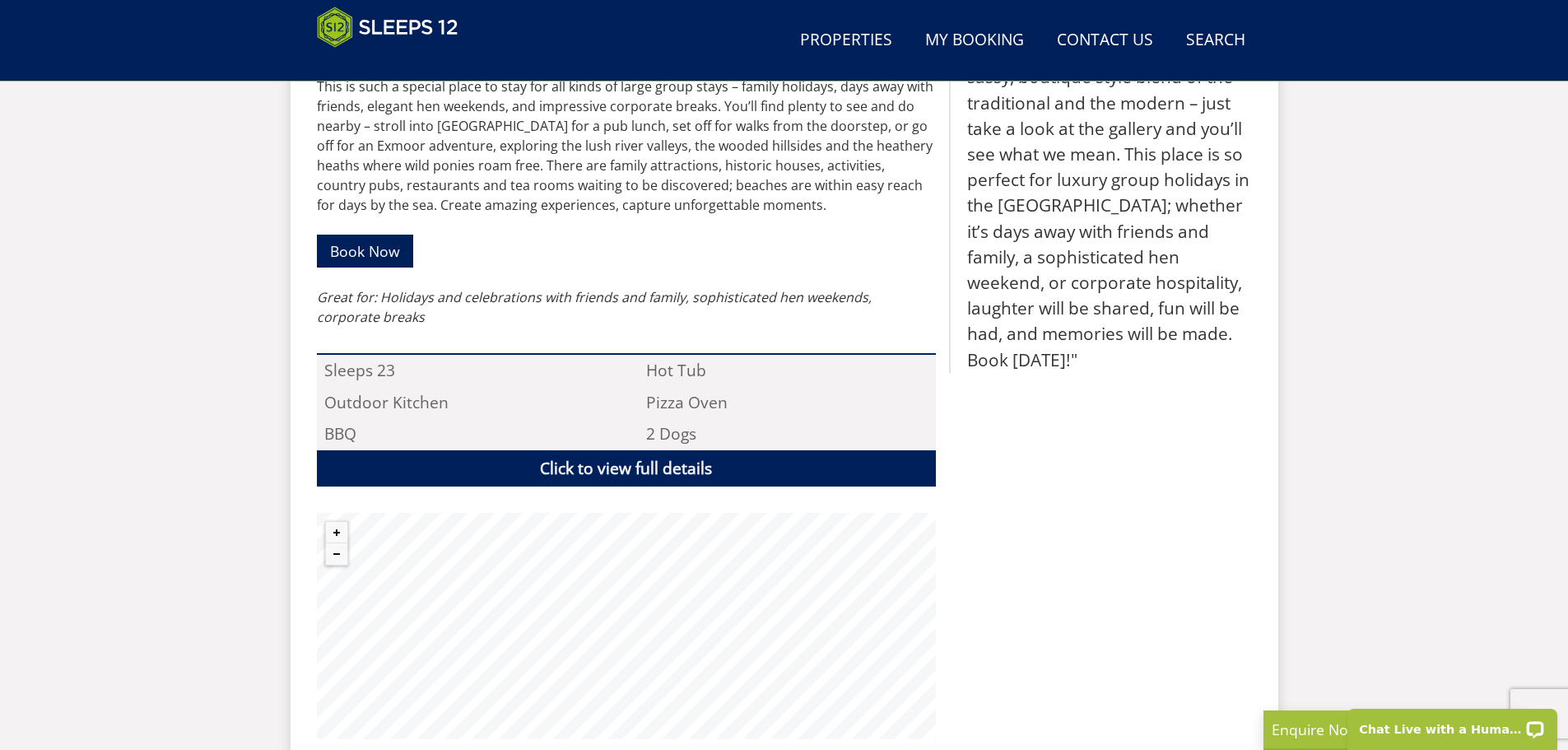
scroll to position [1223, 0]
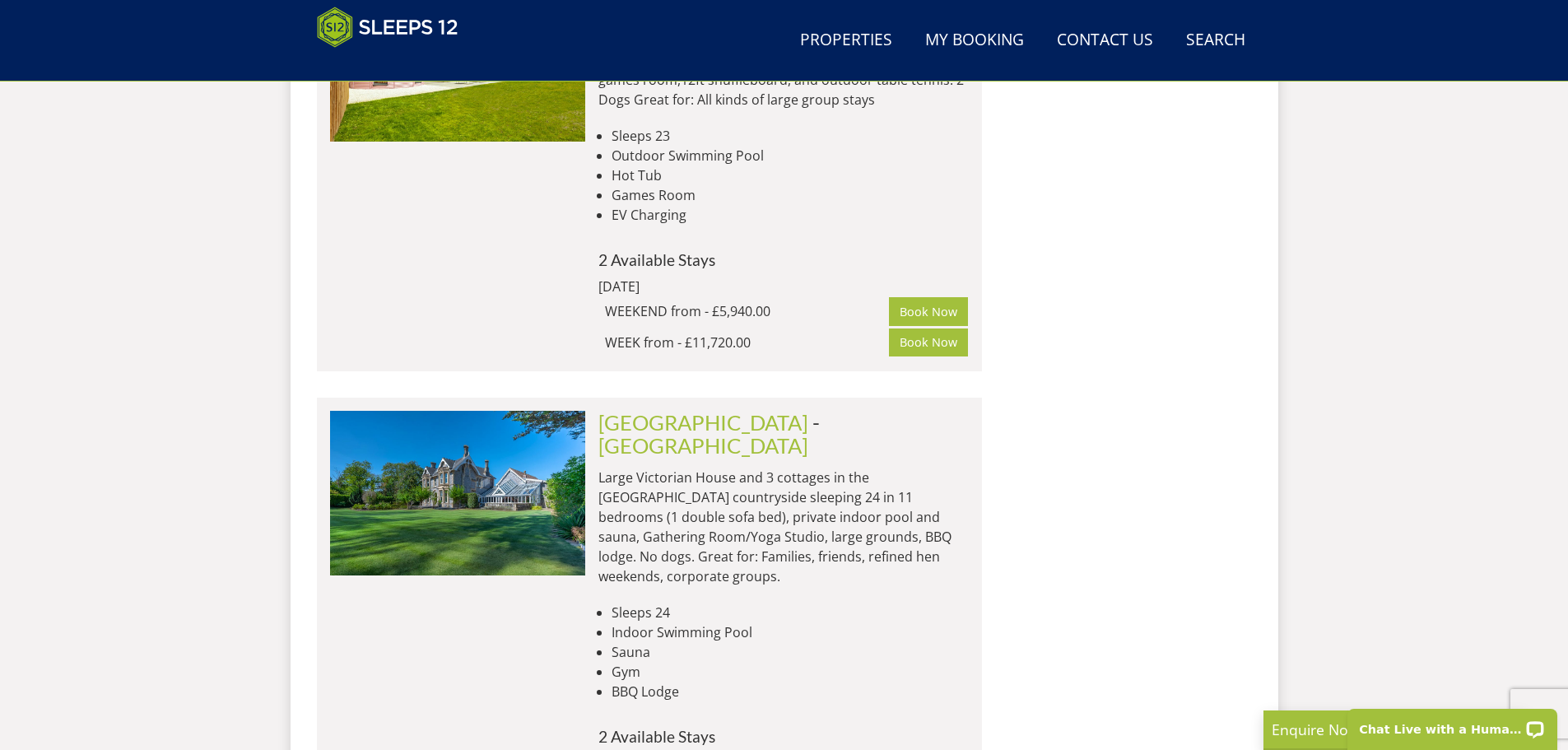
scroll to position [3224, 0]
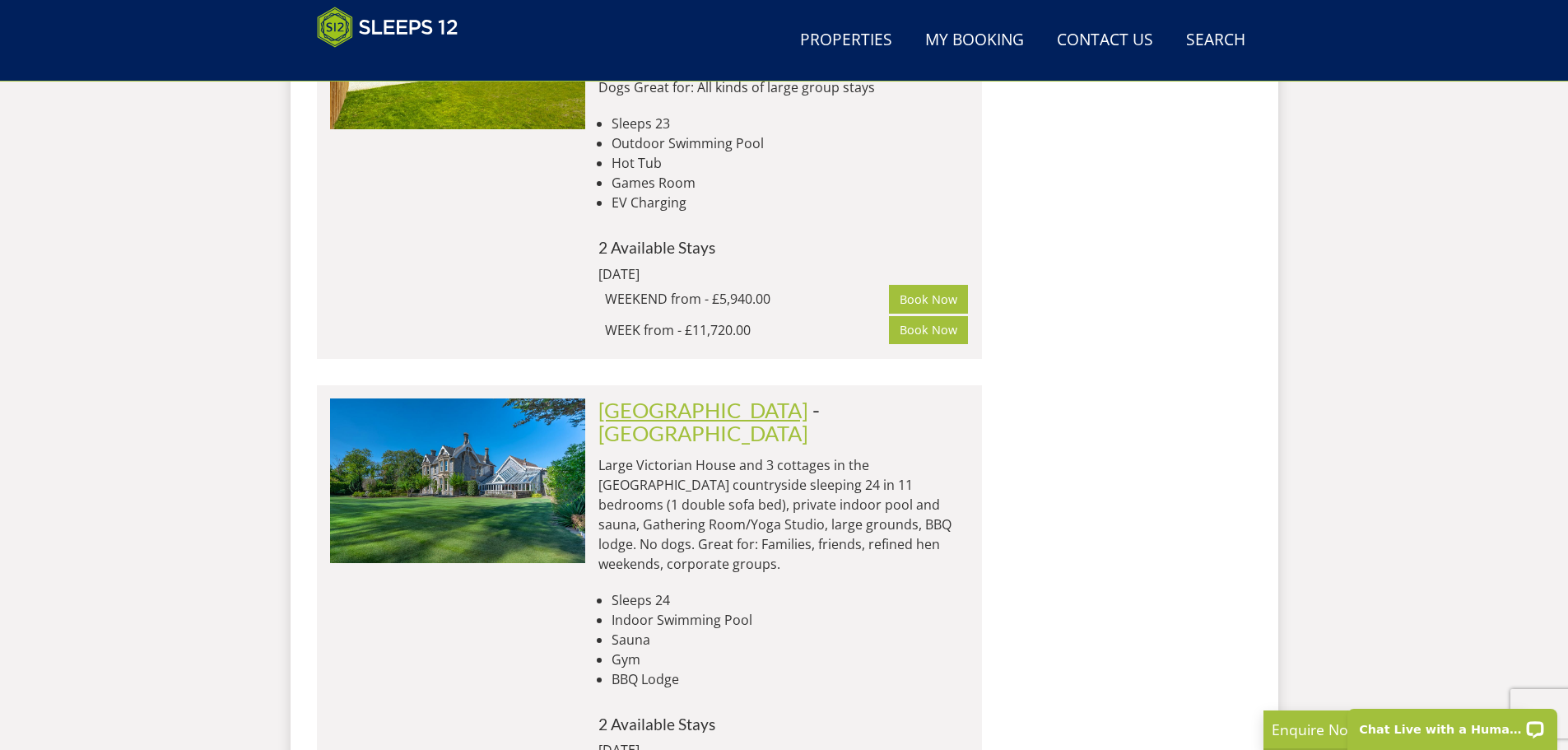
click at [725, 398] on link "Cowslip Manor" at bounding box center [703, 410] width 210 height 24
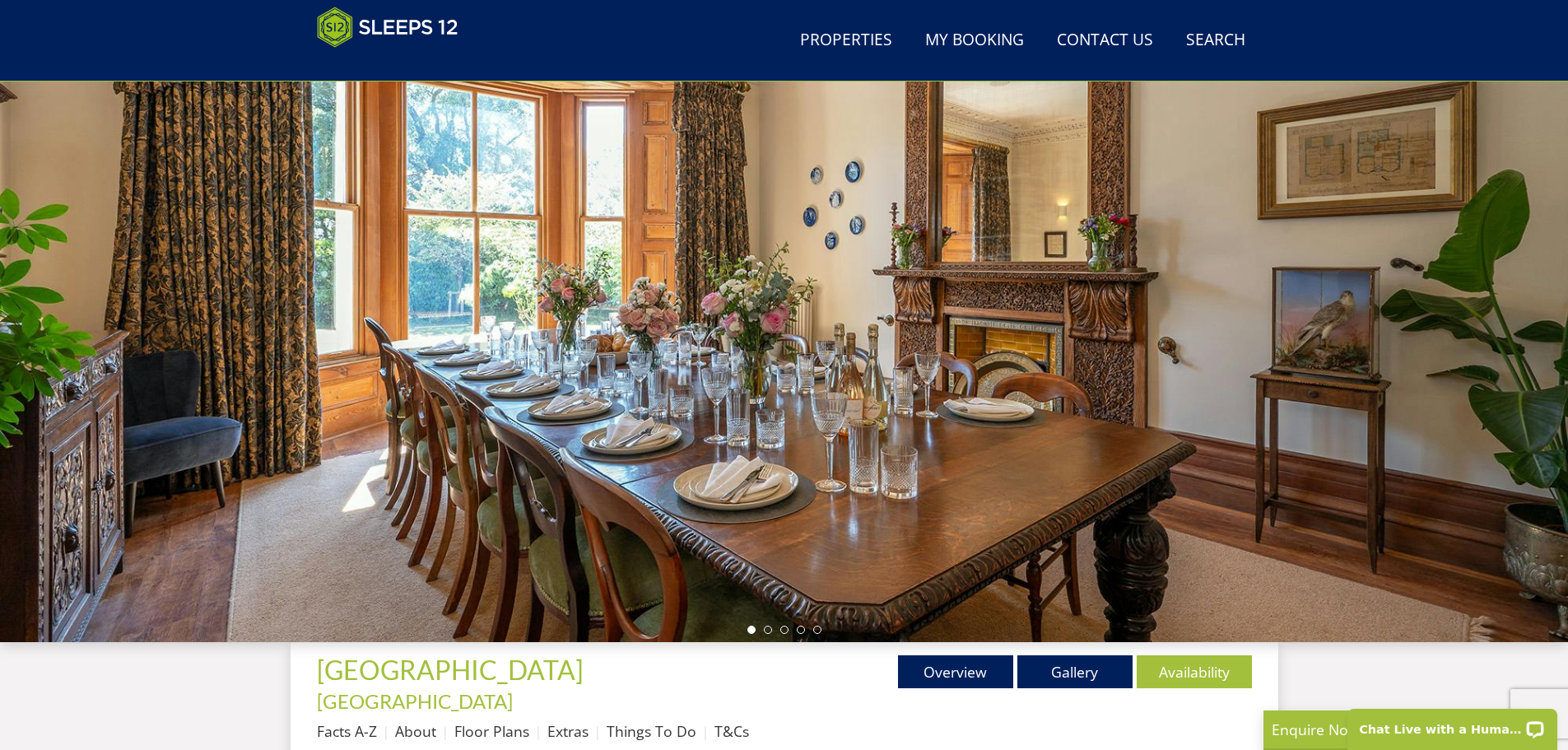
scroll to position [98, 0]
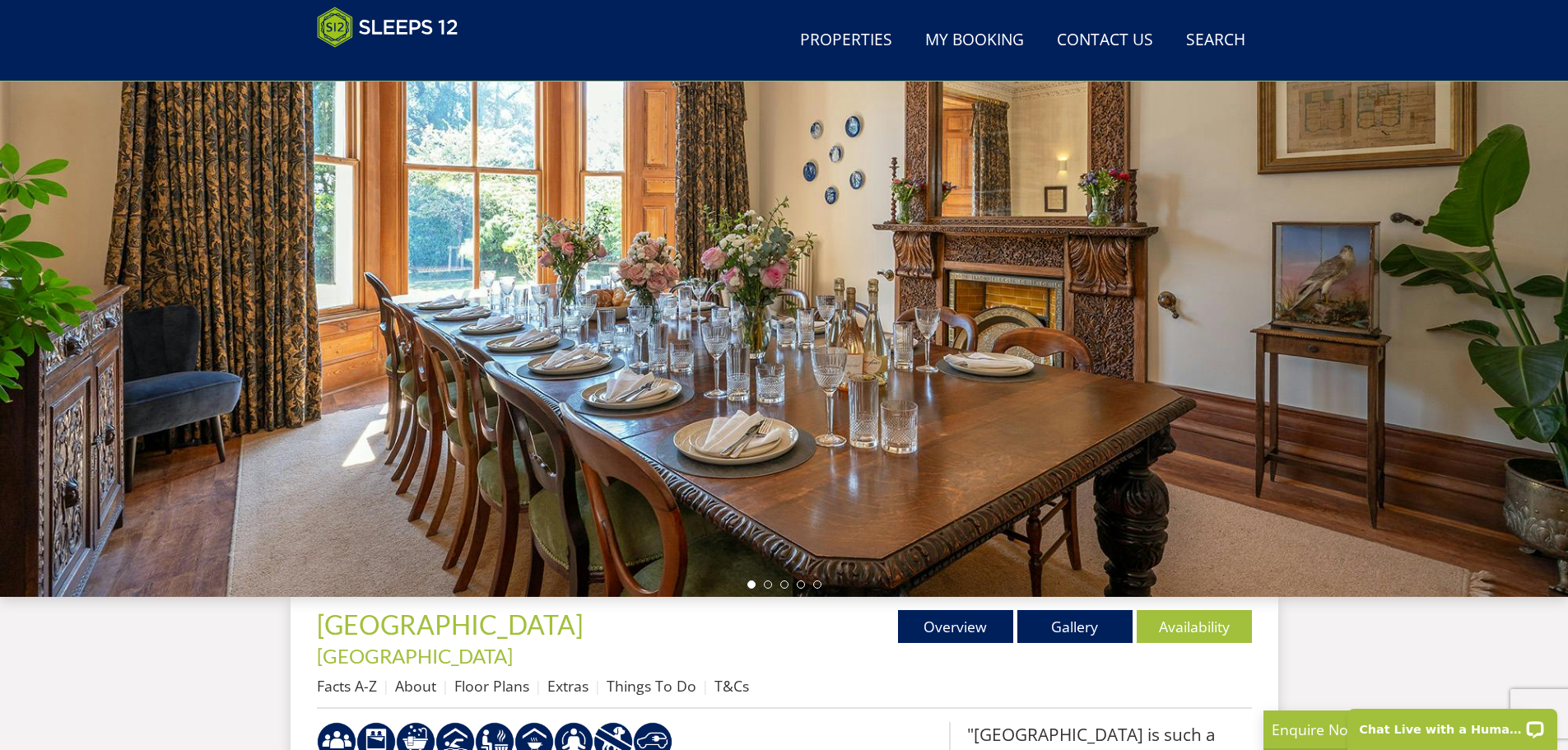
drag, startPoint x: 1188, startPoint y: 437, endPoint x: 441, endPoint y: 437, distance: 747.0
click at [441, 437] on div at bounding box center [784, 308] width 1568 height 576
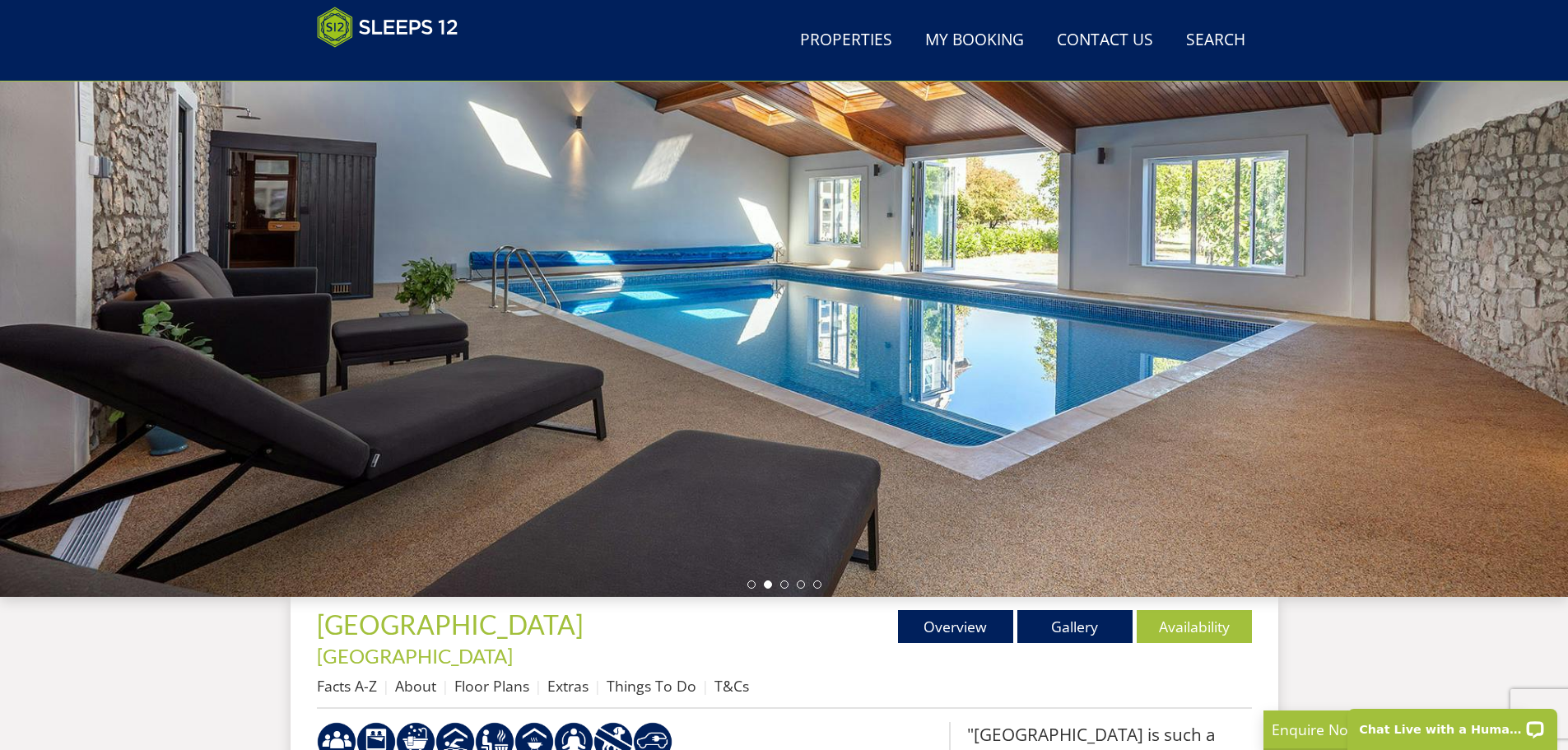
click at [804, 451] on div at bounding box center [784, 308] width 1568 height 576
drag, startPoint x: 398, startPoint y: 455, endPoint x: 75, endPoint y: 449, distance: 323.1
drag, startPoint x: 1166, startPoint y: 389, endPoint x: -319, endPoint y: 415, distance: 1485.2
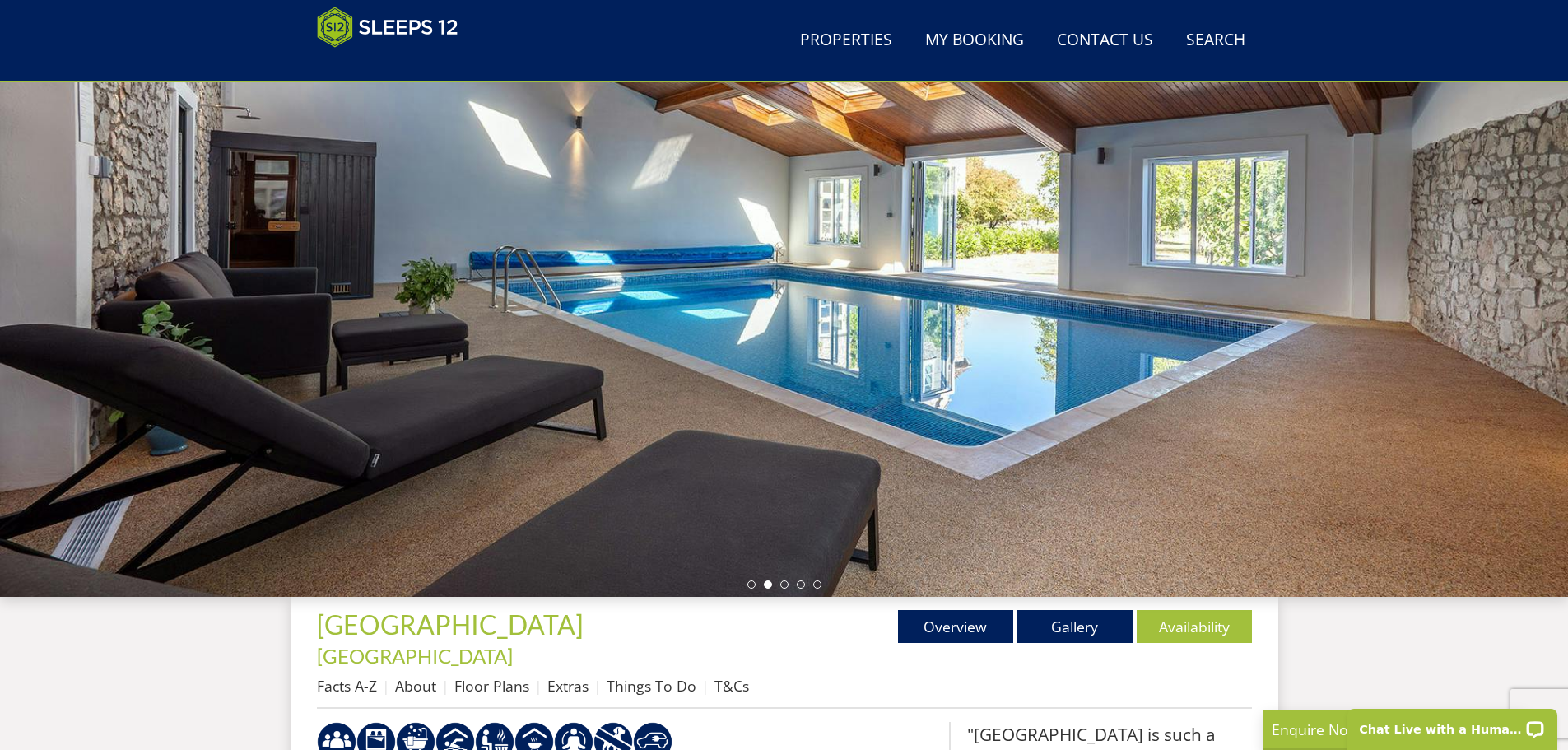
click at [1272, 361] on div at bounding box center [784, 308] width 1568 height 576
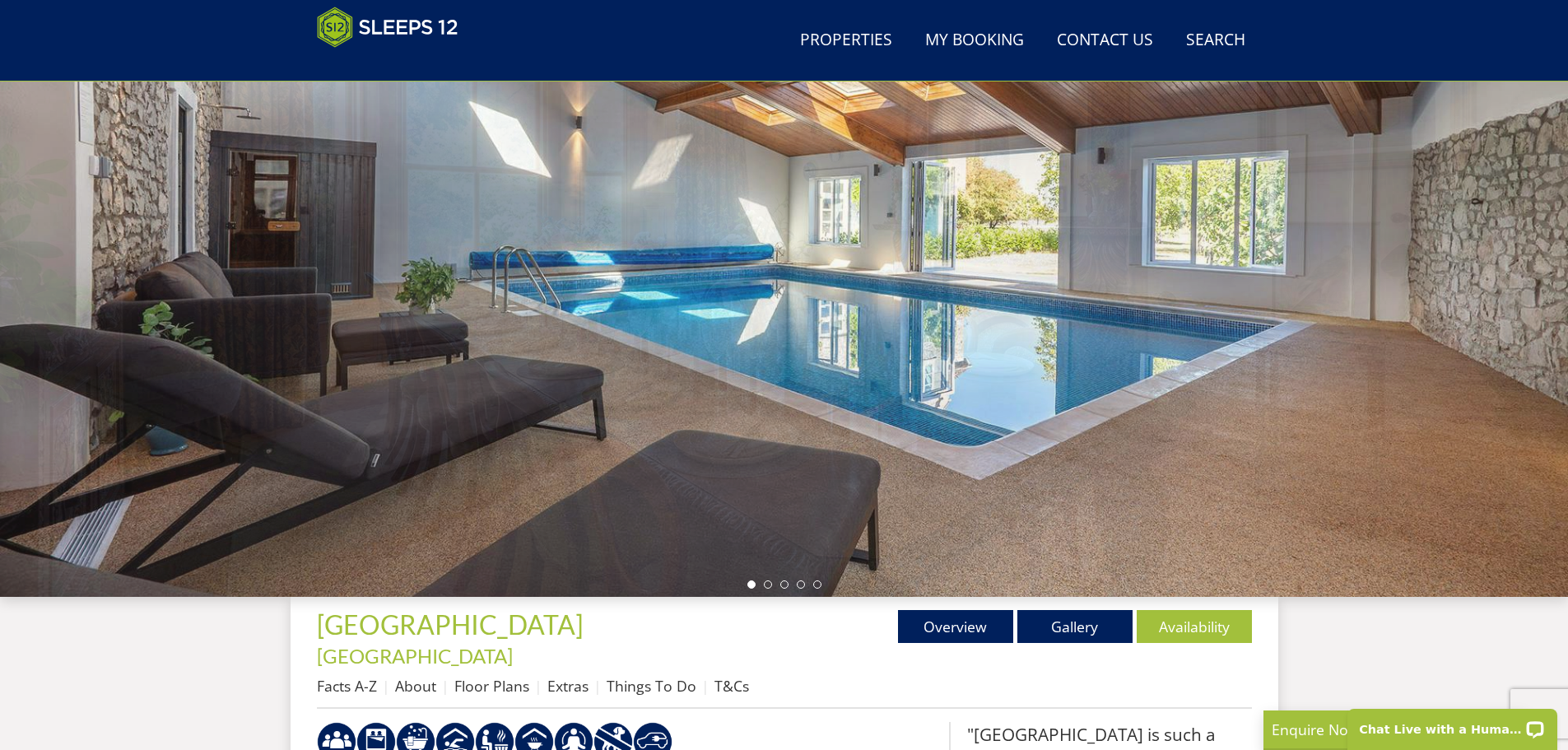
click at [1272, 361] on div at bounding box center [784, 308] width 1568 height 576
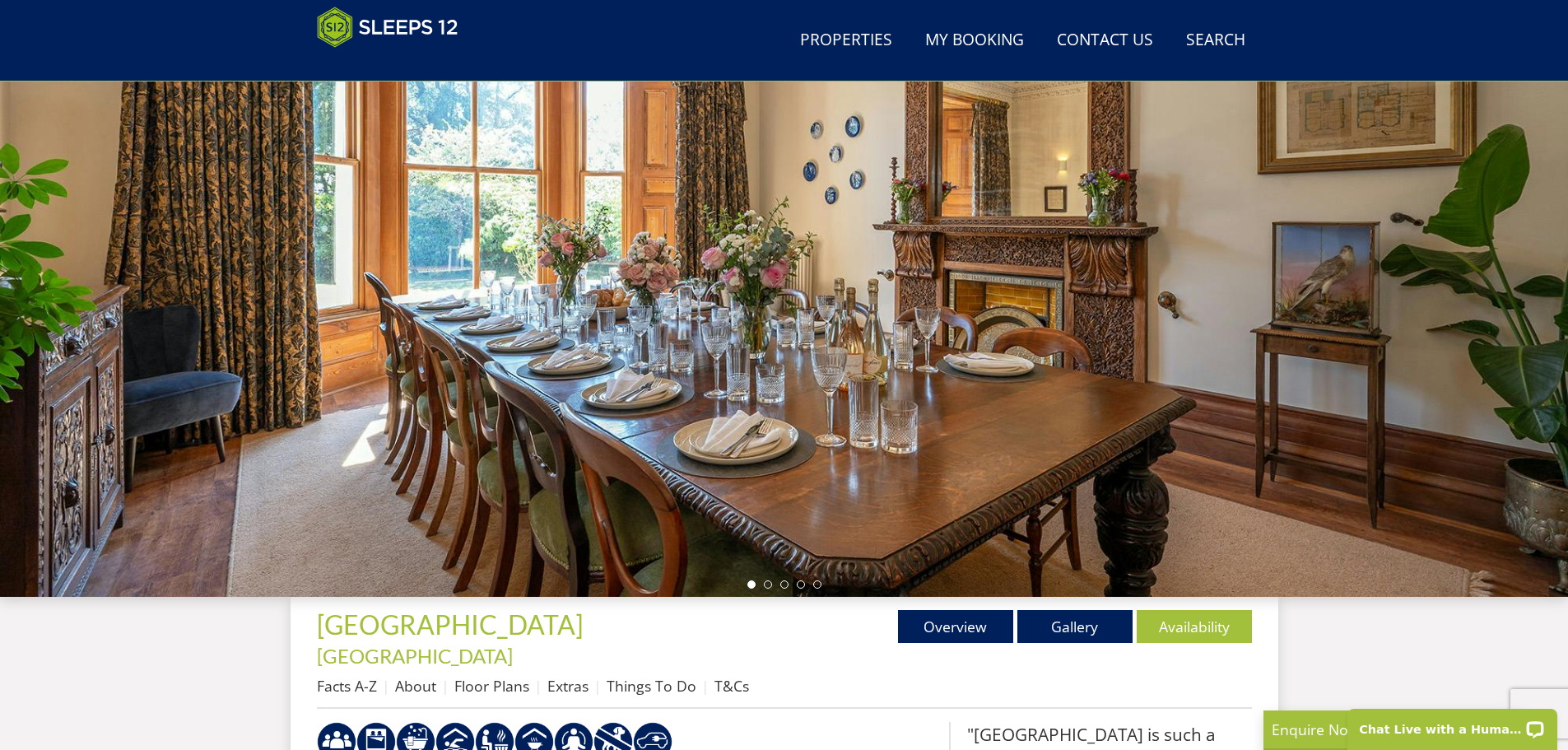
click at [1089, 551] on div at bounding box center [784, 308] width 1568 height 576
click at [1071, 625] on link "Gallery" at bounding box center [1075, 626] width 115 height 33
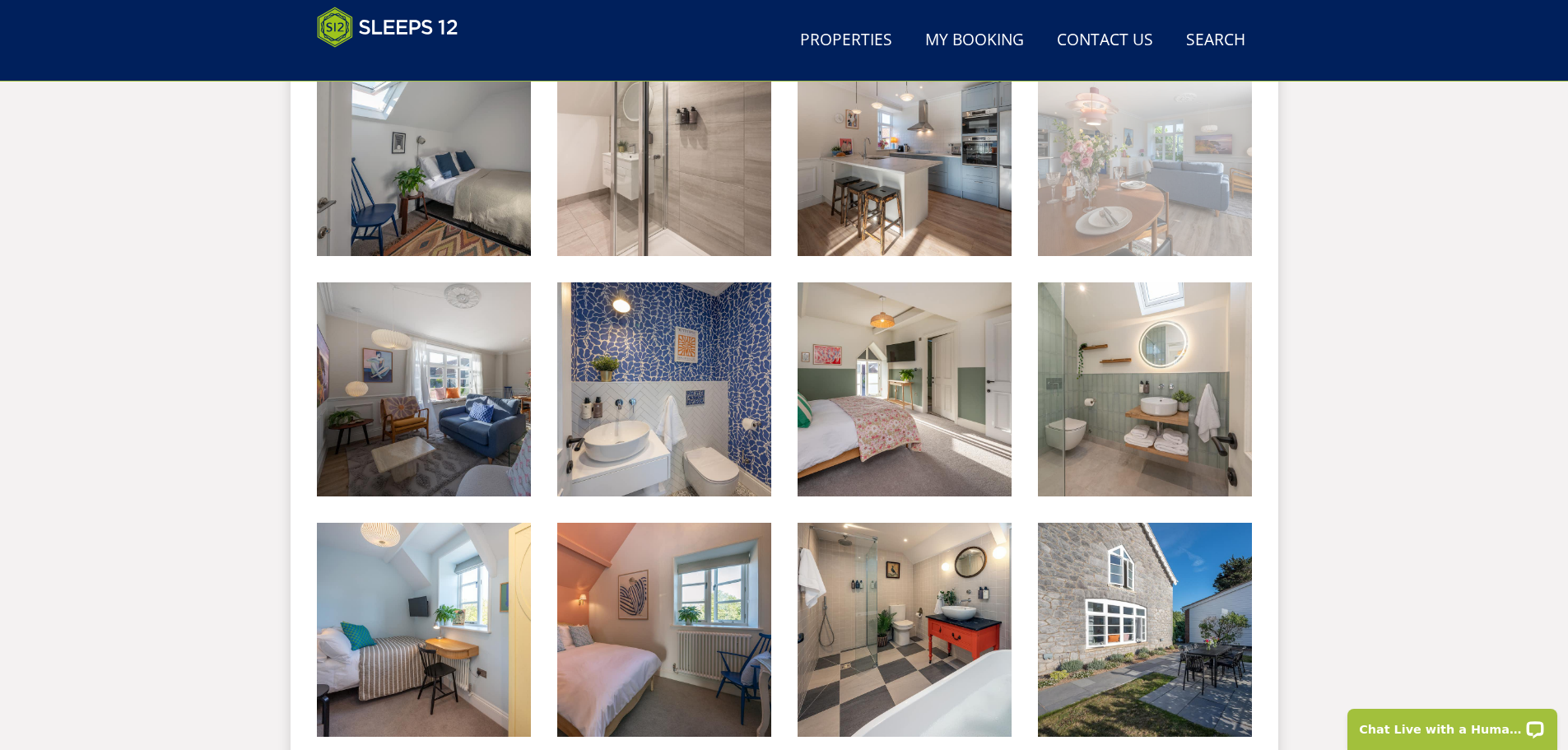
scroll to position [2828, 0]
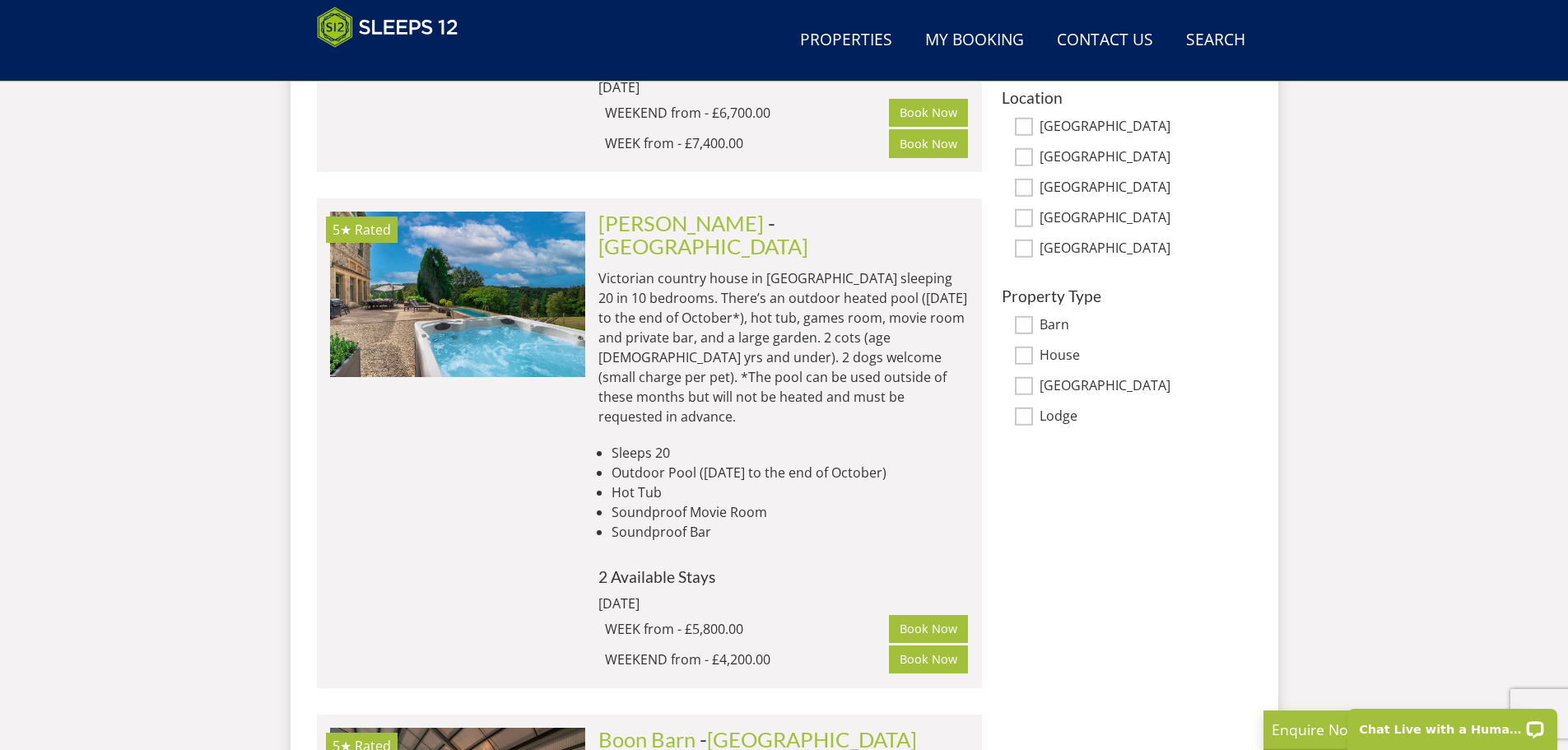
scroll to position [1091, 0]
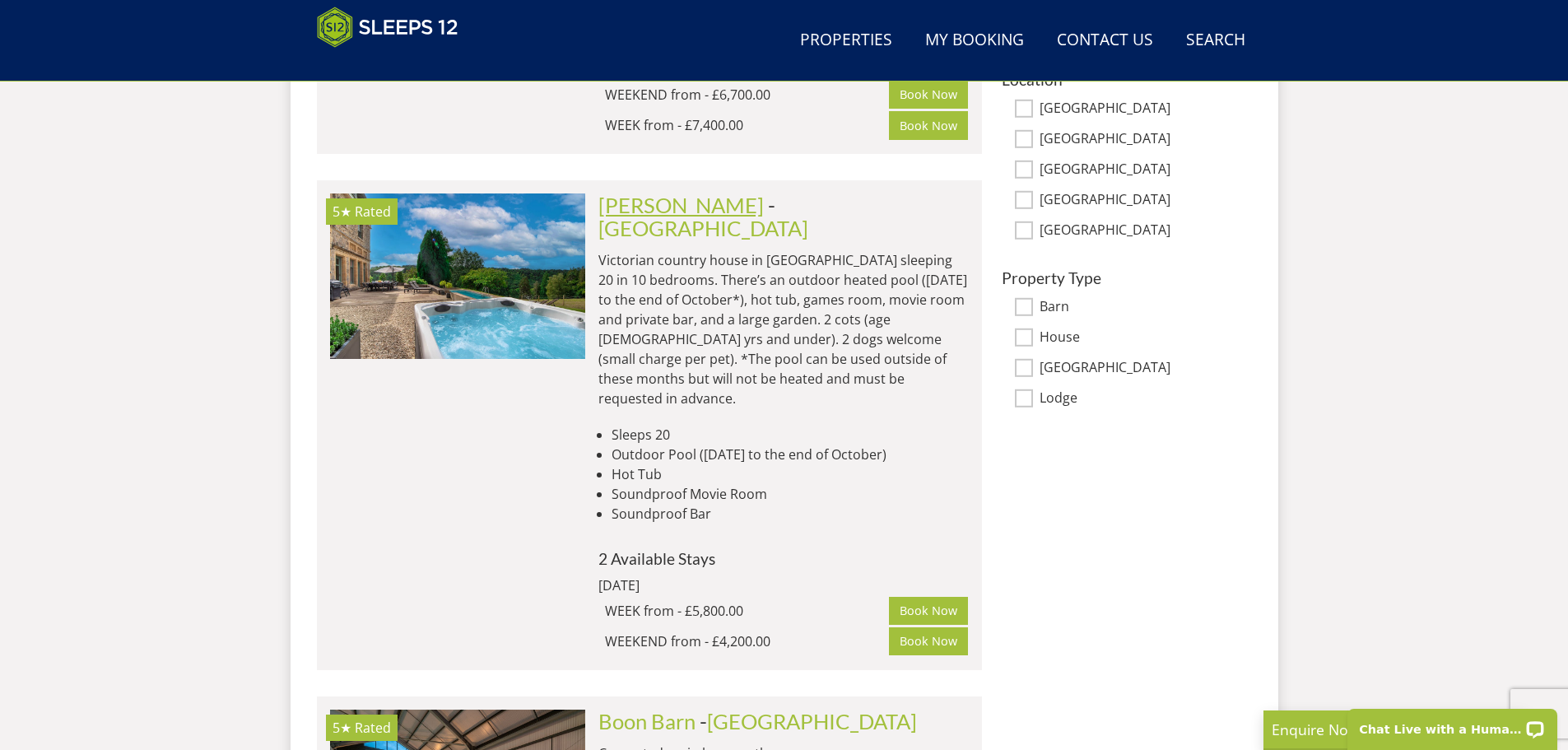
click at [627, 192] on link "Kennard Hall" at bounding box center [681, 204] width 166 height 24
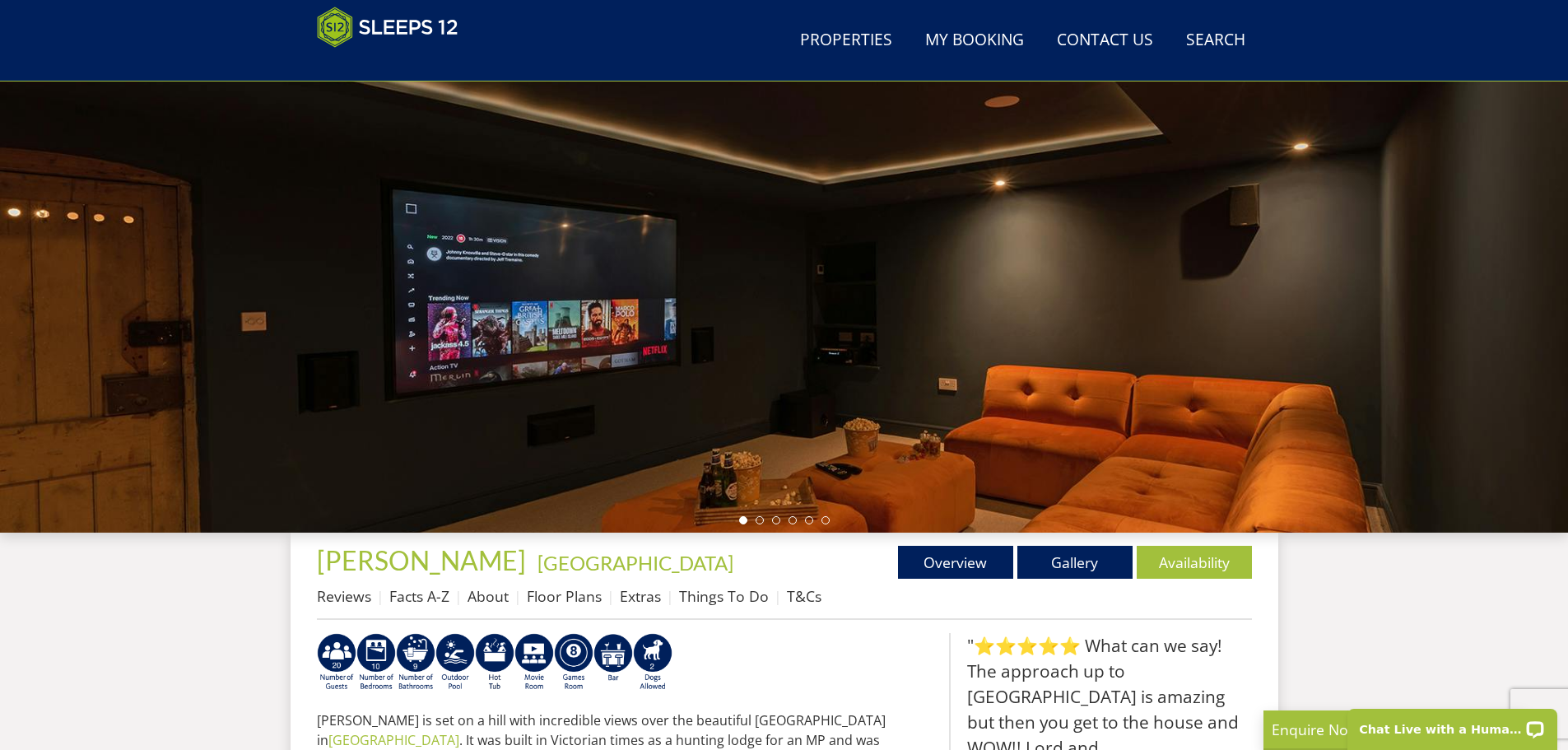
scroll to position [533, 0]
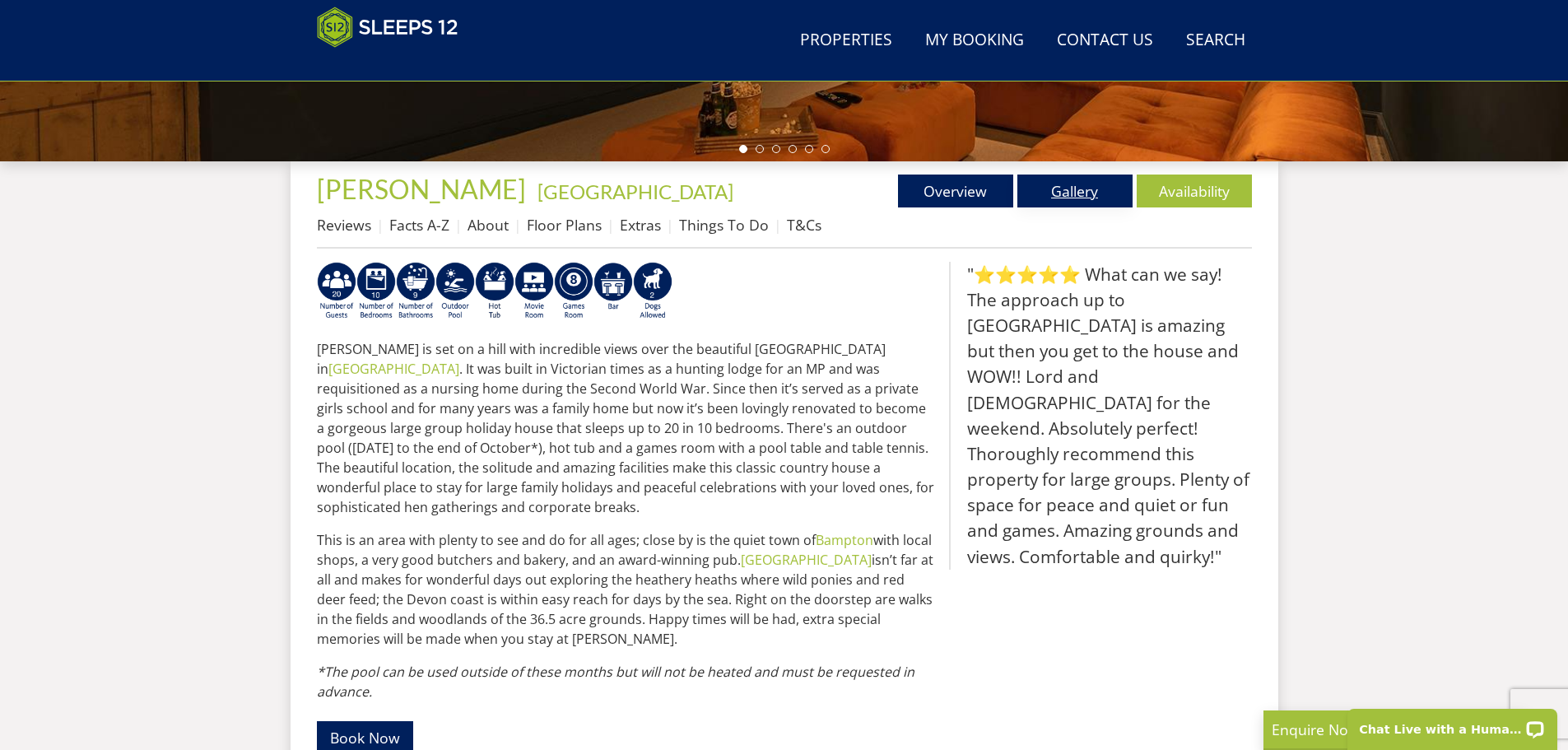
click at [1057, 176] on link "Gallery" at bounding box center [1075, 191] width 115 height 33
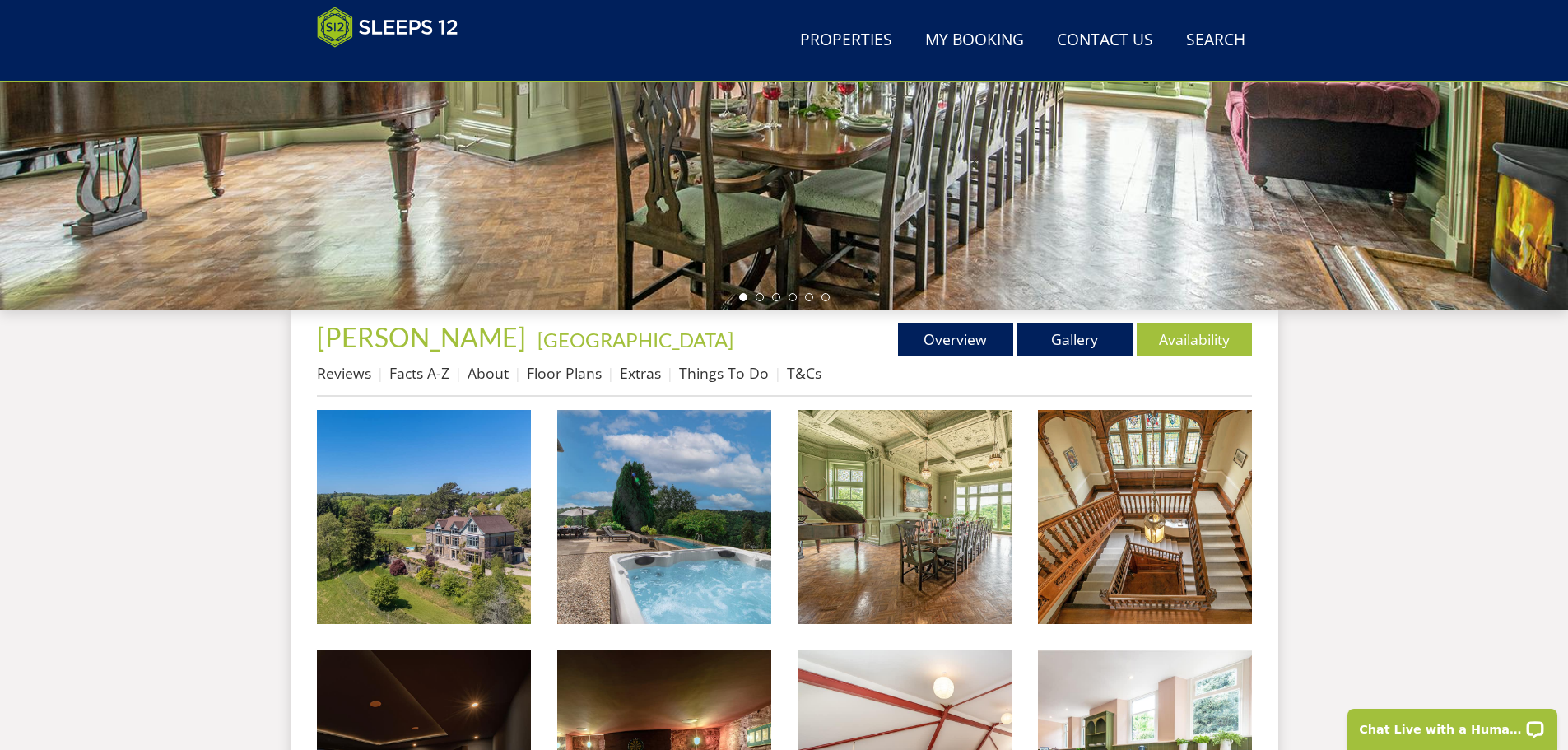
scroll to position [673, 0]
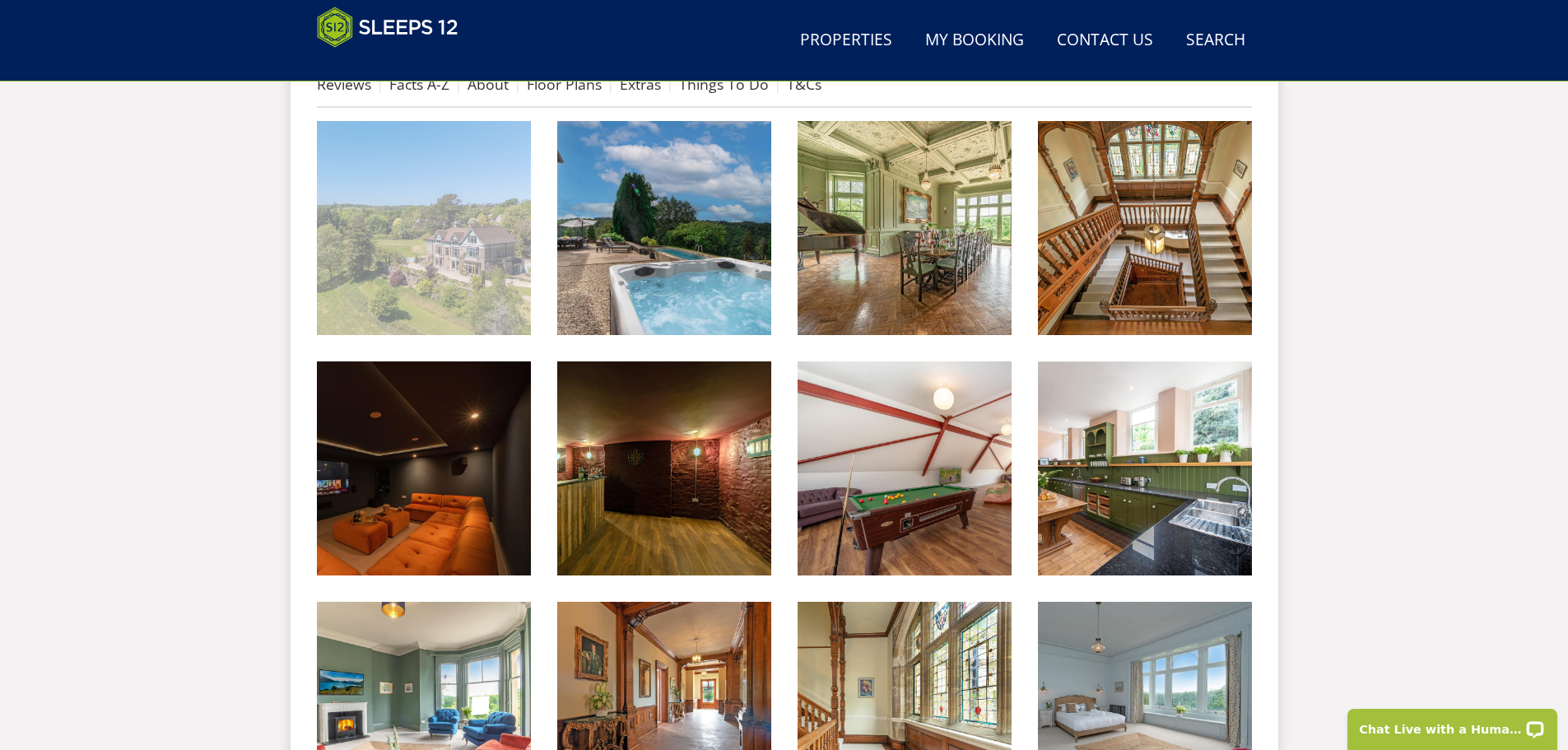
click at [471, 269] on img at bounding box center [423, 227] width 214 height 214
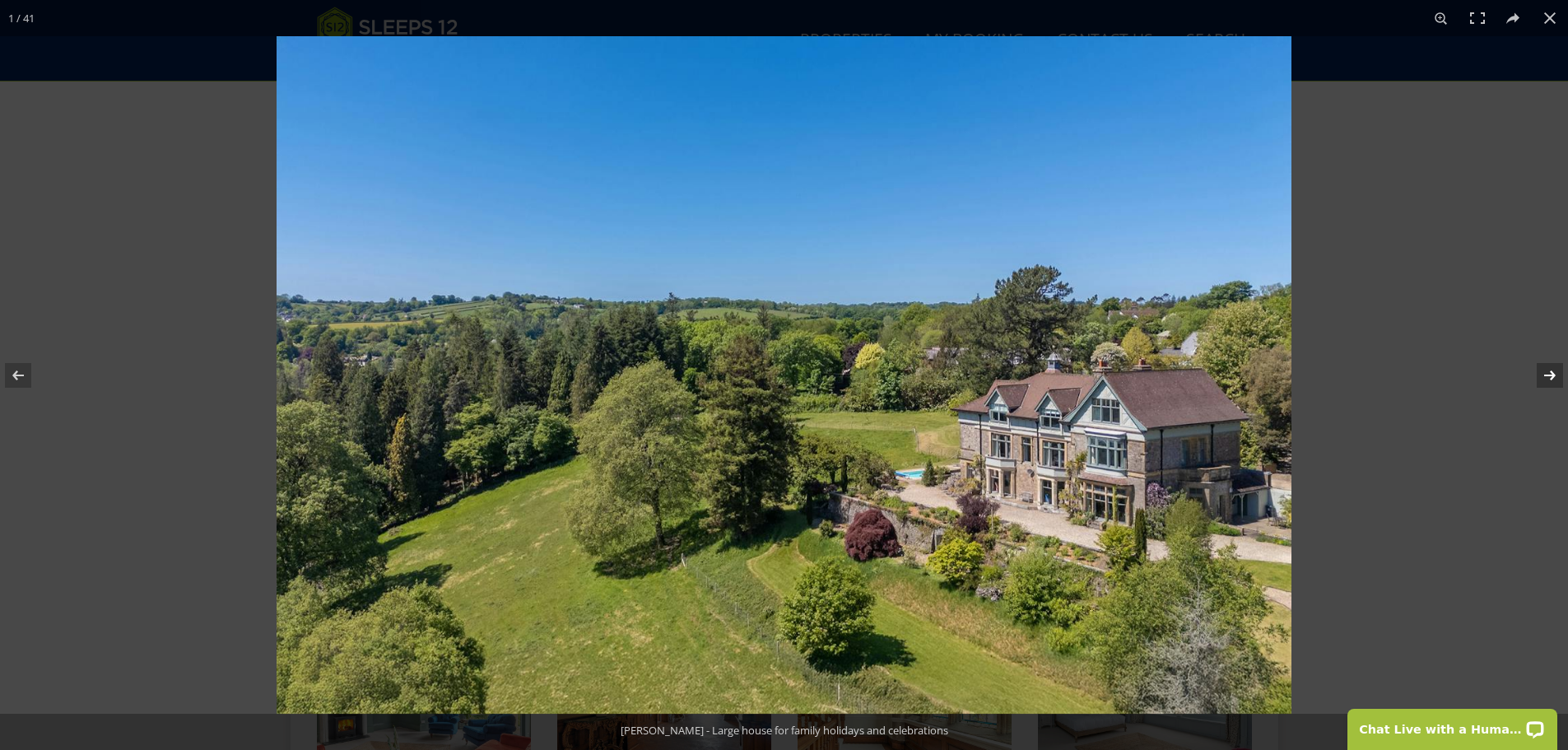
click at [1551, 373] on button at bounding box center [1539, 375] width 58 height 82
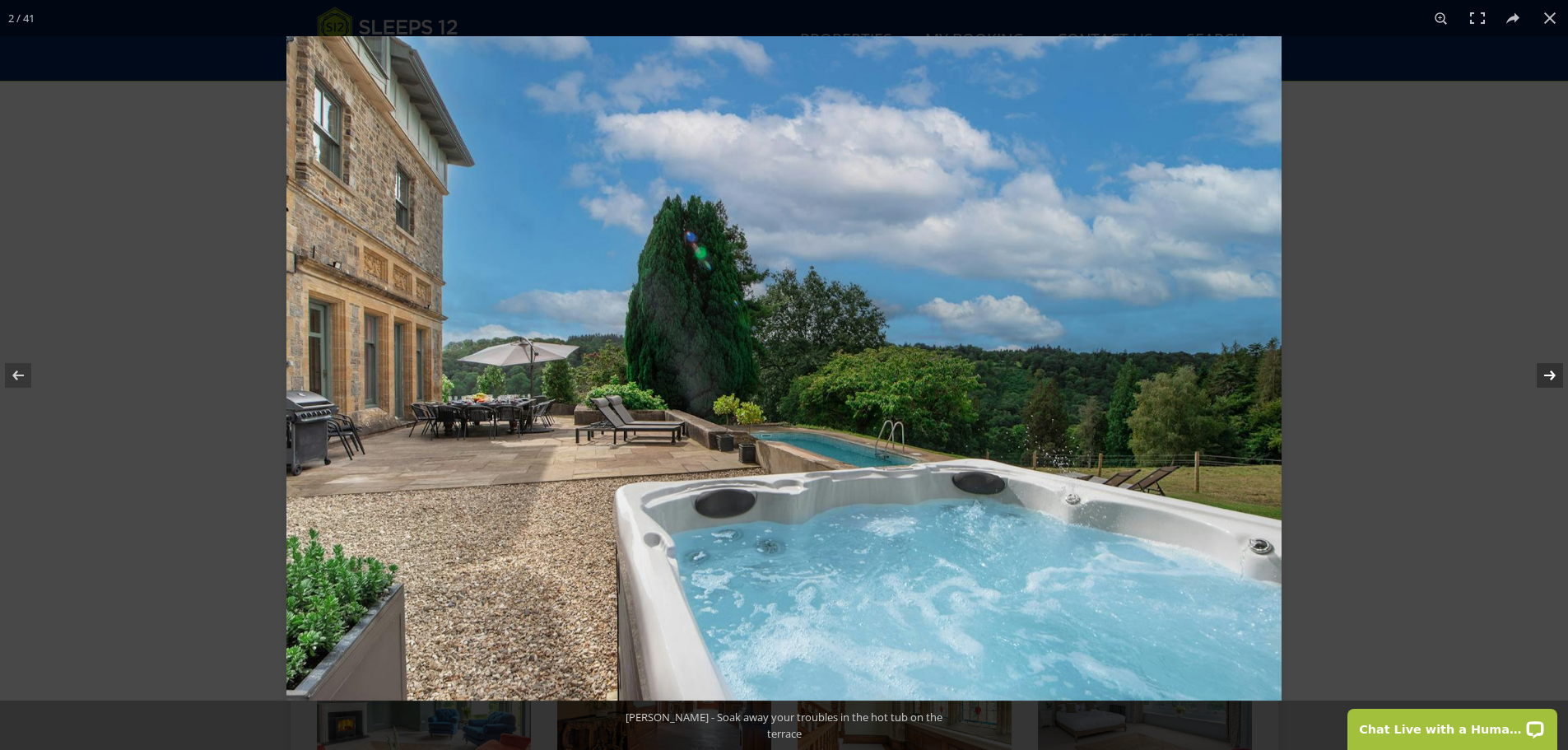
click at [1551, 373] on button at bounding box center [1539, 375] width 58 height 82
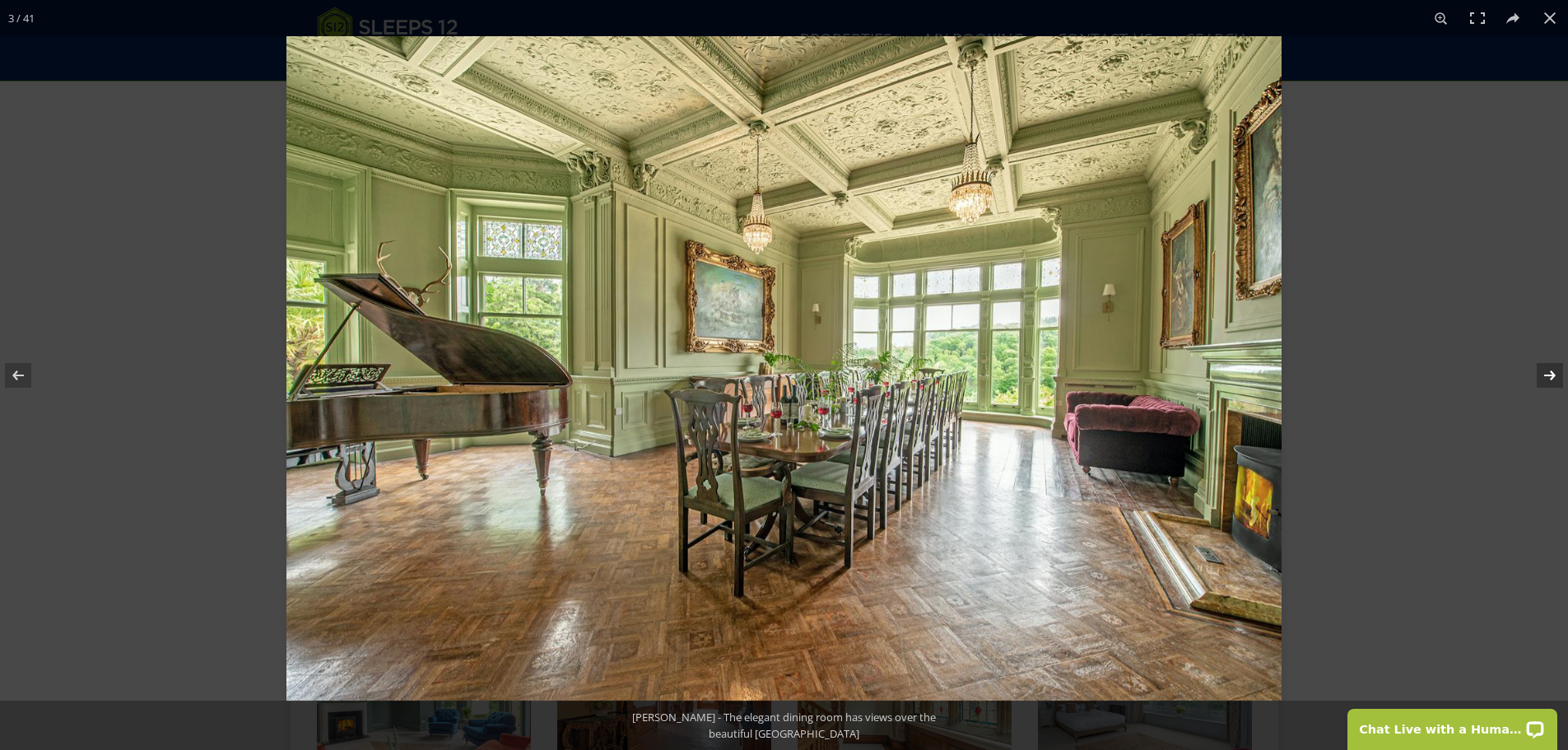
click at [1551, 373] on button at bounding box center [1539, 375] width 58 height 82
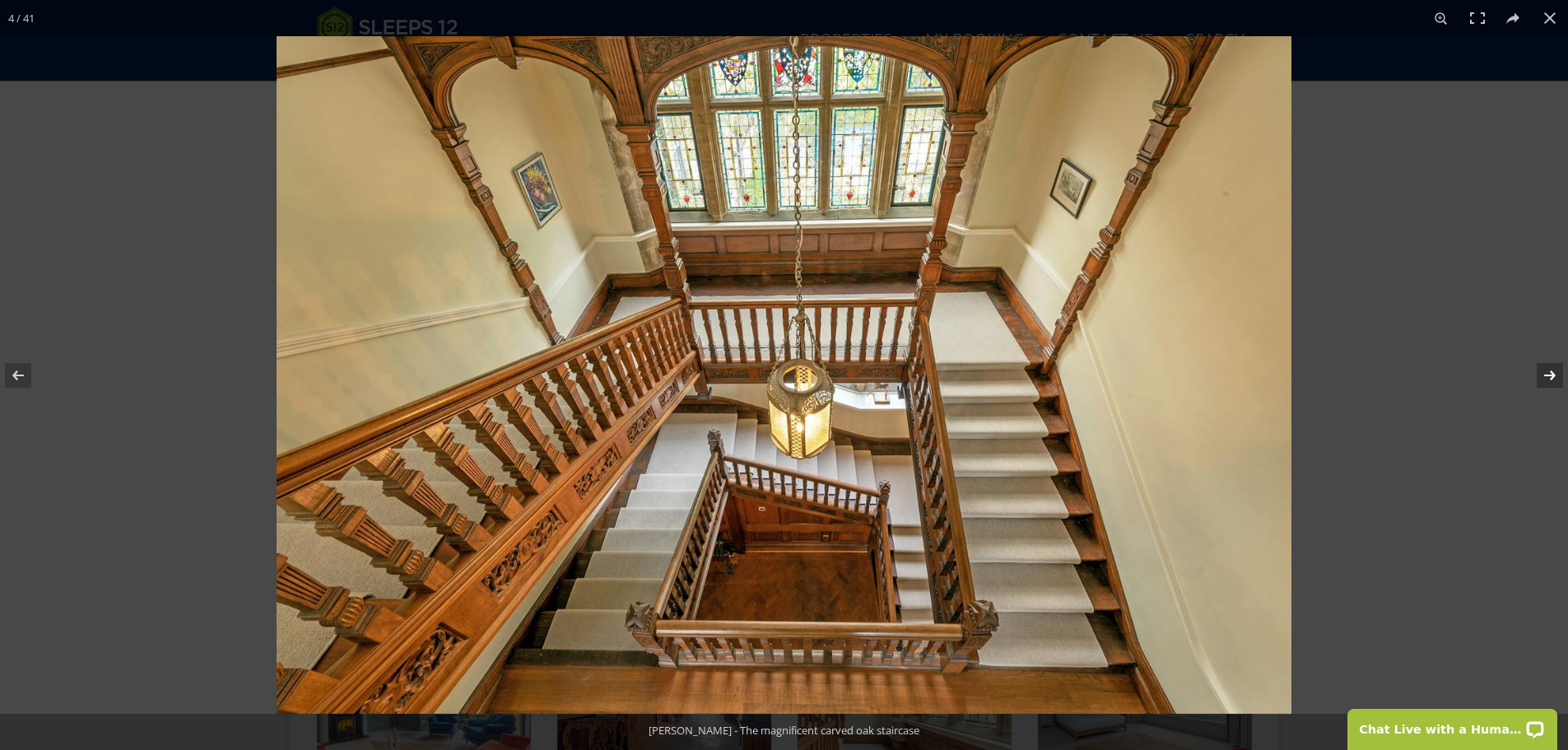
click at [1551, 373] on button at bounding box center [1539, 375] width 58 height 82
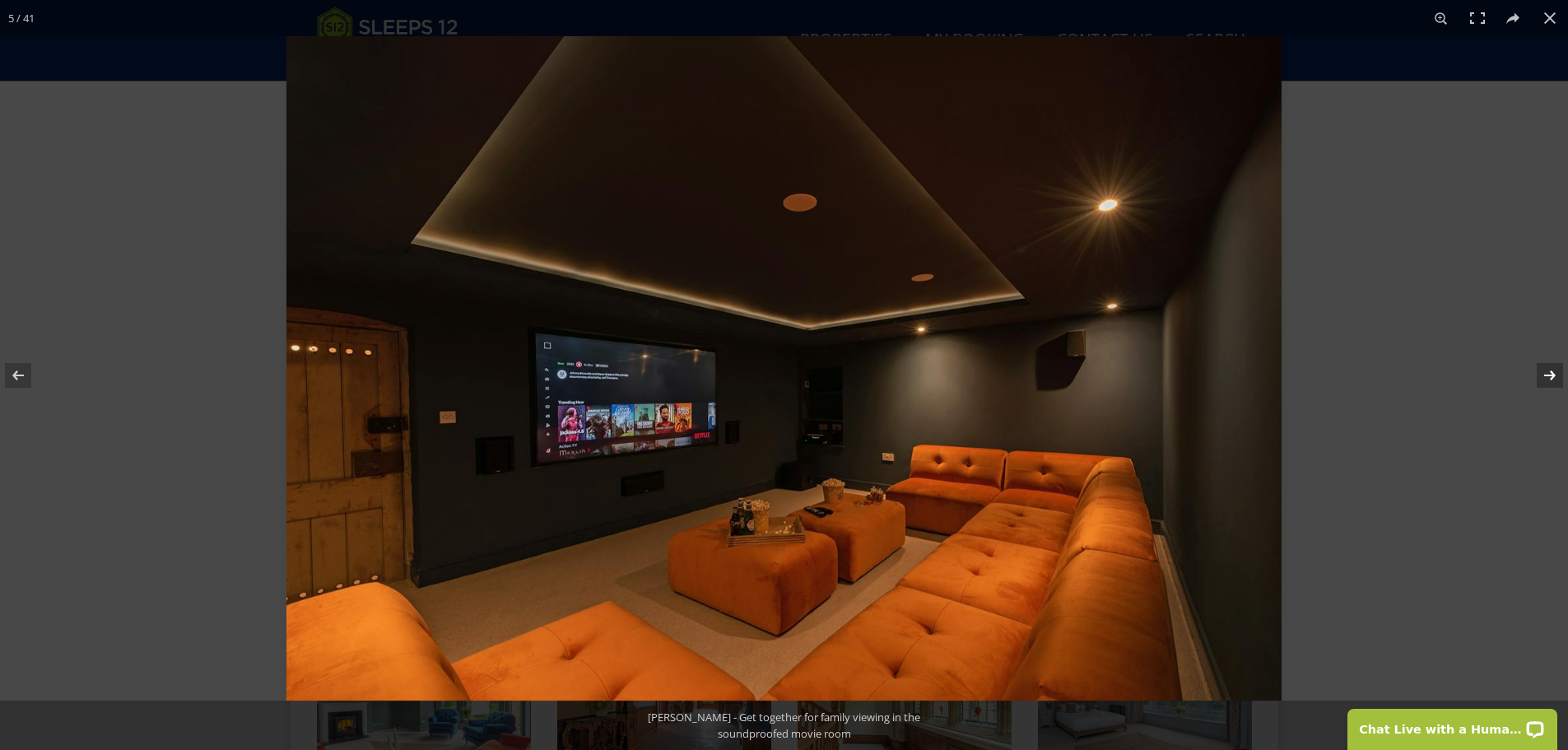
click at [1551, 373] on button at bounding box center [1539, 375] width 58 height 82
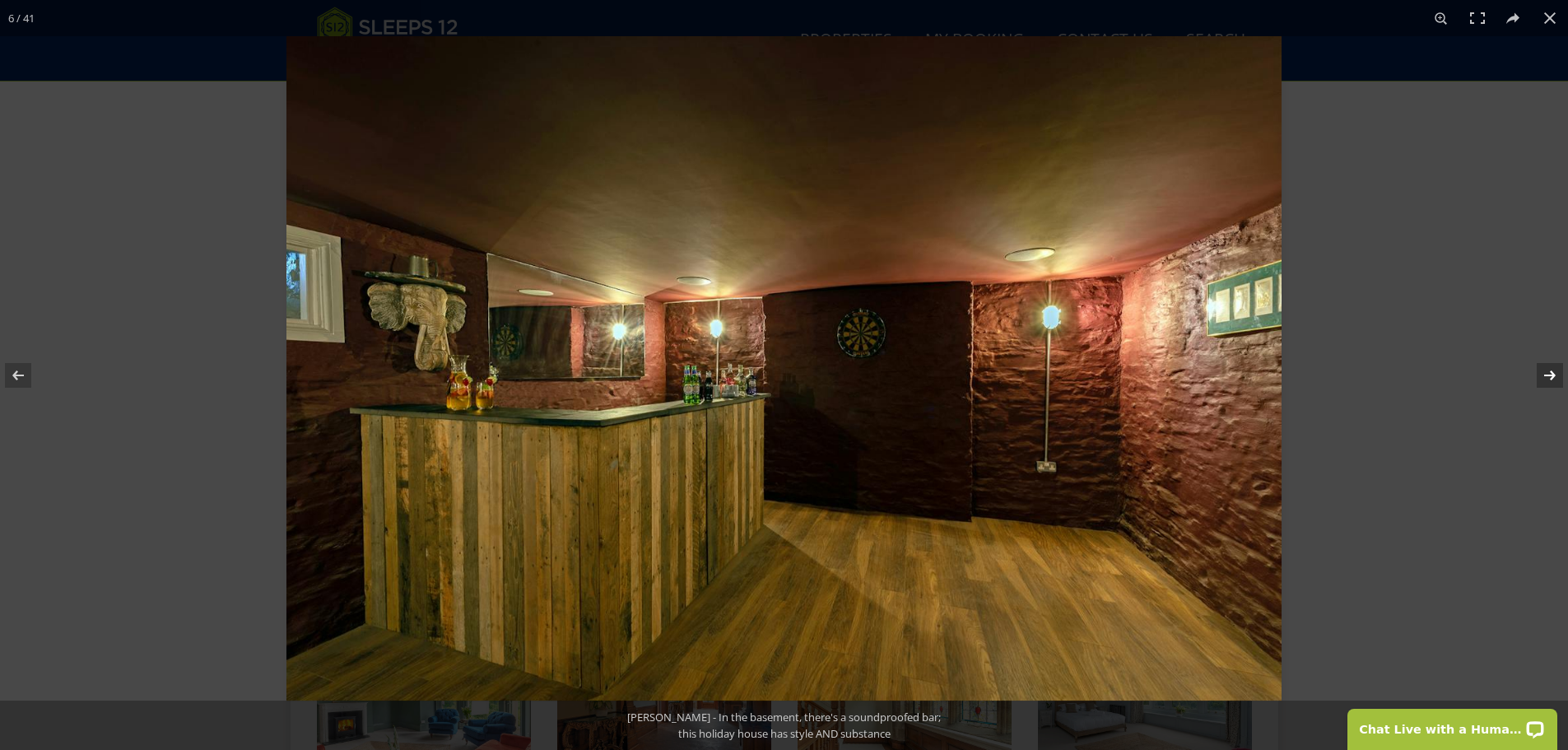
click at [1551, 373] on button at bounding box center [1539, 375] width 58 height 82
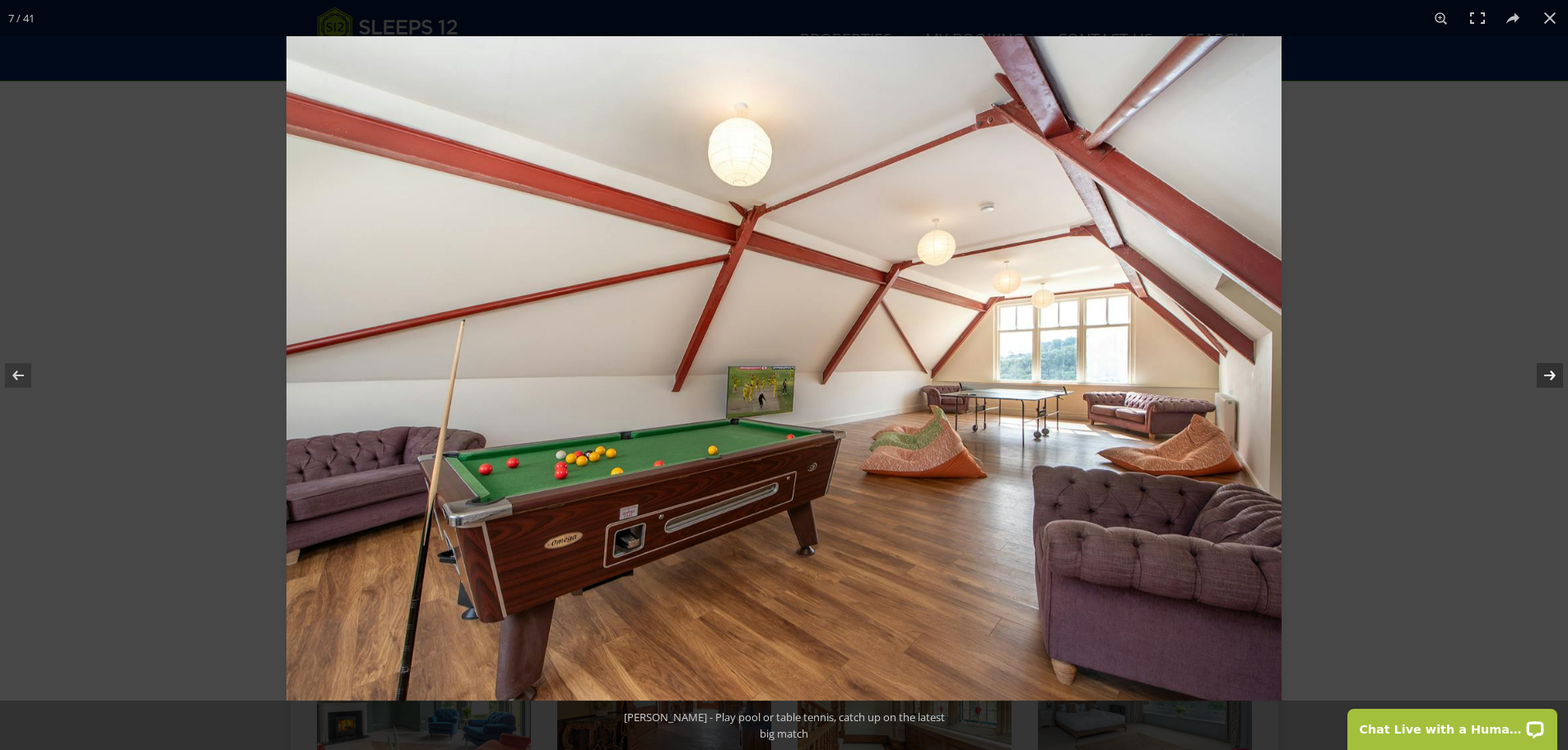
click at [1551, 373] on button at bounding box center [1539, 375] width 58 height 82
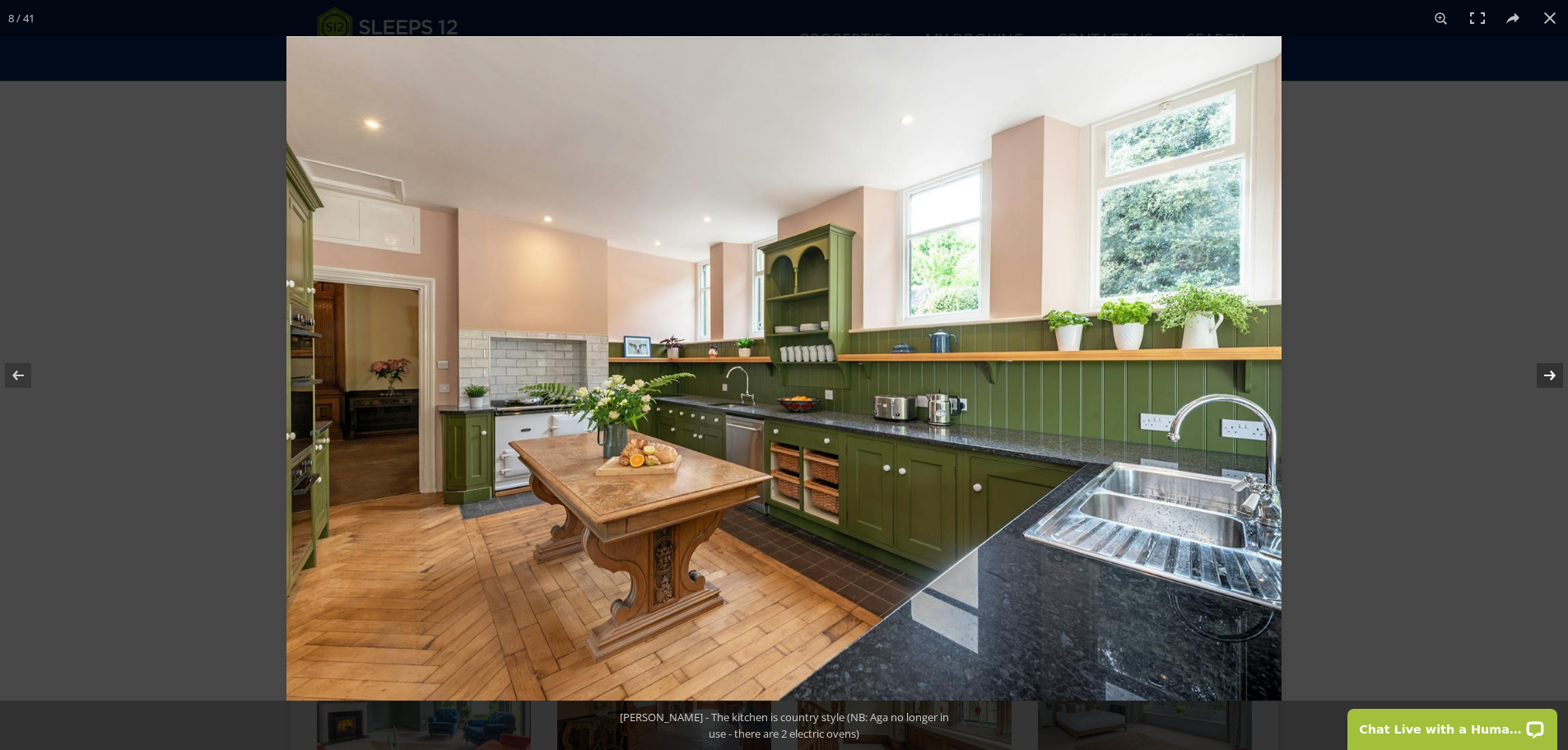
click at [1552, 370] on button at bounding box center [1539, 375] width 58 height 82
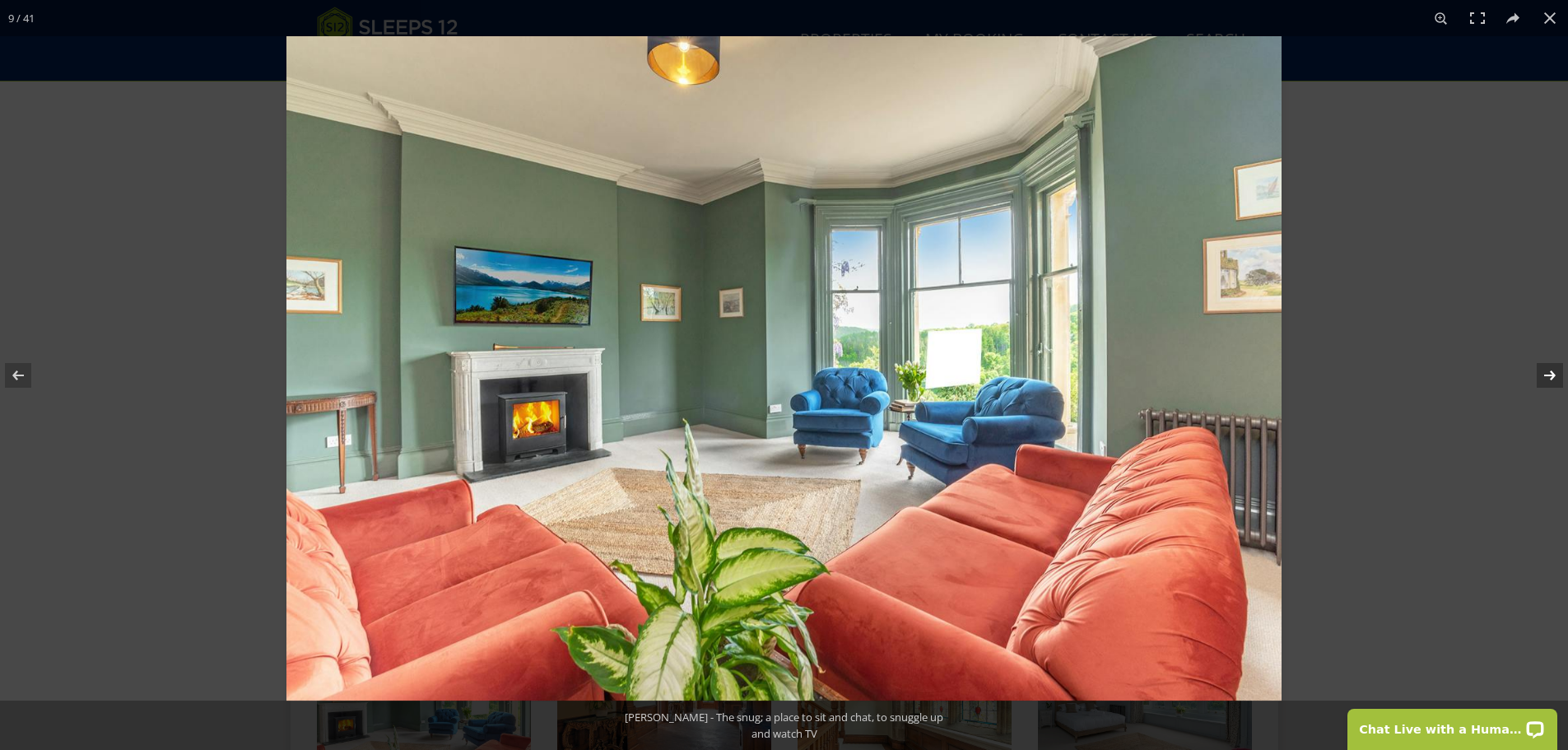
click at [1552, 370] on button at bounding box center [1539, 375] width 58 height 82
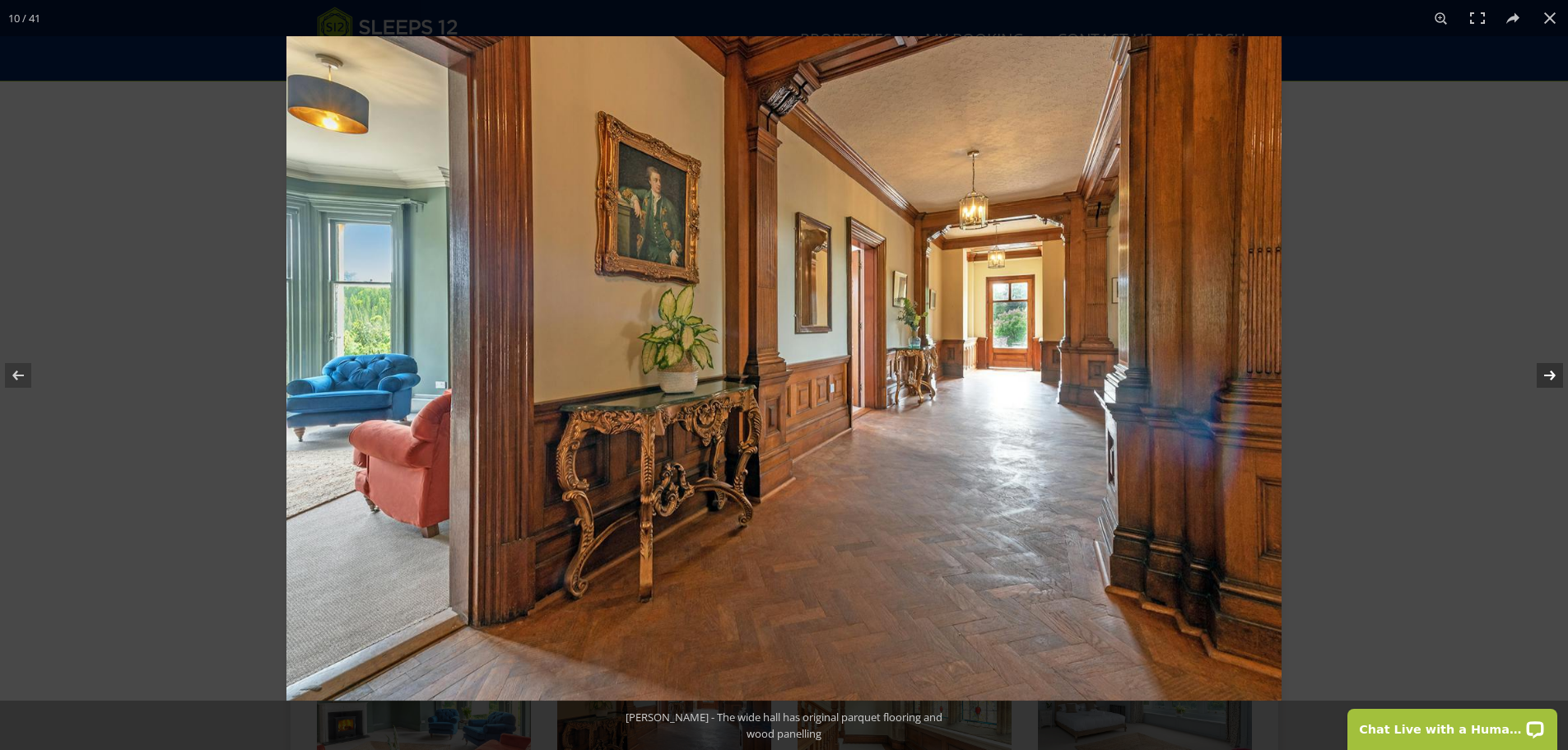
click at [1552, 370] on button at bounding box center [1539, 375] width 58 height 82
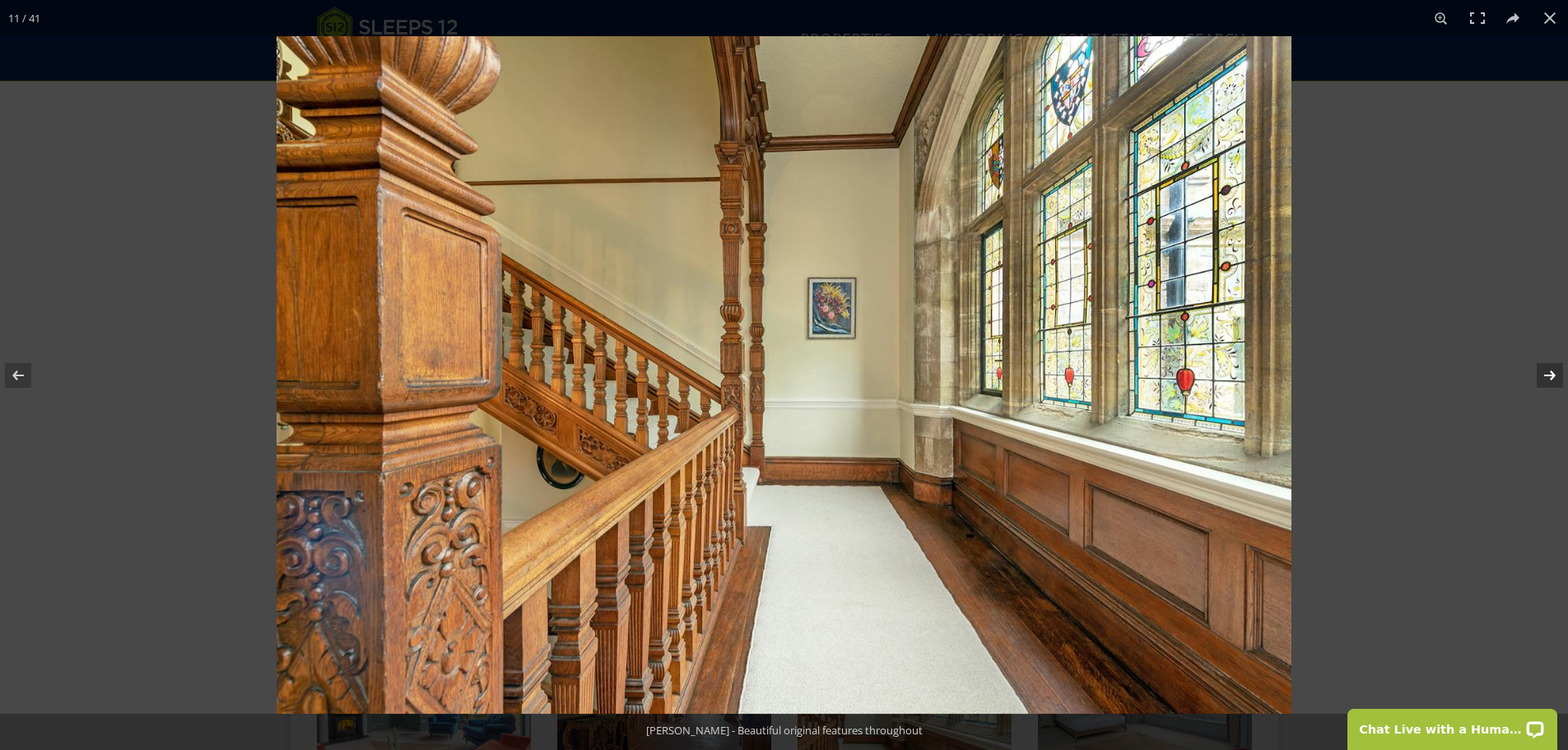
click at [1552, 370] on button at bounding box center [1539, 375] width 58 height 82
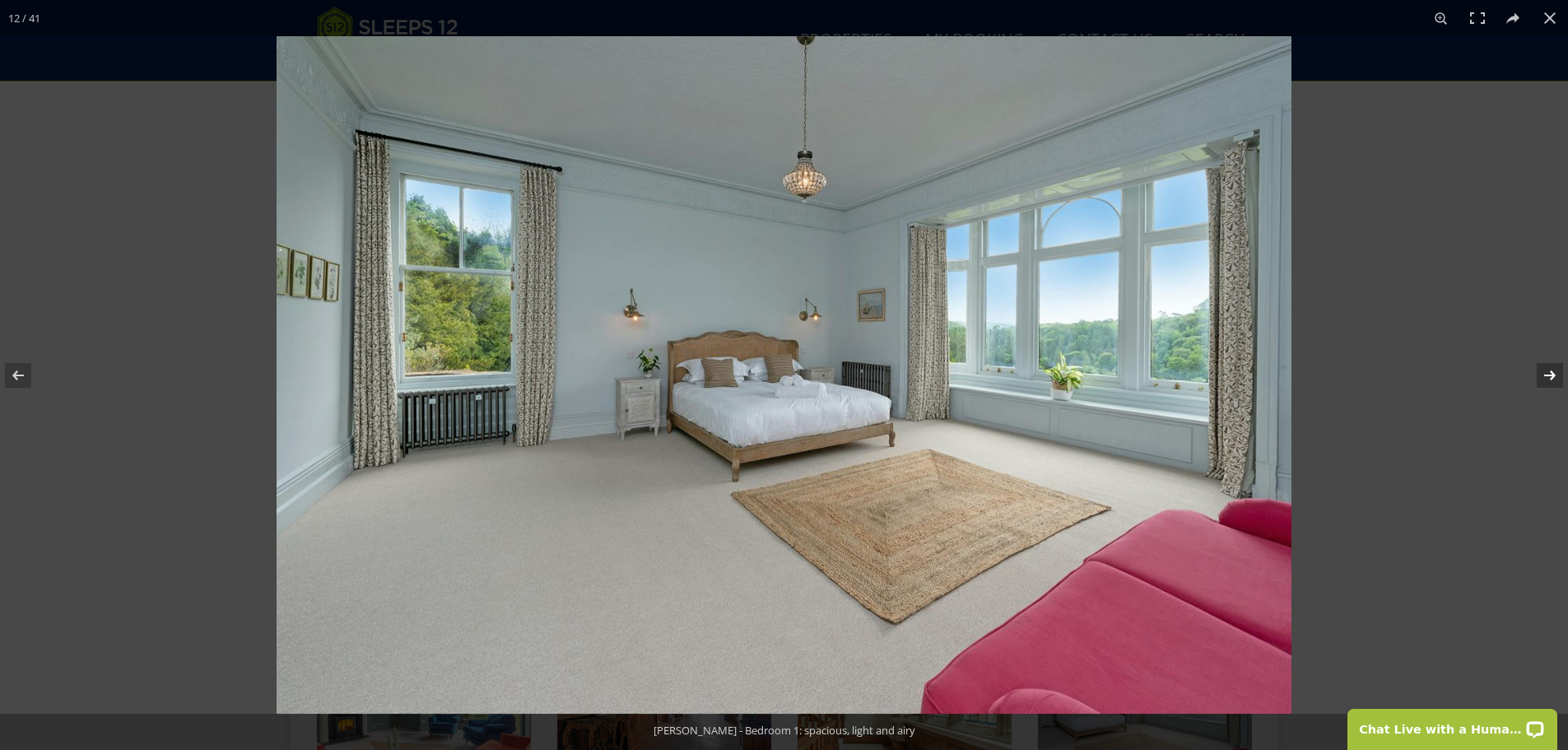
click at [1552, 370] on button at bounding box center [1539, 375] width 58 height 82
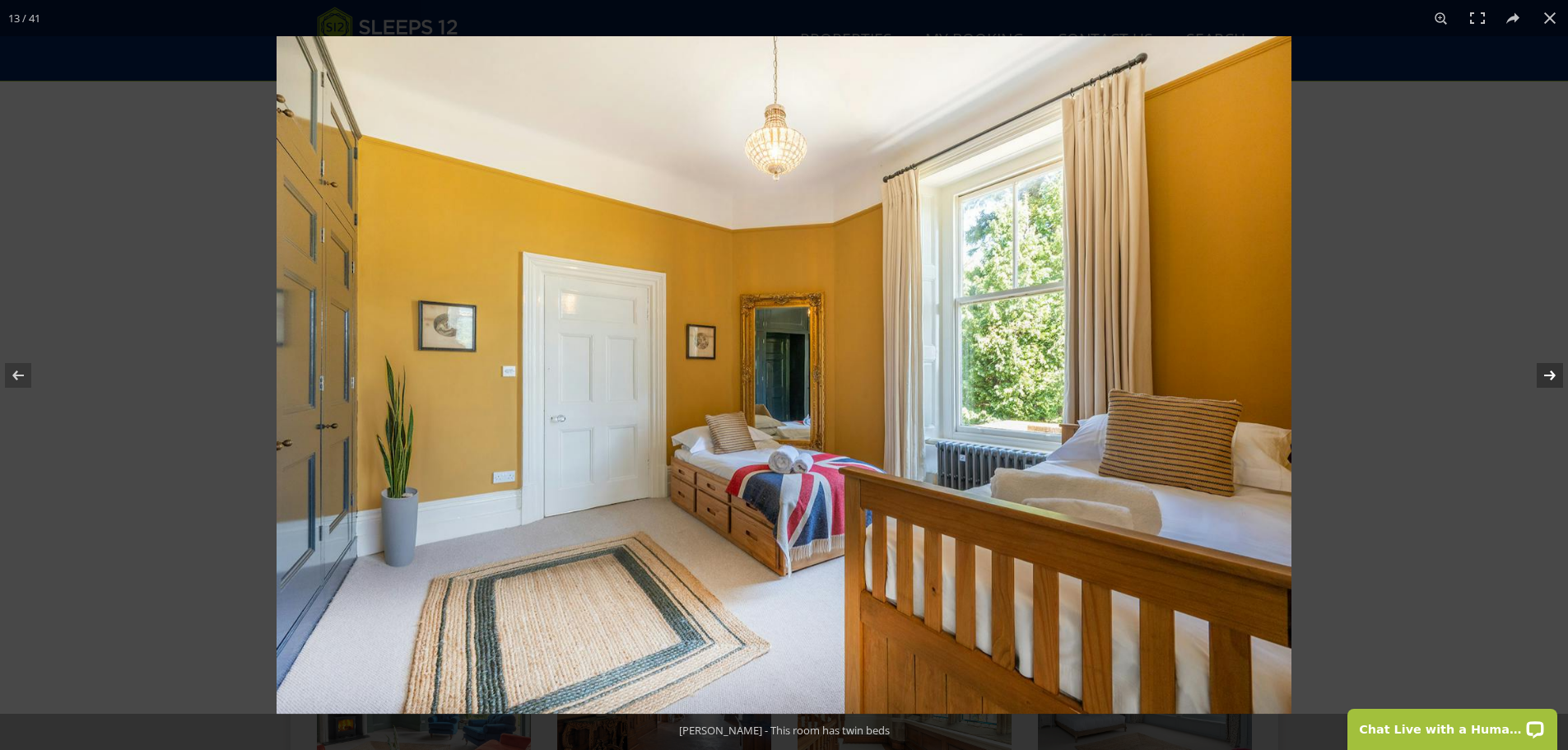
click at [1552, 370] on button at bounding box center [1539, 375] width 58 height 82
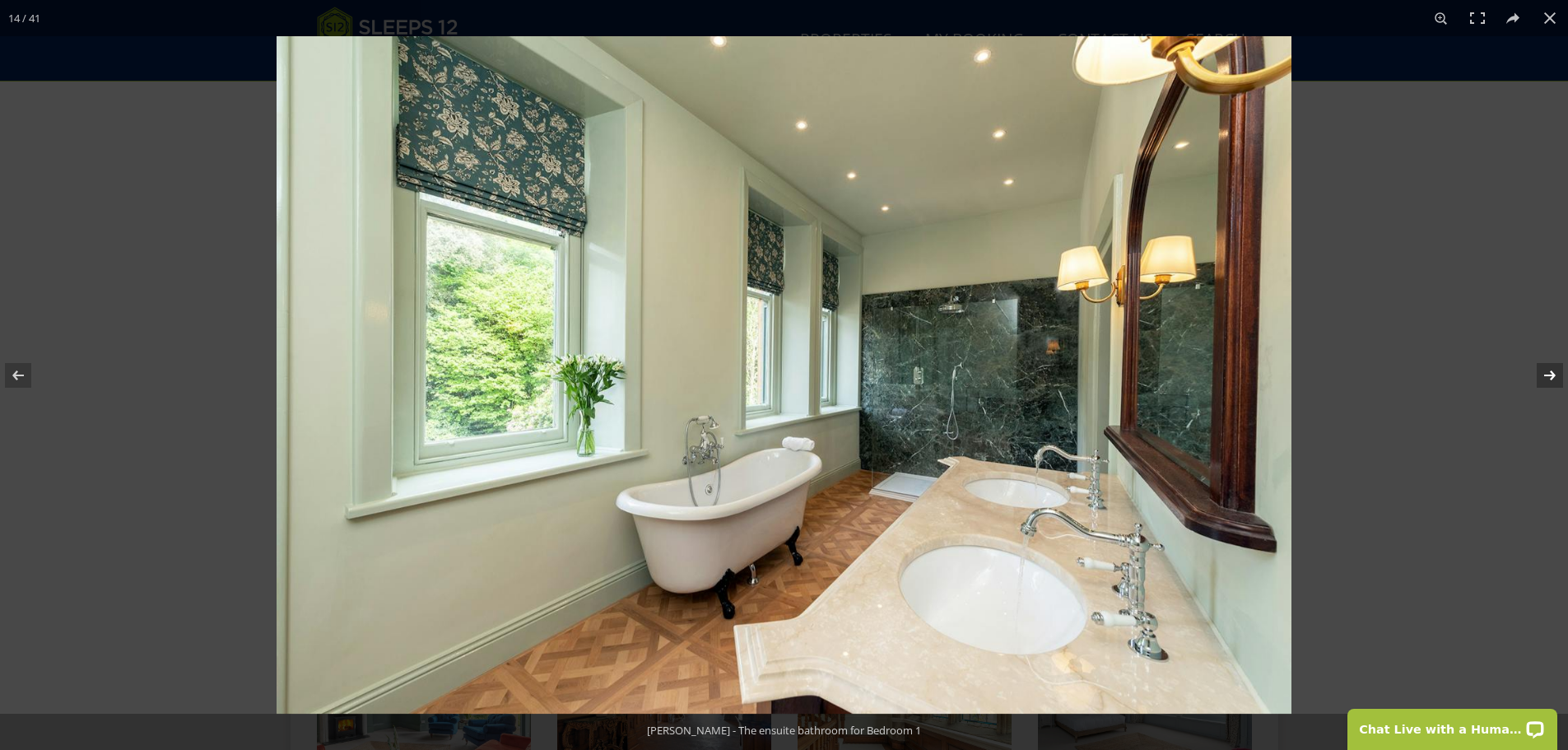
click at [1552, 370] on button at bounding box center [1539, 375] width 58 height 82
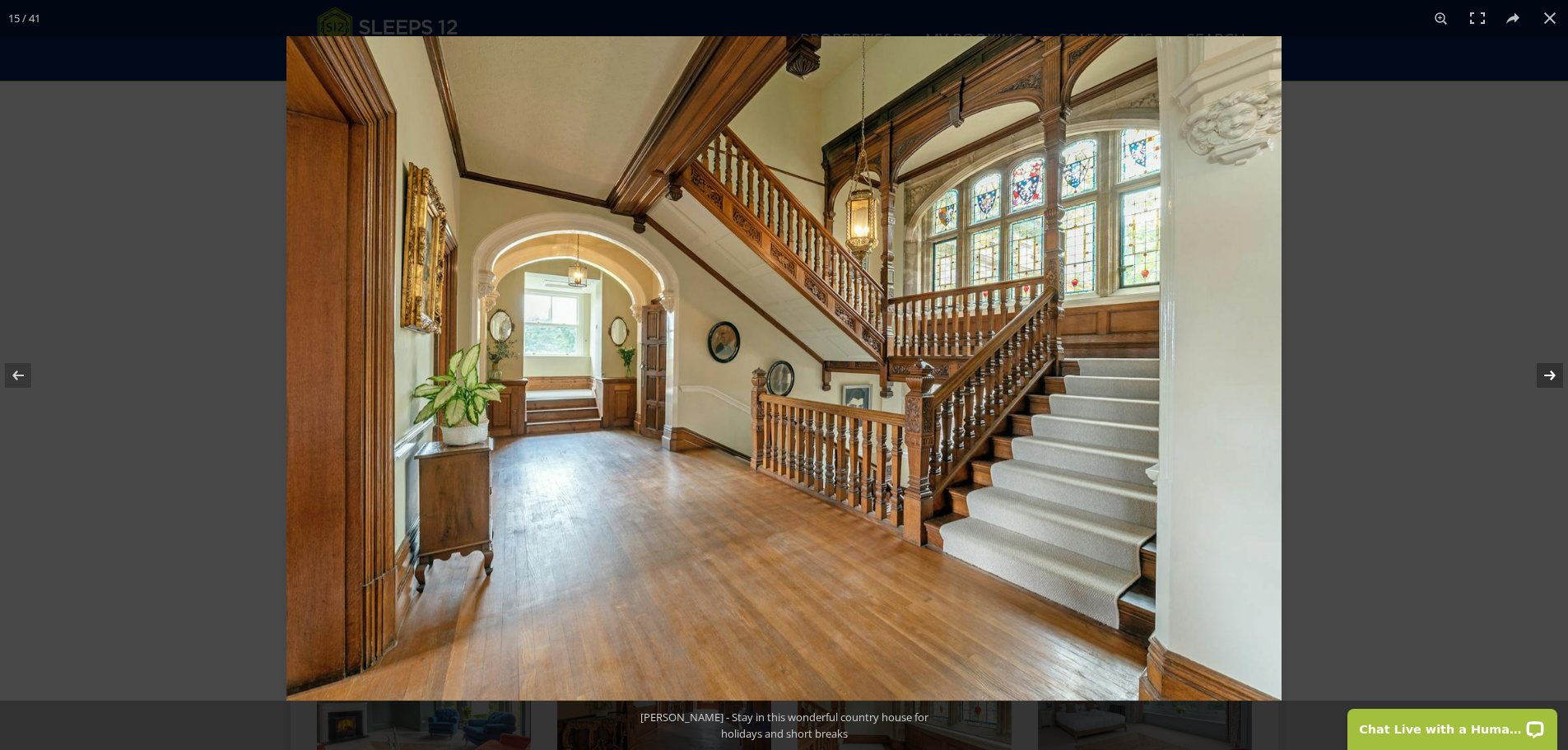
click at [1552, 370] on button at bounding box center [1539, 375] width 58 height 82
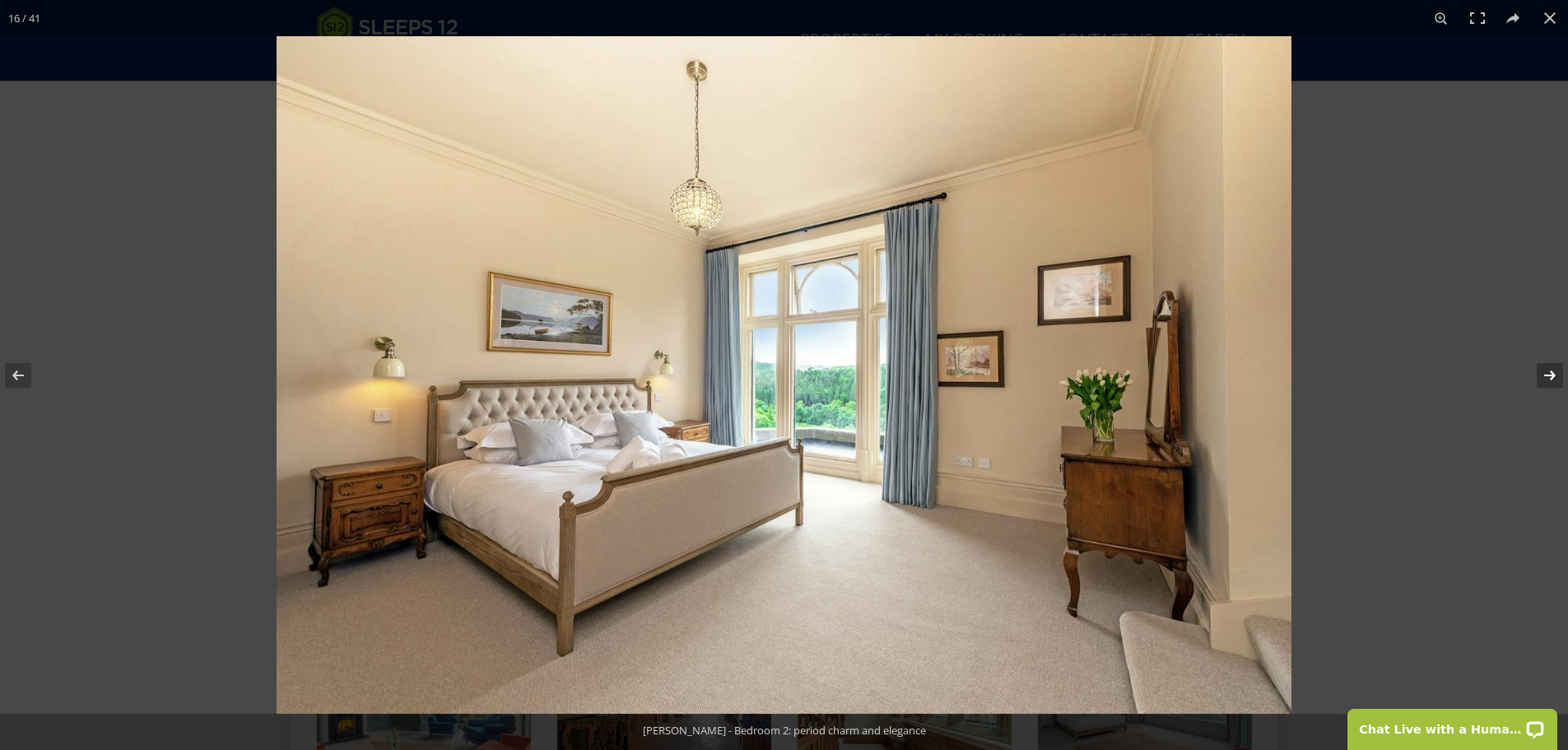
click at [1552, 370] on button at bounding box center [1539, 375] width 58 height 82
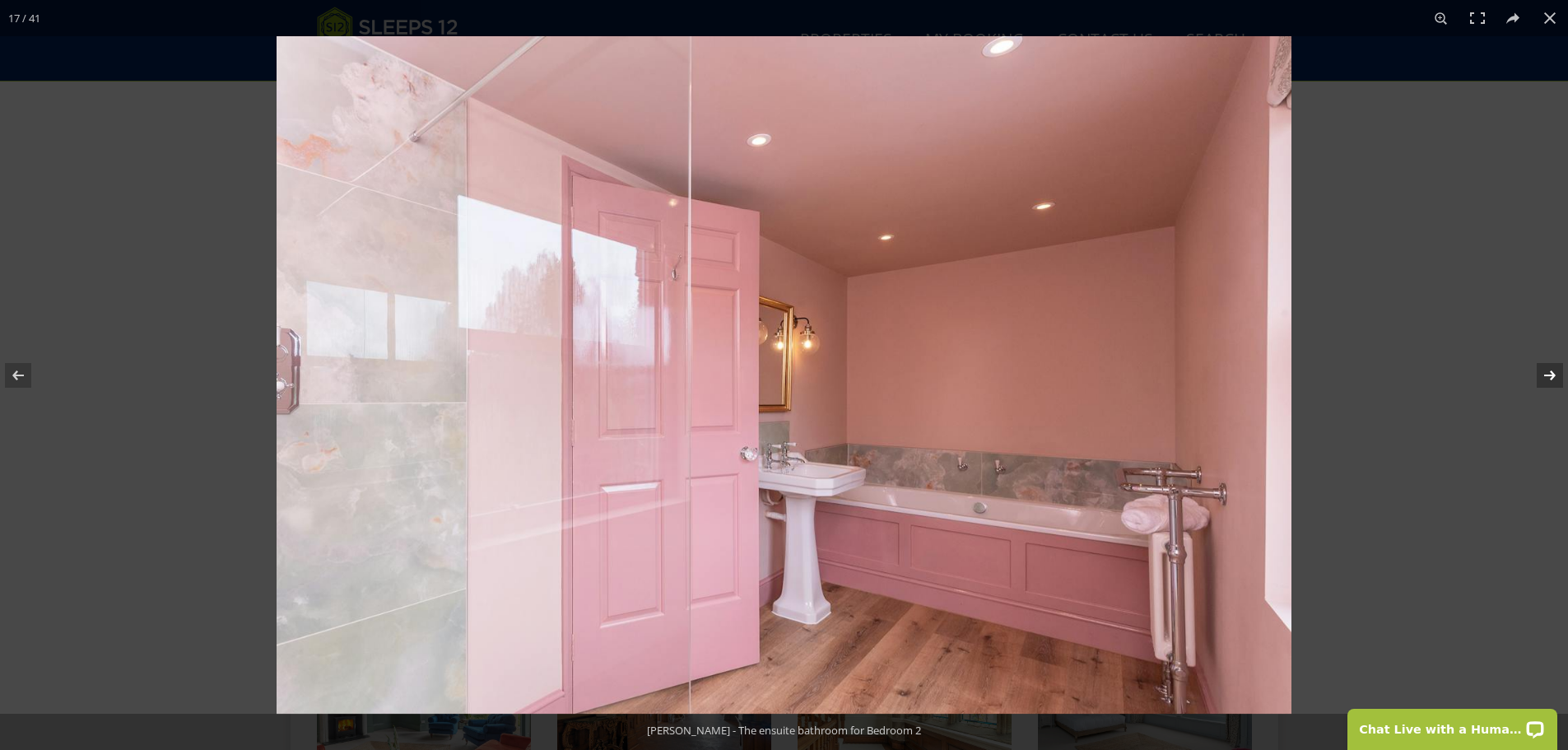
click at [1552, 370] on button at bounding box center [1539, 375] width 58 height 82
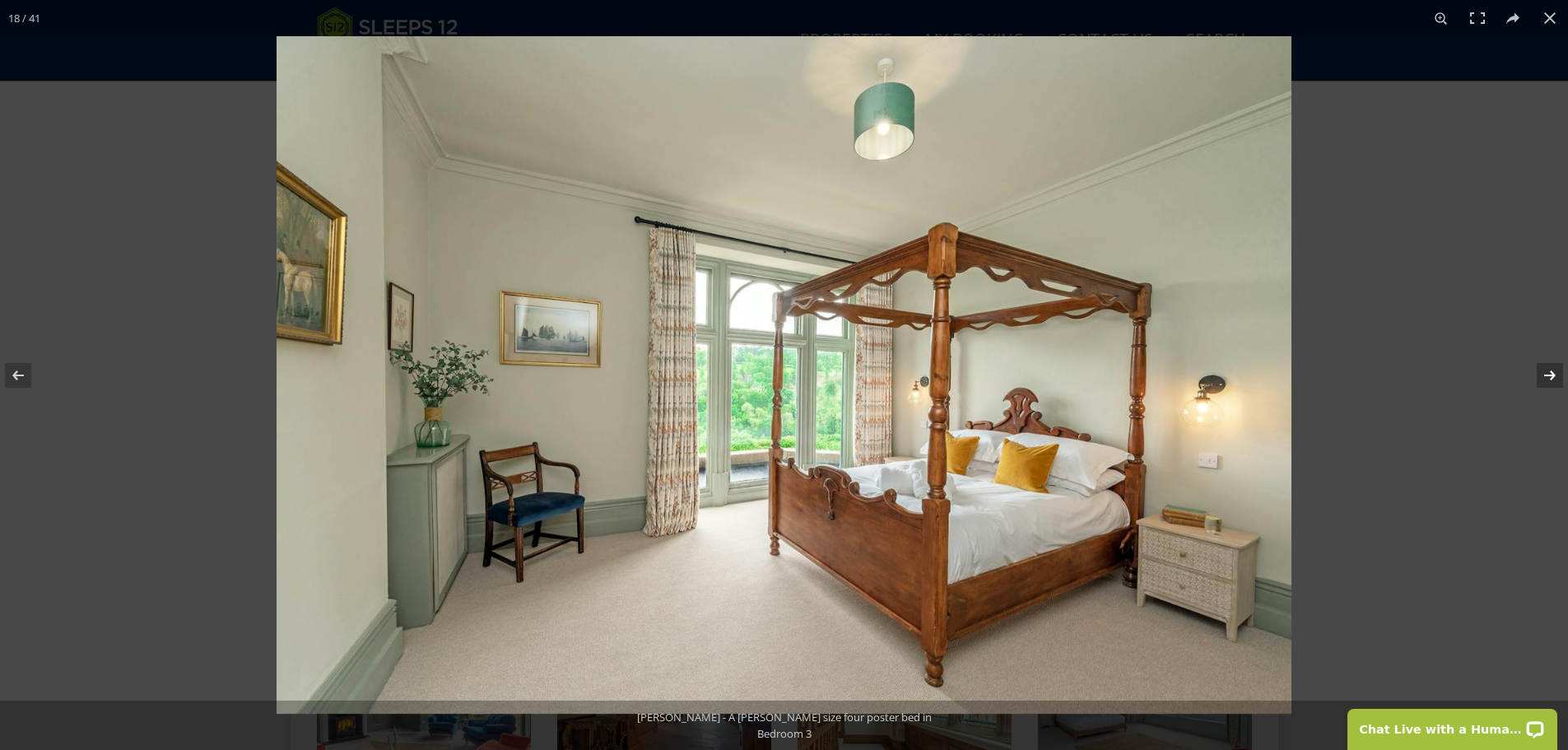
click at [1552, 370] on button at bounding box center [1539, 375] width 58 height 82
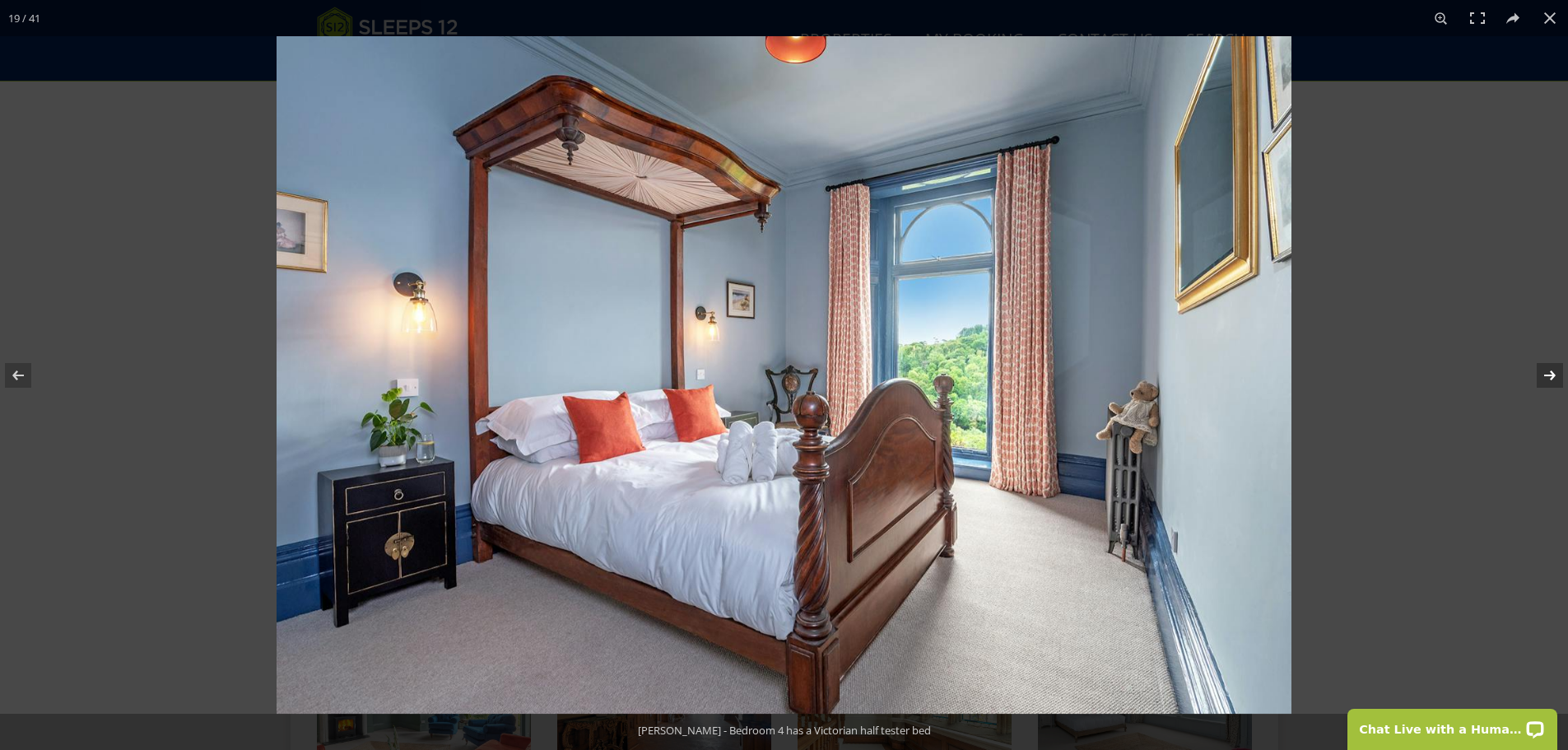
click at [1552, 370] on button at bounding box center [1539, 375] width 58 height 82
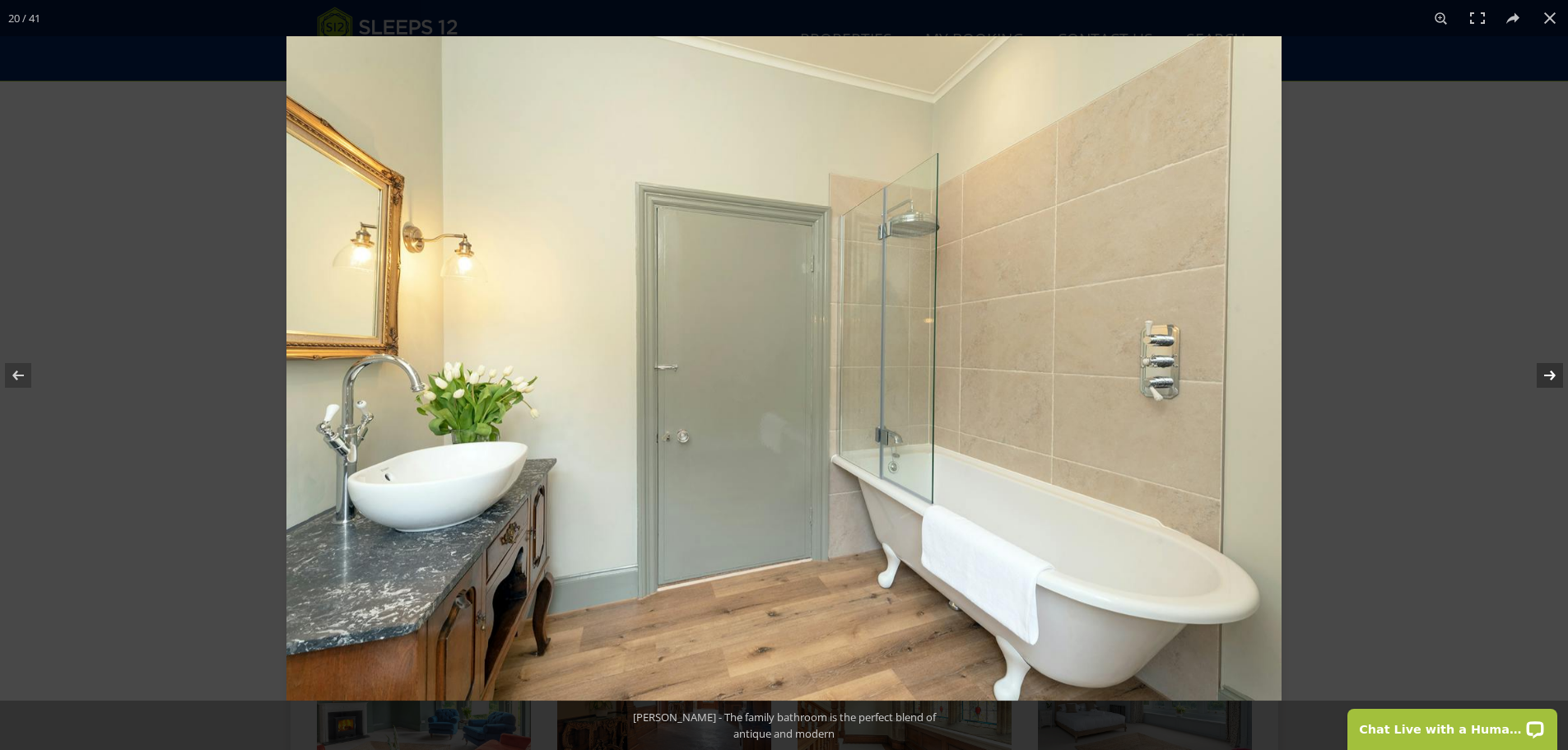
click at [1552, 370] on button at bounding box center [1539, 375] width 58 height 82
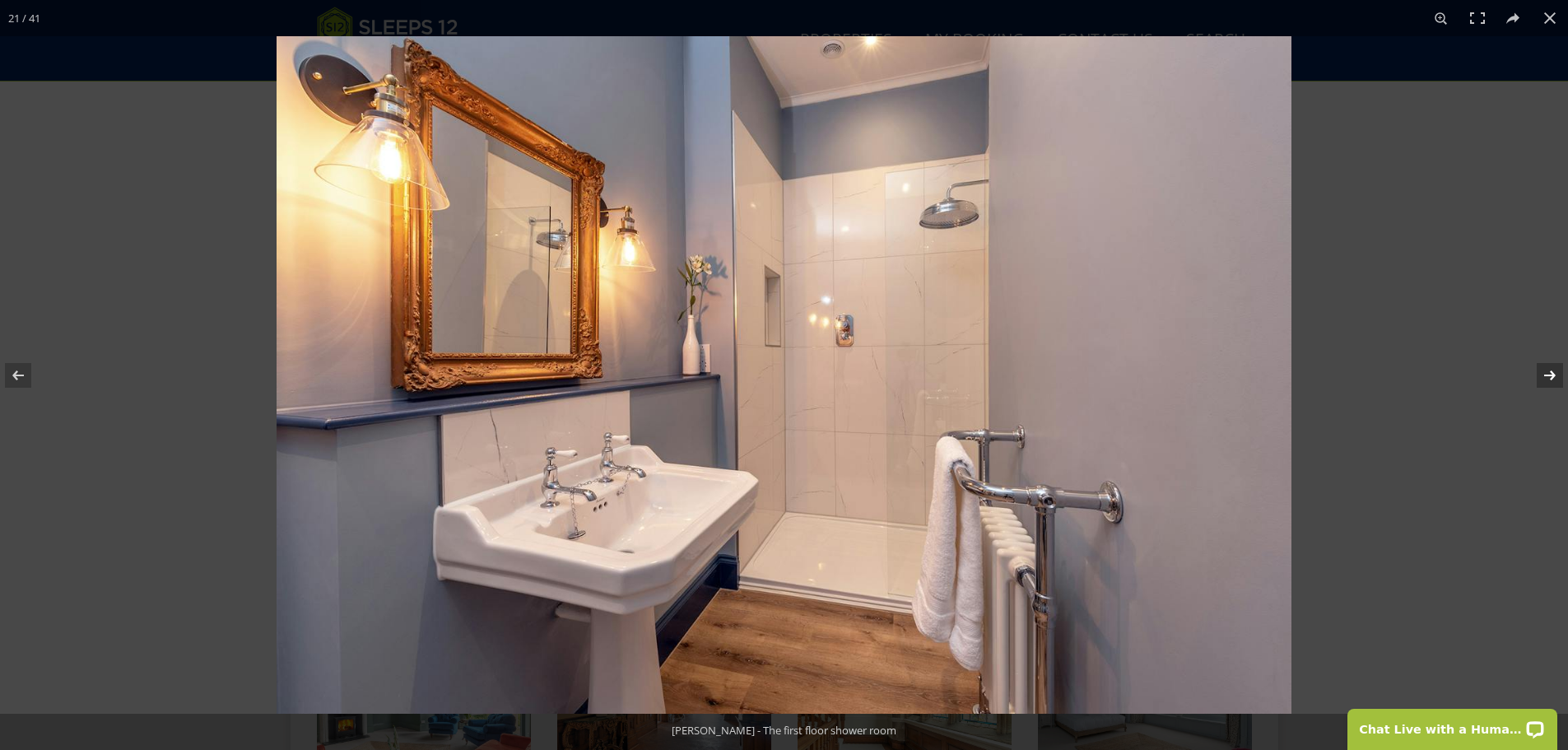
click at [1552, 370] on button at bounding box center [1539, 375] width 58 height 82
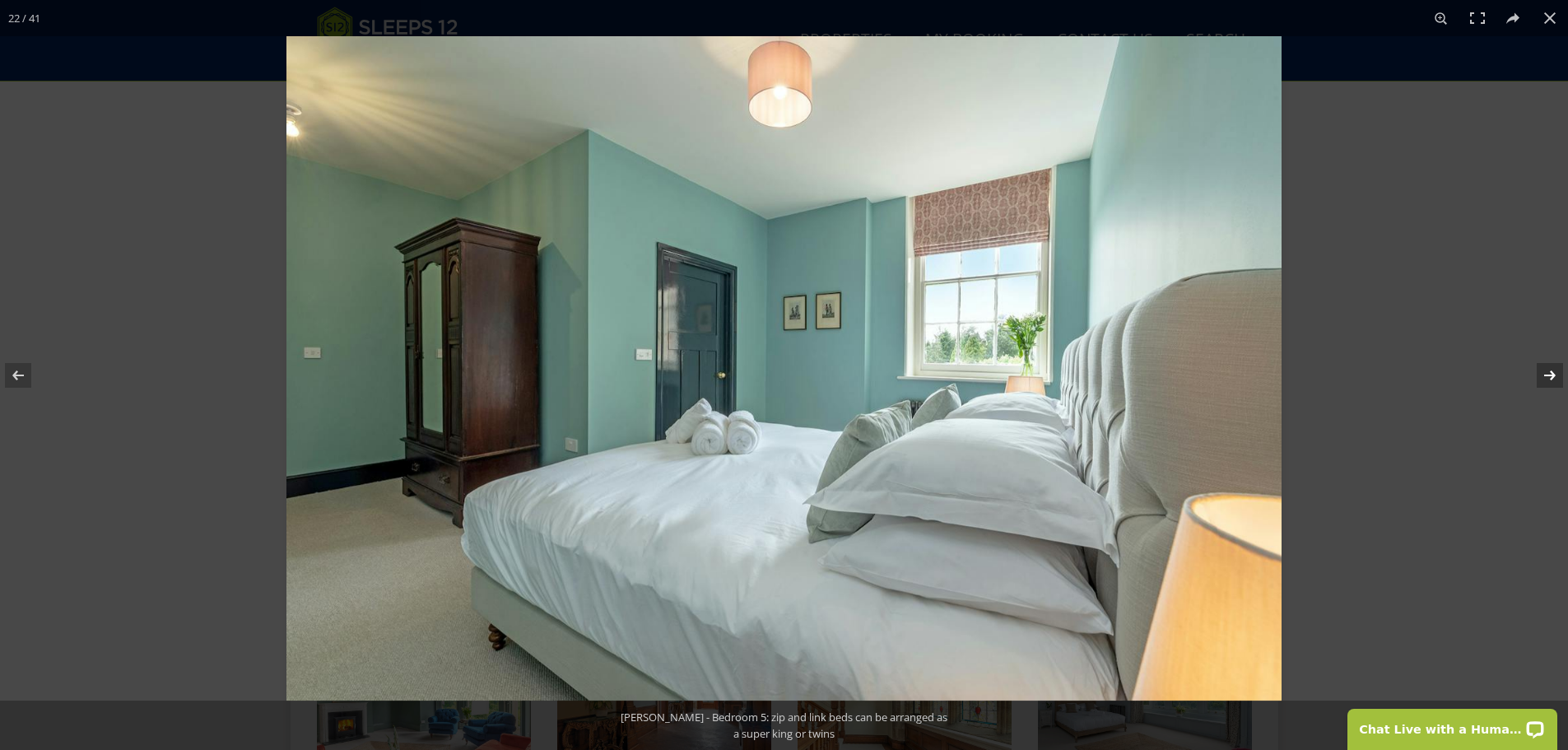
click at [1552, 370] on button at bounding box center [1539, 375] width 58 height 82
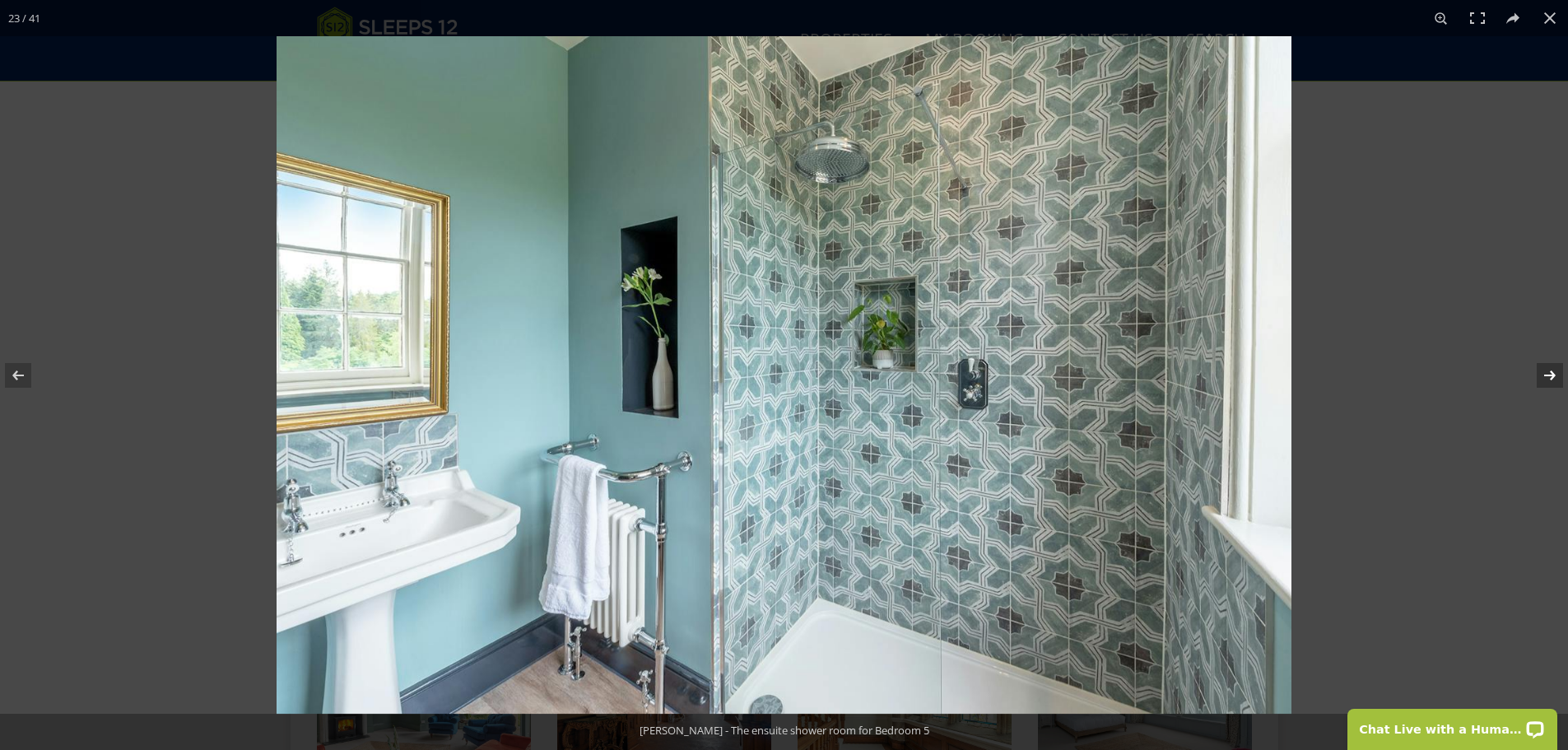
click at [1552, 370] on button at bounding box center [1539, 375] width 58 height 82
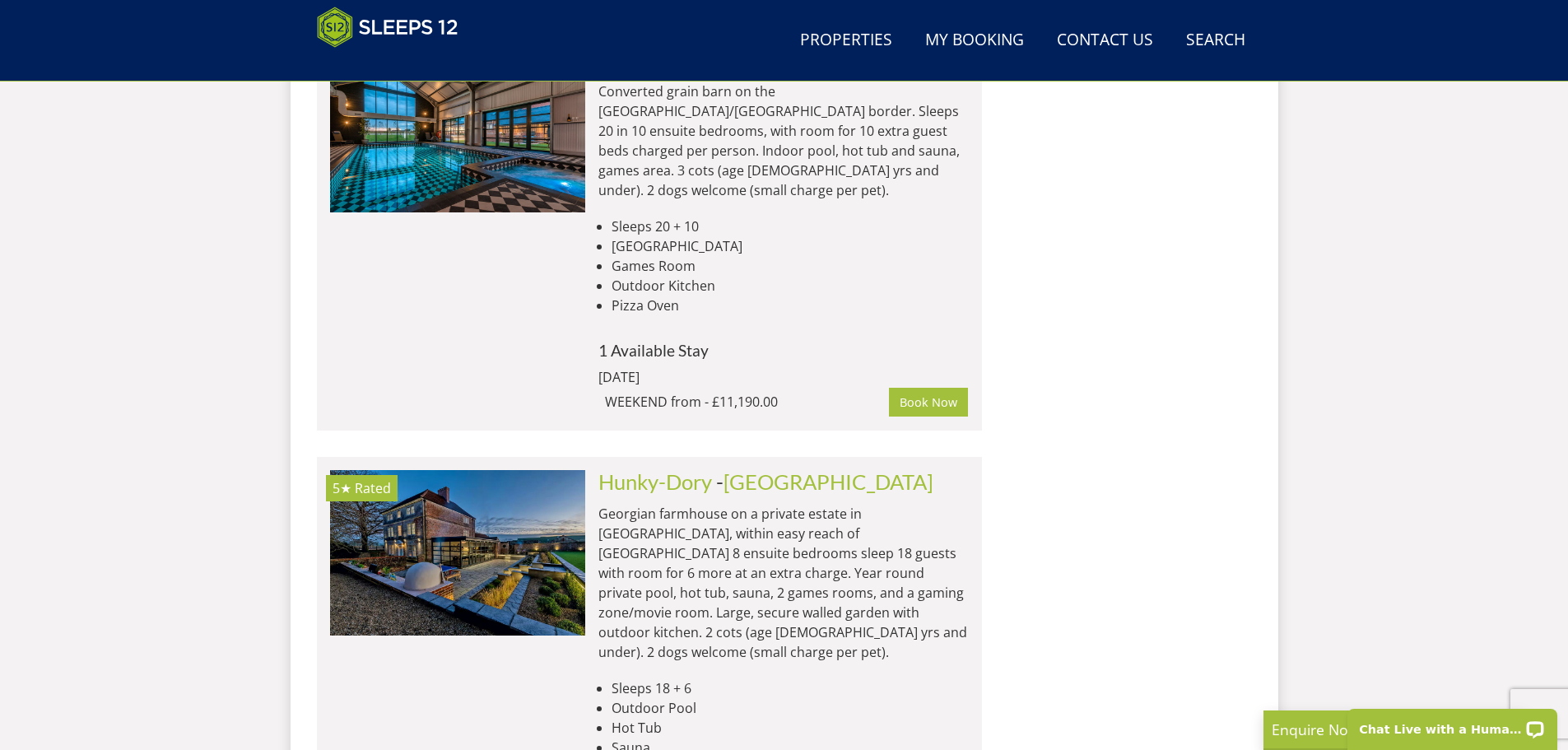
scroll to position [1585, 0]
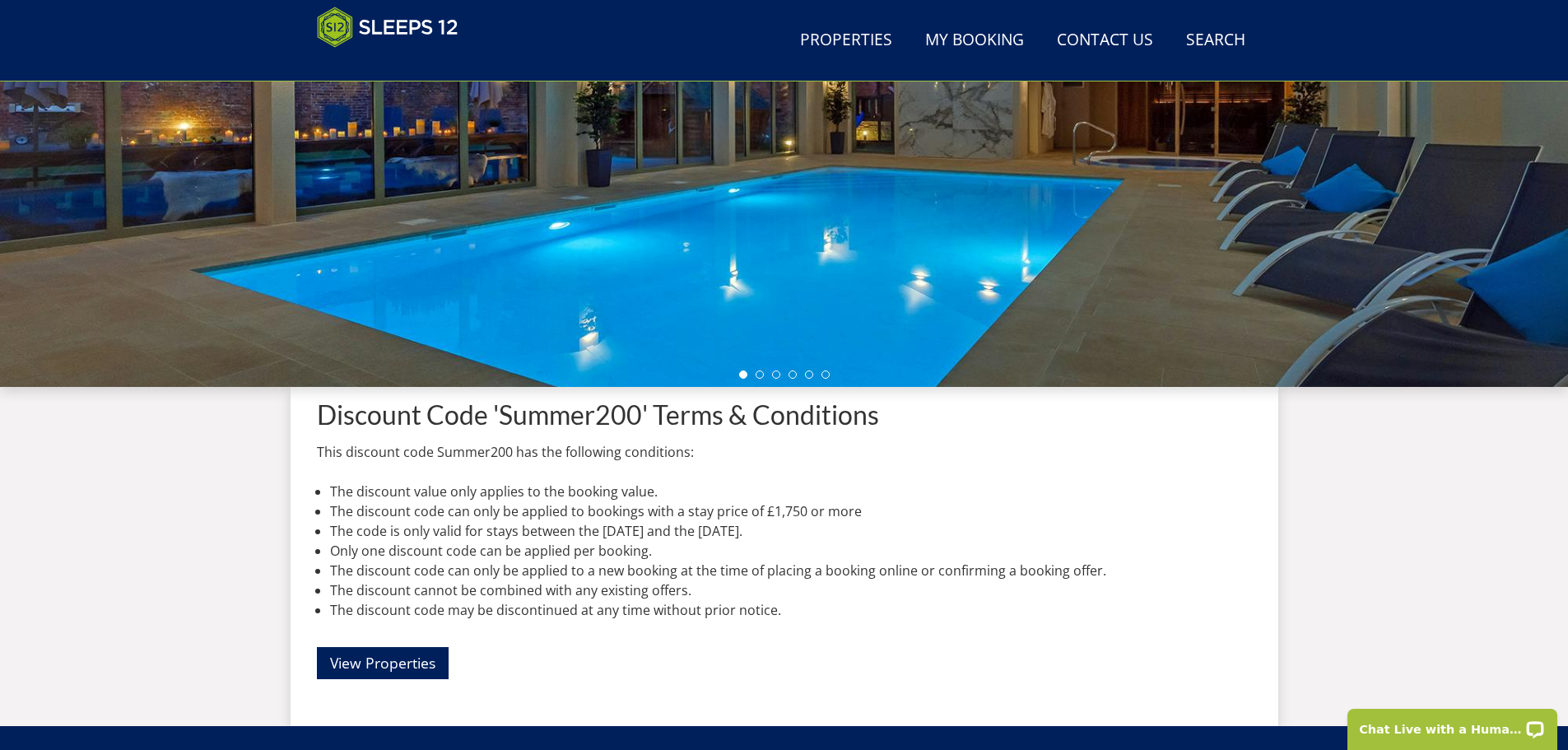
scroll to position [426, 0]
